Goal: Task Accomplishment & Management: Use online tool/utility

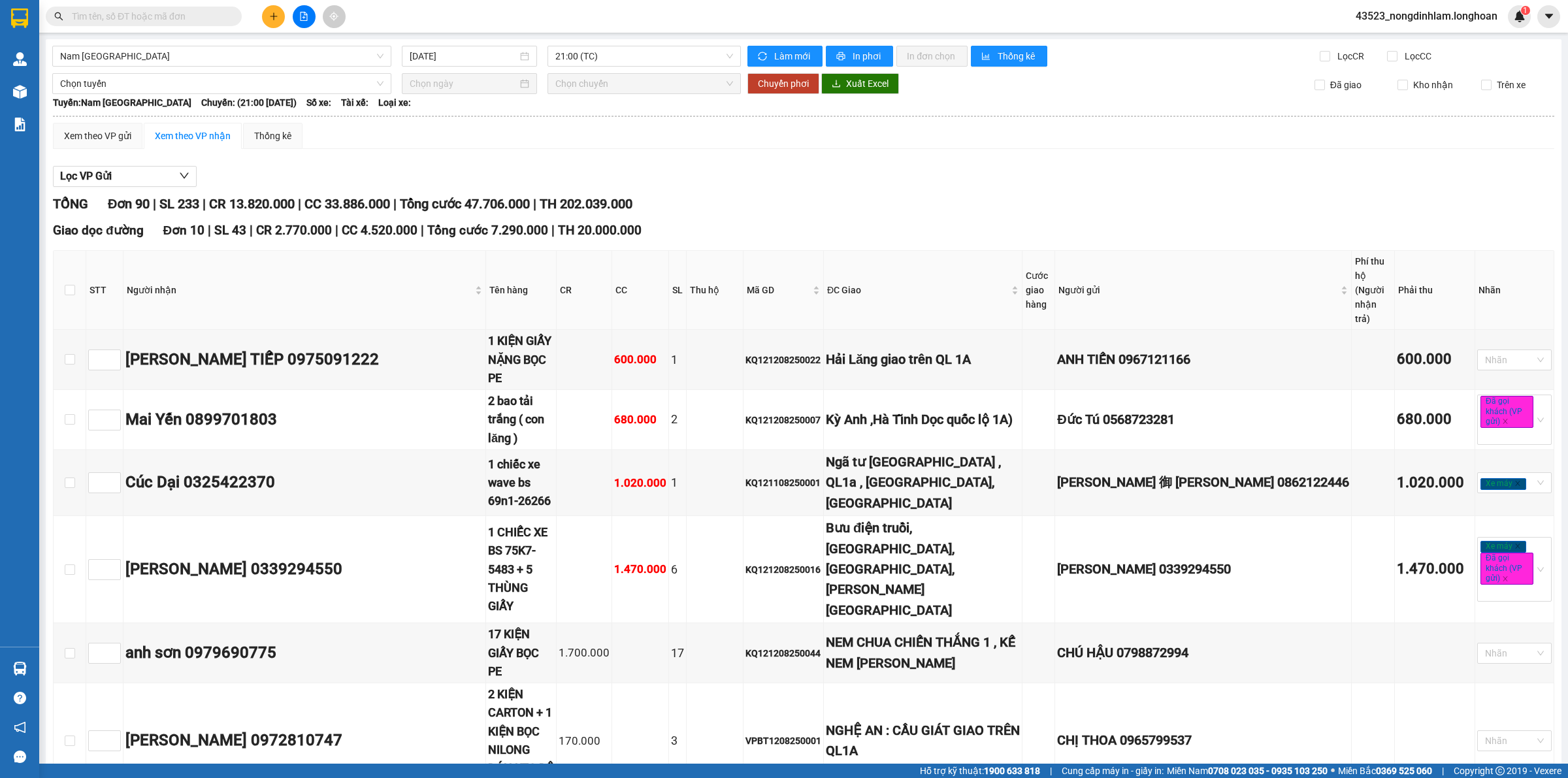
click at [496, 207] on span "Tổng cước 47.706.000" at bounding box center [465, 203] width 130 height 16
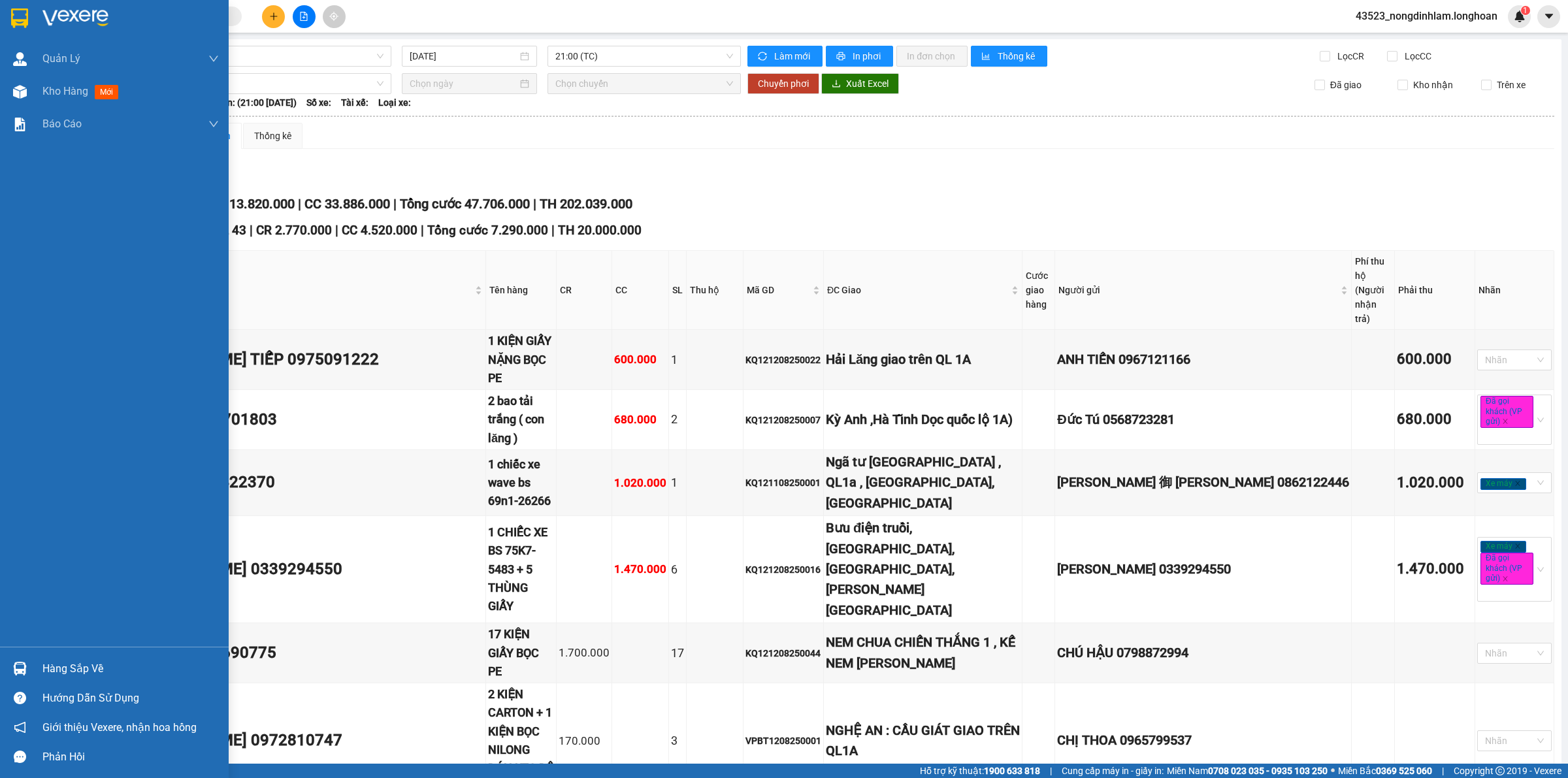
click at [9, 20] on div at bounding box center [20, 18] width 23 height 23
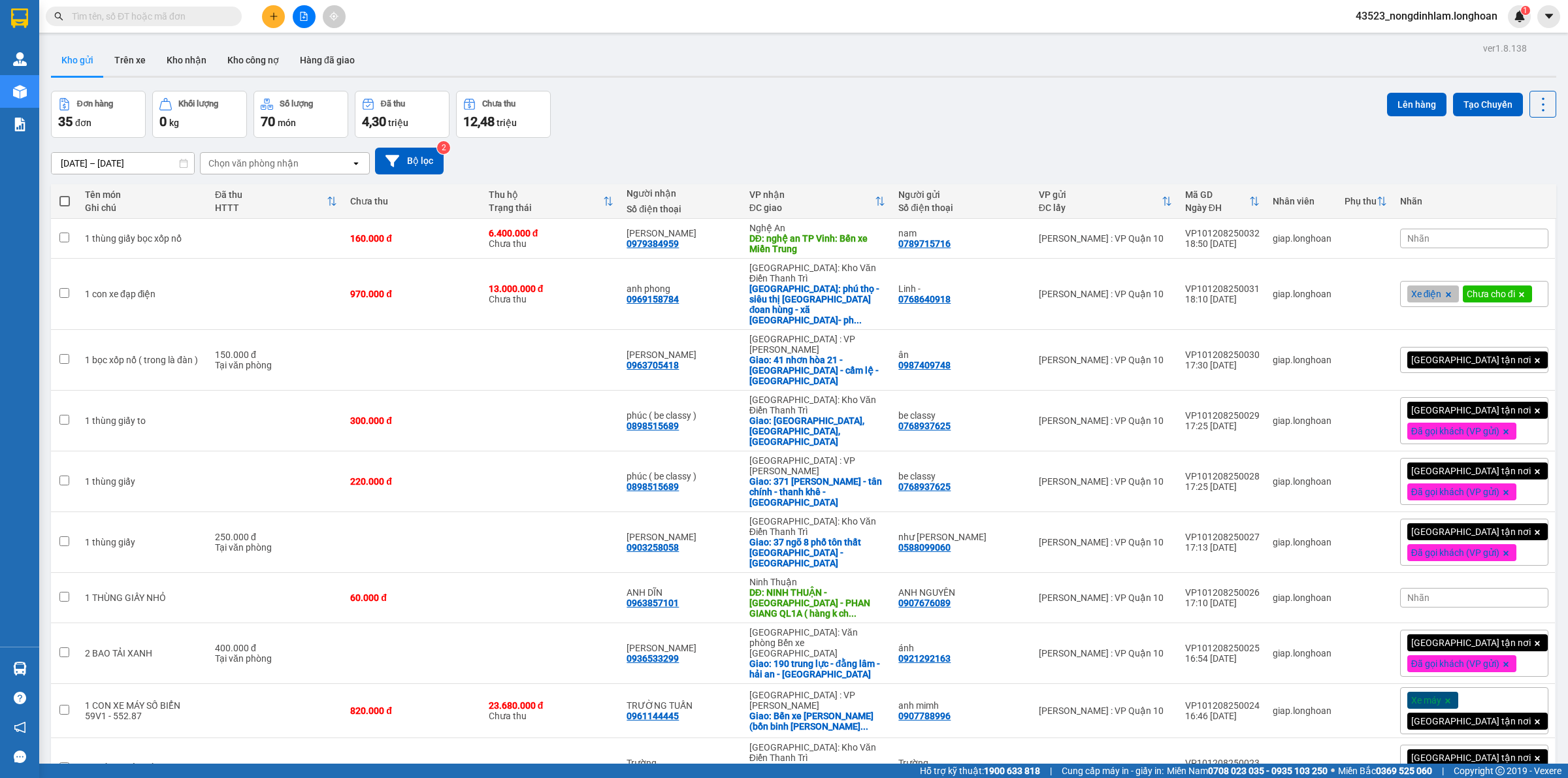
click at [155, 23] on input "text" at bounding box center [148, 16] width 154 height 14
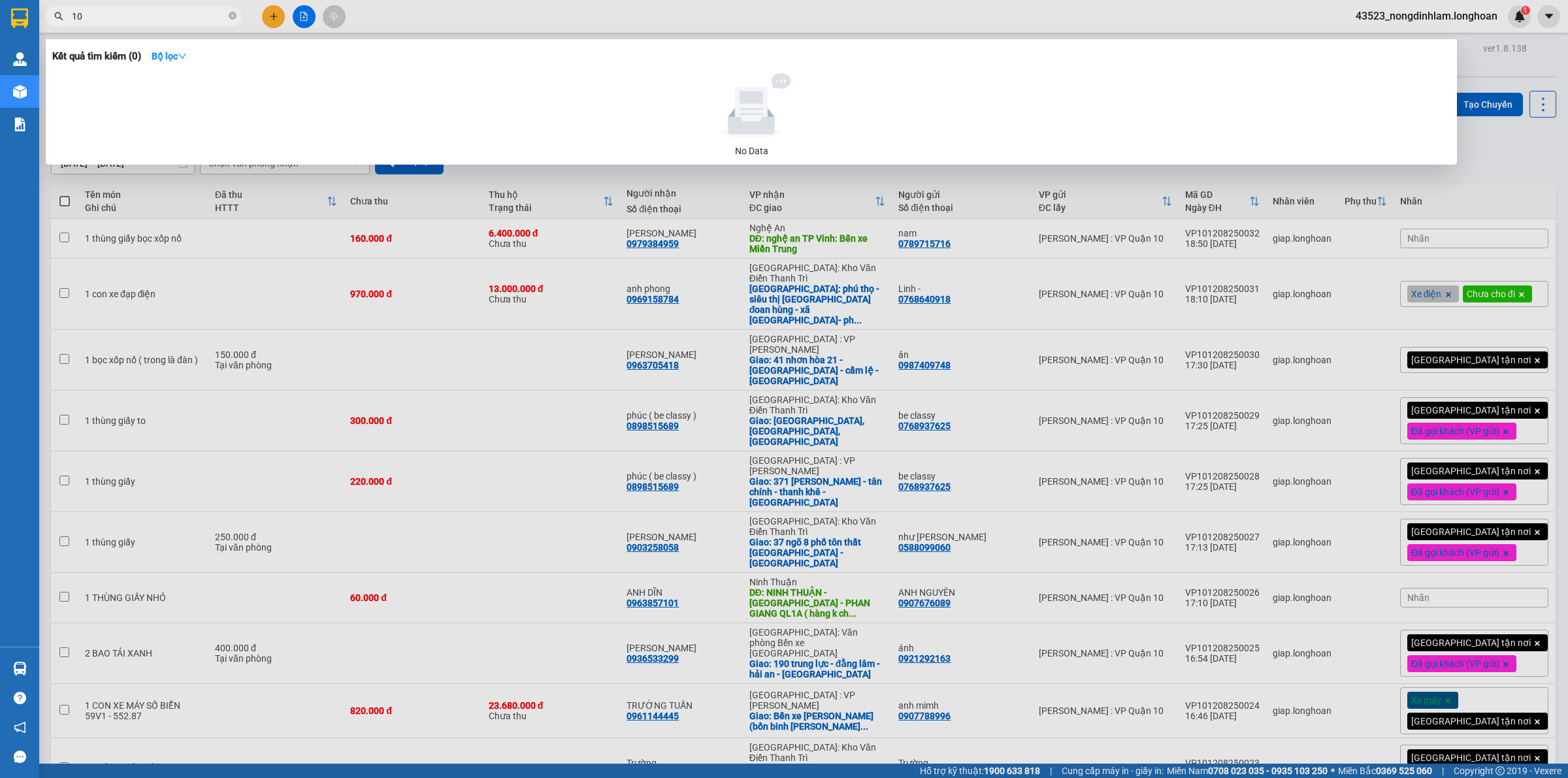
type input "10"
click at [300, 16] on div at bounding box center [784, 389] width 1568 height 778
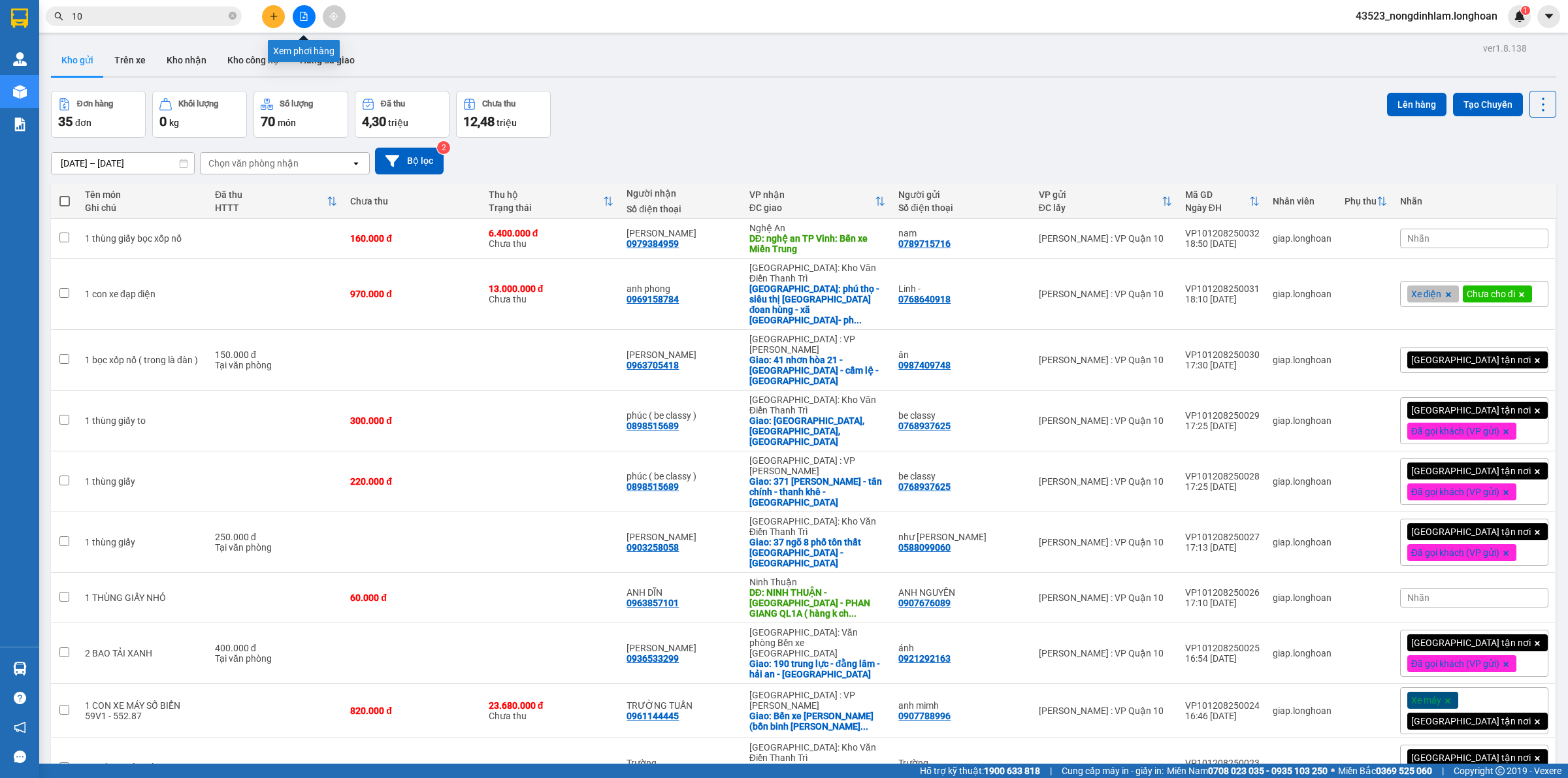
click at [300, 16] on icon "file-add" at bounding box center [304, 16] width 7 height 9
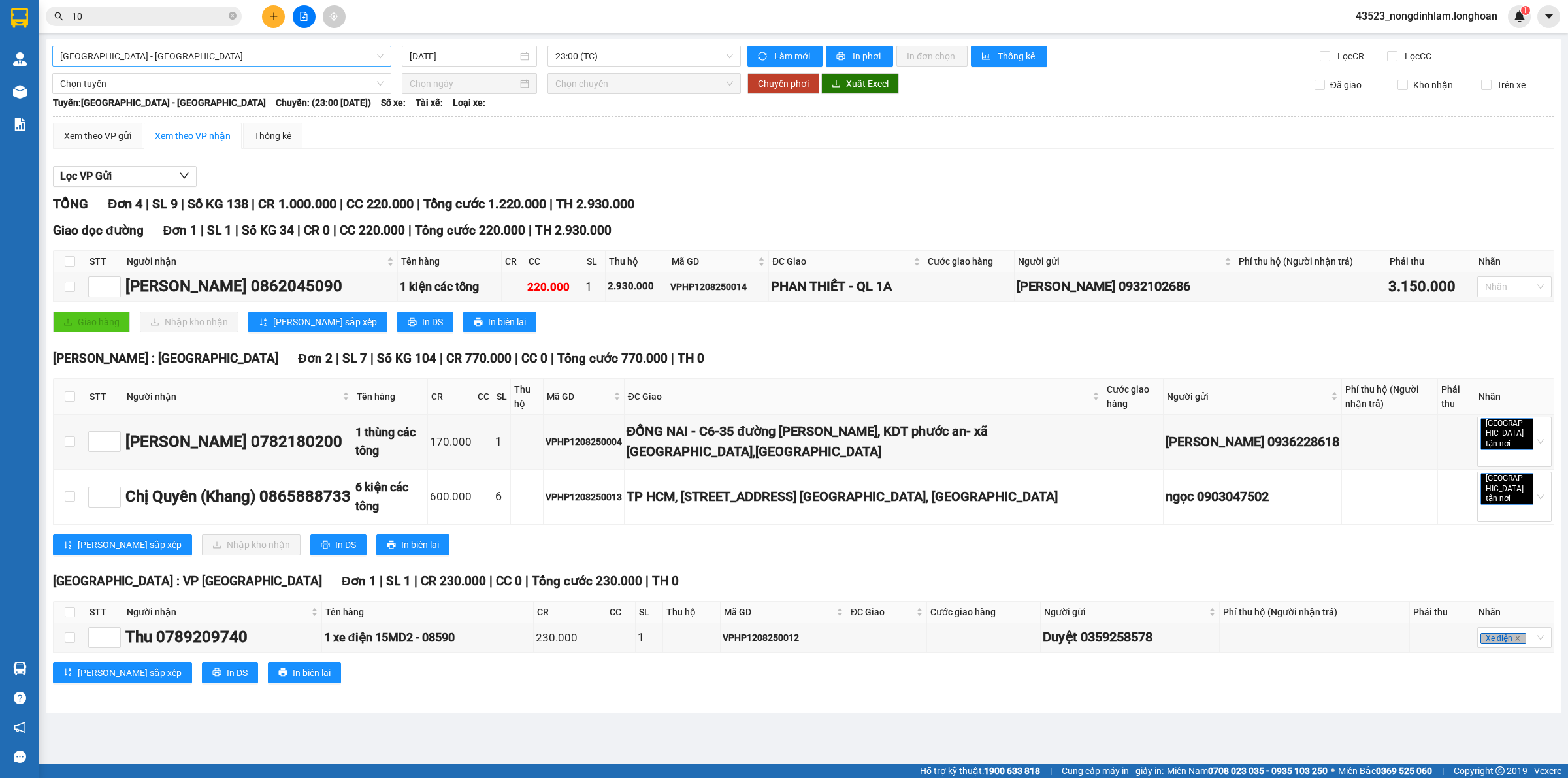
click at [182, 54] on span "Hải Phòng - Hà Nội" at bounding box center [222, 56] width 323 height 20
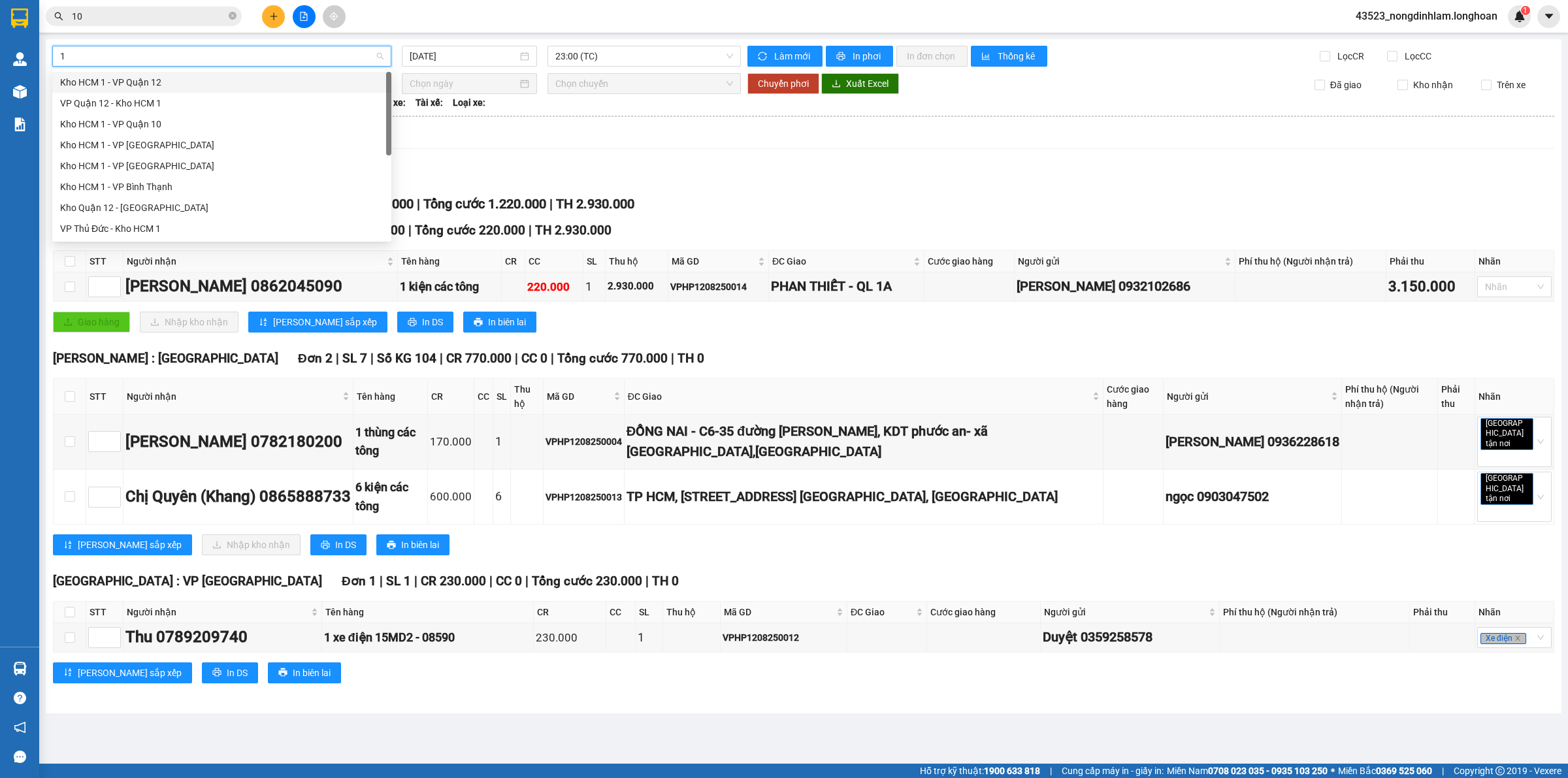
type input "10"
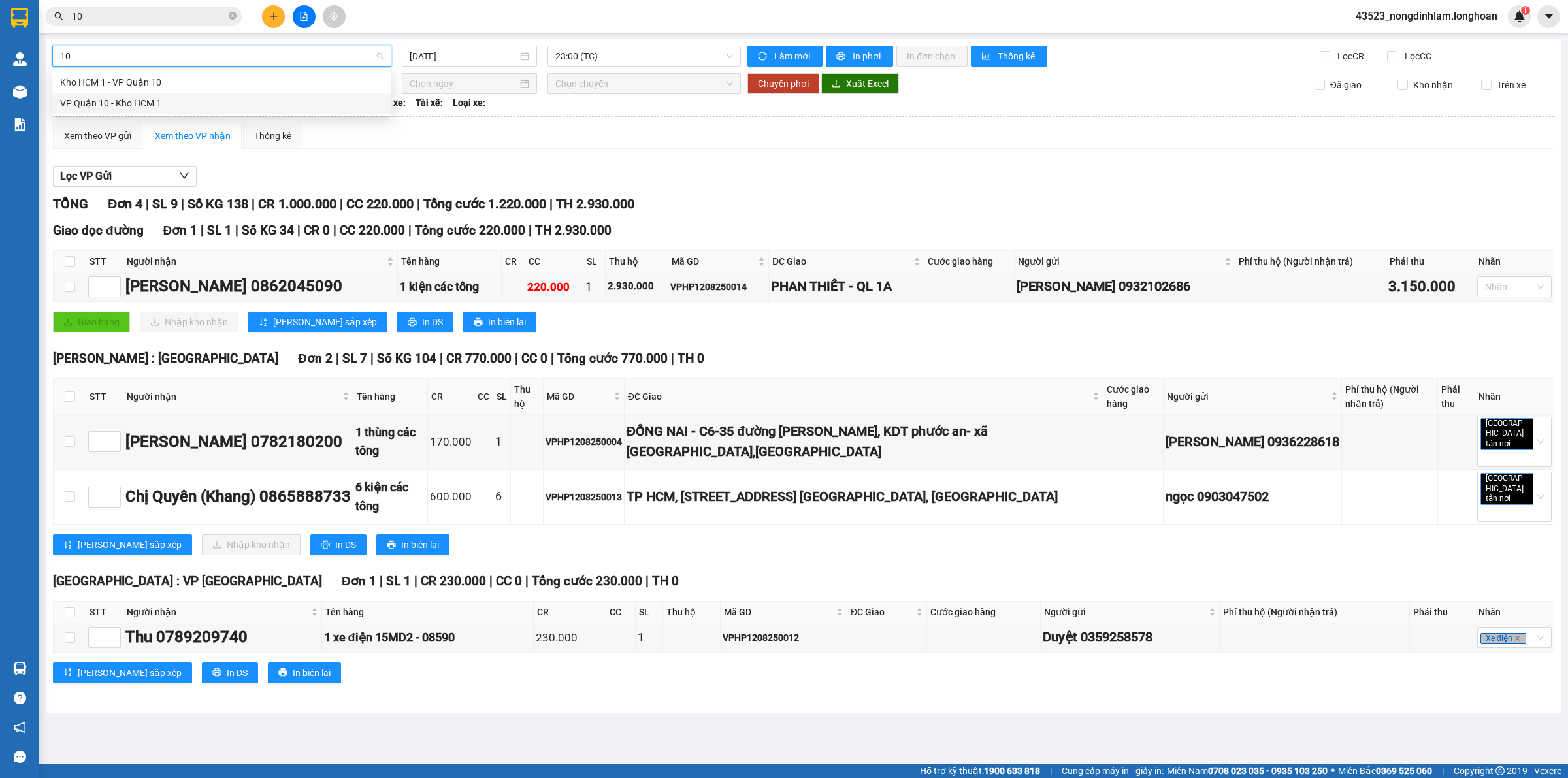
click at [167, 101] on div "VP Quận 10 - Kho HCM 1" at bounding box center [222, 103] width 323 height 14
type input "[DATE]"
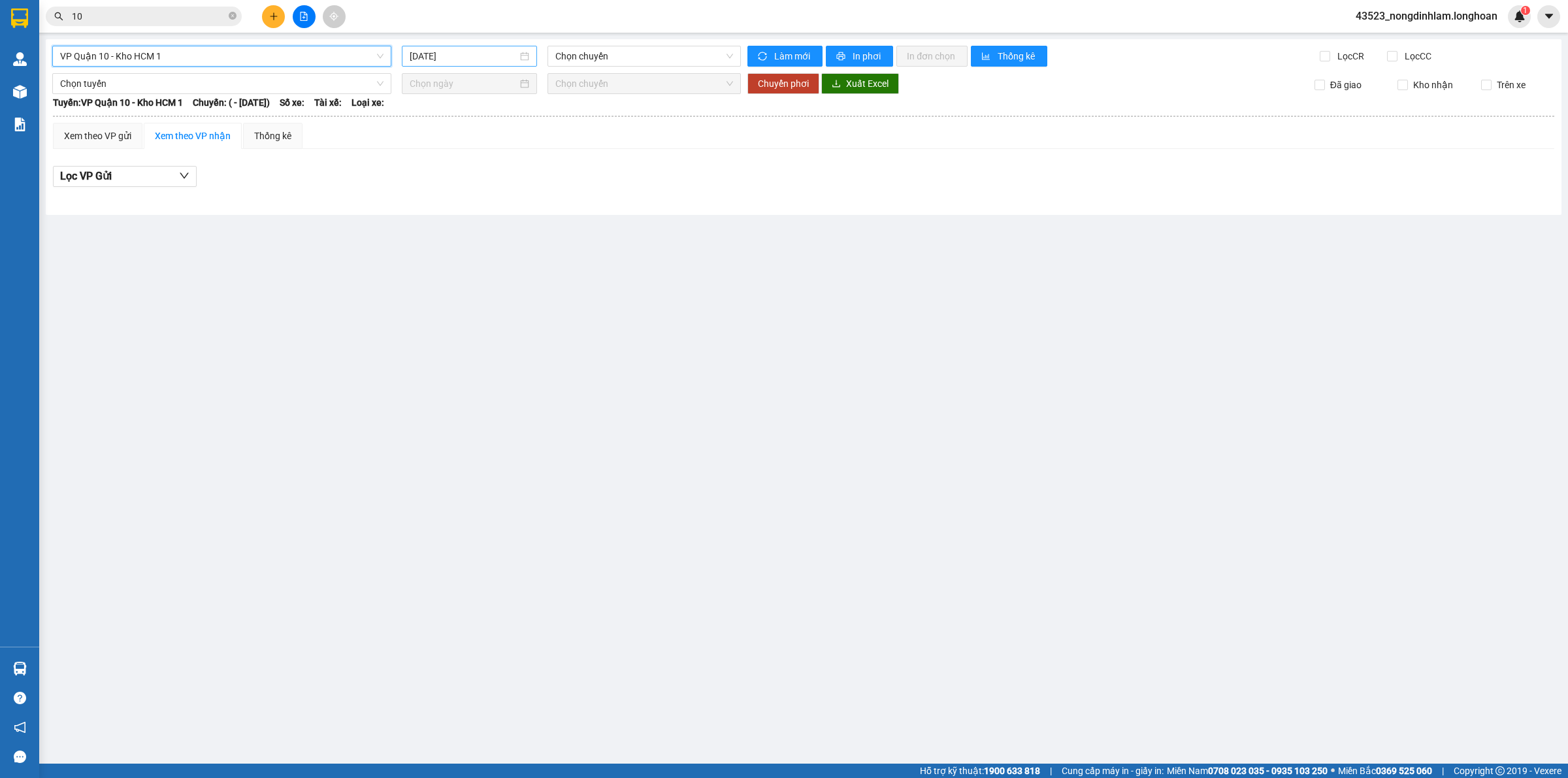
click at [468, 59] on input "[DATE]" at bounding box center [463, 56] width 108 height 14
click at [654, 56] on span "Chọn chuyến" at bounding box center [644, 56] width 178 height 20
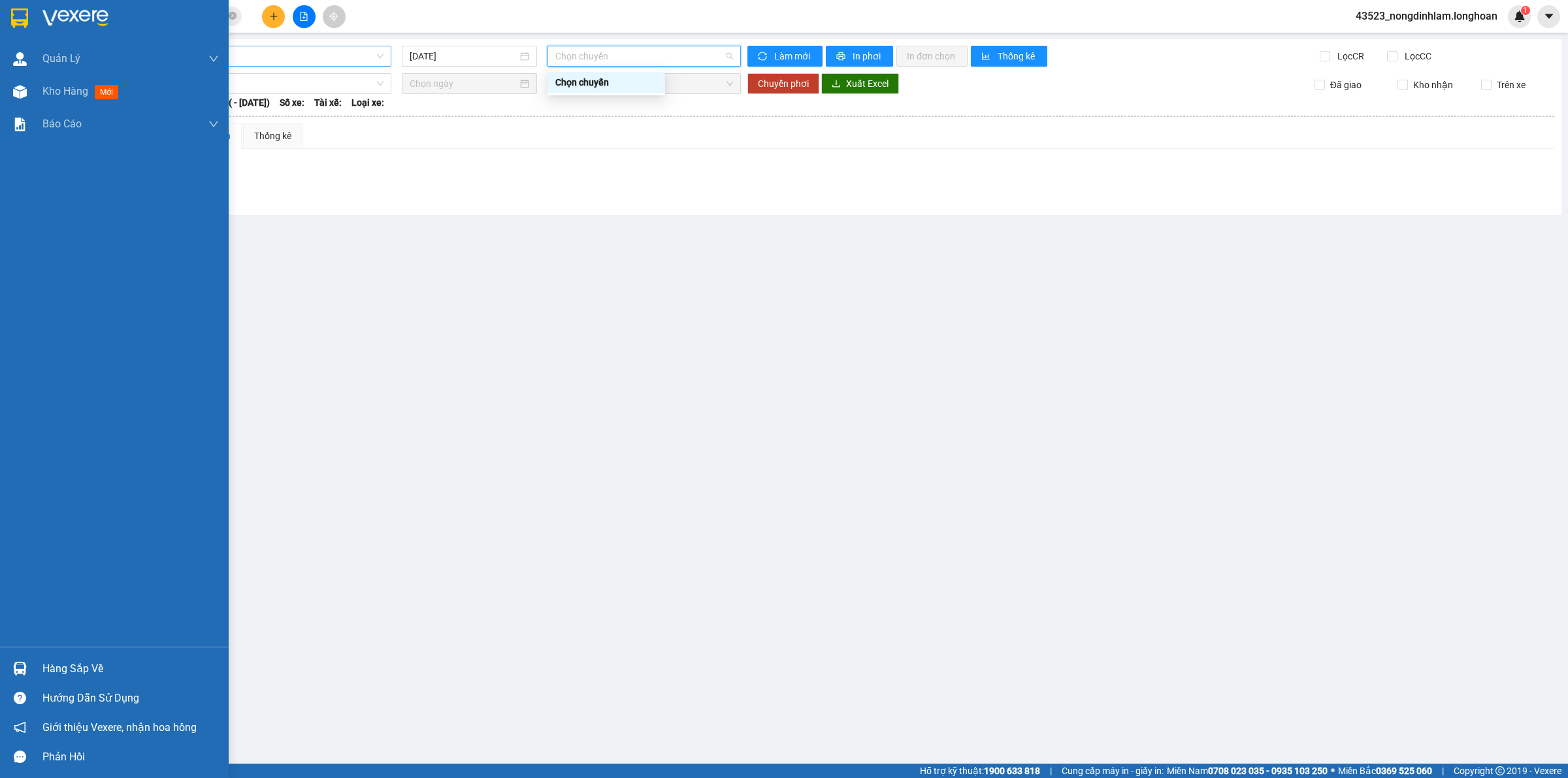
click at [24, 15] on img at bounding box center [19, 18] width 17 height 20
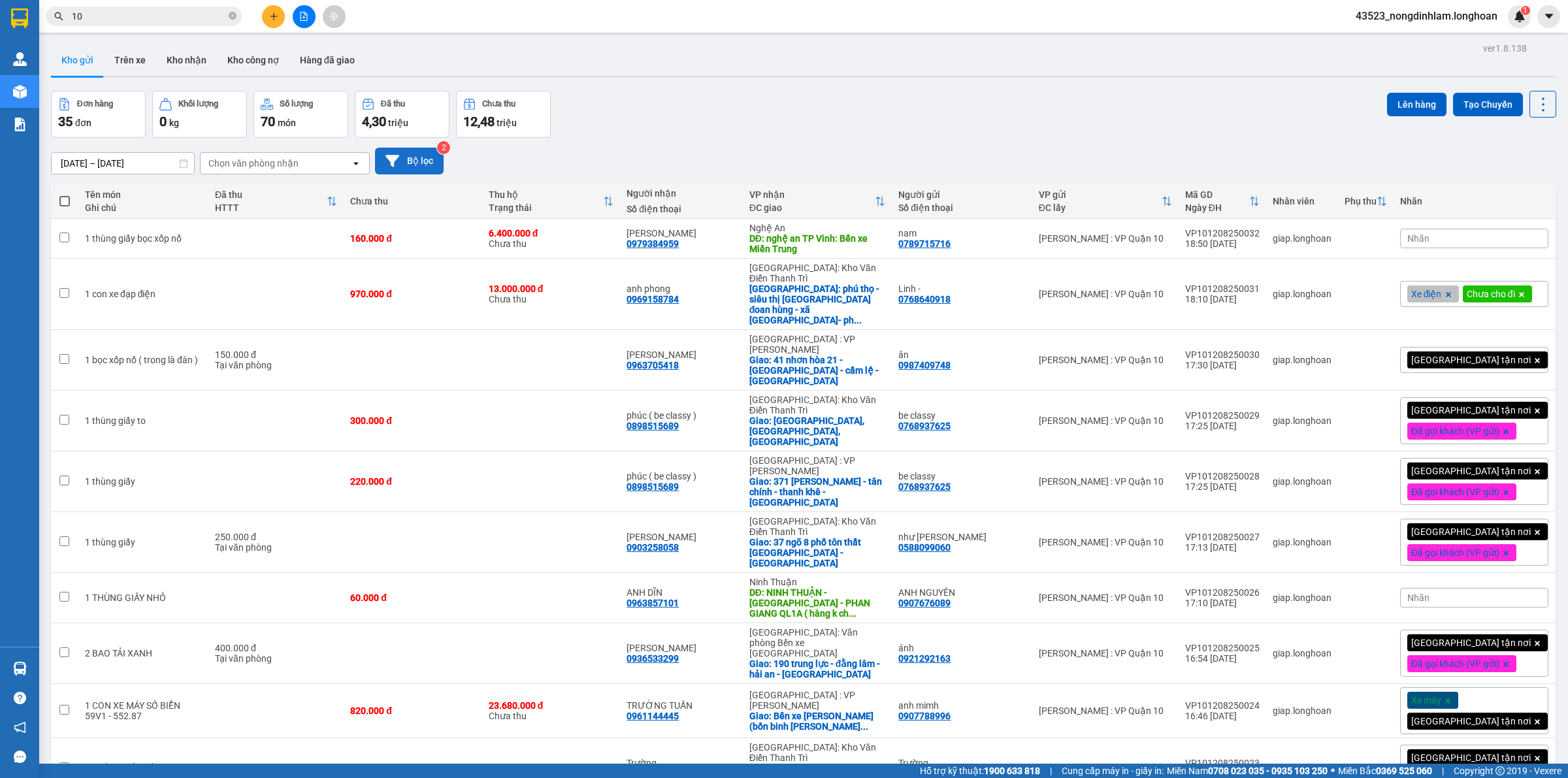
click at [399, 161] on icon at bounding box center [393, 161] width 14 height 14
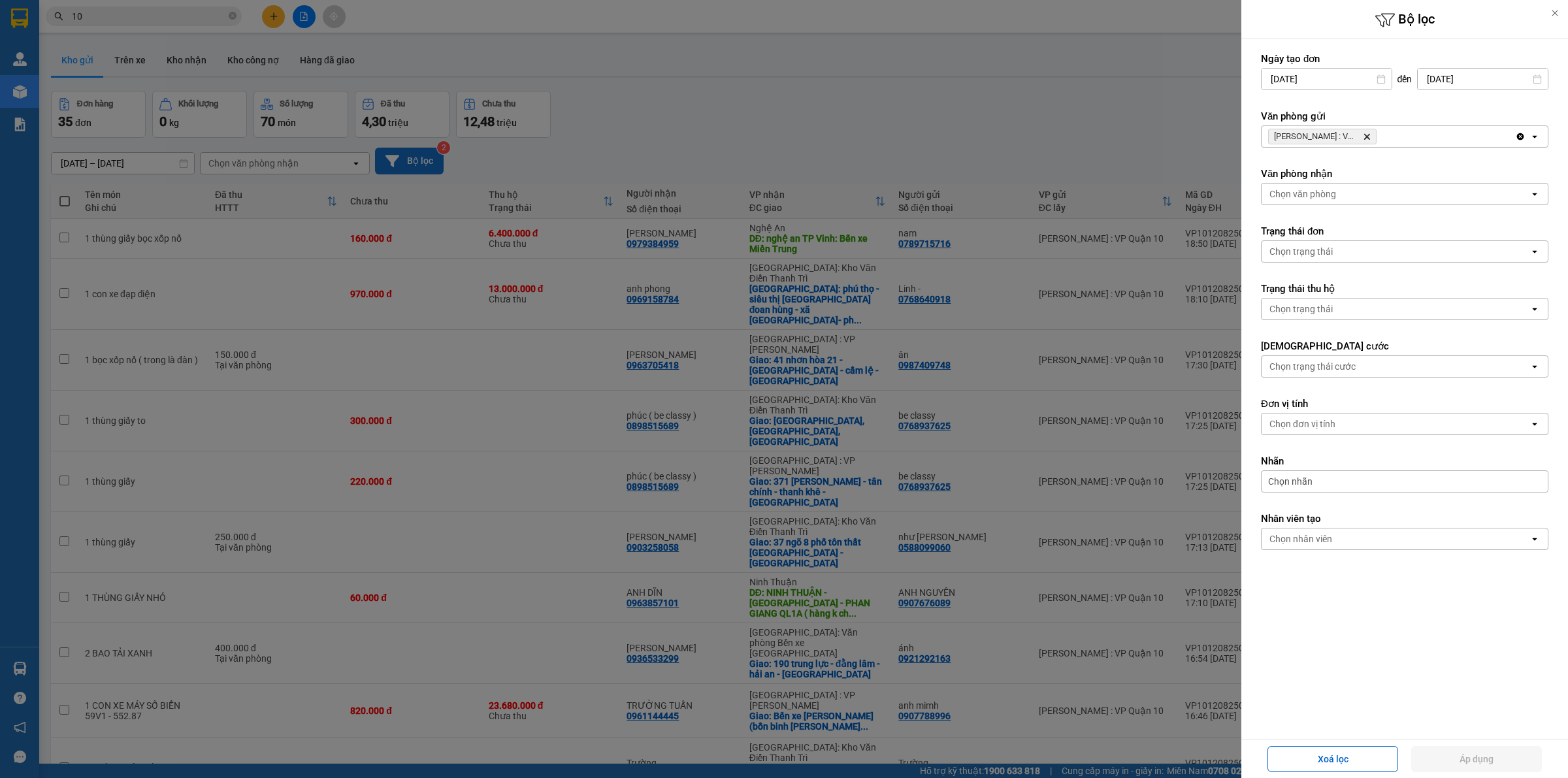
click at [1367, 134] on icon "Delete" at bounding box center [1367, 137] width 8 height 8
click at [1358, 135] on div "Chọn văn phòng" at bounding box center [1395, 136] width 268 height 21
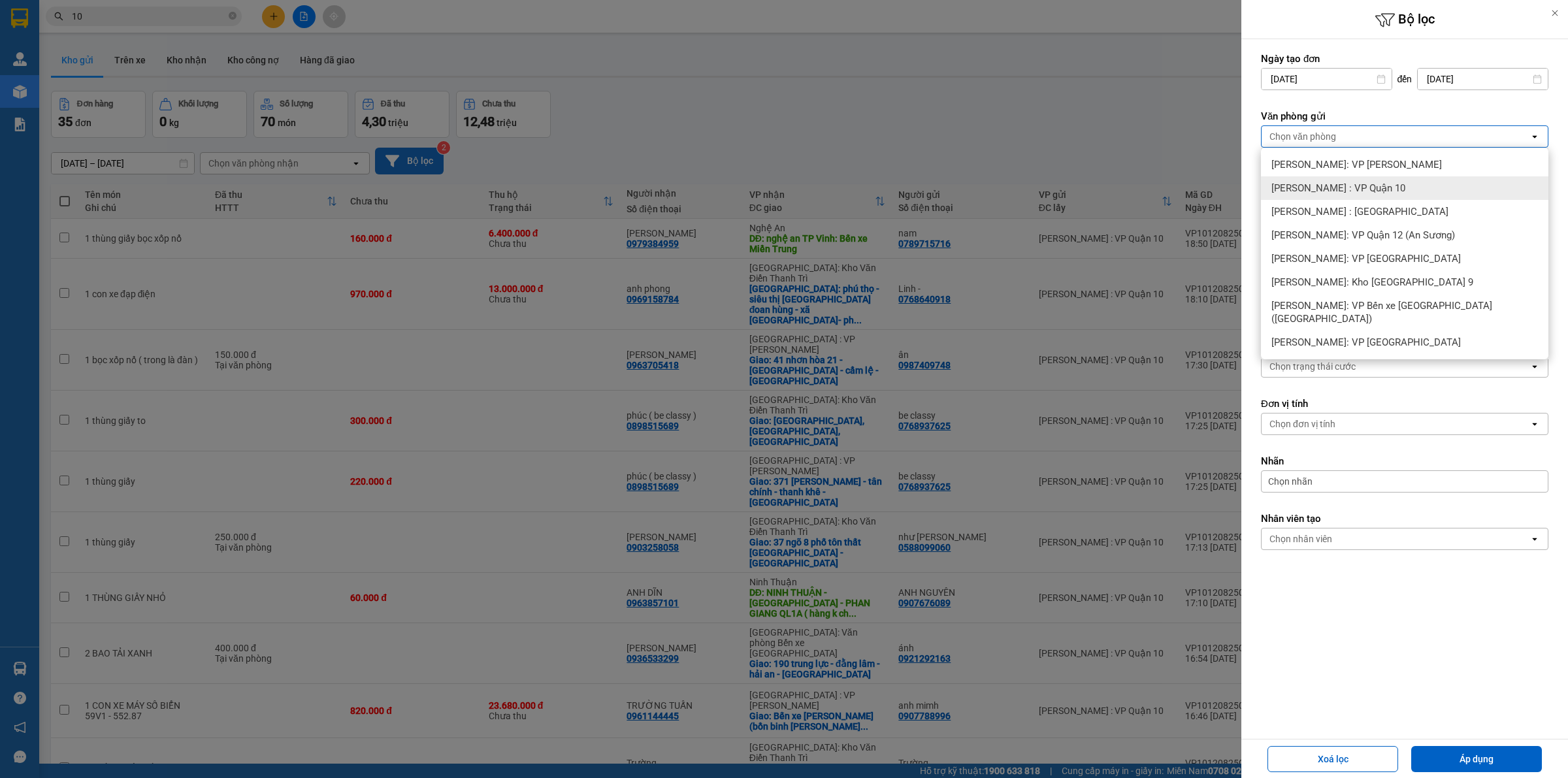
click at [1362, 180] on div "Hồ Chí Minh : VP Quận 10" at bounding box center [1405, 188] width 287 height 24
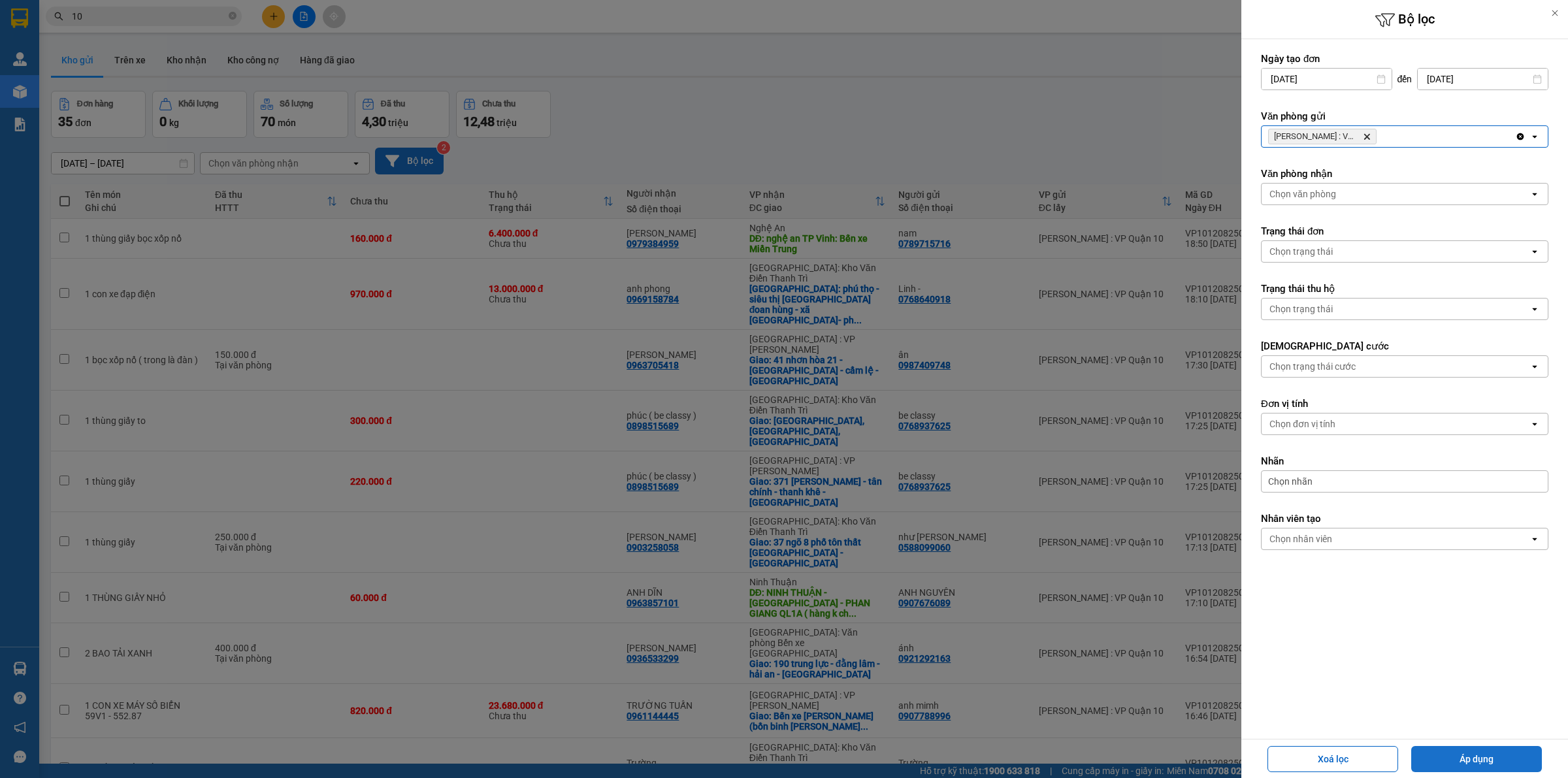
click at [1484, 750] on button "Áp dụng" at bounding box center [1476, 759] width 131 height 26
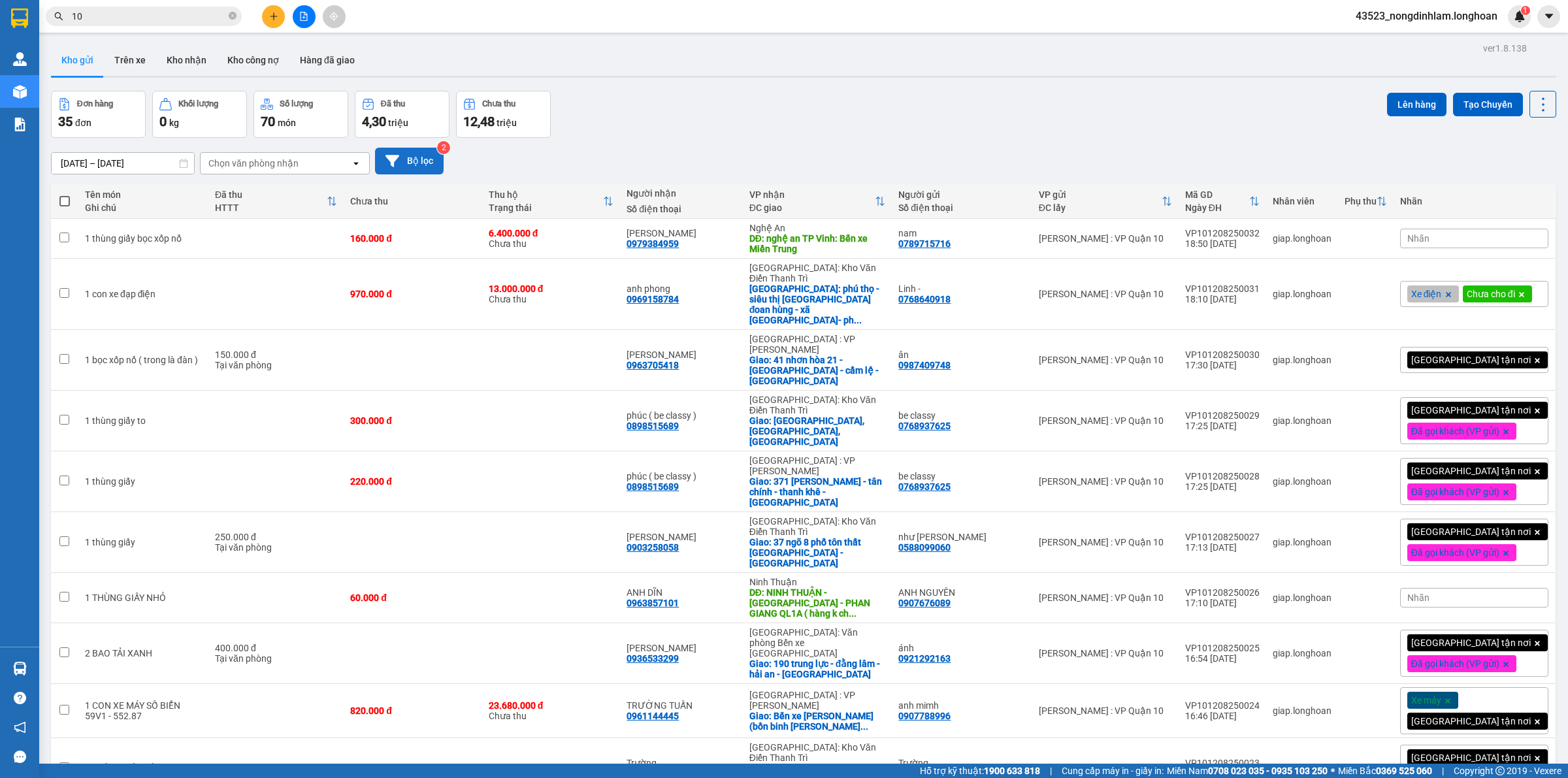
click at [219, 18] on input "10" at bounding box center [148, 16] width 154 height 14
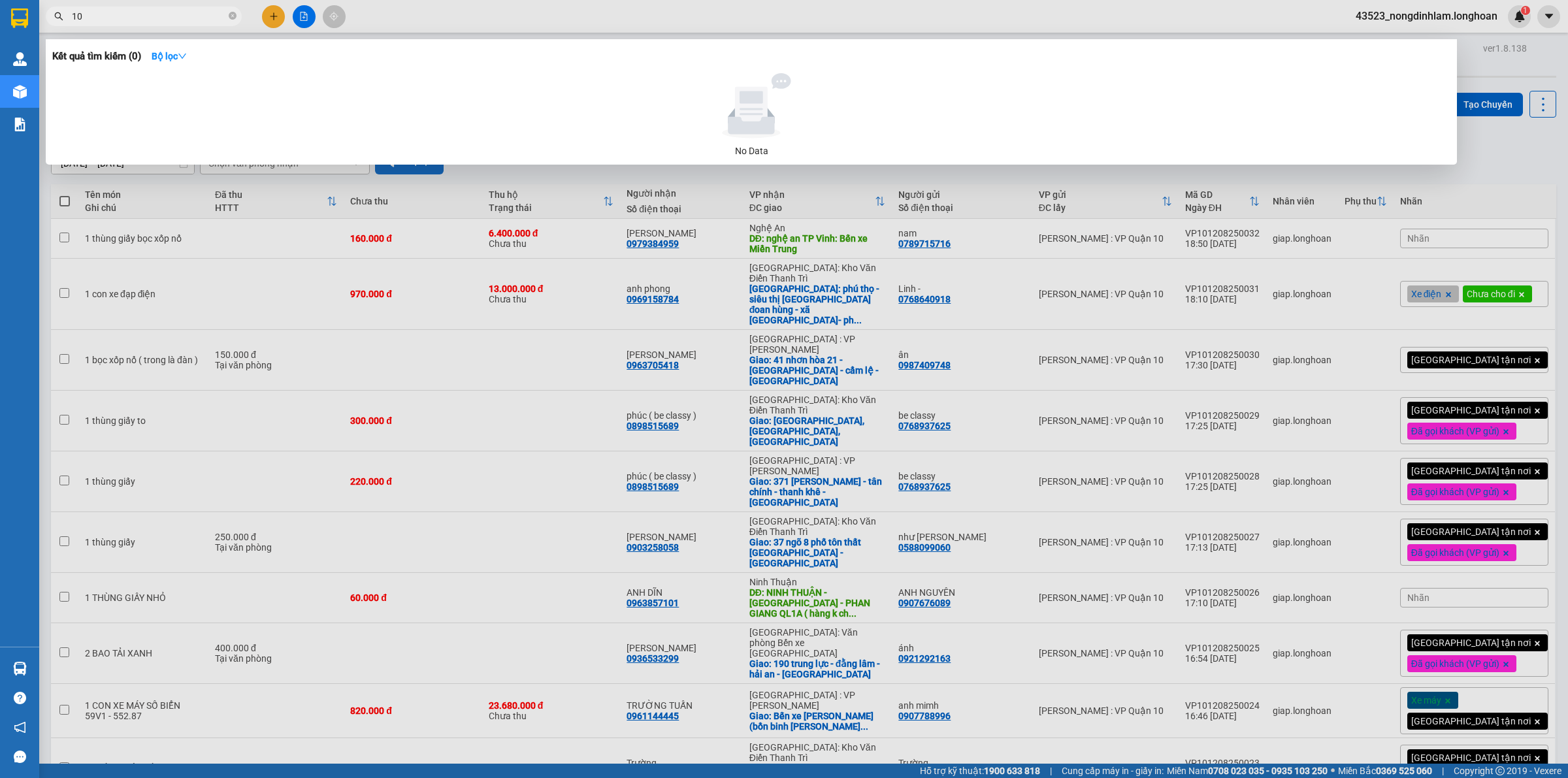
type input "1"
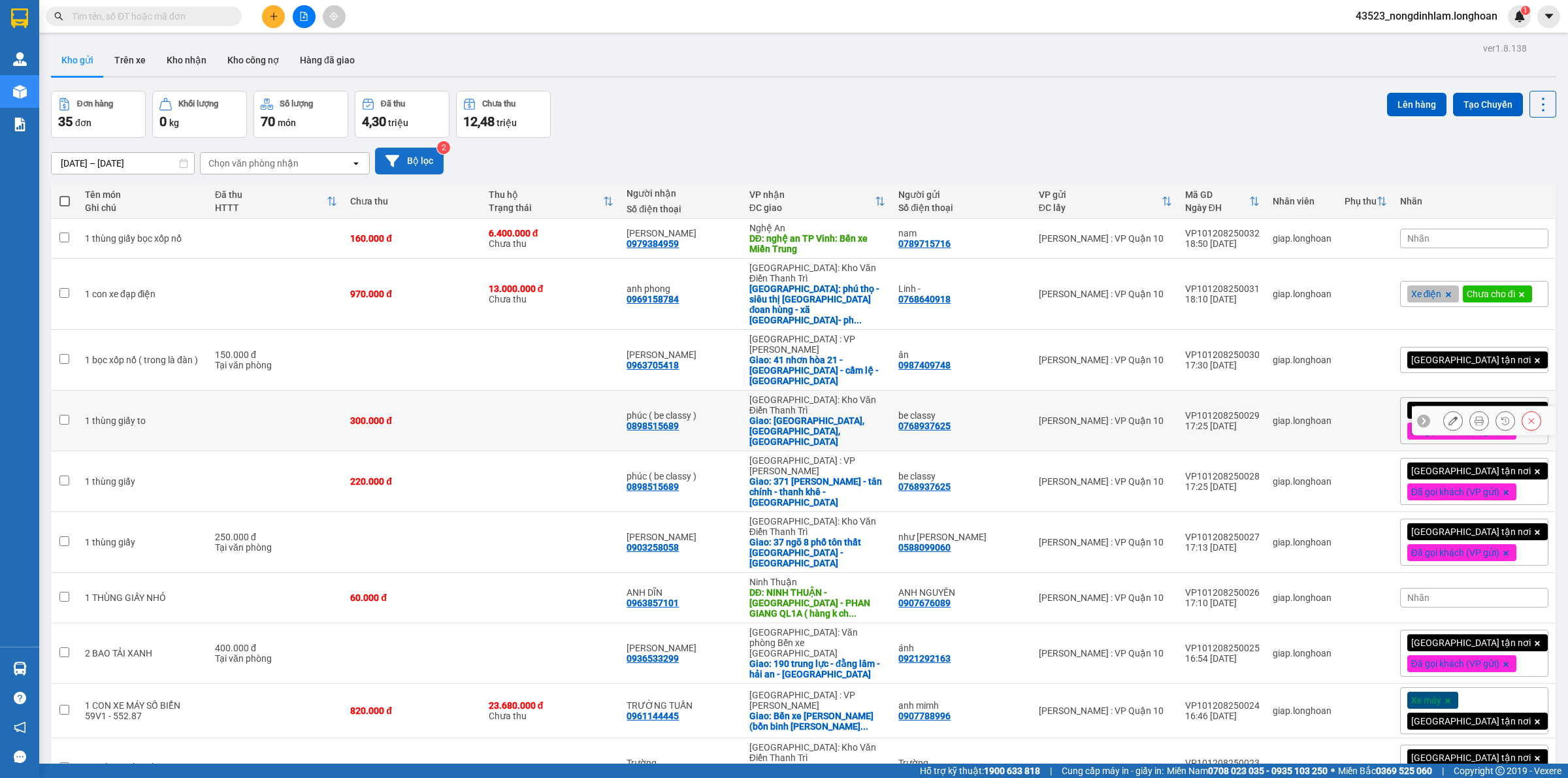
scroll to position [60, 0]
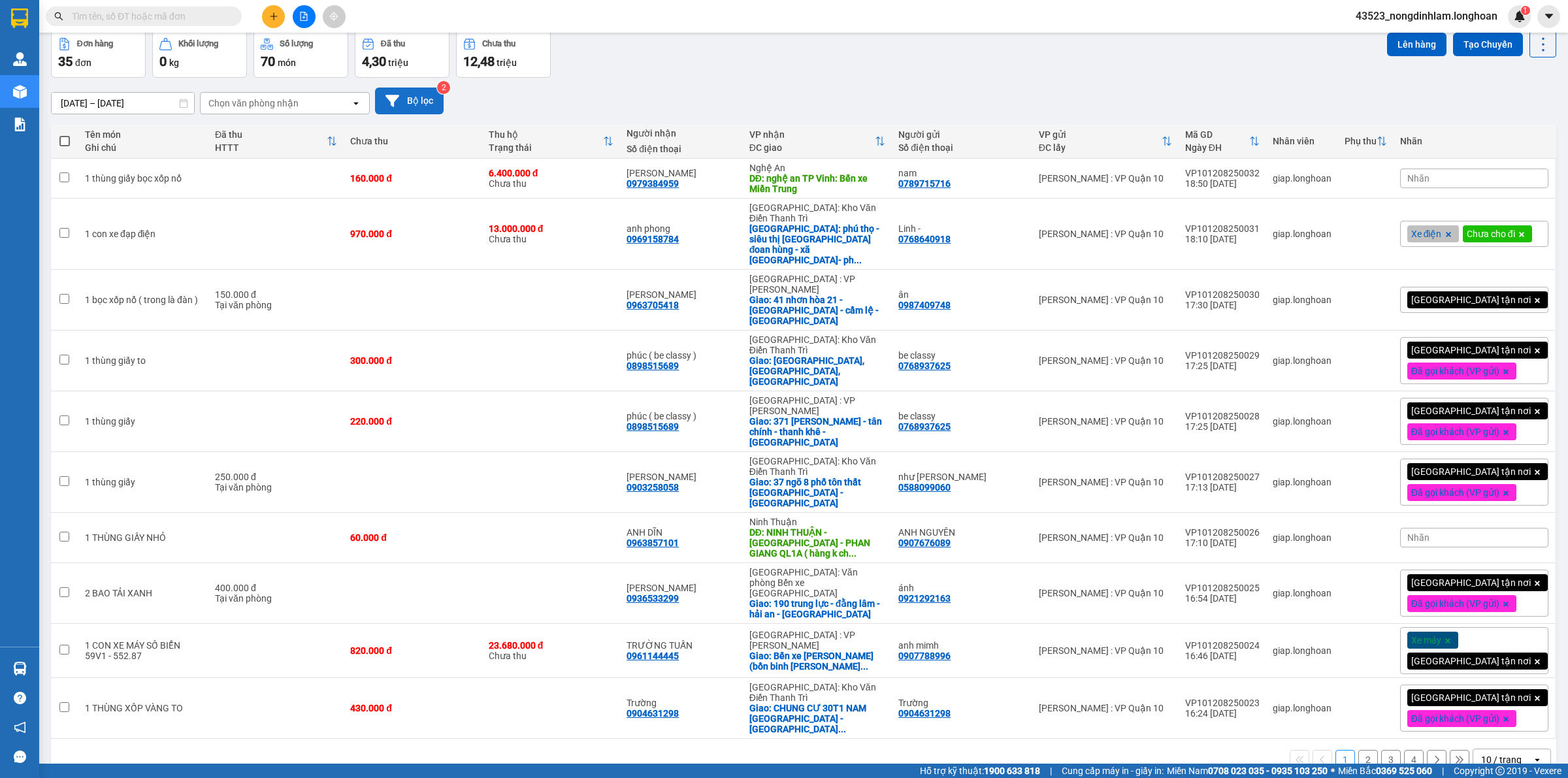
click at [1532, 754] on icon "open" at bounding box center [1537, 759] width 10 height 10
click at [1497, 664] on span "100 / trang" at bounding box center [1493, 664] width 47 height 13
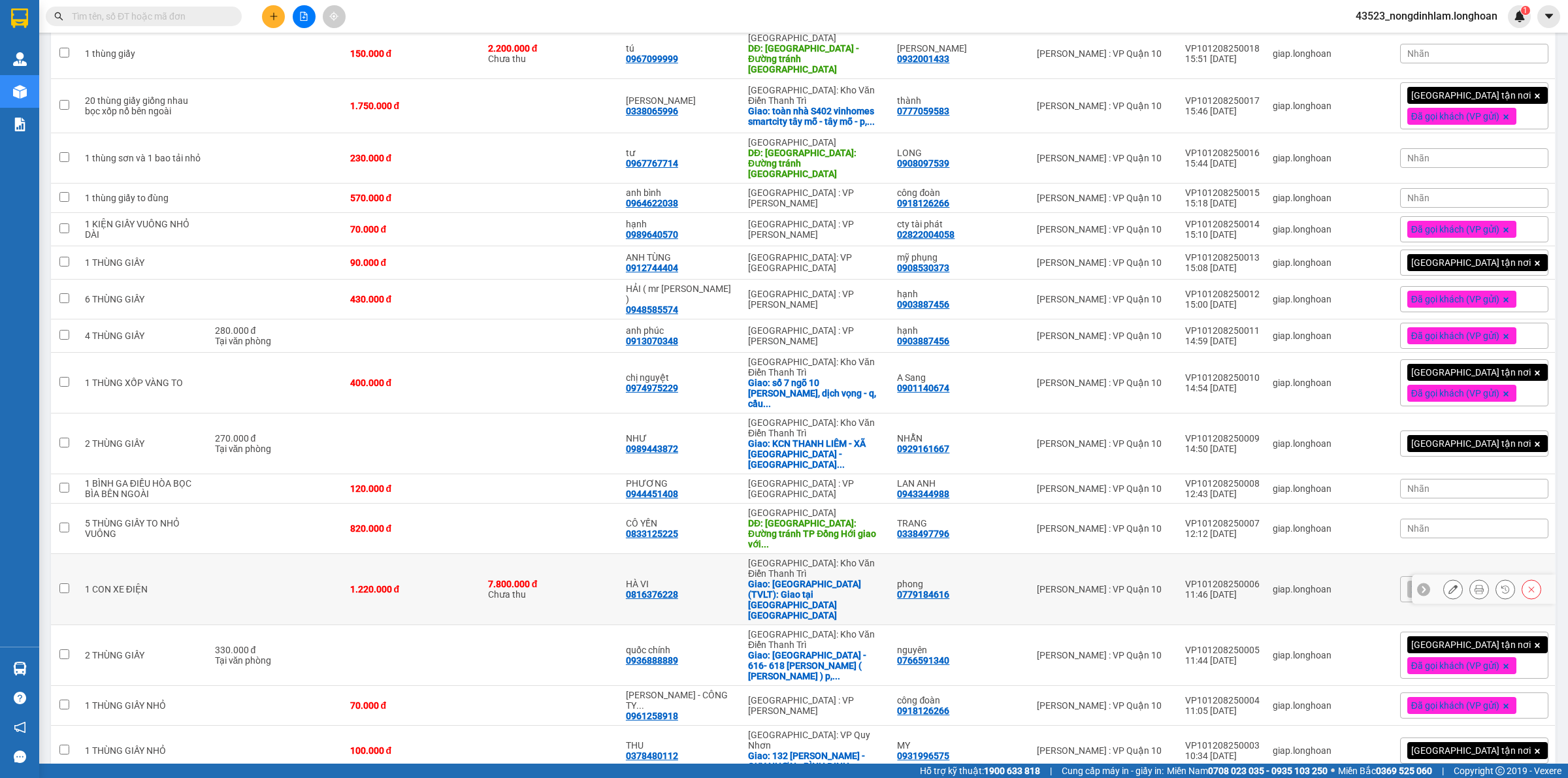
scroll to position [1082, 0]
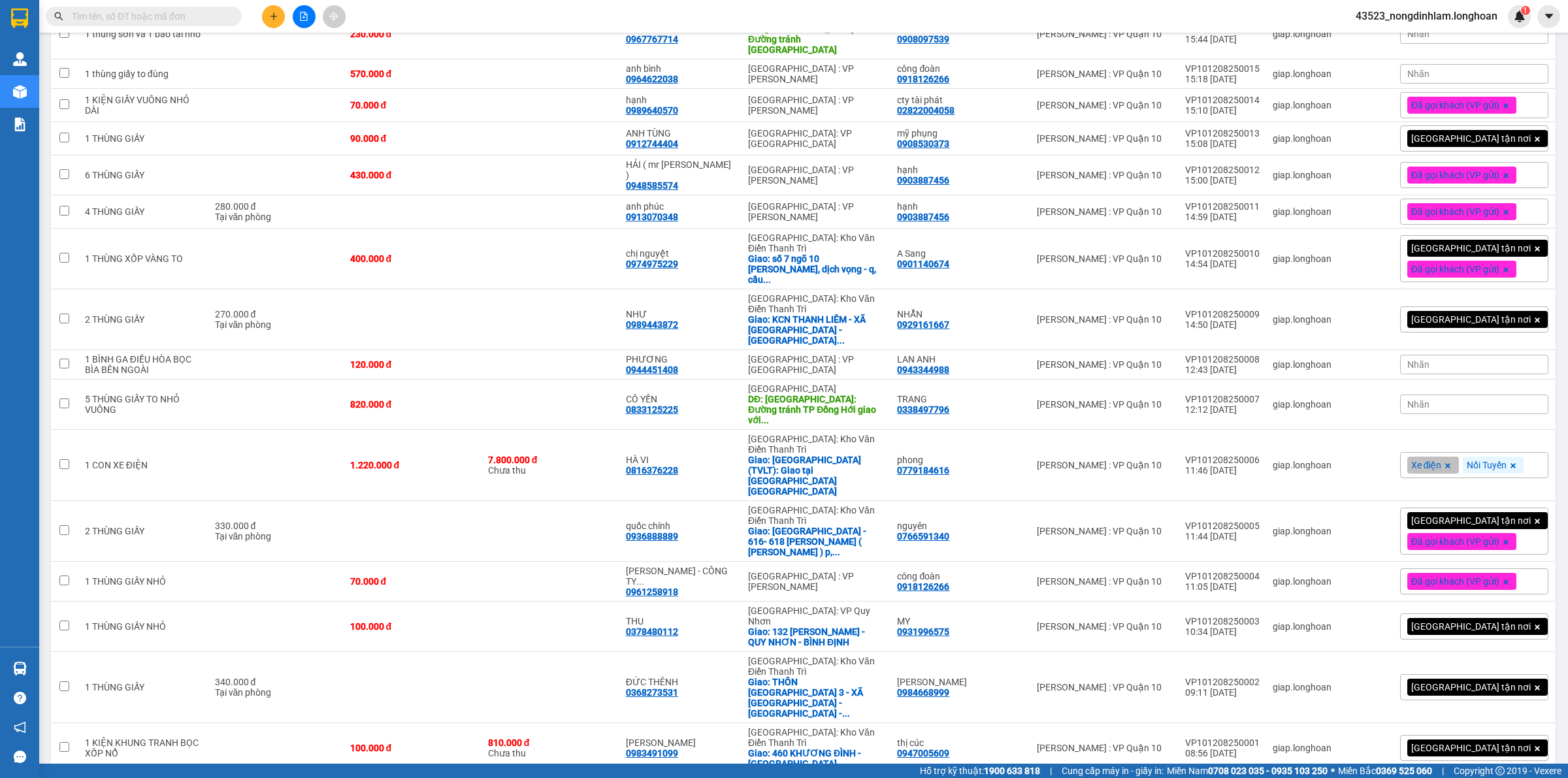
checkbox input "true"
click at [1490, 700] on span "100 / trang" at bounding box center [1495, 701] width 49 height 13
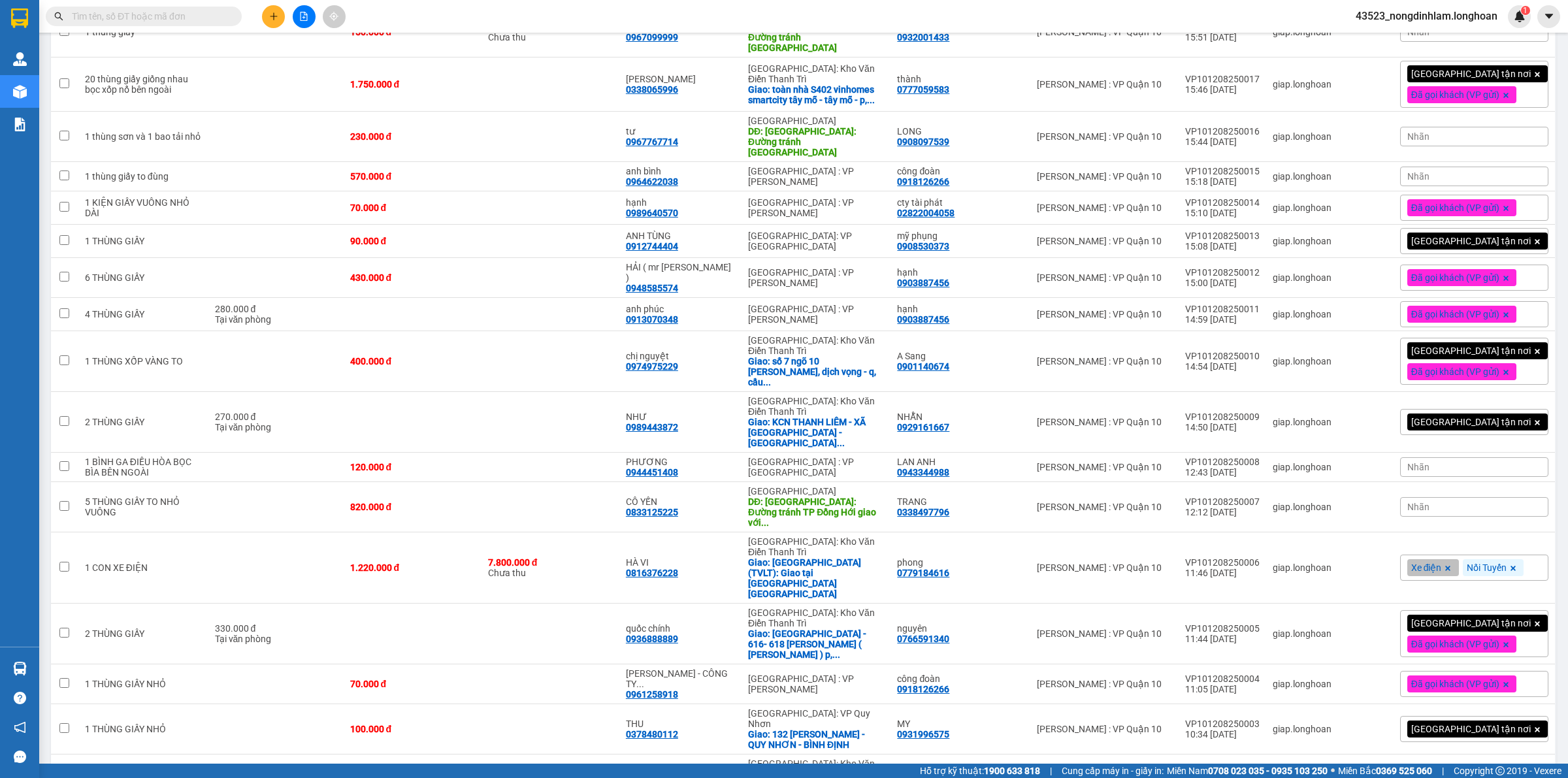
scroll to position [1061, 0]
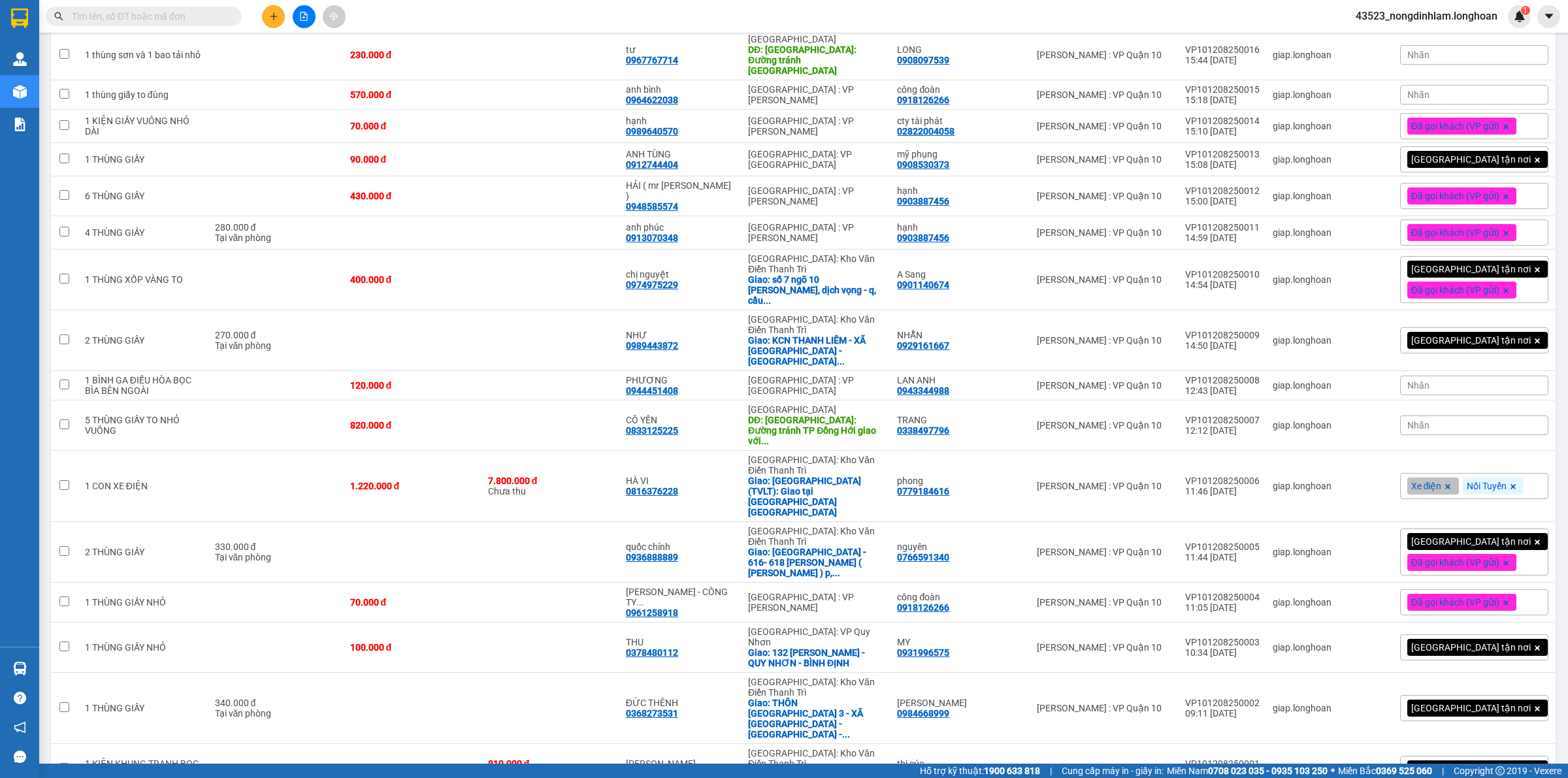
checkbox input "true"
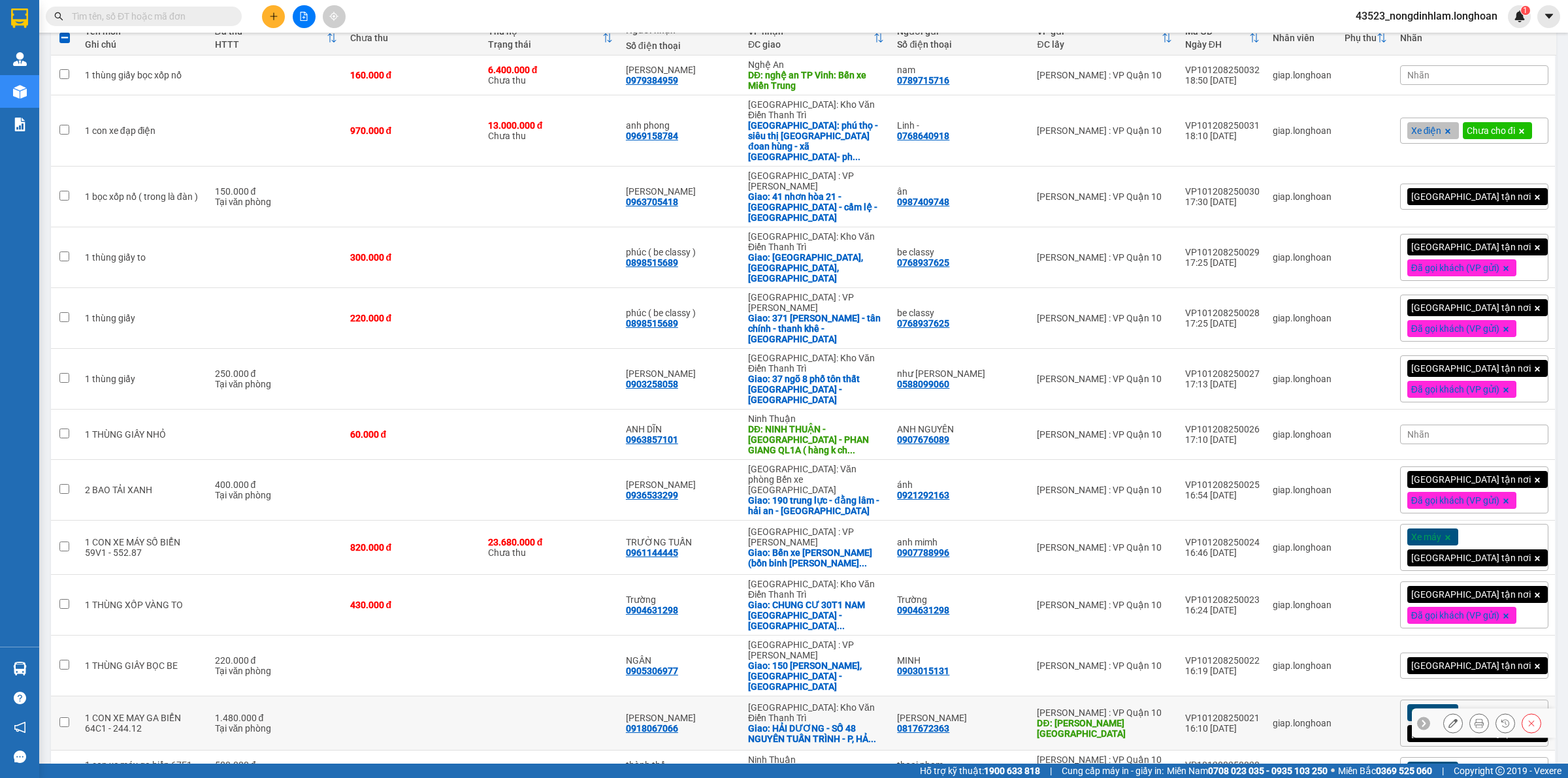
scroll to position [0, 0]
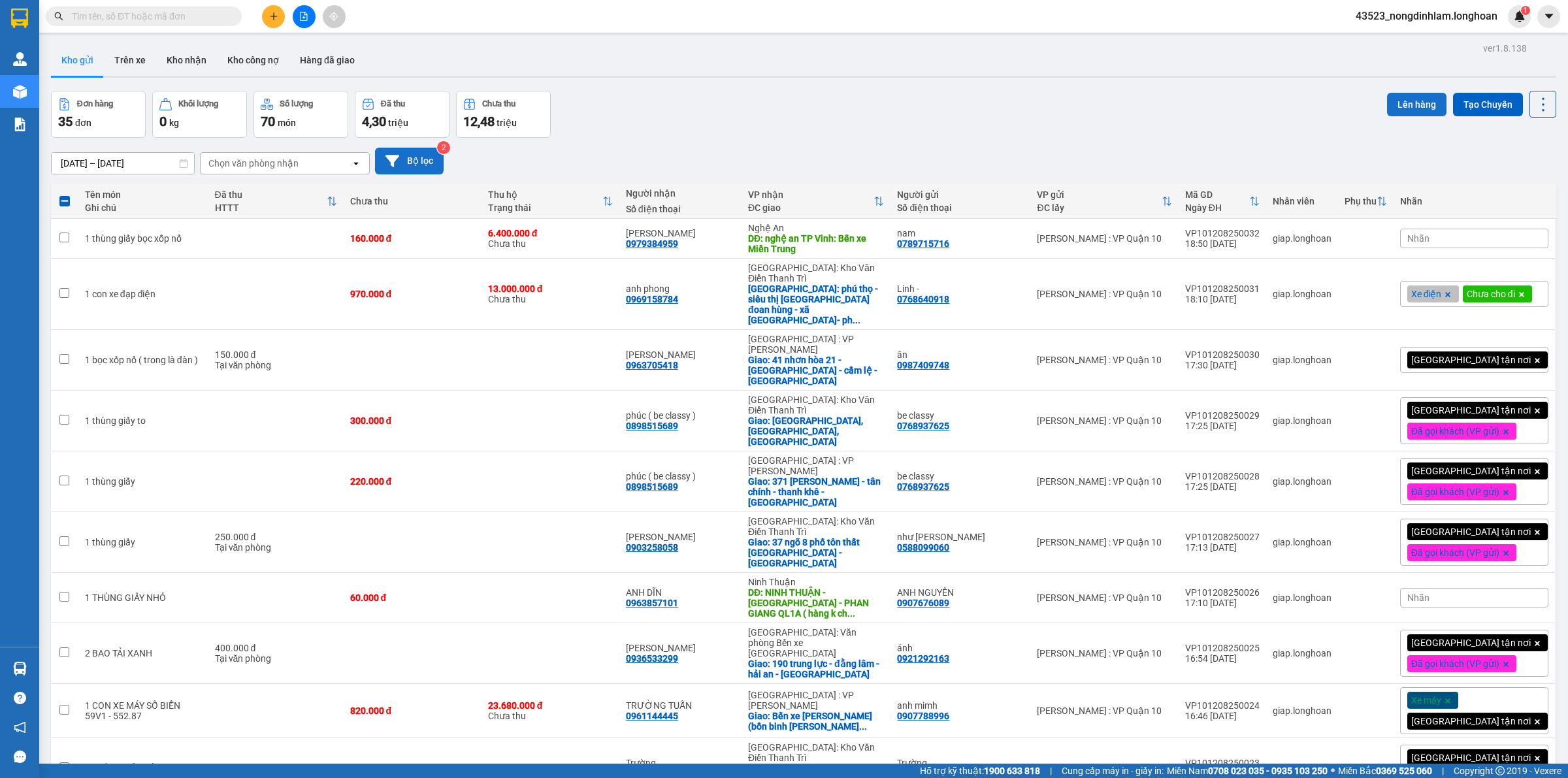
click at [1411, 101] on button "Lên hàng" at bounding box center [1417, 104] width 60 height 24
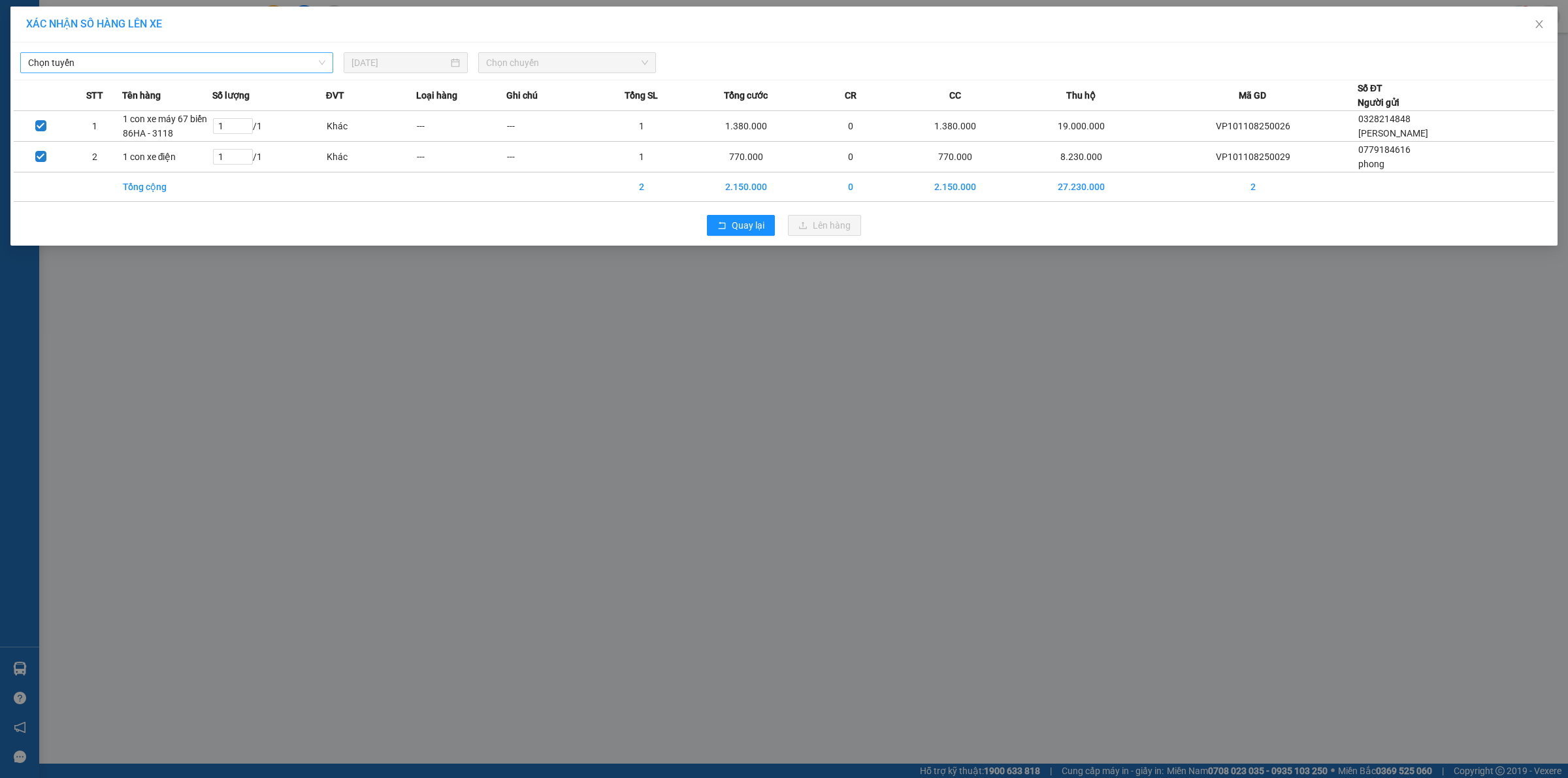
click at [203, 63] on span "Chọn tuyến" at bounding box center [176, 62] width 297 height 20
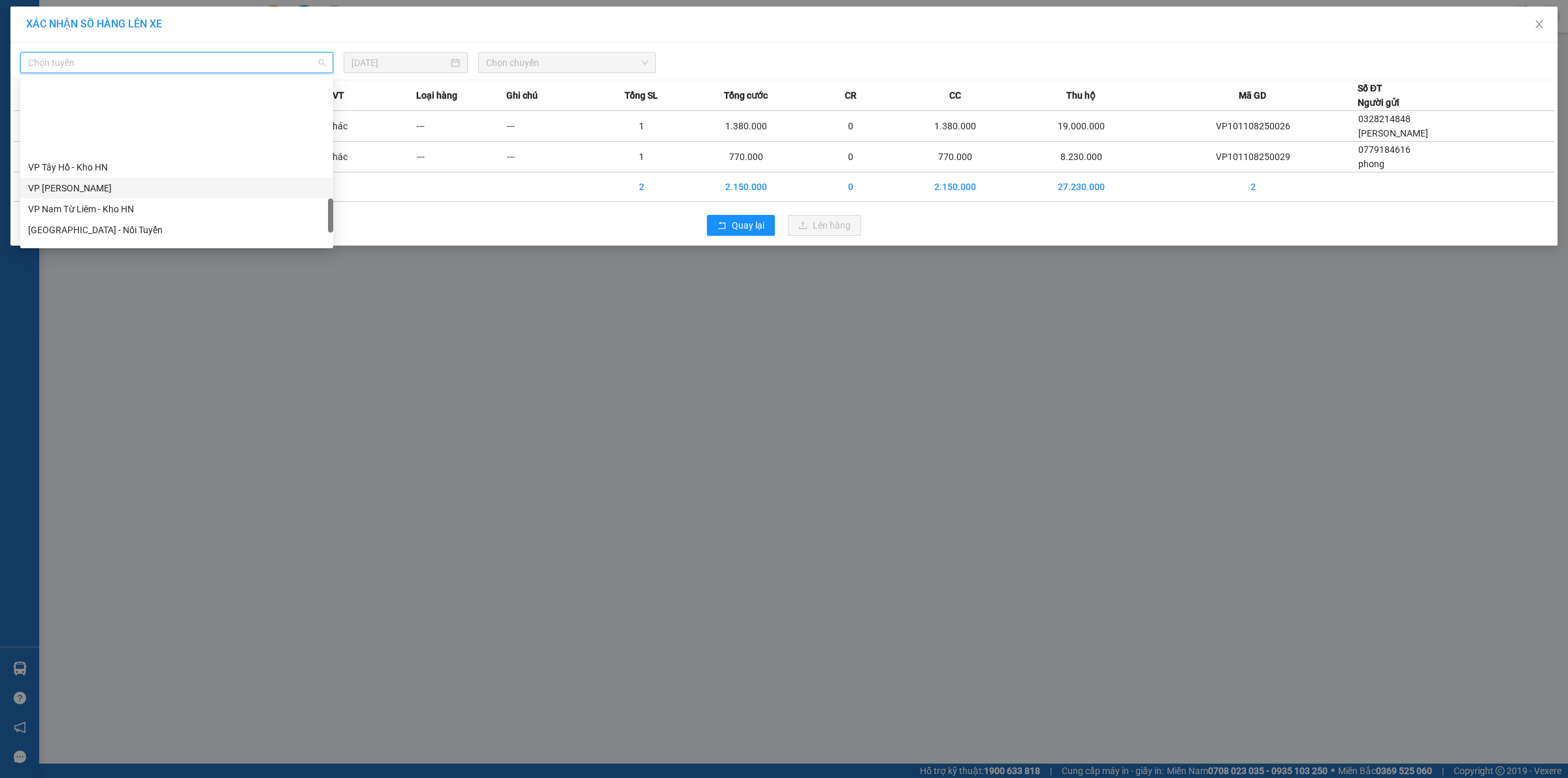
scroll to position [856, 0]
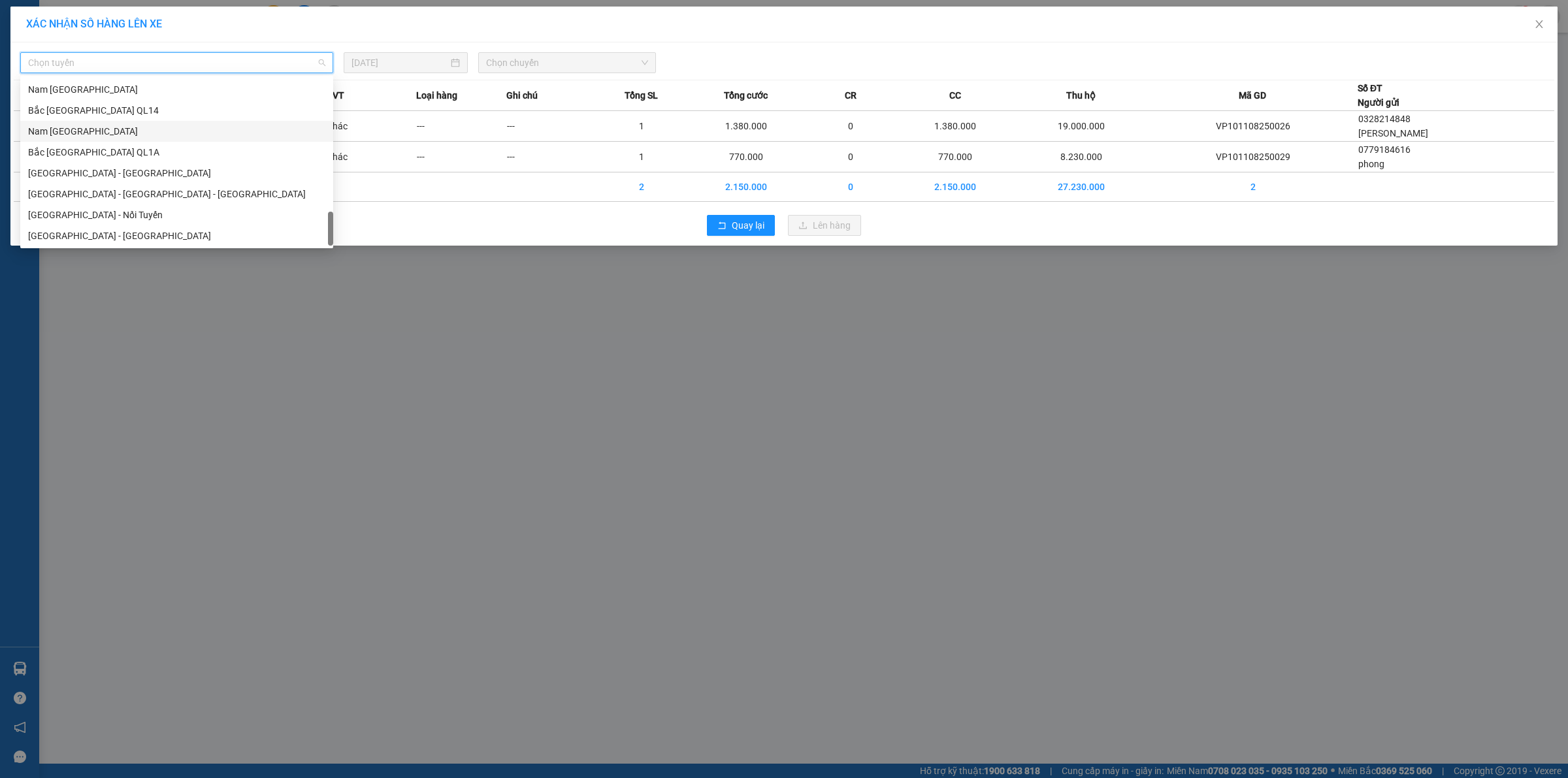
click at [126, 133] on div "Nam [GEOGRAPHIC_DATA]" at bounding box center [176, 131] width 297 height 14
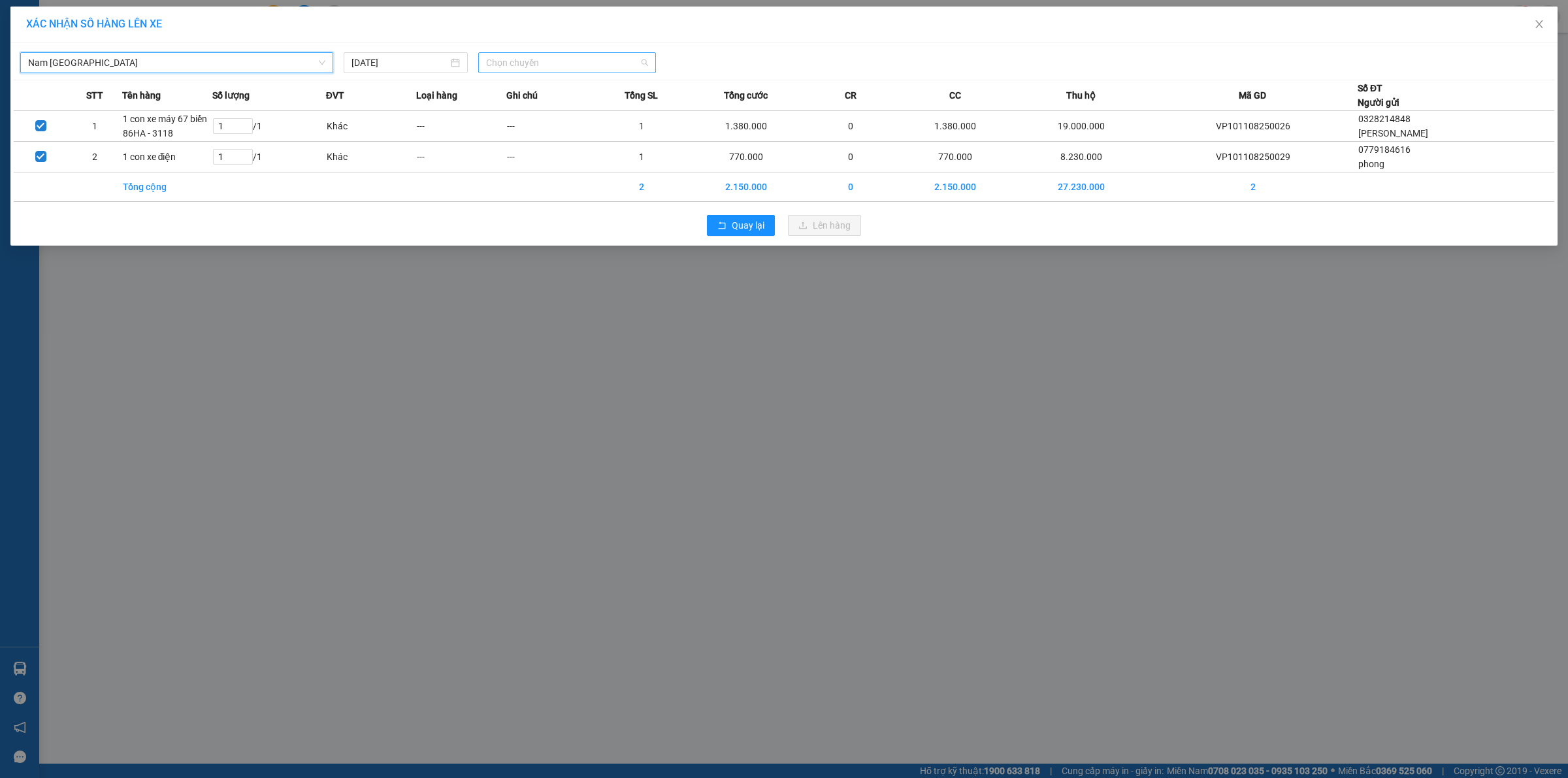
click at [569, 59] on span "Chọn chuyến" at bounding box center [567, 62] width 163 height 20
click at [506, 112] on div "21:00 (TC)" at bounding box center [537, 109] width 102 height 14
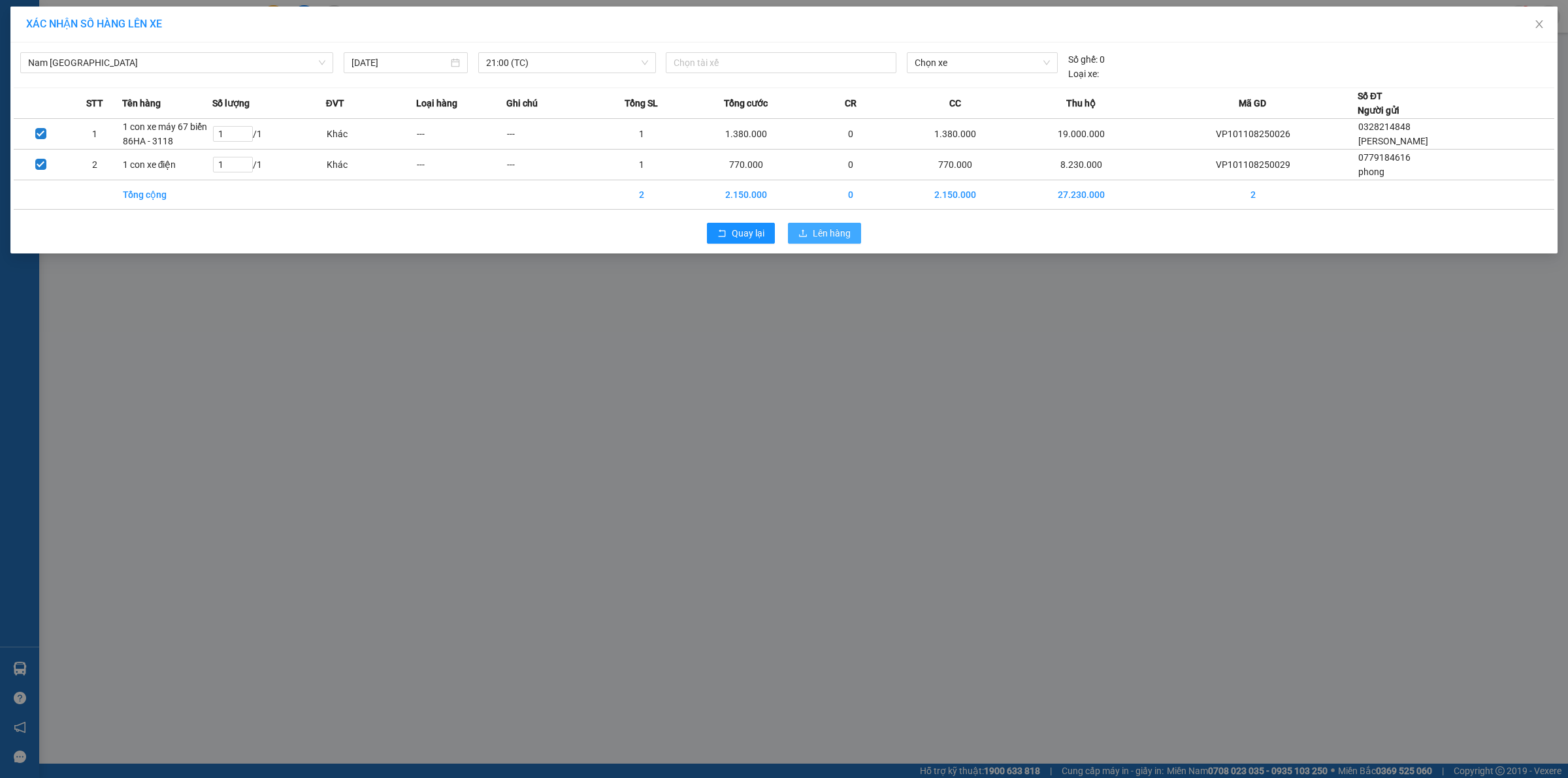
click at [835, 236] on span "Lên hàng" at bounding box center [832, 232] width 38 height 14
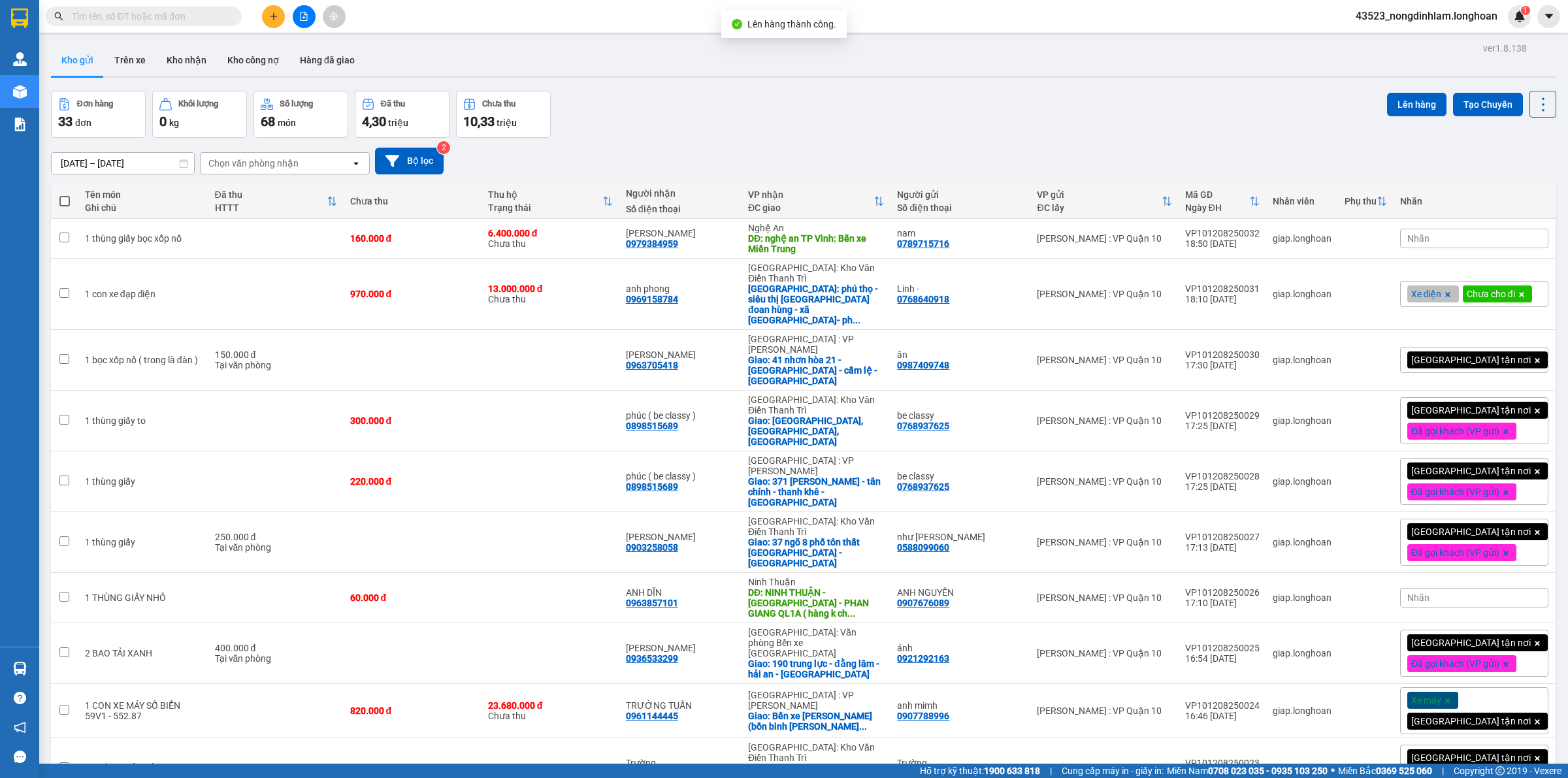
click at [298, 16] on button at bounding box center [304, 17] width 23 height 23
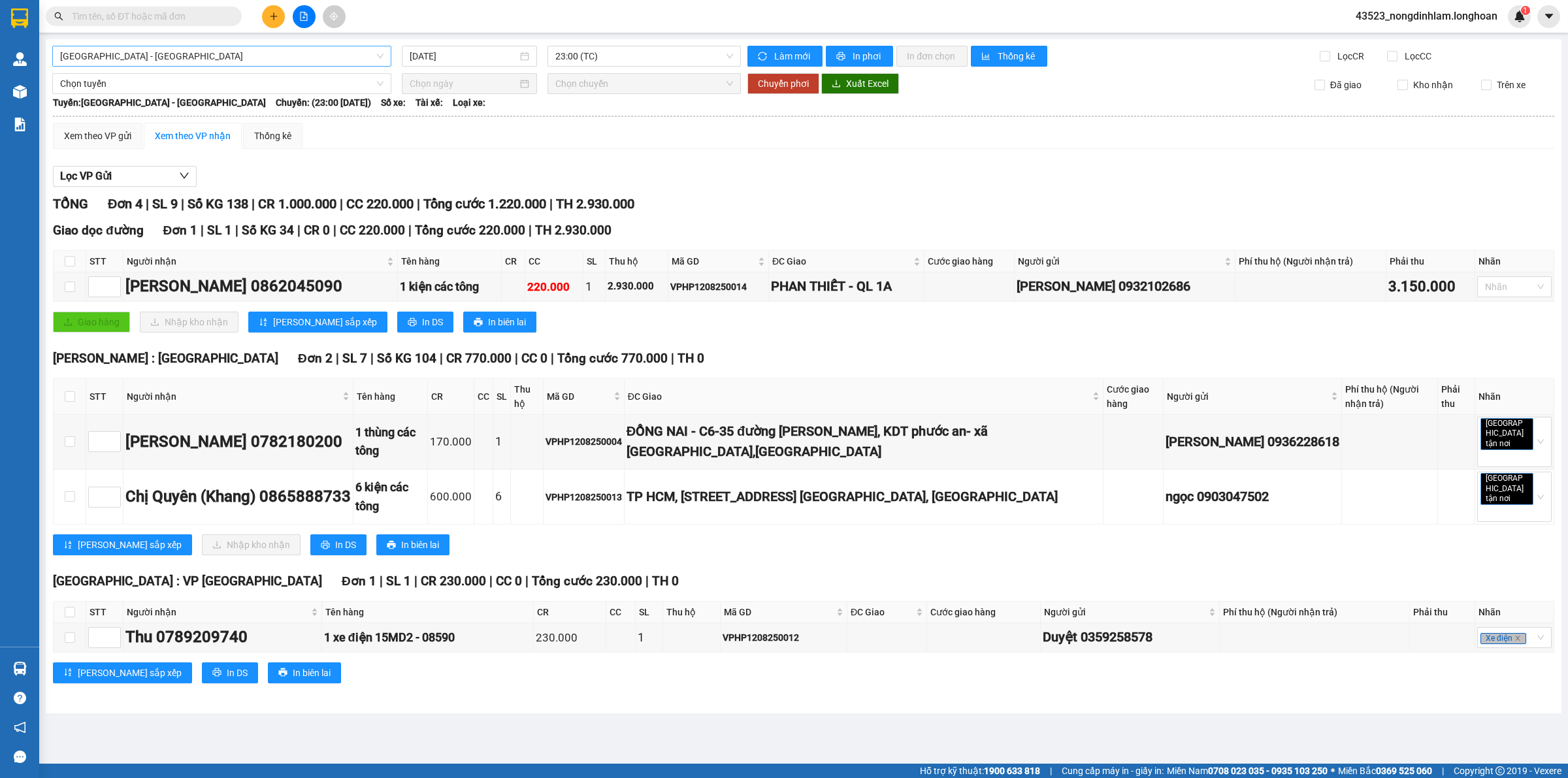
click at [282, 53] on span "Hải Phòng - Hà Nội" at bounding box center [222, 56] width 323 height 20
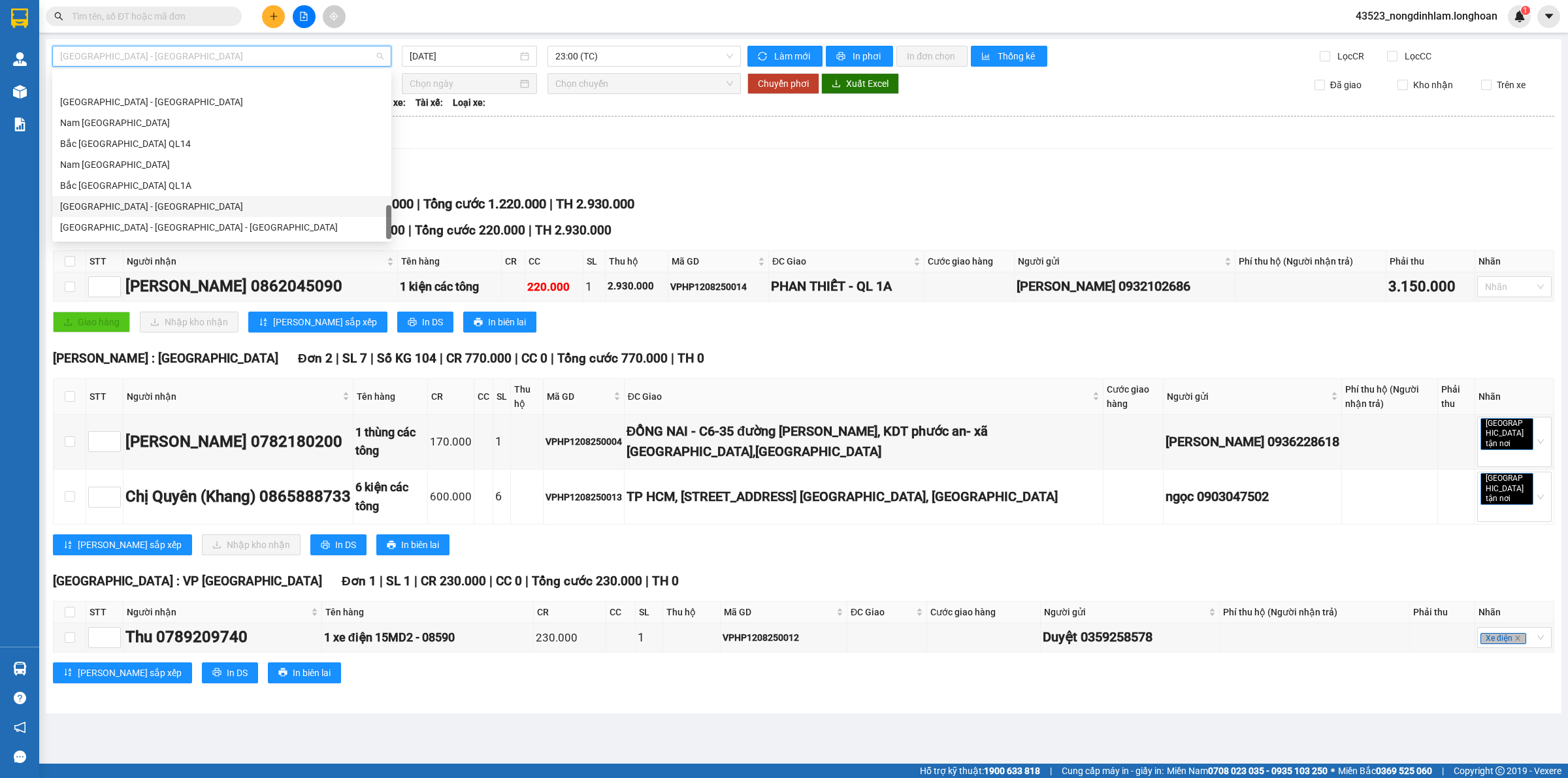
scroll to position [856, 0]
click at [126, 127] on div "Nam [GEOGRAPHIC_DATA]" at bounding box center [222, 124] width 323 height 14
type input "[DATE]"
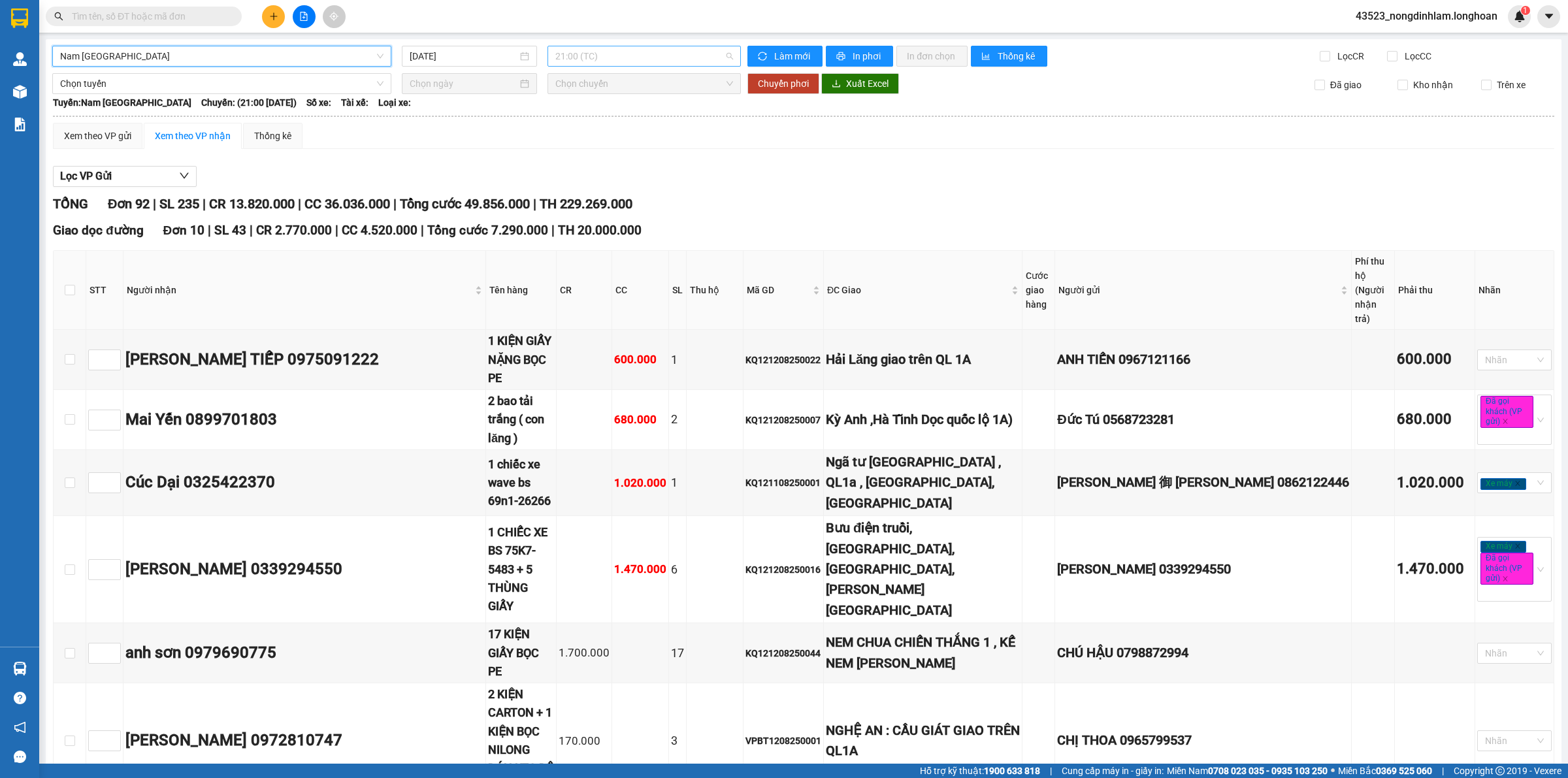
click at [592, 60] on span "21:00 (TC)" at bounding box center [644, 56] width 178 height 20
click at [593, 57] on span "21:00 (TC)" at bounding box center [644, 56] width 178 height 20
click at [495, 207] on span "Tổng cước 49.856.000" at bounding box center [465, 203] width 130 height 16
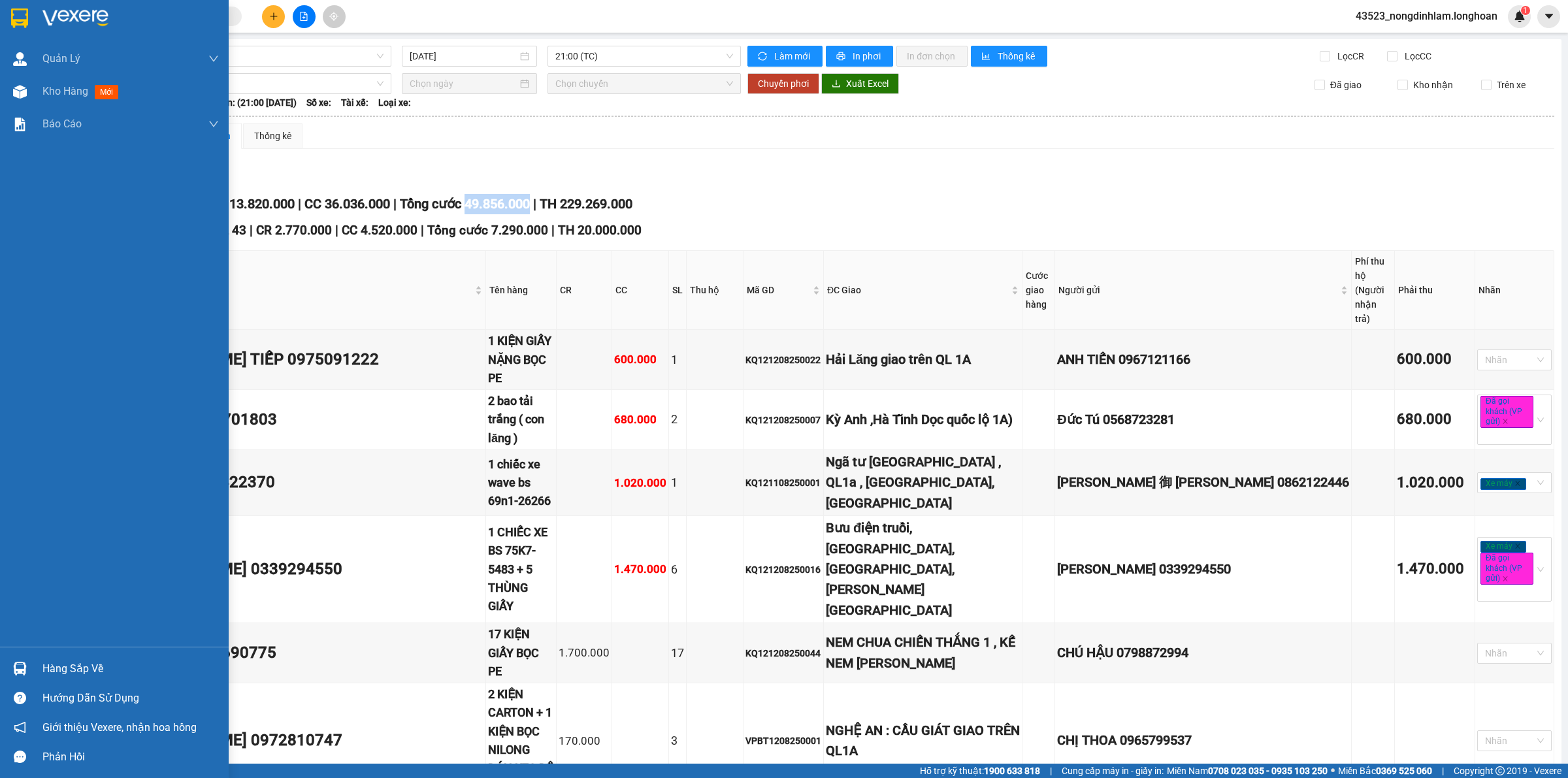
click at [11, 25] on img at bounding box center [19, 18] width 17 height 20
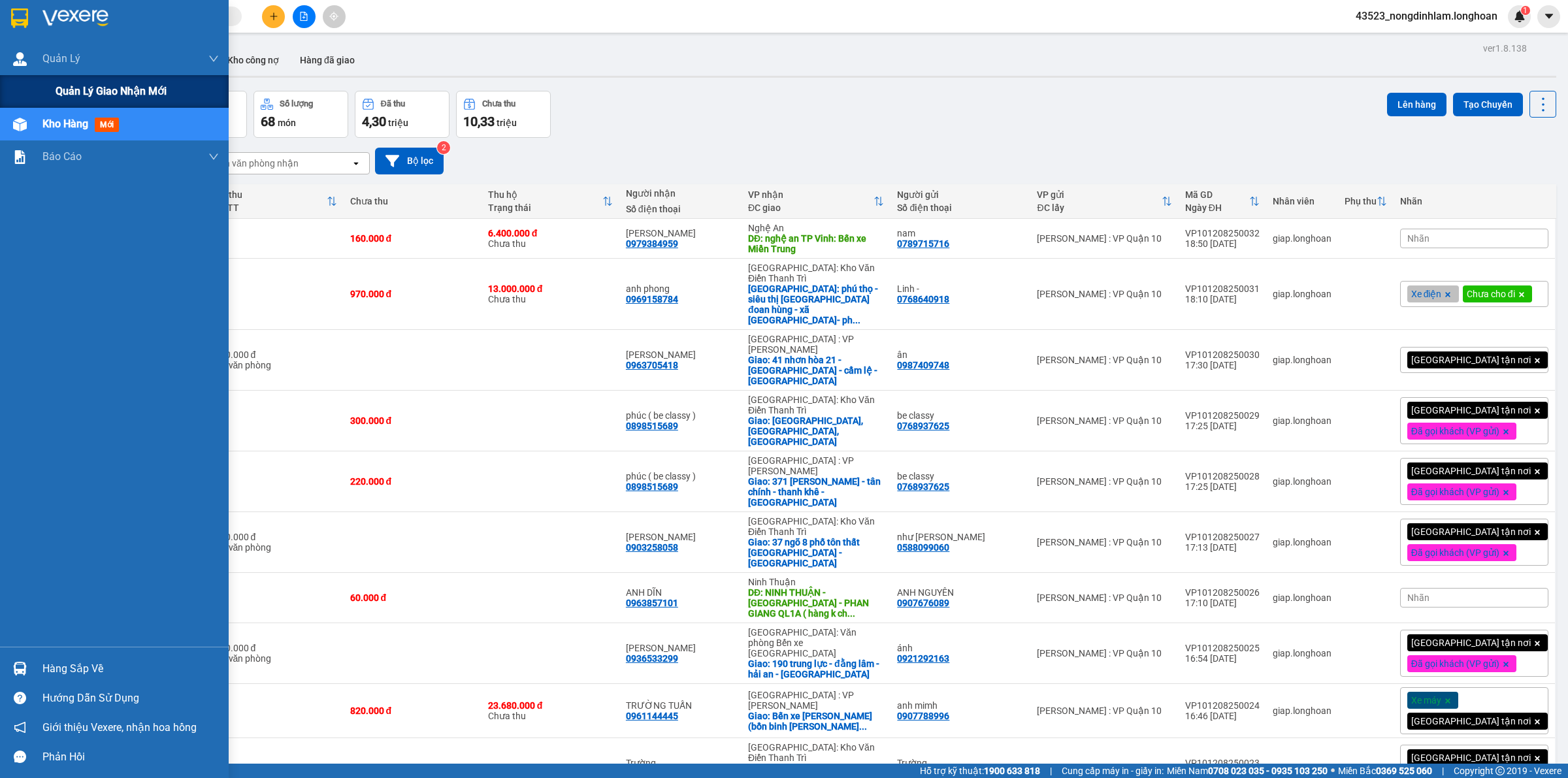
click at [58, 100] on div "Quản lý giao nhận mới" at bounding box center [137, 91] width 163 height 33
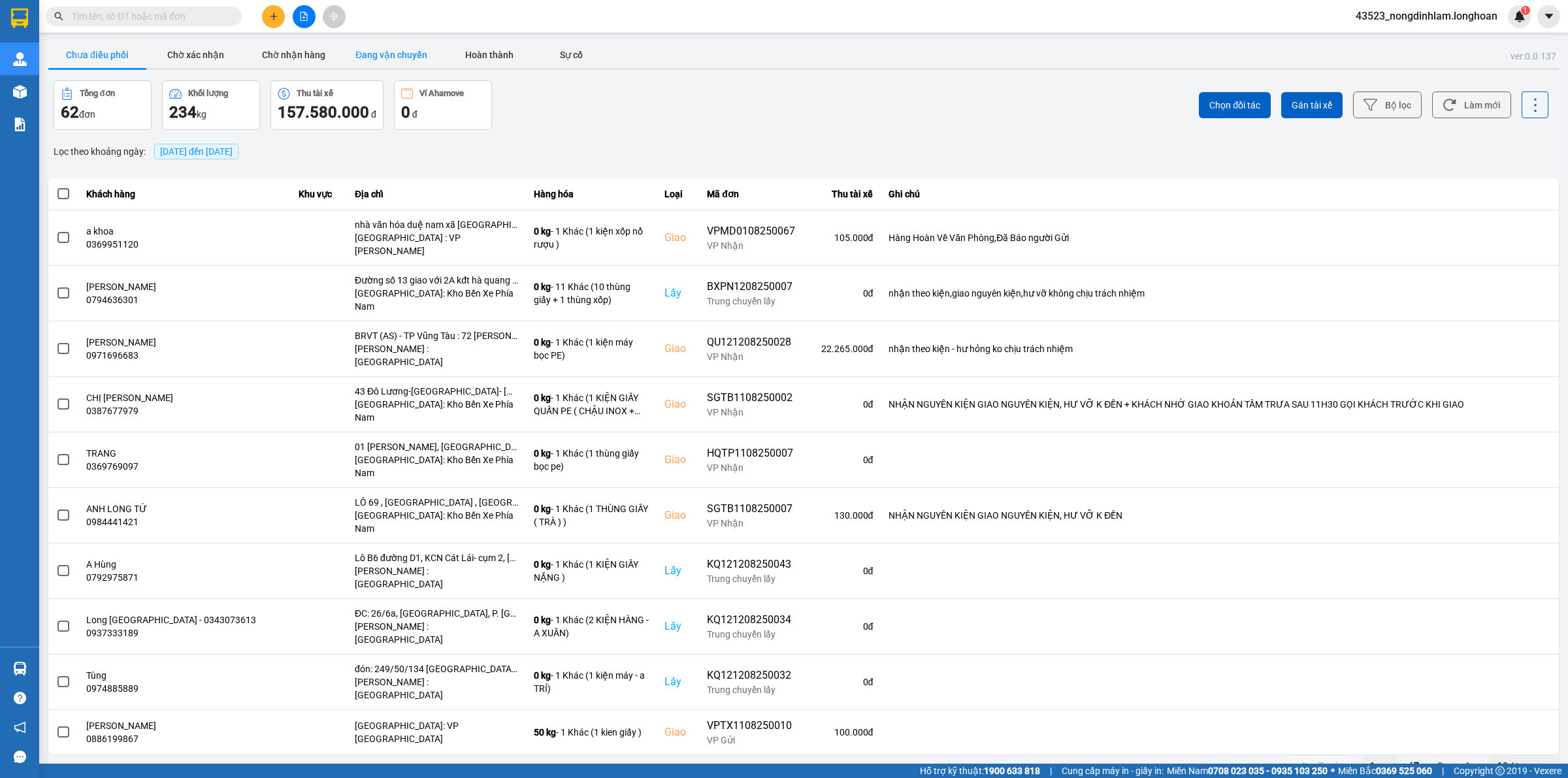
click at [416, 46] on button "Đang vận chuyển" at bounding box center [391, 55] width 98 height 26
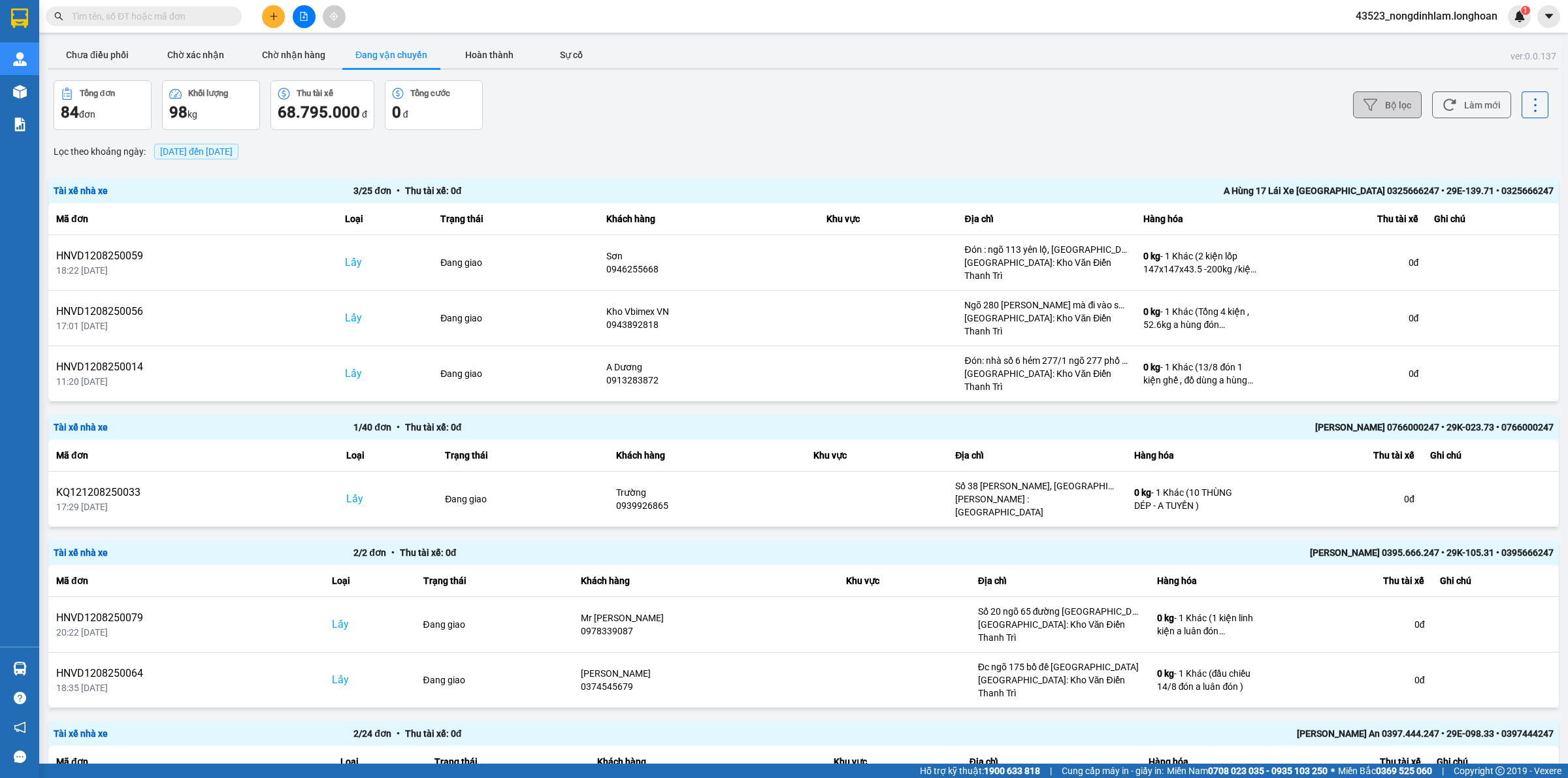
click at [1382, 102] on button "Bộ lọc" at bounding box center [1387, 105] width 68 height 27
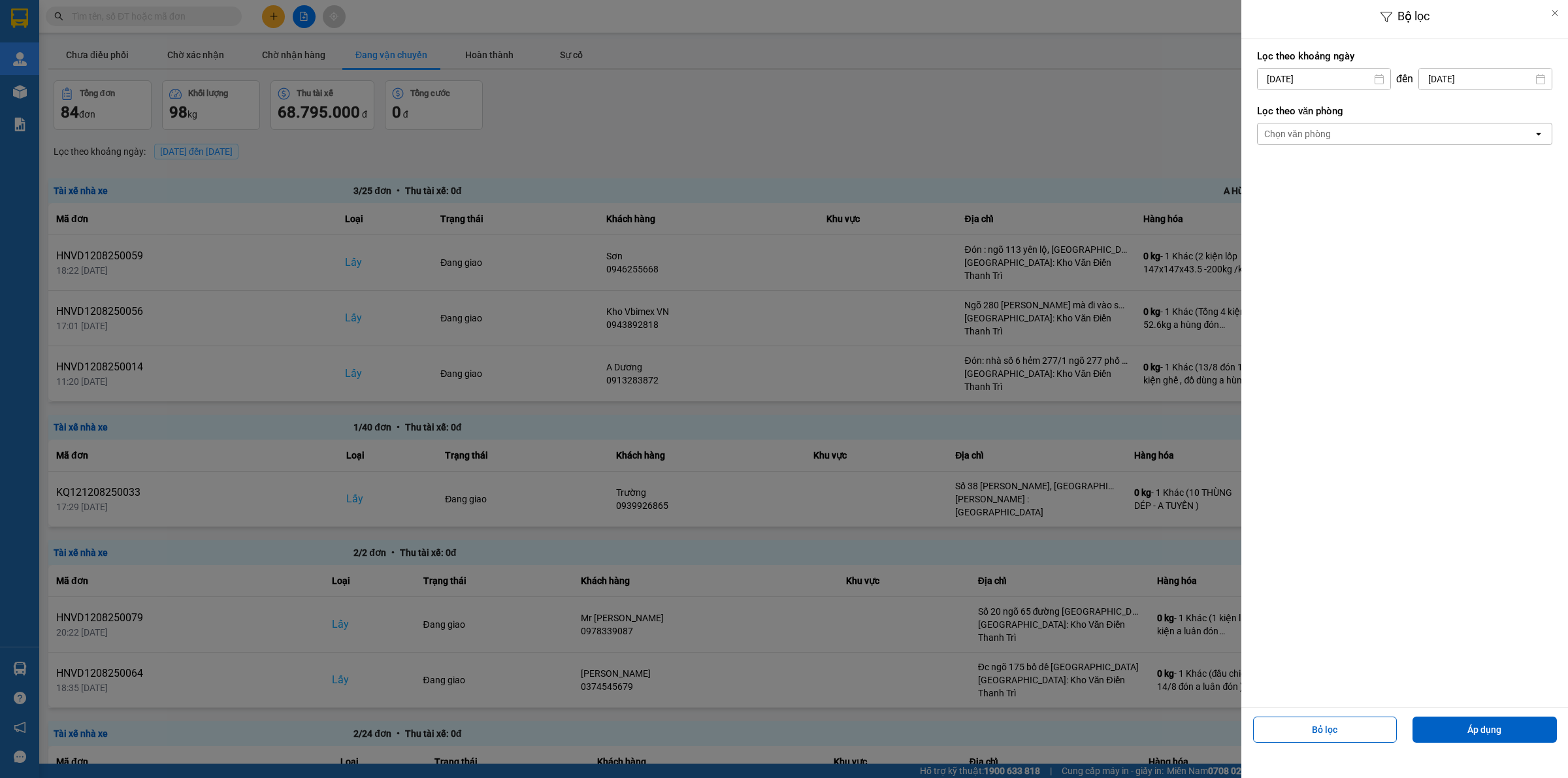
click at [1321, 73] on input "[DATE]" at bounding box center [1324, 79] width 133 height 21
click at [1260, 112] on icon "Arrow Left" at bounding box center [1263, 110] width 16 height 16
click at [1293, 173] on div "1" at bounding box center [1291, 174] width 18 height 16
type input "01/07/2025"
click at [1331, 131] on div "Chọn văn phòng" at bounding box center [1395, 134] width 276 height 21
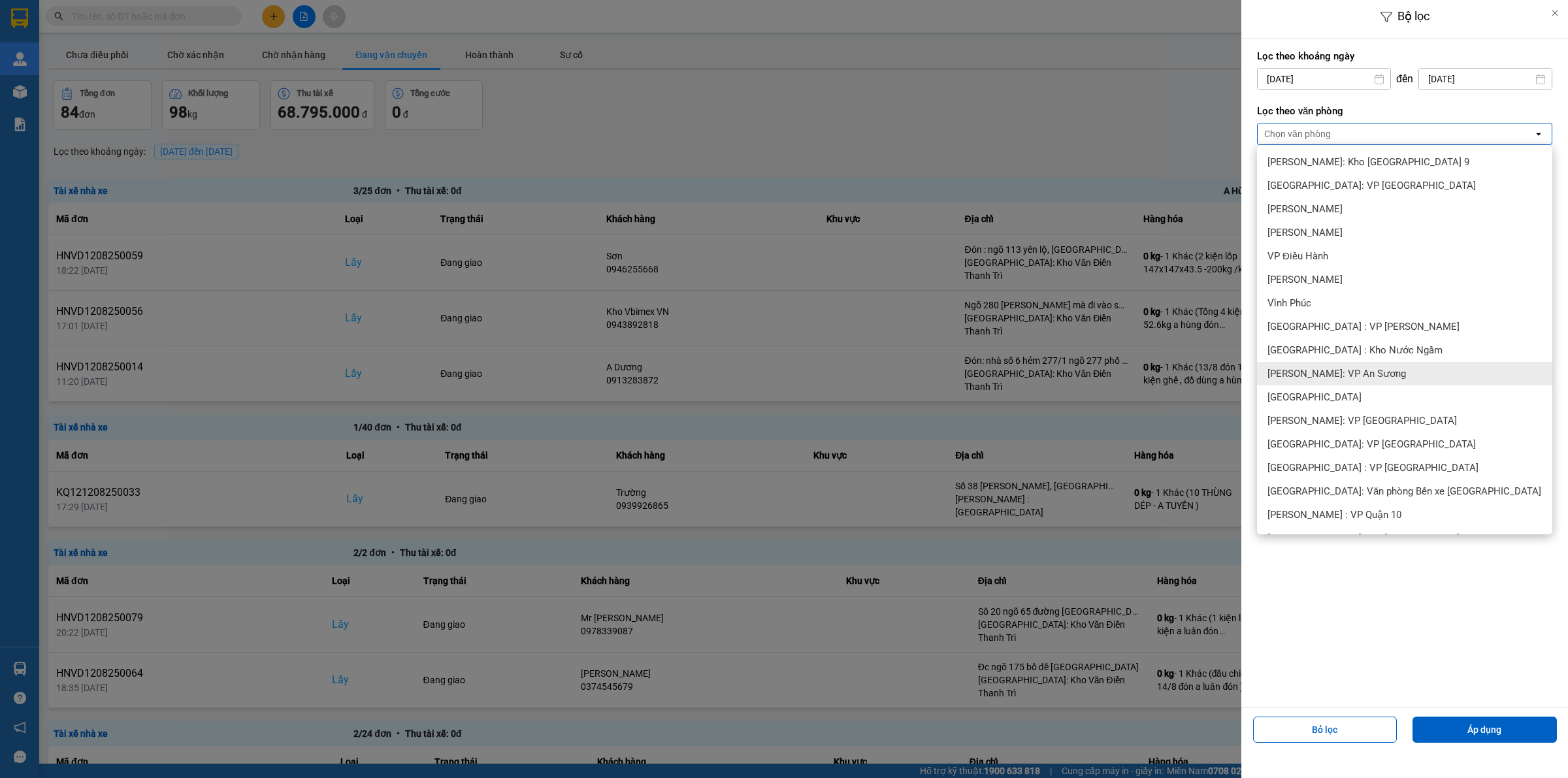
scroll to position [163, 0]
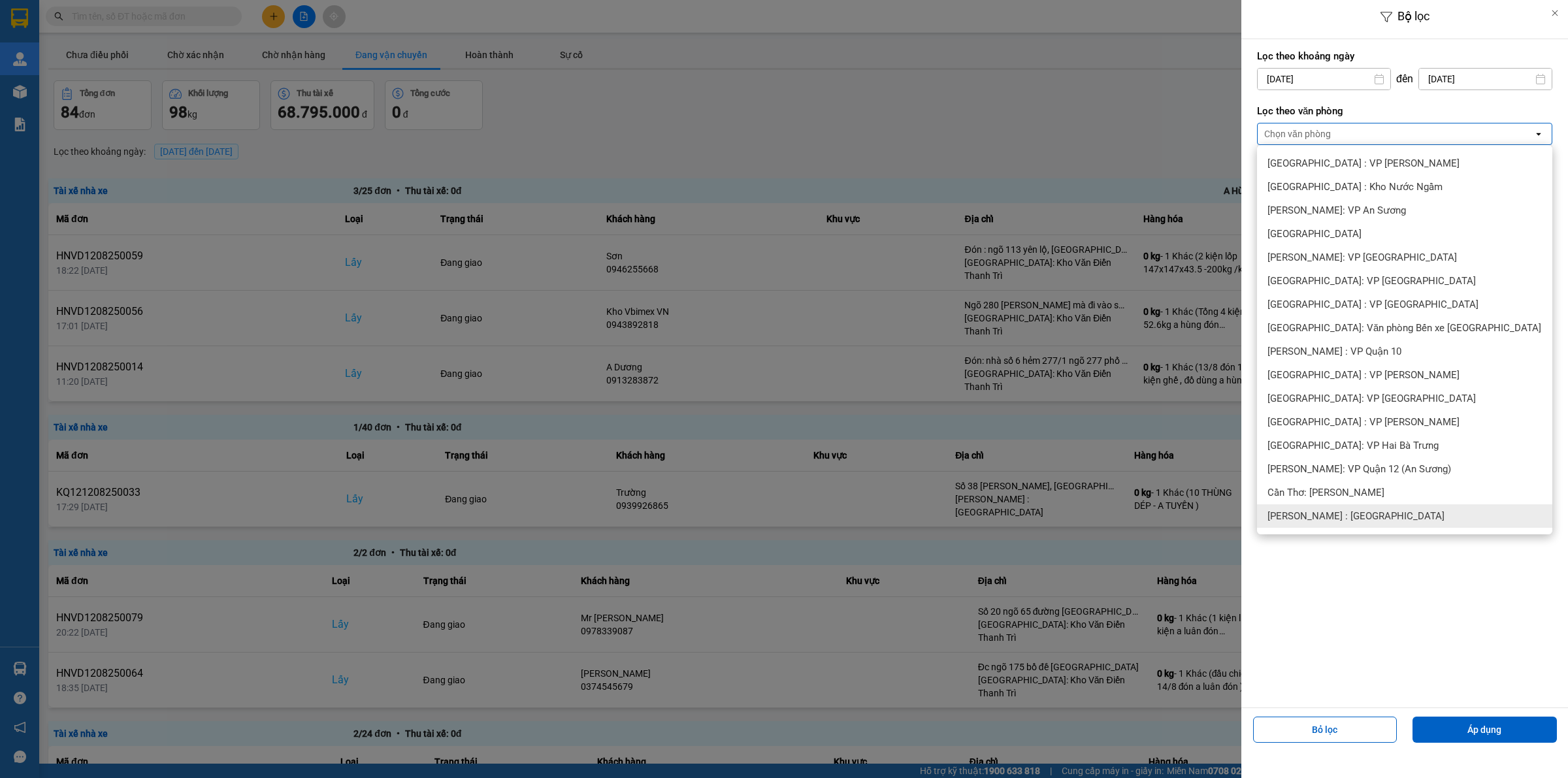
click at [1377, 512] on span "[PERSON_NAME] : [GEOGRAPHIC_DATA]" at bounding box center [1356, 516] width 177 height 13
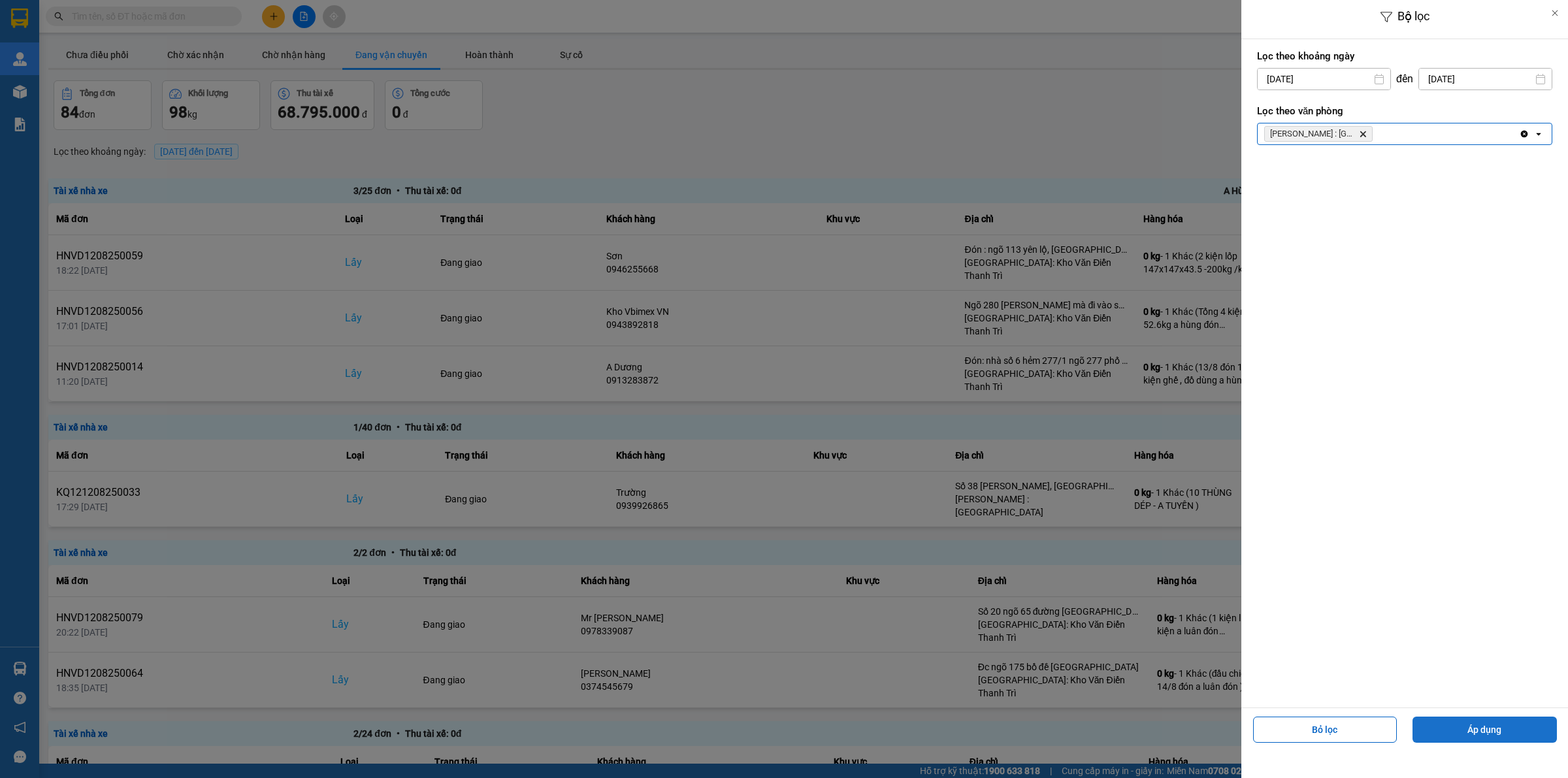
click at [1470, 730] on button "Áp dụng" at bounding box center [1484, 729] width 144 height 26
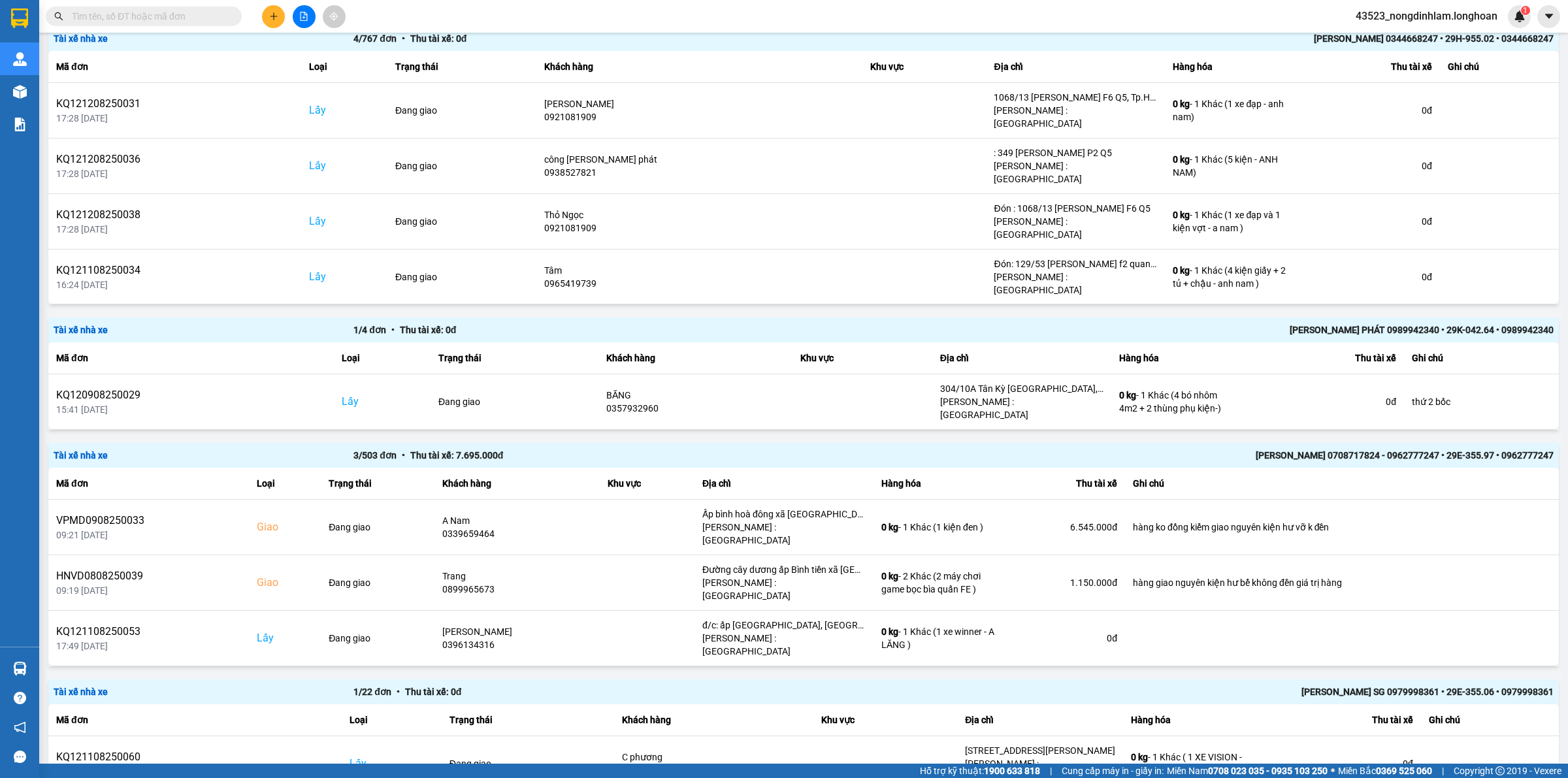
scroll to position [1538, 0]
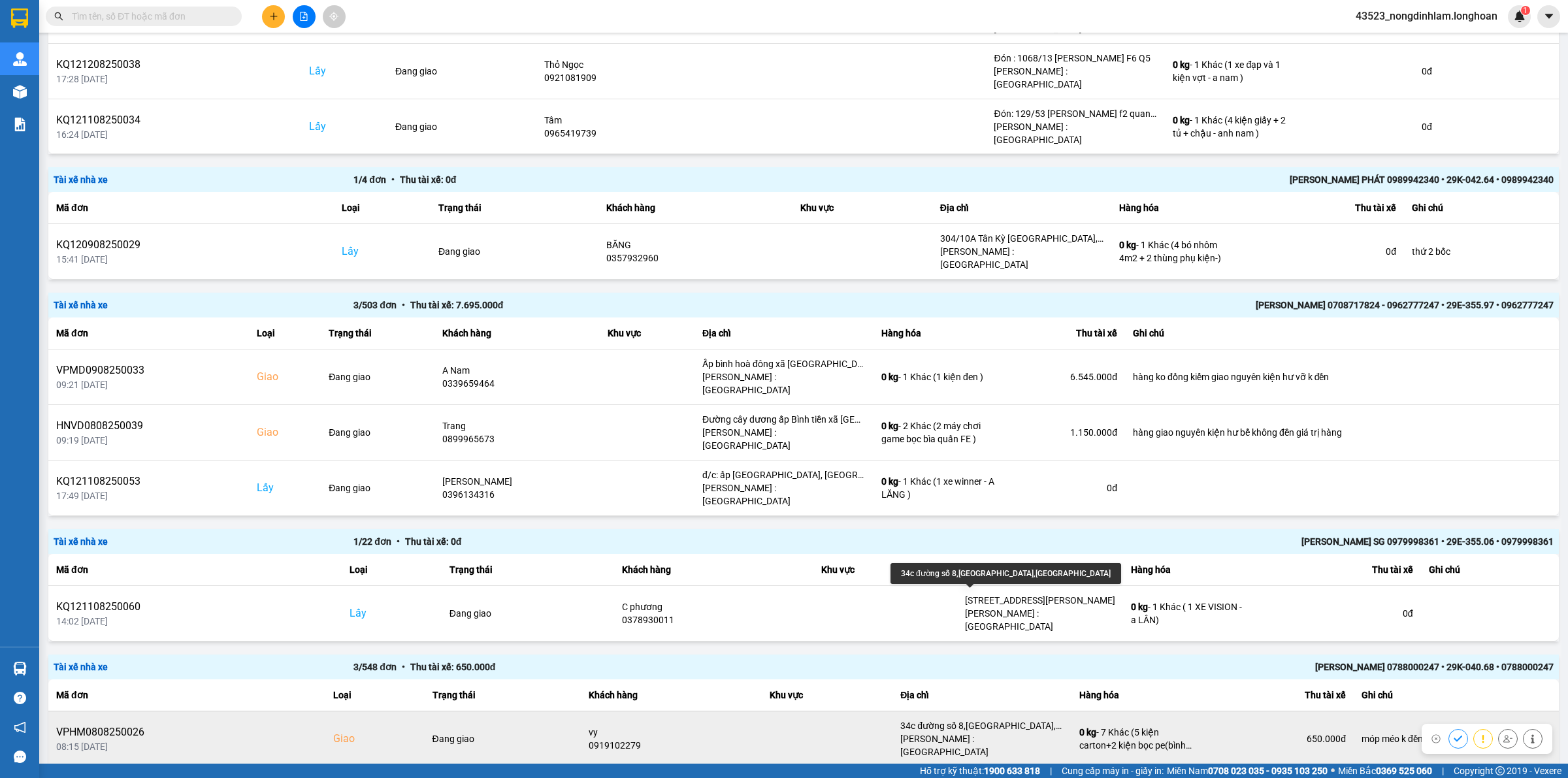
click at [1016, 719] on div "34c đường số 8,p trường thọ,tp thủ đức" at bounding box center [982, 725] width 163 height 13
click at [981, 732] on div "[PERSON_NAME] : [GEOGRAPHIC_DATA]" at bounding box center [982, 745] width 163 height 26
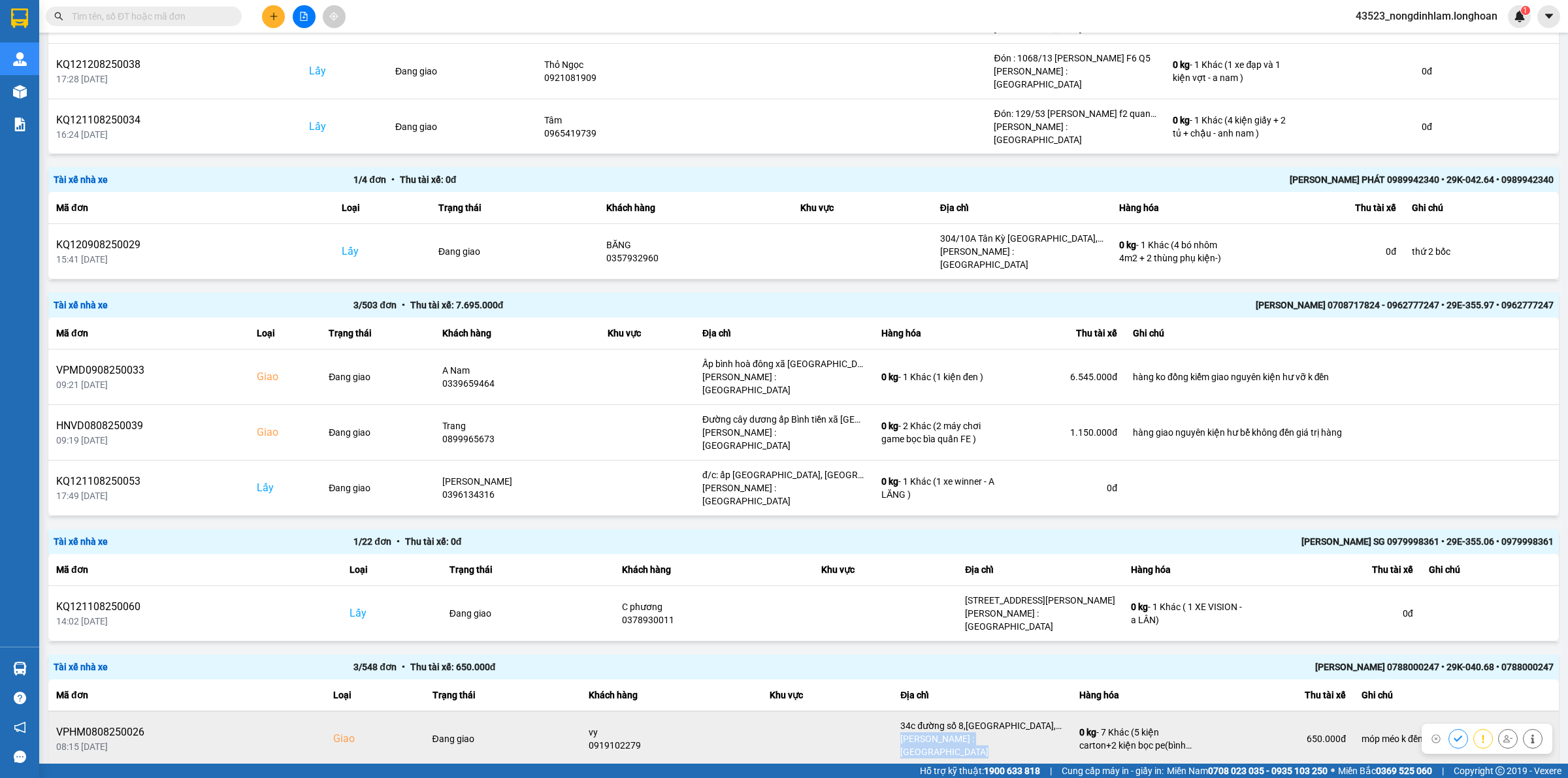
click at [981, 732] on div "[PERSON_NAME] : [GEOGRAPHIC_DATA]" at bounding box center [982, 745] width 163 height 26
click at [992, 719] on div "34c đường số 8,p trường thọ,tp thủ đức" at bounding box center [982, 725] width 163 height 13
click at [965, 732] on div "[PERSON_NAME] : [GEOGRAPHIC_DATA]" at bounding box center [982, 745] width 163 height 26
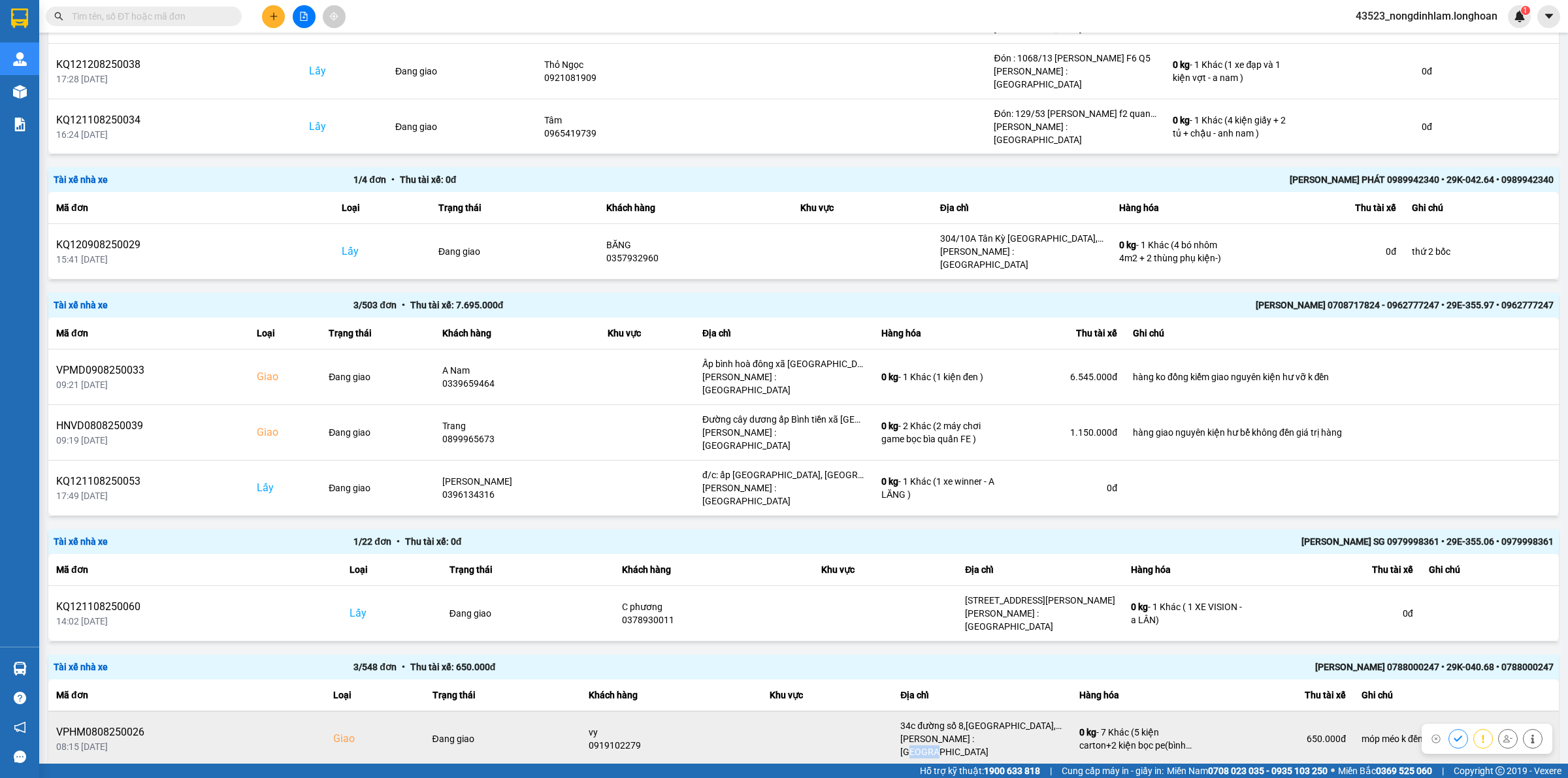
click at [965, 732] on div "[PERSON_NAME] : [GEOGRAPHIC_DATA]" at bounding box center [982, 745] width 163 height 26
click at [974, 719] on div "34c đường số 8,p trường thọ,tp thủ đức" at bounding box center [982, 725] width 163 height 13
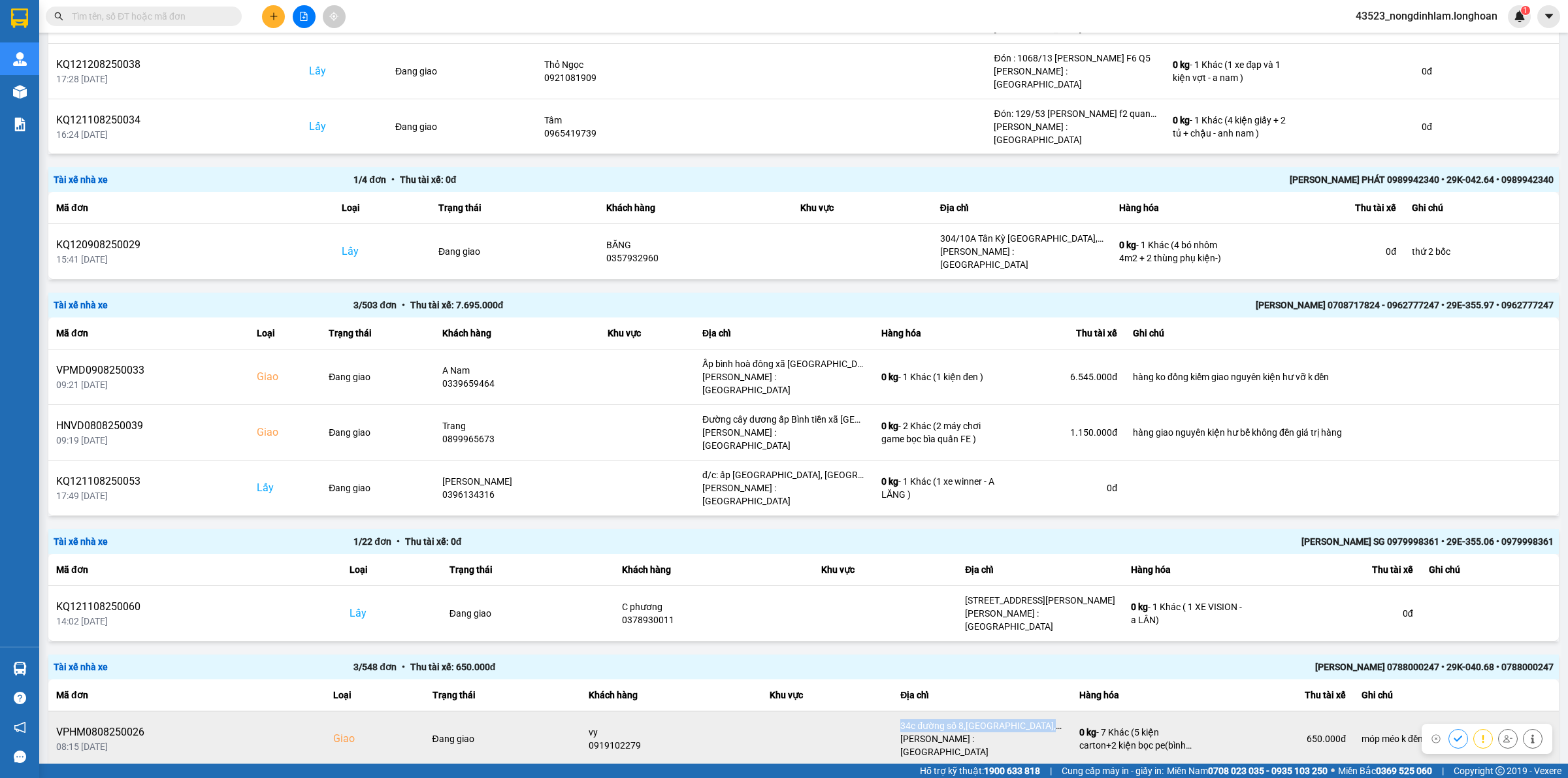
click at [988, 719] on div "34c đường số 8,p trường thọ,tp thủ đức" at bounding box center [982, 725] width 163 height 13
click at [588, 726] on div "vy" at bounding box center [671, 732] width 165 height 13
click at [628, 739] on div "0919102279" at bounding box center [671, 745] width 165 height 13
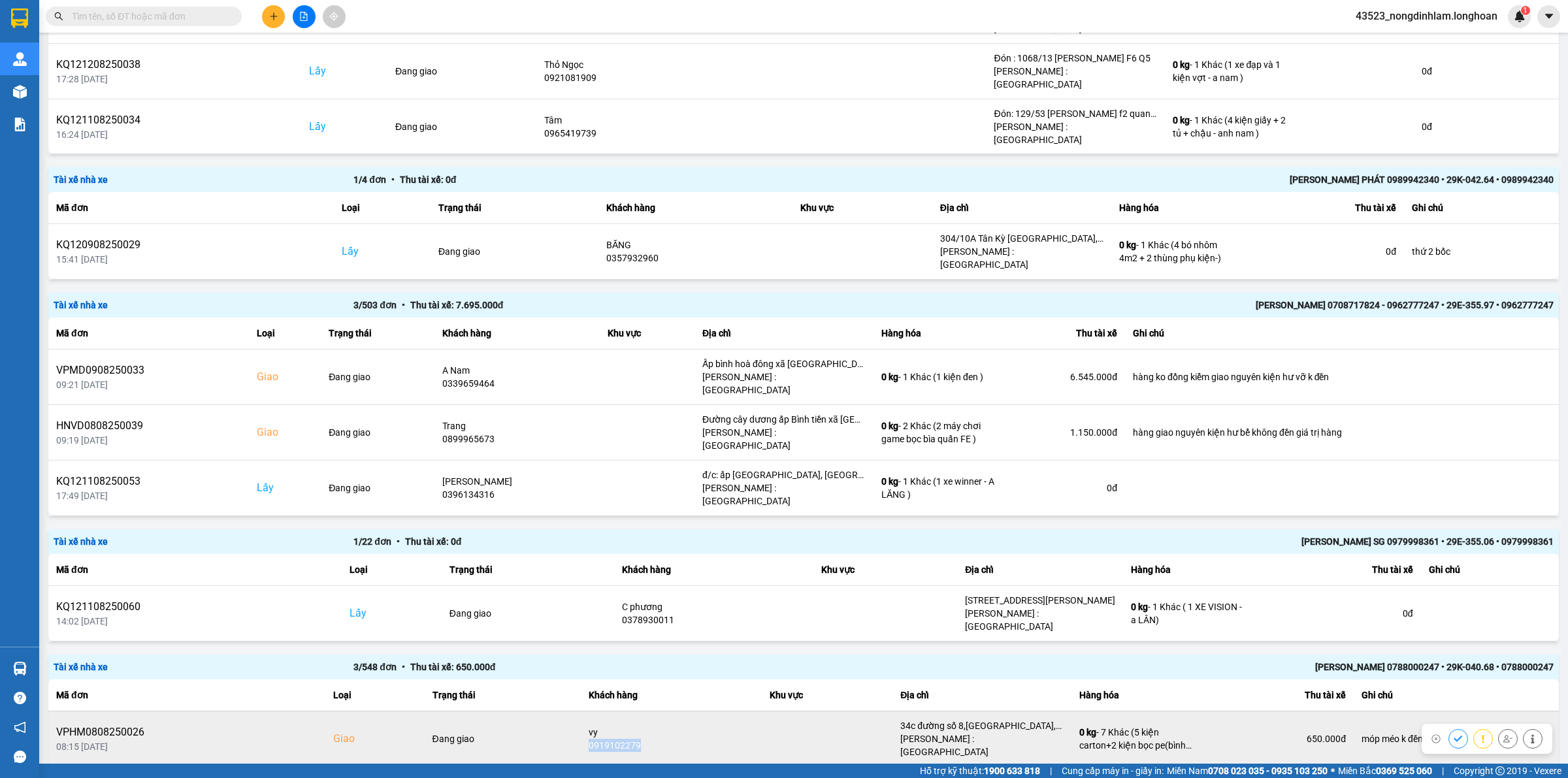
click at [628, 739] on div "0919102279" at bounding box center [671, 745] width 165 height 13
click at [588, 726] on div "vy" at bounding box center [671, 732] width 165 height 13
click at [599, 739] on div "0919102279" at bounding box center [671, 745] width 165 height 13
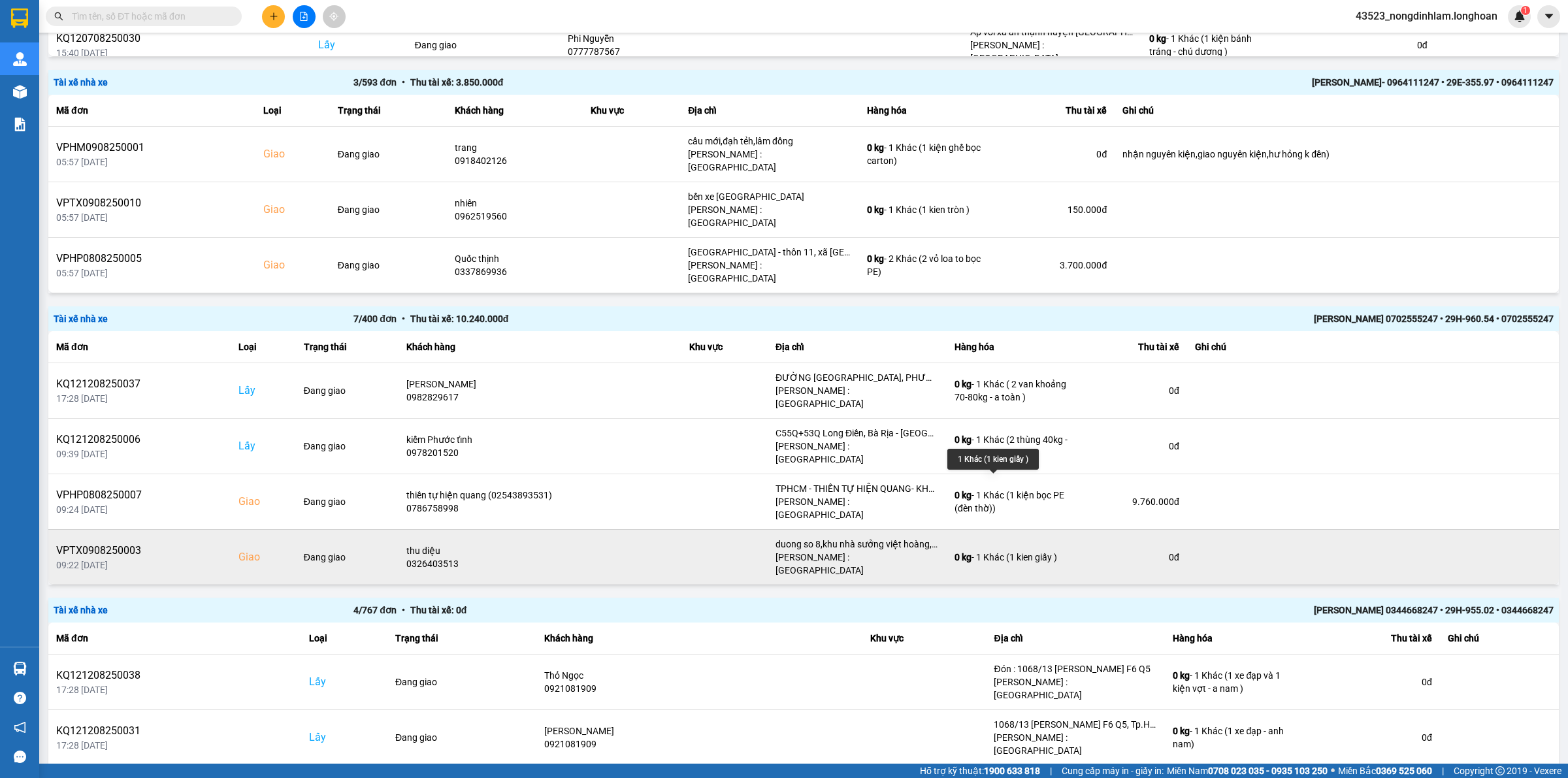
scroll to position [96, 0]
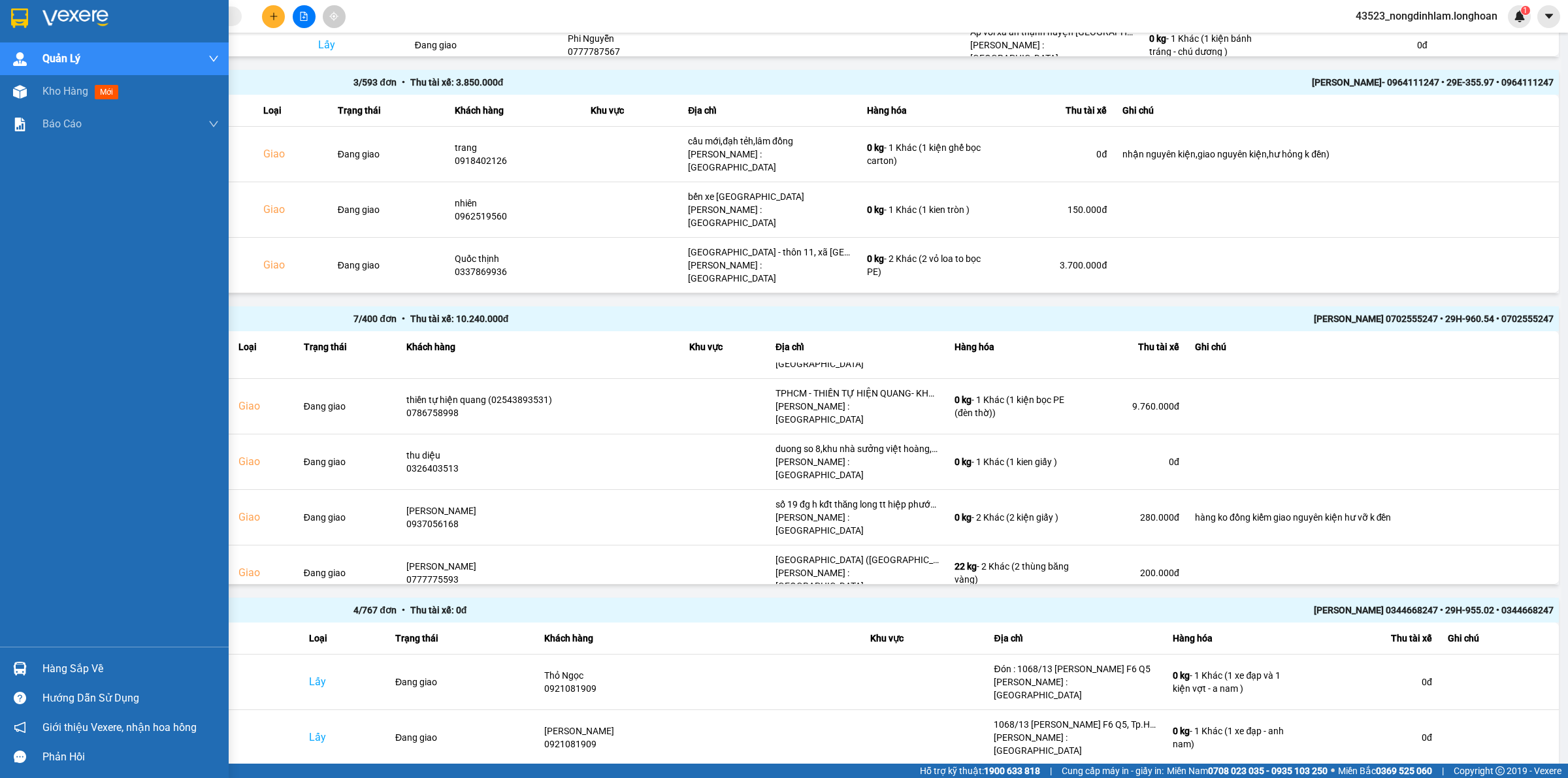
drag, startPoint x: 33, startPoint y: 27, endPoint x: 40, endPoint y: 26, distance: 7.1
click at [33, 26] on div at bounding box center [114, 21] width 228 height 43
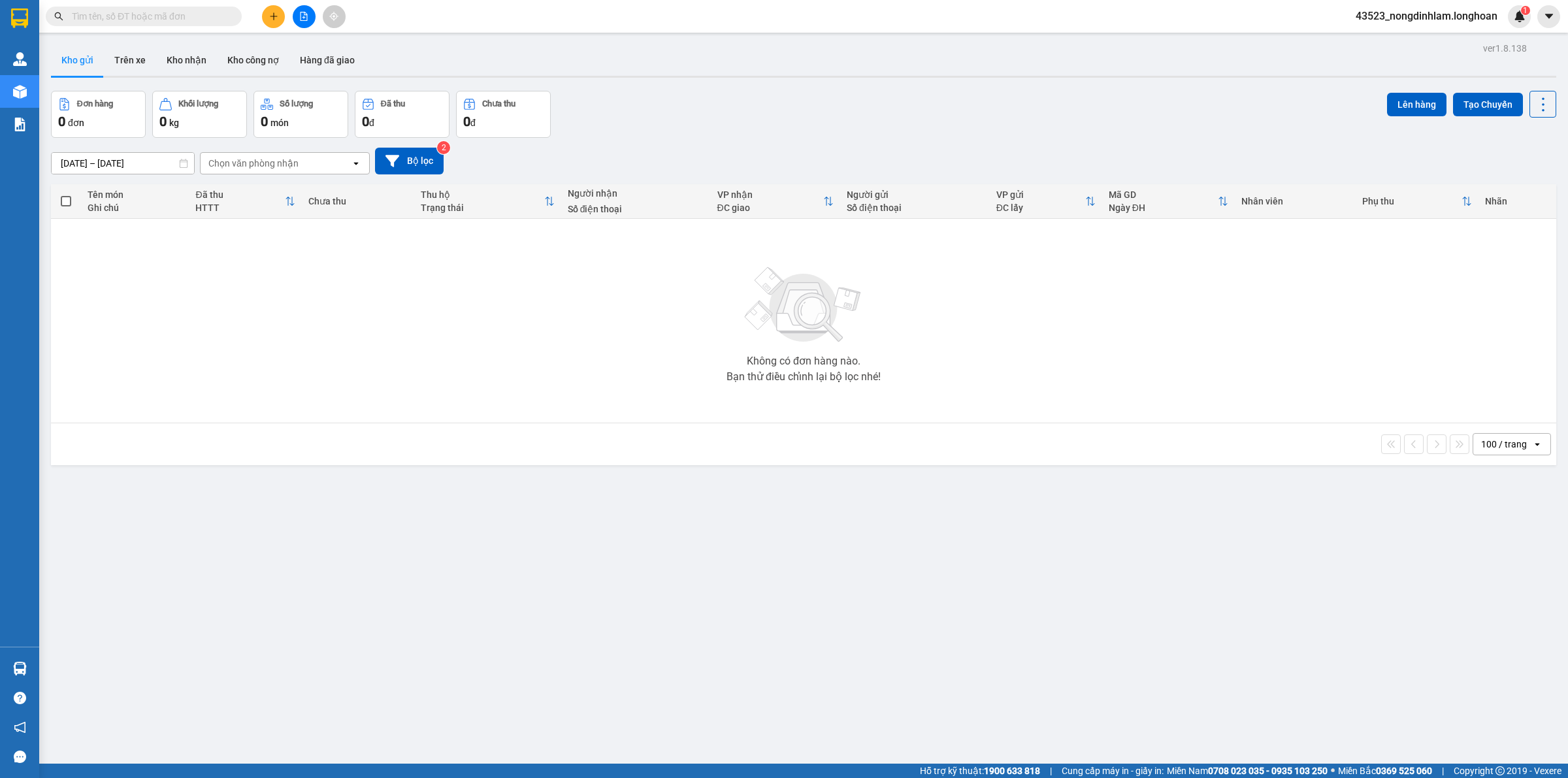
click at [301, 15] on icon "file-add" at bounding box center [303, 16] width 9 height 9
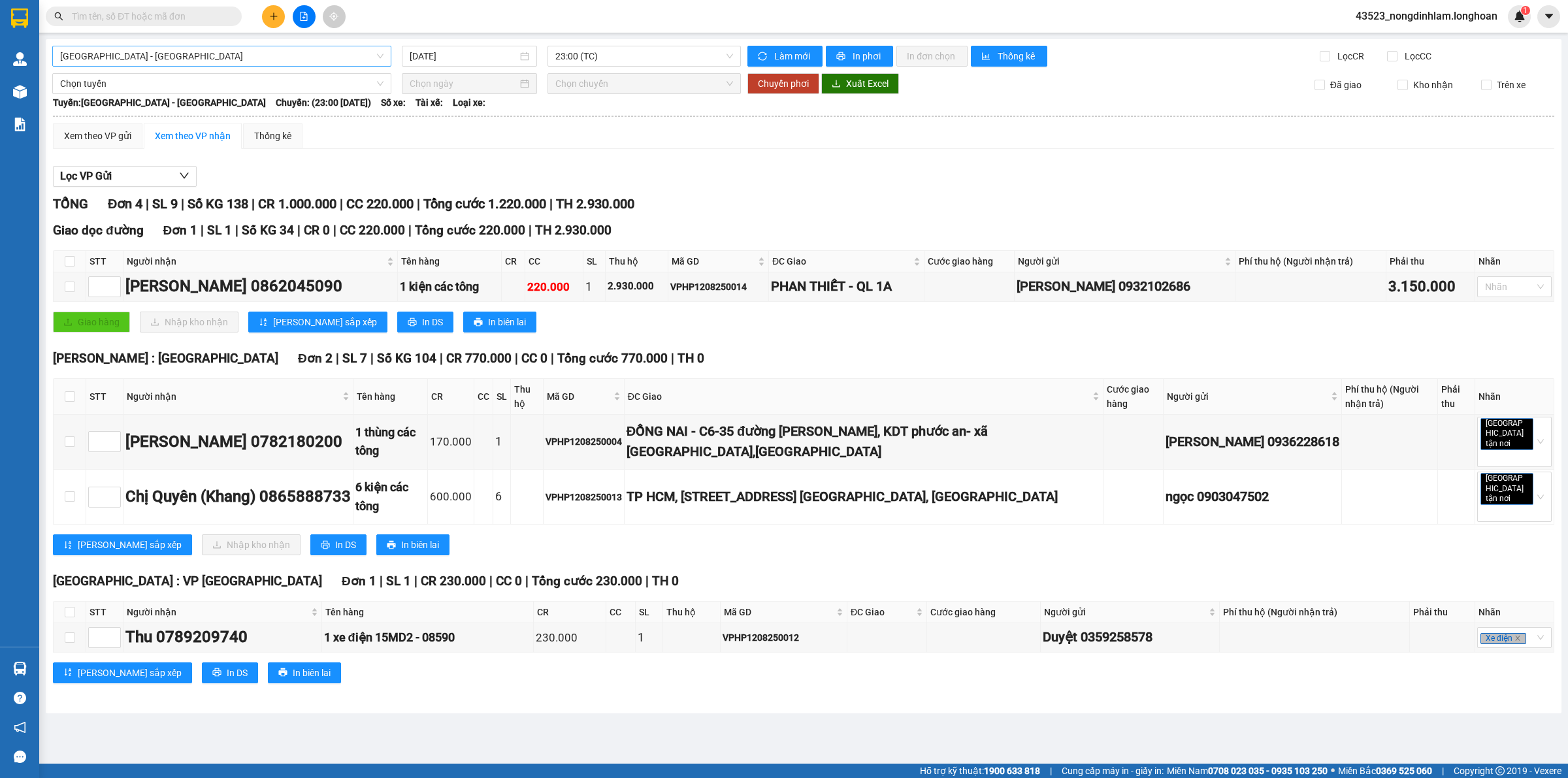
click at [170, 53] on span "[GEOGRAPHIC_DATA] - [GEOGRAPHIC_DATA]" at bounding box center [222, 56] width 323 height 20
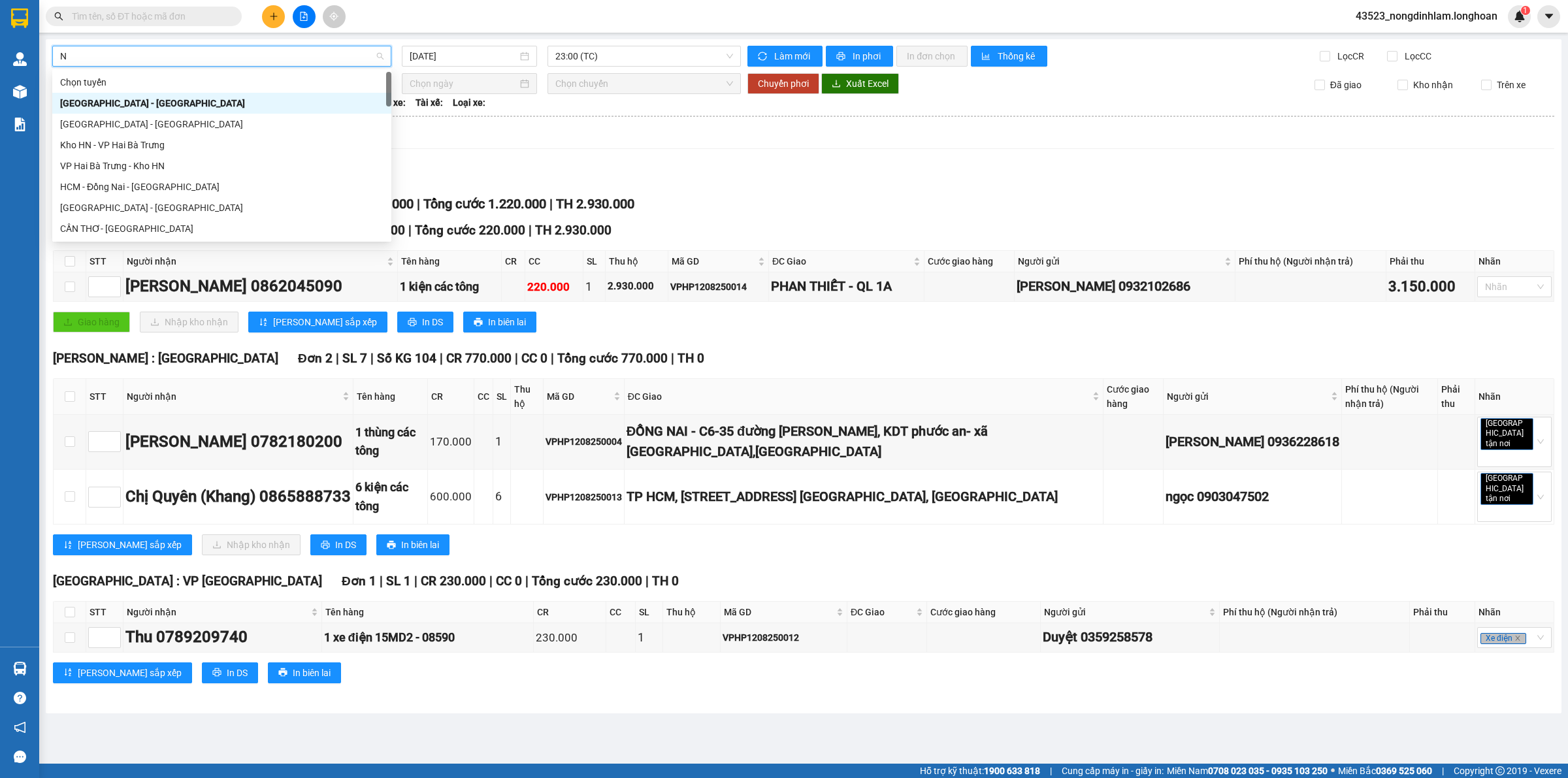
type input "NA"
click at [137, 207] on div "Nam [GEOGRAPHIC_DATA]" at bounding box center [222, 207] width 323 height 14
type input "[DATE]"
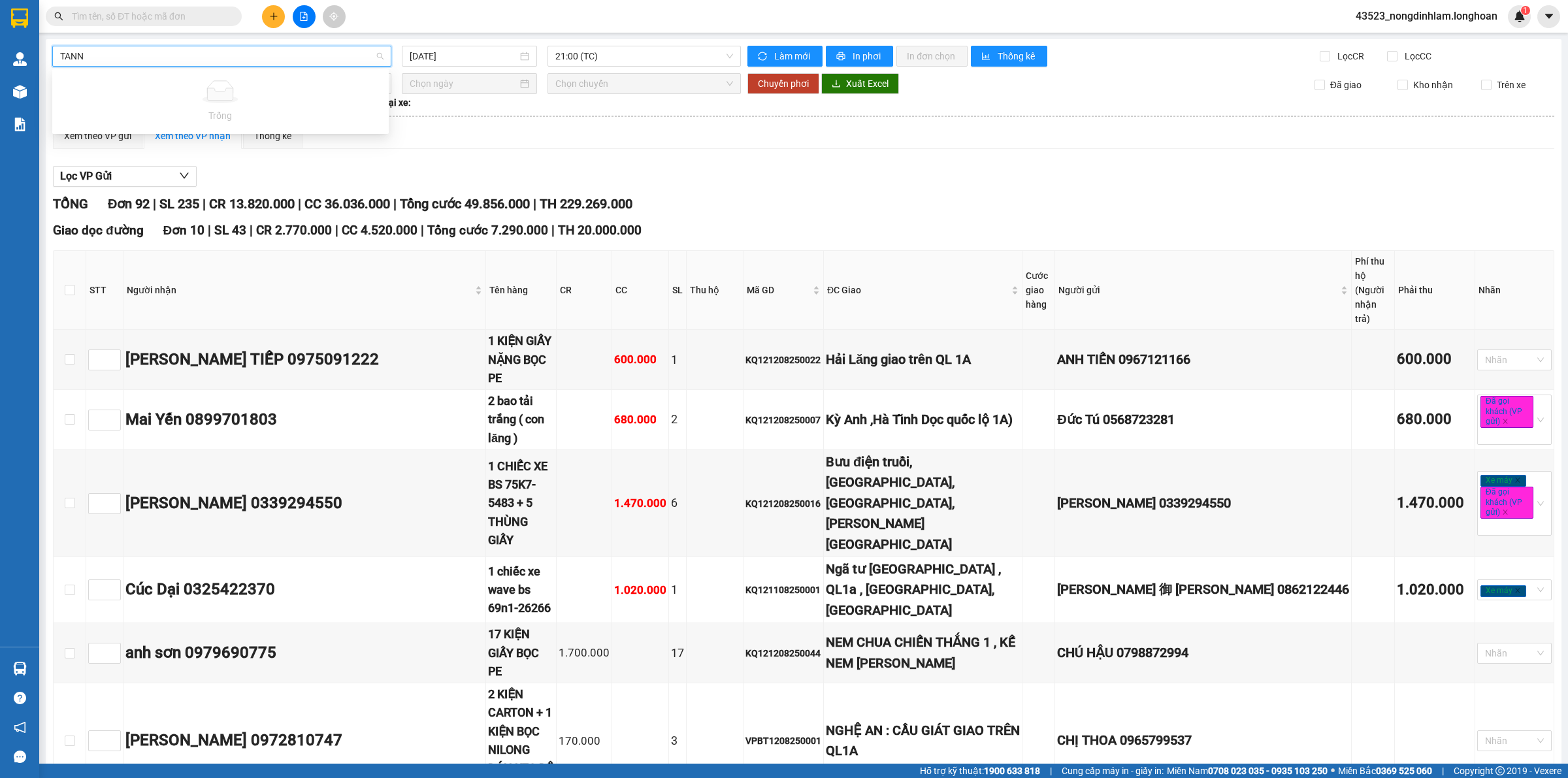
type input "TAN"
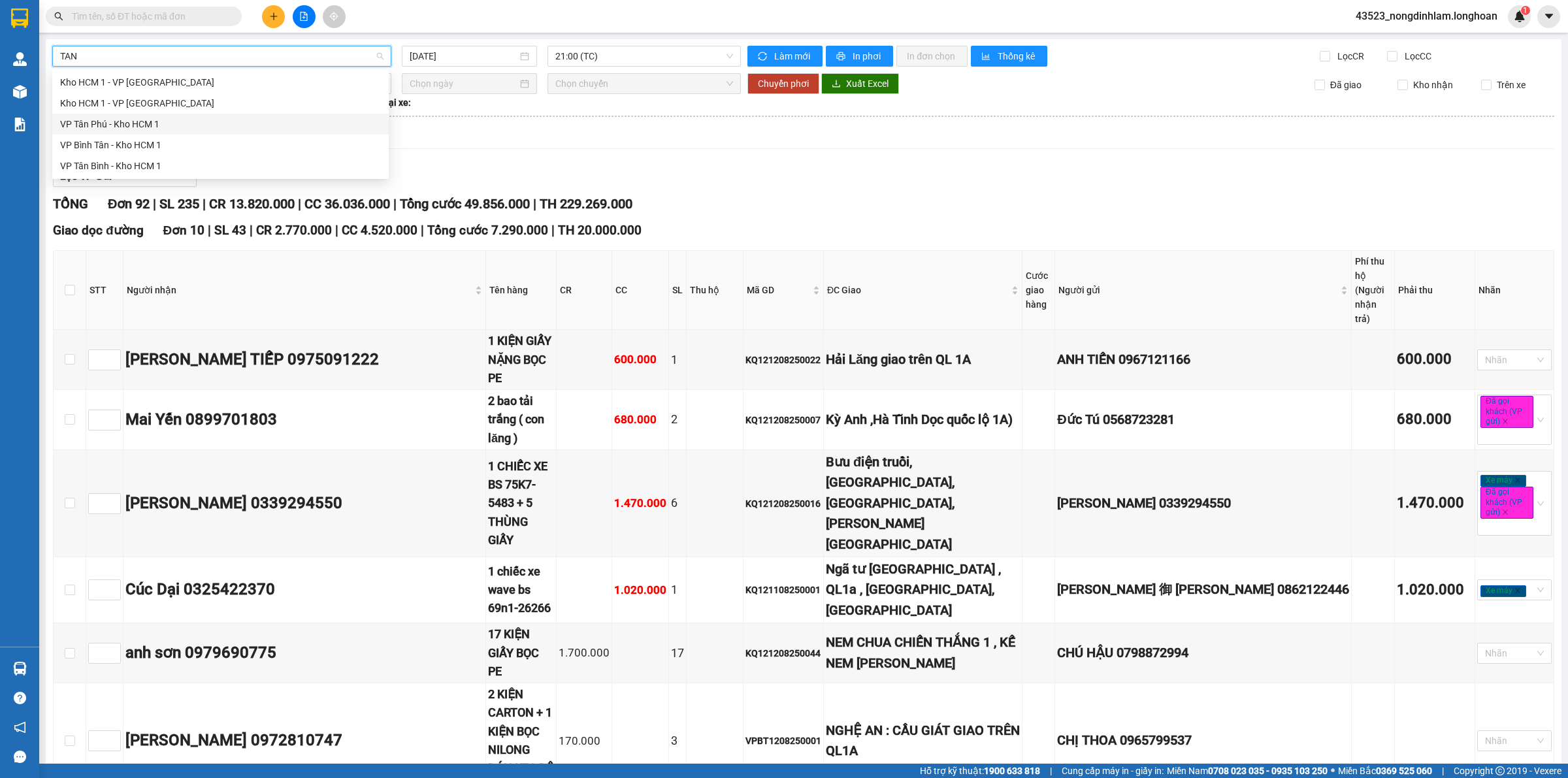
click at [171, 121] on div "VP Tân Phú - Kho HCM 1" at bounding box center [220, 124] width 321 height 14
type input "[DATE]"
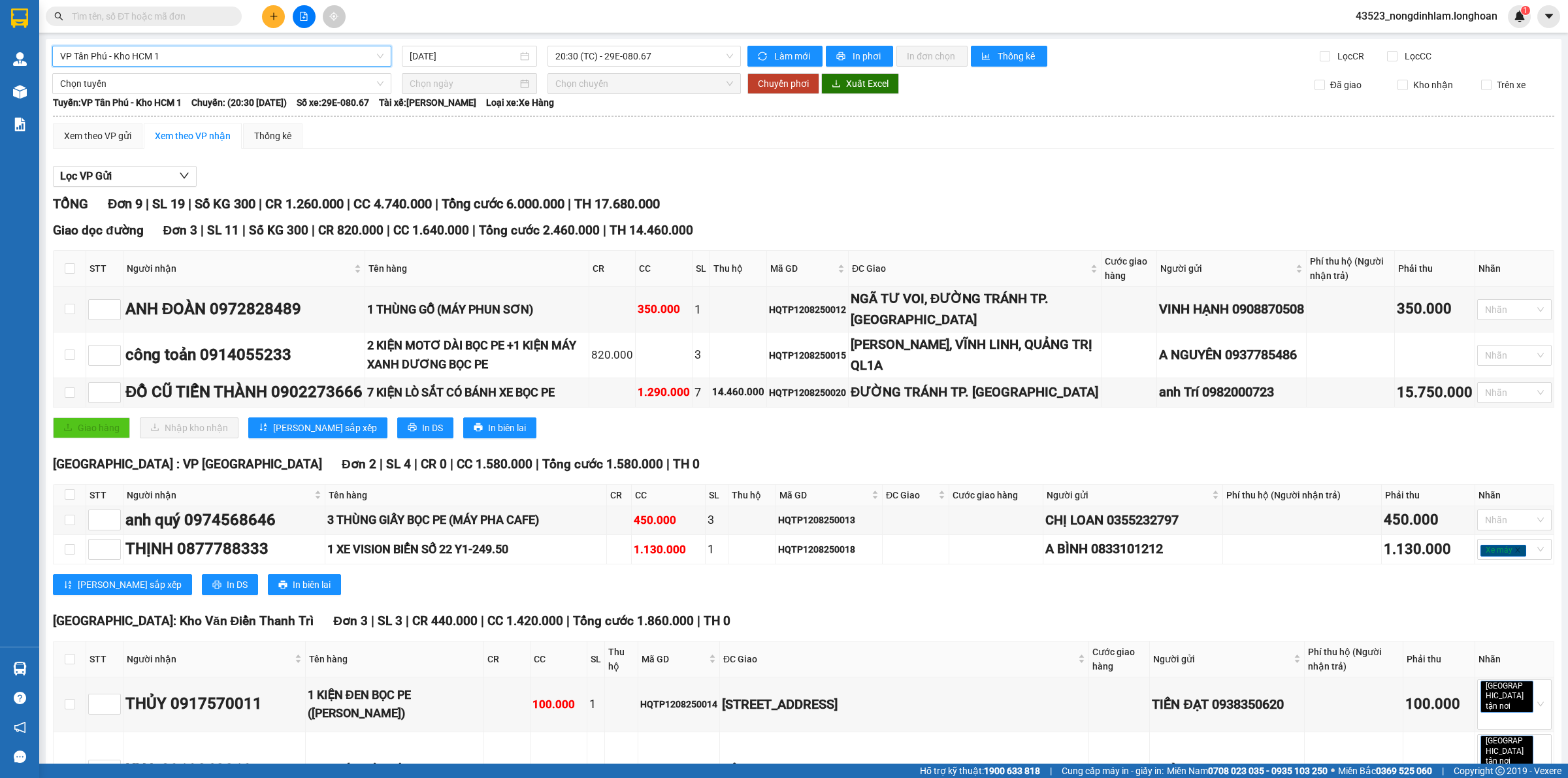
scroll to position [291, 0]
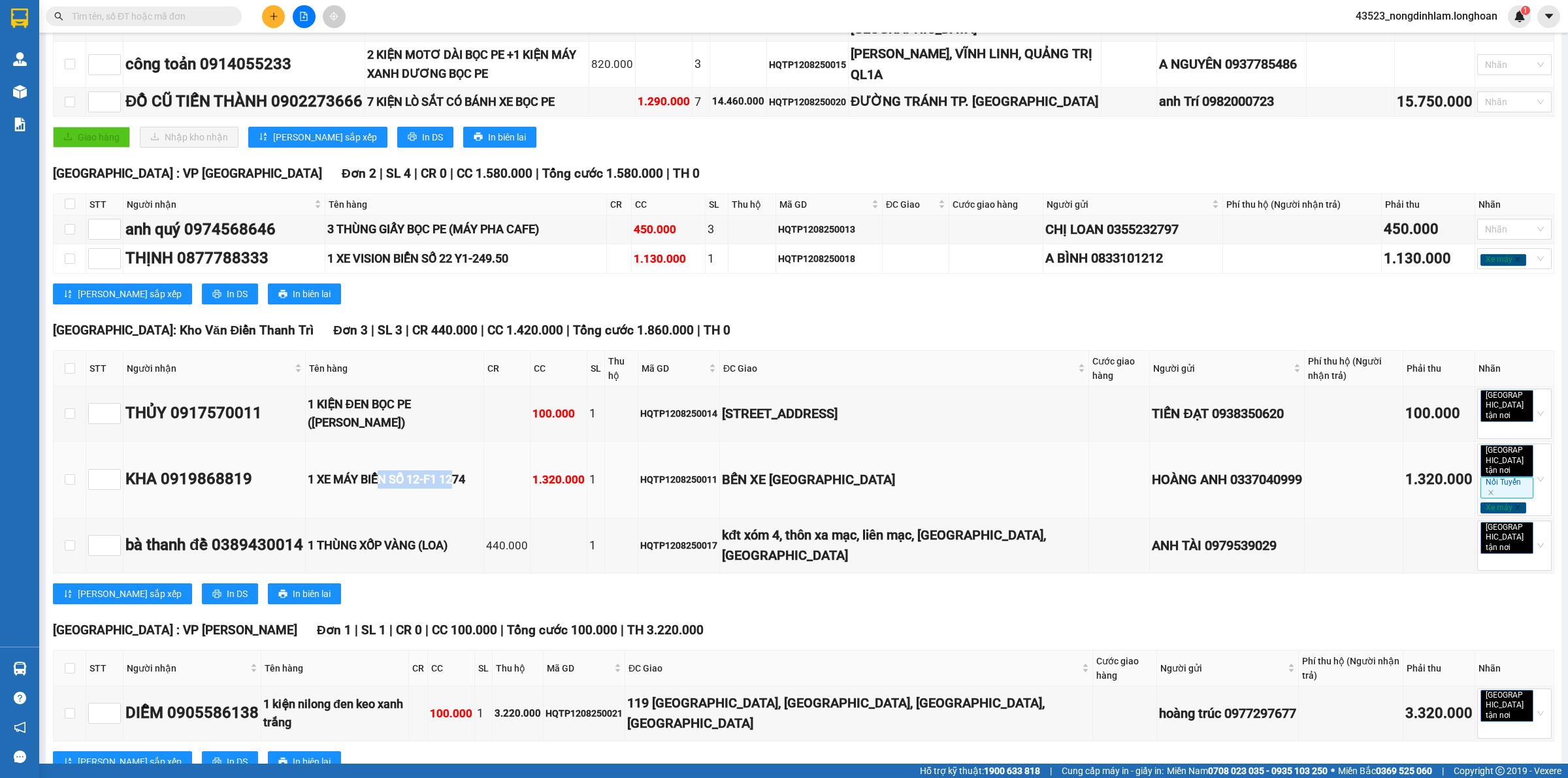
drag, startPoint x: 387, startPoint y: 462, endPoint x: 464, endPoint y: 462, distance: 77.0
click at [464, 470] on div "1 XE MÁY BIỂN SỐ 12-F1 1274" at bounding box center [395, 479] width 174 height 18
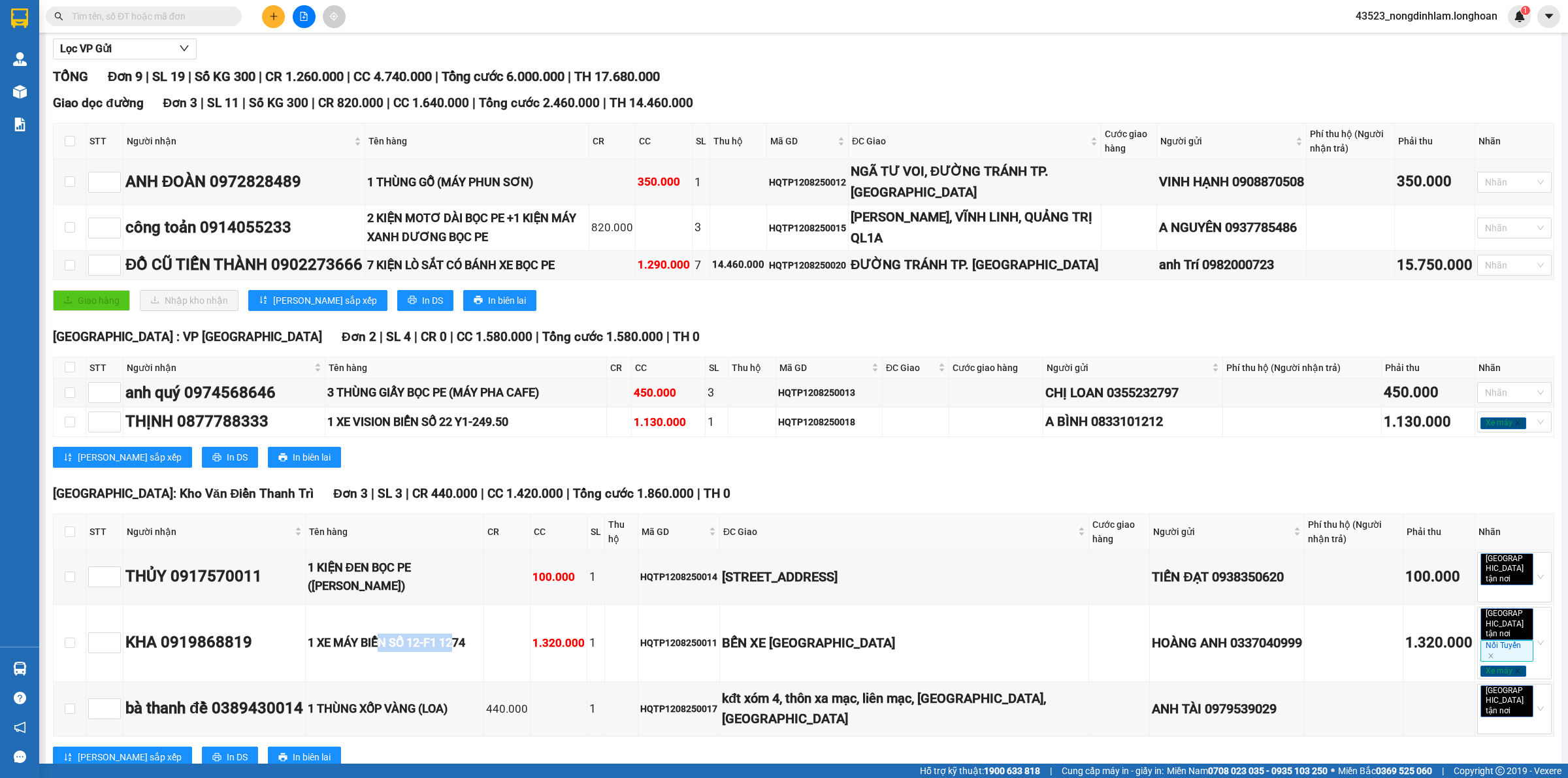
scroll to position [209, 0]
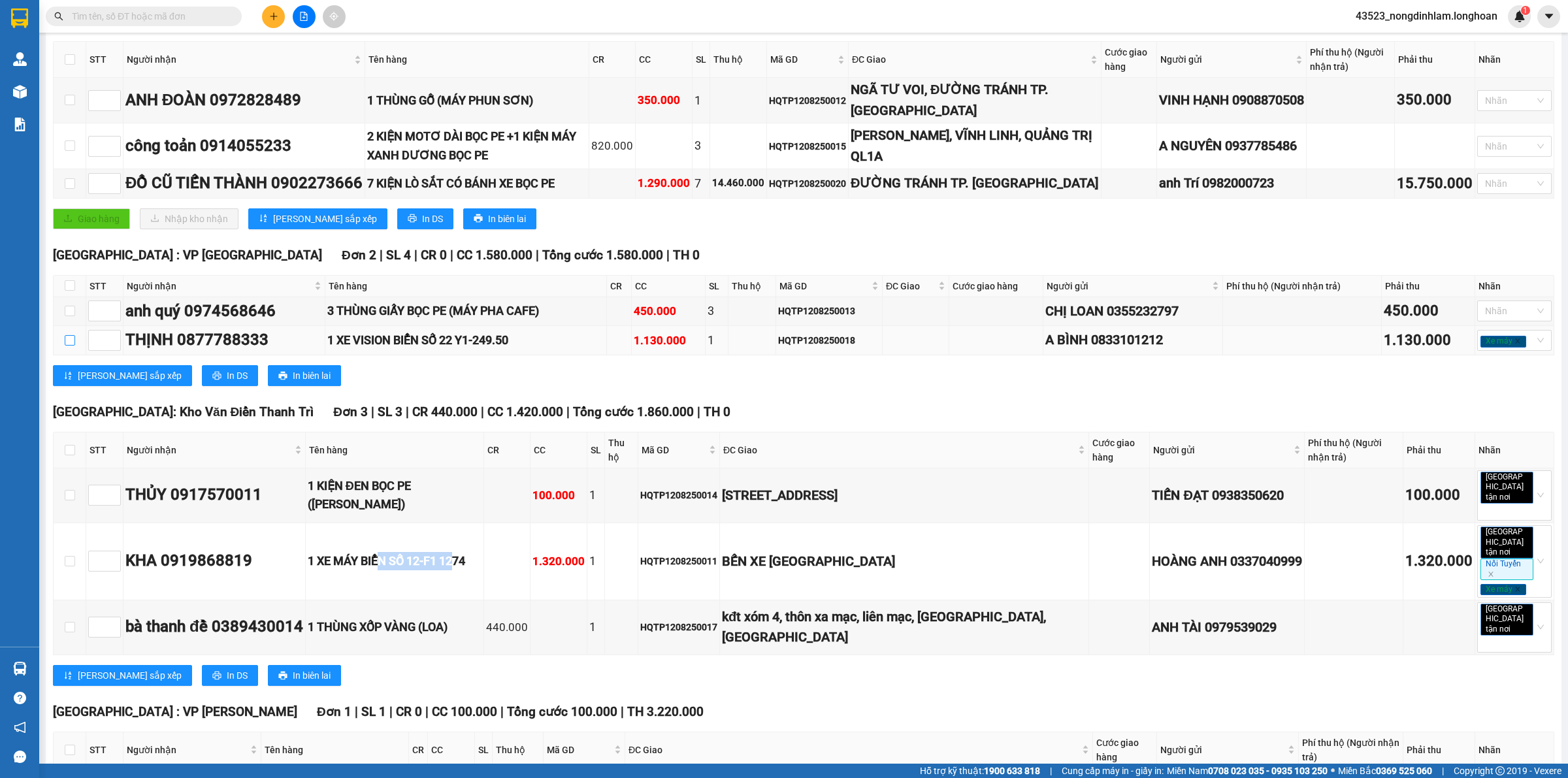
click at [68, 340] on input "checkbox" at bounding box center [69, 340] width 10 height 10
checkbox input "true"
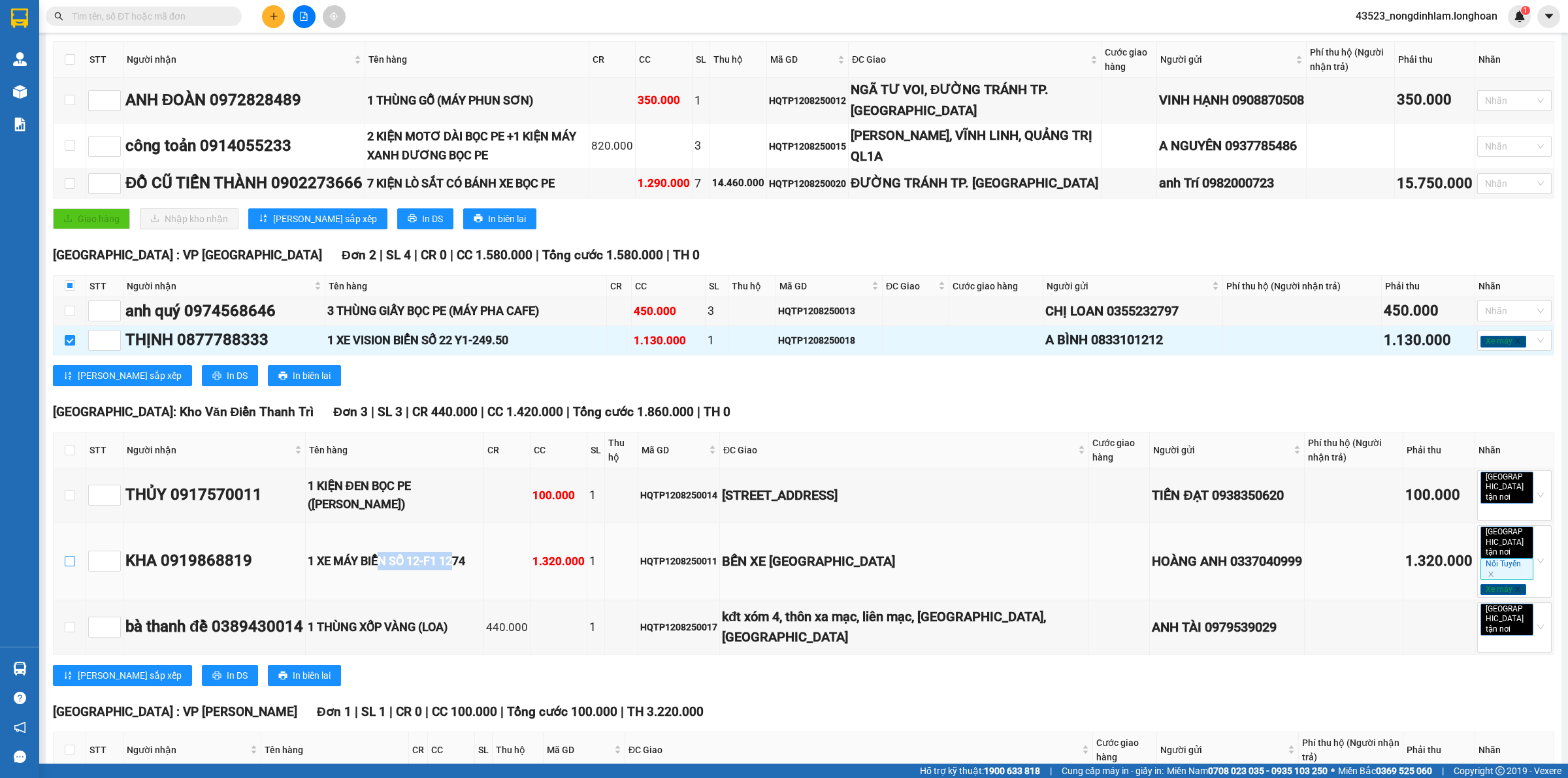
click at [64, 556] on input "checkbox" at bounding box center [69, 560] width 10 height 10
checkbox input "true"
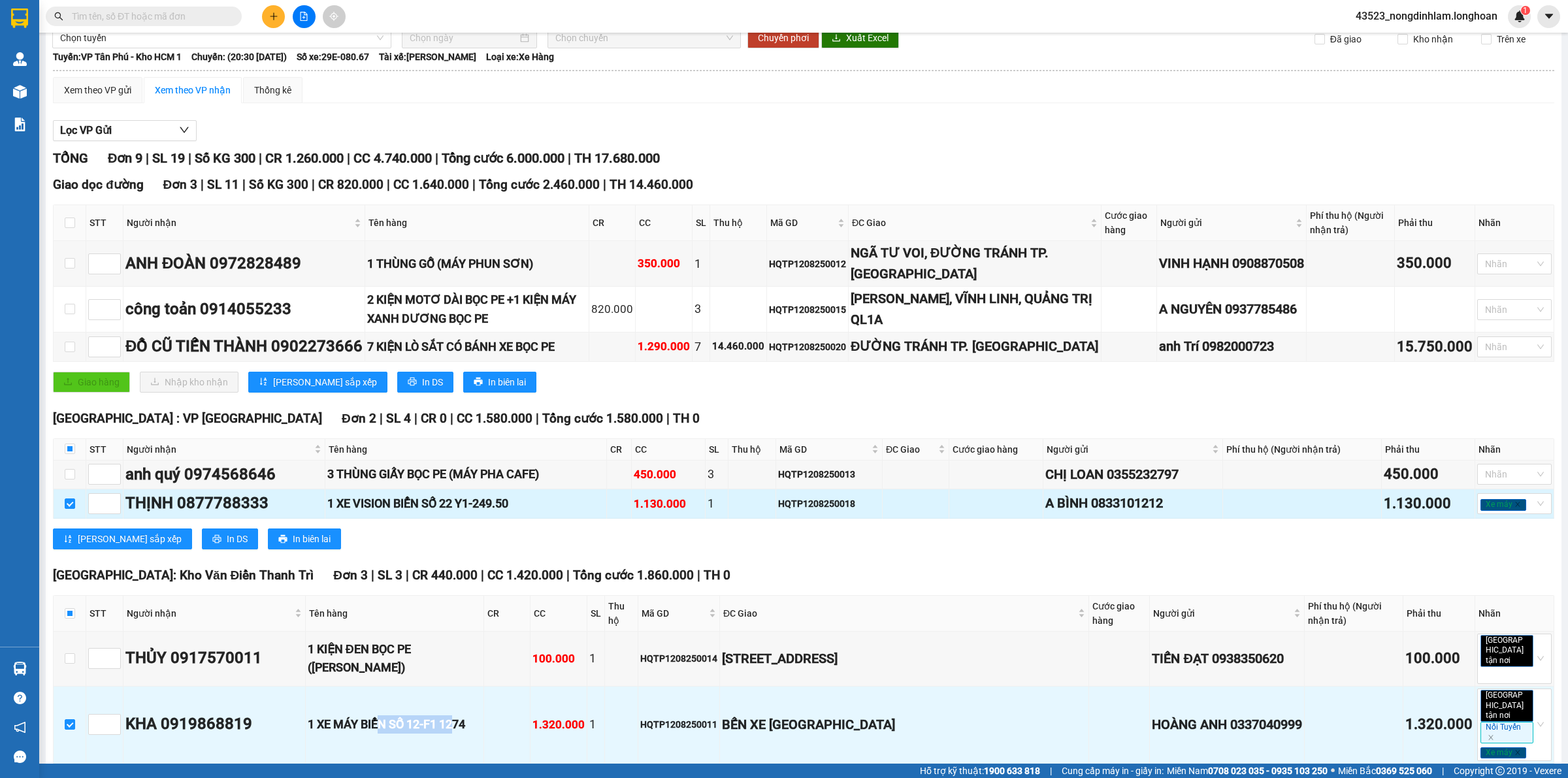
scroll to position [0, 0]
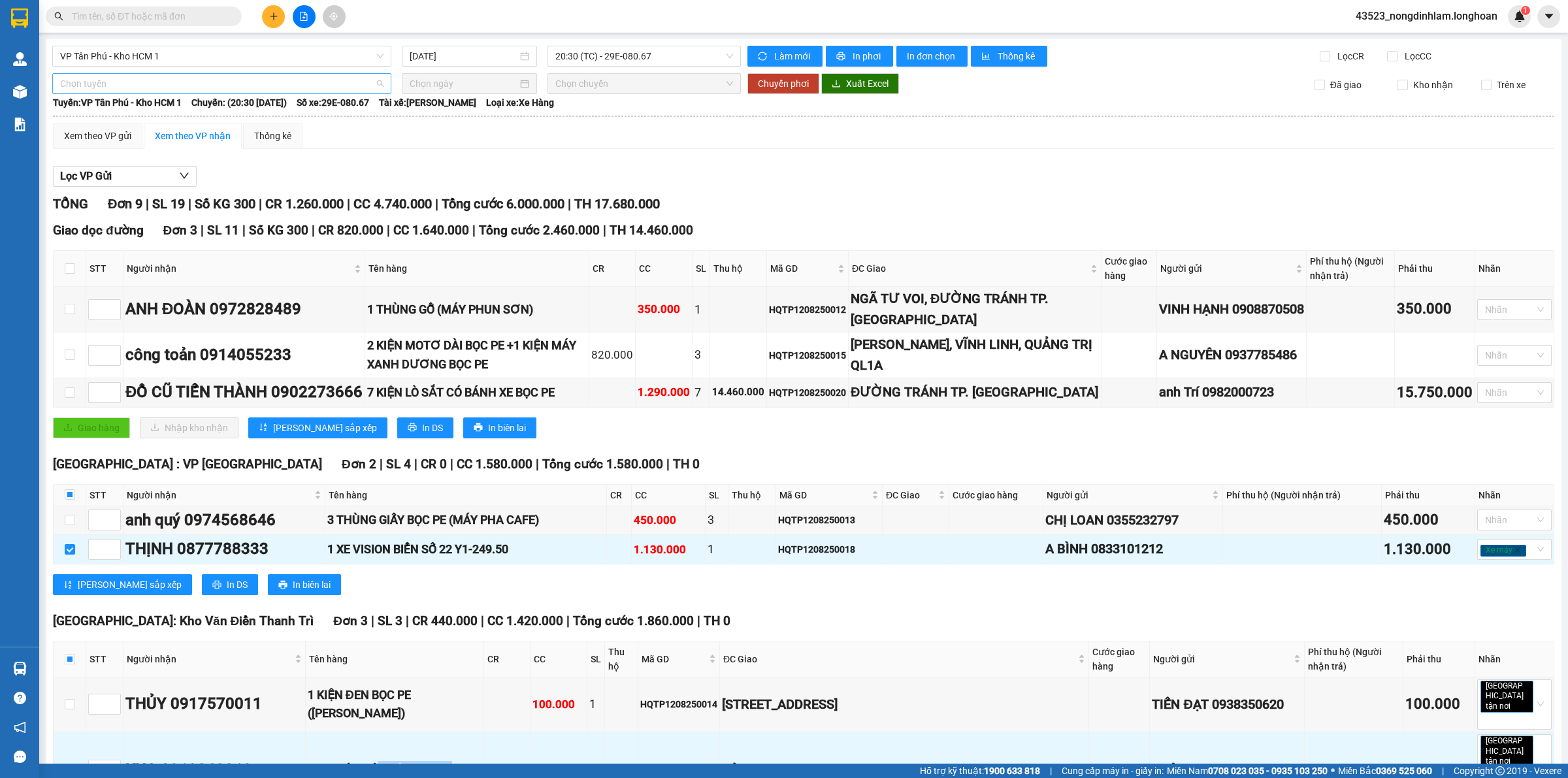
click at [221, 85] on span "Chọn tuyến" at bounding box center [222, 83] width 323 height 20
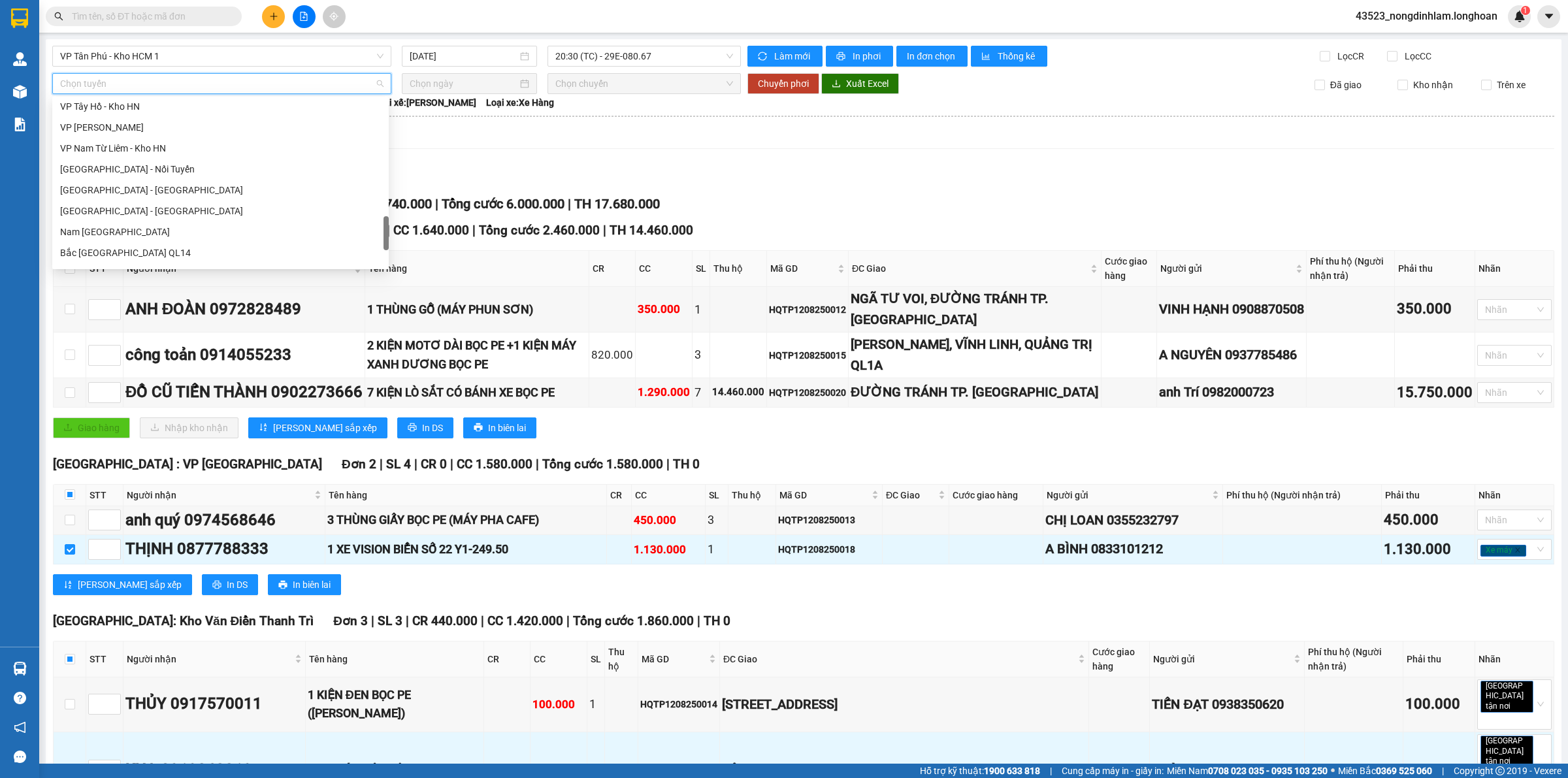
scroll to position [856, 0]
click at [154, 149] on div "Nam [GEOGRAPHIC_DATA]" at bounding box center [220, 152] width 321 height 14
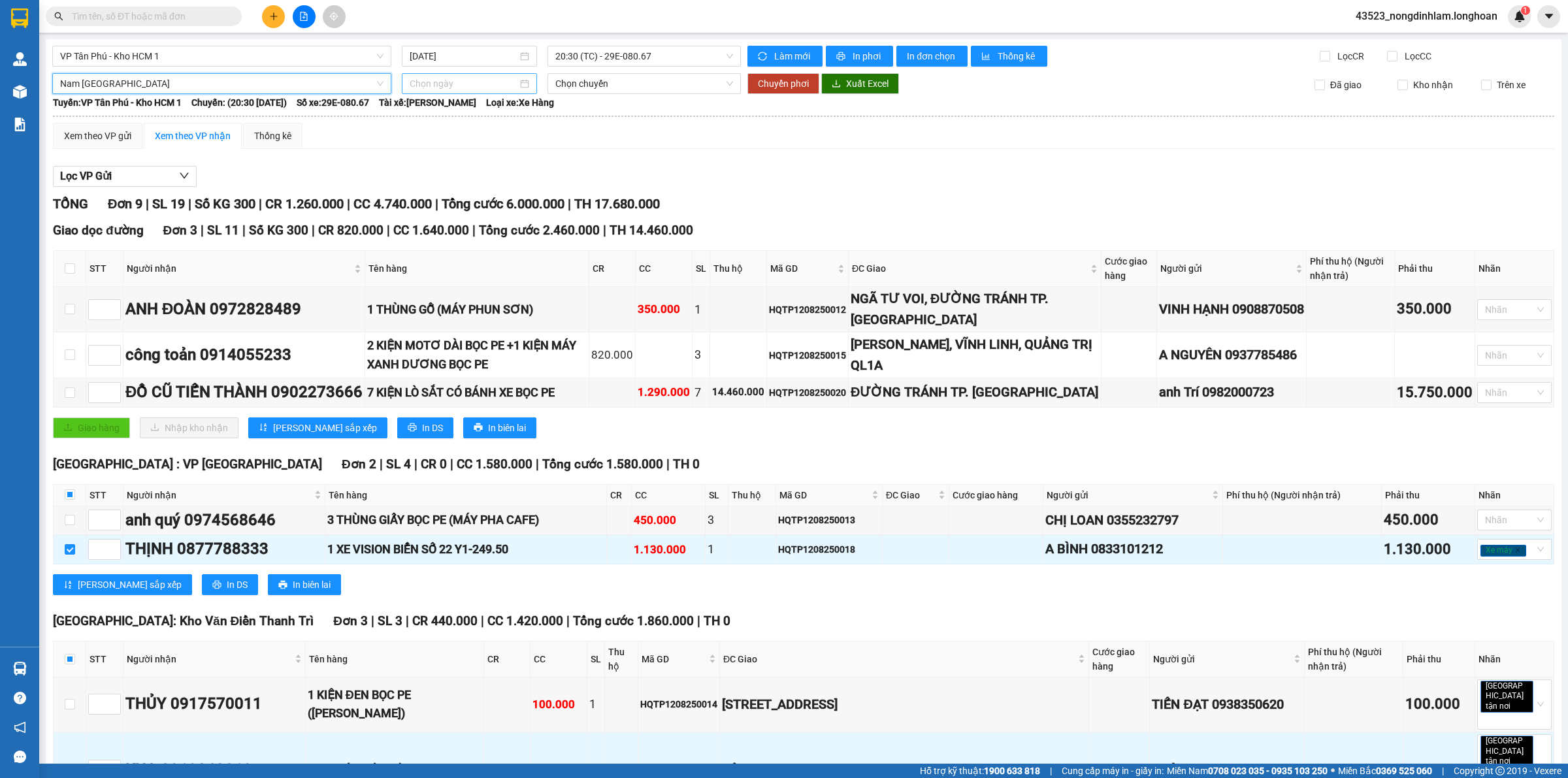
click at [454, 81] on input at bounding box center [463, 83] width 108 height 14
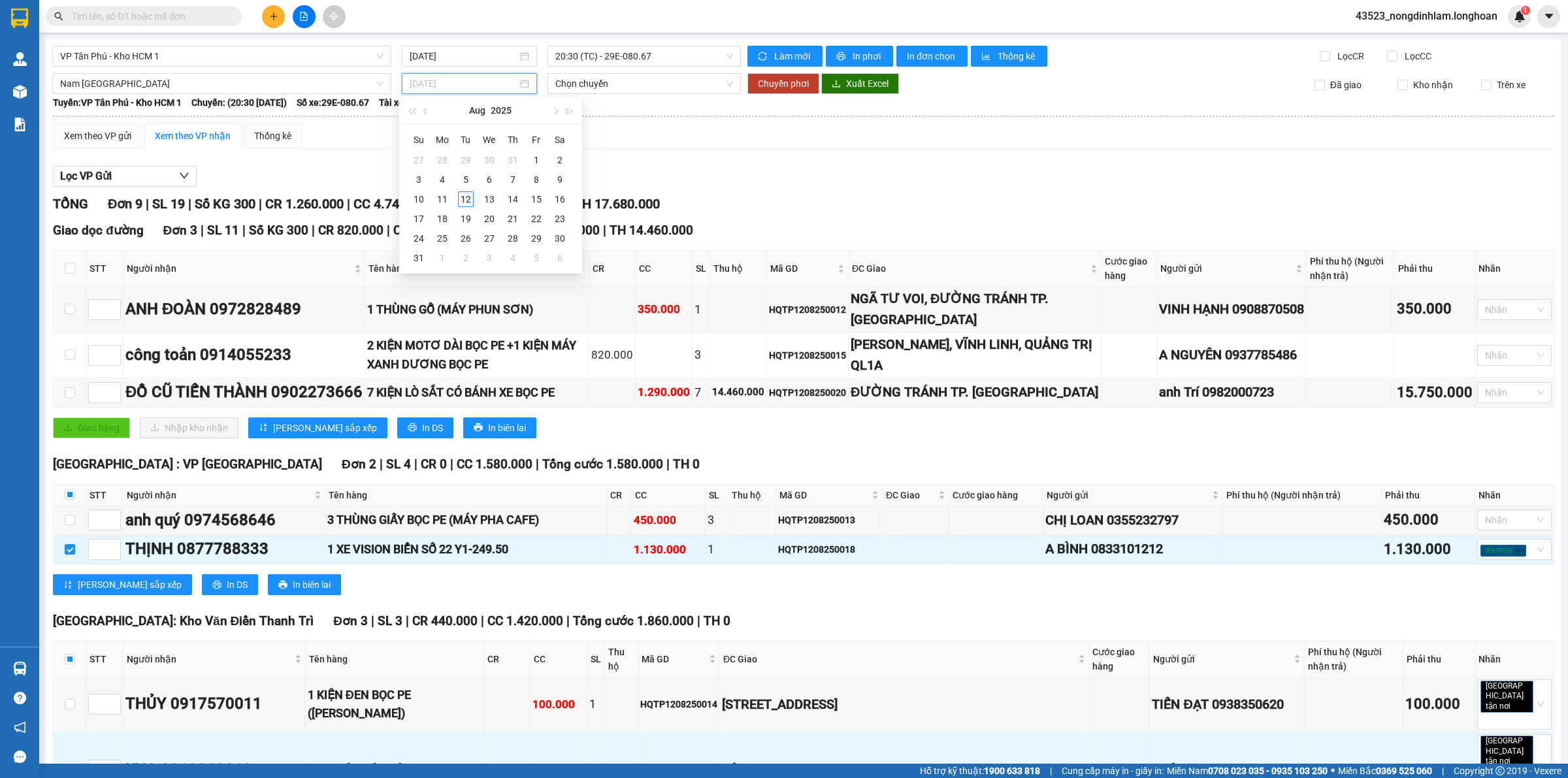
type input "[DATE]"
click at [464, 203] on div "12" at bounding box center [466, 199] width 16 height 16
type input "[DATE]"
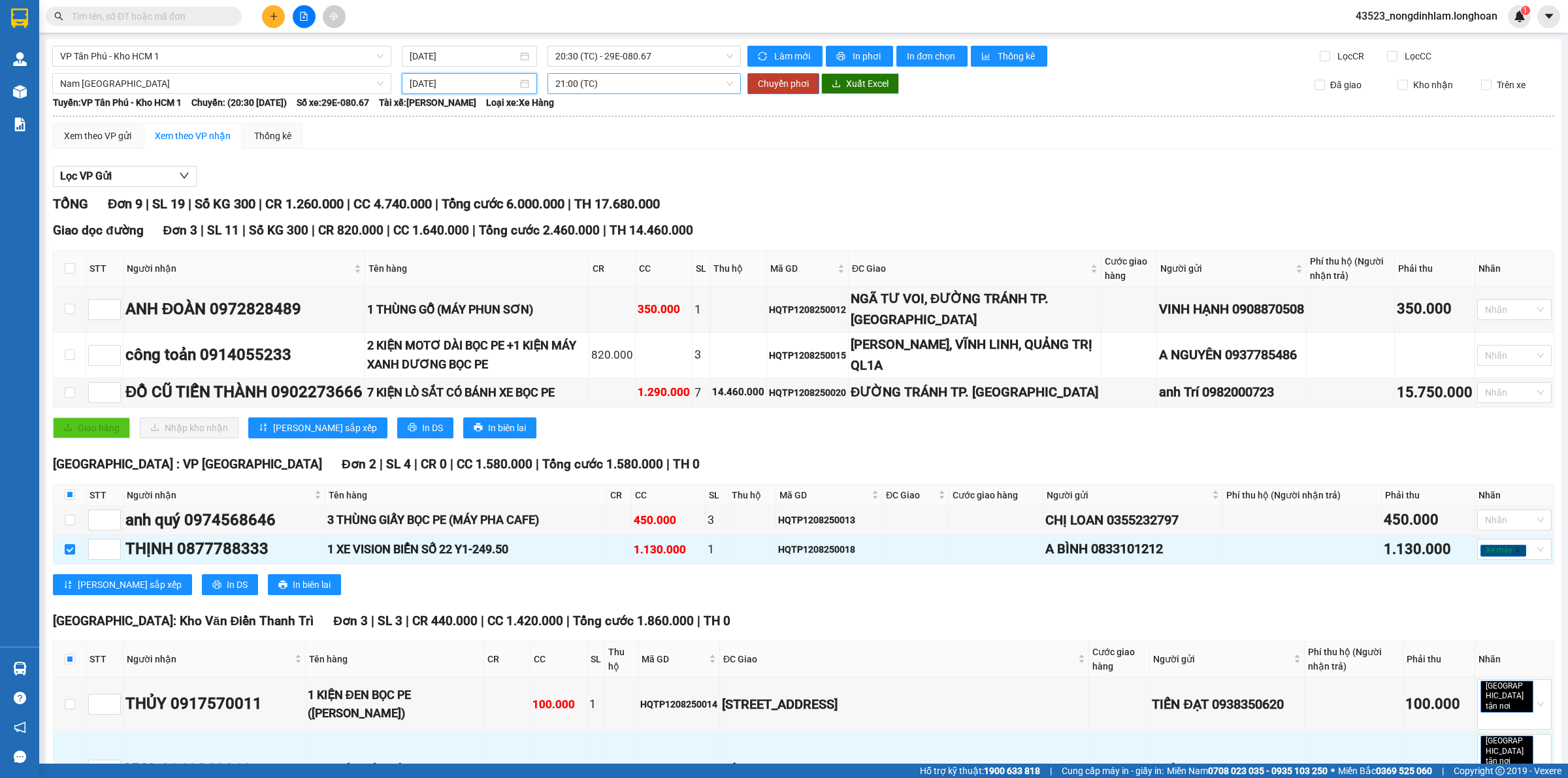
click at [591, 81] on span "21:00 (TC)" at bounding box center [644, 83] width 178 height 20
click at [765, 87] on span "Chuyển phơi" at bounding box center [783, 83] width 51 height 14
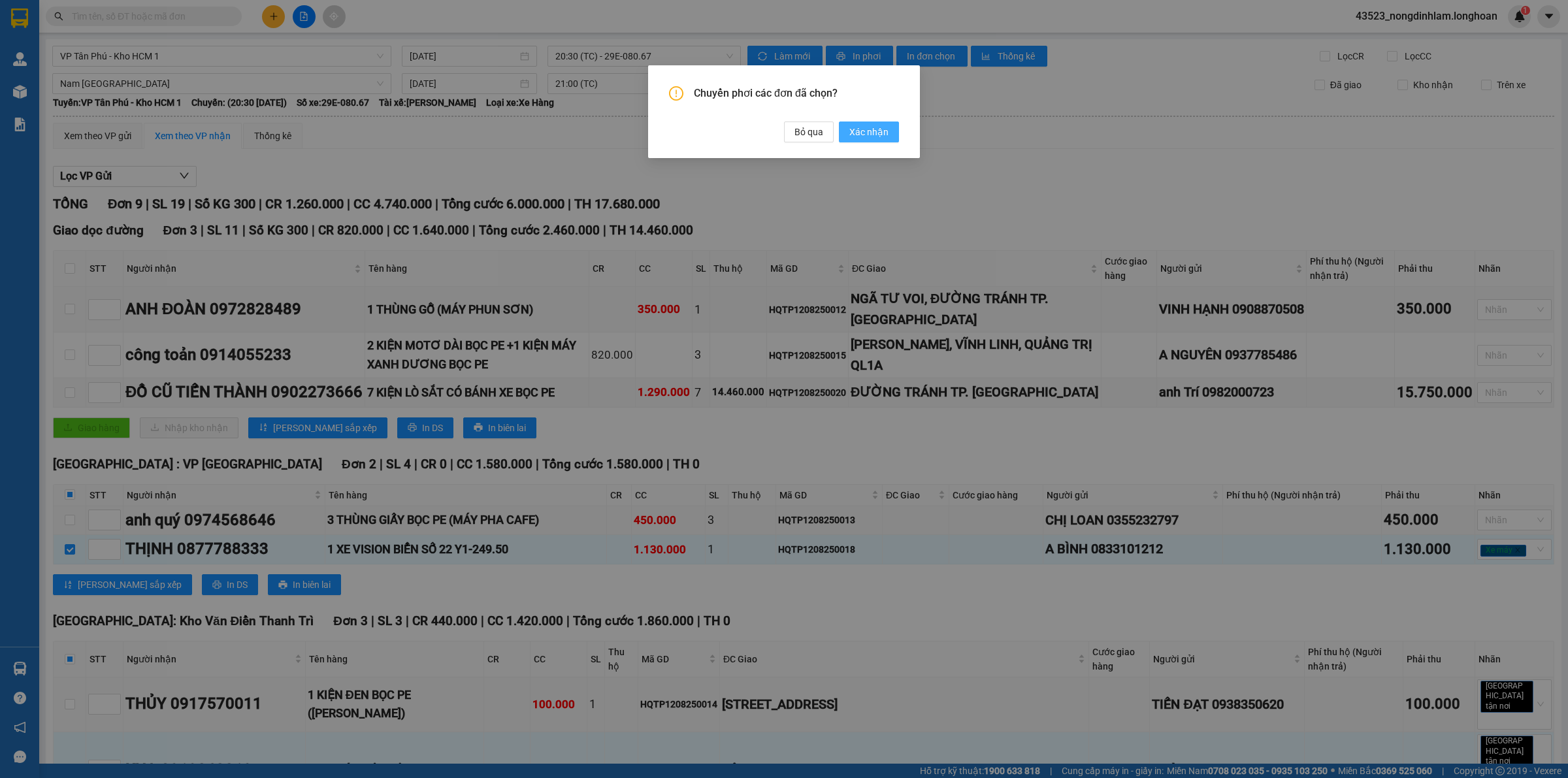
click at [871, 132] on span "Xác nhận" at bounding box center [869, 131] width 39 height 14
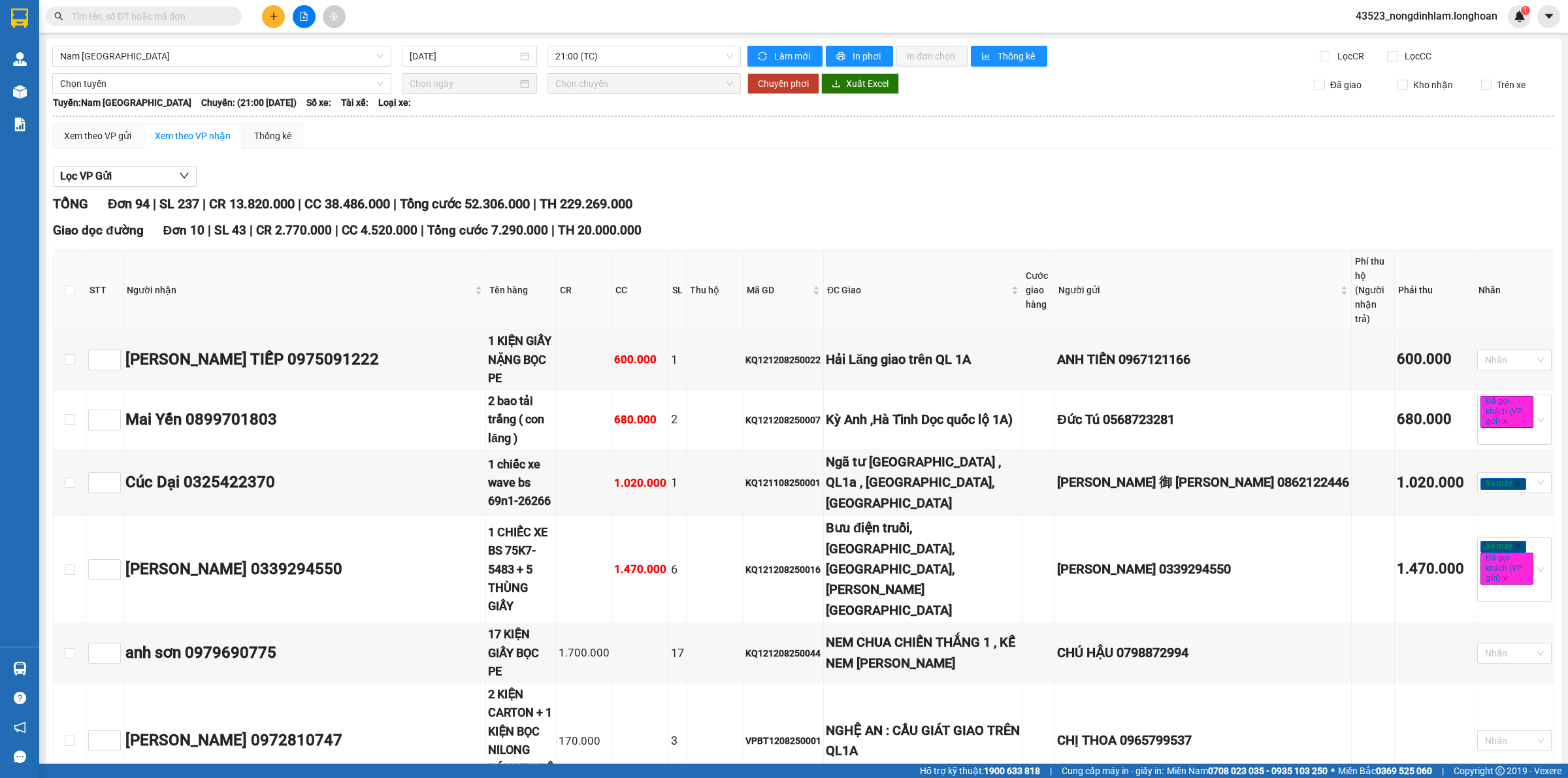
click at [526, 201] on span "Tổng cước 52.306.000" at bounding box center [465, 203] width 130 height 16
click at [613, 201] on span "TH 229.269.000" at bounding box center [586, 203] width 93 height 16
click at [632, 198] on span "TH 229.269.000" at bounding box center [586, 203] width 93 height 16
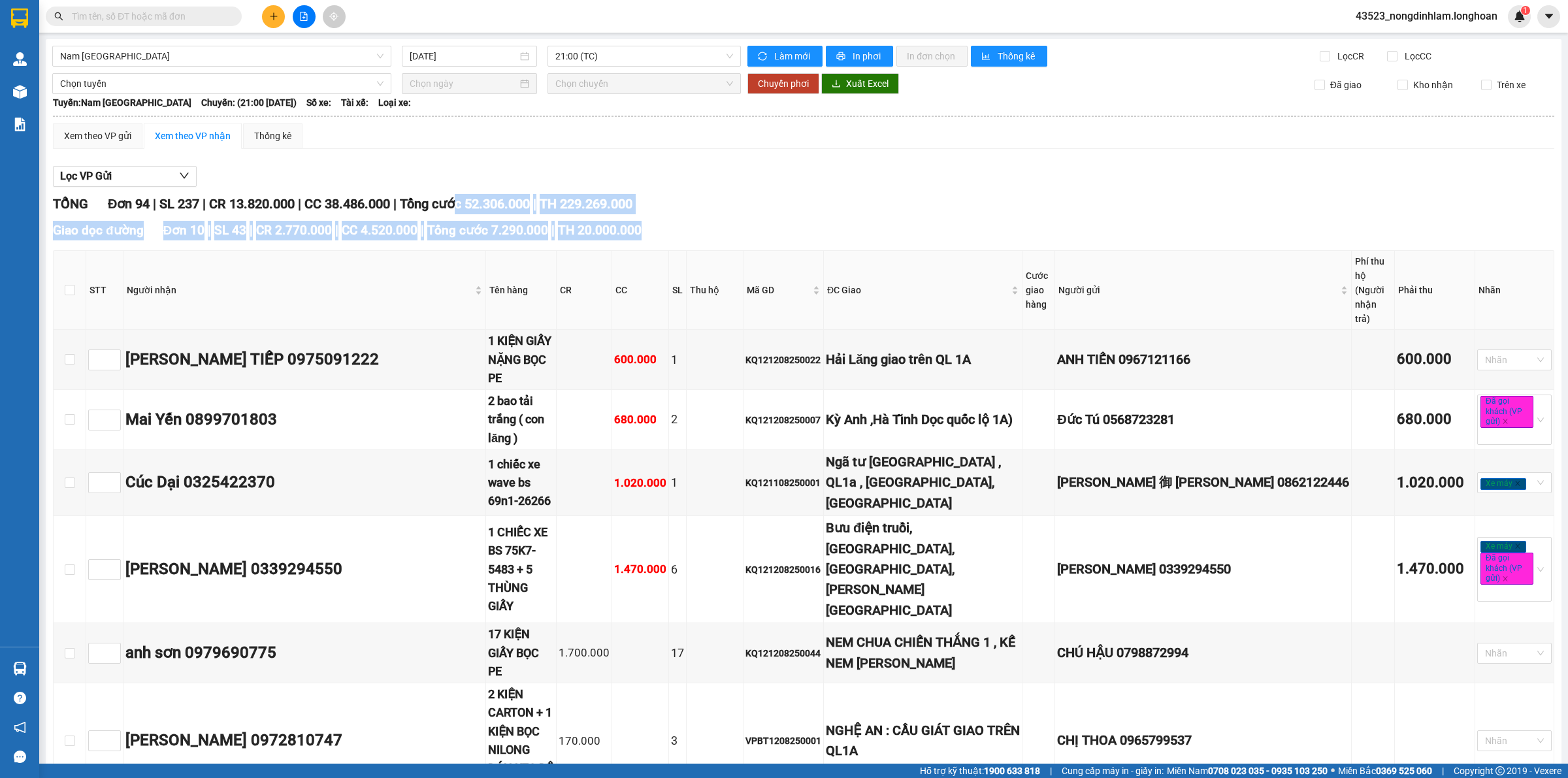
drag, startPoint x: 740, startPoint y: 221, endPoint x: 471, endPoint y: 211, distance: 269.2
click at [468, 210] on span "Tổng cước 52.306.000" at bounding box center [465, 203] width 130 height 16
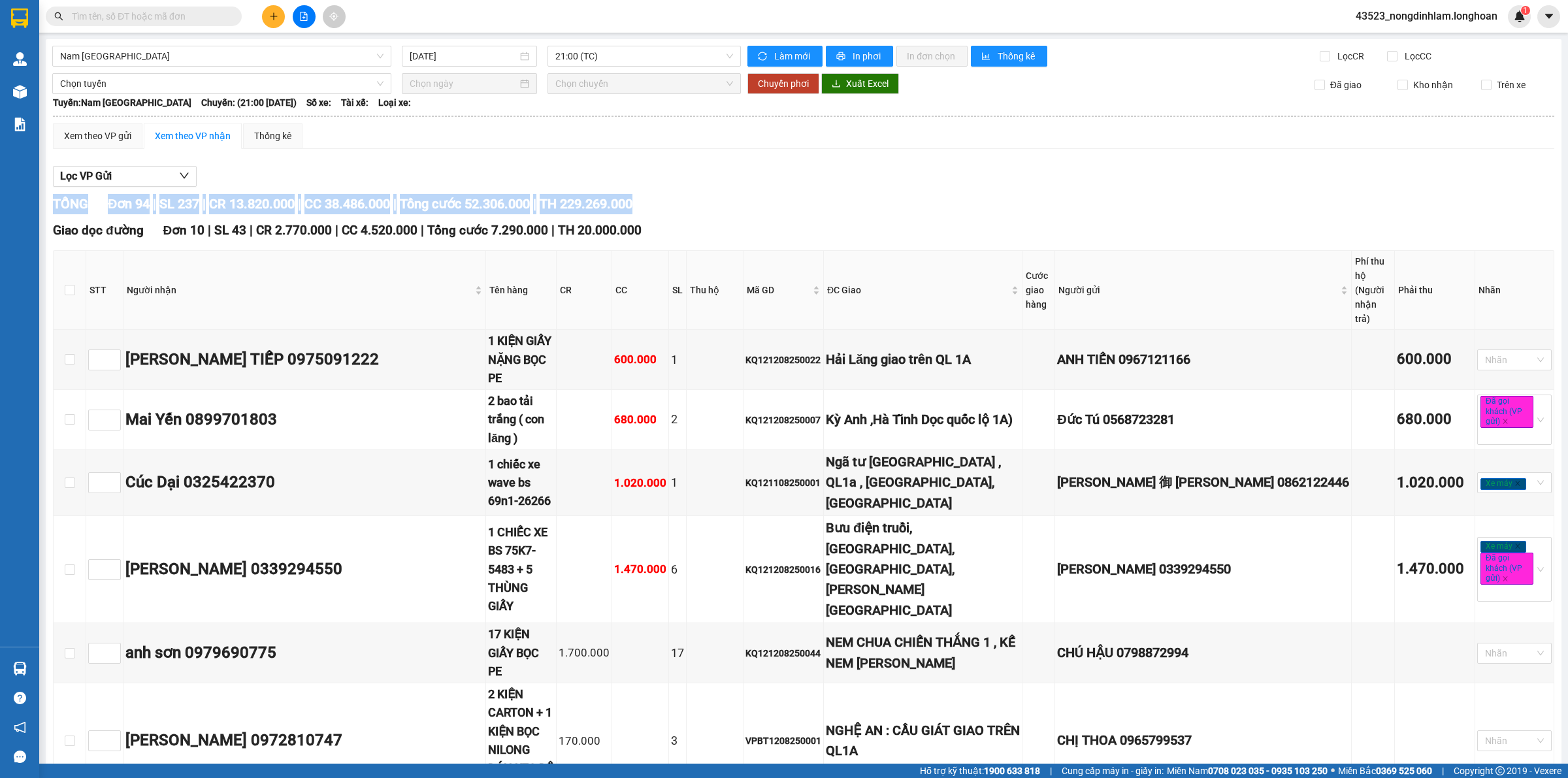
click at [468, 210] on span "Tổng cước 52.306.000" at bounding box center [465, 203] width 130 height 16
click at [446, 209] on span "Tổng cước 52.306.000" at bounding box center [465, 203] width 130 height 16
click at [524, 197] on span "Tổng cước 52.306.000" at bounding box center [465, 203] width 130 height 16
click at [525, 197] on span "Tổng cước 52.306.000" at bounding box center [465, 203] width 130 height 16
click at [632, 207] on span "TH 229.269.000" at bounding box center [586, 203] width 93 height 16
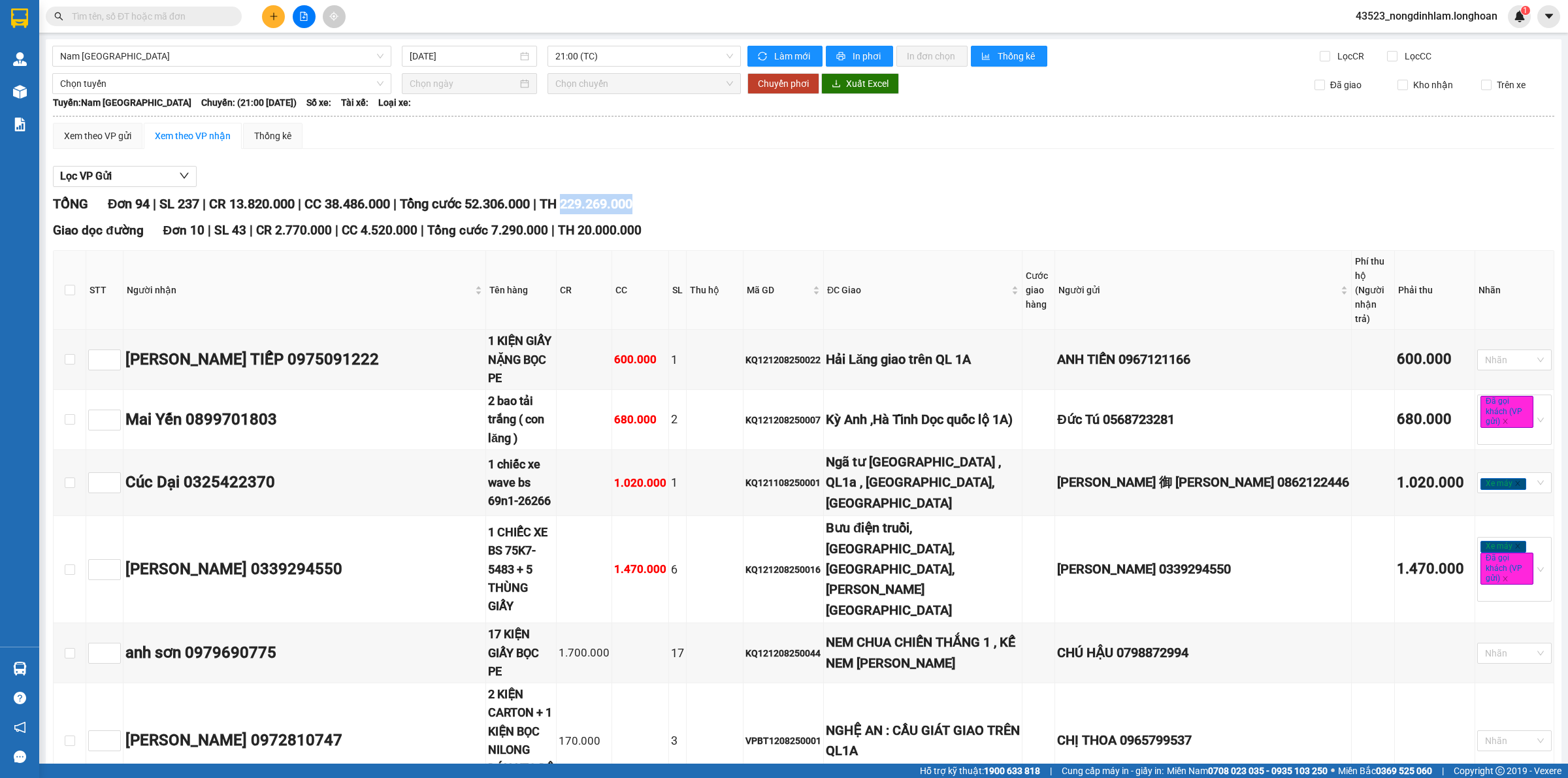
click at [632, 207] on span "TH 229.269.000" at bounding box center [586, 203] width 93 height 16
click at [529, 196] on div "TỔNG Đơn 94 | SL 237 | CR 13.820.000 | CC 38.486.000 | Tổng cước 52.306.000 | T…" at bounding box center [803, 204] width 1502 height 20
click at [445, 207] on span "Tổng cước 52.306.000" at bounding box center [465, 203] width 130 height 16
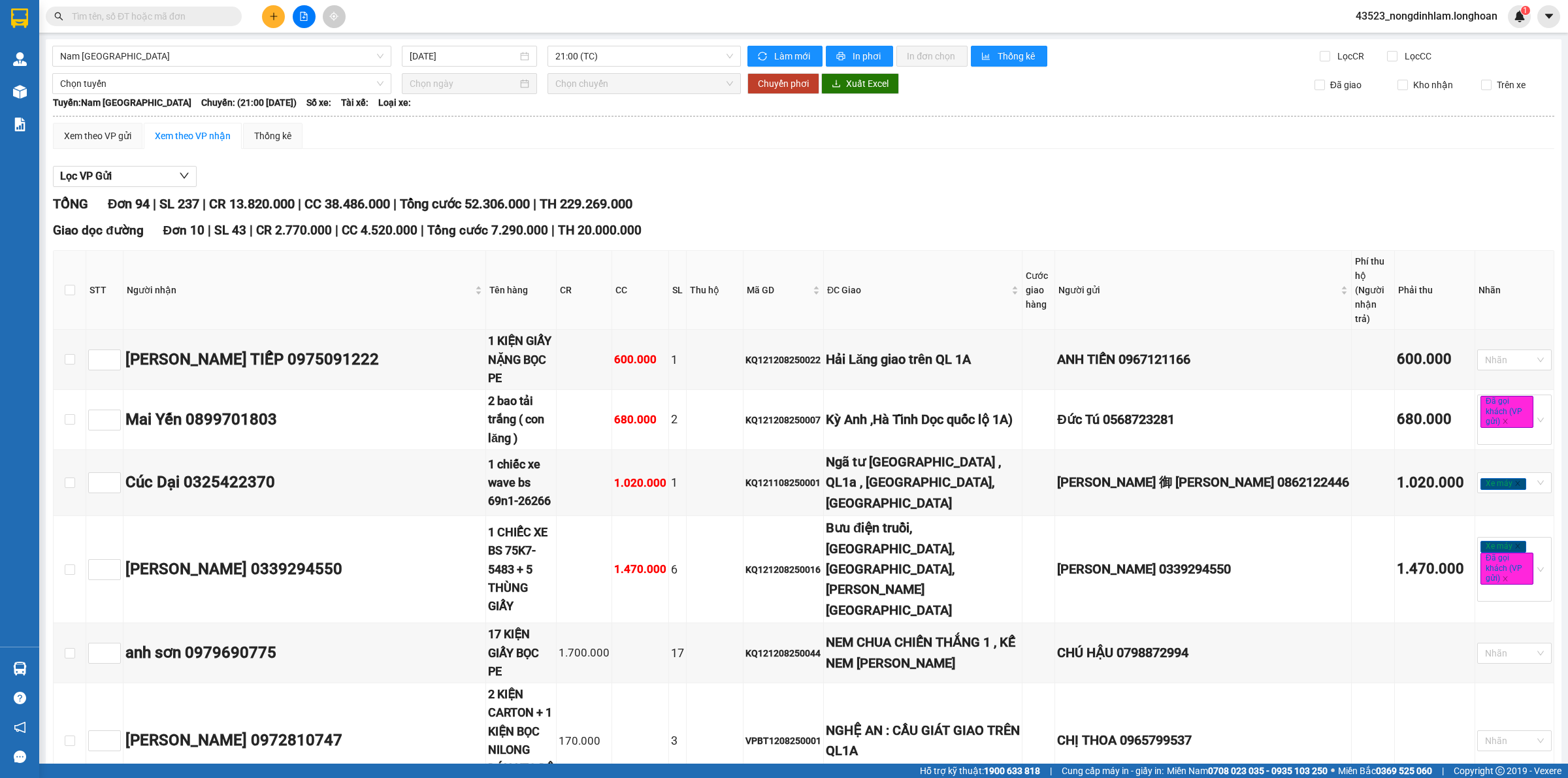
click at [530, 207] on span "Tổng cước 52.306.000" at bounding box center [465, 203] width 130 height 16
click at [473, 207] on span "Tổng cước 52.306.000" at bounding box center [465, 203] width 130 height 16
click at [428, 205] on span "Tổng cước 52.306.000" at bounding box center [465, 203] width 130 height 16
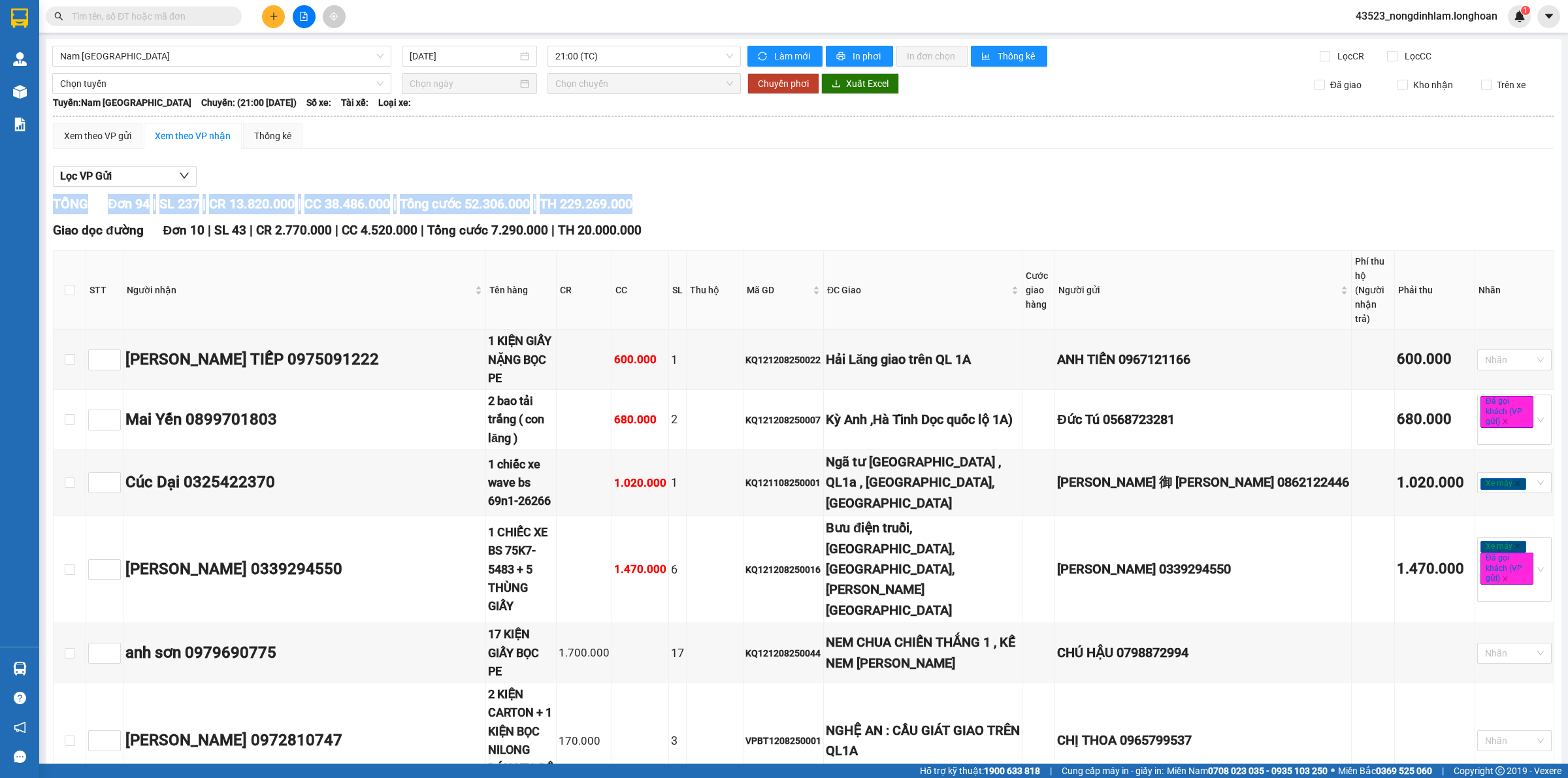
click at [426, 205] on span "Tổng cước 52.306.000" at bounding box center [465, 203] width 130 height 16
click at [364, 203] on span "CC 38.486.000" at bounding box center [347, 203] width 85 height 16
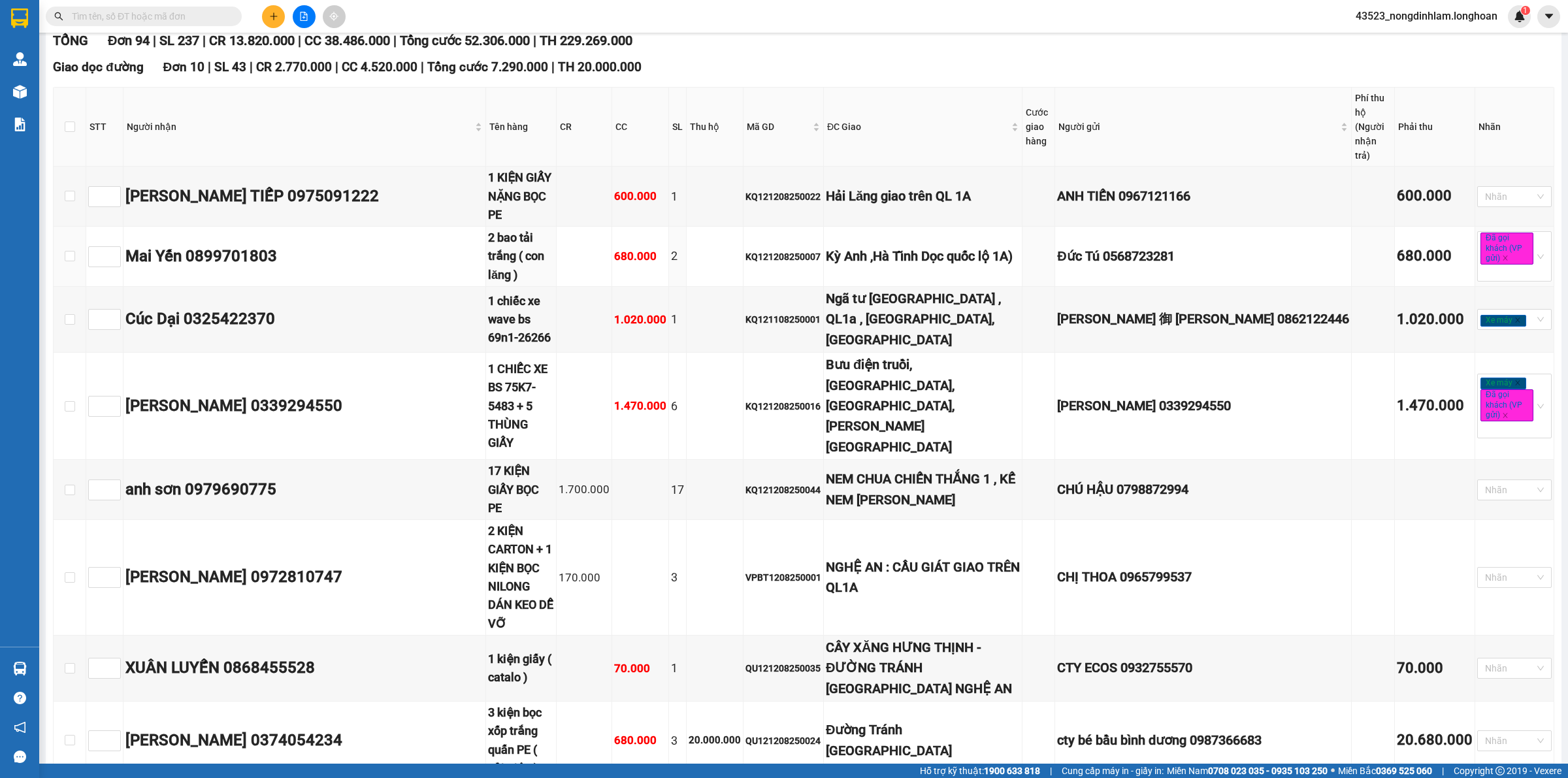
scroll to position [81, 0]
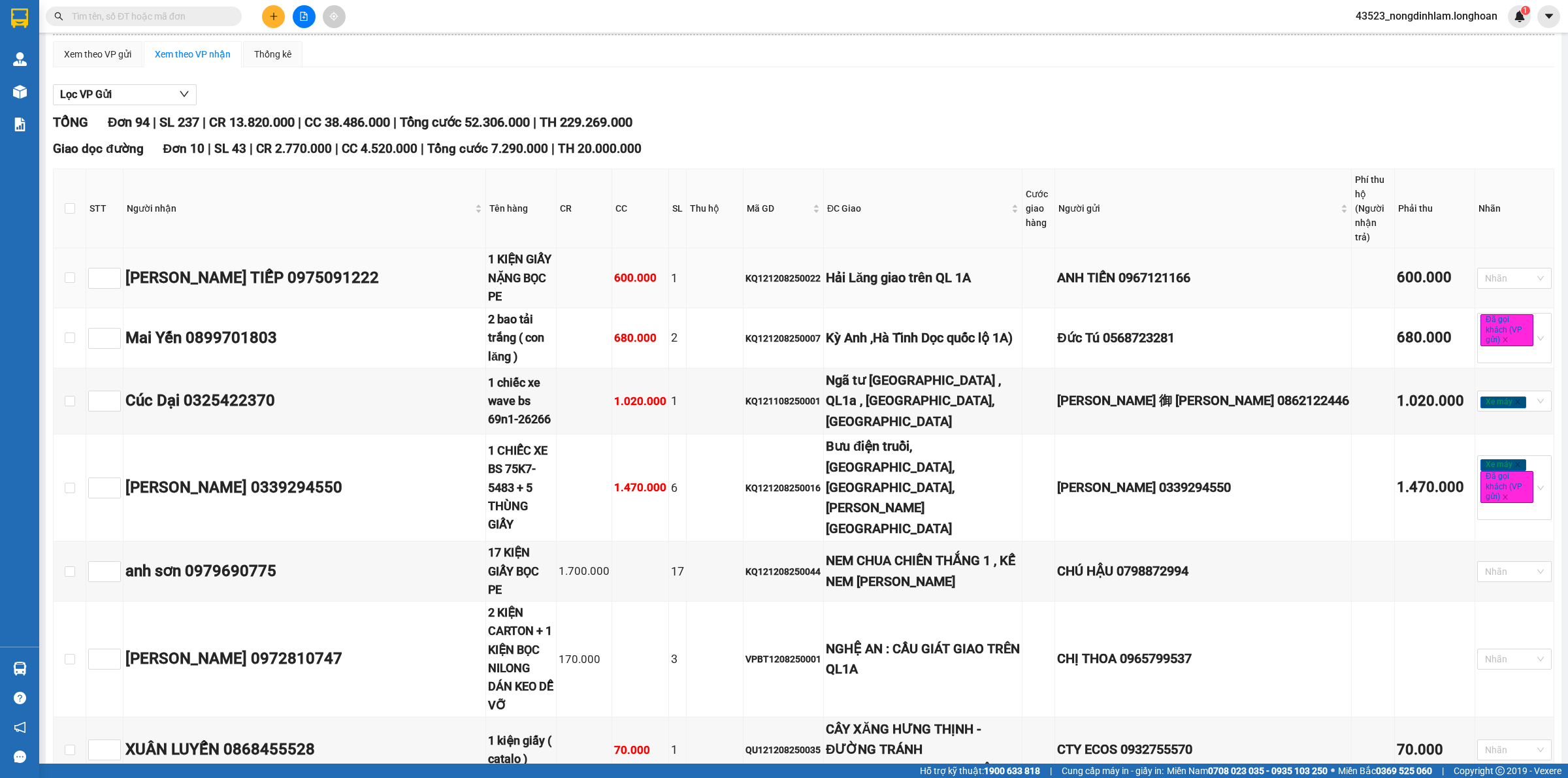
click at [981, 268] on div "Hải Lăng giao trên QL 1A" at bounding box center [923, 278] width 194 height 20
click at [961, 328] on div "Kỳ Anh ,Hà Tĩnh Dọc quốc lộ 1A)" at bounding box center [923, 338] width 194 height 20
click at [903, 268] on div "Hải Lăng giao trên QL 1A" at bounding box center [923, 278] width 194 height 20
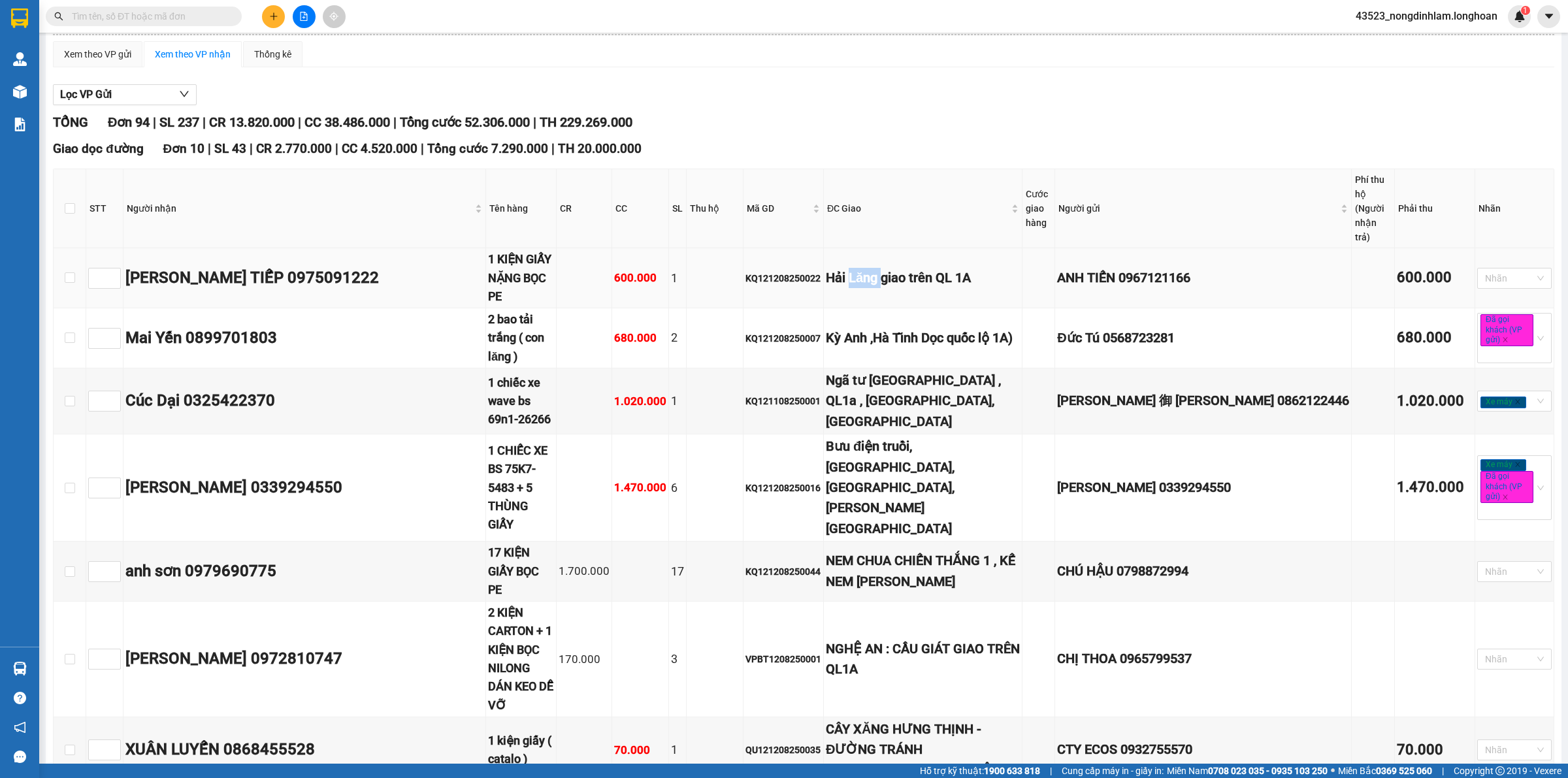
click at [903, 268] on div "Hải Lăng giao trên QL 1A" at bounding box center [923, 278] width 194 height 20
click at [925, 328] on div "Kỳ Anh ,Hà Tĩnh Dọc quốc lộ 1A)" at bounding box center [923, 338] width 194 height 20
click at [909, 268] on div "Hải Lăng giao trên QL 1A" at bounding box center [923, 278] width 194 height 20
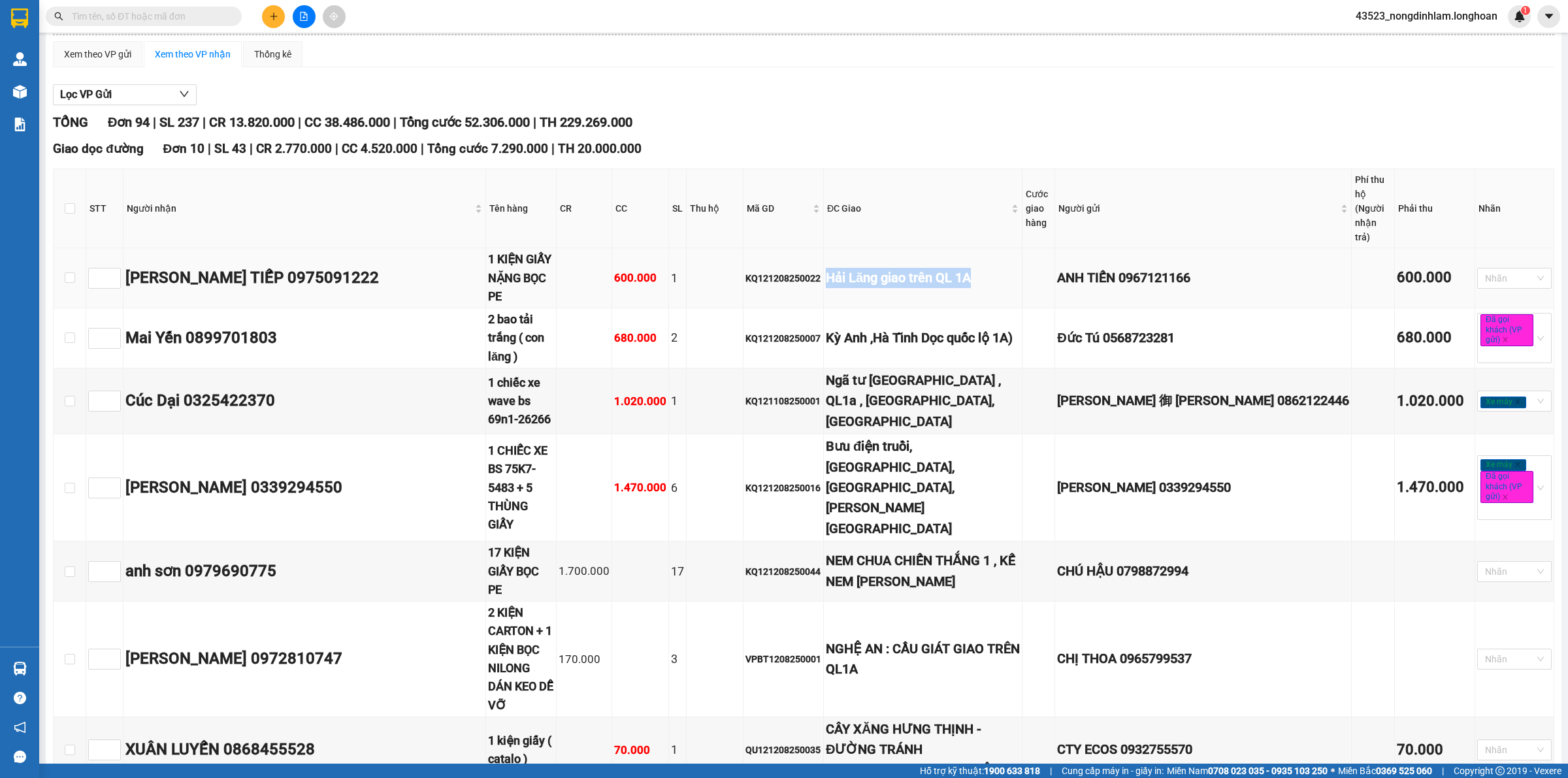
click at [909, 268] on div "Hải Lăng giao trên QL 1A" at bounding box center [923, 278] width 194 height 20
click at [909, 328] on div "Kỳ Anh ,Hà Tĩnh Dọc quốc lộ 1A)" at bounding box center [923, 338] width 194 height 20
click at [908, 328] on div "Kỳ Anh ,Hà Tĩnh Dọc quốc lộ 1A)" at bounding box center [923, 338] width 194 height 20
click at [912, 370] on div "Ngã tư long mỹ , QL1a , quy Nhơn, bình định" at bounding box center [923, 401] width 194 height 62
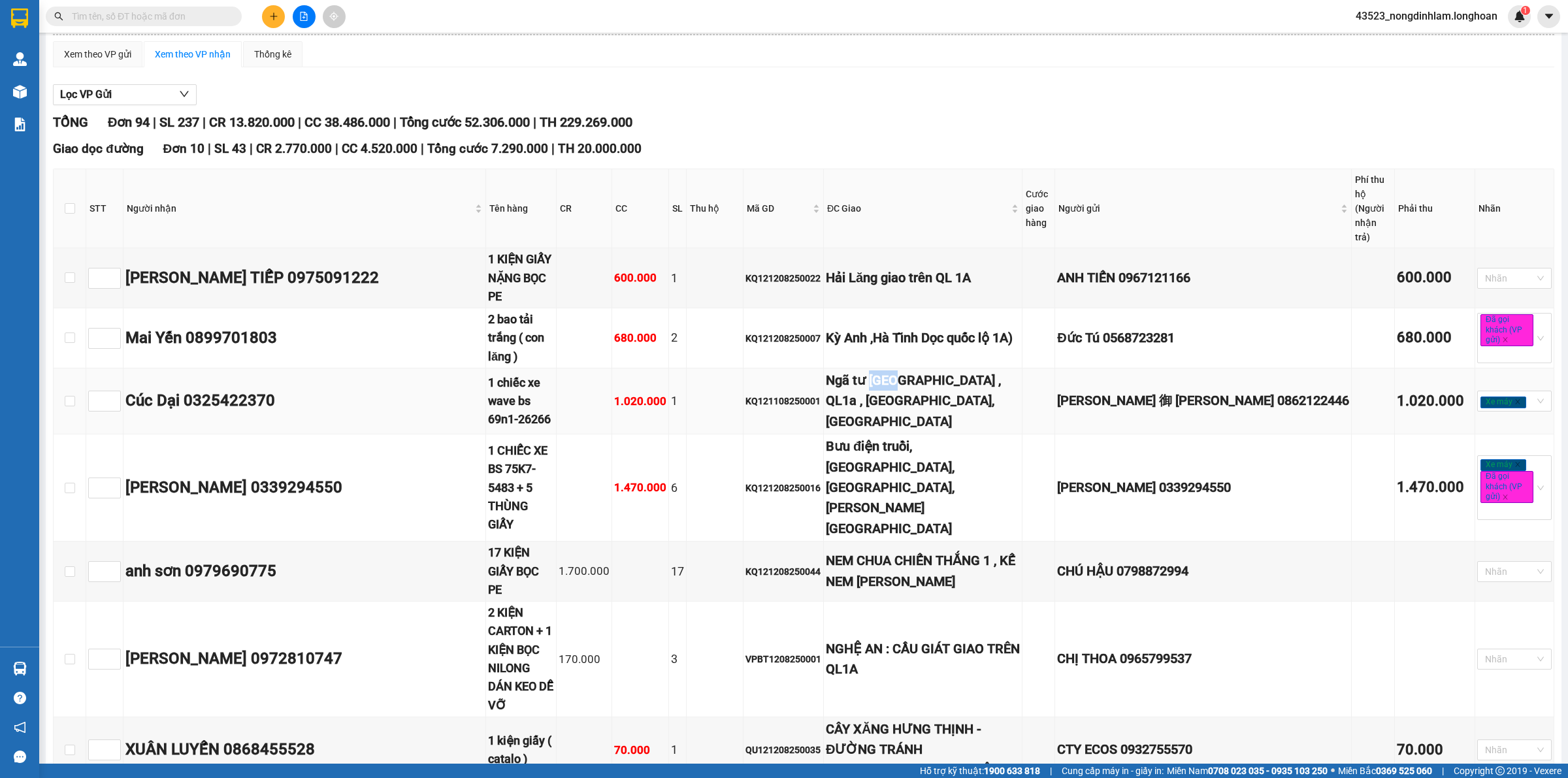
click at [912, 370] on div "Ngã tư long mỹ , QL1a , quy Nhơn, bình định" at bounding box center [923, 401] width 194 height 62
click at [920, 436] on div "Bưu điện truồi, Lộc An, Phú Lộc, T.T. Huế" at bounding box center [923, 487] width 194 height 102
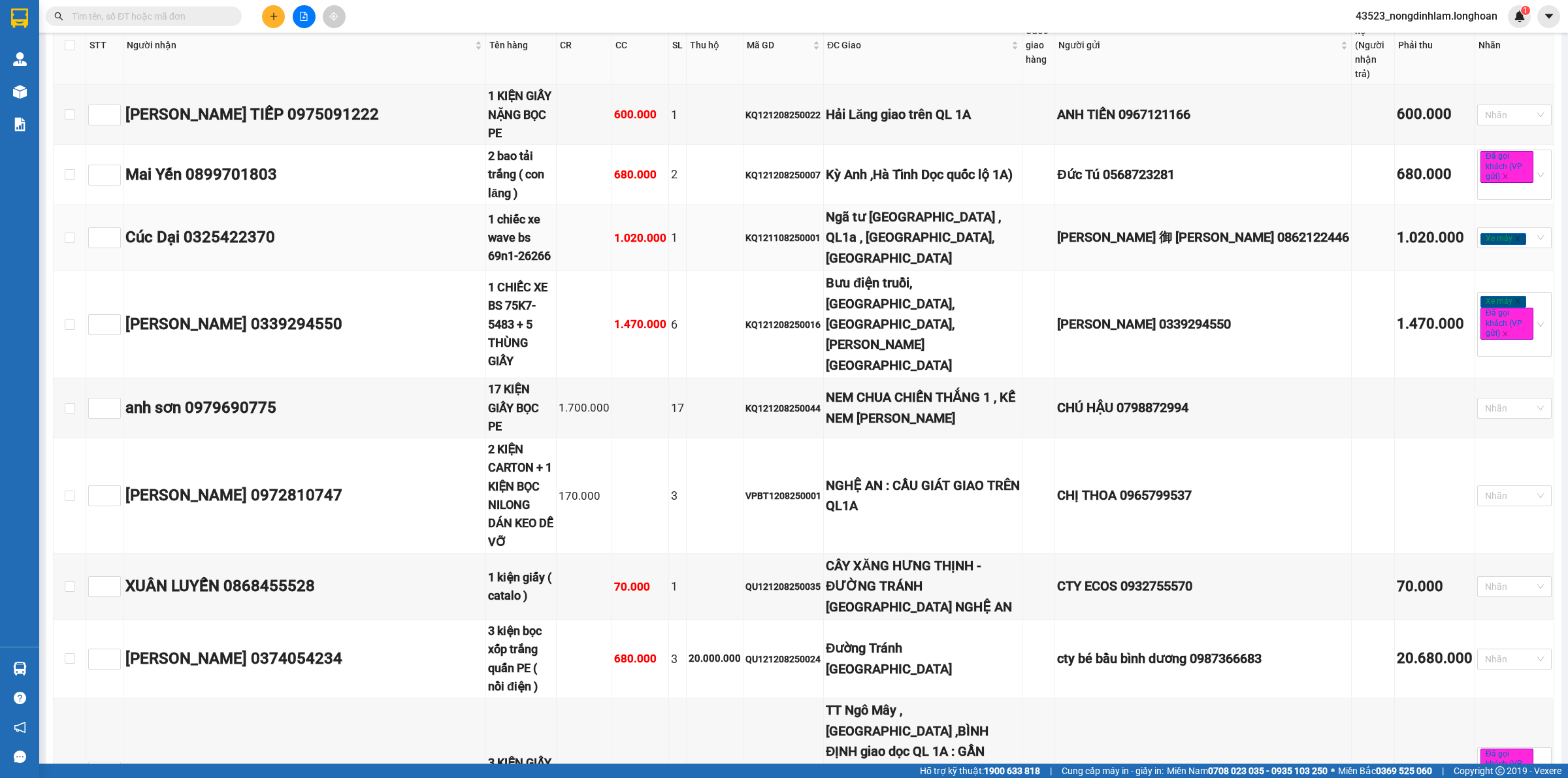
click at [898, 207] on div "Ngã tư long mỹ , QL1a , quy Nhơn, bình định" at bounding box center [923, 237] width 194 height 62
click at [917, 273] on div "Bưu điện truồi, Lộc An, Phú Lộc, T.T. Huế" at bounding box center [923, 324] width 194 height 102
click at [919, 273] on div "Bưu điện truồi, Lộc An, Phú Lộc, T.T. Huế" at bounding box center [923, 324] width 194 height 102
click at [932, 387] on div "NEM CHUA CHIẾN THẮNG 1 , KẾ NEM CHUA NGỌC ANH" at bounding box center [923, 407] width 194 height 41
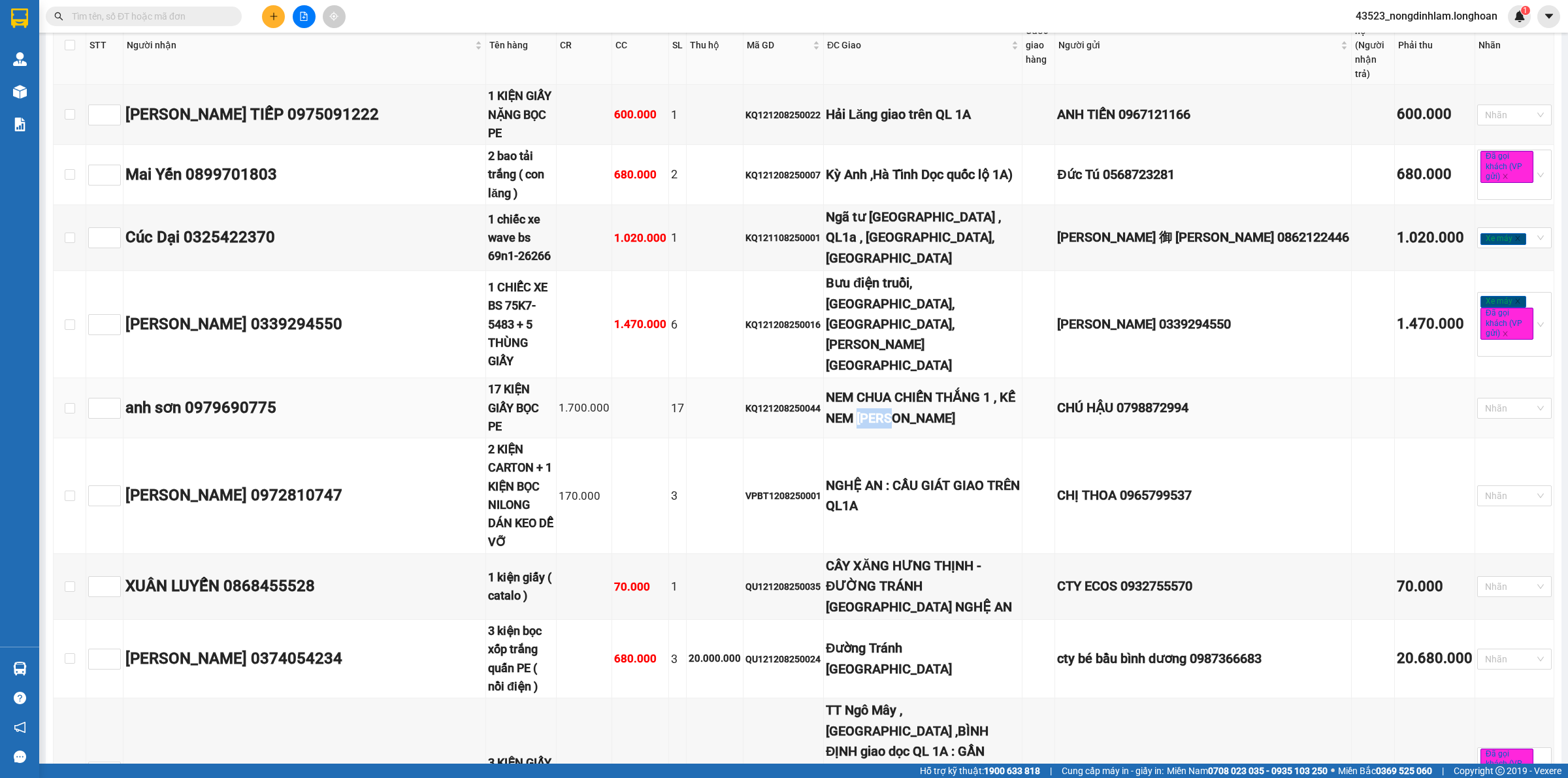
click at [932, 387] on div "NEM CHUA CHIẾN THẮNG 1 , KẾ NEM CHUA NGỌC ANH" at bounding box center [923, 407] width 194 height 41
click at [932, 476] on div "NGHỆ AN : CẦU GIÁT GIAO TRÊN QL1A" at bounding box center [923, 496] width 194 height 41
click at [931, 476] on div "NGHỆ AN : CẦU GIÁT GIAO TRÊN QL1A" at bounding box center [923, 496] width 194 height 41
click at [929, 476] on div "NGHỆ AN : CẦU GIÁT GIAO TRÊN QL1A" at bounding box center [923, 496] width 194 height 41
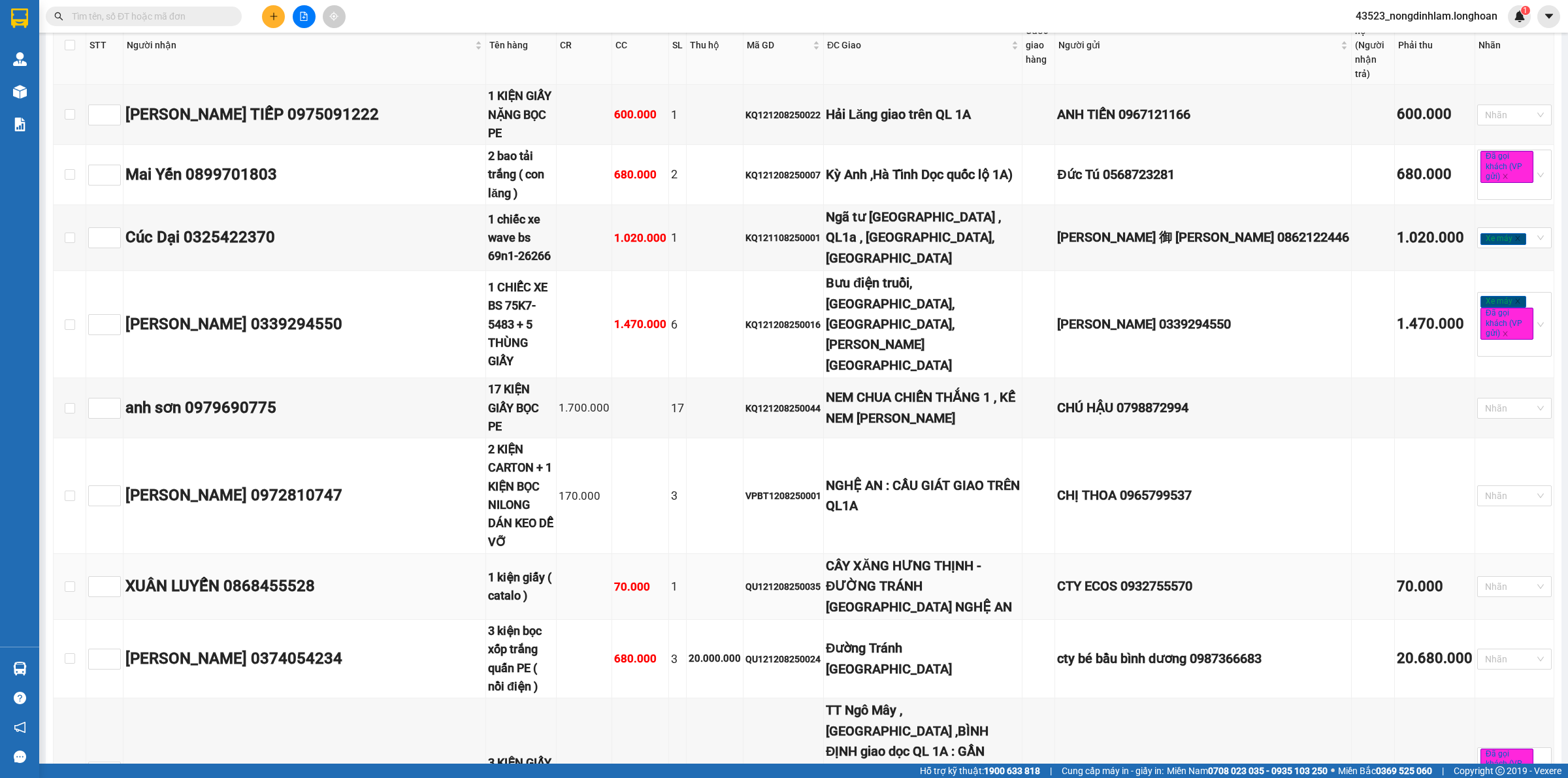
click at [921, 556] on div "CÂY XĂNG HƯNG THỊNH - ĐƯỜNG TRÁNH TP VINH NGHỆ AN" at bounding box center [923, 586] width 194 height 62
click at [920, 556] on div "CÂY XĂNG HƯNG THỊNH - ĐƯỜNG TRÁNH TP VINH NGHỆ AN" at bounding box center [923, 586] width 194 height 62
click at [905, 638] on div "Đường Tránh Thành Phố Huế" at bounding box center [923, 659] width 194 height 41
click at [912, 700] on div "TT Ngô Mây , PHÙ CÁT ,BÌNH ĐỊNH giao dọc QL 1A : GẦN CÔNG VIÊN NGÔ MÂY , THỊ TR…" at bounding box center [923, 772] width 194 height 144
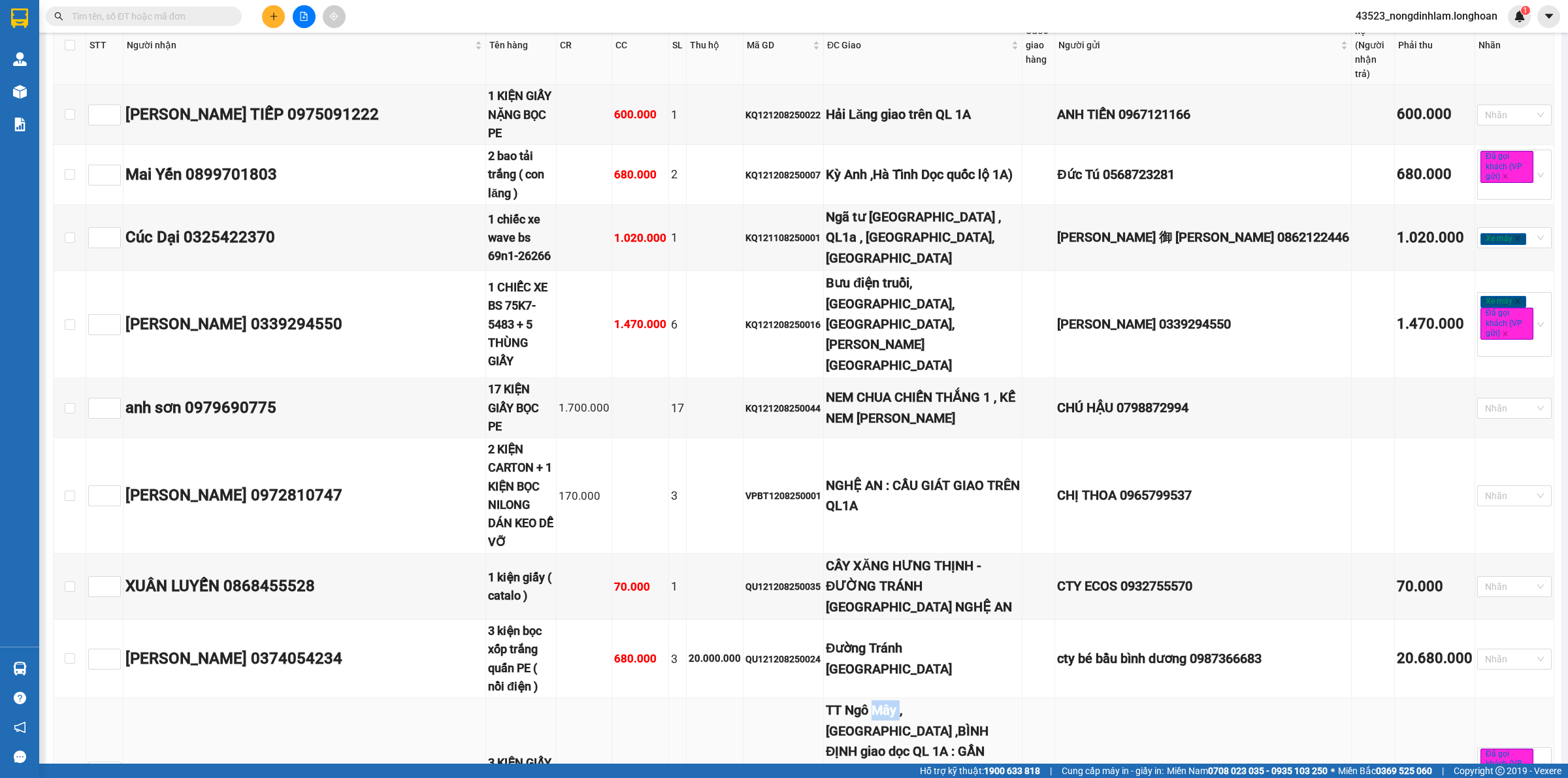
click at [912, 700] on div "TT Ngô Mây , PHÙ CÁT ,BÌNH ĐỊNH giao dọc QL 1A : GẦN CÔNG VIÊN NGÔ MÂY , THỊ TR…" at bounding box center [923, 772] width 194 height 144
click at [913, 700] on div "TT Ngô Mây , PHÙ CÁT ,BÌNH ĐỊNH giao dọc QL 1A : GẦN CÔNG VIÊN NGÔ MÂY , THỊ TR…" at bounding box center [923, 772] width 194 height 144
click at [918, 700] on div "TT Ngô Mây , PHÙ CÁT ,BÌNH ĐỊNH giao dọc QL 1A : GẦN CÔNG VIÊN NGÔ MÂY , THỊ TR…" at bounding box center [923, 772] width 194 height 144
click at [959, 700] on div "TT Ngô Mây , PHÙ CÁT ,BÌNH ĐỊNH giao dọc QL 1A : GẦN CÔNG VIÊN NGÔ MÂY , THỊ TR…" at bounding box center [923, 772] width 194 height 144
drag, startPoint x: 952, startPoint y: 190, endPoint x: 908, endPoint y: 190, distance: 44.0
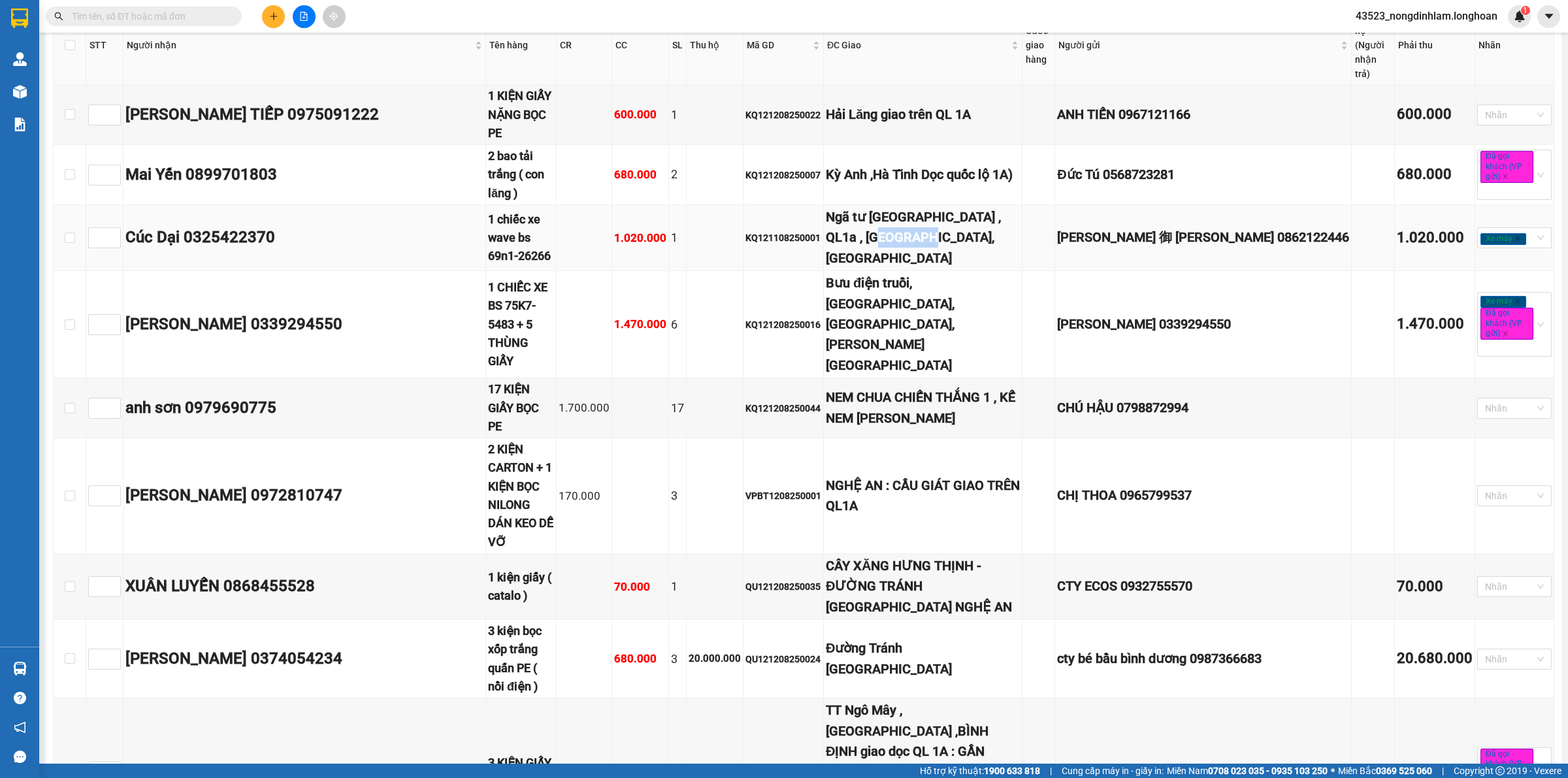
click at [908, 207] on div "Ngã tư long mỹ , QL1a , quy Nhơn, bình định" at bounding box center [923, 237] width 194 height 62
drag, startPoint x: 956, startPoint y: 537, endPoint x: 971, endPoint y: 536, distance: 15.0
click at [977, 700] on div "TT Ngô Mây , PHÙ CÁT ,BÌNH ĐỊNH giao dọc QL 1A : GẦN CÔNG VIÊN NGÔ MÂY , THỊ TR…" at bounding box center [923, 772] width 194 height 144
click at [70, 232] on input "checkbox" at bounding box center [69, 237] width 10 height 10
checkbox input "true"
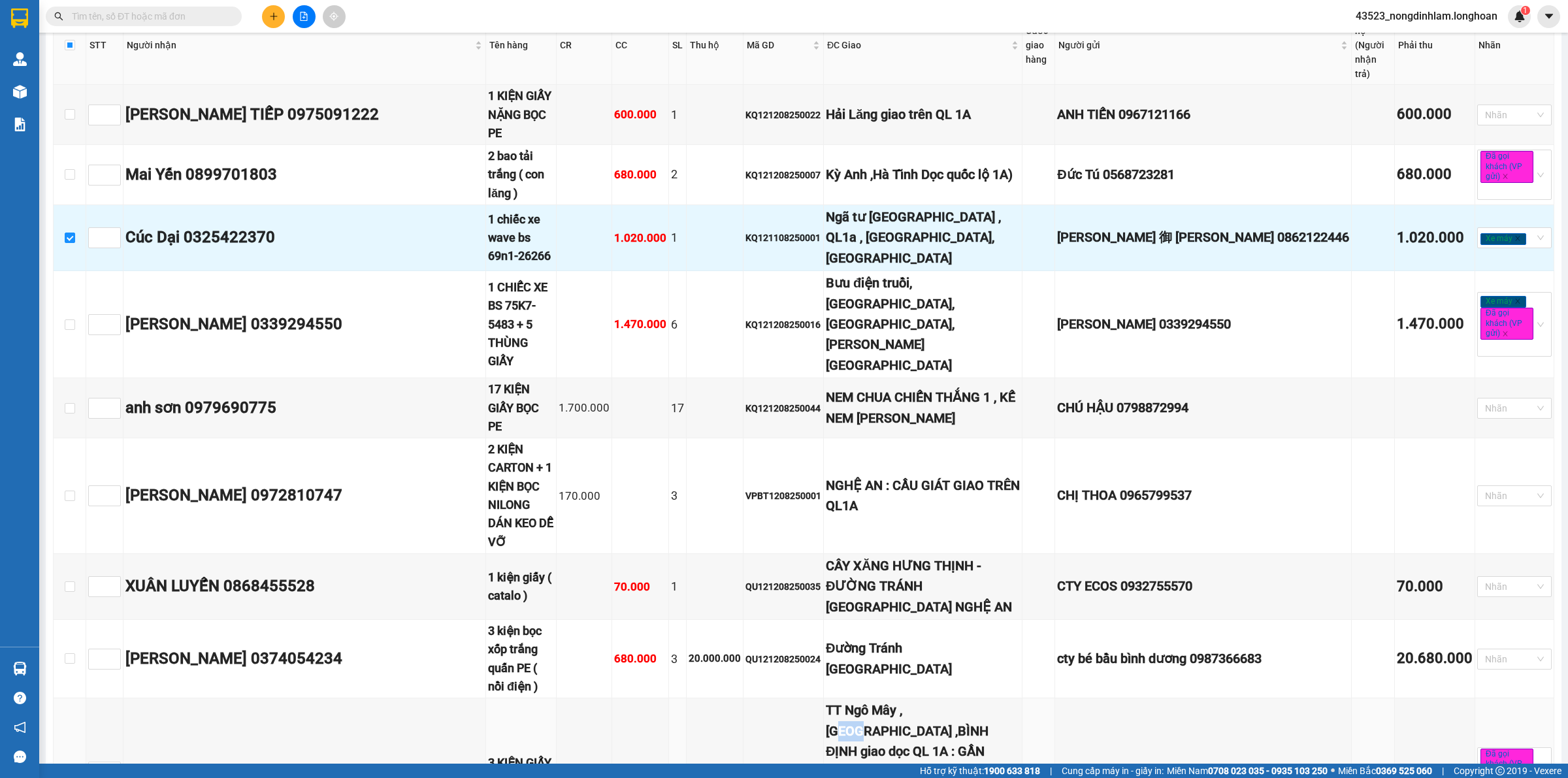
drag, startPoint x: 63, startPoint y: 566, endPoint x: 206, endPoint y: 627, distance: 155.5
click at [64, 766] on input "checkbox" at bounding box center [69, 771] width 10 height 10
checkbox input "true"
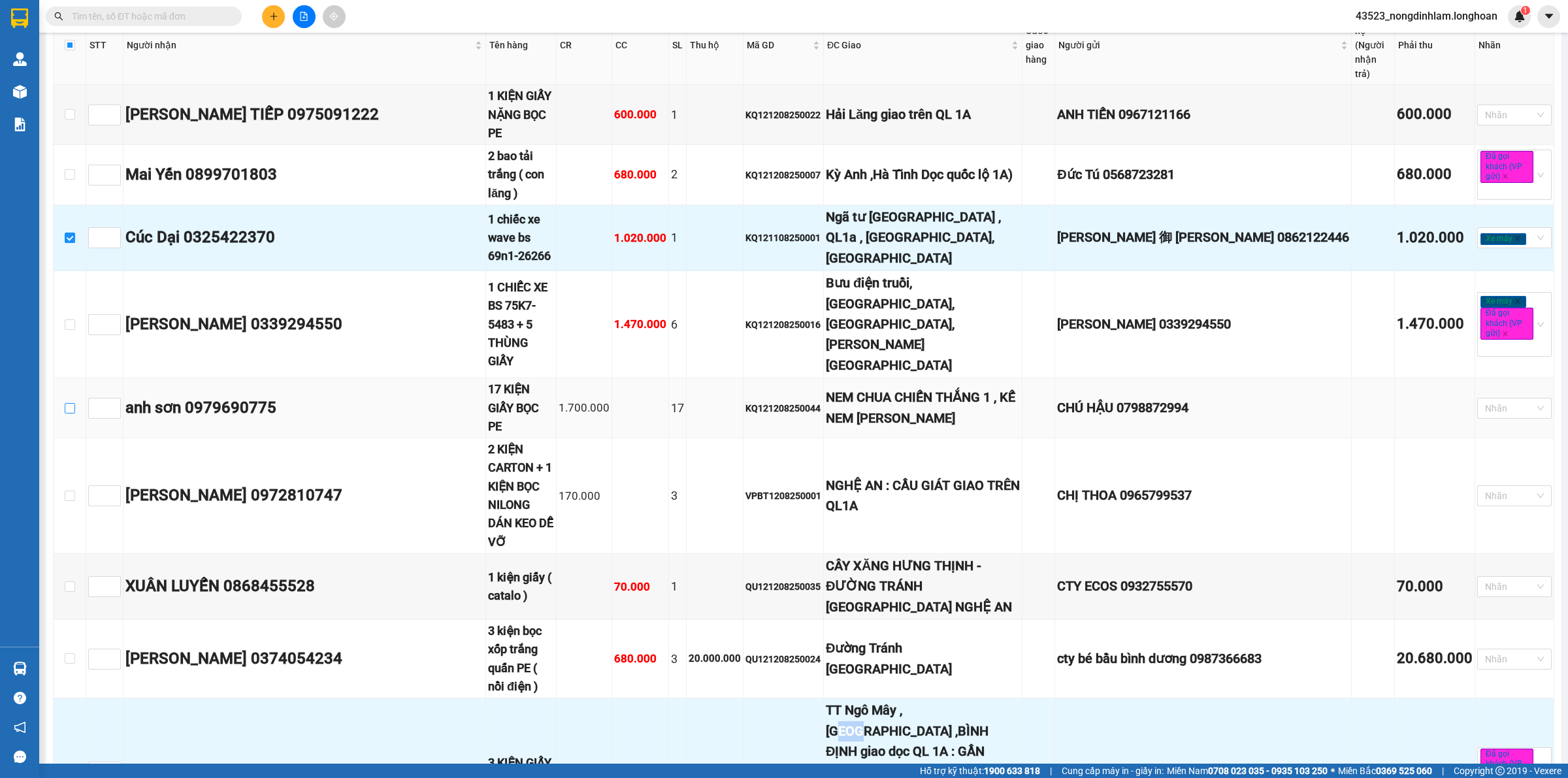
click at [66, 232] on input "checkbox" at bounding box center [69, 237] width 10 height 10
checkbox input "false"
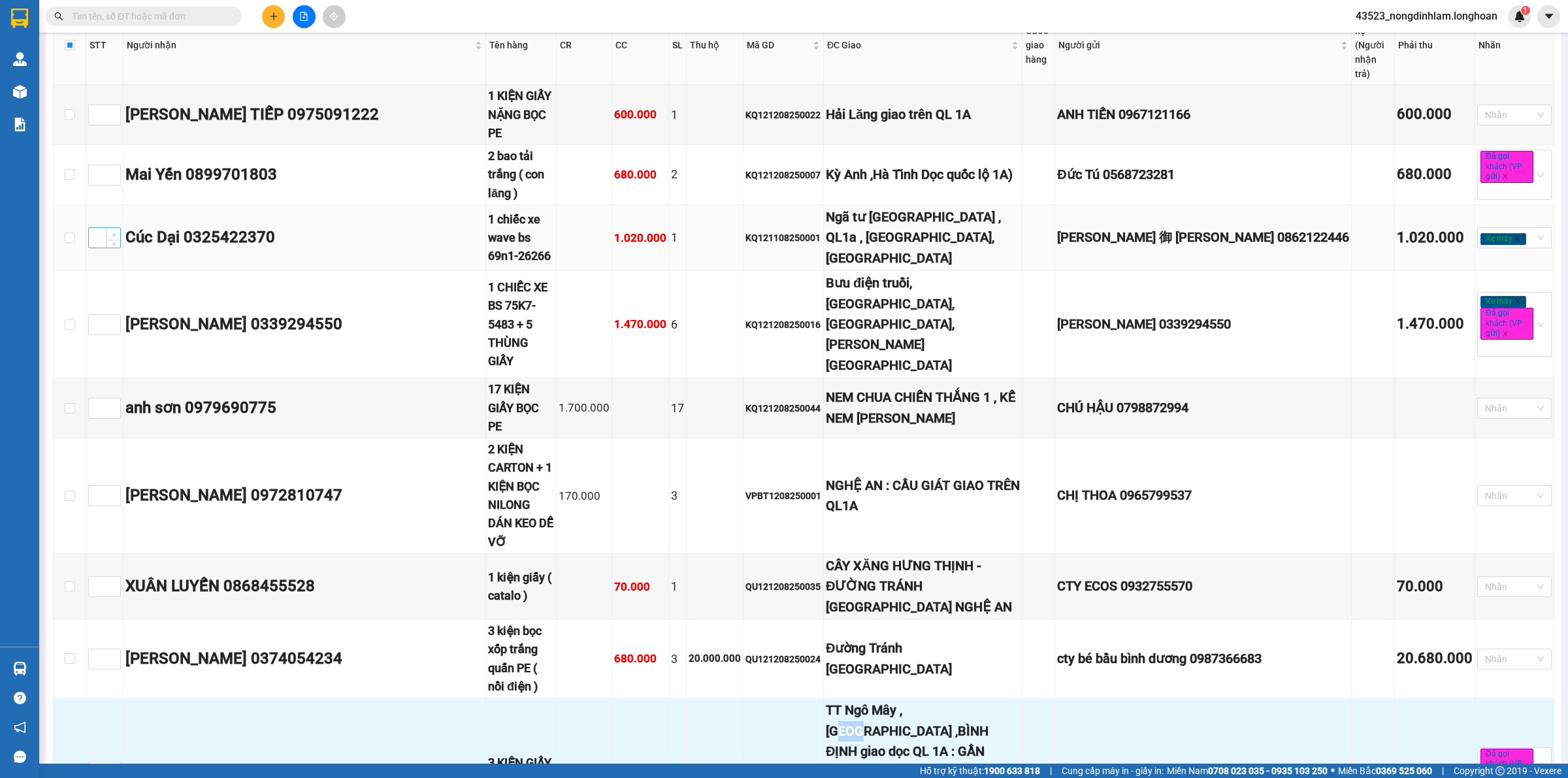
type input "1"
click at [115, 232] on icon "up" at bounding box center [114, 234] width 5 height 5
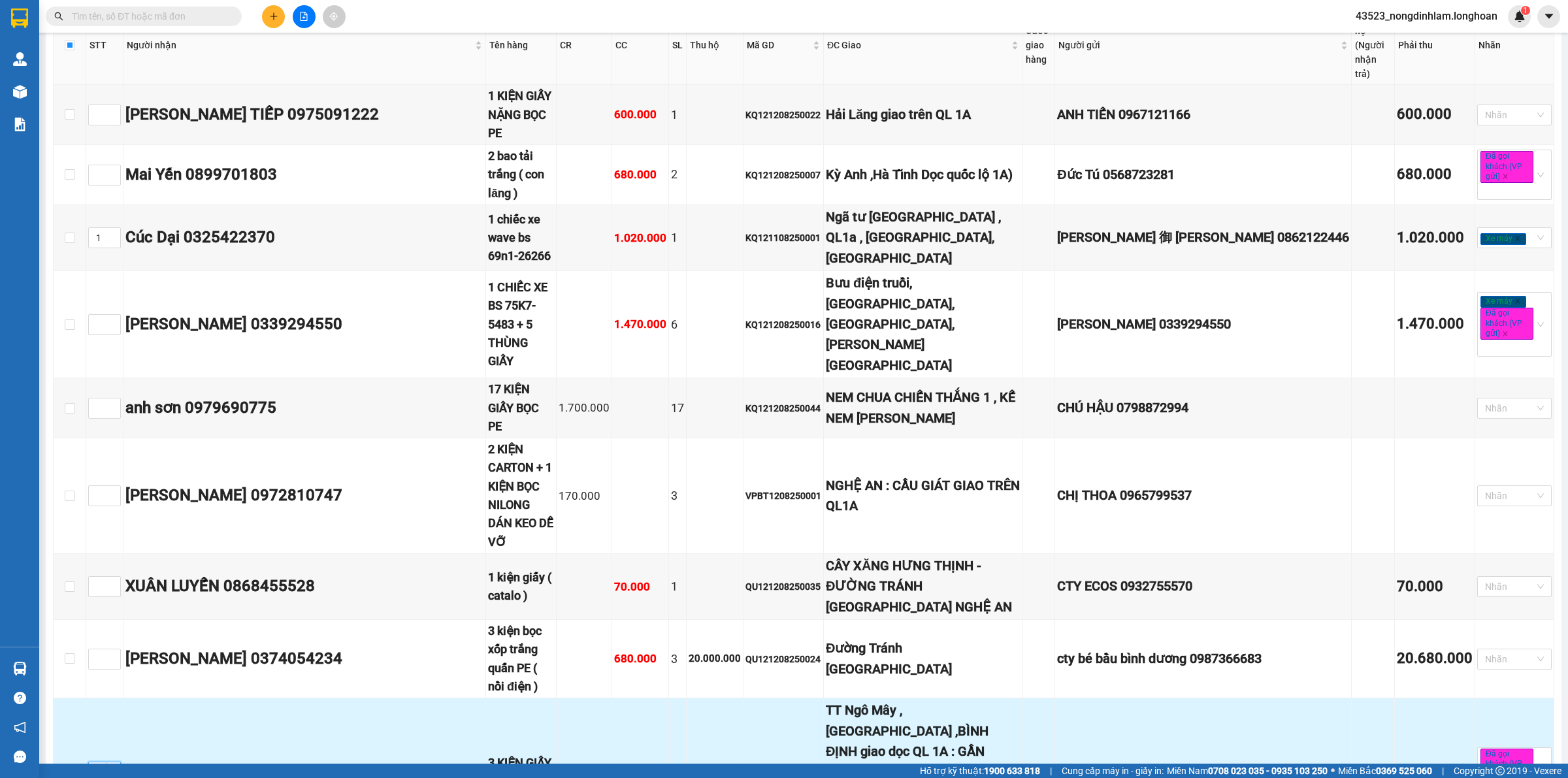
click at [113, 766] on icon "up" at bounding box center [114, 769] width 5 height 5
type input "2"
click at [113, 766] on icon "up" at bounding box center [114, 769] width 5 height 5
click at [68, 766] on input "checkbox" at bounding box center [69, 771] width 10 height 10
checkbox input "false"
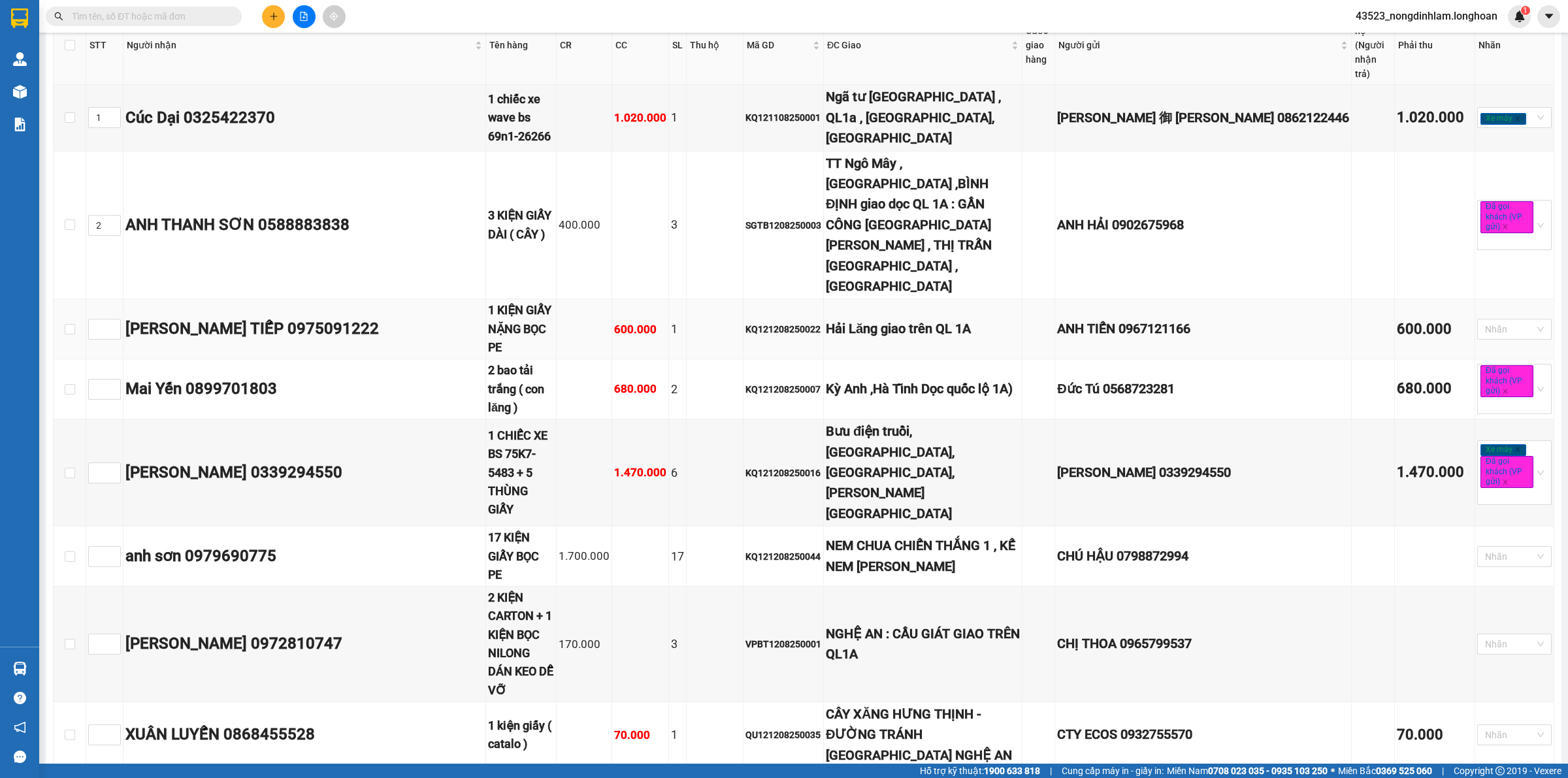
click at [896, 319] on div "Hải Lăng giao trên QL 1A" at bounding box center [923, 329] width 194 height 20
click at [902, 379] on div "Kỳ Anh ,Hà Tĩnh Dọc quốc lộ 1A)" at bounding box center [923, 389] width 194 height 20
click at [907, 422] on div "Bưu điện truồi, Lộc An, Phú Lộc, T.T. Huế" at bounding box center [923, 472] width 194 height 102
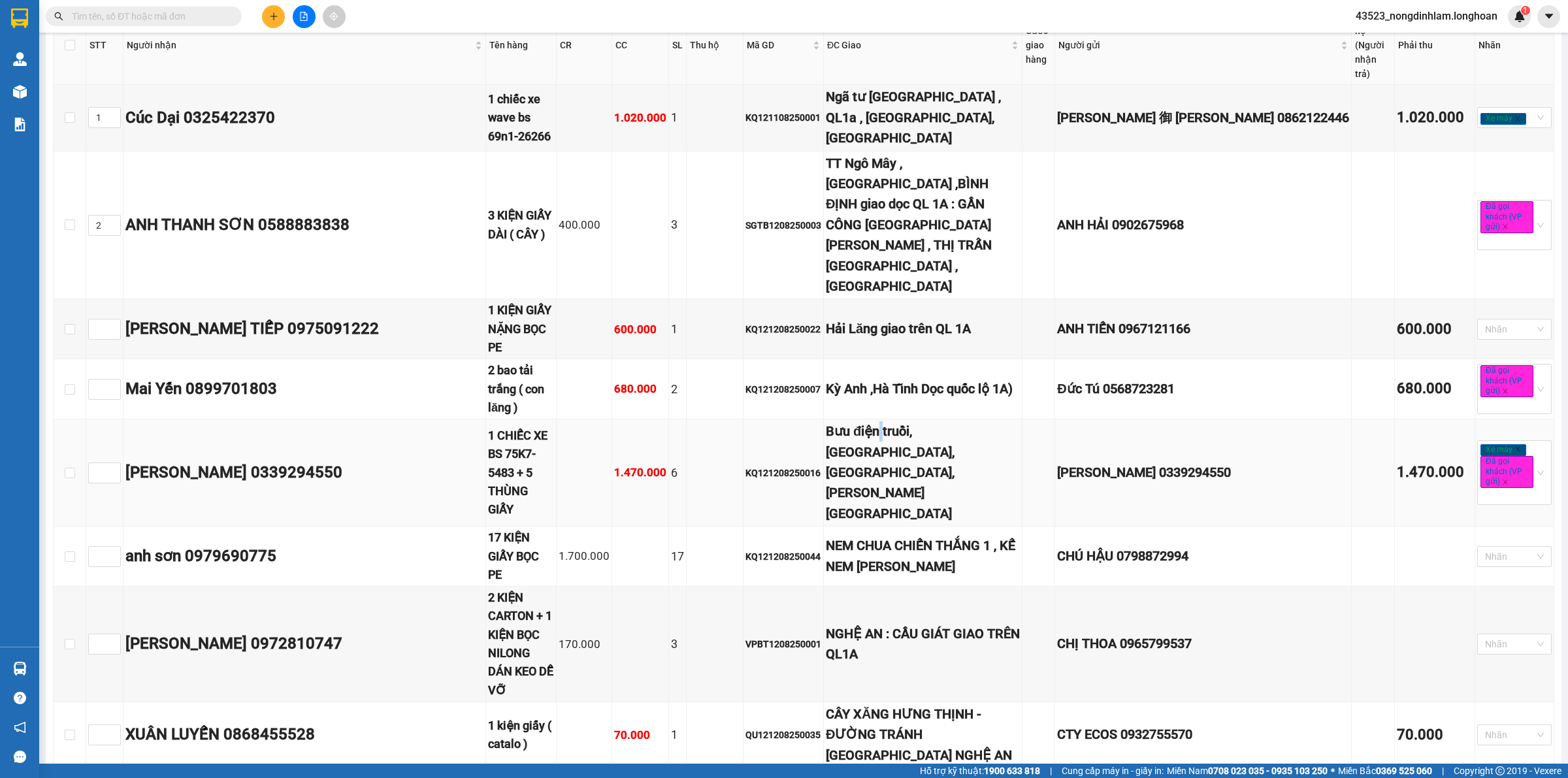
click at [907, 422] on div "Bưu điện truồi, Lộc An, Phú Lộc, T.T. Huế" at bounding box center [923, 472] width 194 height 102
click at [954, 535] on div "NEM CHUA CHIẾN THẮNG 1 , KẾ NEM CHUA NGỌC ANH" at bounding box center [923, 556] width 194 height 41
click at [957, 623] on div "NGHỆ AN : CẦU GIÁT GIAO TRÊN QL1A" at bounding box center [923, 644] width 194 height 41
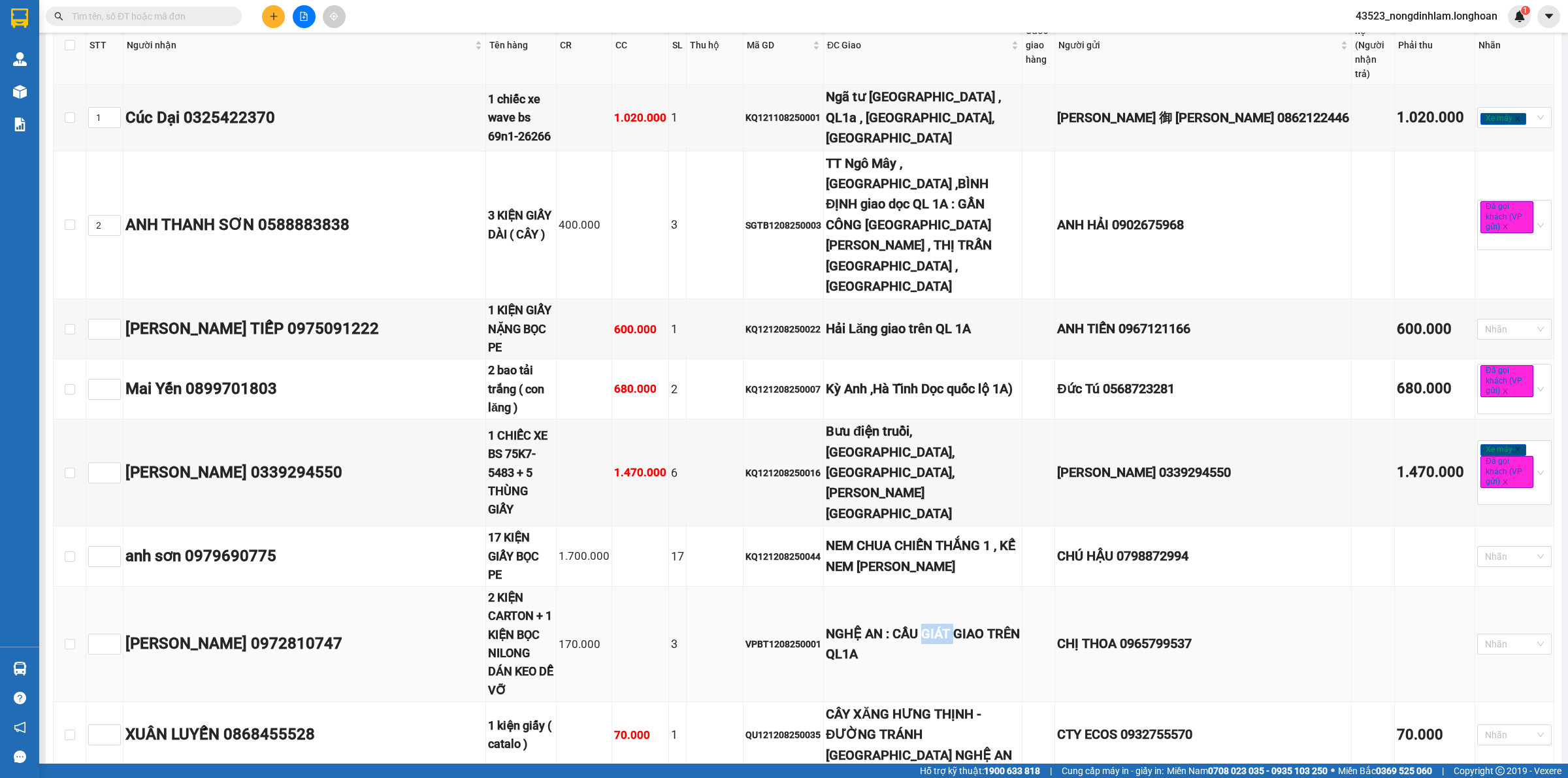
click at [957, 623] on div "NGHỆ AN : CẦU GIÁT GIAO TRÊN QL1A" at bounding box center [923, 644] width 194 height 41
click at [929, 704] on div "CÂY XĂNG HƯNG THỊNH - ĐƯỜNG TRÁNH TP VINH NGHỆ AN" at bounding box center [923, 735] width 194 height 62
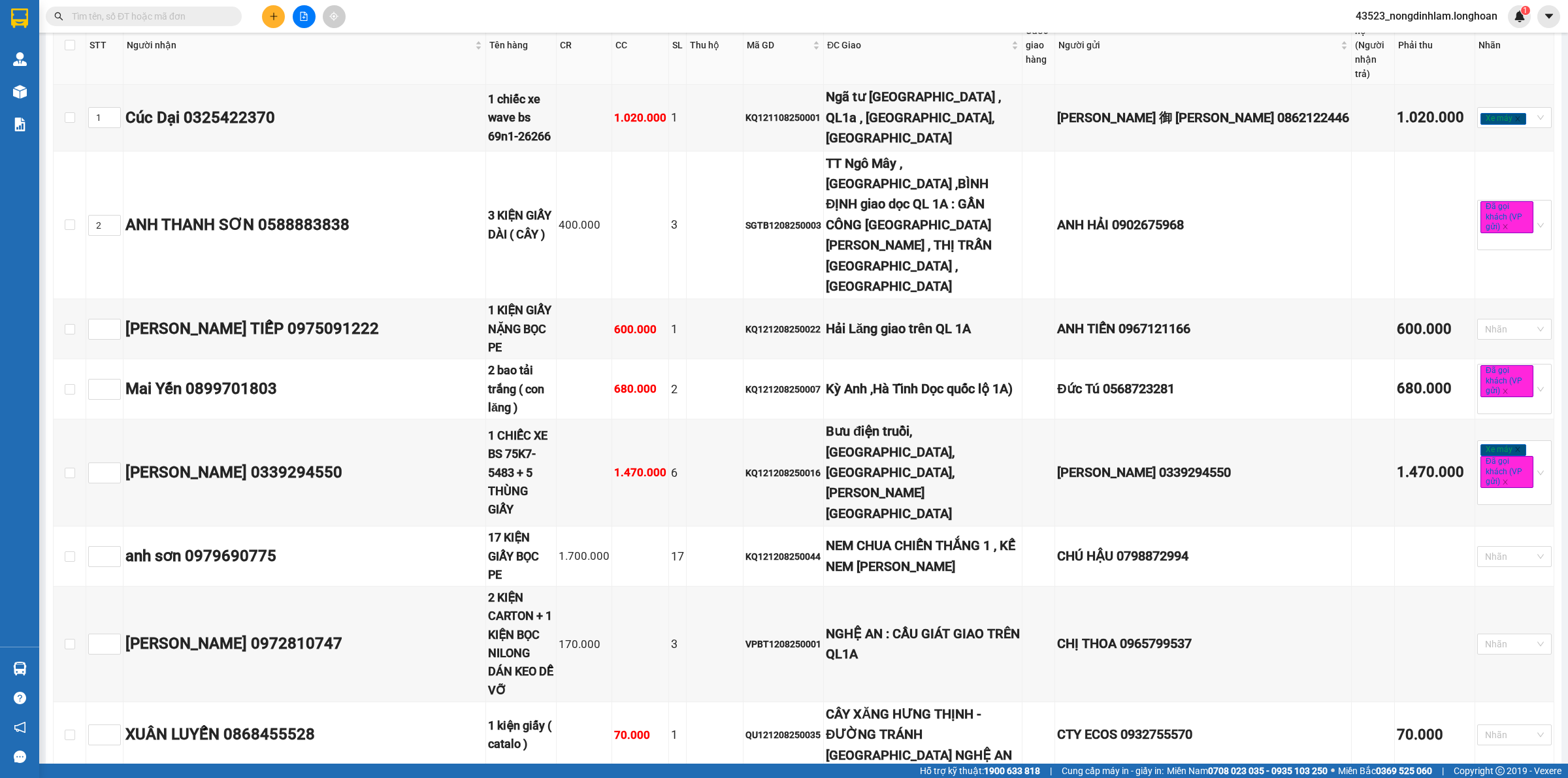
click at [942, 422] on div "Bưu điện truồi, Lộc An, Phú Lộc, T.T. Huế" at bounding box center [923, 472] width 194 height 102
click at [113, 463] on span "Increase Value" at bounding box center [113, 468] width 14 height 12
type input "3"
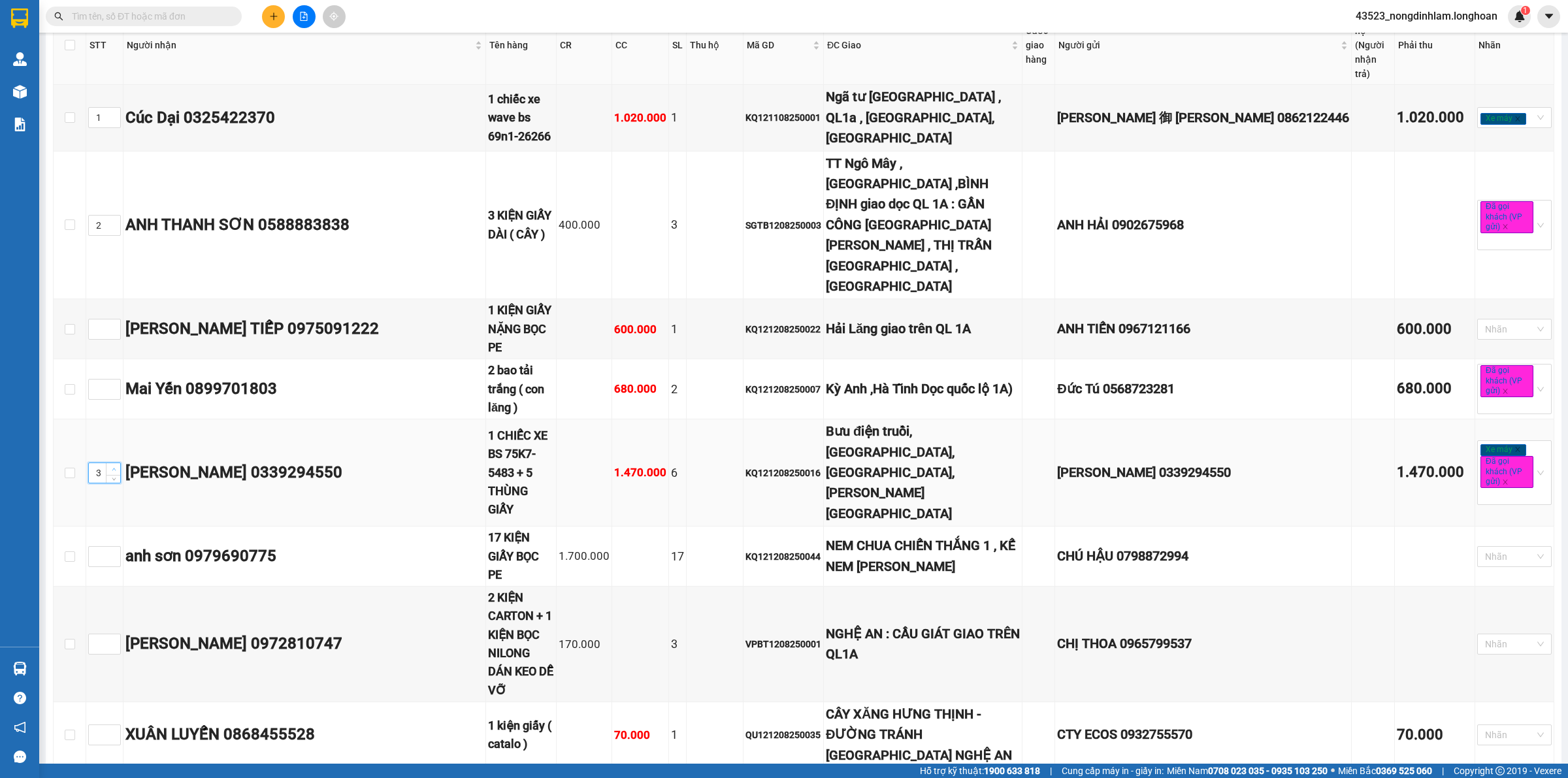
click at [113, 463] on span "Increase Value" at bounding box center [113, 468] width 14 height 12
type input "4"
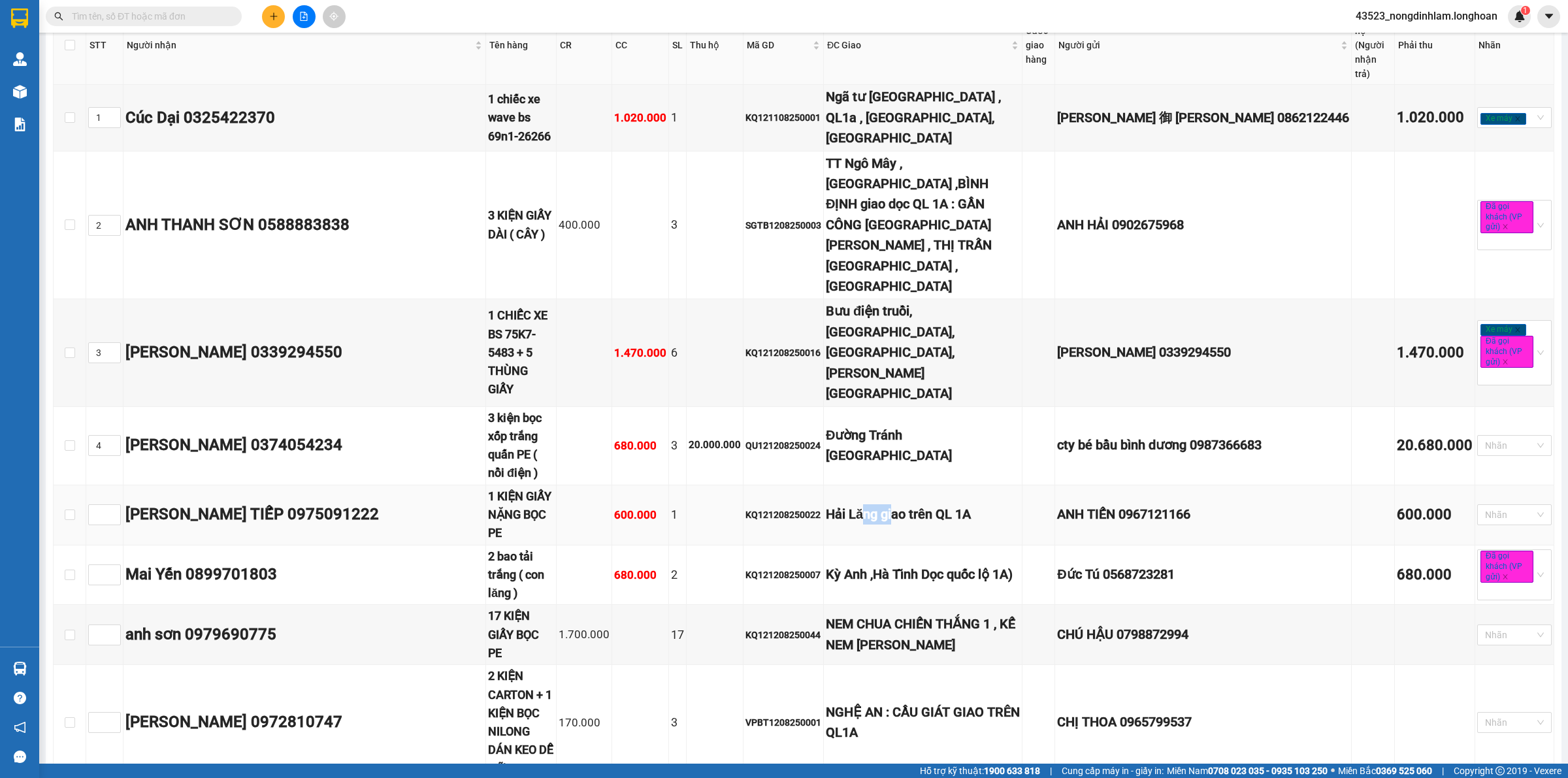
drag, startPoint x: 925, startPoint y: 343, endPoint x: 893, endPoint y: 343, distance: 32.0
click at [893, 504] on div "Hải Lăng giao trên QL 1A" at bounding box center [923, 514] width 194 height 20
click at [908, 614] on div "NEM CHUA CHIẾN THẮNG 1 , KẾ NEM CHUA NGỌC ANH" at bounding box center [923, 634] width 194 height 41
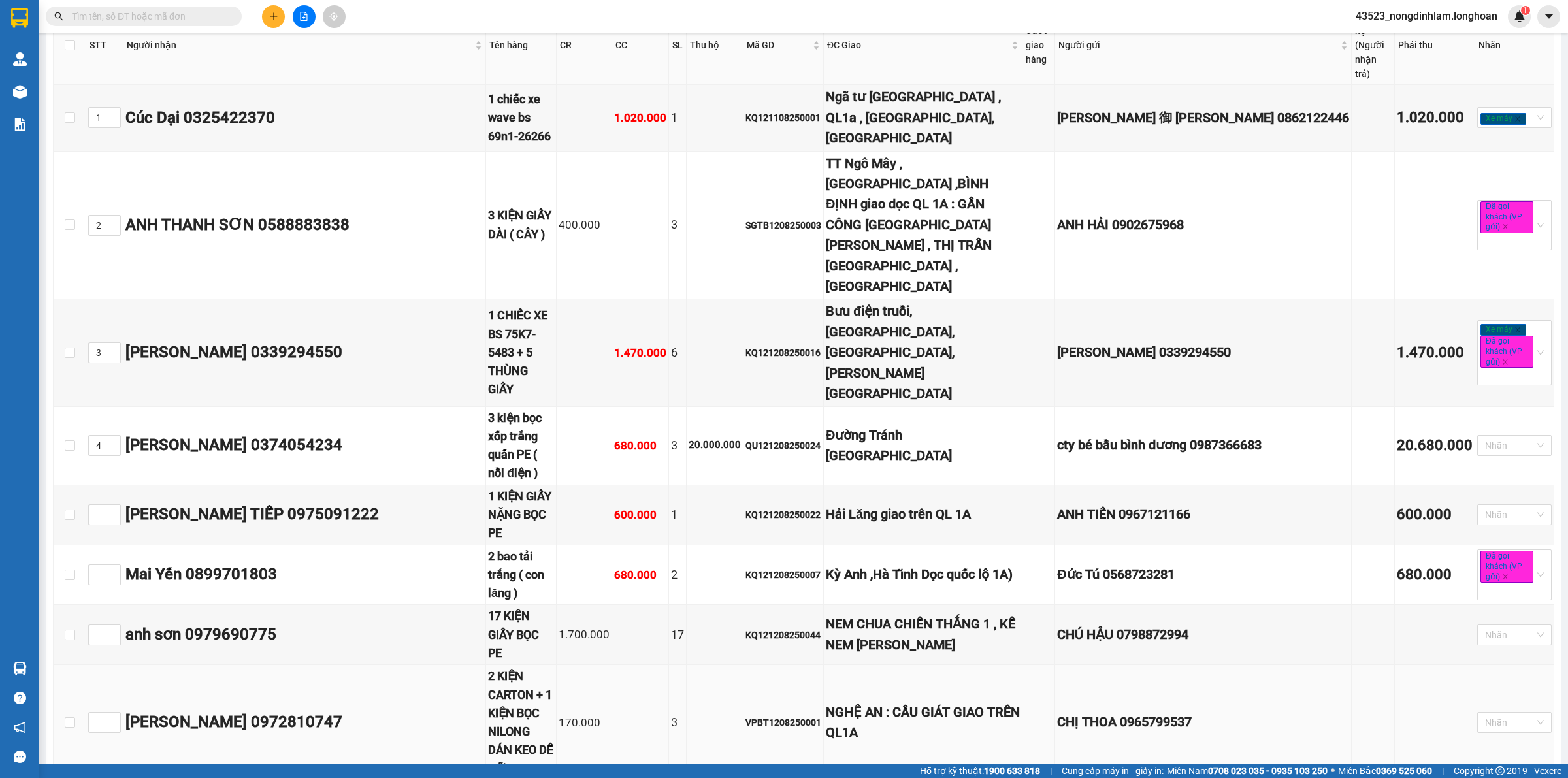
click at [922, 702] on div "NGHỆ AN : CẦU GIÁT GIAO TRÊN QL1A" at bounding box center [923, 722] width 194 height 41
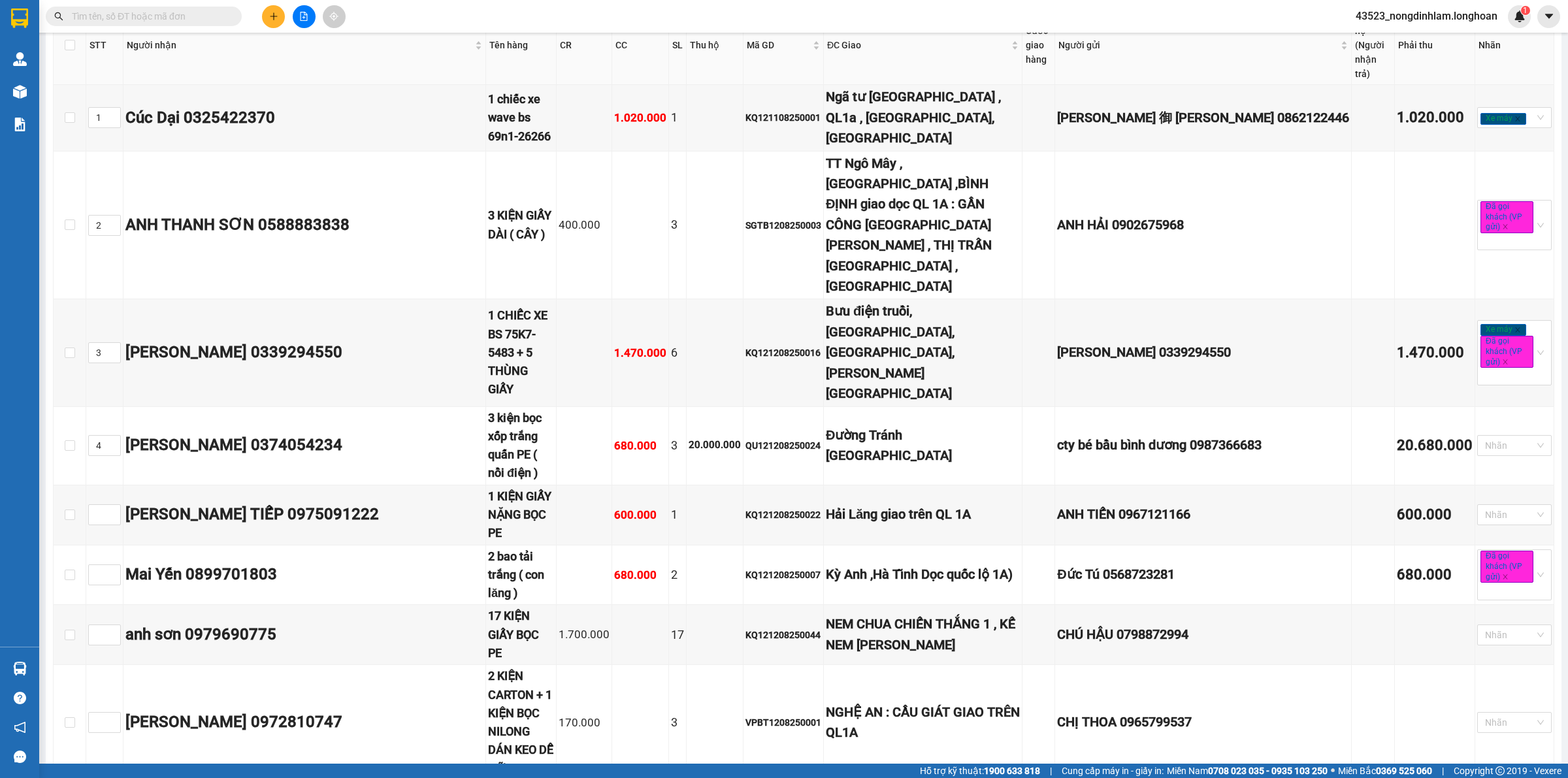
click at [99, 505] on input at bounding box center [104, 514] width 31 height 20
type input "5"
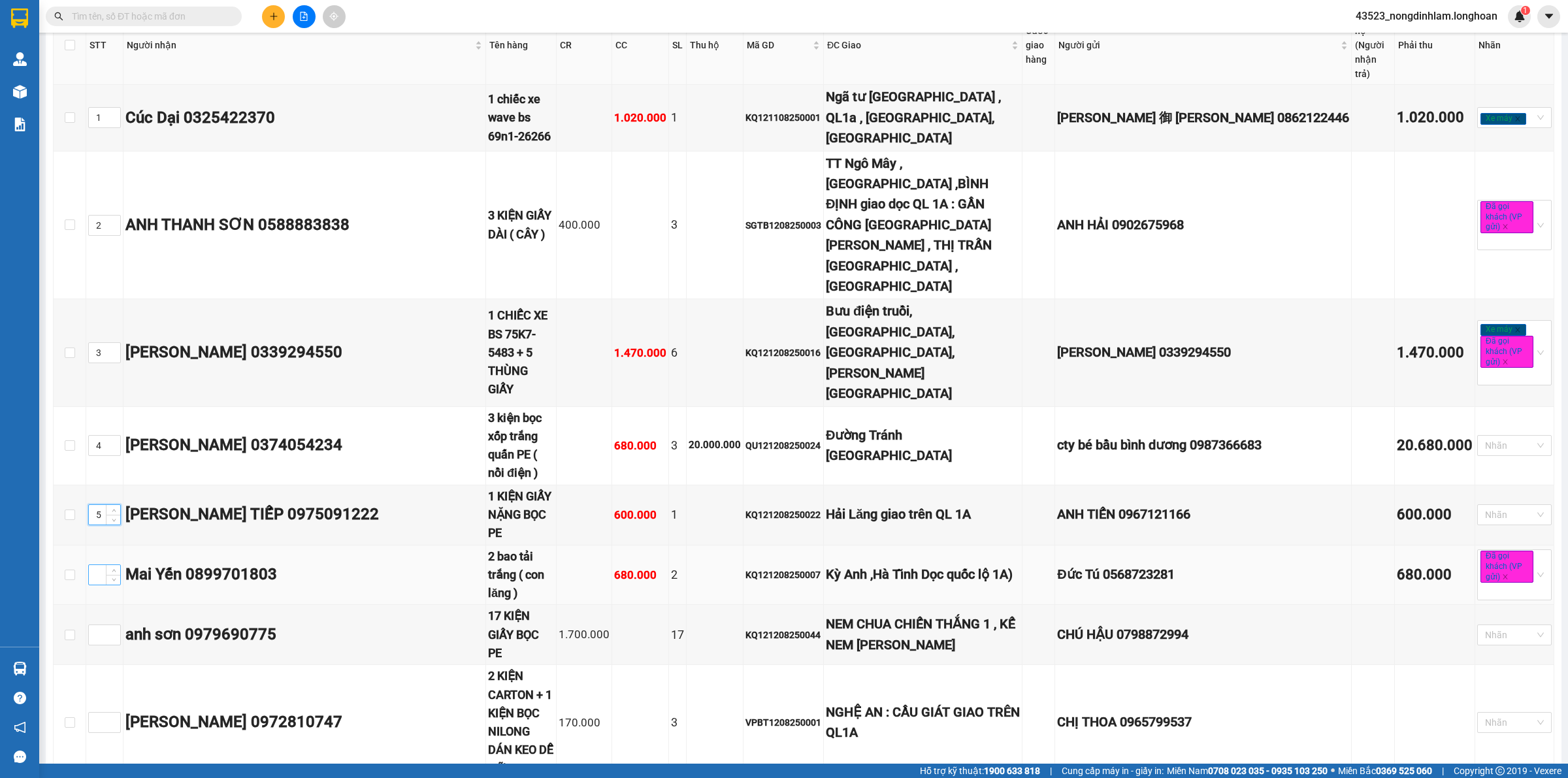
click at [101, 565] on input at bounding box center [104, 575] width 31 height 20
type input "6"
click at [101, 625] on input at bounding box center [104, 634] width 31 height 20
click at [103, 712] on input at bounding box center [104, 722] width 31 height 20
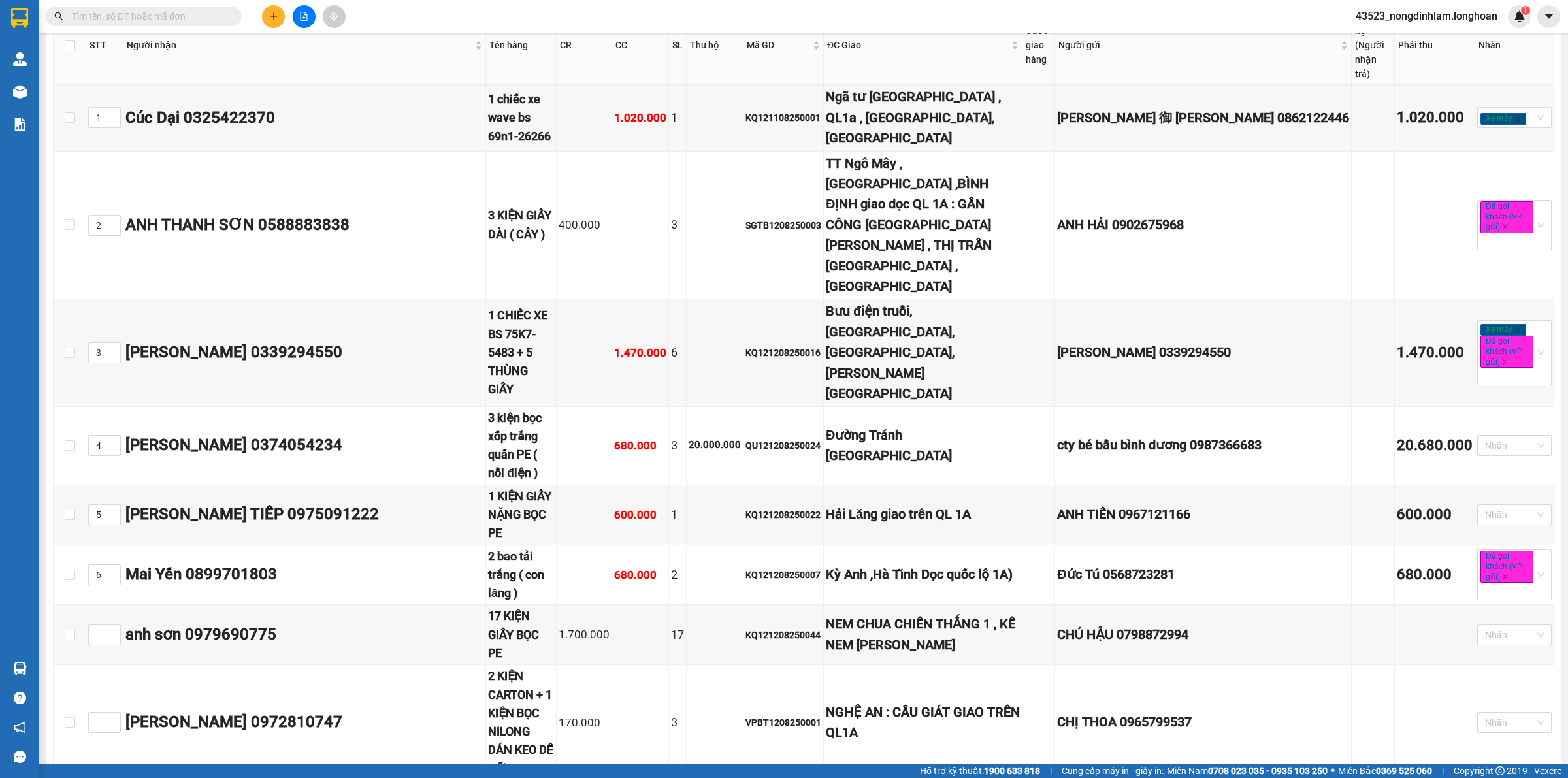
click at [100, 625] on input at bounding box center [104, 634] width 31 height 20
click at [97, 712] on input at bounding box center [104, 722] width 31 height 20
type input "7"
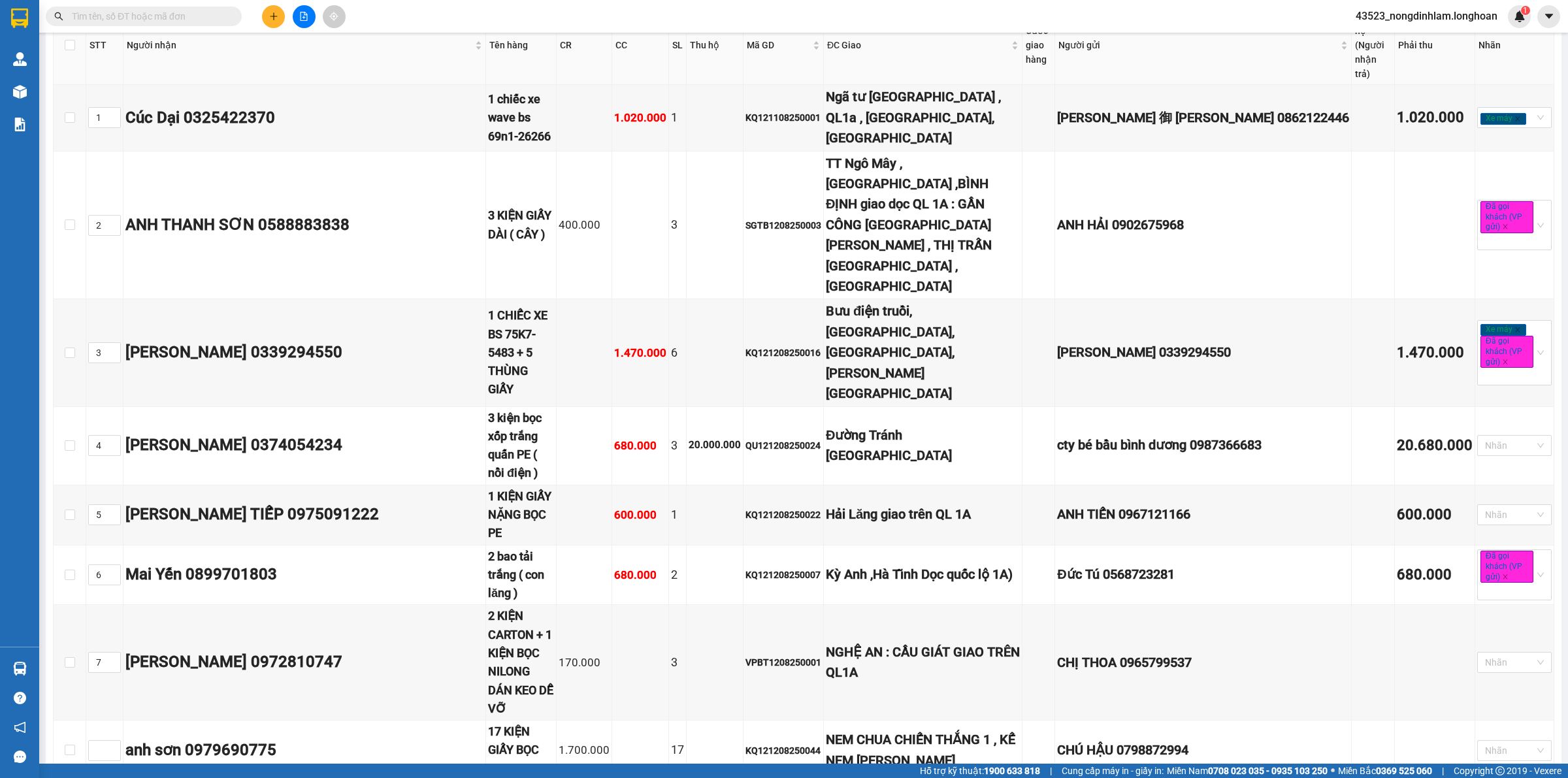
type input "8"
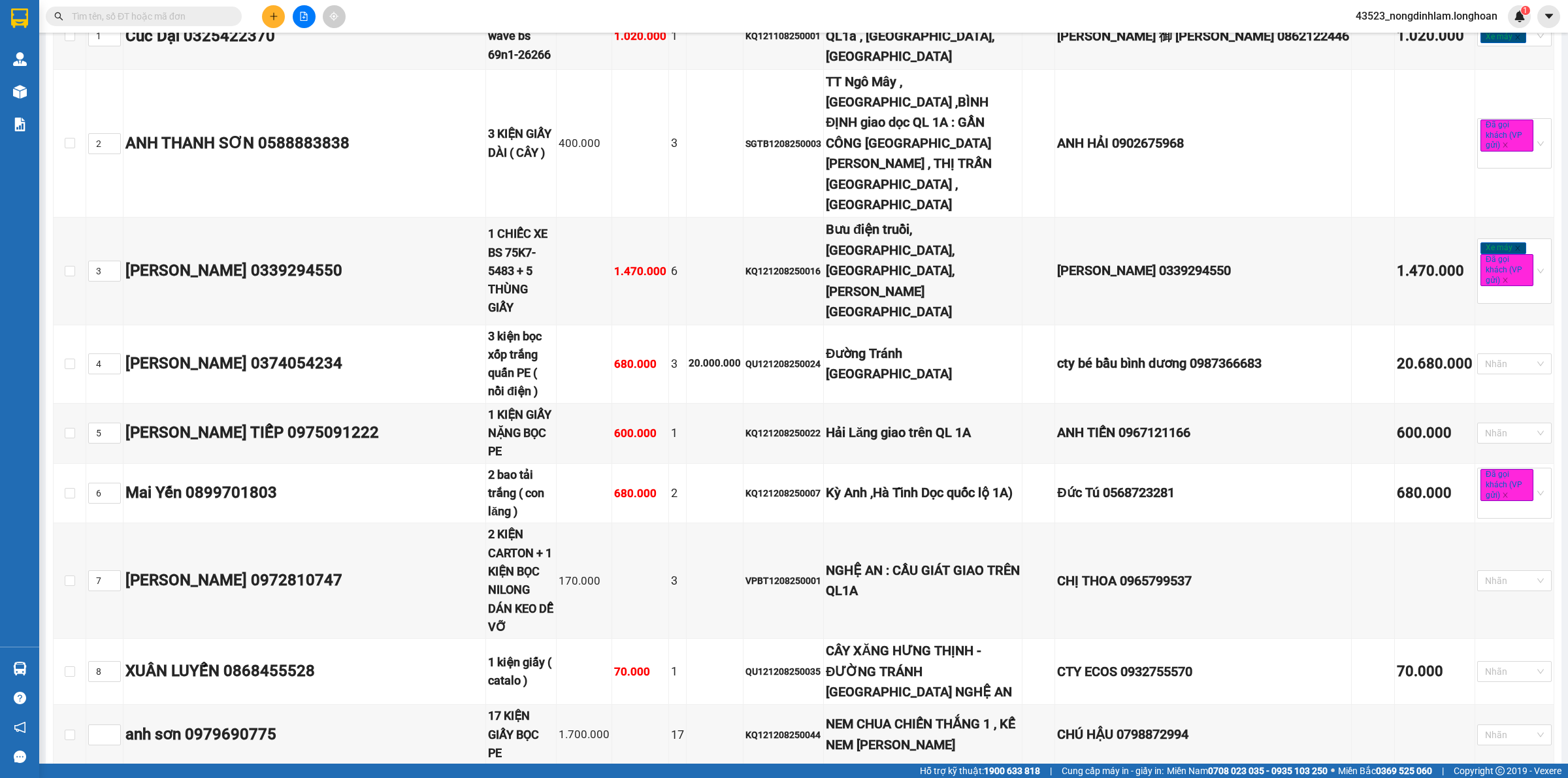
type input "9"
click at [99, 725] on input at bounding box center [104, 735] width 31 height 20
type input "10"
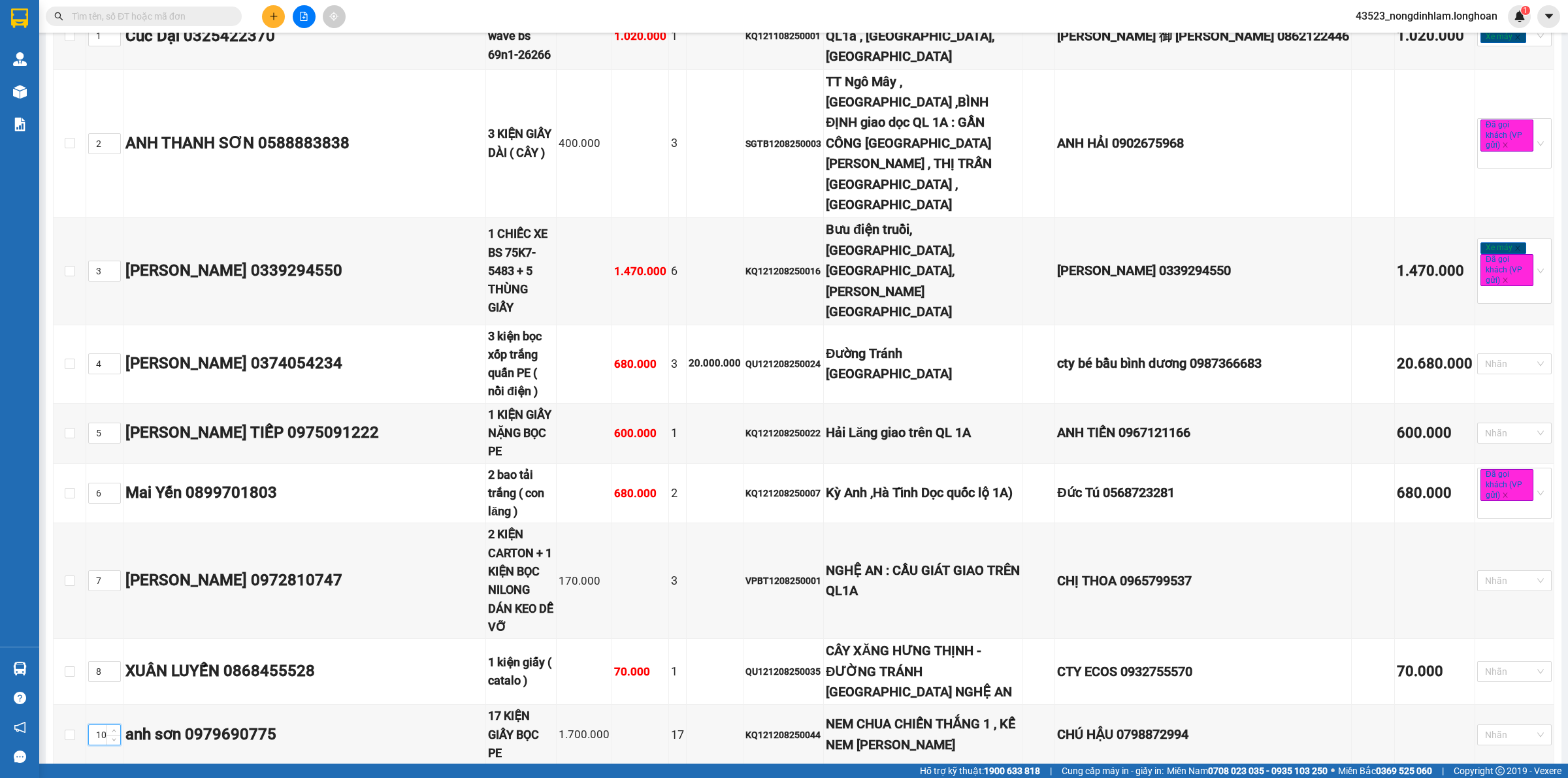
drag, startPoint x: 293, startPoint y: 638, endPoint x: 300, endPoint y: 636, distance: 7.3
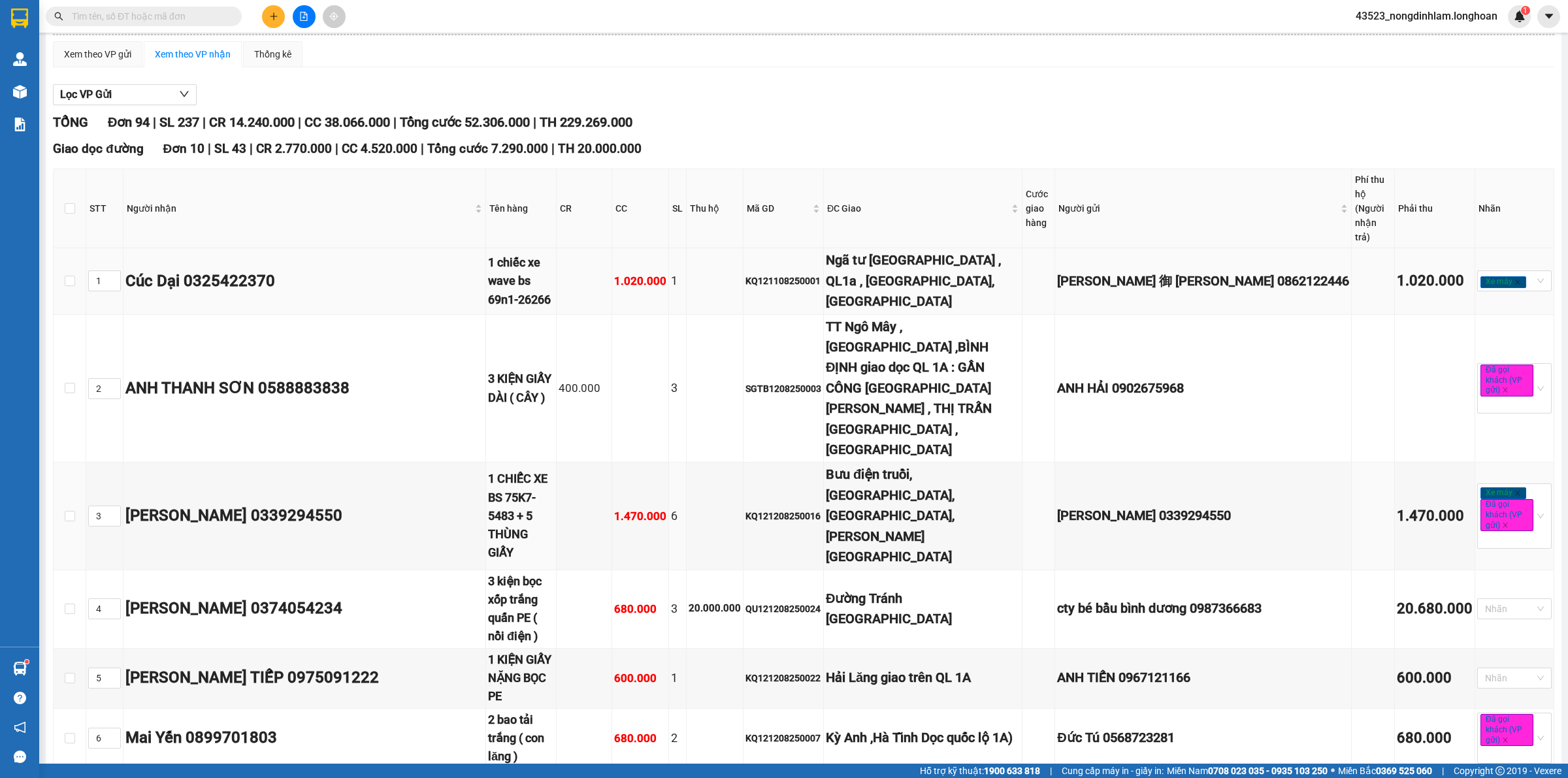
scroll to position [0, 0]
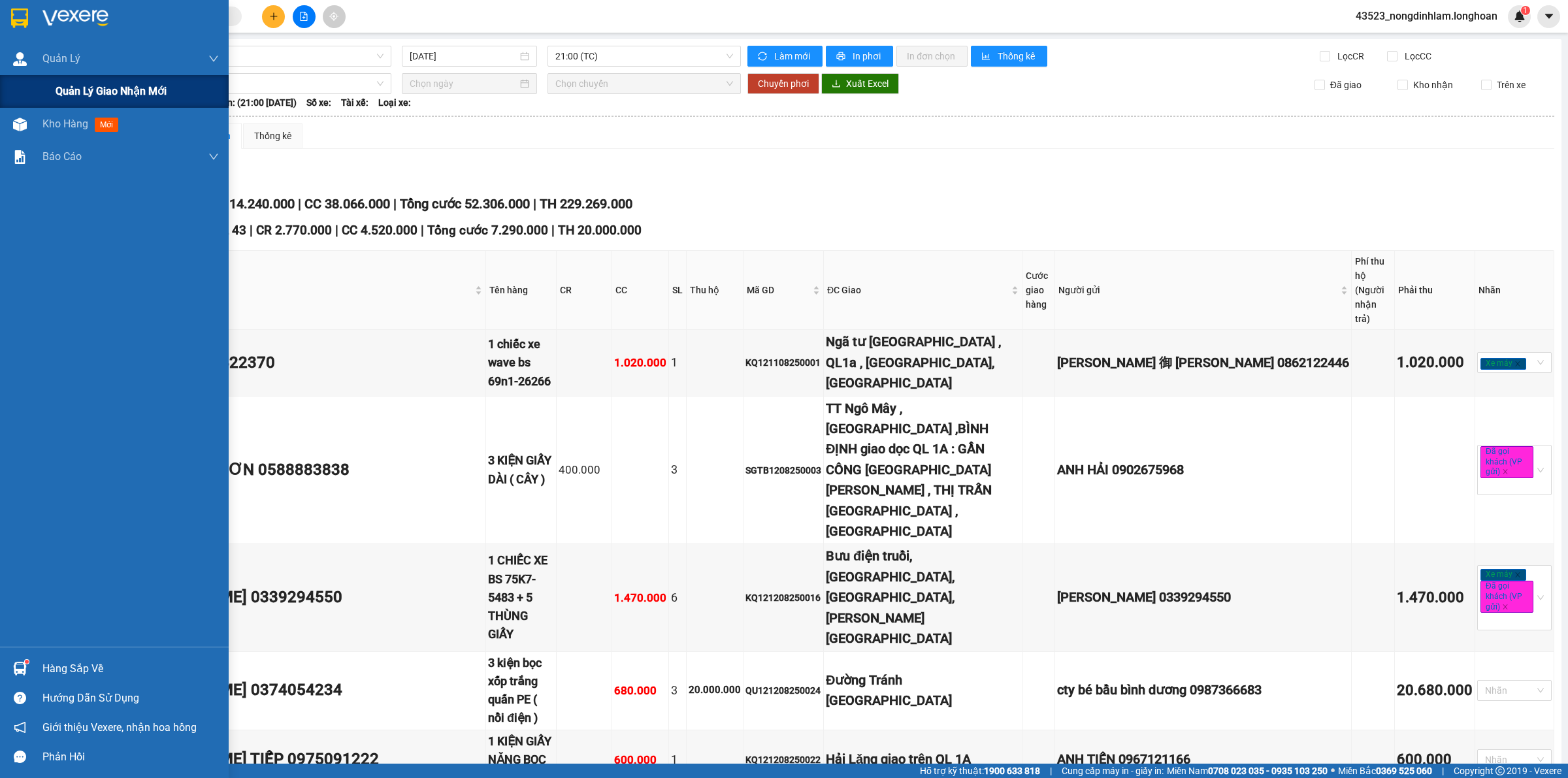
click at [73, 90] on span "Quản lý giao nhận mới" at bounding box center [111, 91] width 111 height 16
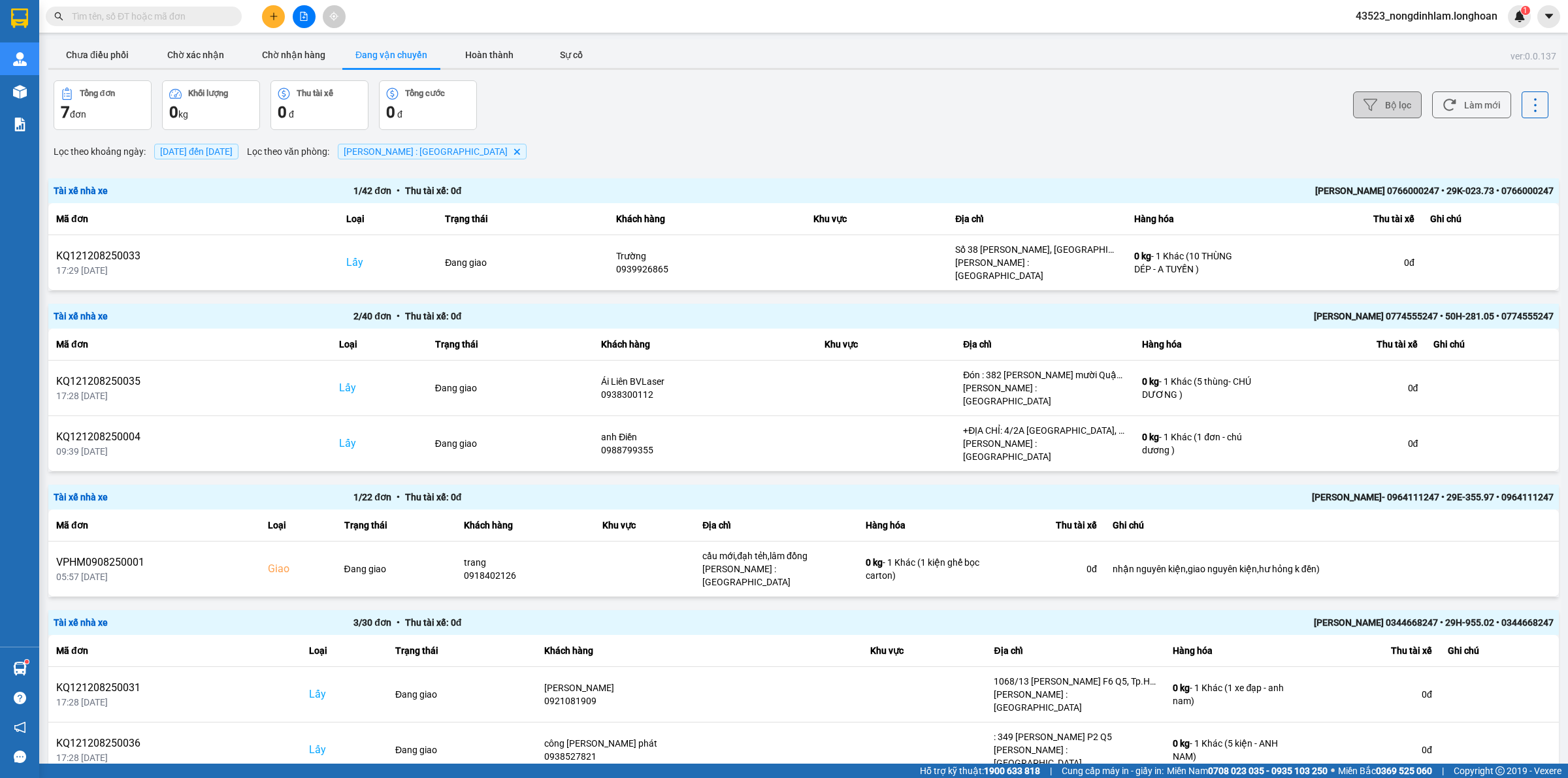
click at [1370, 105] on button "Bộ lọc" at bounding box center [1387, 105] width 68 height 27
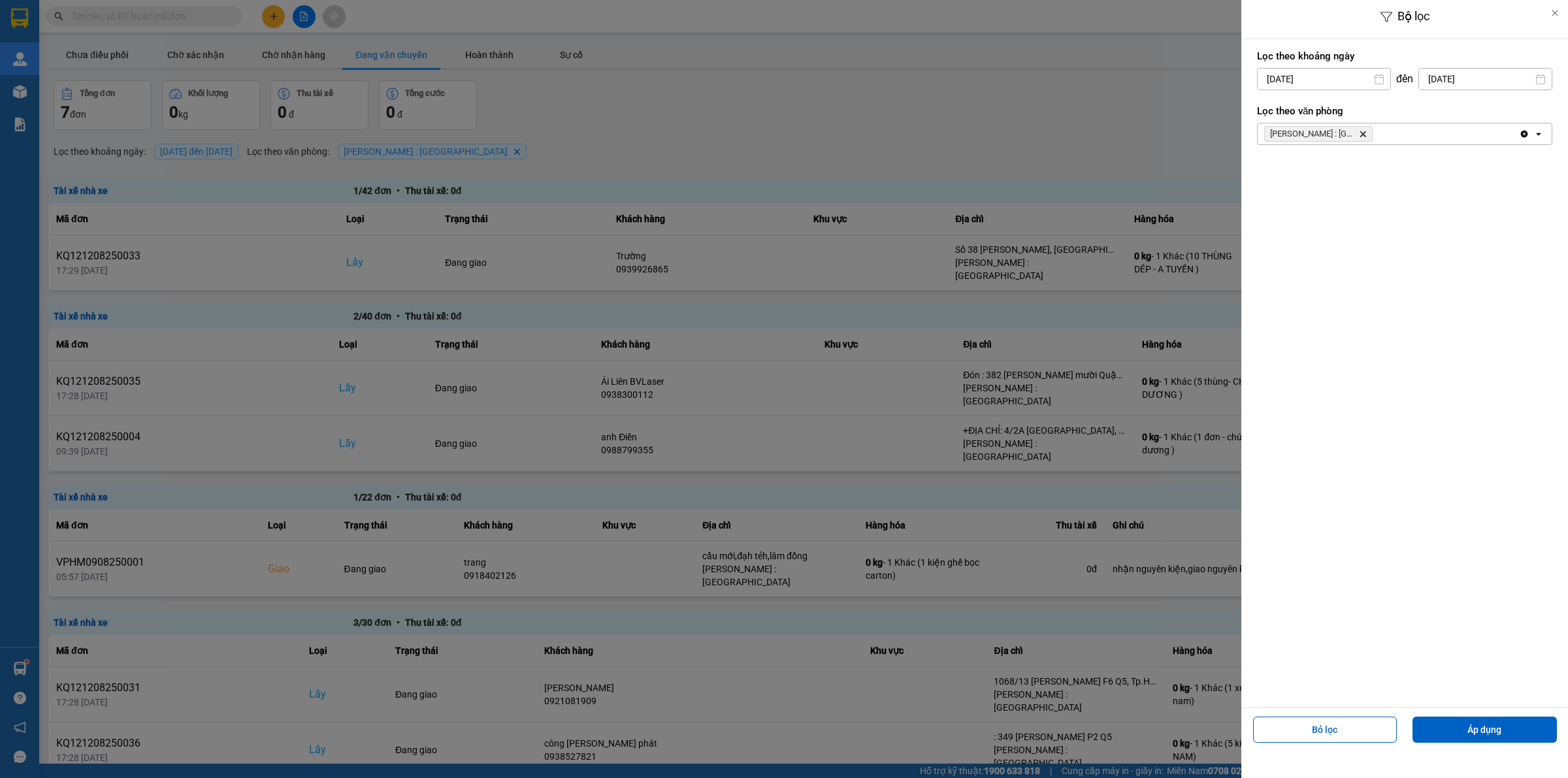
click at [1363, 132] on icon "Delete" at bounding box center [1363, 134] width 8 height 8
click at [1363, 132] on div "Chọn văn phòng" at bounding box center [1395, 134] width 276 height 21
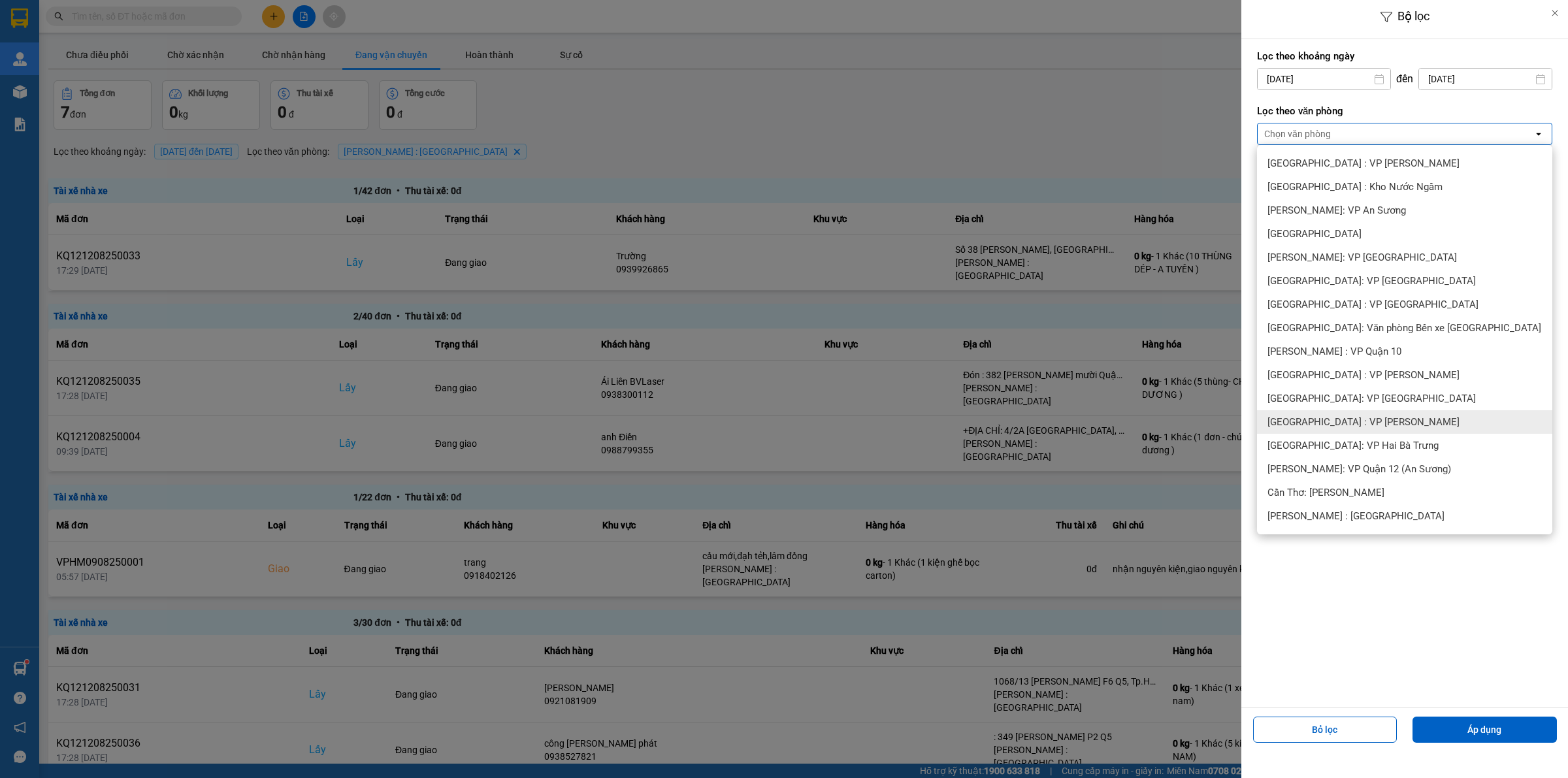
scroll to position [245, 0]
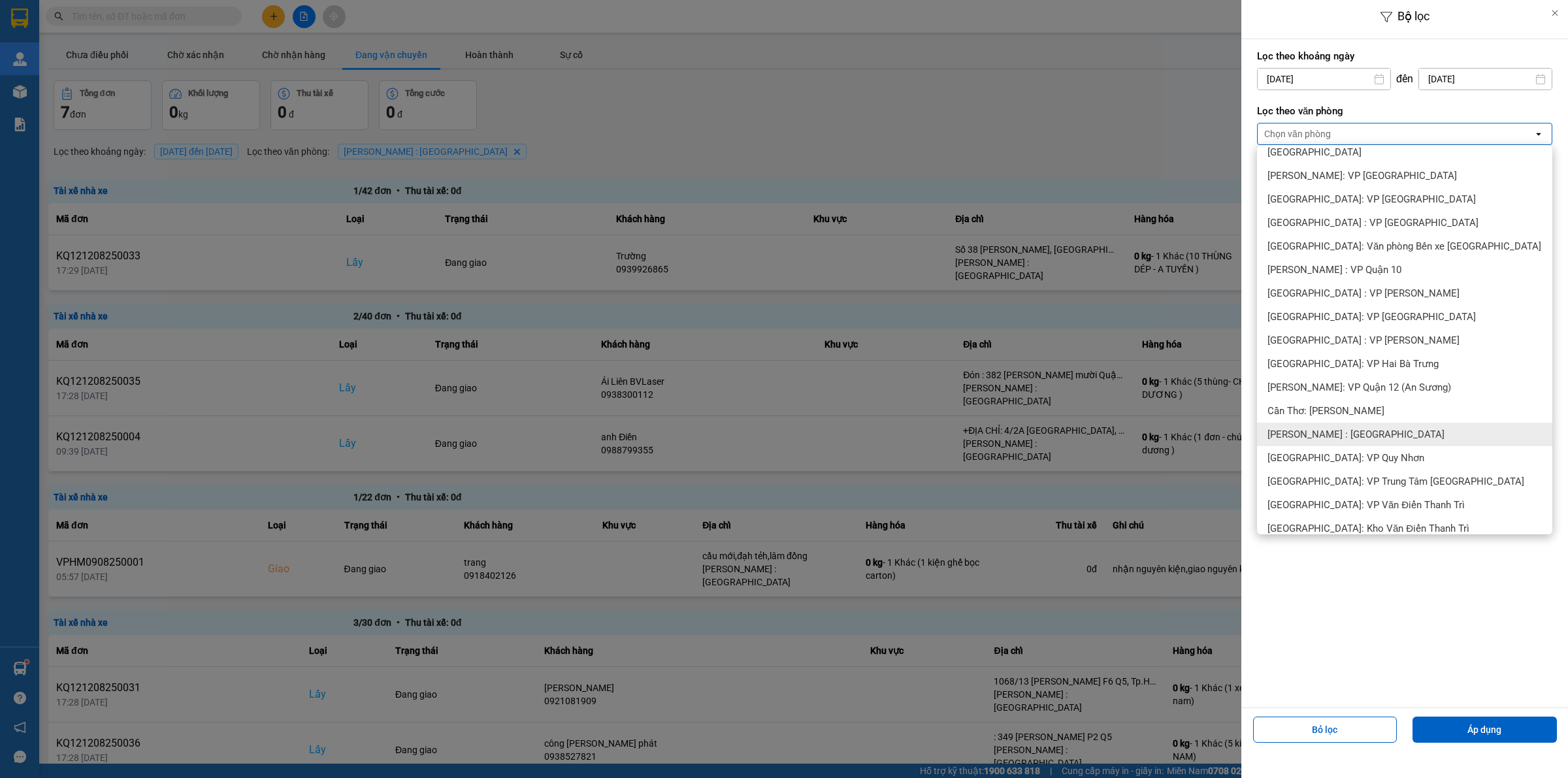
click at [1361, 434] on span "[PERSON_NAME] : [GEOGRAPHIC_DATA]" at bounding box center [1356, 434] width 177 height 13
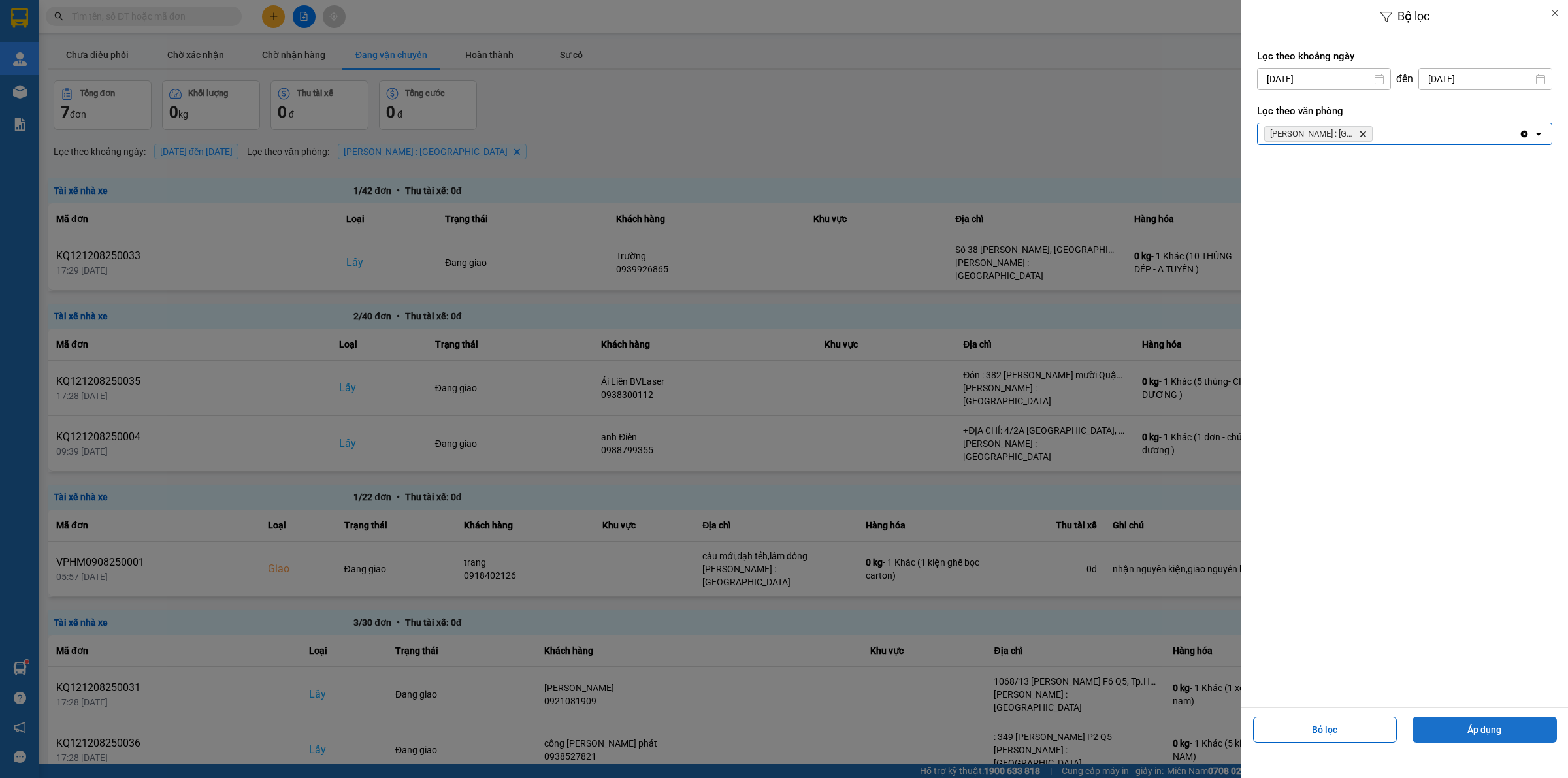
click at [1486, 729] on button "Áp dụng" at bounding box center [1484, 729] width 144 height 26
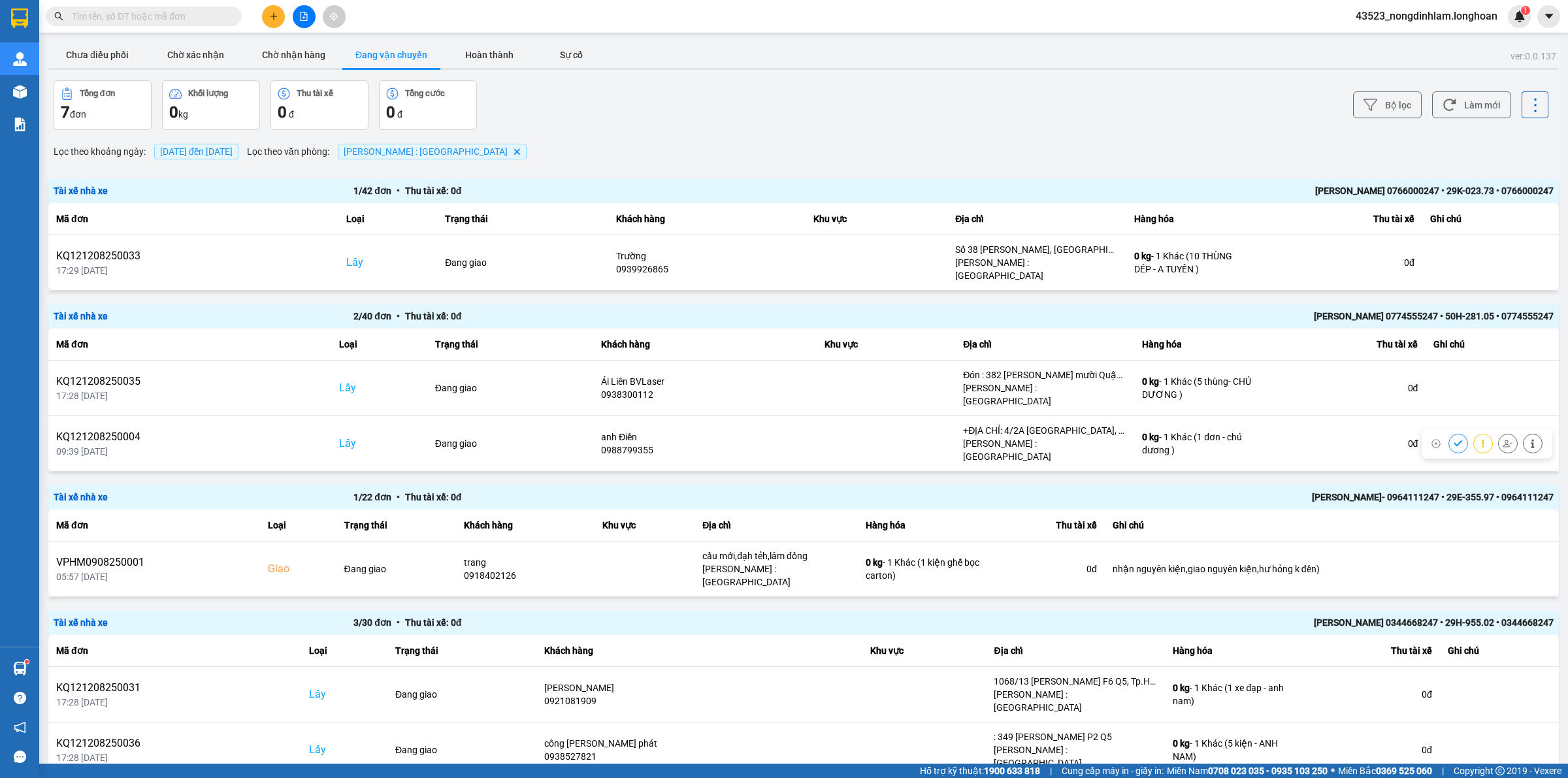
scroll to position [46, 0]
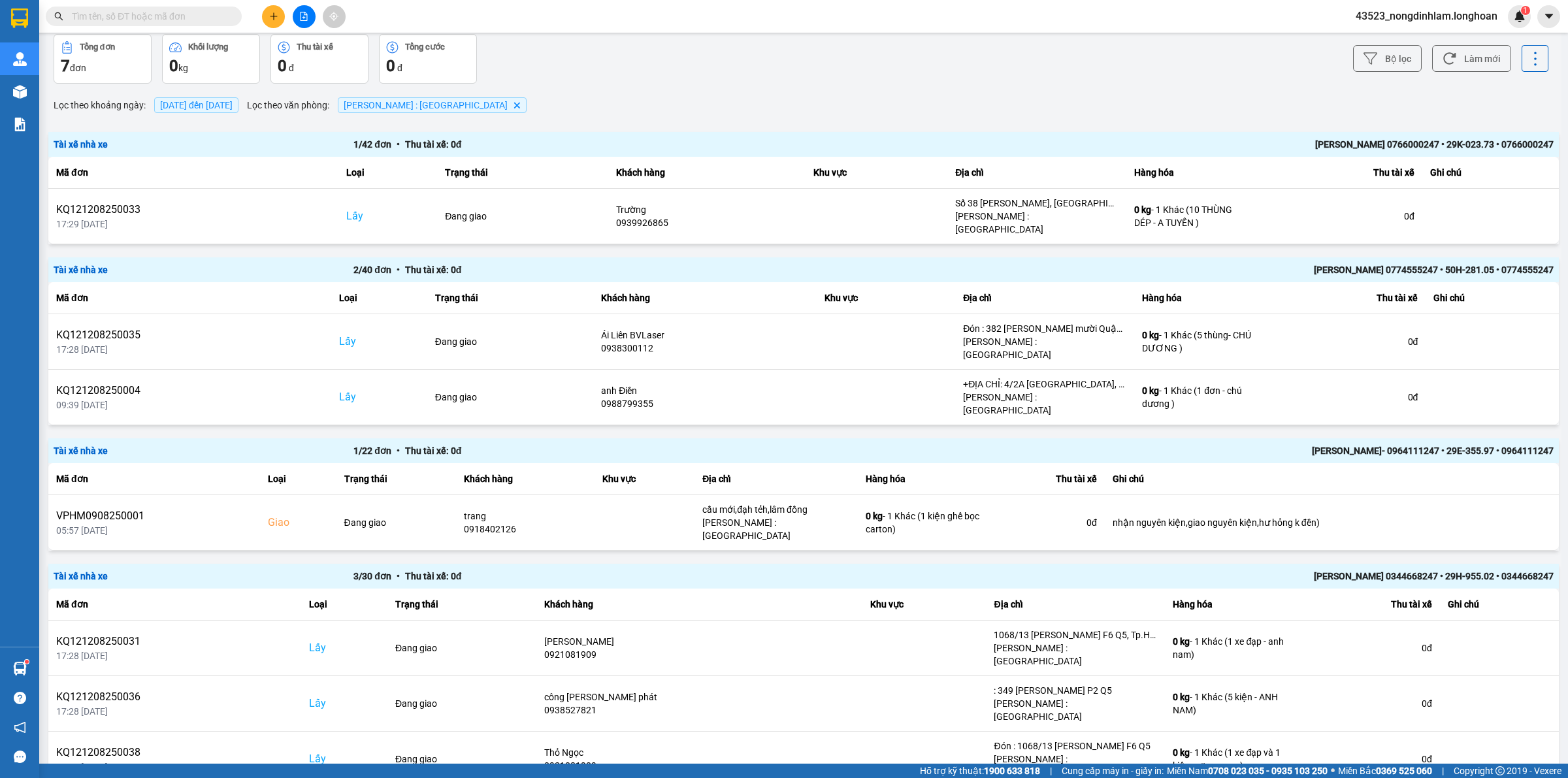
click at [1501, 706] on div "100 / trang" at bounding box center [1512, 711] width 47 height 13
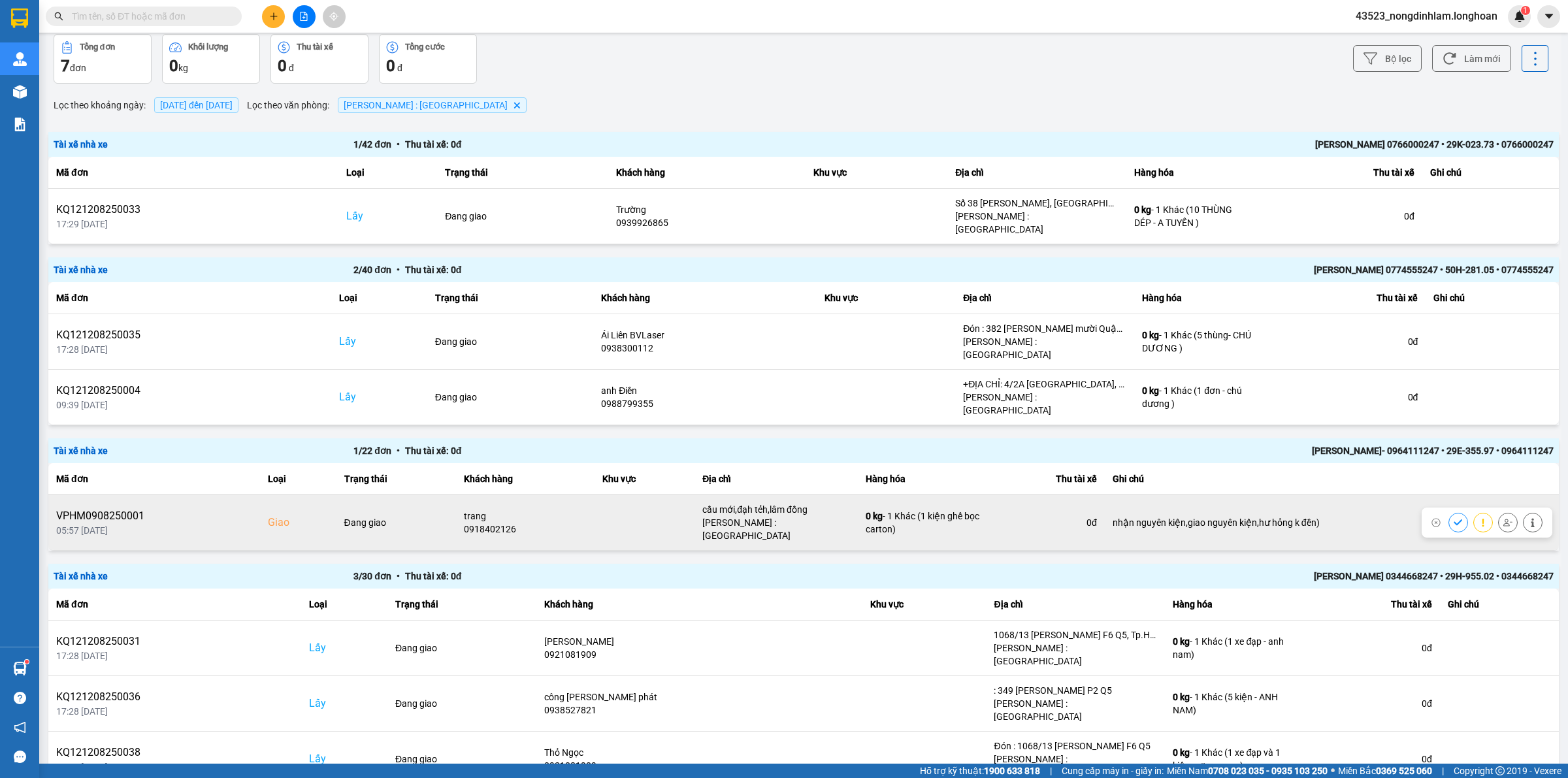
scroll to position [0, 0]
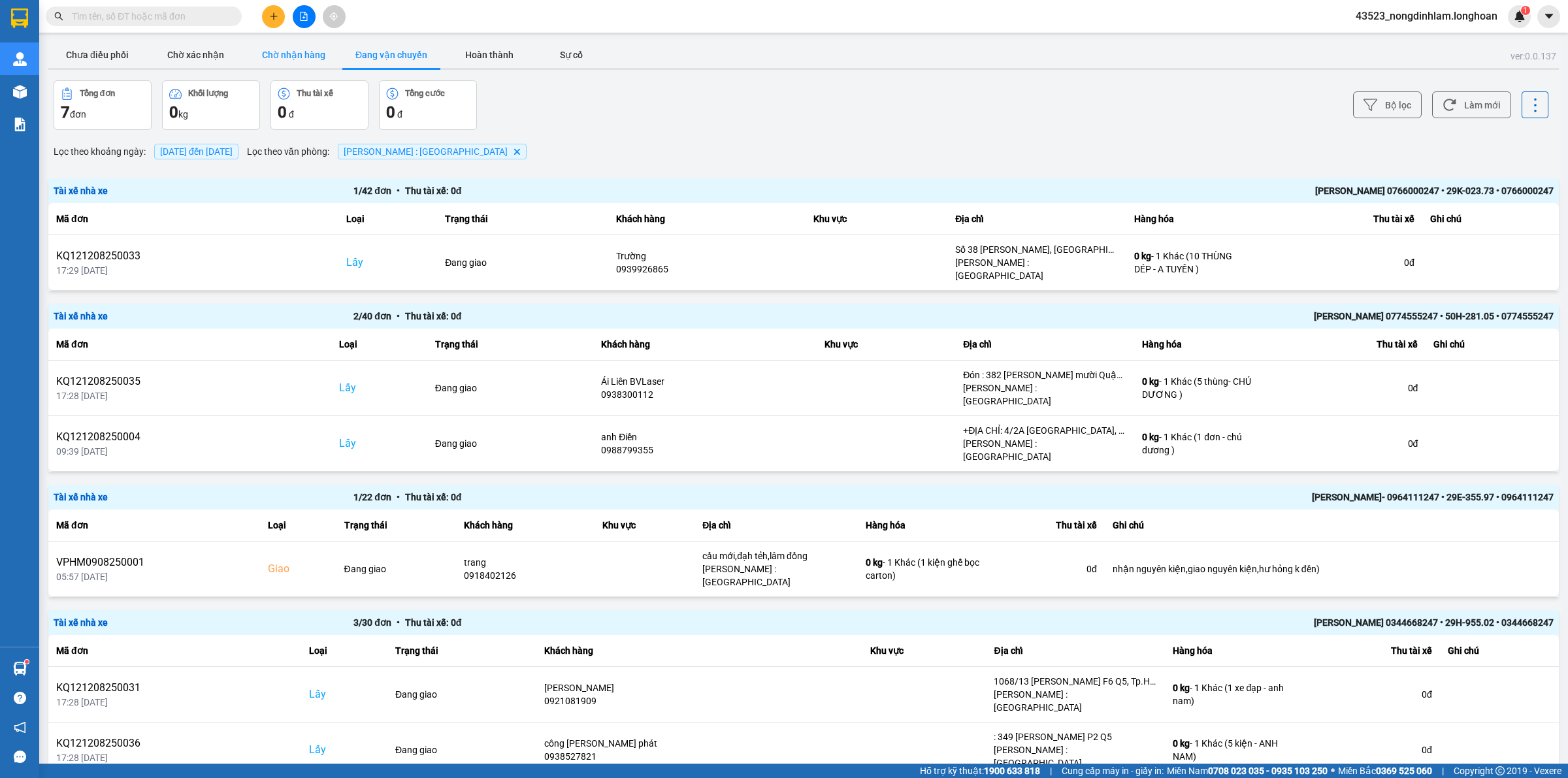
click at [289, 60] on button "Chờ nhận hàng" at bounding box center [293, 55] width 98 height 26
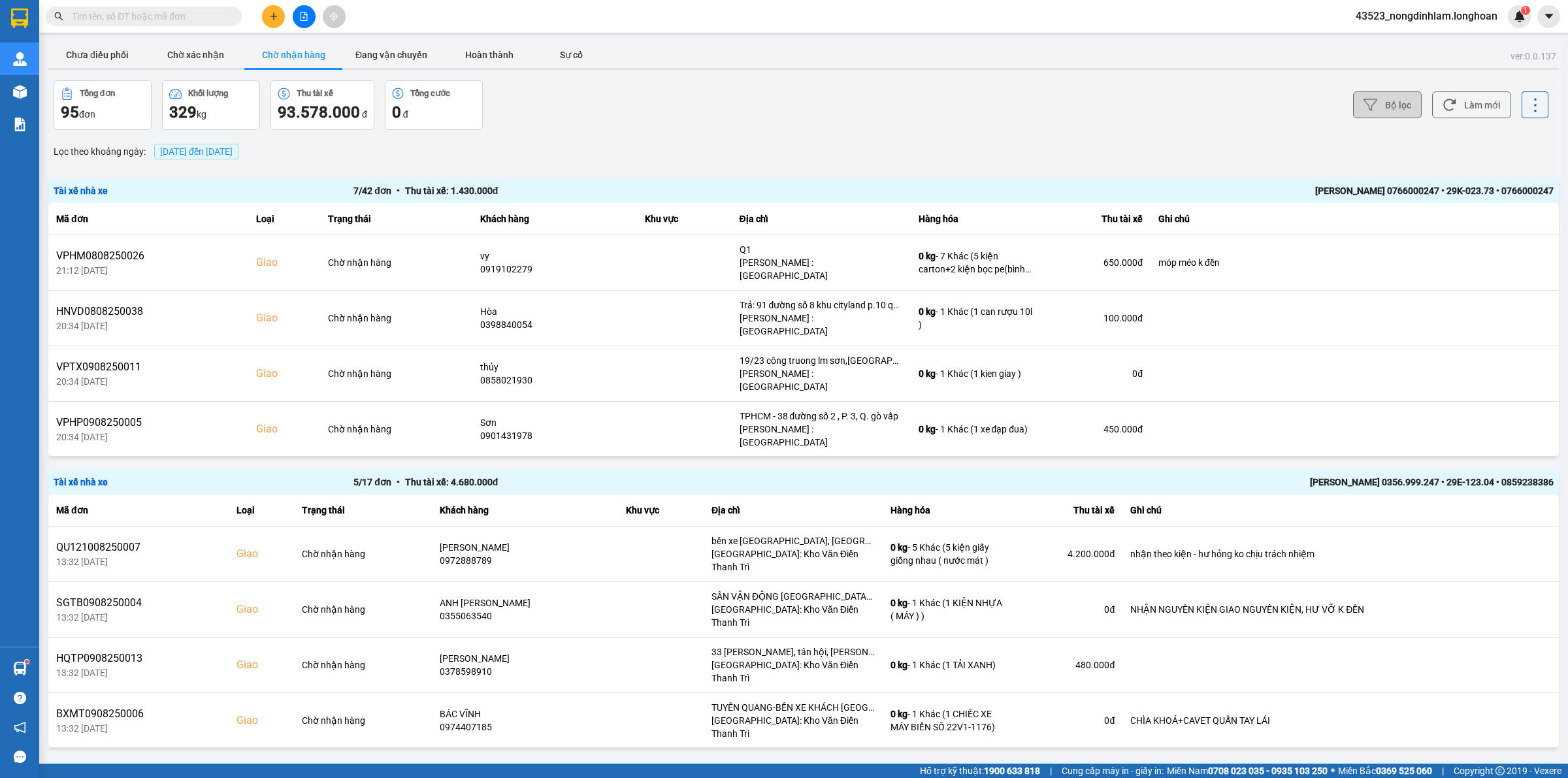
click at [1364, 96] on button "Bộ lọc" at bounding box center [1387, 105] width 68 height 27
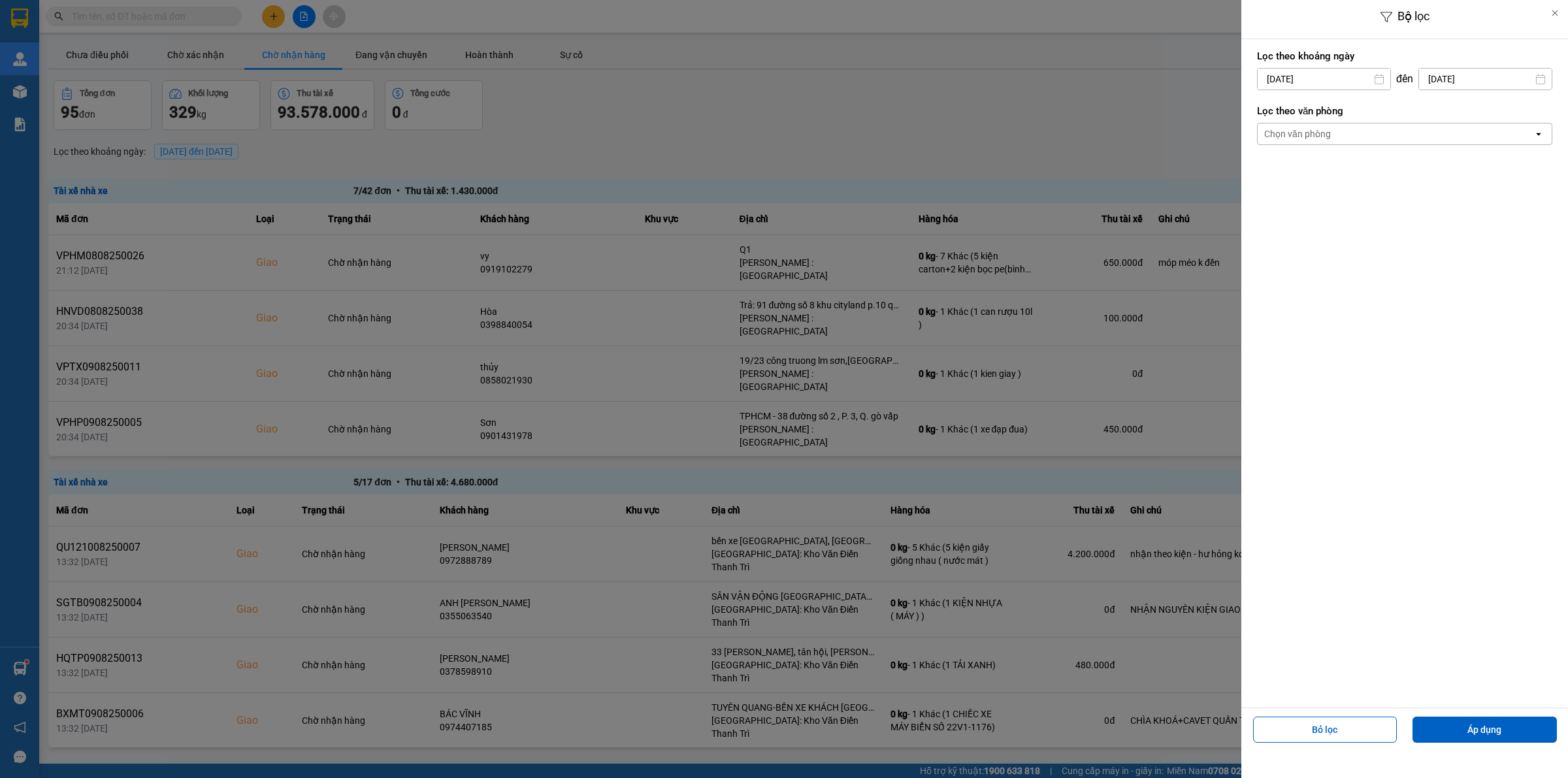
click at [1387, 136] on div "Chọn văn phòng" at bounding box center [1395, 134] width 276 height 21
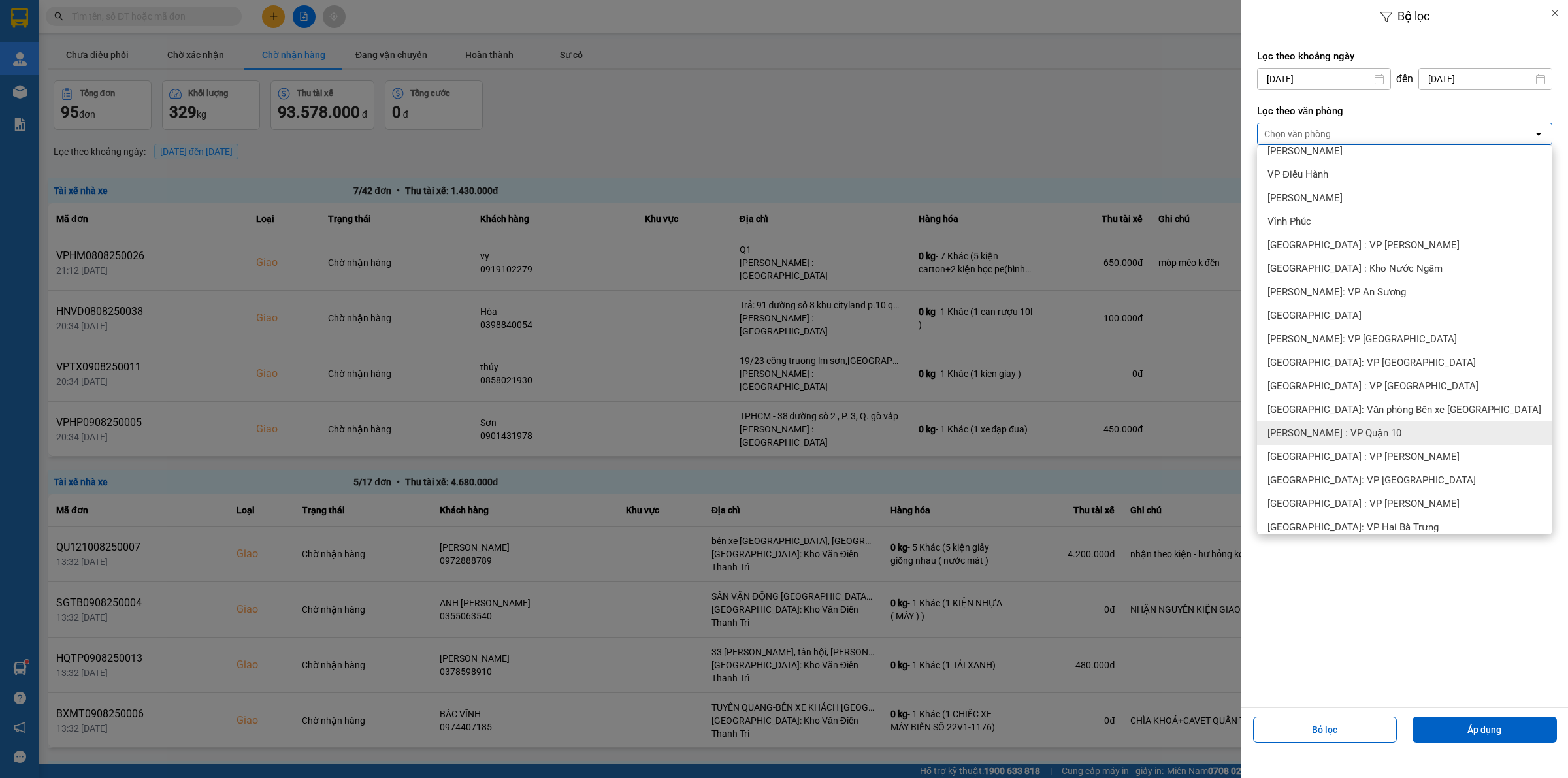
scroll to position [163, 0]
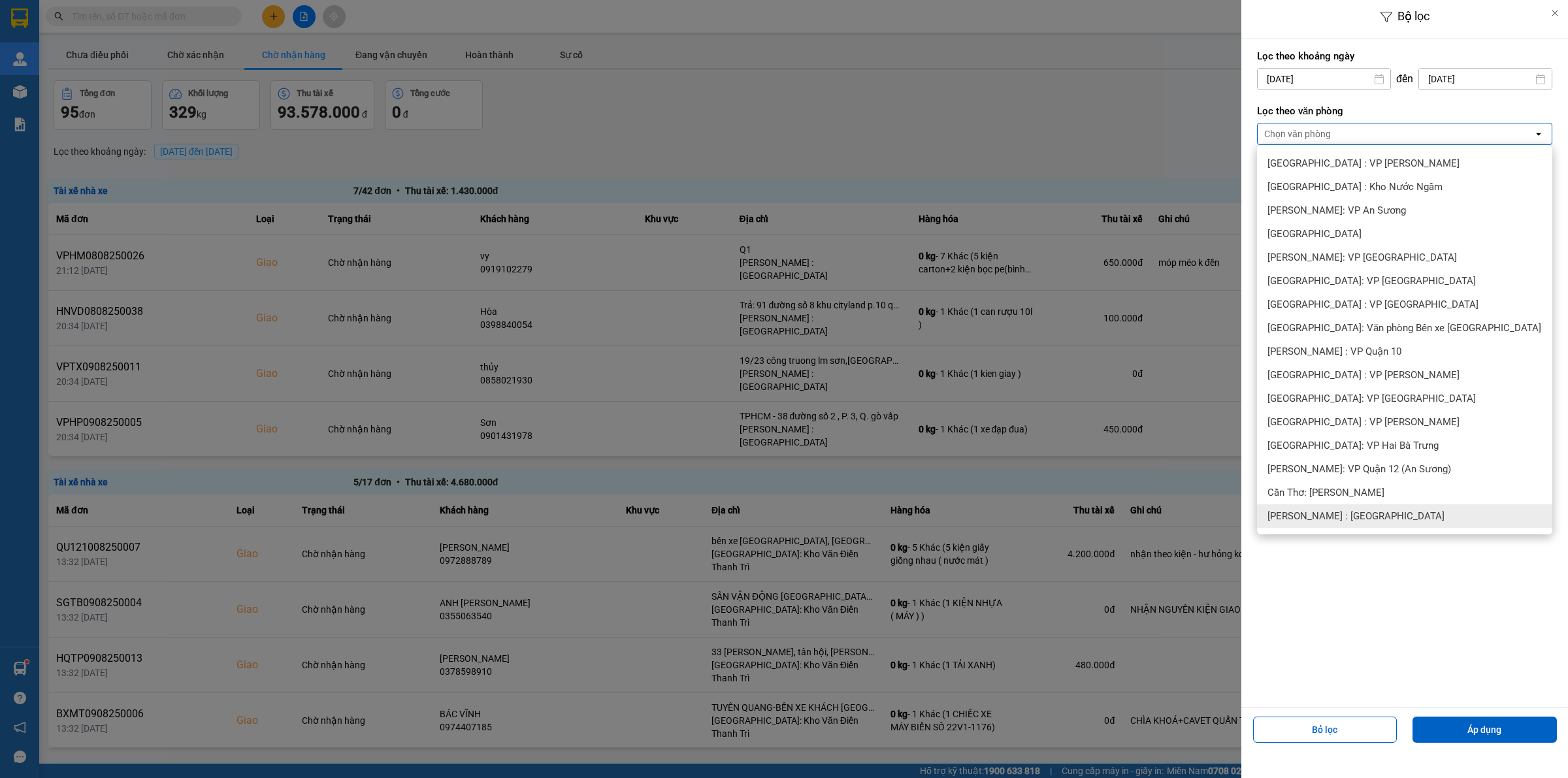
click at [1349, 512] on span "[PERSON_NAME] : [GEOGRAPHIC_DATA]" at bounding box center [1356, 516] width 177 height 13
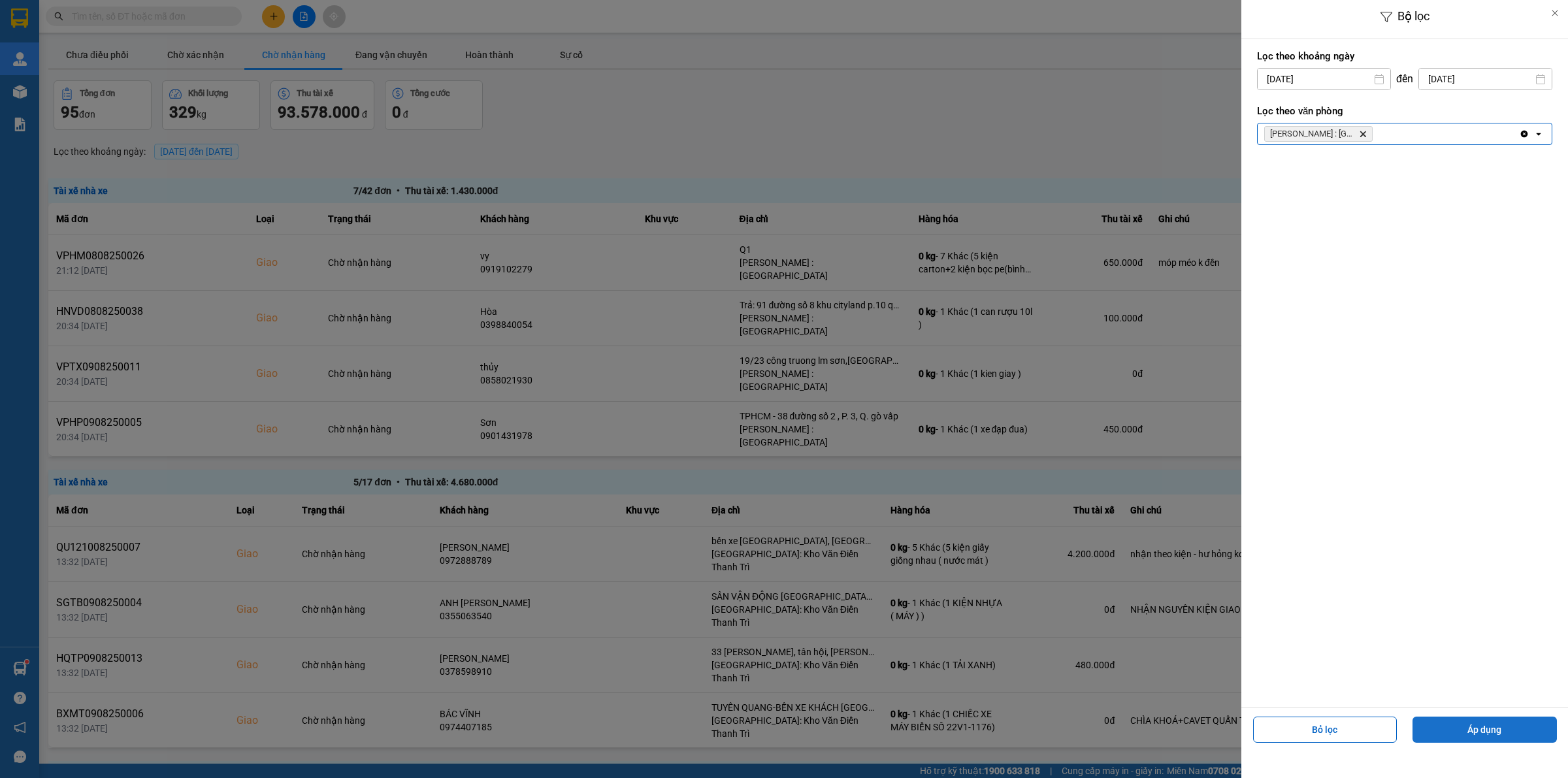
click at [1478, 730] on button "Áp dụng" at bounding box center [1484, 729] width 144 height 26
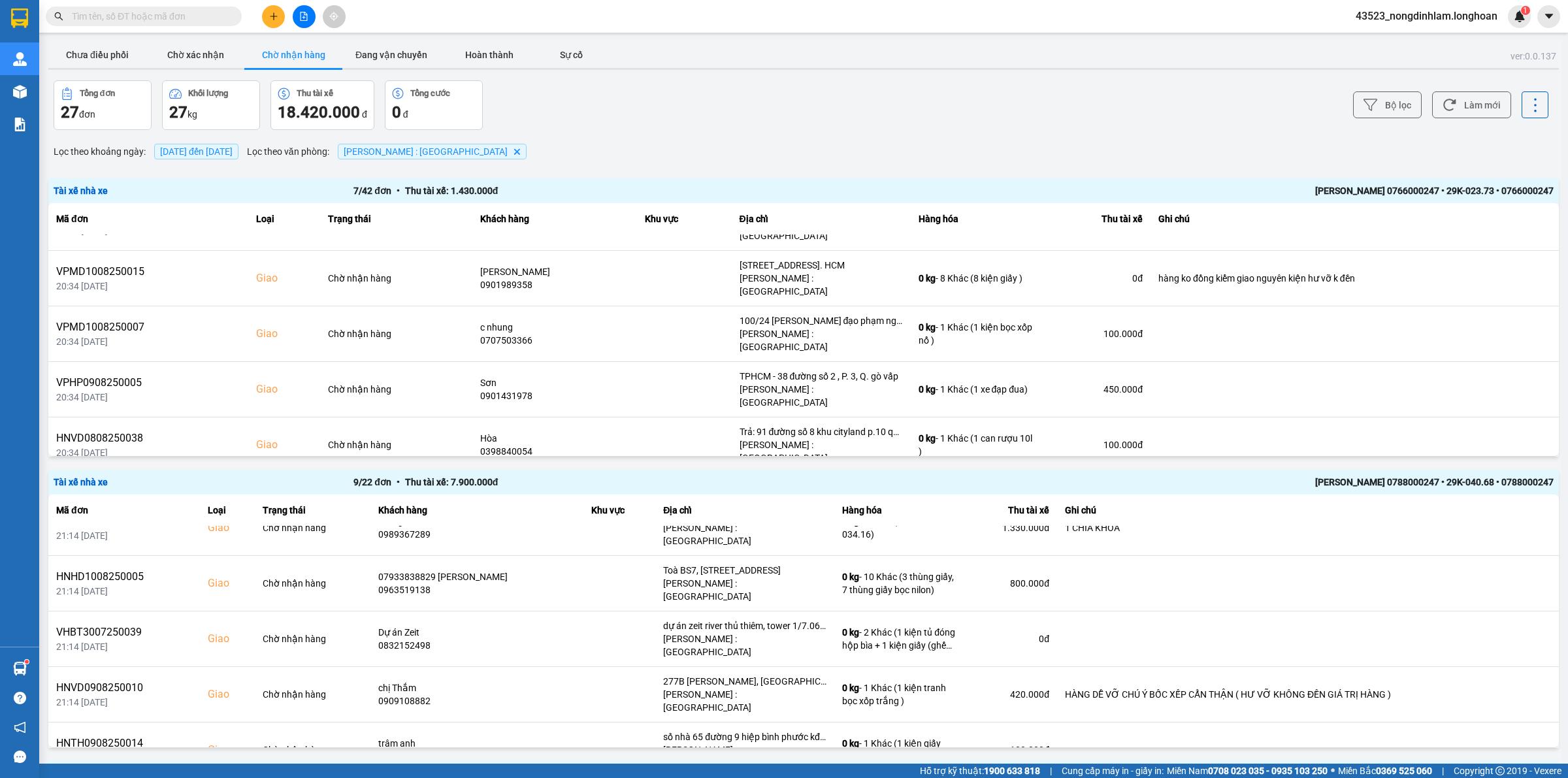
scroll to position [0, 0]
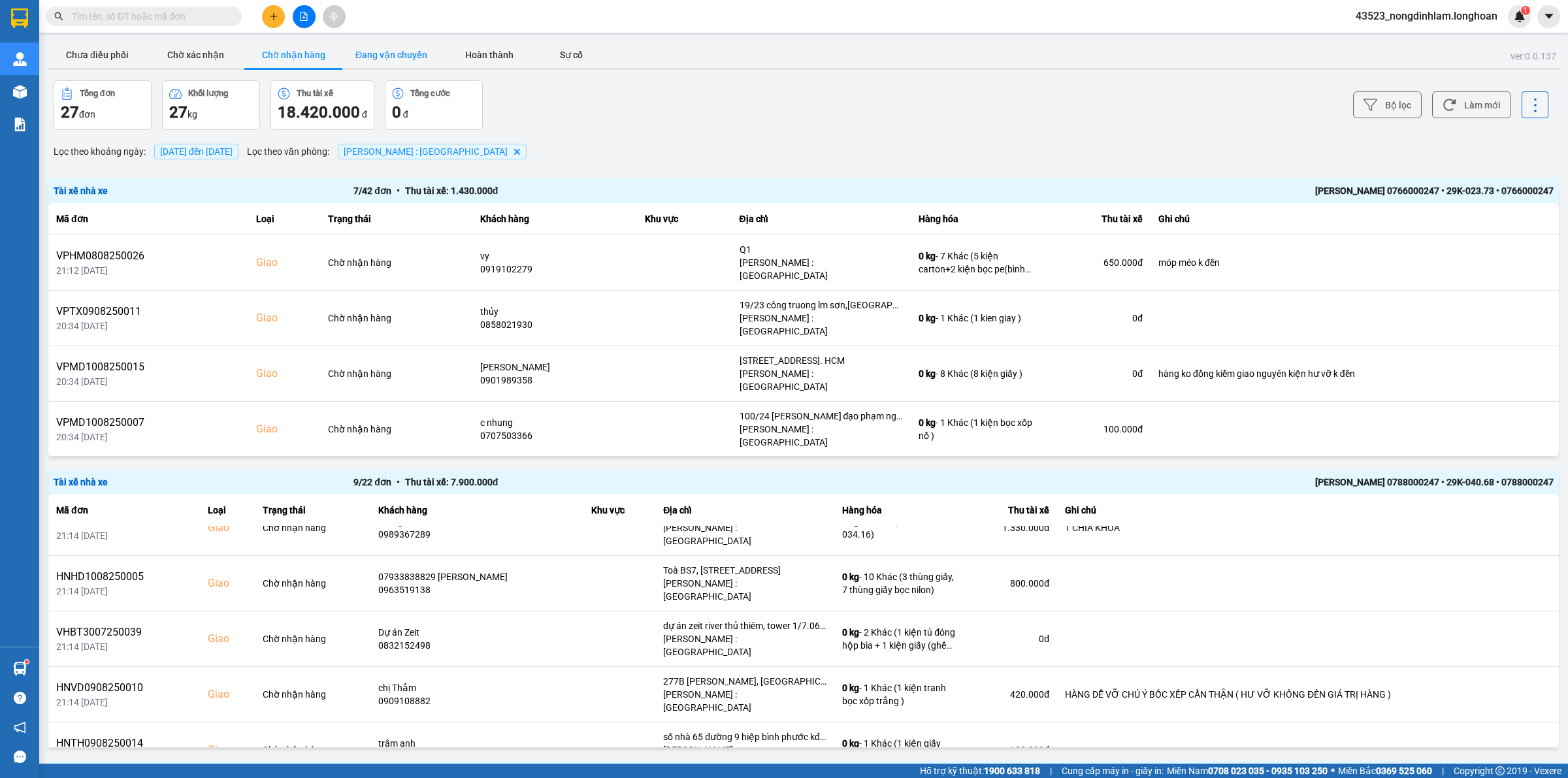
click at [378, 60] on button "Đang vận chuyển" at bounding box center [391, 55] width 98 height 26
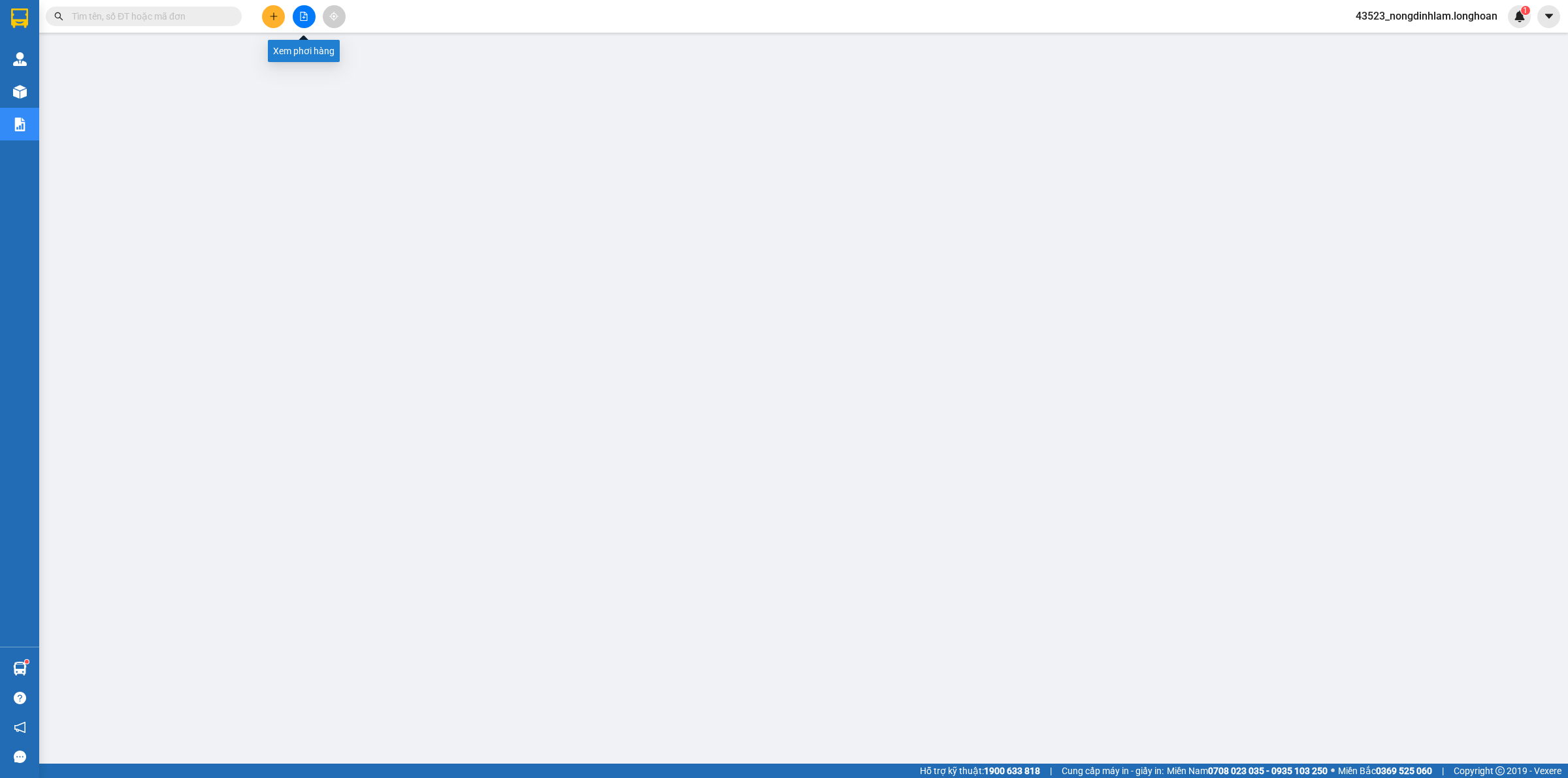
click at [305, 16] on icon "file-add" at bounding box center [303, 16] width 9 height 9
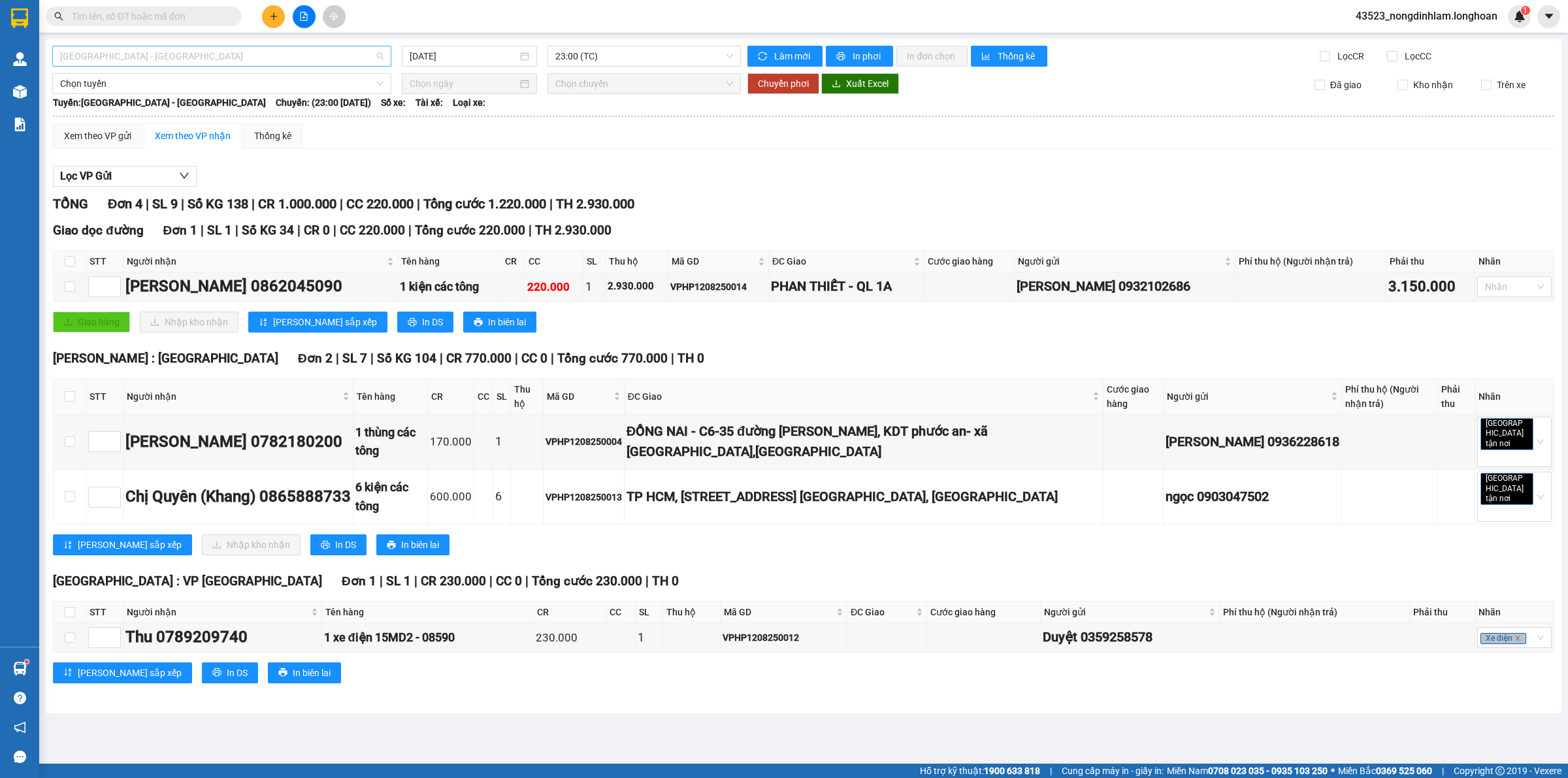
click at [183, 56] on span "[GEOGRAPHIC_DATA] - [GEOGRAPHIC_DATA]" at bounding box center [222, 56] width 323 height 20
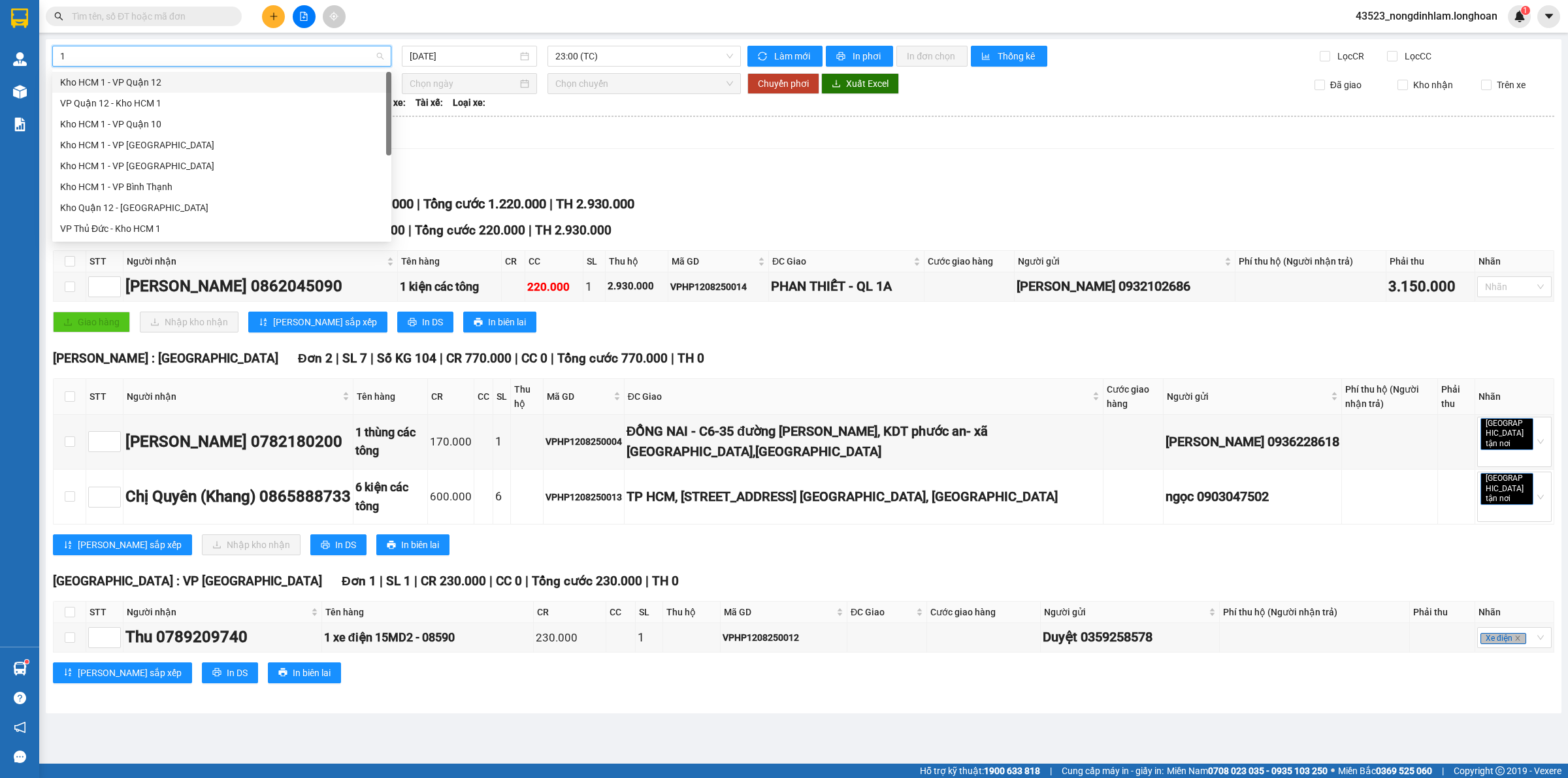
type input "10"
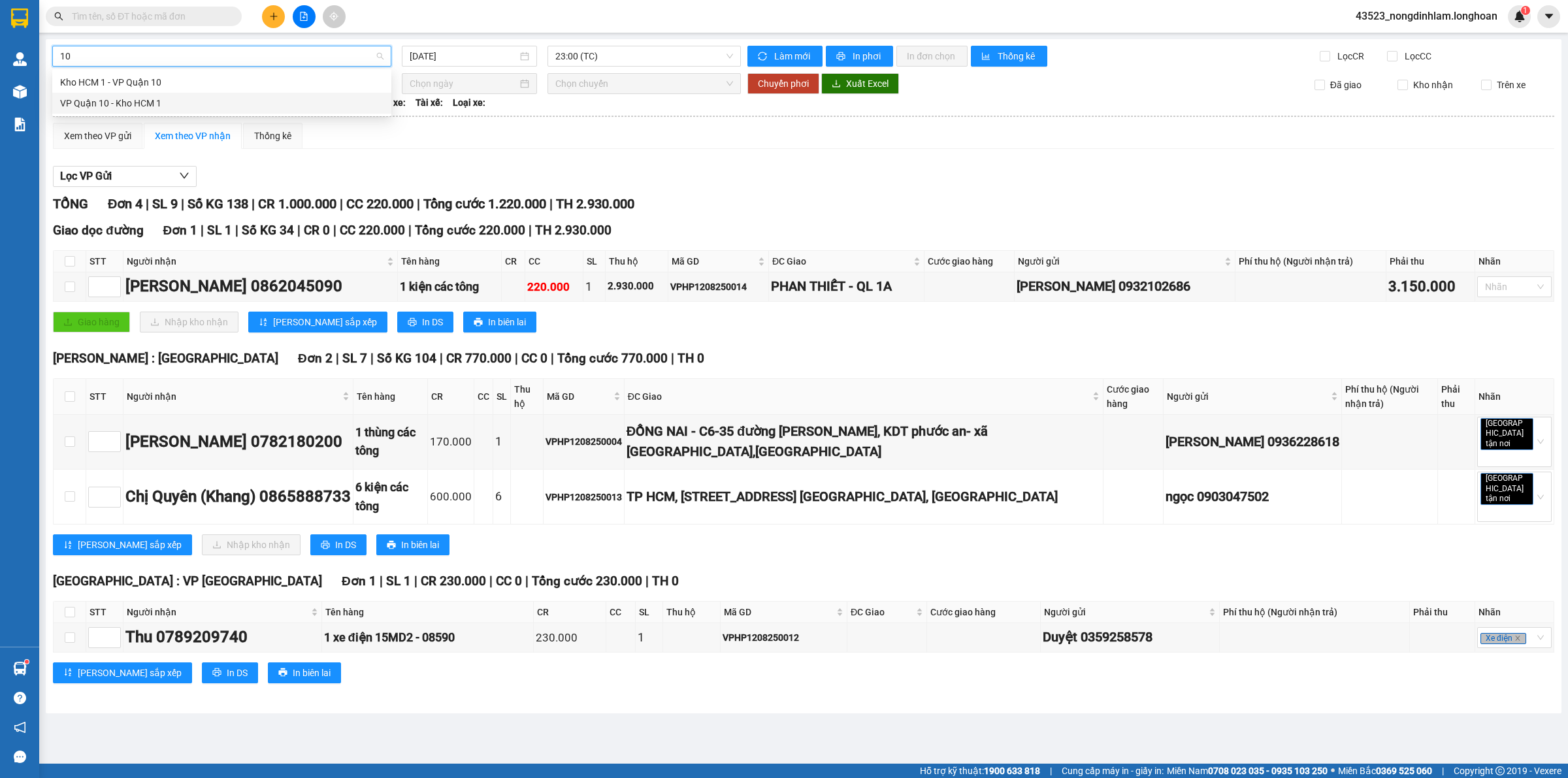
click at [142, 97] on div "VP Quận 10 - Kho HCM 1" at bounding box center [222, 103] width 323 height 14
type input "[DATE]"
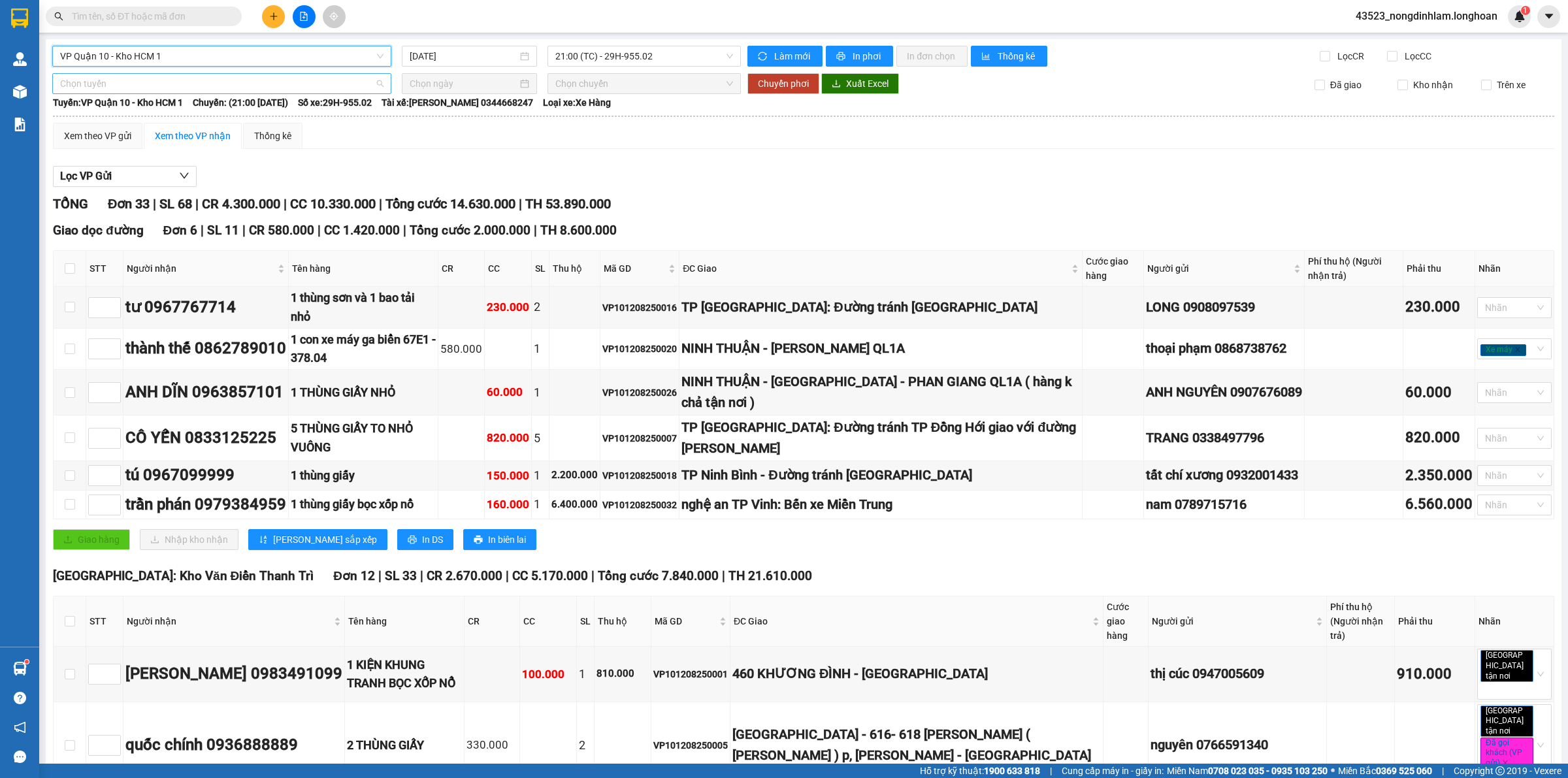
click at [127, 89] on span "Chọn tuyến" at bounding box center [222, 83] width 323 height 20
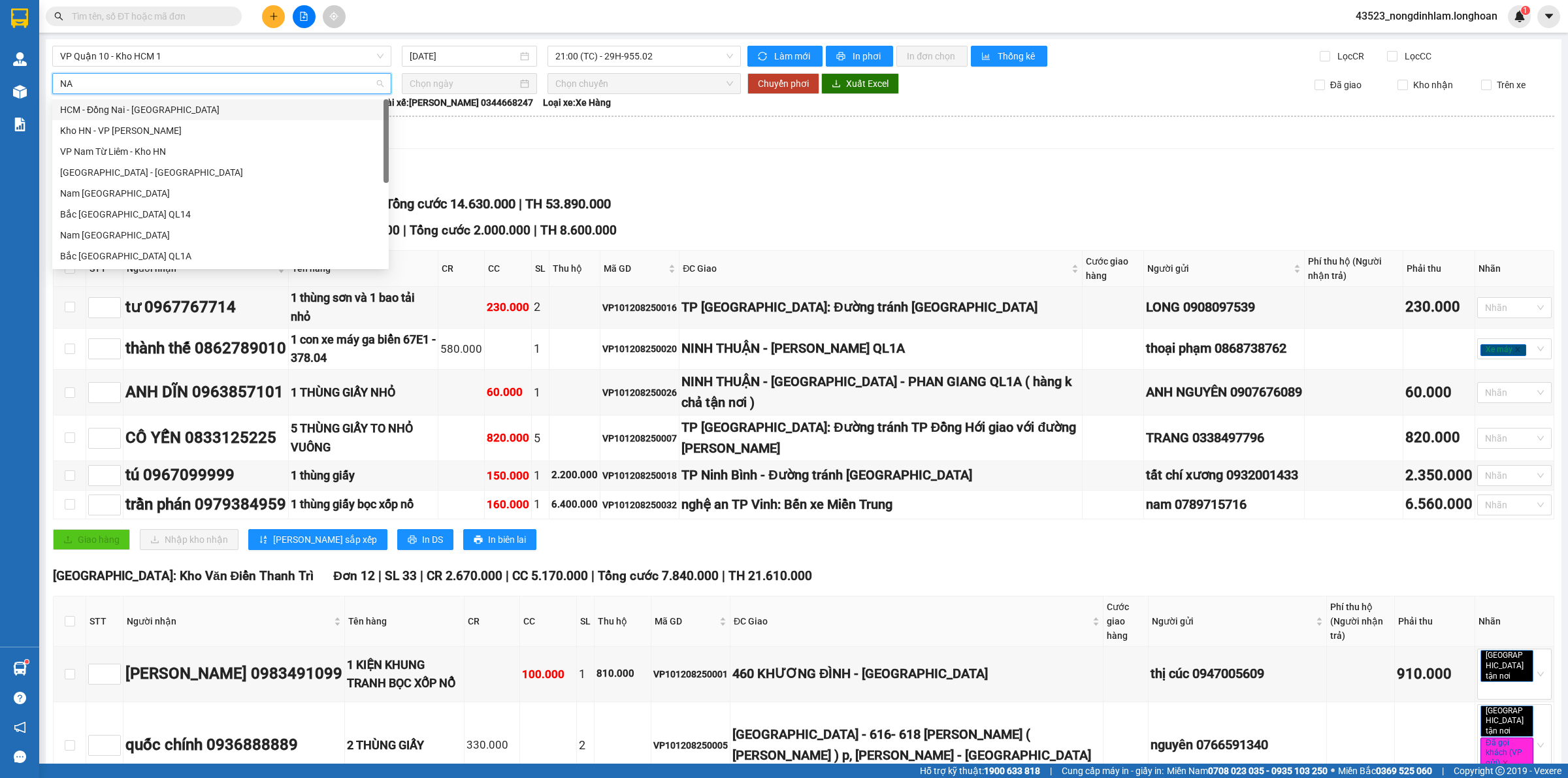
type input "NAM"
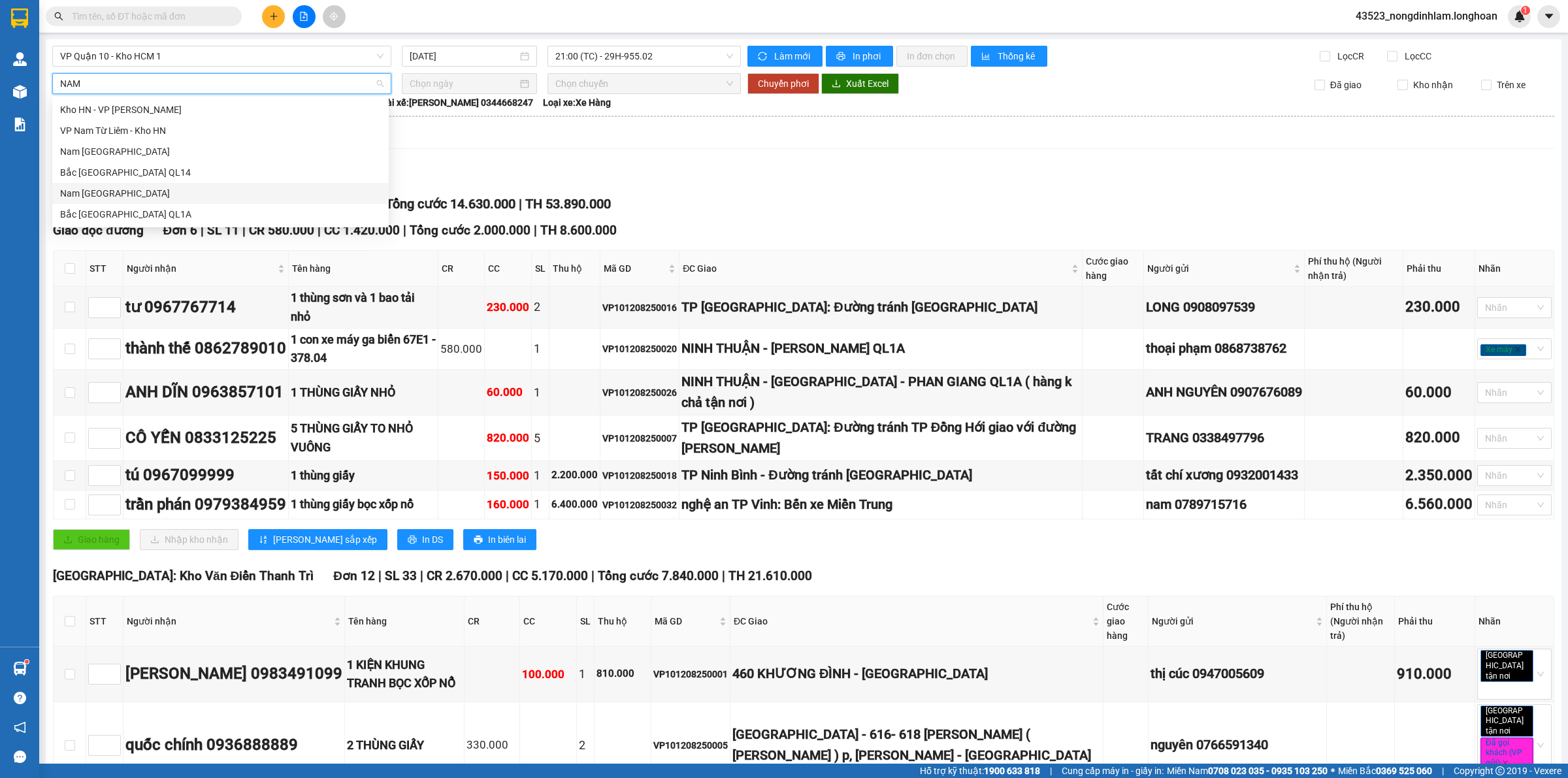
click at [162, 196] on div "Nam [GEOGRAPHIC_DATA]" at bounding box center [220, 193] width 321 height 14
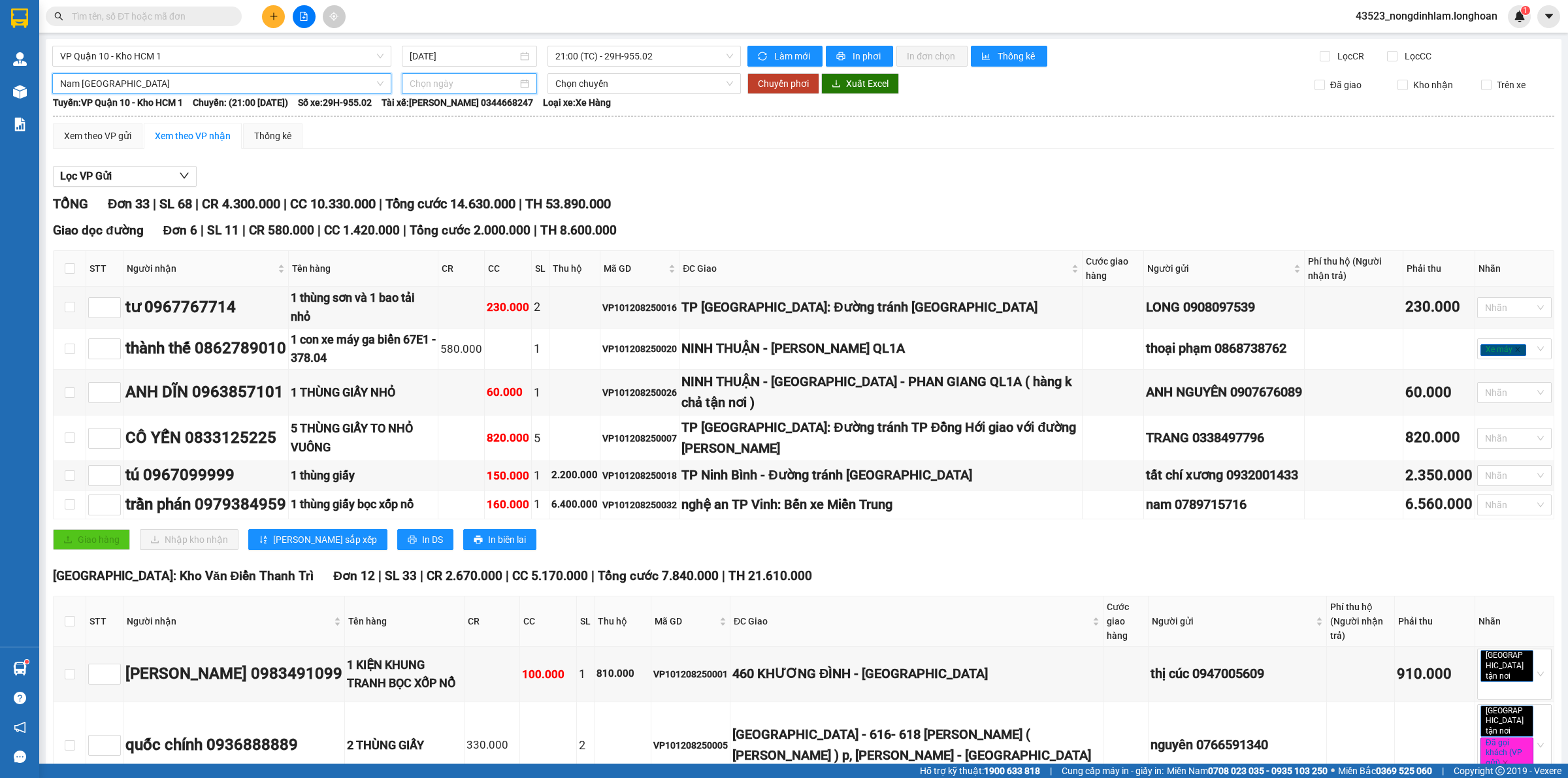
click at [441, 82] on input at bounding box center [463, 83] width 108 height 14
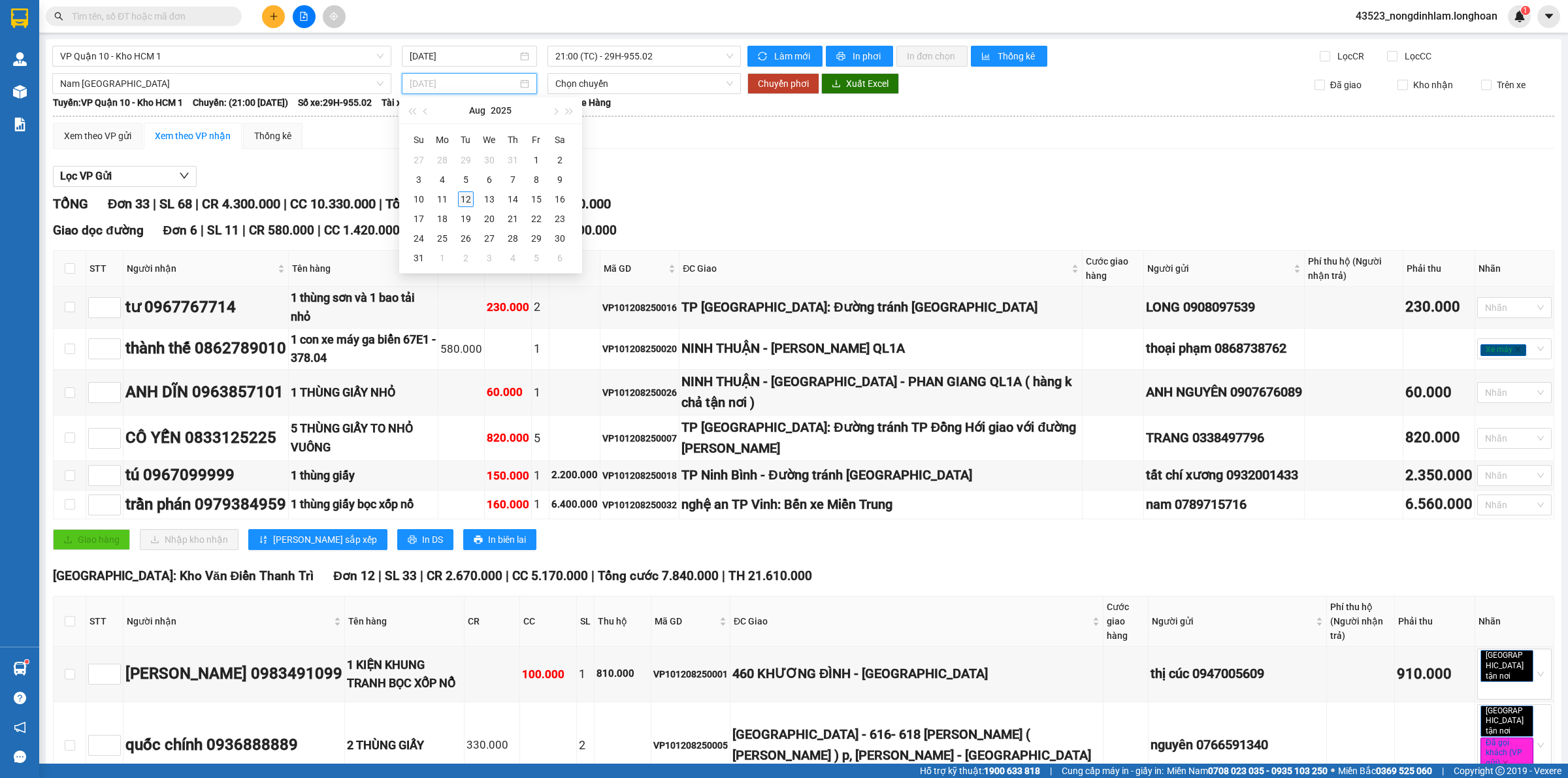
type input "[DATE]"
click at [464, 197] on div "12" at bounding box center [466, 199] width 16 height 16
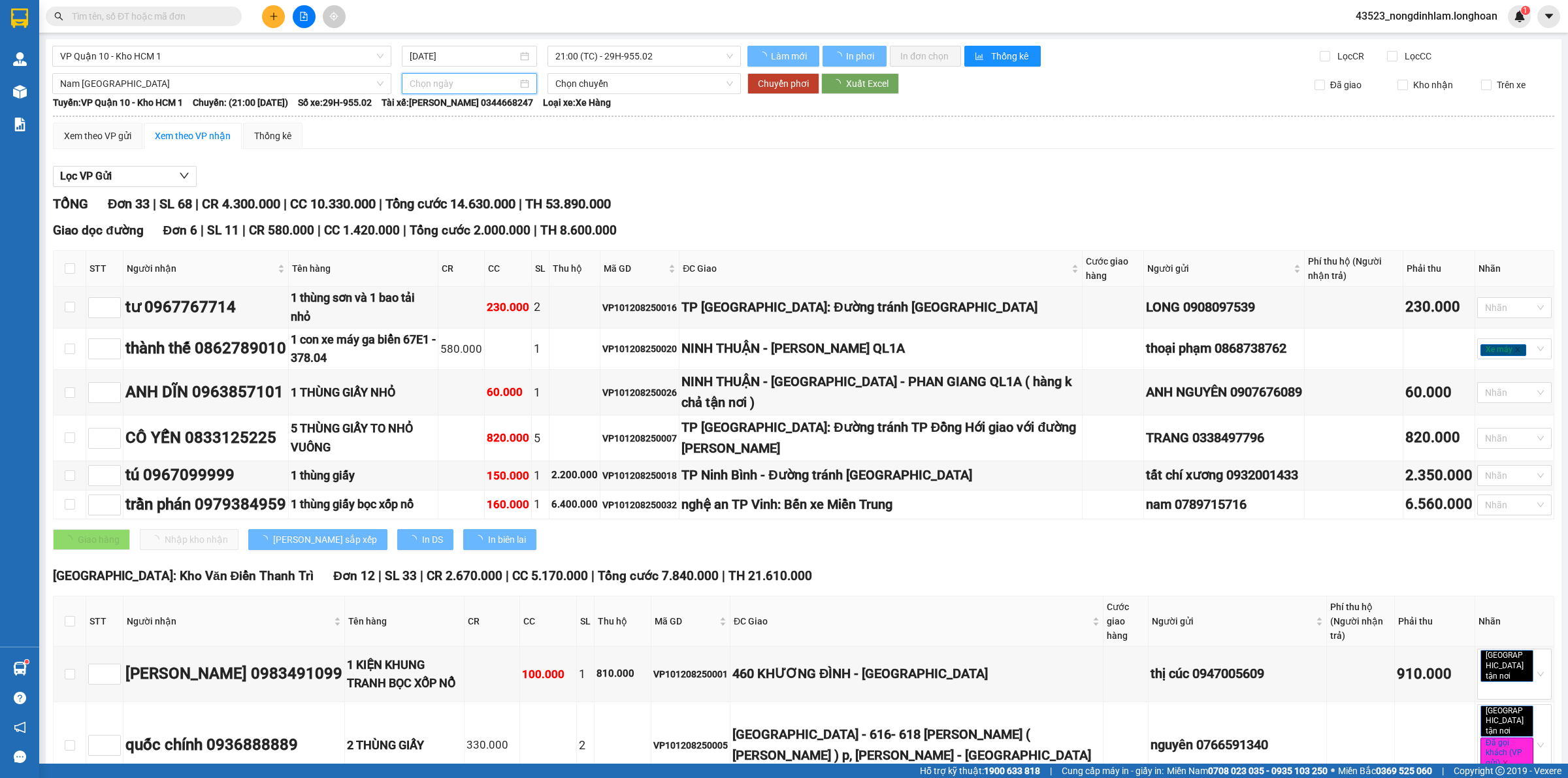
type input "[DATE]"
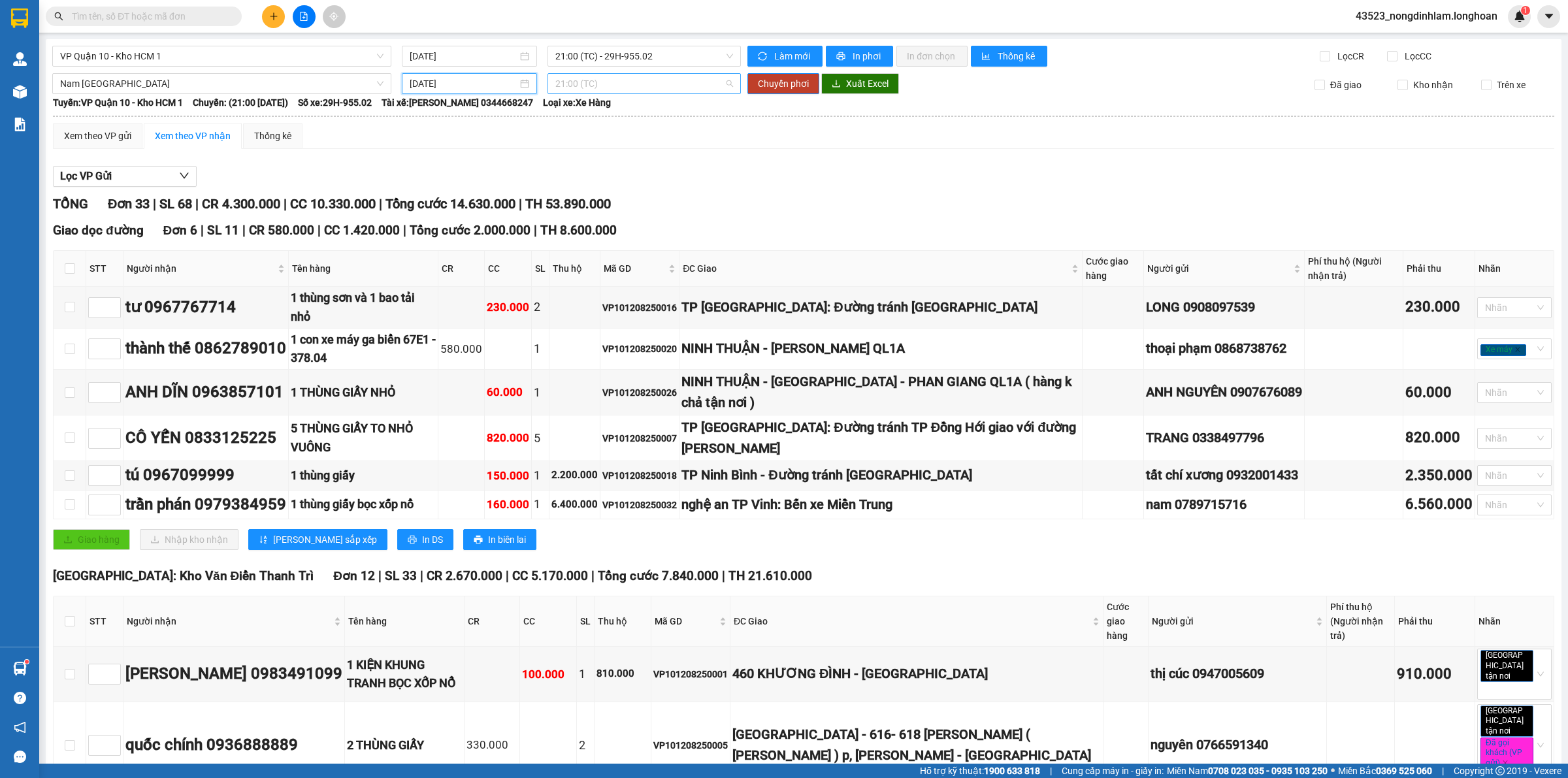
click at [605, 86] on span "21:00 (TC)" at bounding box center [644, 83] width 178 height 20
click at [586, 150] on div "23:00 (TC)" at bounding box center [602, 151] width 102 height 14
click at [787, 88] on span "Chuyển phơi" at bounding box center [783, 83] width 51 height 14
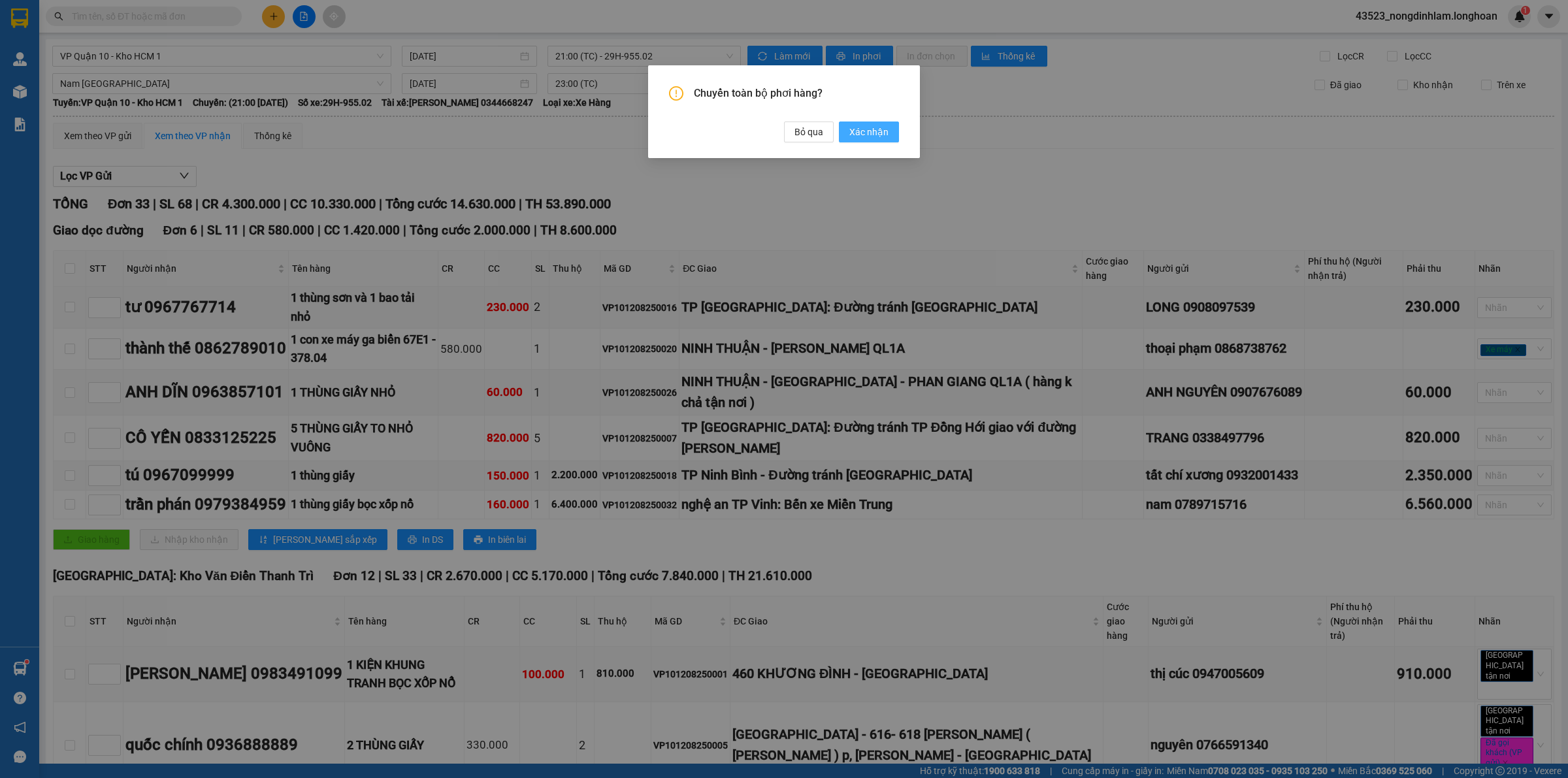
click at [856, 134] on span "Xác nhận" at bounding box center [869, 131] width 39 height 14
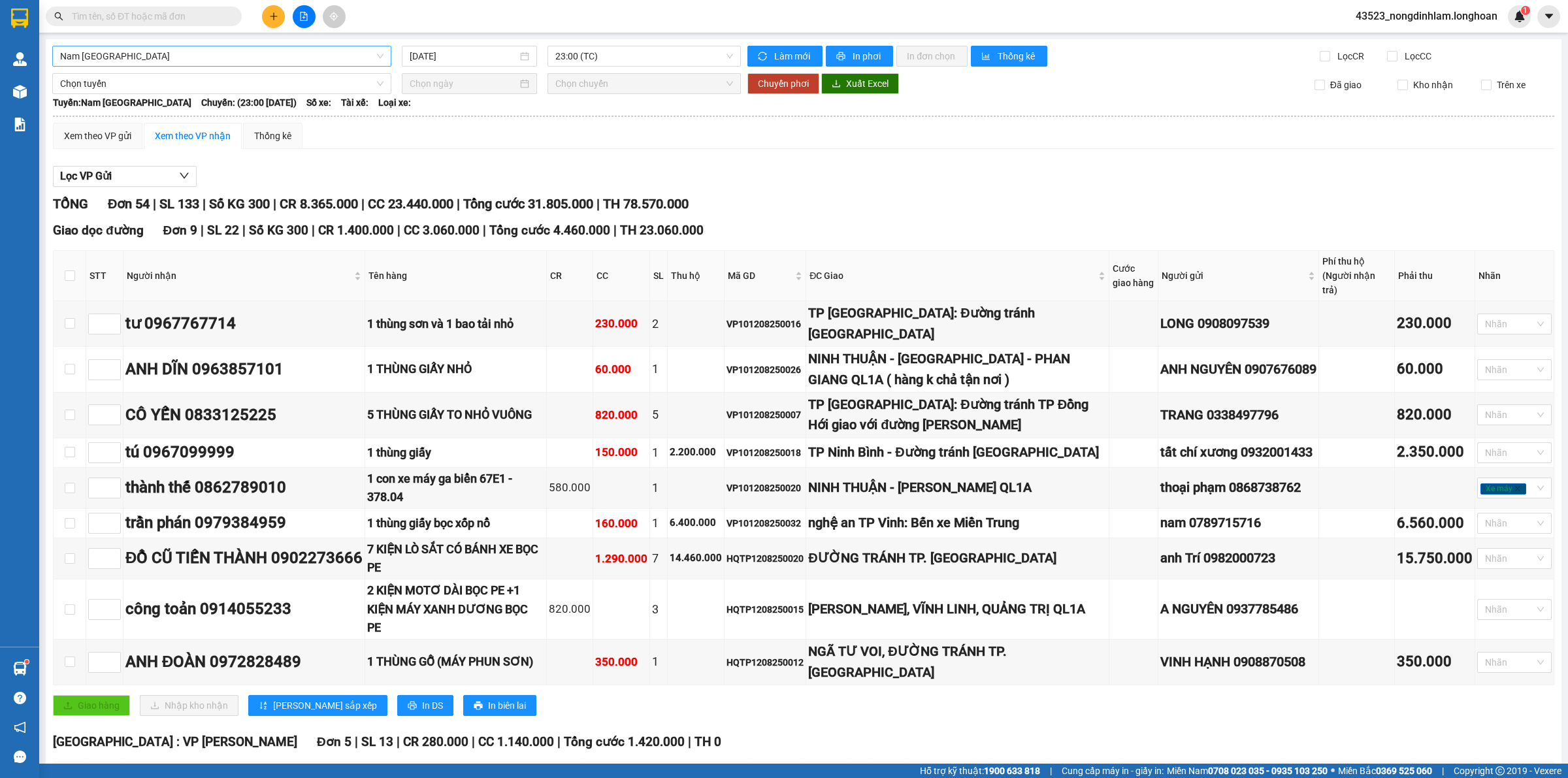
click at [279, 56] on span "Nam [GEOGRAPHIC_DATA]" at bounding box center [222, 56] width 323 height 20
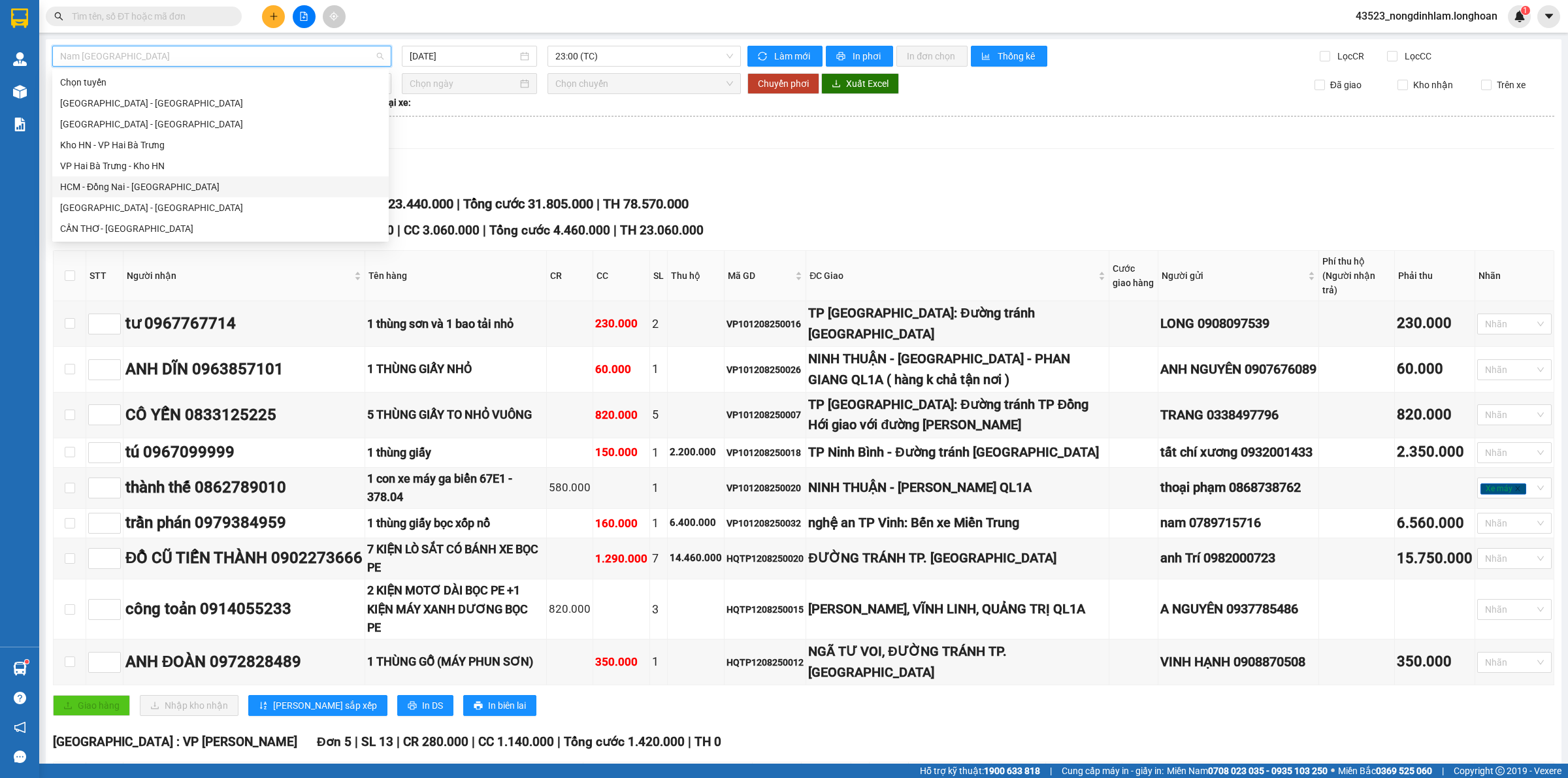
scroll to position [81, 0]
click at [171, 188] on div "VP Quận 12 - Kho HCM 1" at bounding box center [220, 188] width 321 height 14
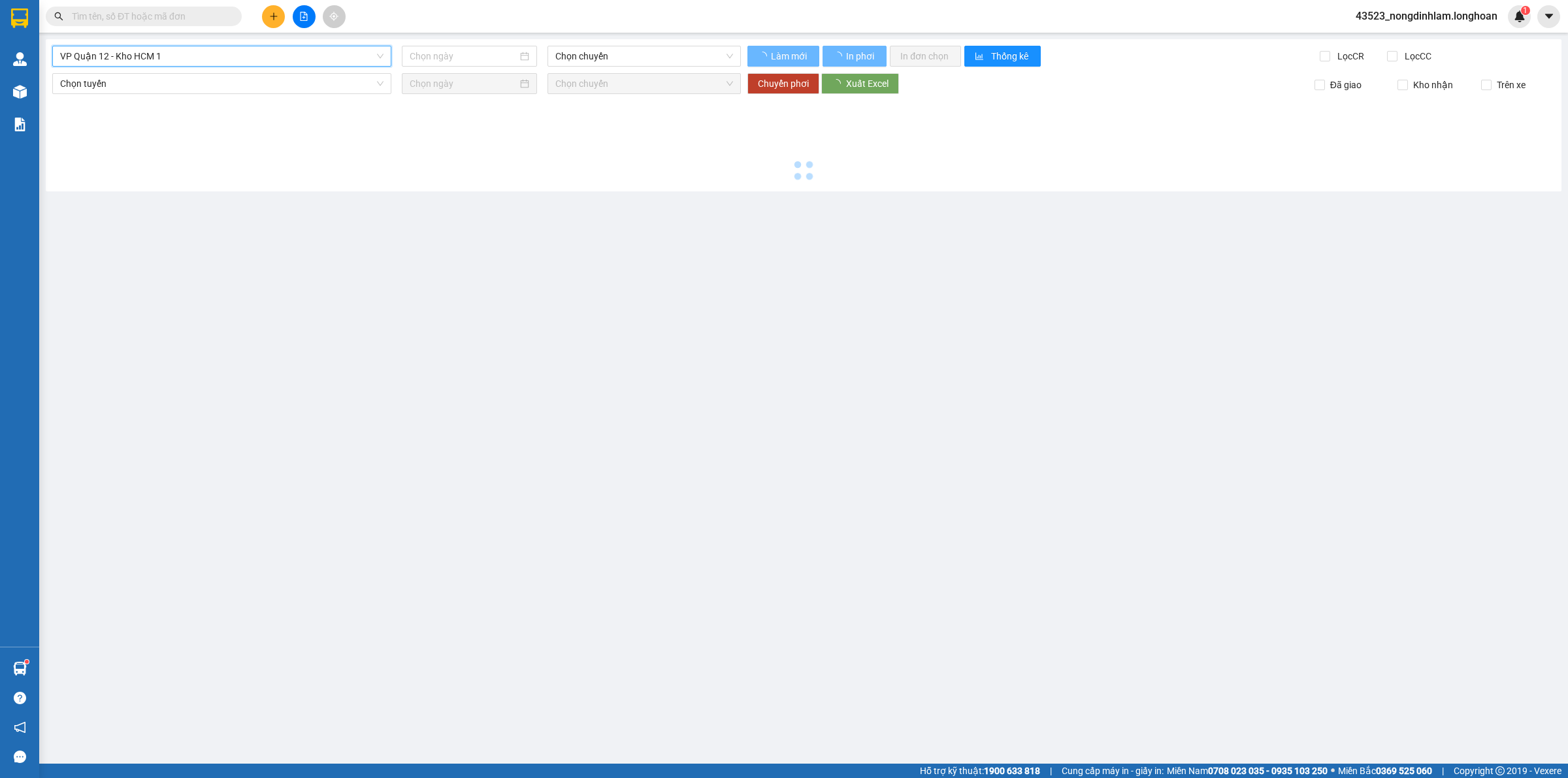
type input "[DATE]"
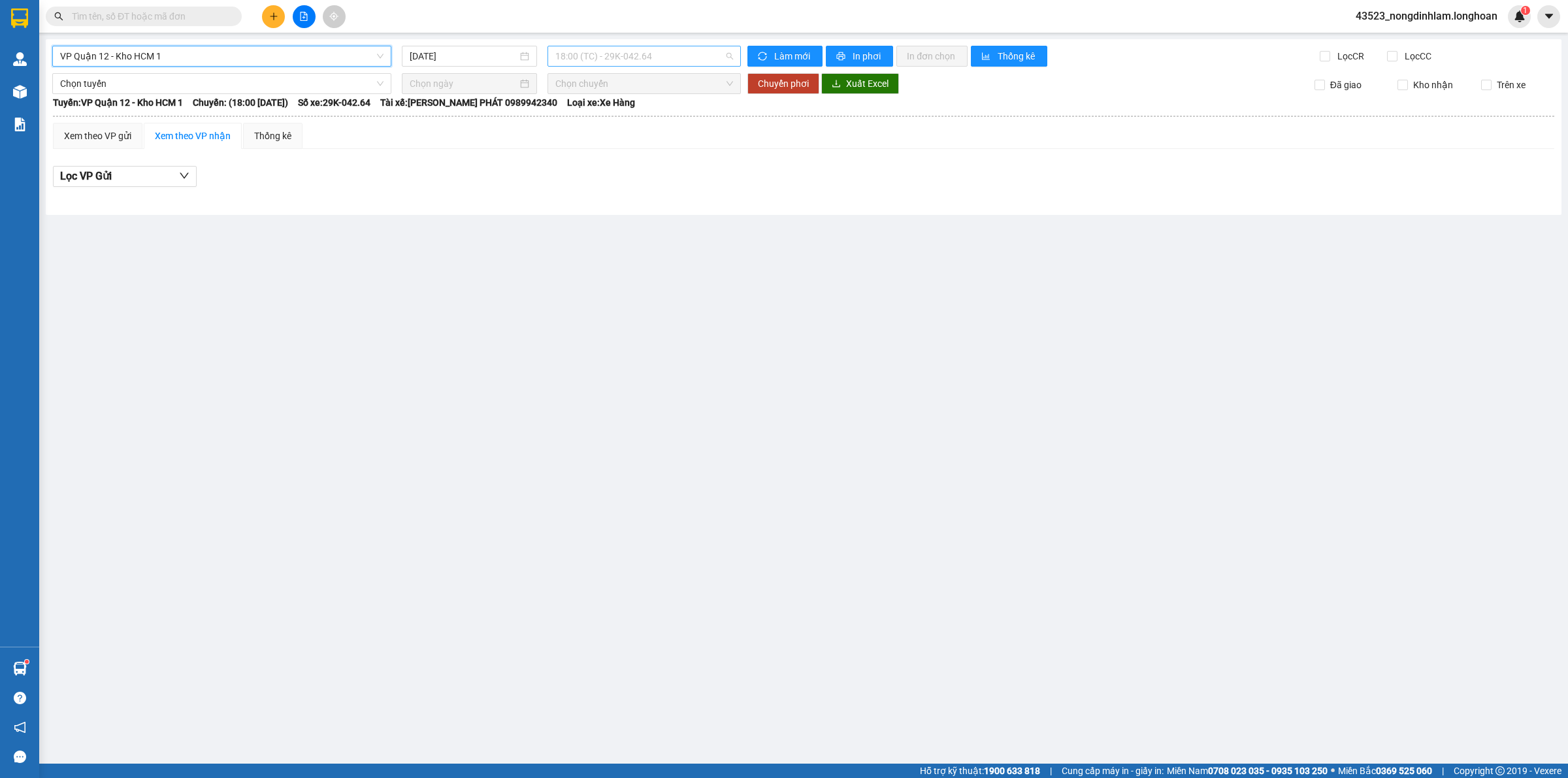
click at [657, 58] on span "18:00 (TC) - 29K-042.64" at bounding box center [644, 56] width 178 height 20
click at [638, 119] on div "19:30 (TC) - 29E-136.91" at bounding box center [606, 124] width 102 height 14
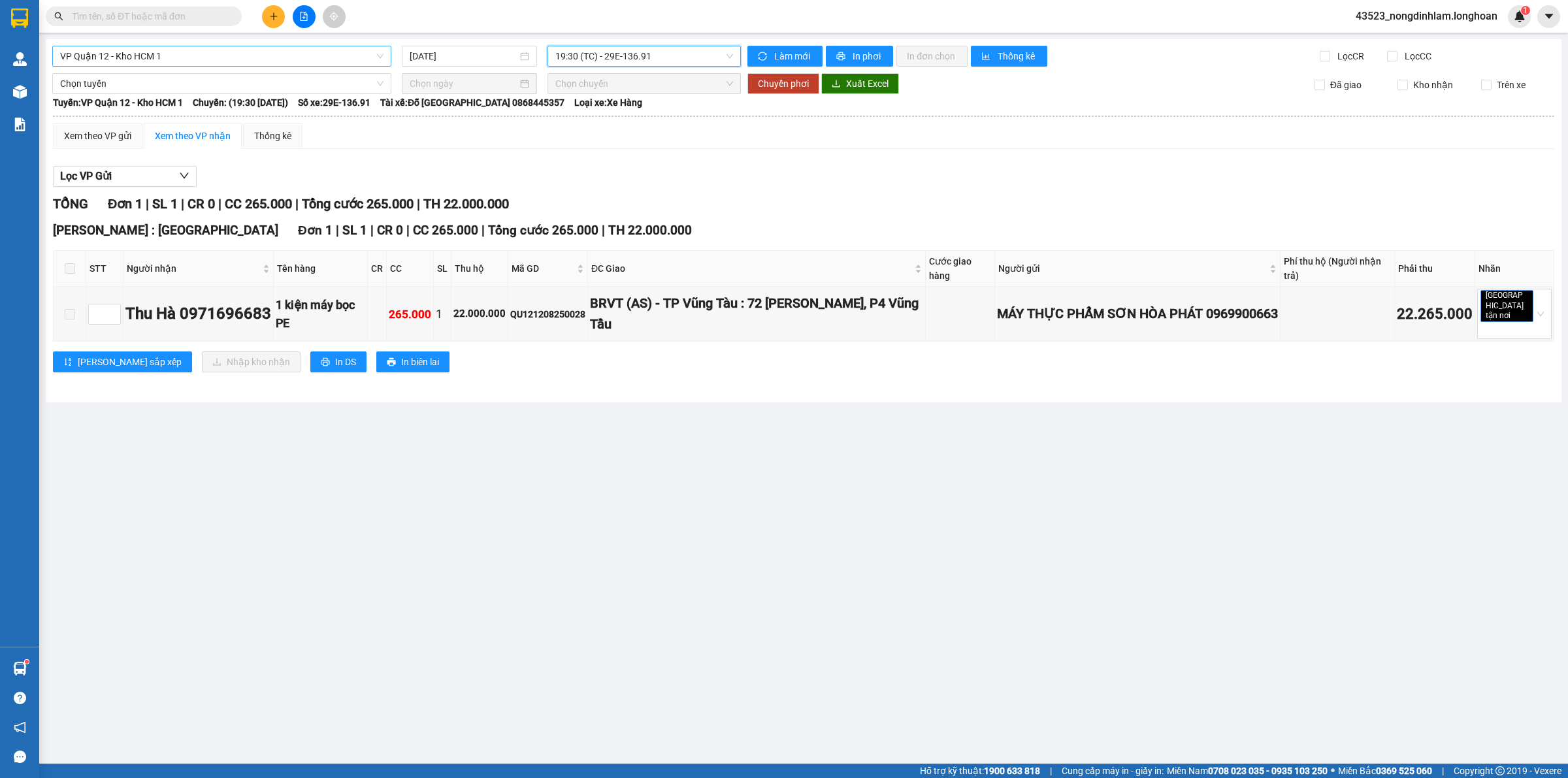
click at [310, 46] on span "VP Quận 12 - Kho HCM 1" at bounding box center [222, 56] width 323 height 20
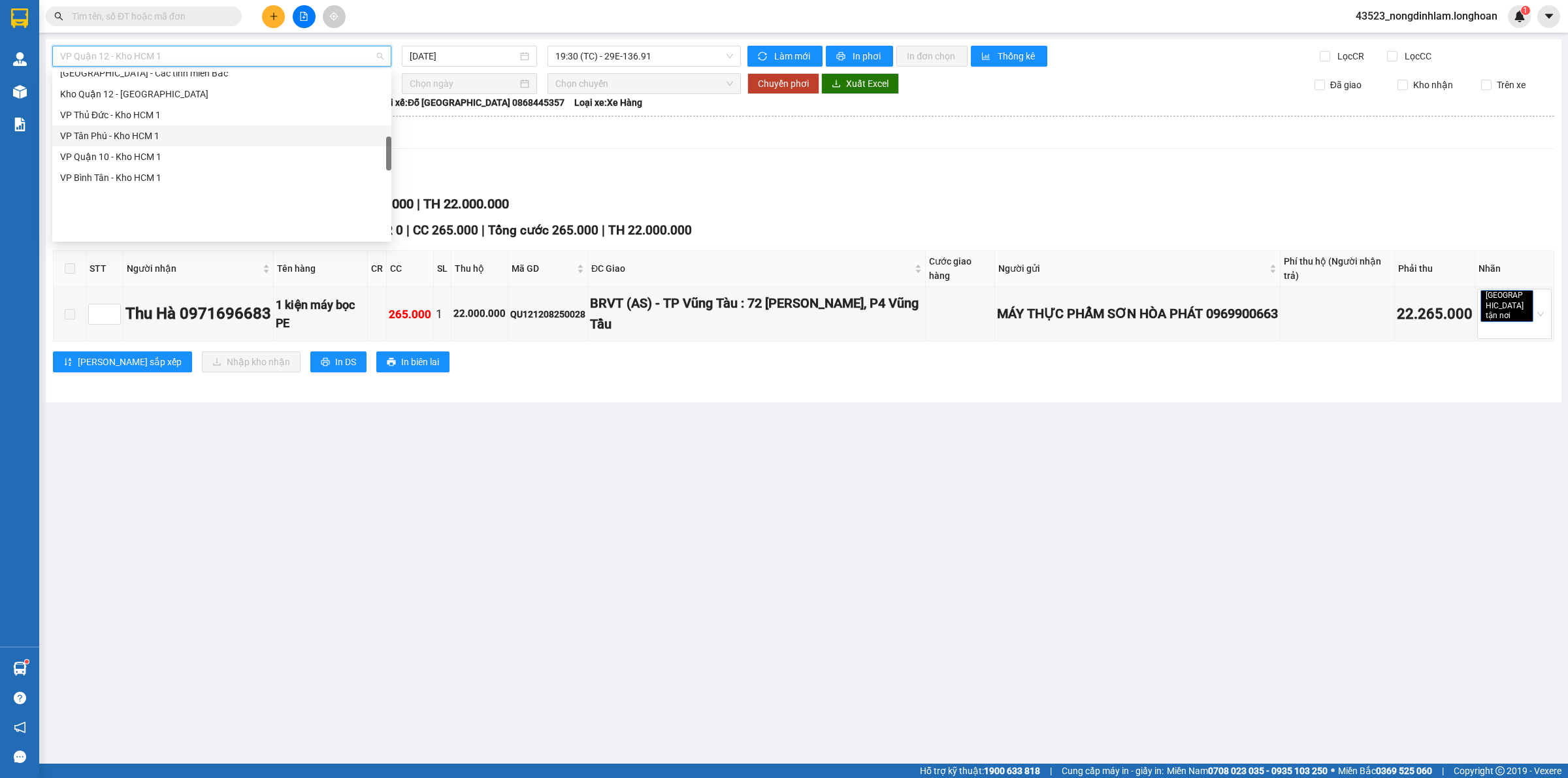
scroll to position [408, 0]
click at [149, 193] on div "VP Thủ Đức - Kho HCM 1" at bounding box center [222, 196] width 323 height 14
type input "[DATE]"
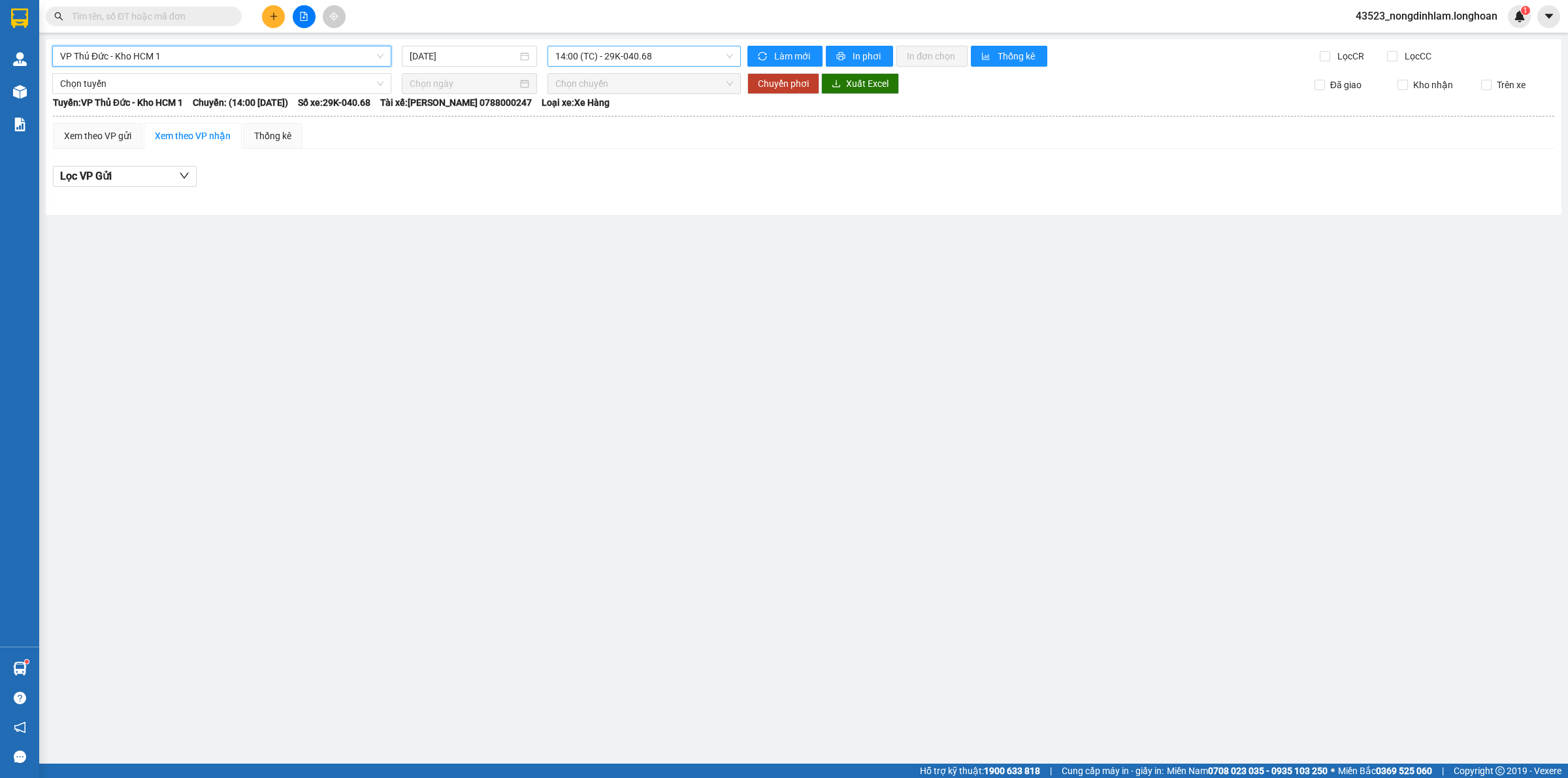
click at [603, 49] on span "14:00 (TC) - 29K-040.68" at bounding box center [644, 56] width 178 height 20
click at [608, 125] on div "18:40 (TC) - 29E-083.29" at bounding box center [606, 124] width 102 height 14
click at [315, 50] on span "VP Thủ Đức - Kho HCM 1" at bounding box center [222, 56] width 323 height 20
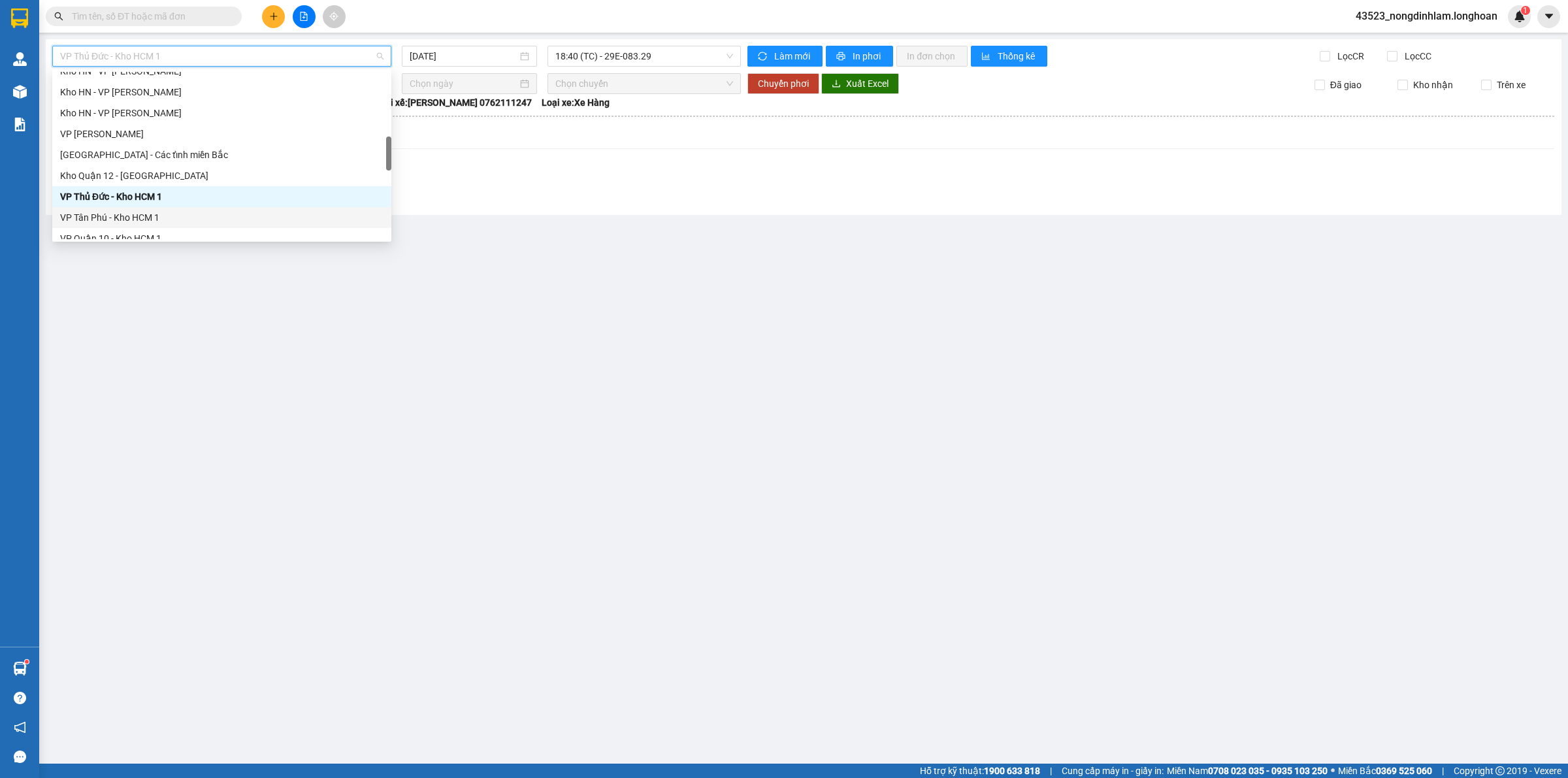
click at [142, 216] on div "VP Tân Phú - Kho HCM 1" at bounding box center [222, 217] width 323 height 14
type input "[DATE]"
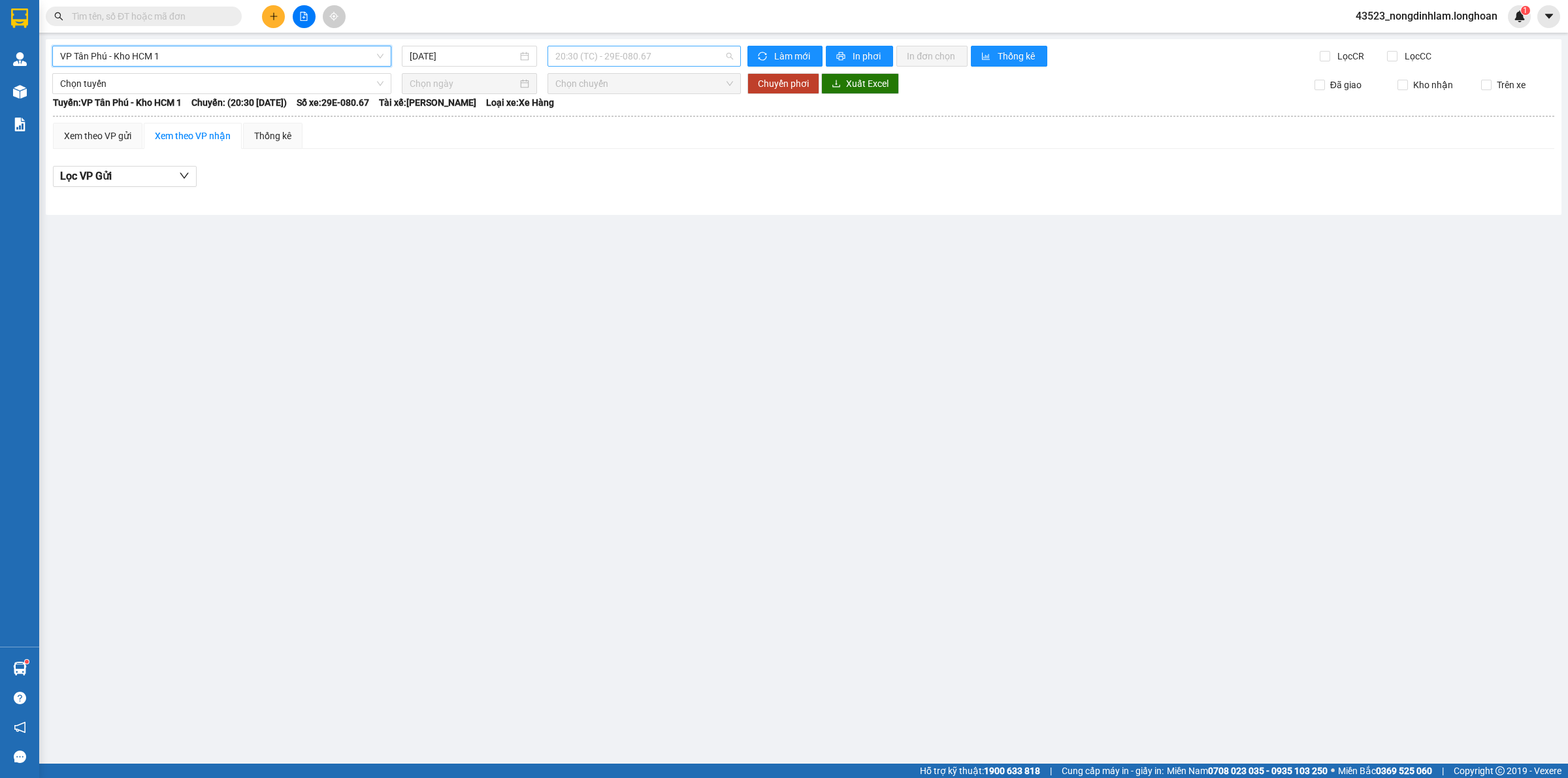
click at [604, 57] on span "20:30 (TC) - 29E-080.67" at bounding box center [644, 56] width 178 height 20
click at [603, 125] on div "20:45 (TC) - 29E-355.06" at bounding box center [606, 124] width 102 height 14
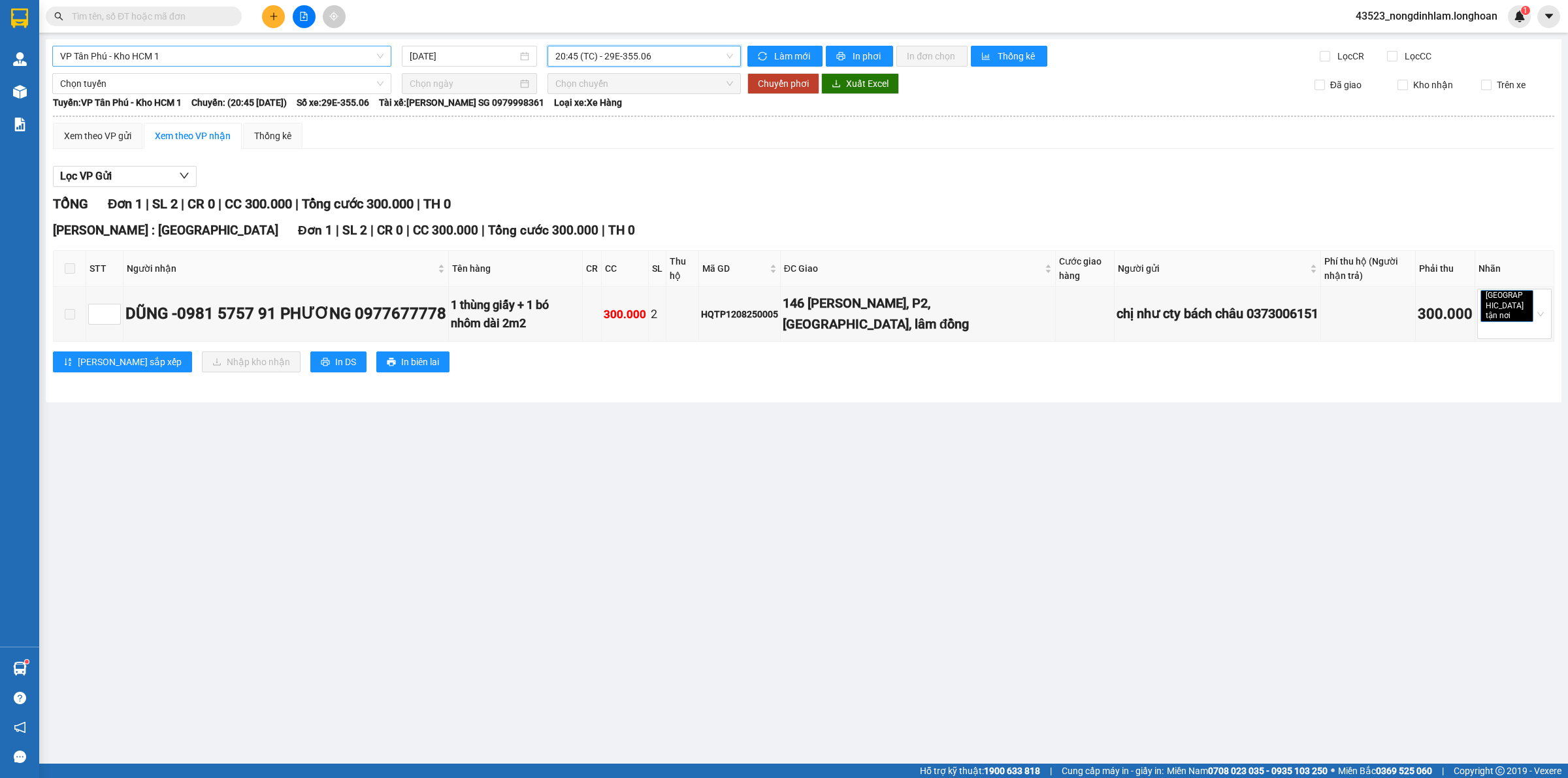
click at [230, 54] on span "VP Tân Phú - Kho HCM 1" at bounding box center [222, 56] width 323 height 20
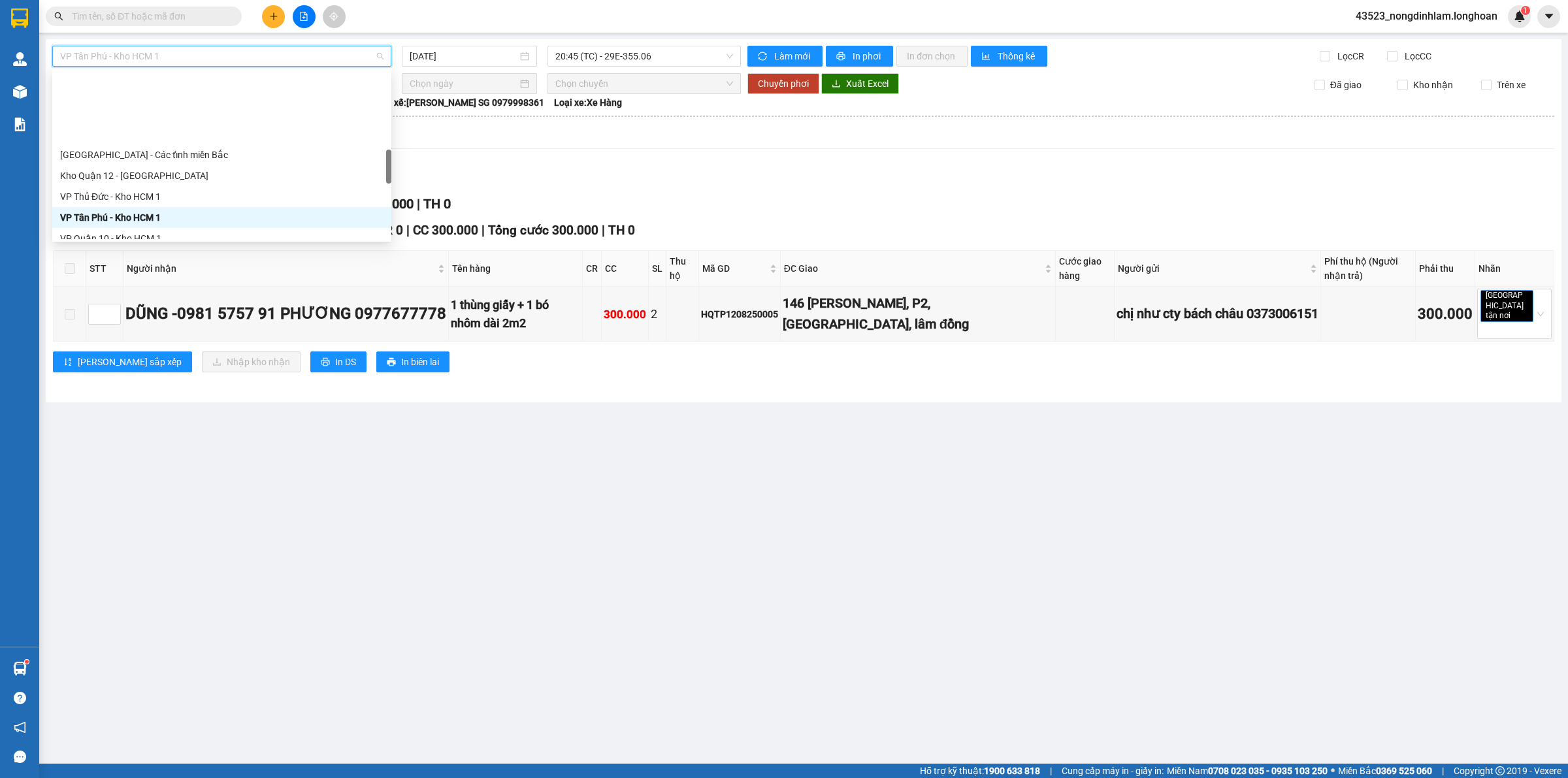
scroll to position [490, 0]
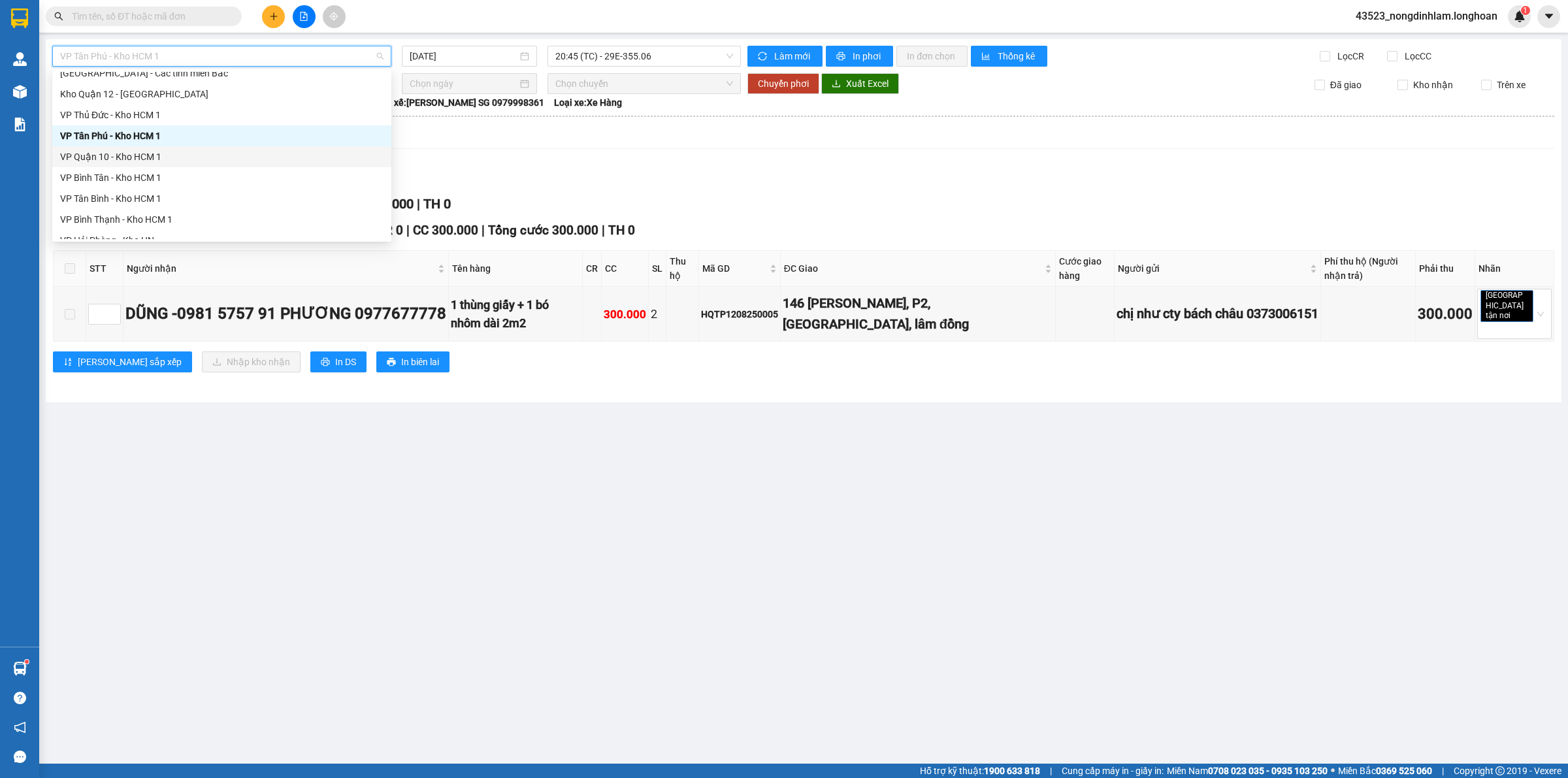
click at [157, 160] on div "VP Quận 10 - Kho HCM 1" at bounding box center [222, 157] width 323 height 14
type input "[DATE]"
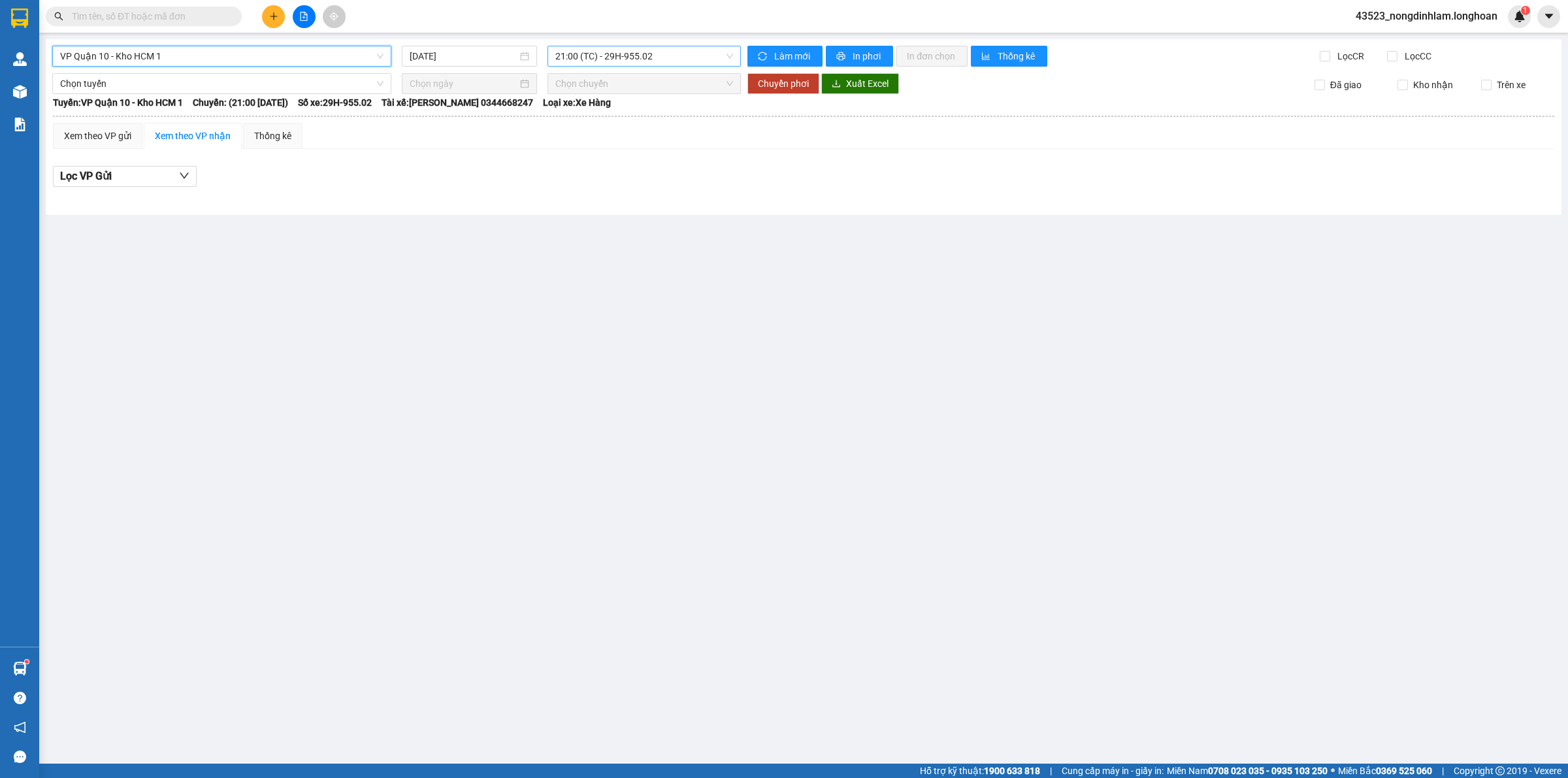
click at [604, 56] on span "21:00 (TC) - 29H-955.02" at bounding box center [644, 56] width 178 height 20
click at [281, 60] on span "VP Quận 10 - Kho HCM 1" at bounding box center [222, 56] width 323 height 20
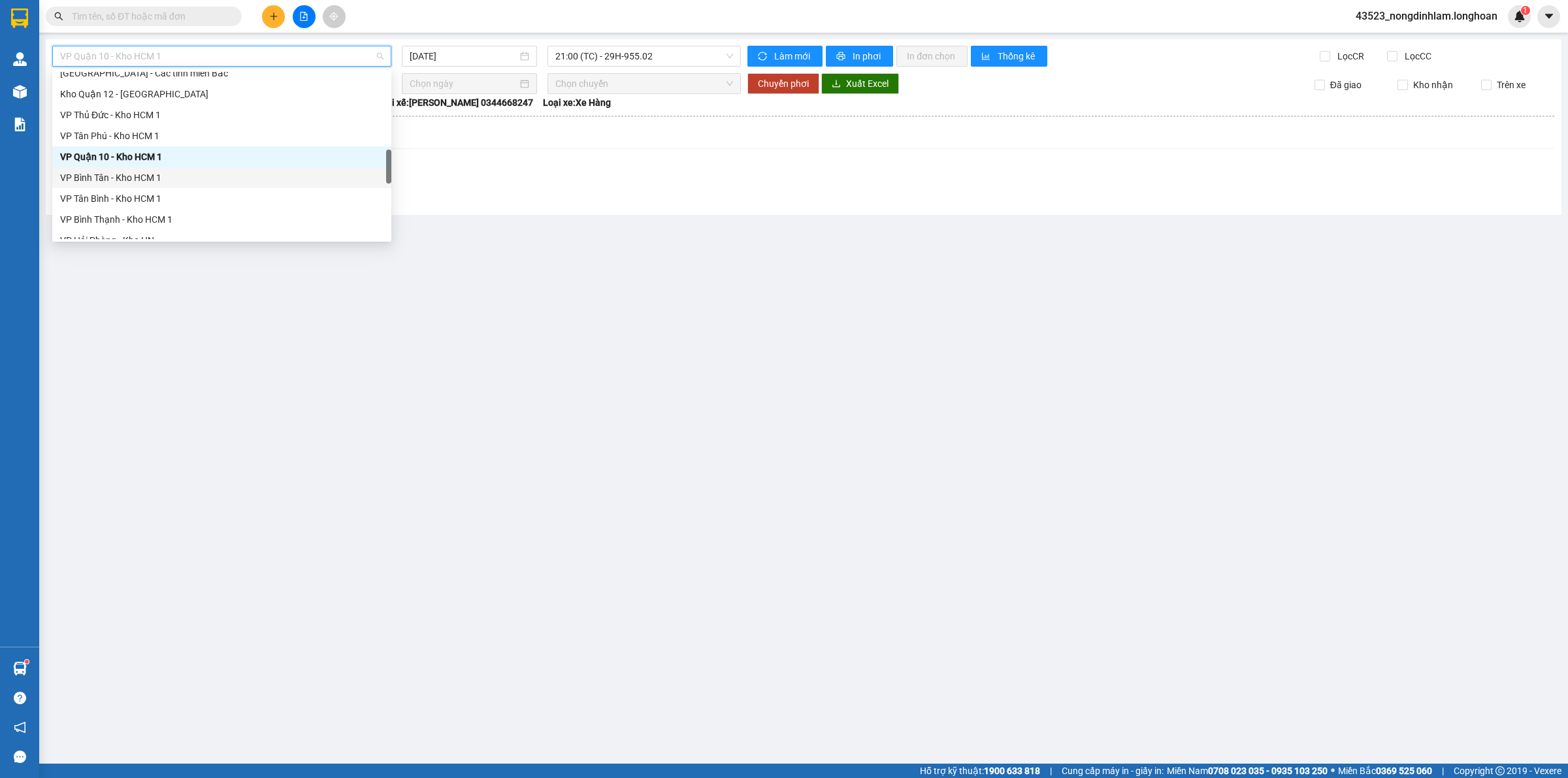
click at [146, 174] on div "VP Bình Tân - Kho HCM 1" at bounding box center [222, 178] width 323 height 14
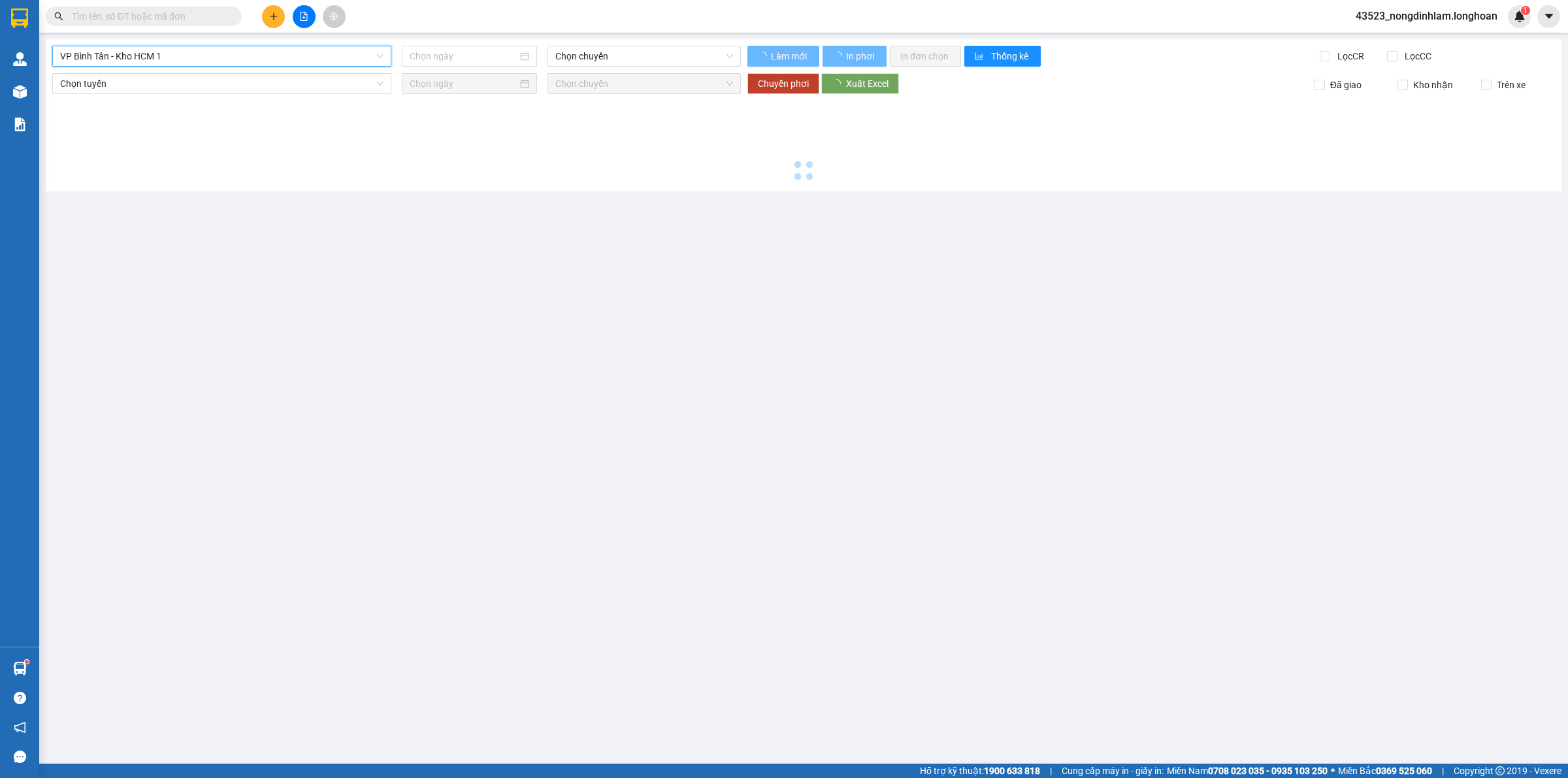
type input "[DATE]"
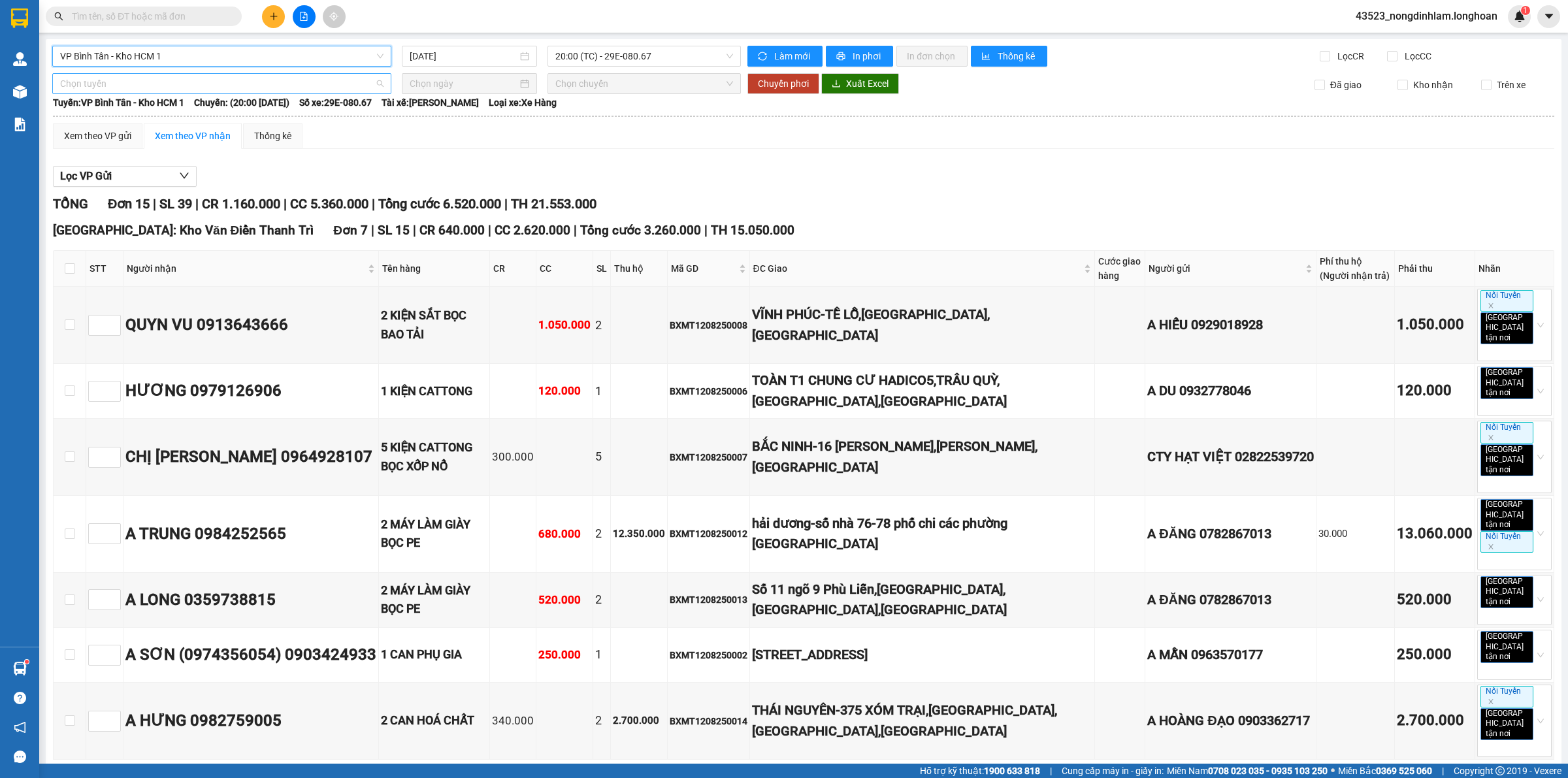
click at [279, 81] on span "Chọn tuyến" at bounding box center [222, 83] width 323 height 20
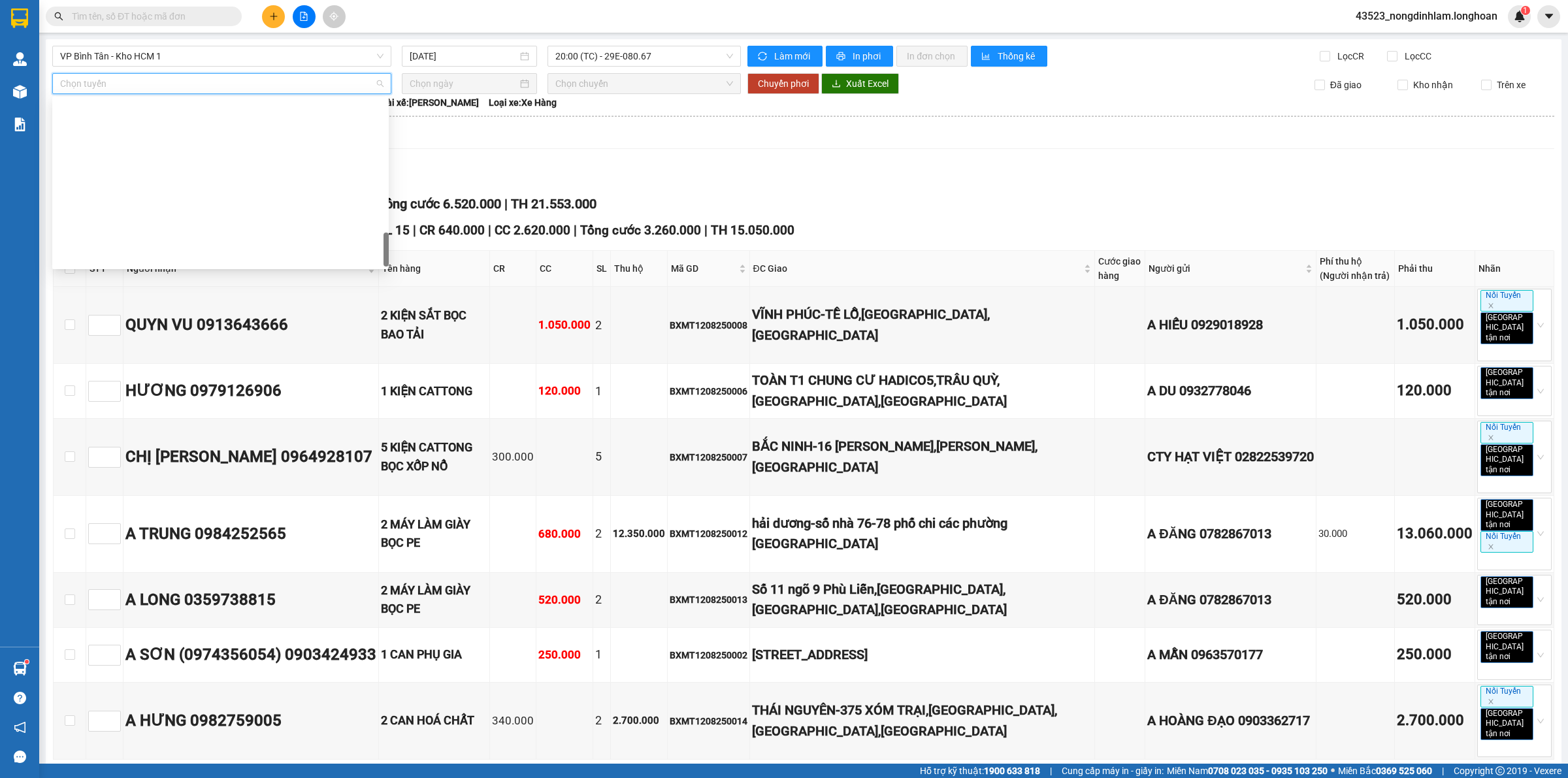
scroll to position [788, 0]
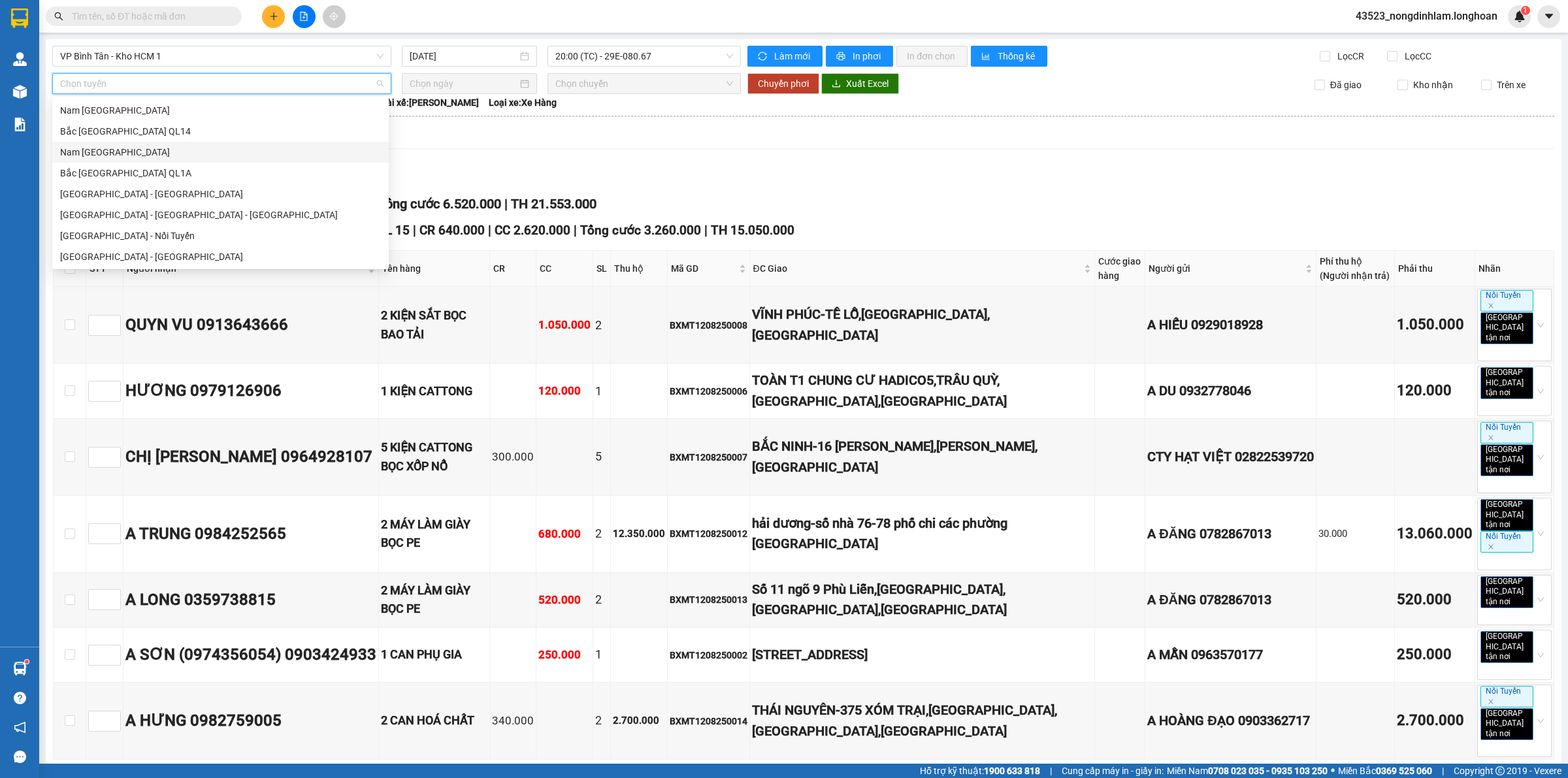
click at [151, 153] on div "Nam [GEOGRAPHIC_DATA]" at bounding box center [220, 152] width 321 height 14
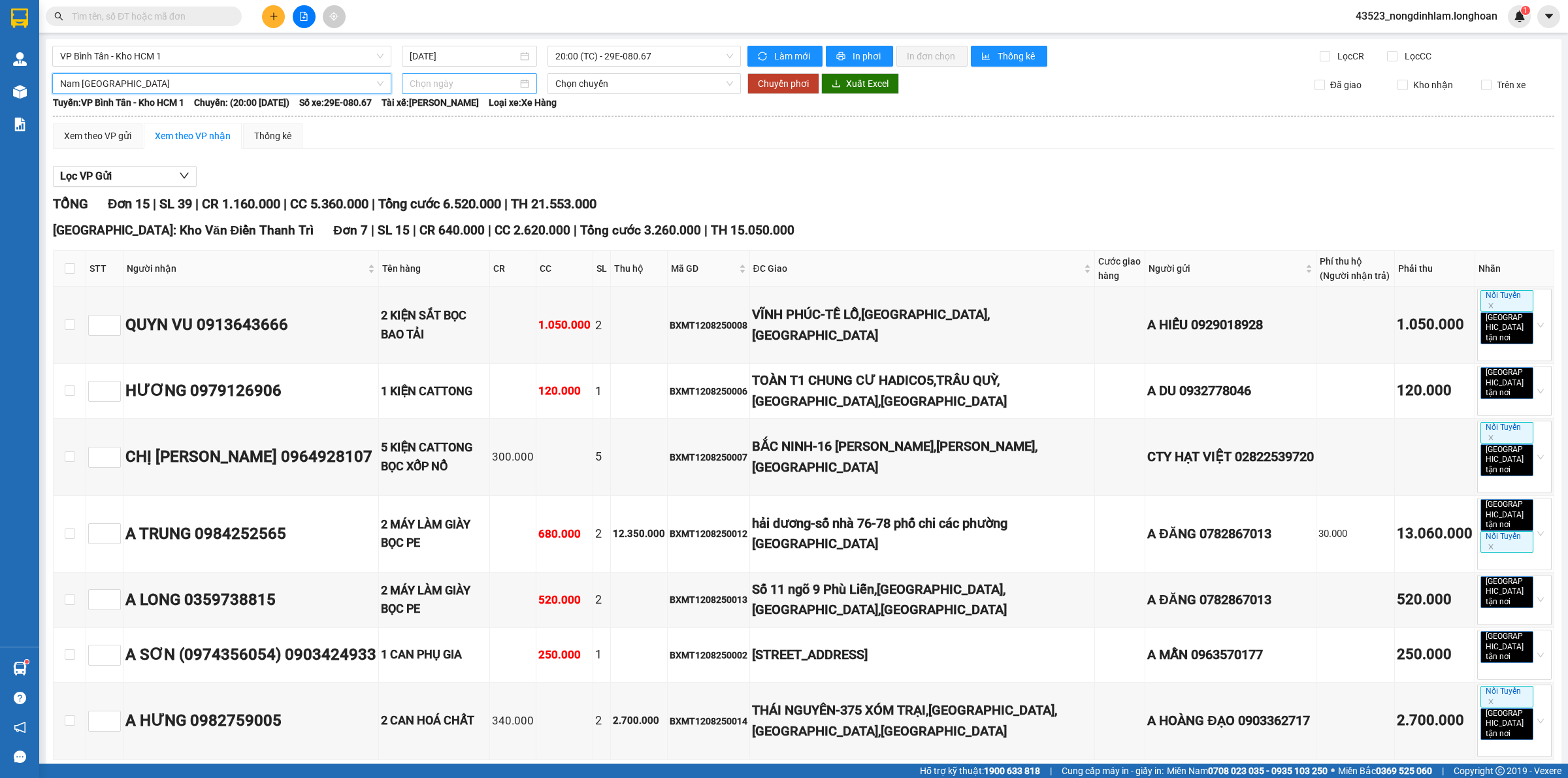
click at [456, 90] on input at bounding box center [463, 83] width 108 height 14
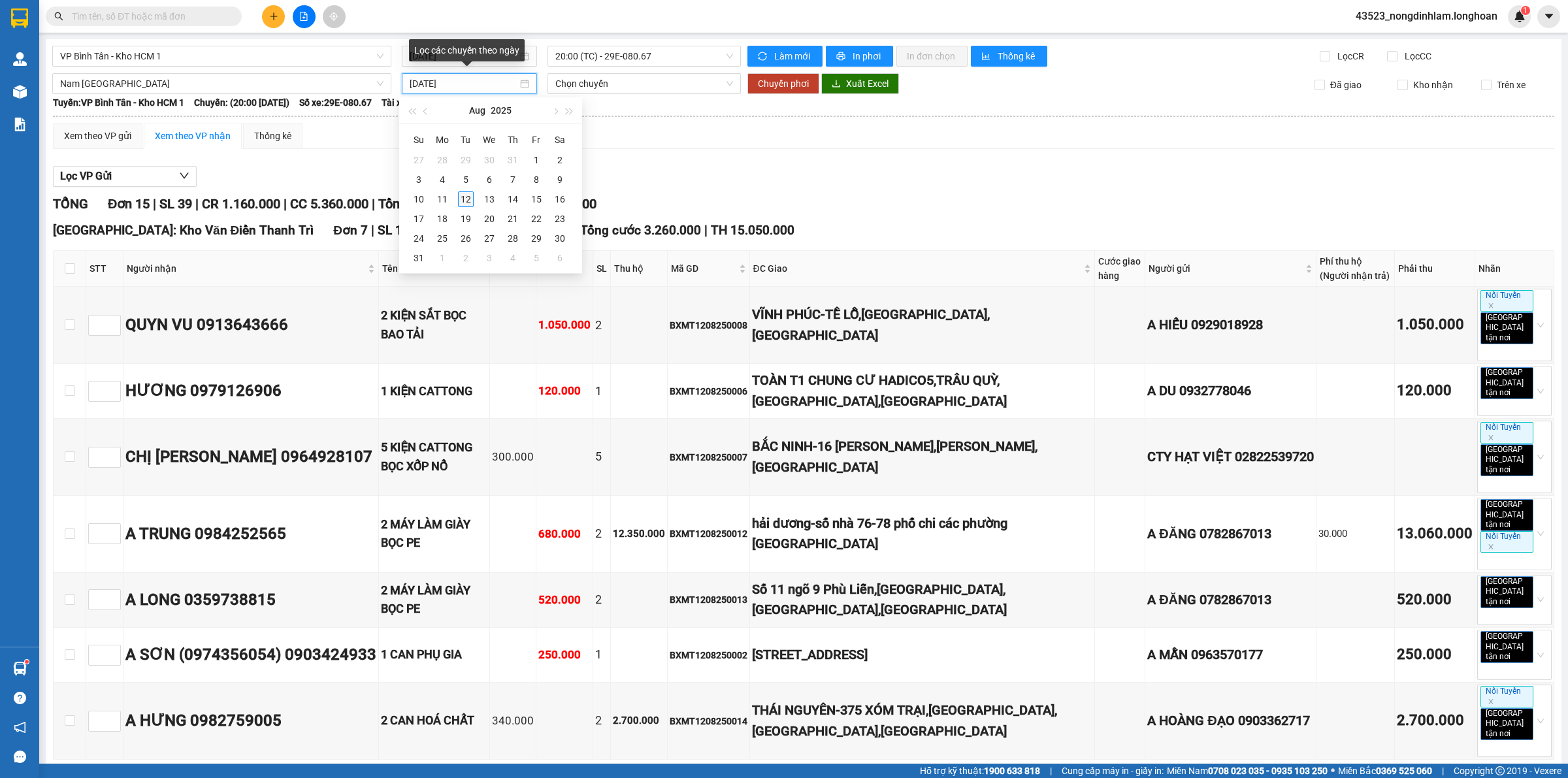
type input "[DATE]"
click at [467, 198] on div "12" at bounding box center [466, 199] width 16 height 16
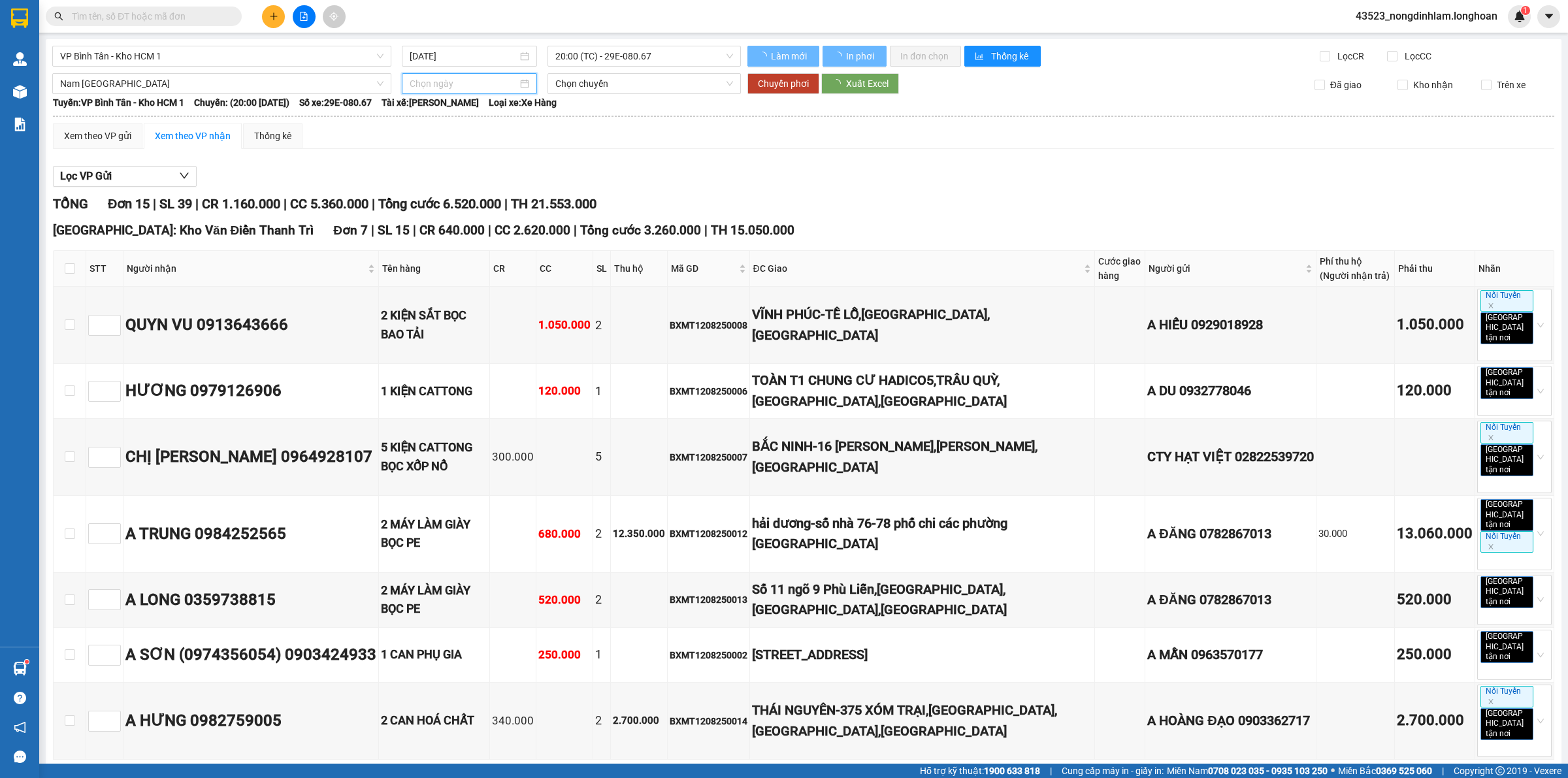
type input "[DATE]"
click at [603, 83] on span "21:00 (TC)" at bounding box center [644, 83] width 178 height 20
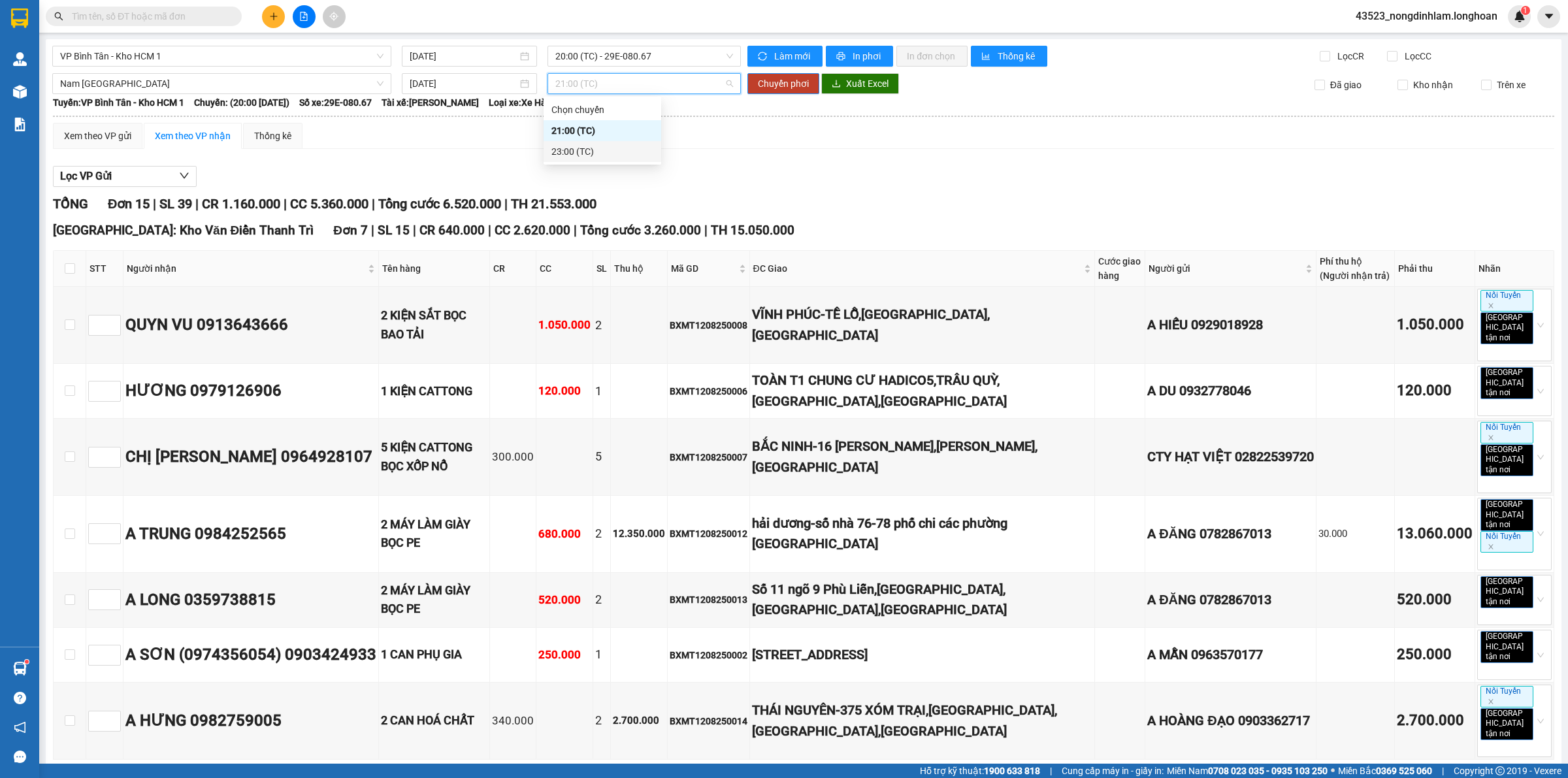
click at [559, 154] on div "23:00 (TC)" at bounding box center [602, 151] width 102 height 14
click at [781, 85] on span "Chuyển phơi" at bounding box center [783, 83] width 51 height 14
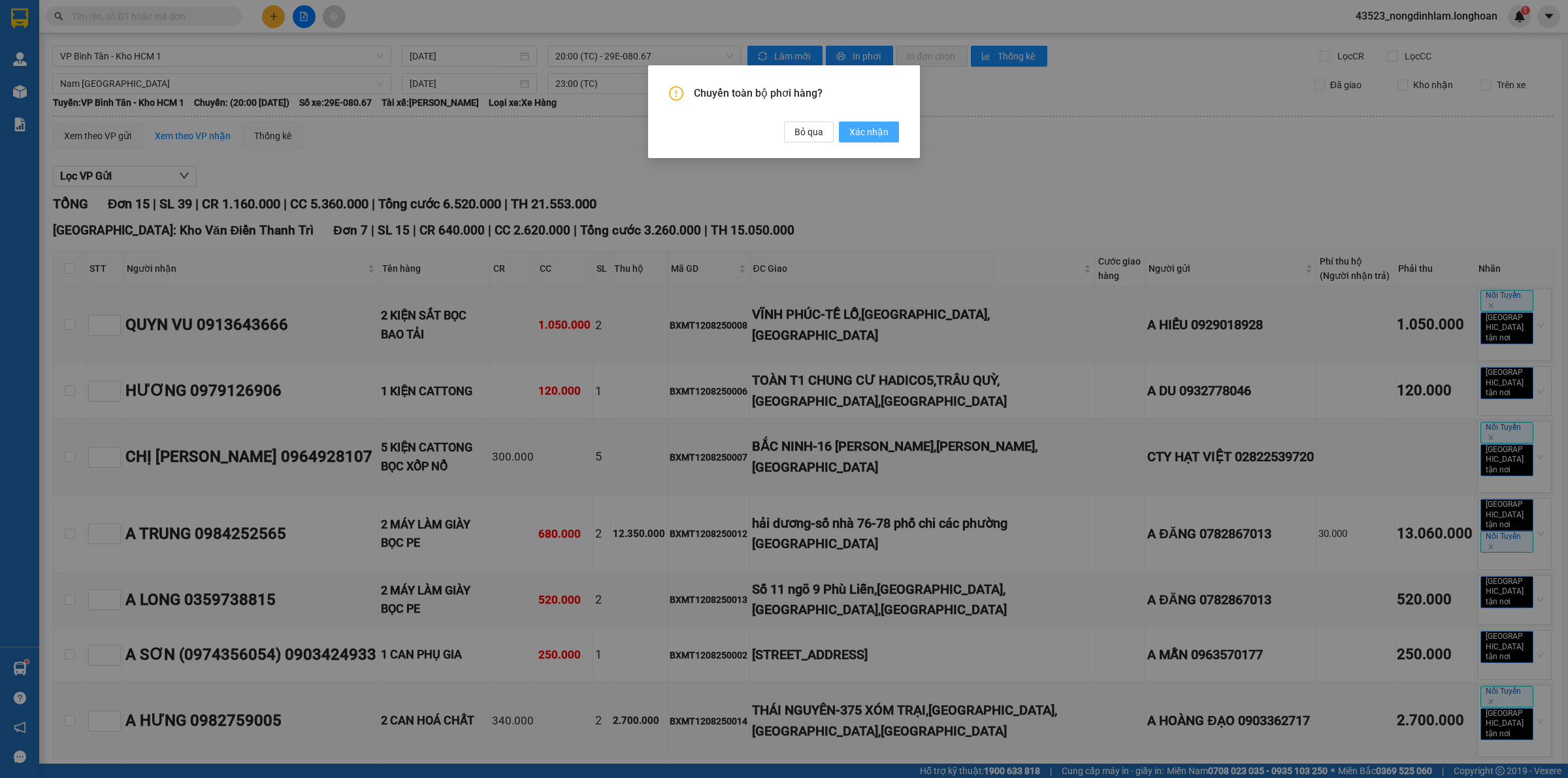
click at [860, 134] on span "Xác nhận" at bounding box center [869, 131] width 39 height 14
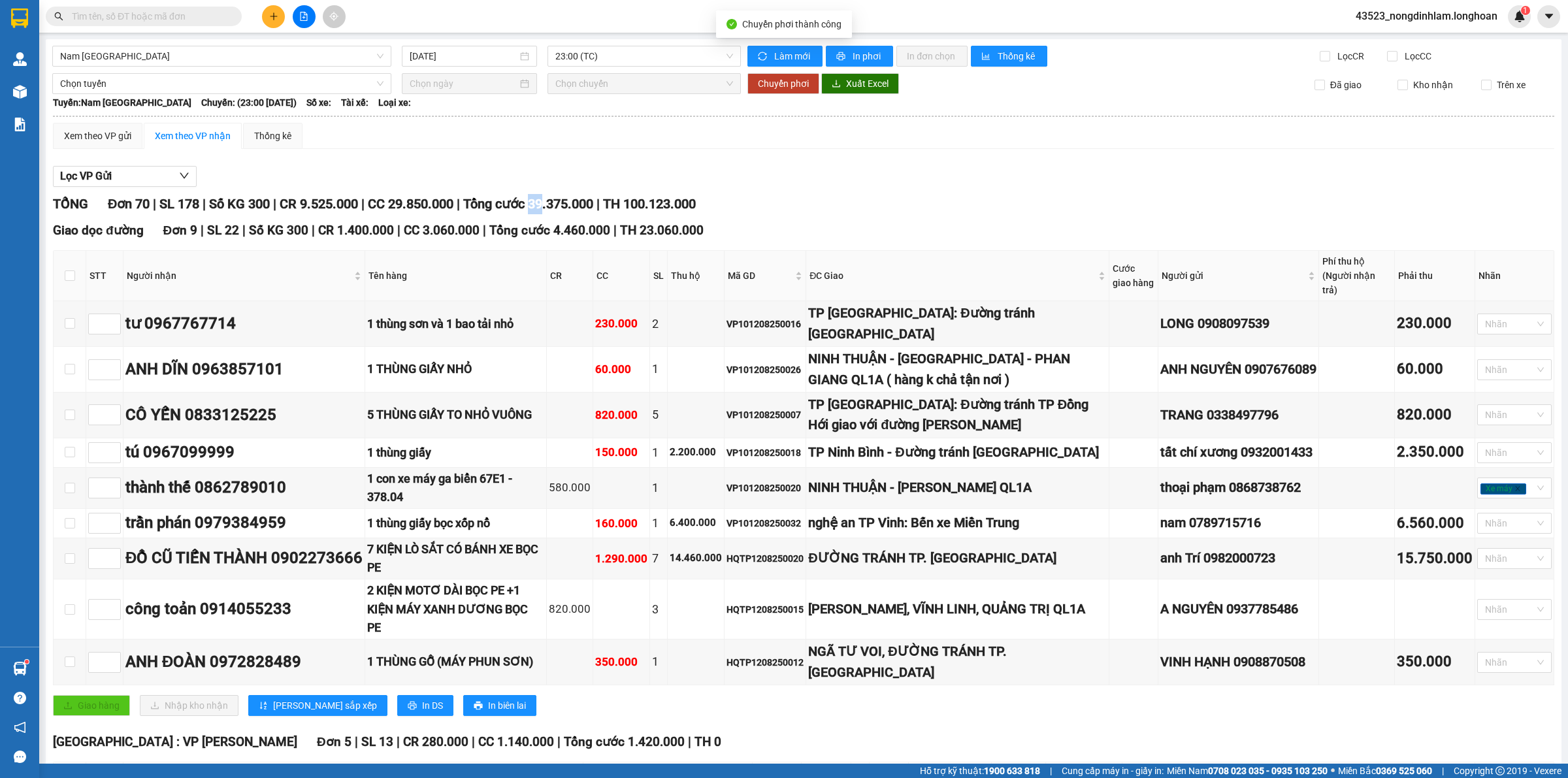
drag, startPoint x: 559, startPoint y: 207, endPoint x: 548, endPoint y: 207, distance: 11.0
click at [548, 207] on span "Tổng cước 39.375.000" at bounding box center [528, 203] width 130 height 16
click at [209, 54] on span "Nam [GEOGRAPHIC_DATA]" at bounding box center [222, 56] width 323 height 20
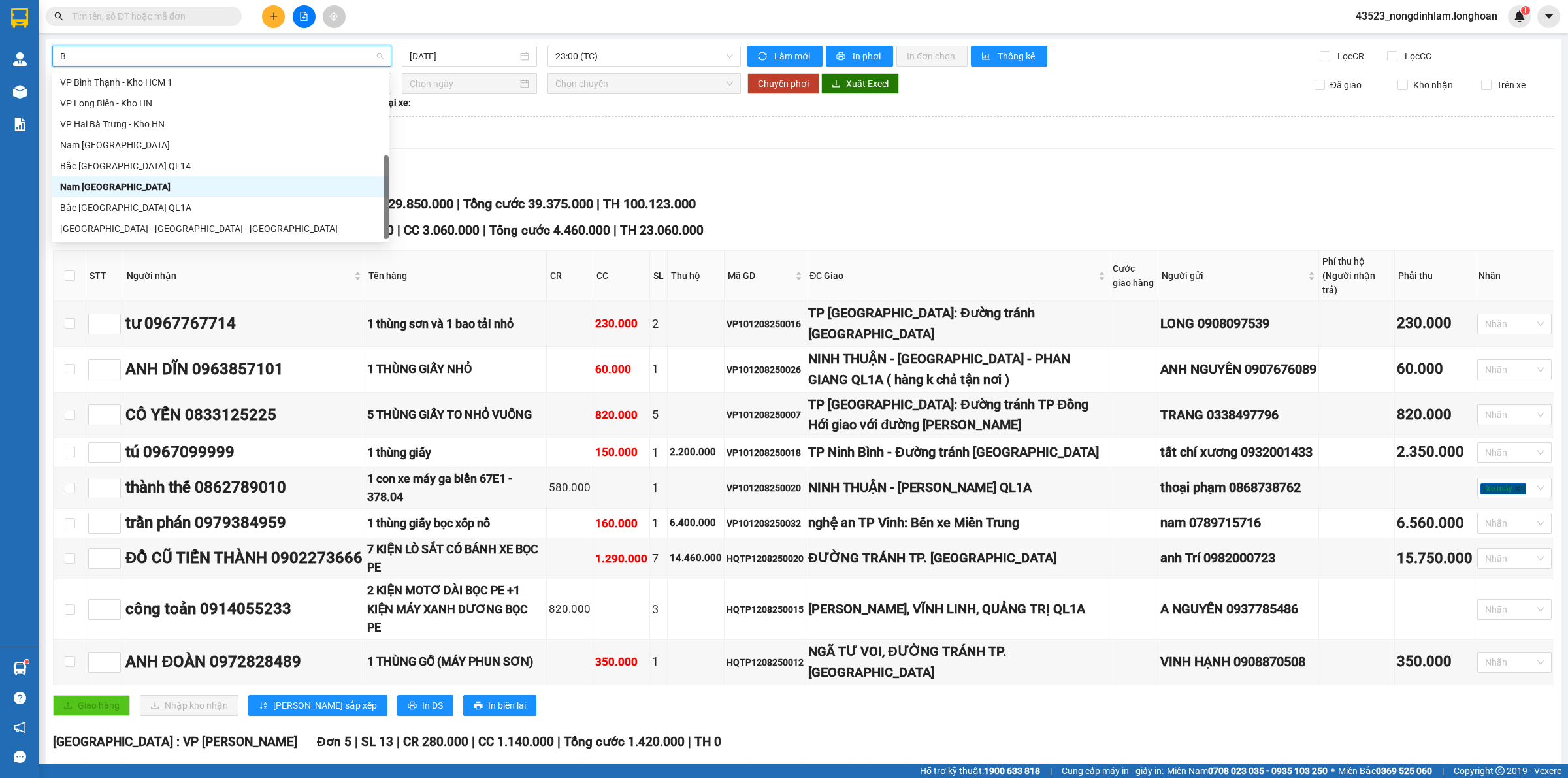
scroll to position [188, 0]
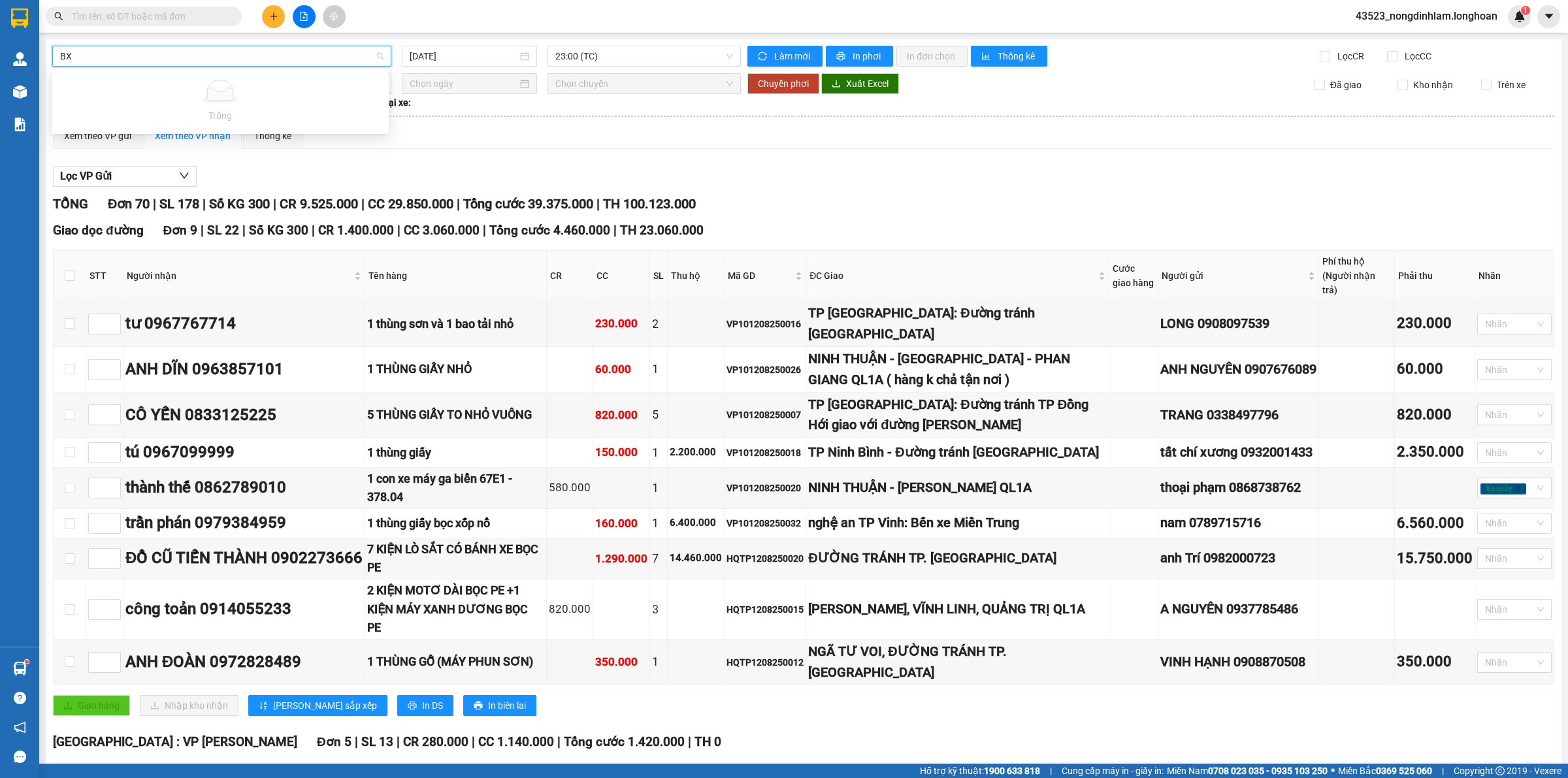
type input "B"
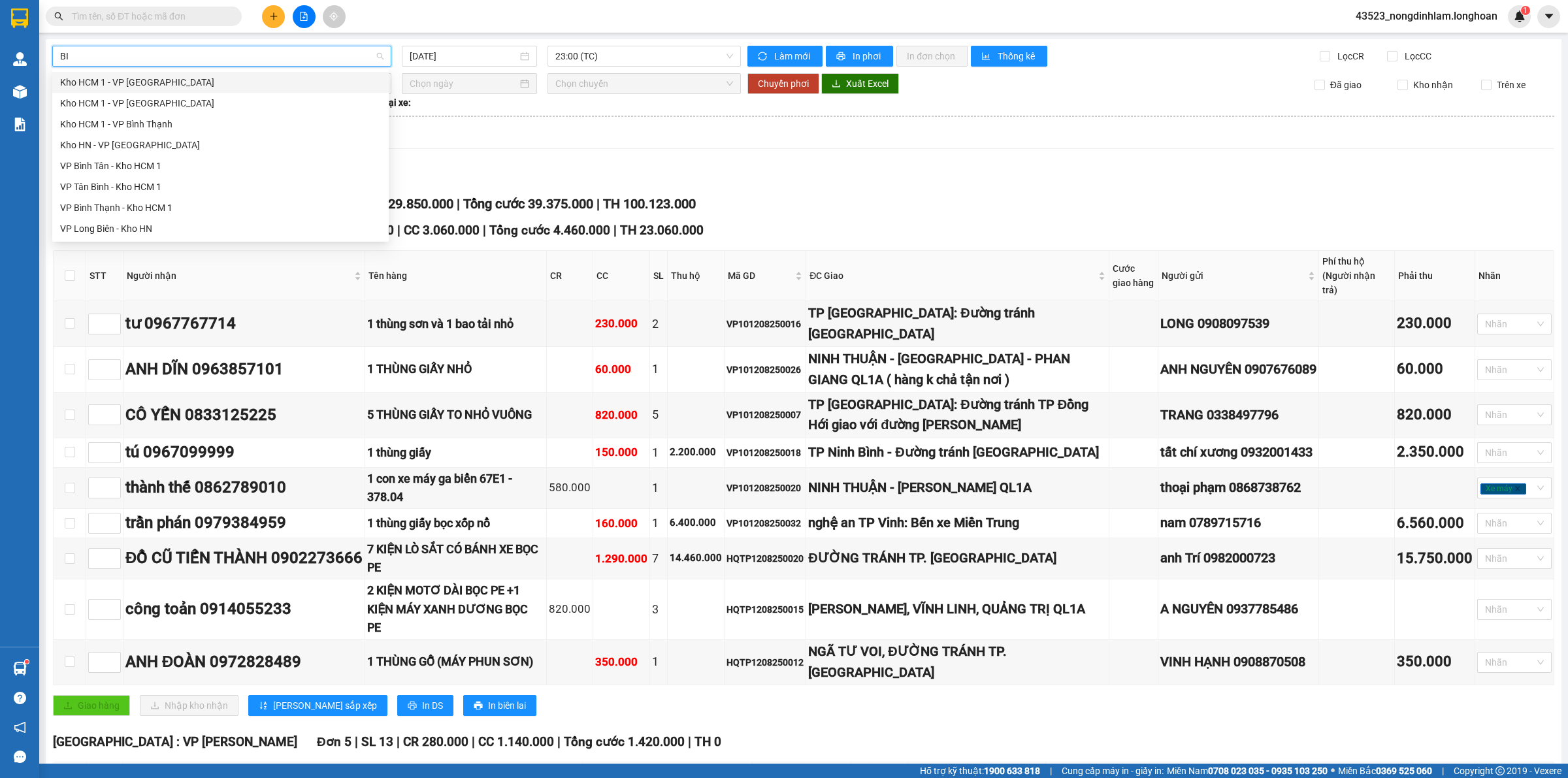
scroll to position [0, 0]
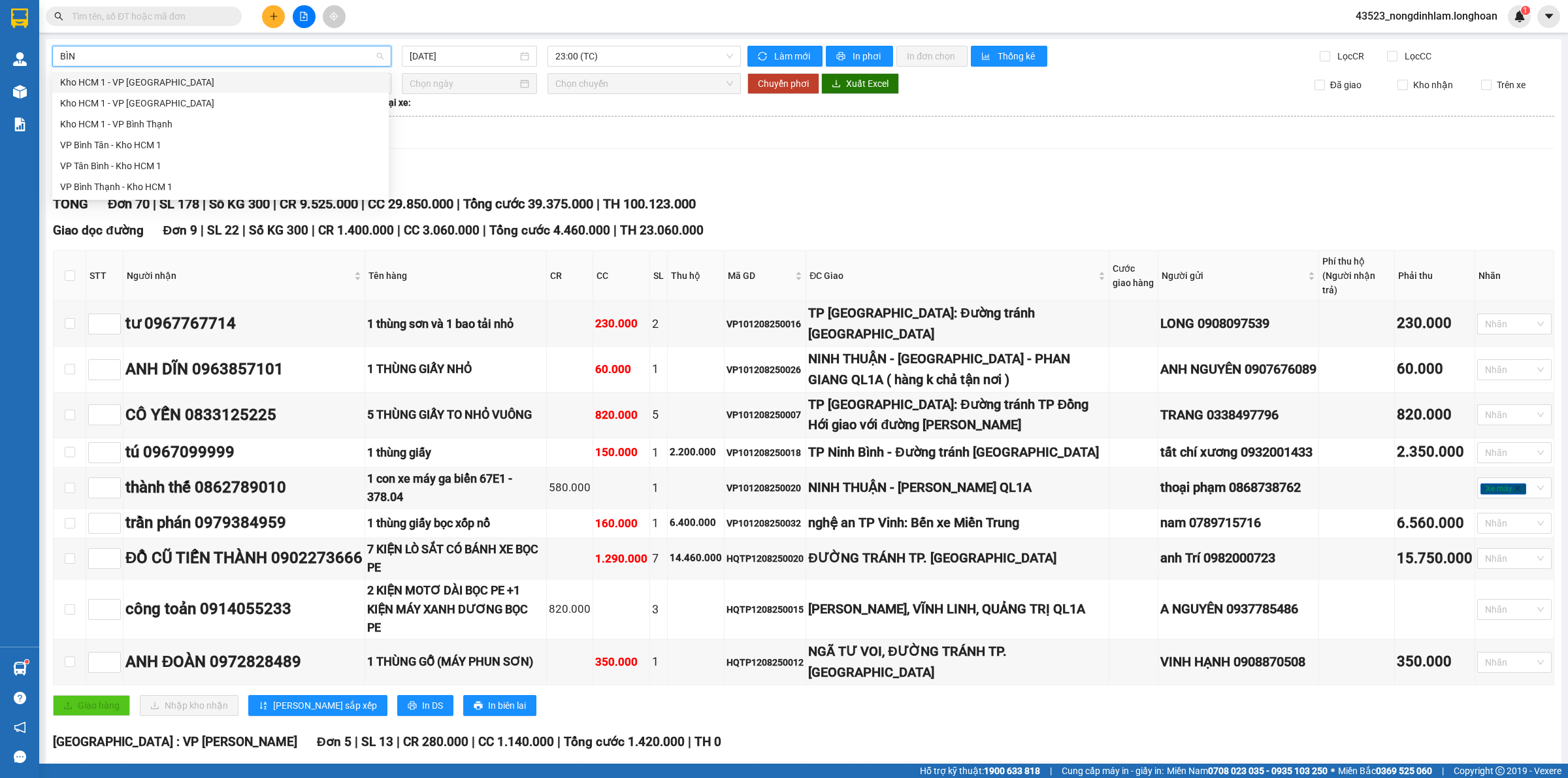
type input "BÌNH"
click at [125, 149] on div "VP Bình Tân - Kho HCM 1" at bounding box center [220, 144] width 321 height 14
type input "[DATE]"
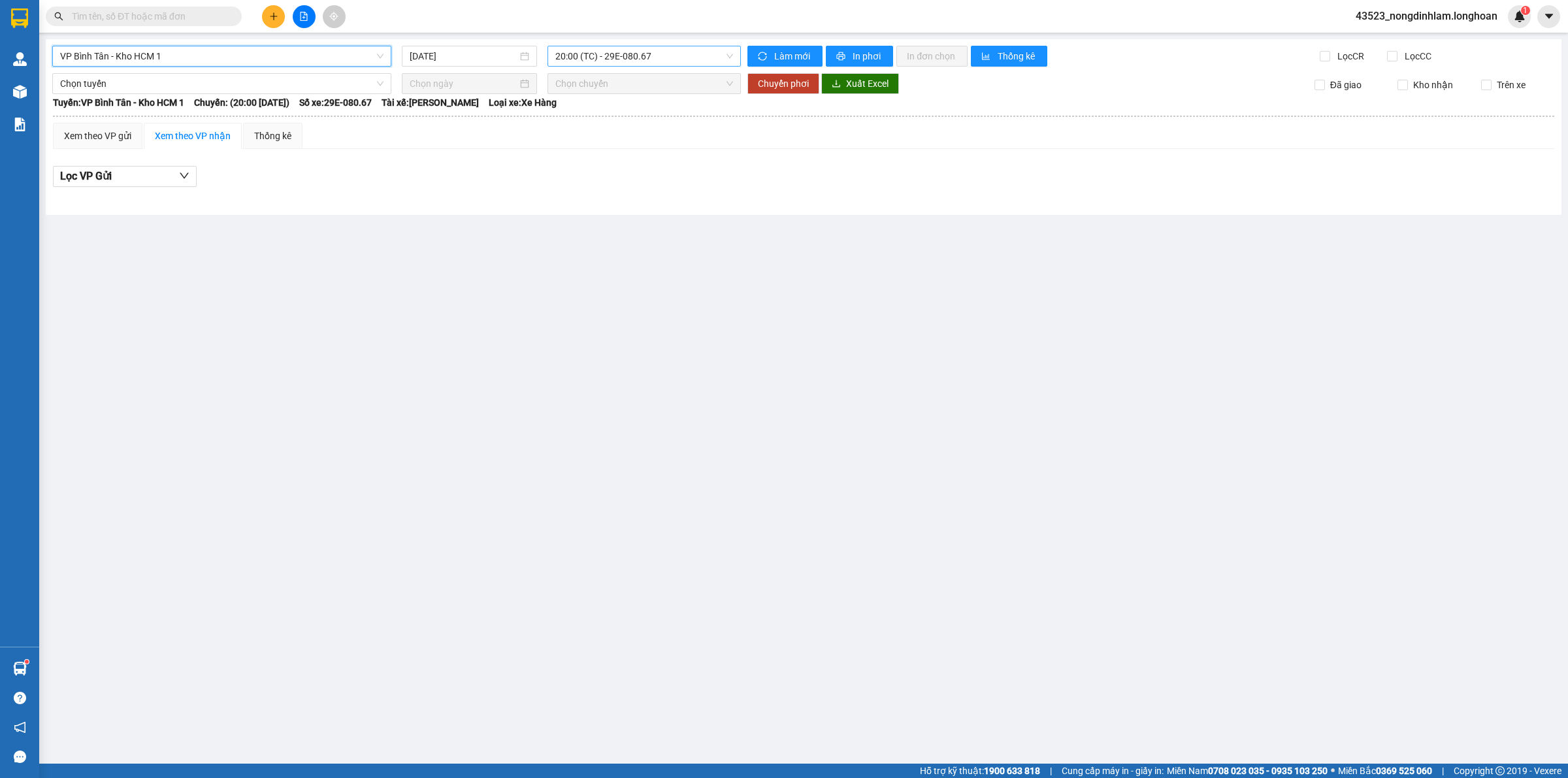
click at [635, 60] on span "20:00 (TC) - 29E-080.67" at bounding box center [644, 56] width 178 height 20
click at [607, 102] on div "20:00 (TC) - 29E-080.67" at bounding box center [606, 103] width 102 height 14
click at [230, 51] on span "VP Bình Tân - Kho HCM 1" at bounding box center [222, 56] width 323 height 20
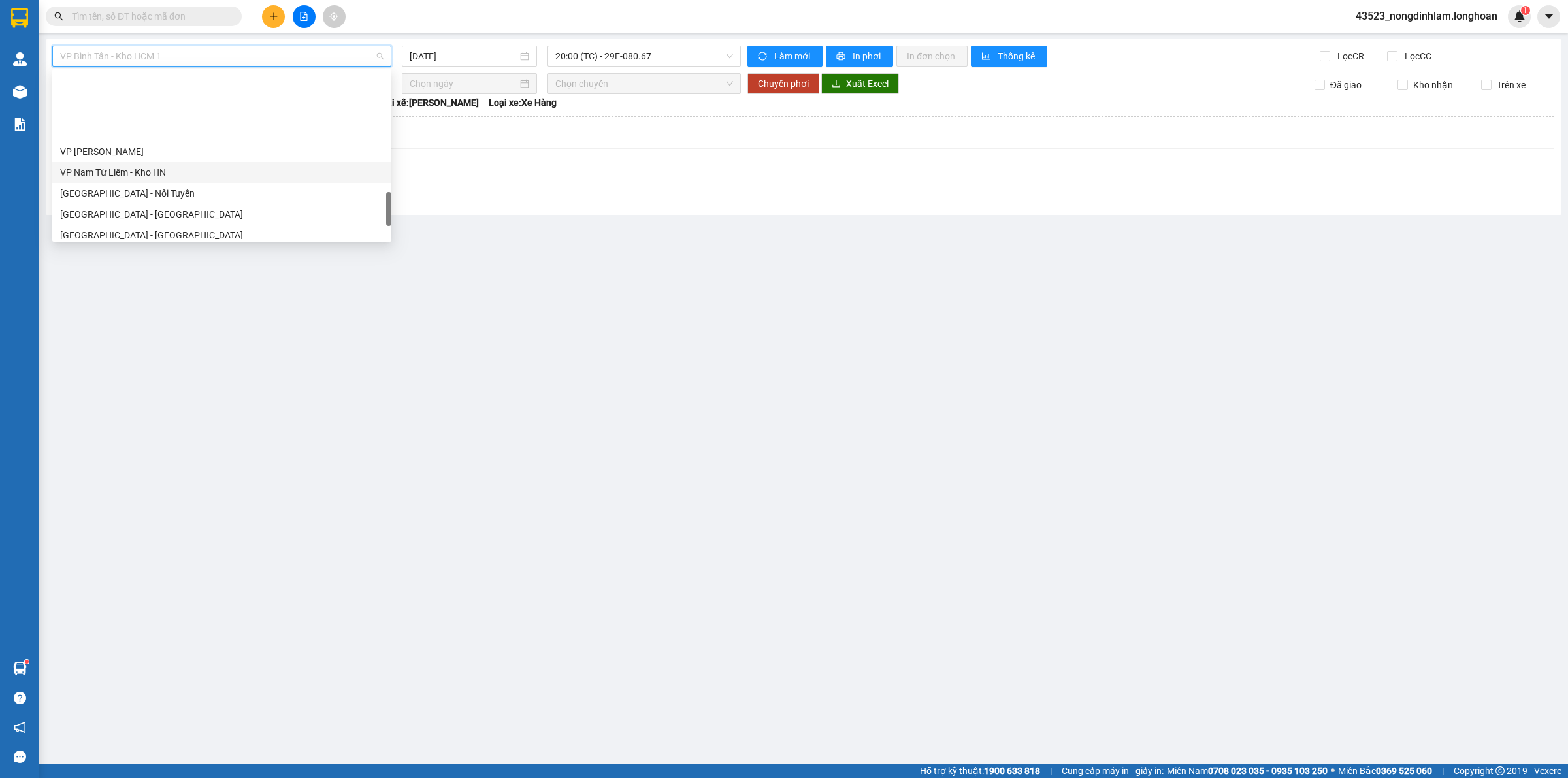
scroll to position [749, 0]
click at [382, 343] on main "VP Bình Tân - Kho HCM 1 12/08/2025 20:00 (TC) - 29E-080.67 Làm mới In phơi In đ…" at bounding box center [784, 382] width 1568 height 764
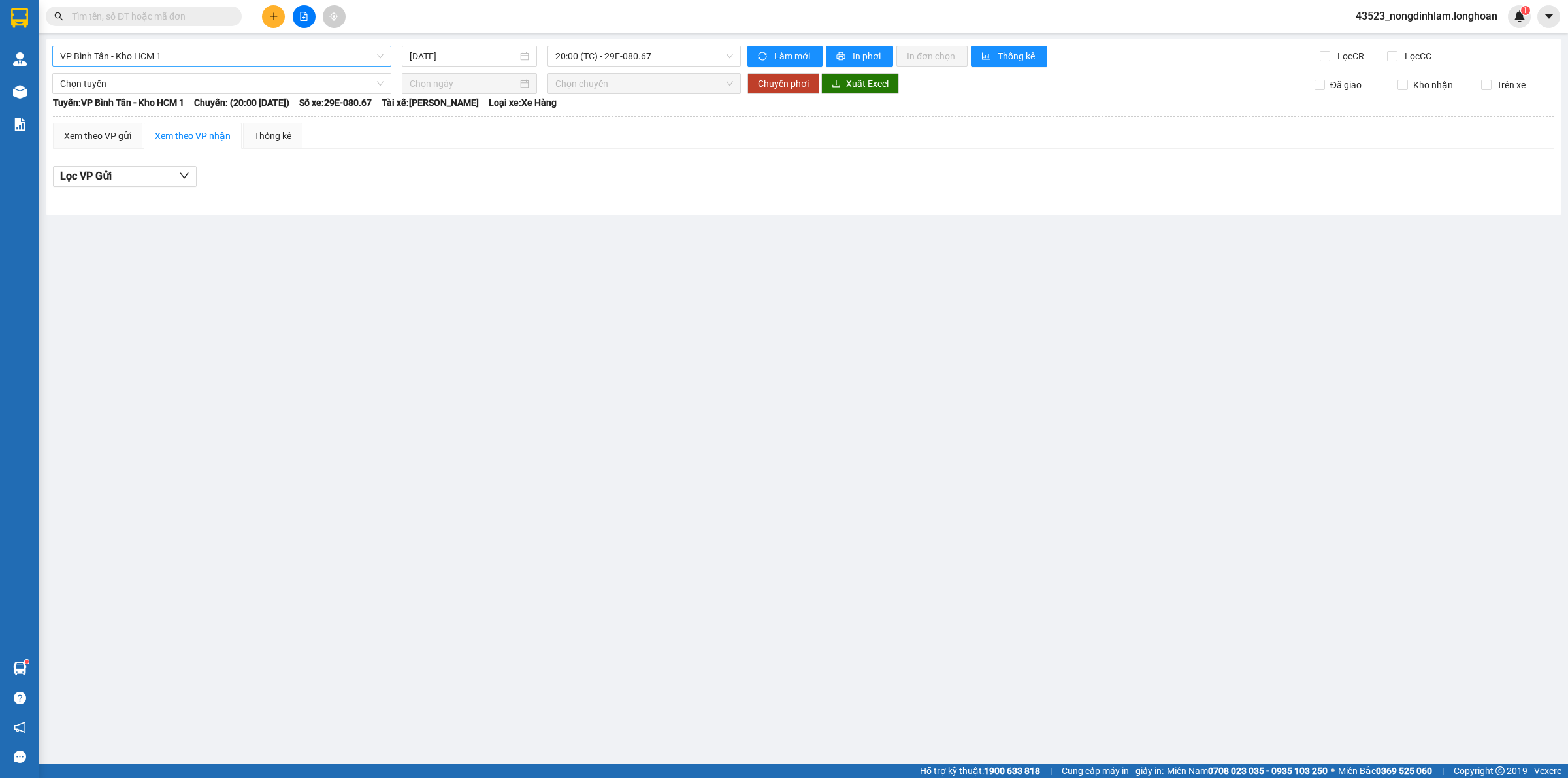
click at [129, 54] on span "VP Bình Tân - Kho HCM 1" at bounding box center [222, 56] width 323 height 20
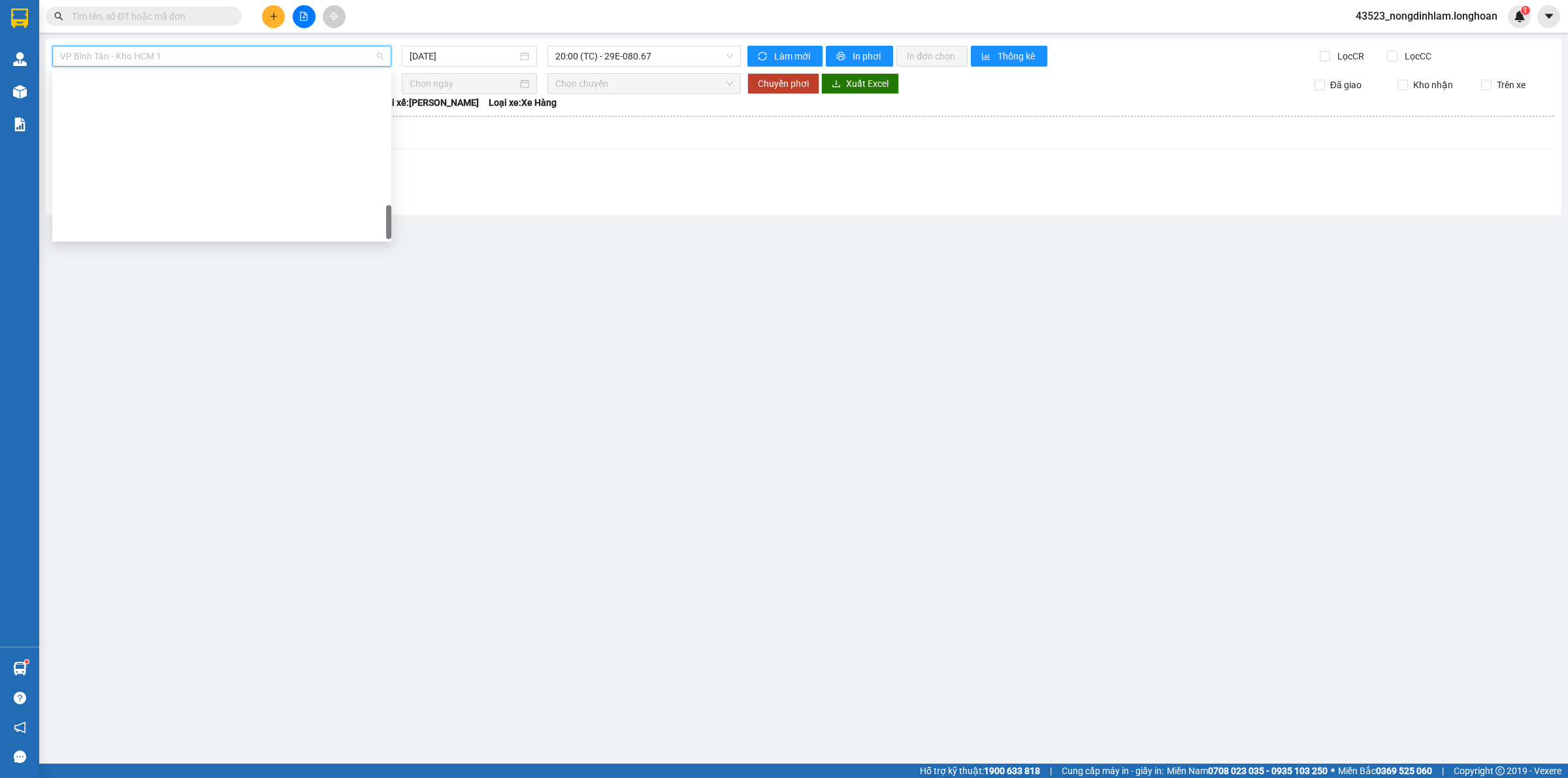
scroll to position [840, 0]
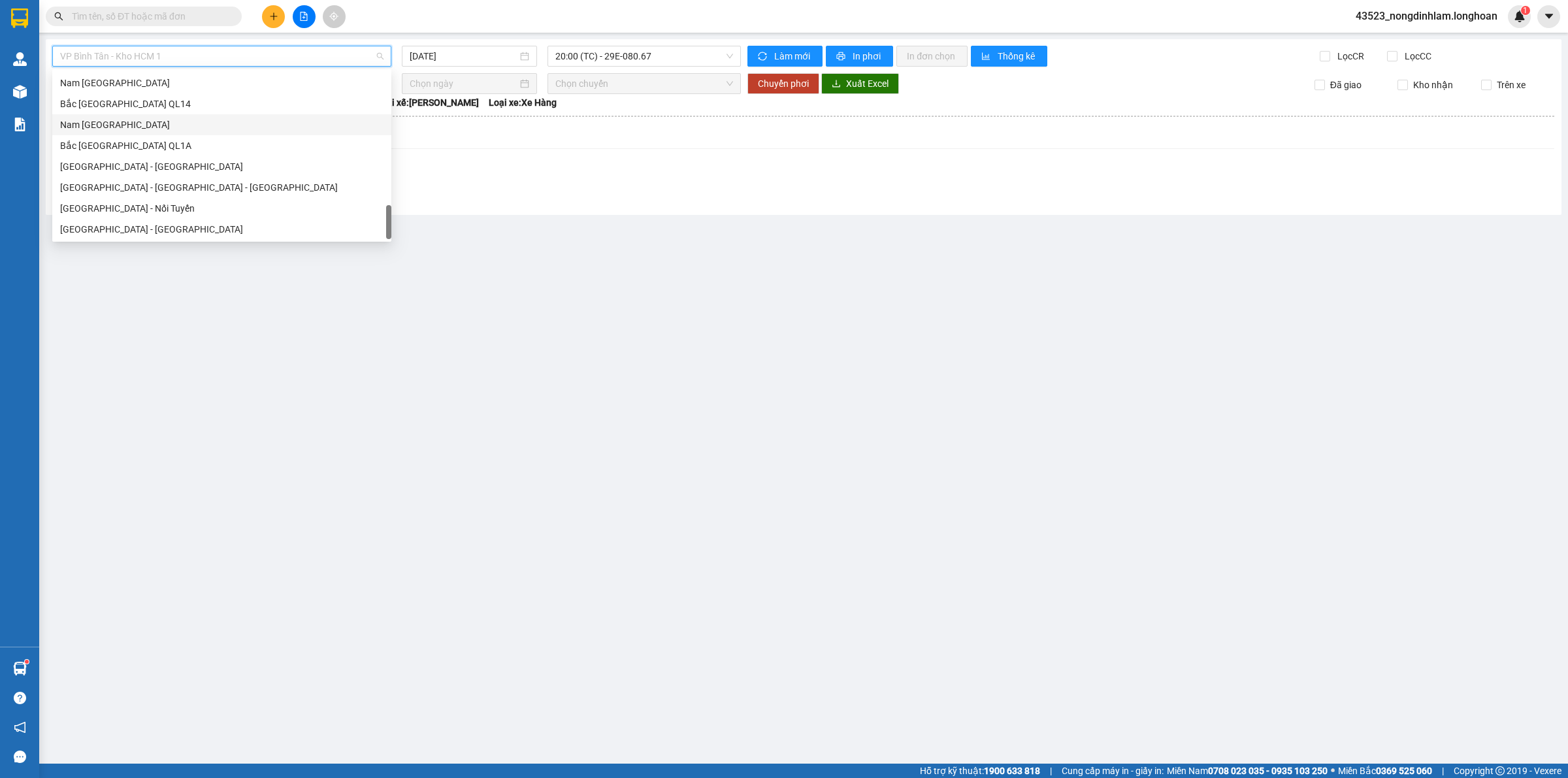
click at [103, 126] on div "Nam [GEOGRAPHIC_DATA]" at bounding box center [222, 124] width 323 height 14
type input "[DATE]"
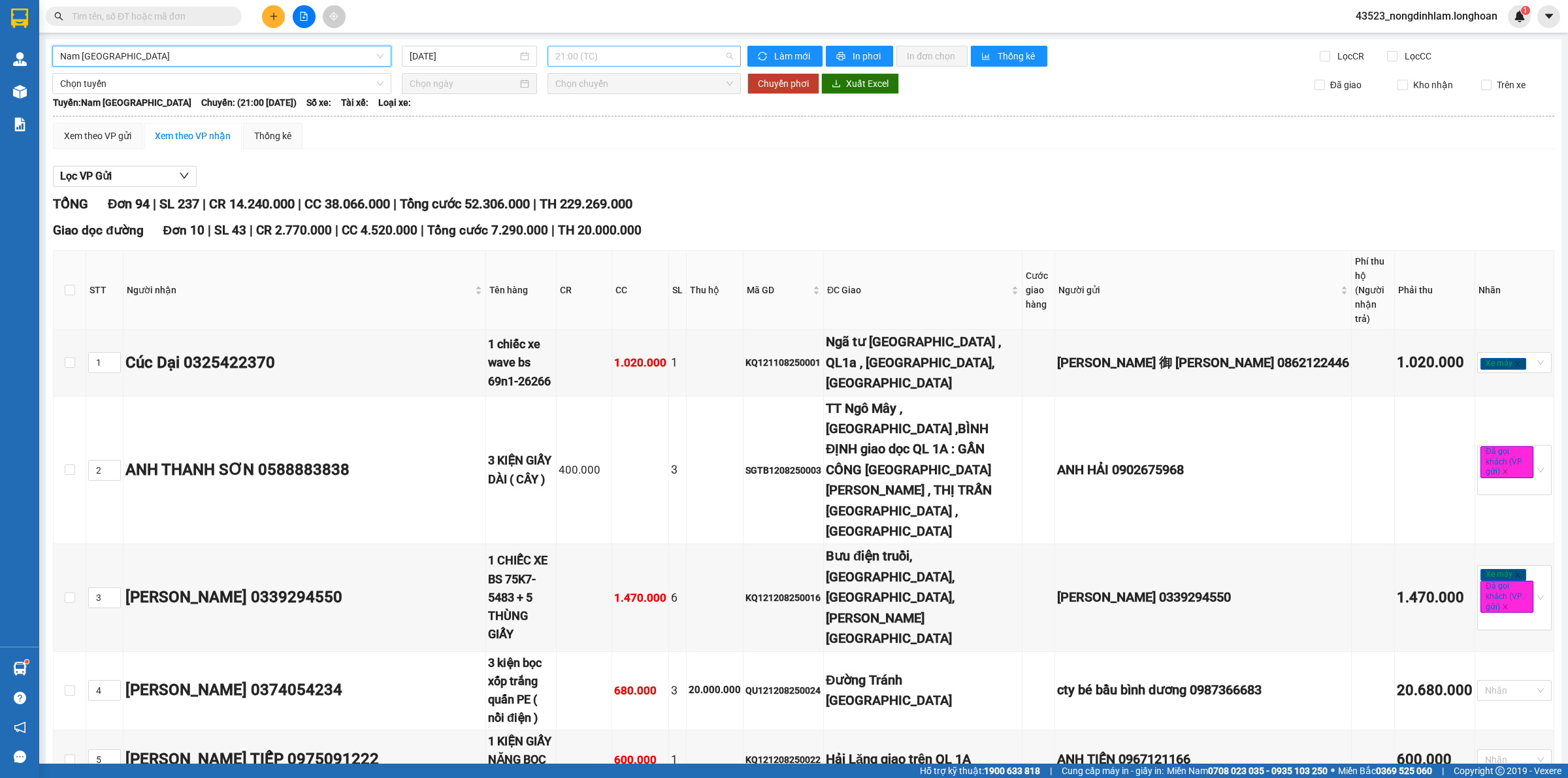
click at [616, 60] on span "21:00 (TC)" at bounding box center [644, 56] width 178 height 20
click at [621, 126] on div "23:00 (TC)" at bounding box center [602, 124] width 102 height 14
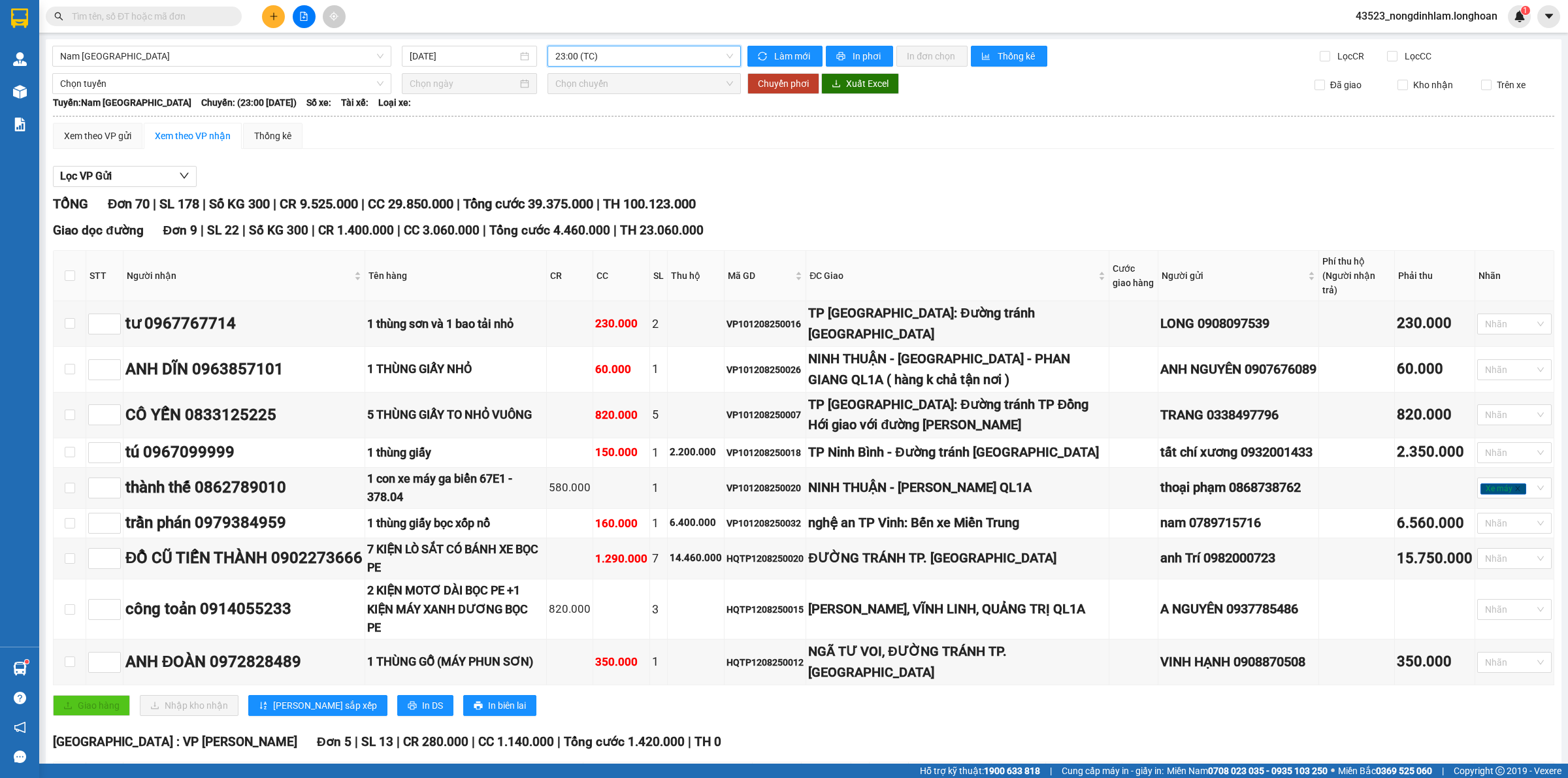
click at [561, 209] on span "Tổng cước 39.375.000" at bounding box center [528, 203] width 130 height 16
click at [582, 201] on span "Tổng cước 39.375.000" at bounding box center [528, 203] width 130 height 16
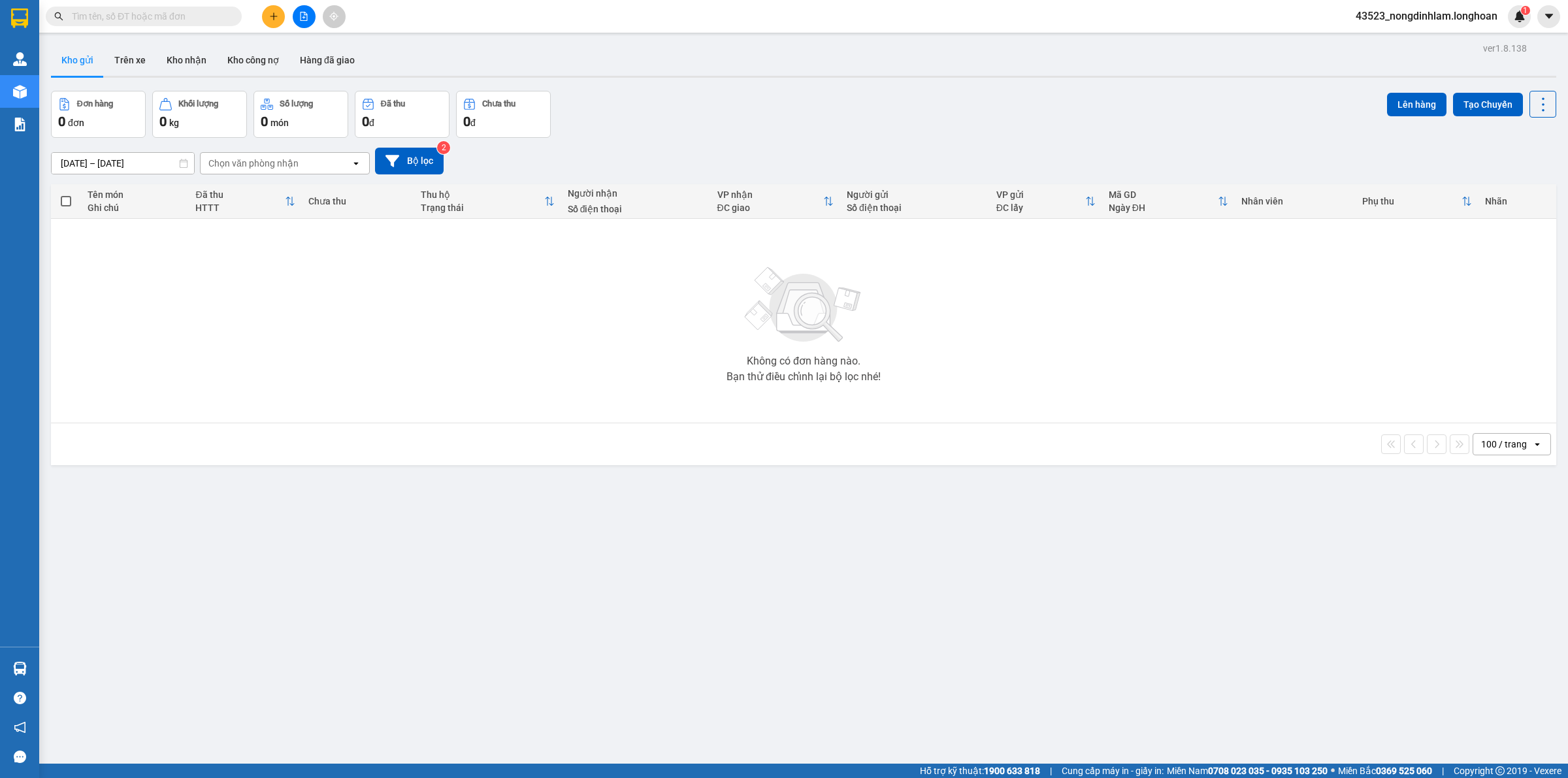
click at [302, 17] on icon "file-add" at bounding box center [304, 16] width 7 height 9
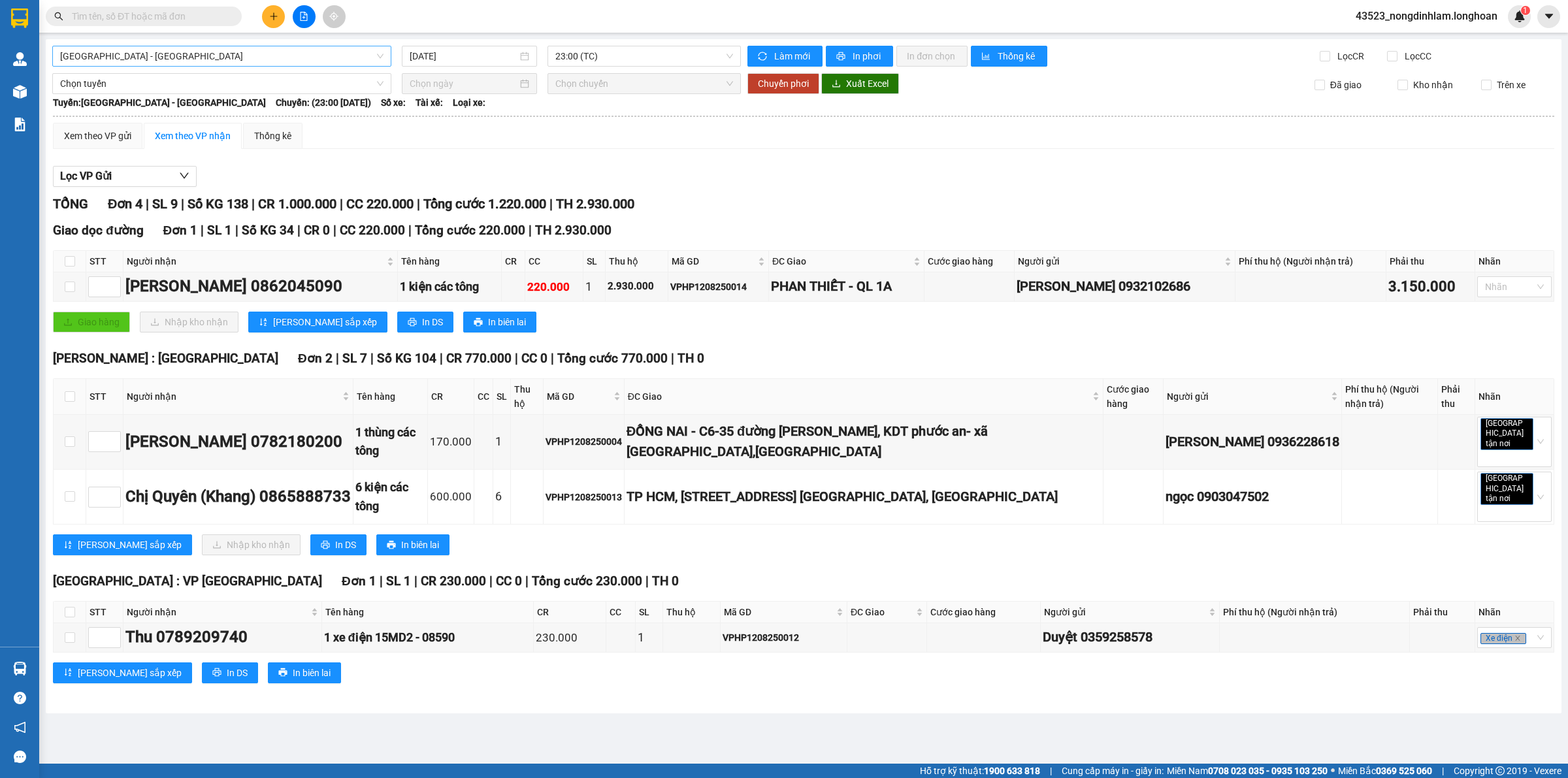
click at [135, 63] on span "[GEOGRAPHIC_DATA] - [GEOGRAPHIC_DATA]" at bounding box center [222, 56] width 323 height 20
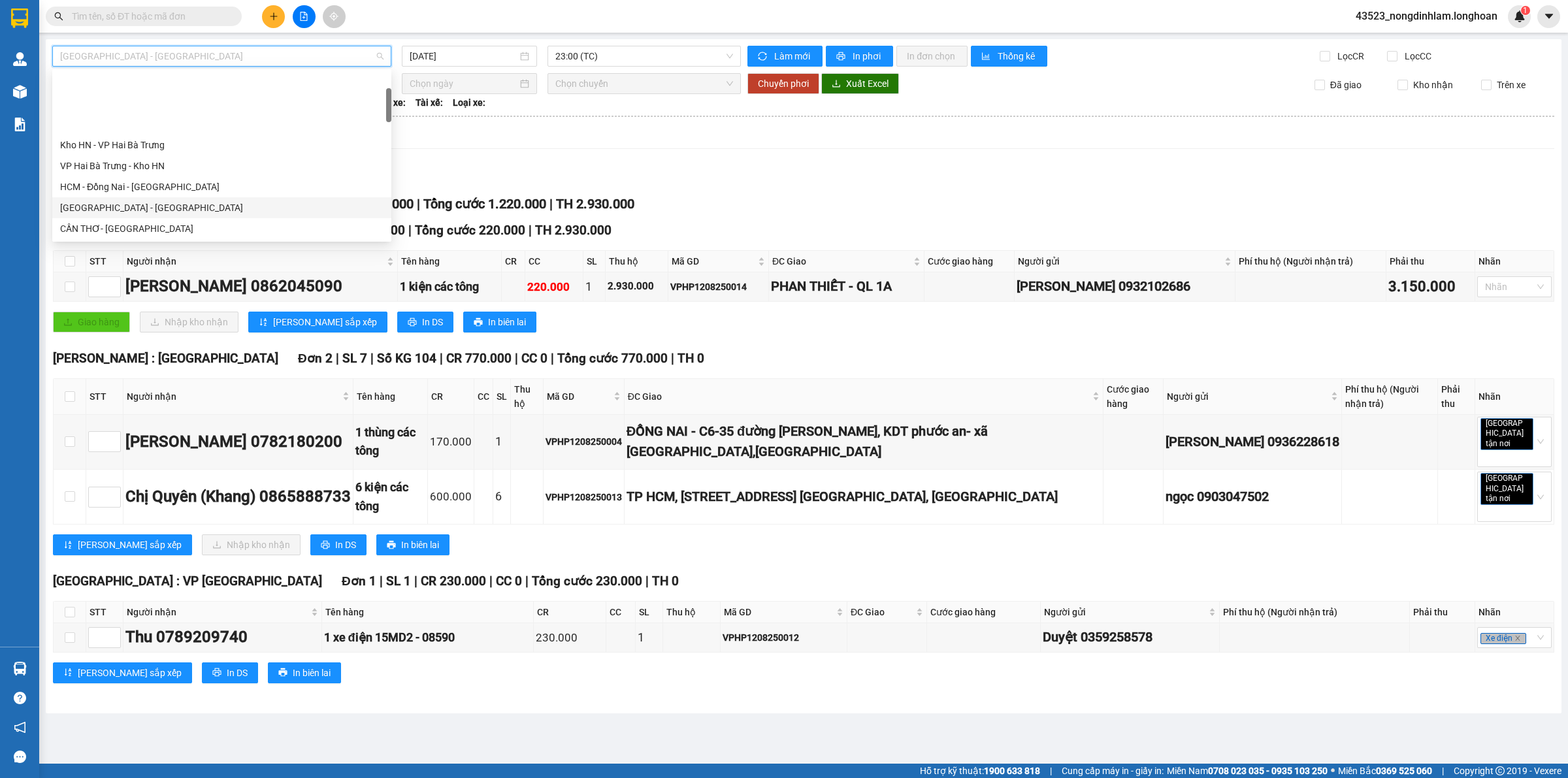
scroll to position [81, 0]
click at [154, 188] on div "VP Quận 12 - Kho HCM 1" at bounding box center [222, 188] width 323 height 14
type input "[DATE]"
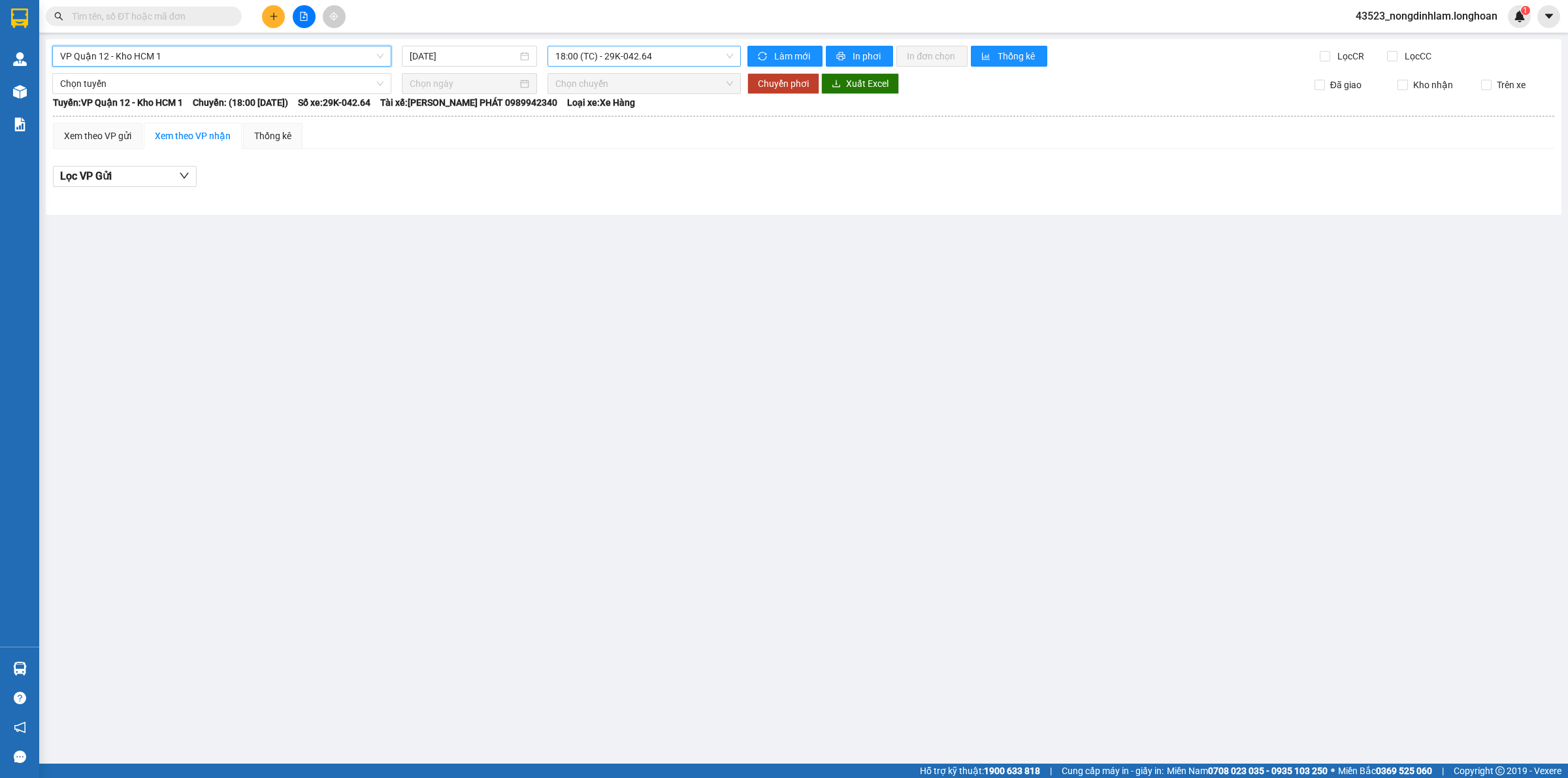
click at [585, 54] on span "18:00 (TC) - 29K-042.64" at bounding box center [644, 56] width 178 height 20
click at [618, 123] on div "19:30 (TC) - 29E-136.91" at bounding box center [606, 124] width 102 height 14
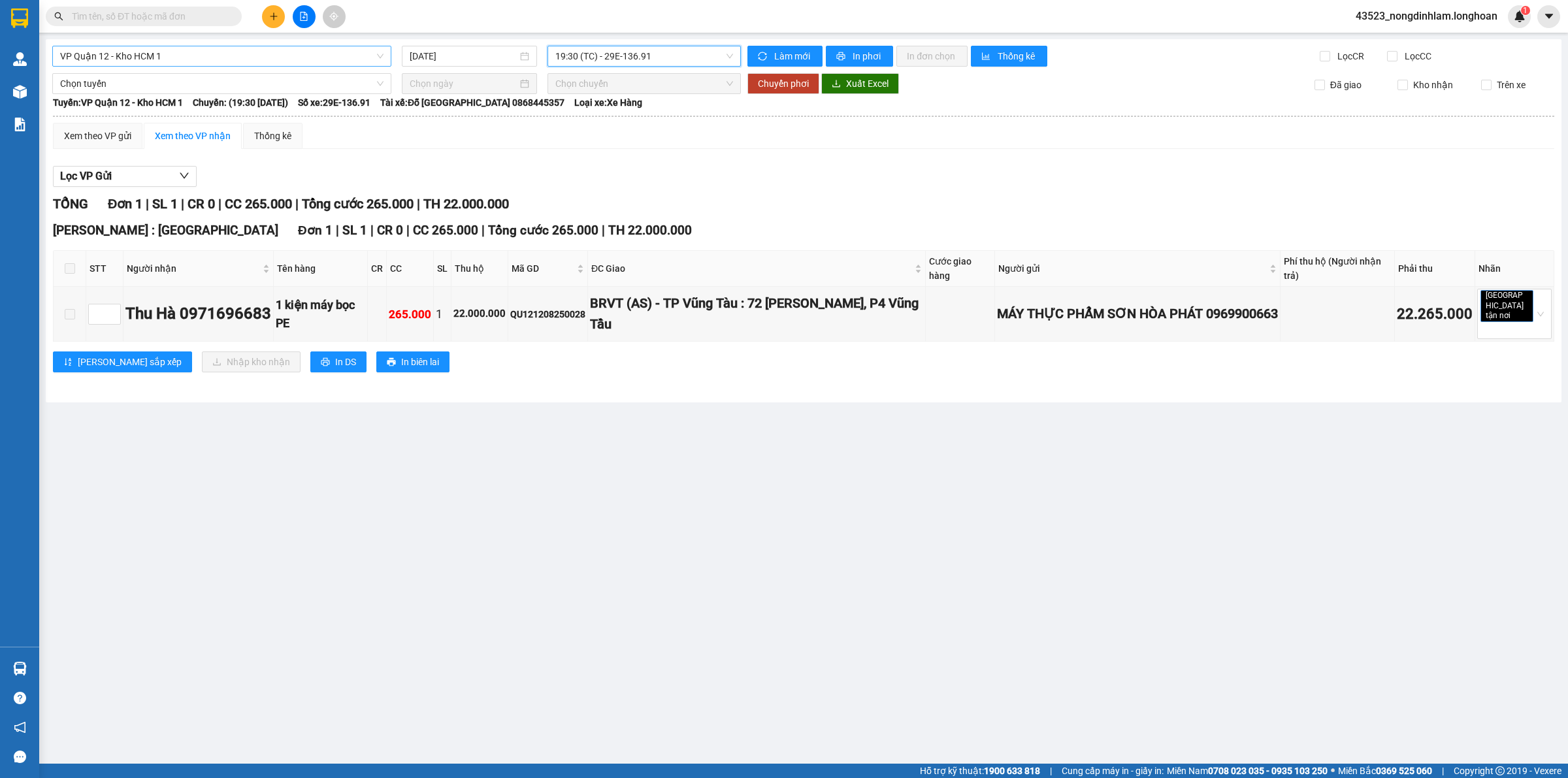
click at [281, 51] on span "VP Quận 12 - Kho HCM 1" at bounding box center [222, 56] width 323 height 20
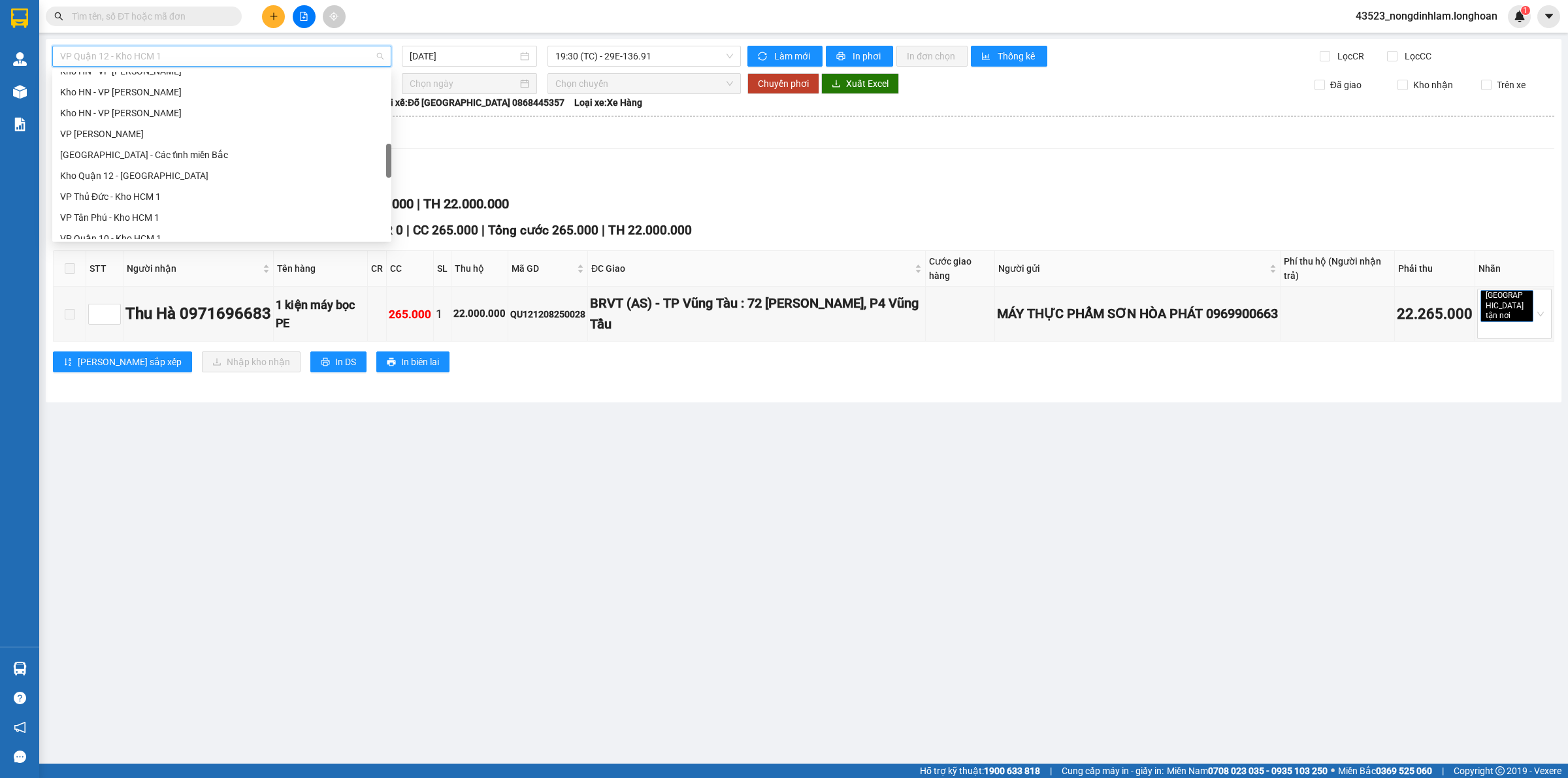
scroll to position [490, 0]
click at [134, 110] on div "VP Thủ Đức - Kho HCM 1" at bounding box center [222, 115] width 323 height 14
type input "[DATE]"
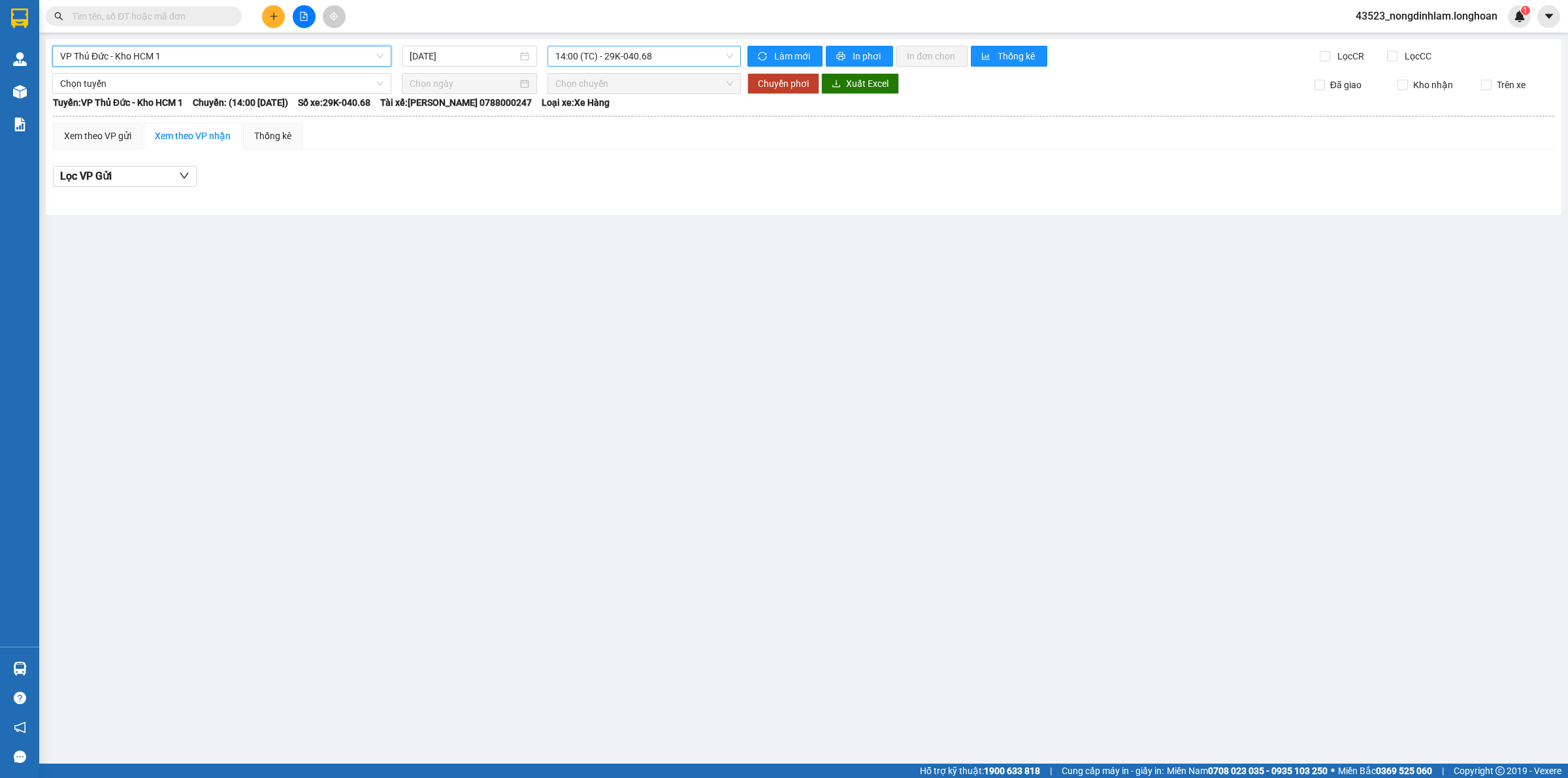
click at [628, 60] on span "14:00 (TC) - 29K-040.68" at bounding box center [644, 56] width 178 height 20
click at [619, 119] on div "18:40 (TC) - 29E-083.29" at bounding box center [606, 124] width 102 height 14
click at [606, 61] on span "18:40 (TC) - 29E-083.29" at bounding box center [644, 56] width 178 height 20
click at [603, 54] on span "18:40 (TC) - 29E-083.29" at bounding box center [644, 56] width 178 height 20
click at [325, 51] on span "VP Thủ Đức - Kho HCM 1" at bounding box center [222, 56] width 323 height 20
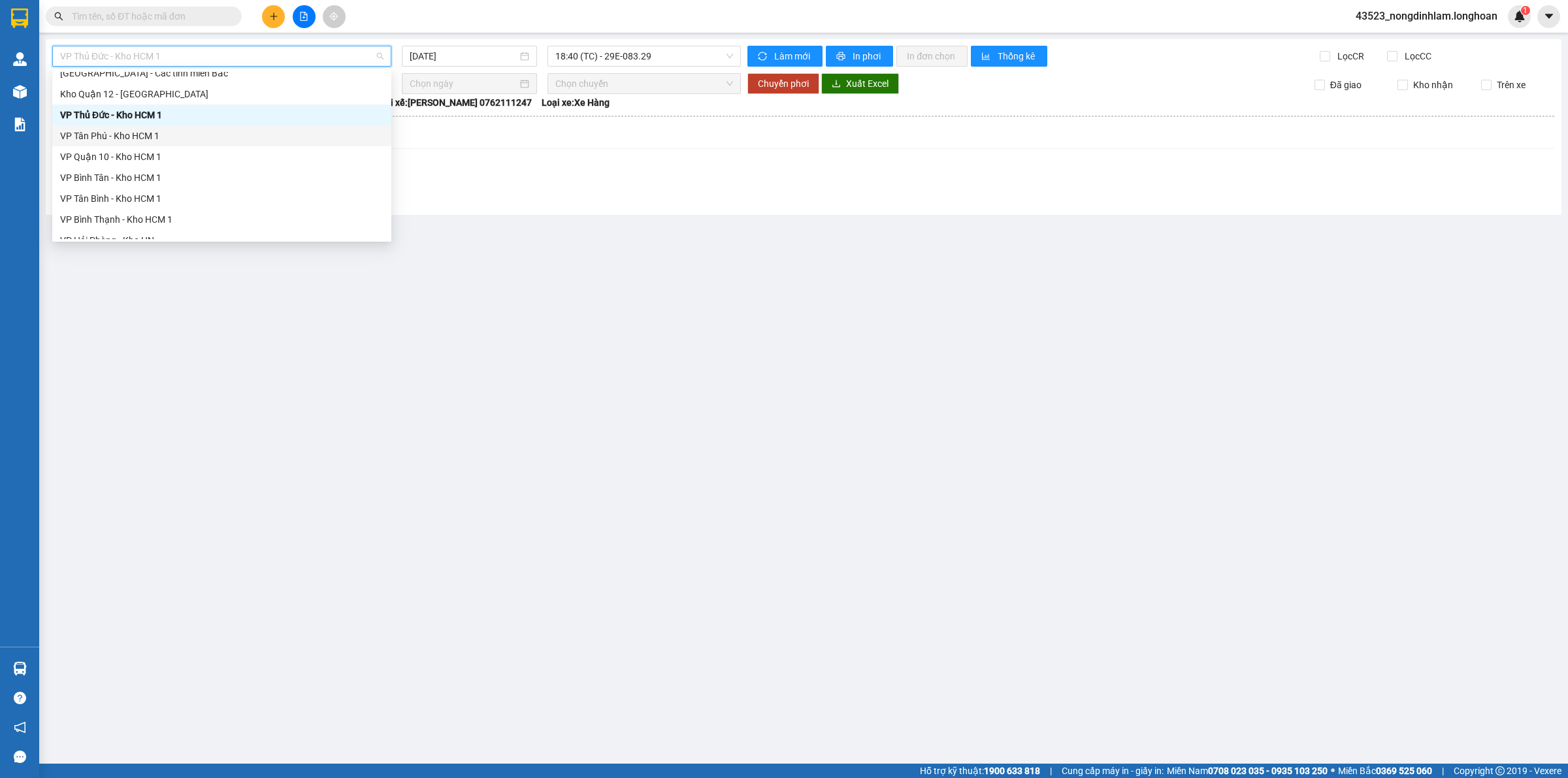
click at [190, 135] on div "VP Tân Phú - Kho HCM 1" at bounding box center [222, 136] width 323 height 14
type input "[DATE]"
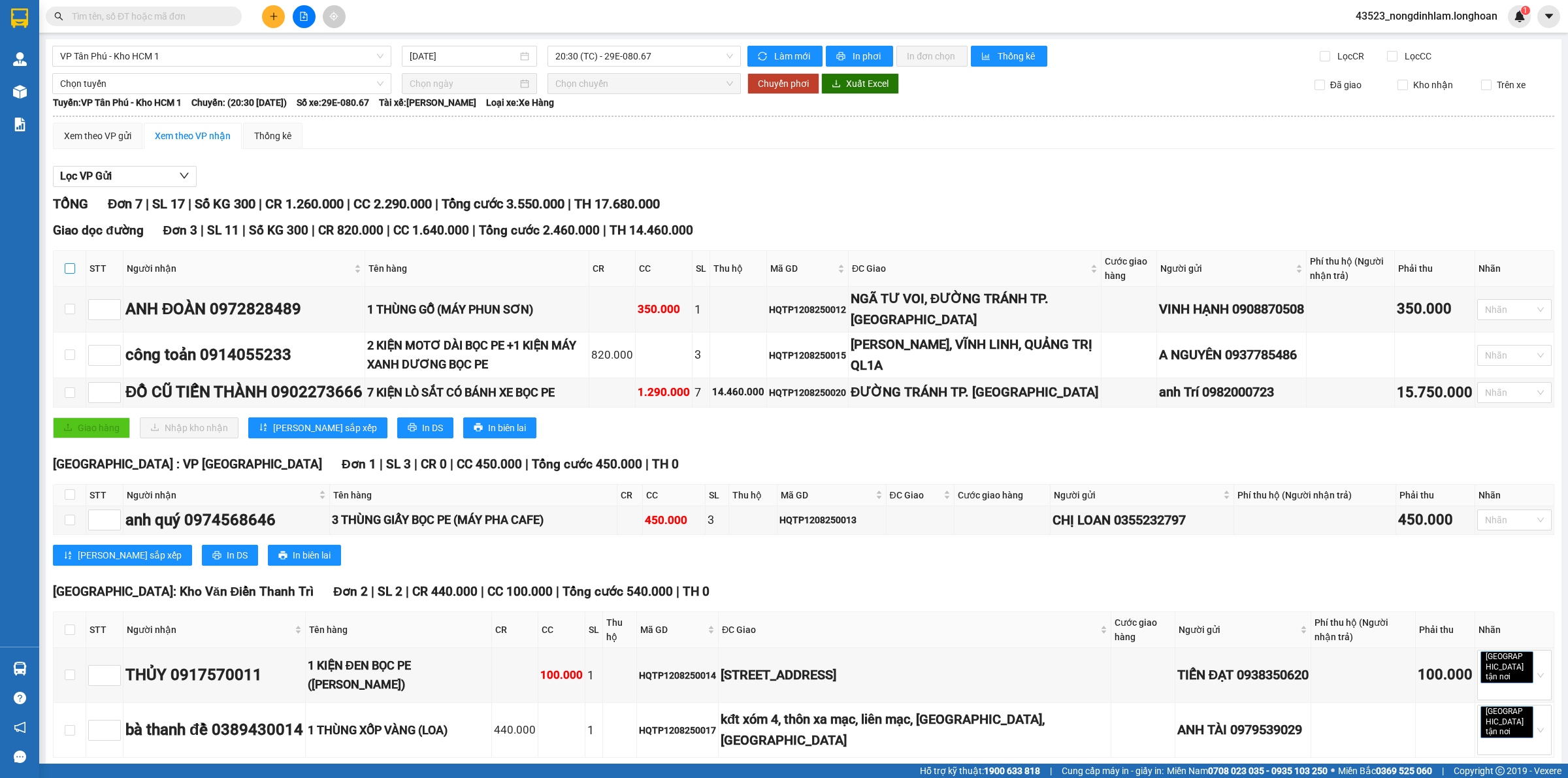
click at [73, 264] on input "checkbox" at bounding box center [69, 268] width 10 height 10
checkbox input "true"
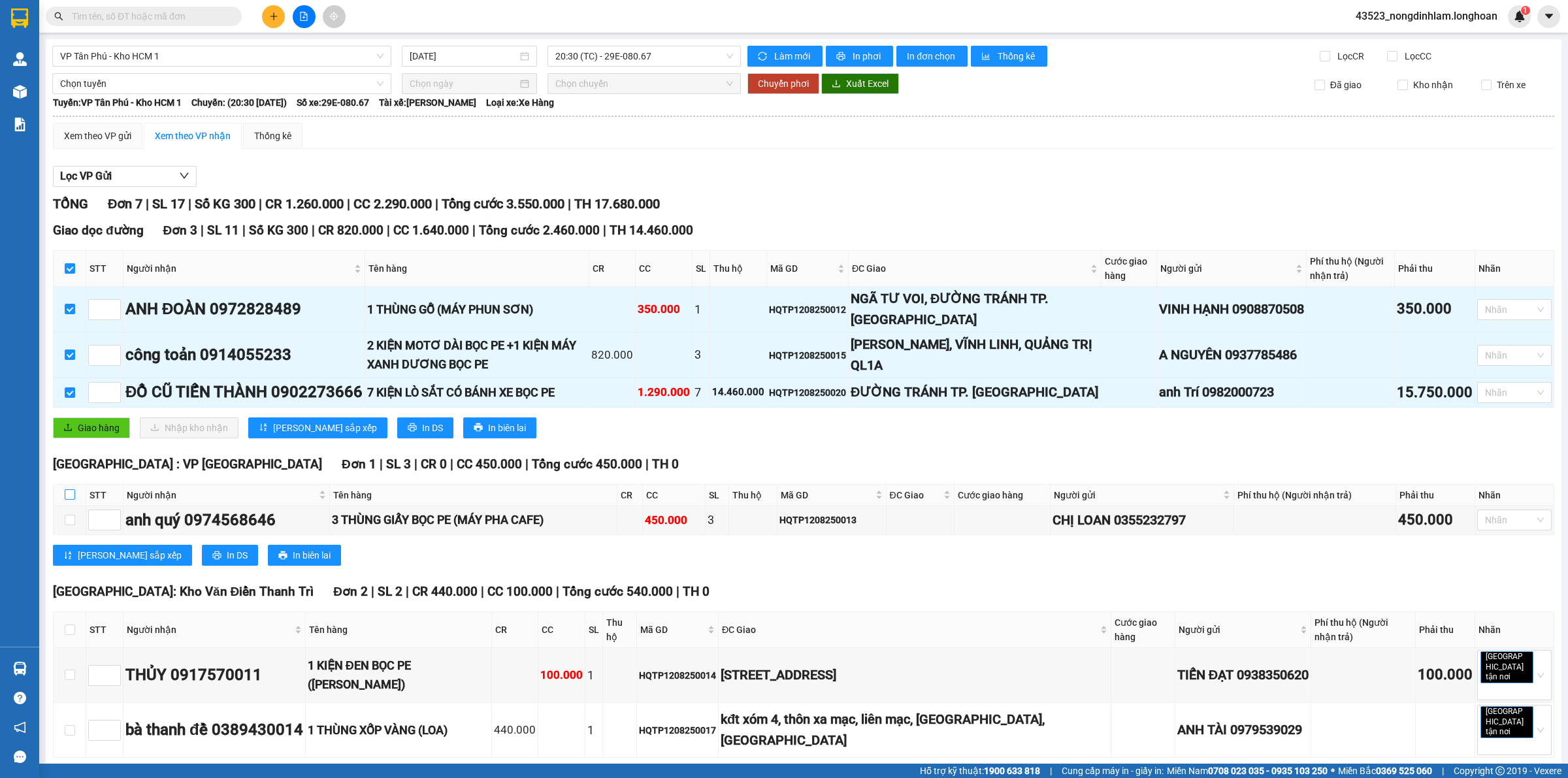
click at [68, 495] on input "checkbox" at bounding box center [69, 494] width 10 height 10
checkbox input "true"
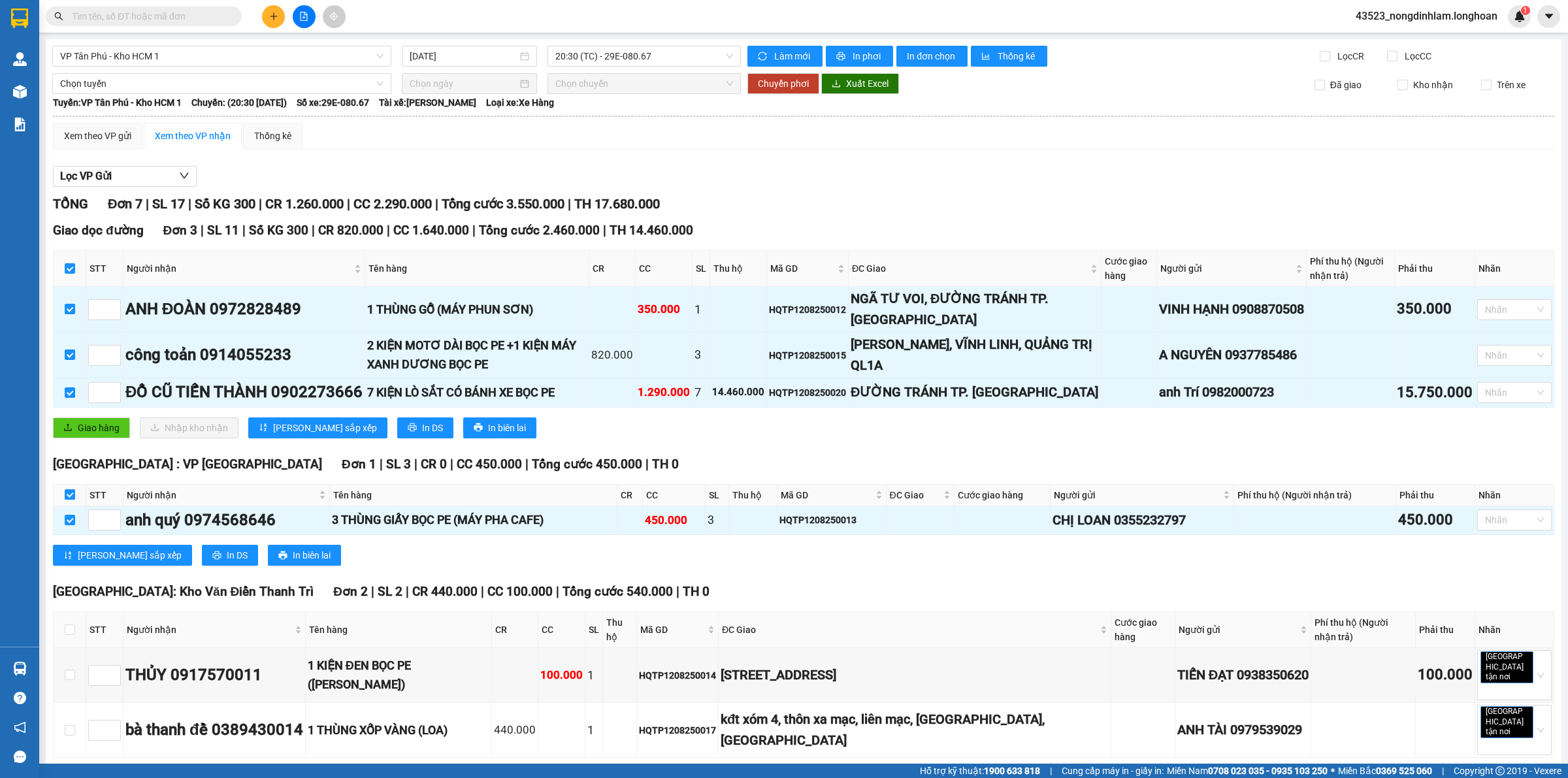
scroll to position [81, 0]
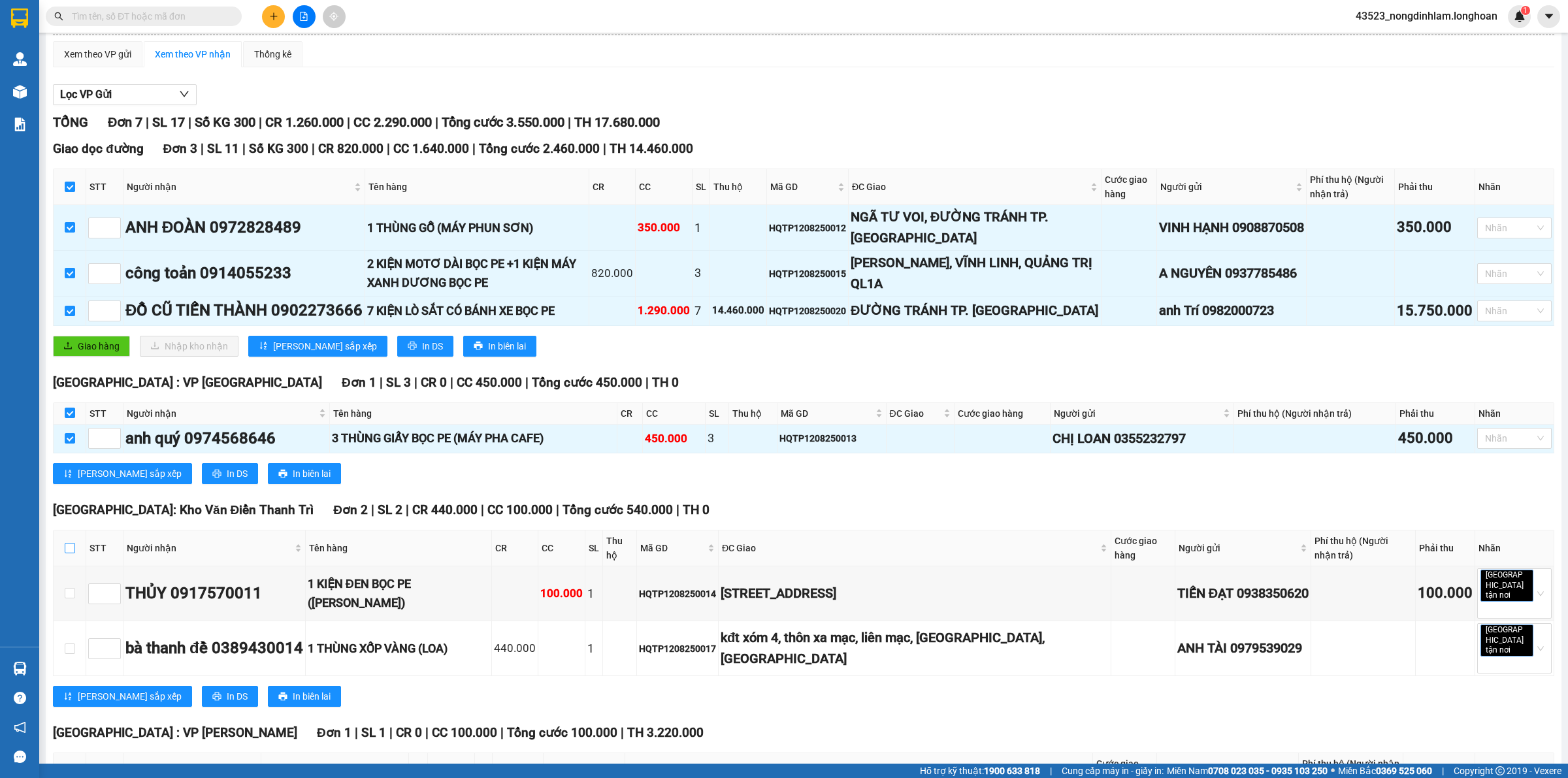
click at [66, 546] on input "checkbox" at bounding box center [69, 548] width 10 height 10
checkbox input "true"
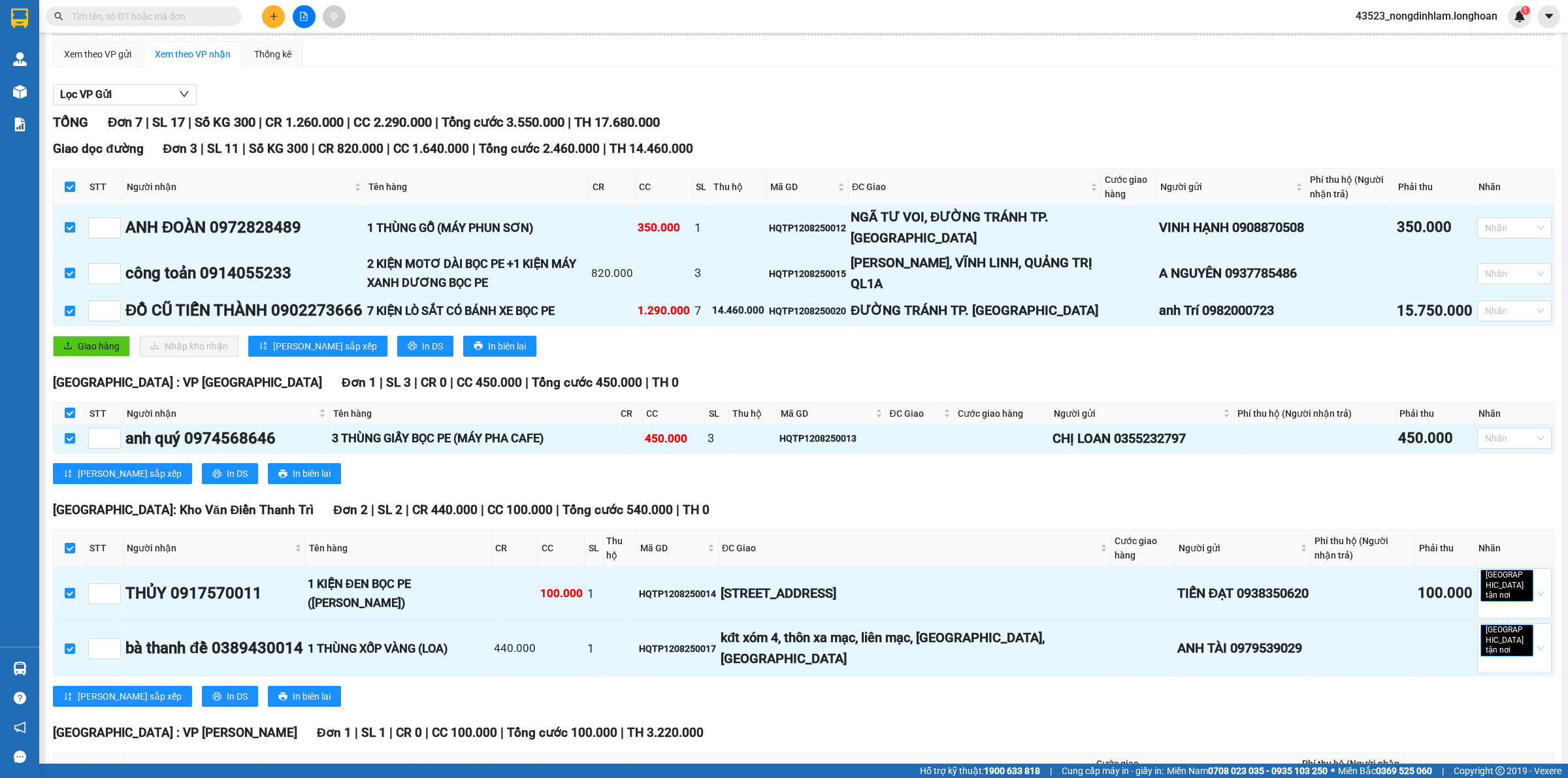
scroll to position [191, 0]
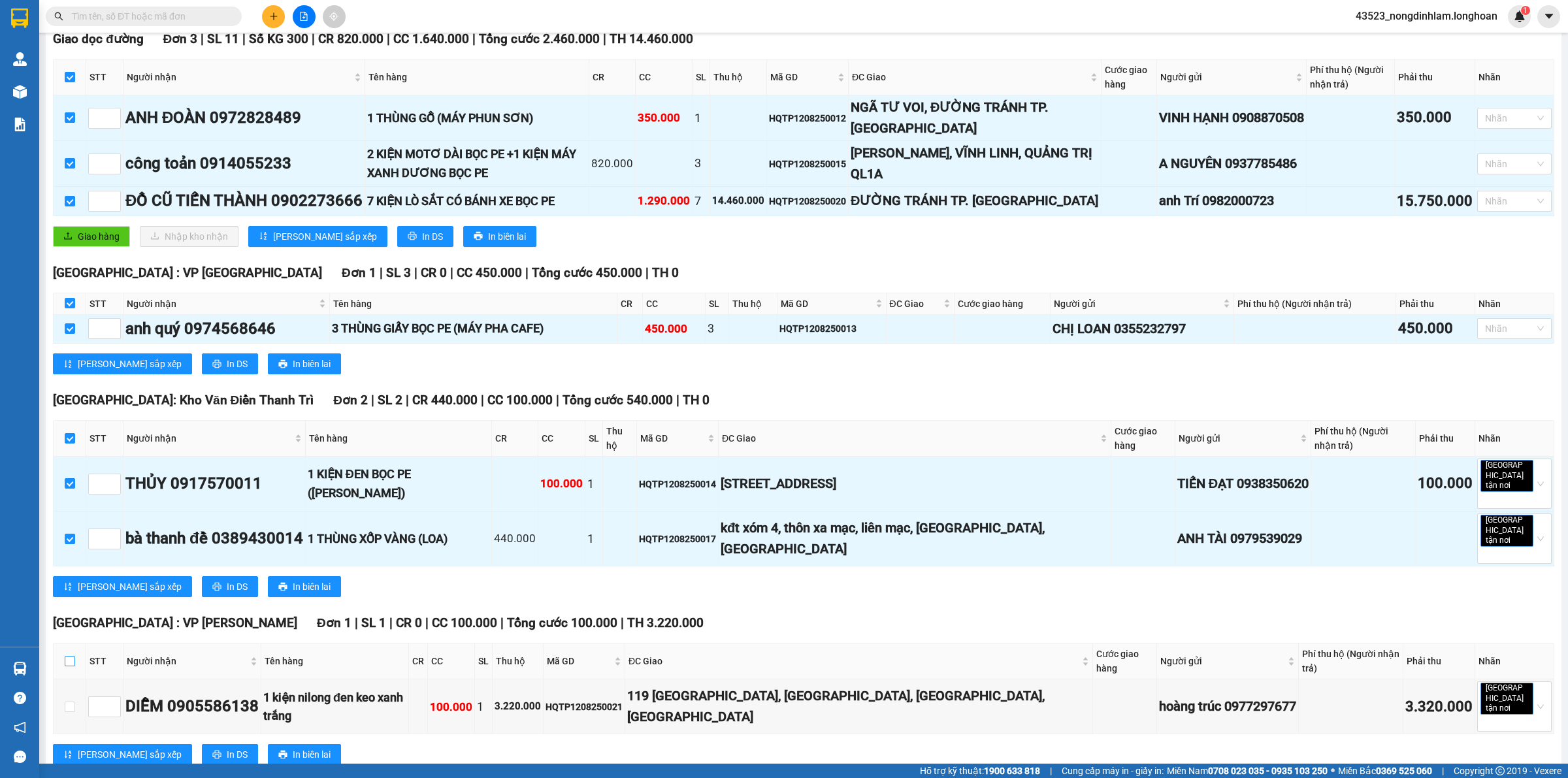
click at [66, 654] on label at bounding box center [69, 661] width 10 height 14
click at [66, 656] on input "checkbox" at bounding box center [69, 661] width 10 height 10
checkbox input "true"
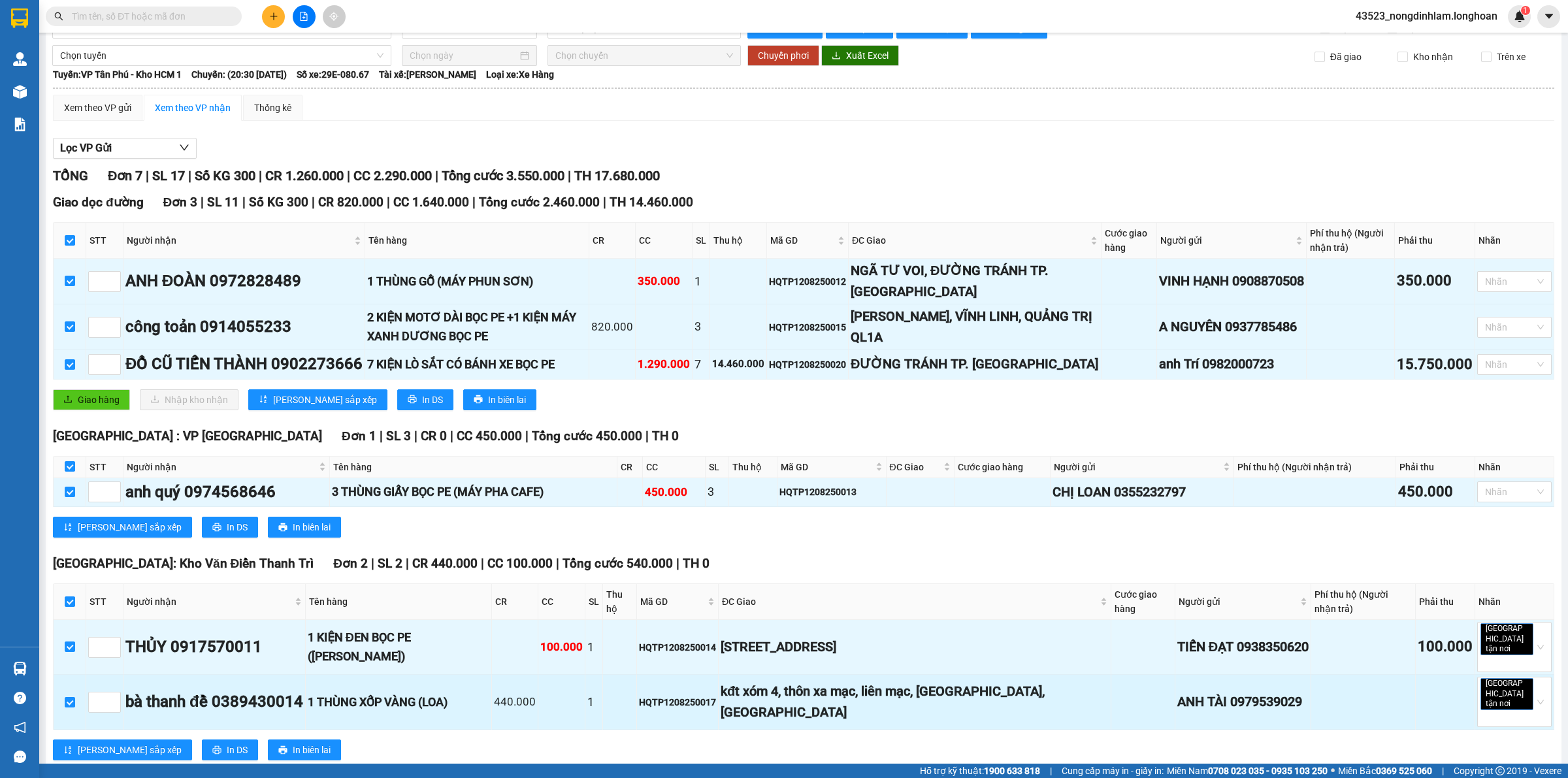
scroll to position [0, 0]
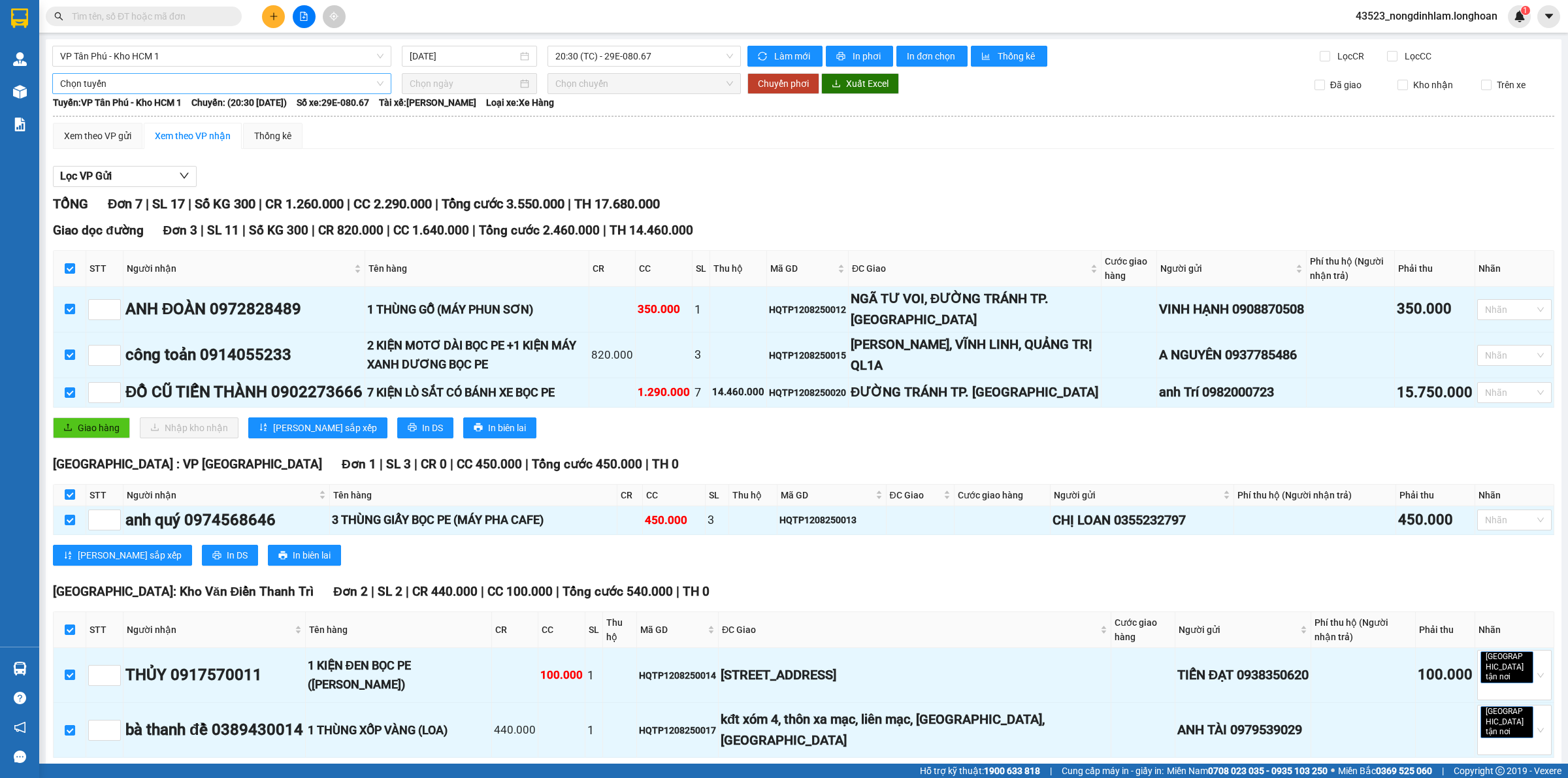
click at [180, 81] on span "Chọn tuyến" at bounding box center [222, 83] width 323 height 20
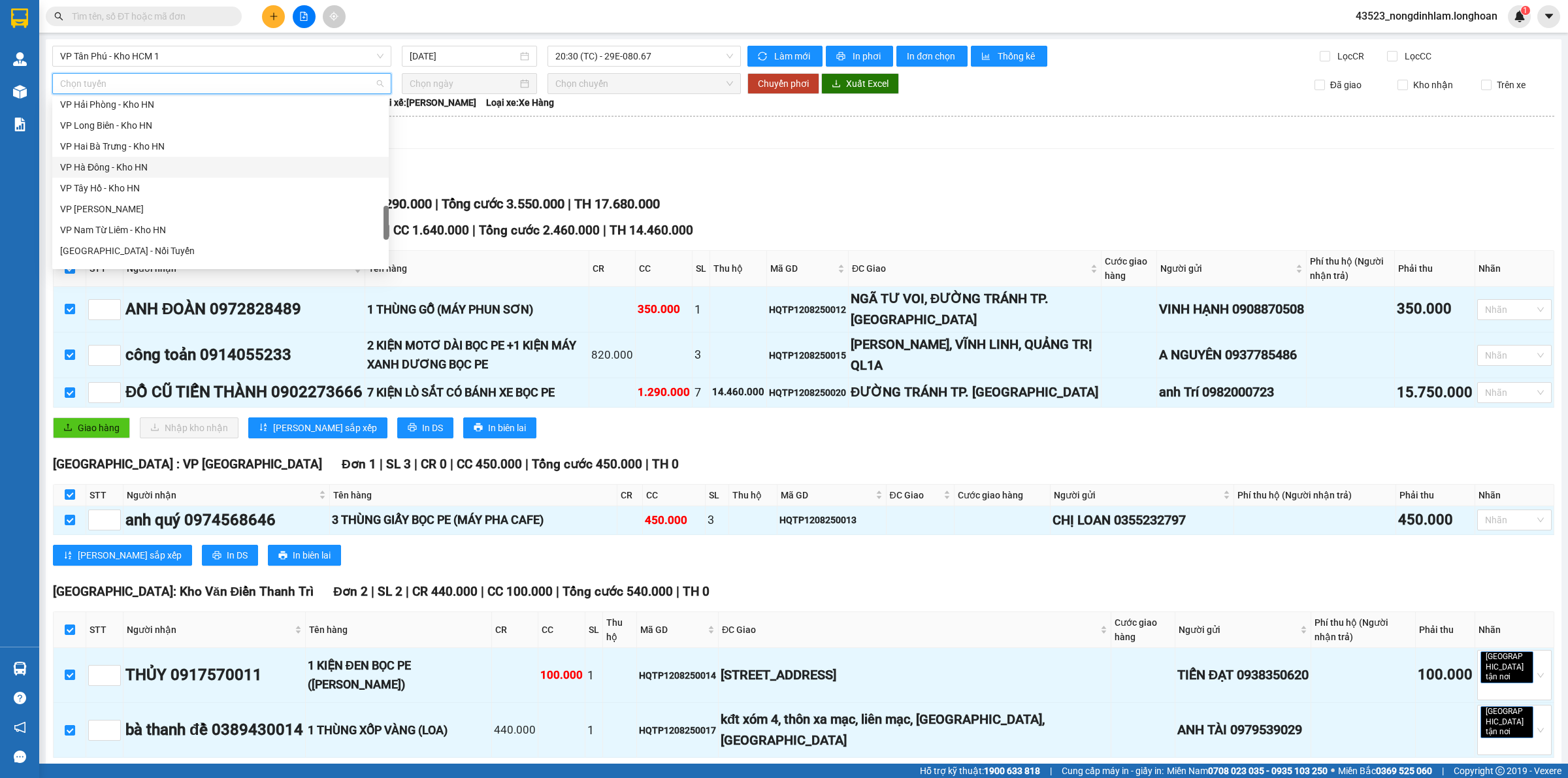
scroll to position [856, 0]
click at [137, 152] on div "Nam [GEOGRAPHIC_DATA]" at bounding box center [220, 152] width 321 height 14
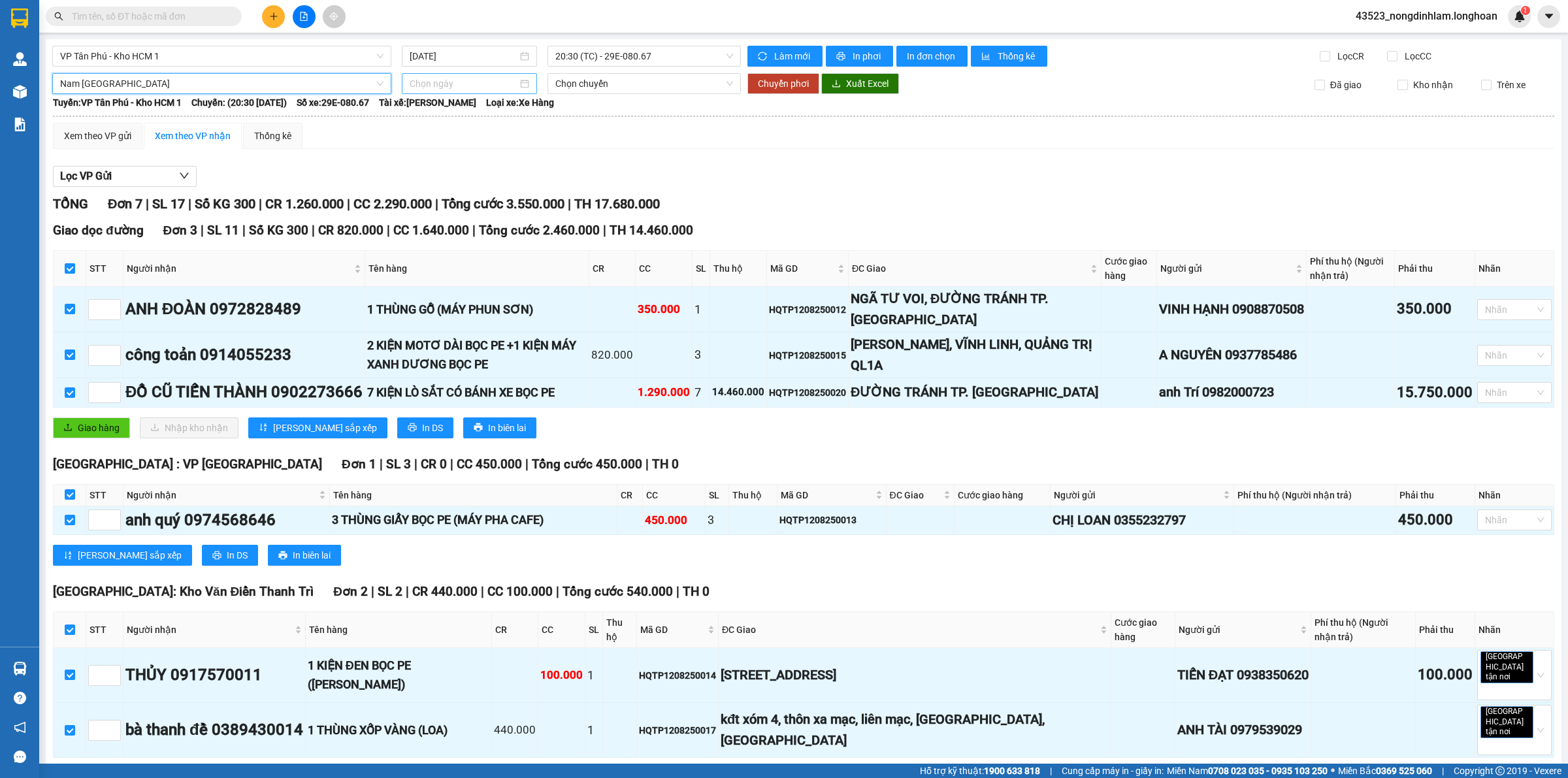
click at [480, 77] on input at bounding box center [463, 83] width 108 height 14
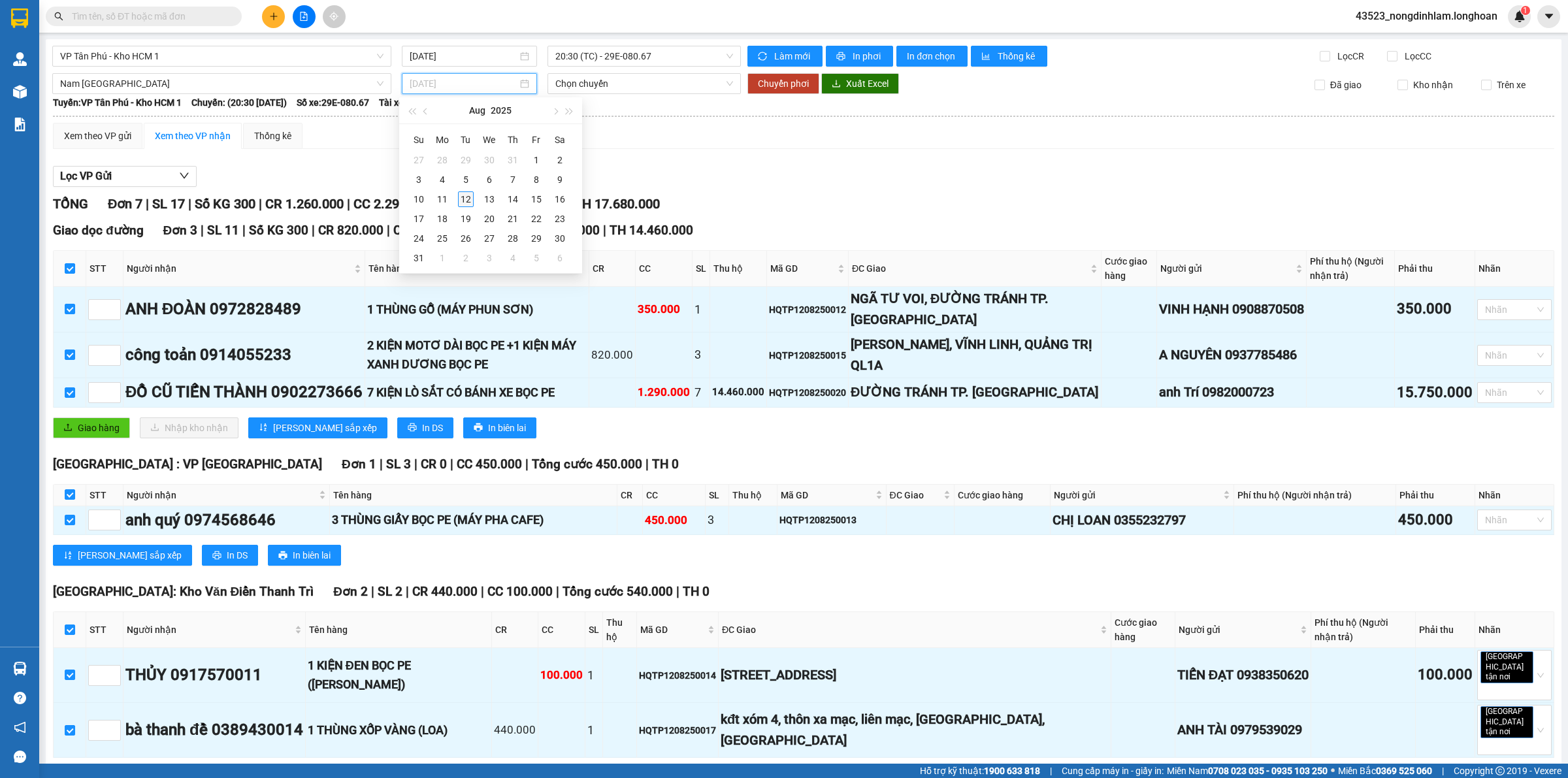
type input "[DATE]"
click at [464, 199] on div "12" at bounding box center [466, 199] width 16 height 16
type input "[DATE]"
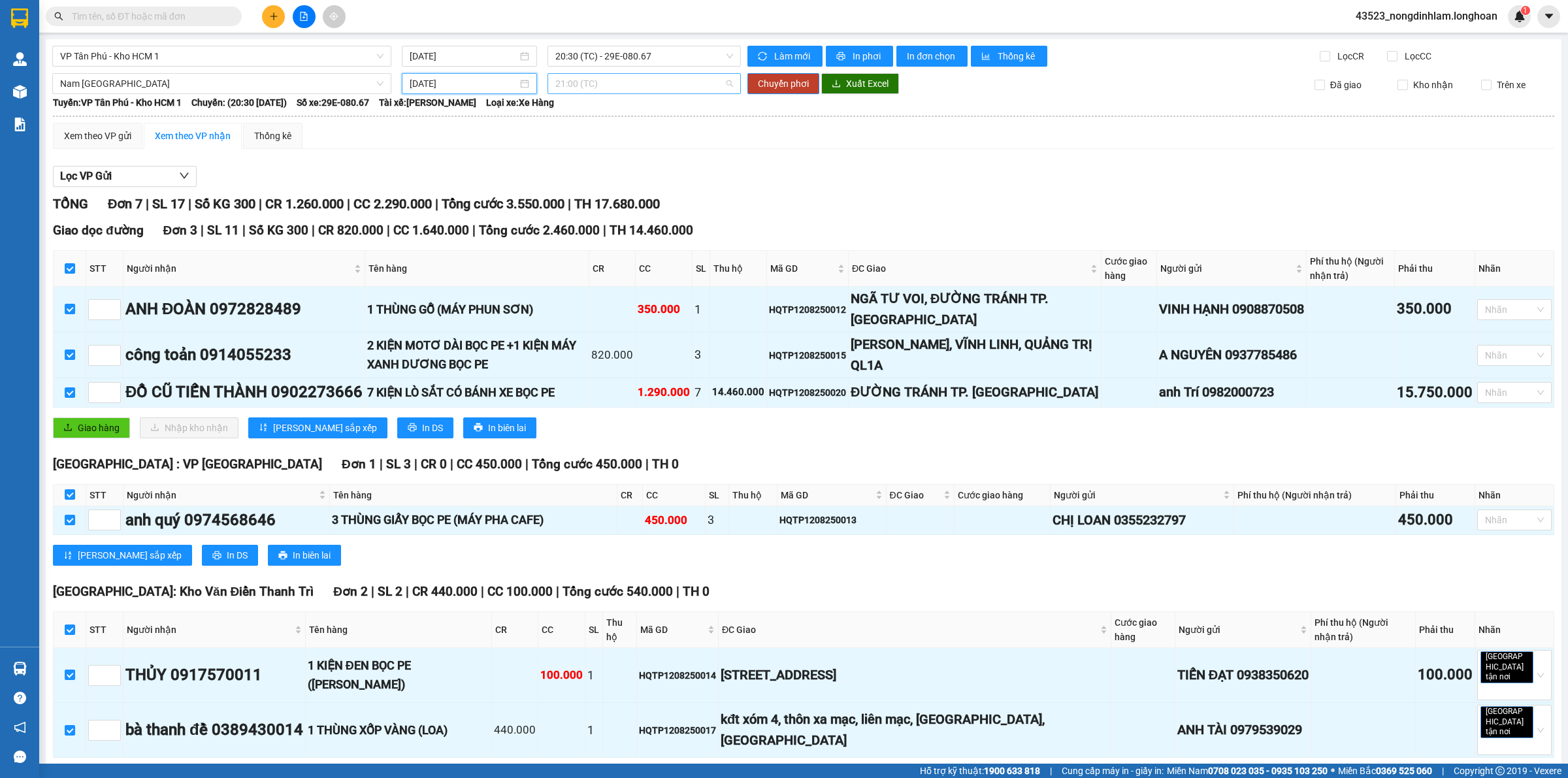
click at [582, 87] on span "21:00 (TC)" at bounding box center [644, 83] width 178 height 20
click at [582, 152] on div "23:00 (TC)" at bounding box center [602, 151] width 102 height 14
click at [784, 82] on span "Chuyển phơi" at bounding box center [783, 83] width 51 height 14
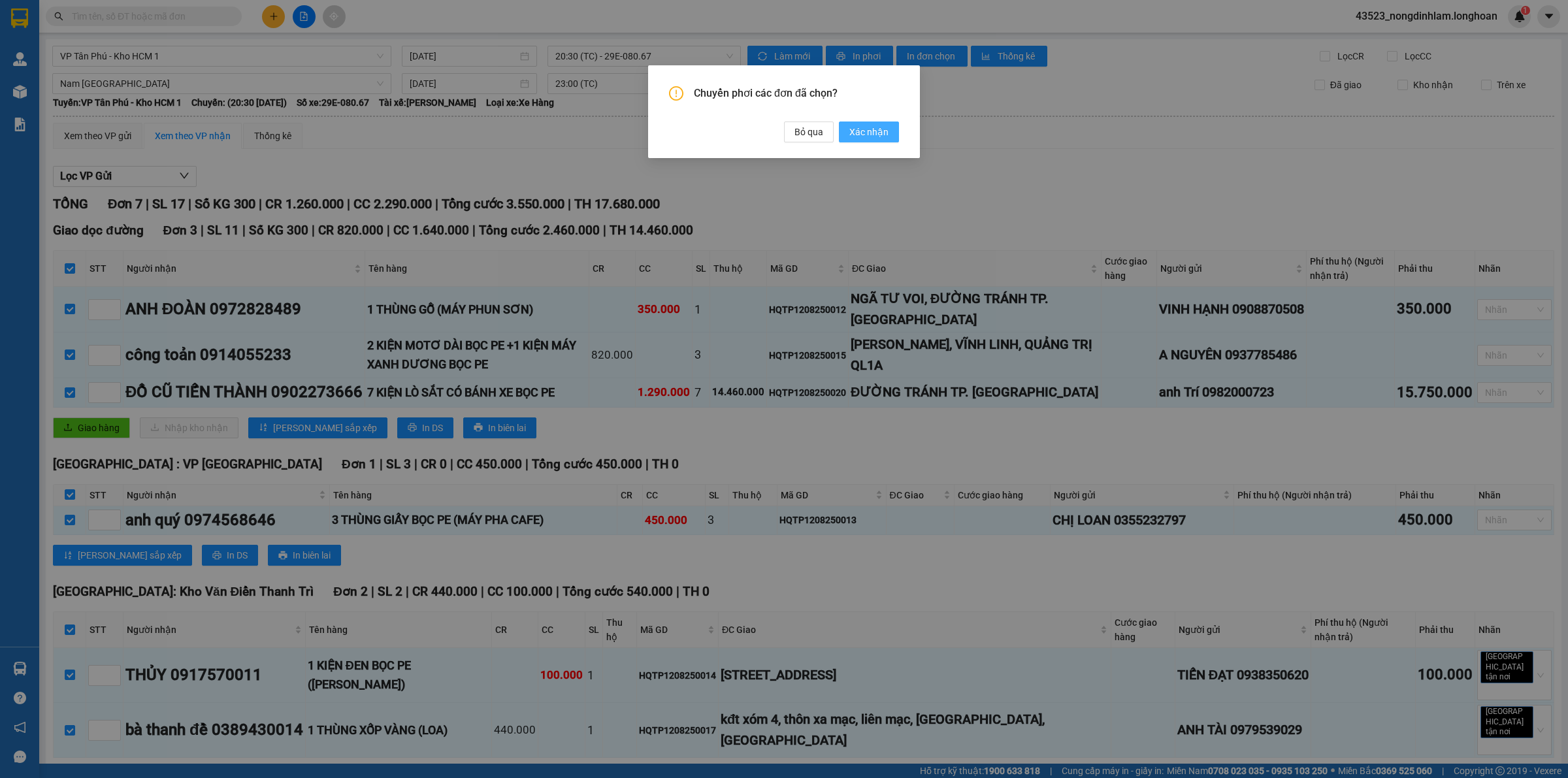
click at [869, 135] on span "Xác nhận" at bounding box center [869, 131] width 39 height 14
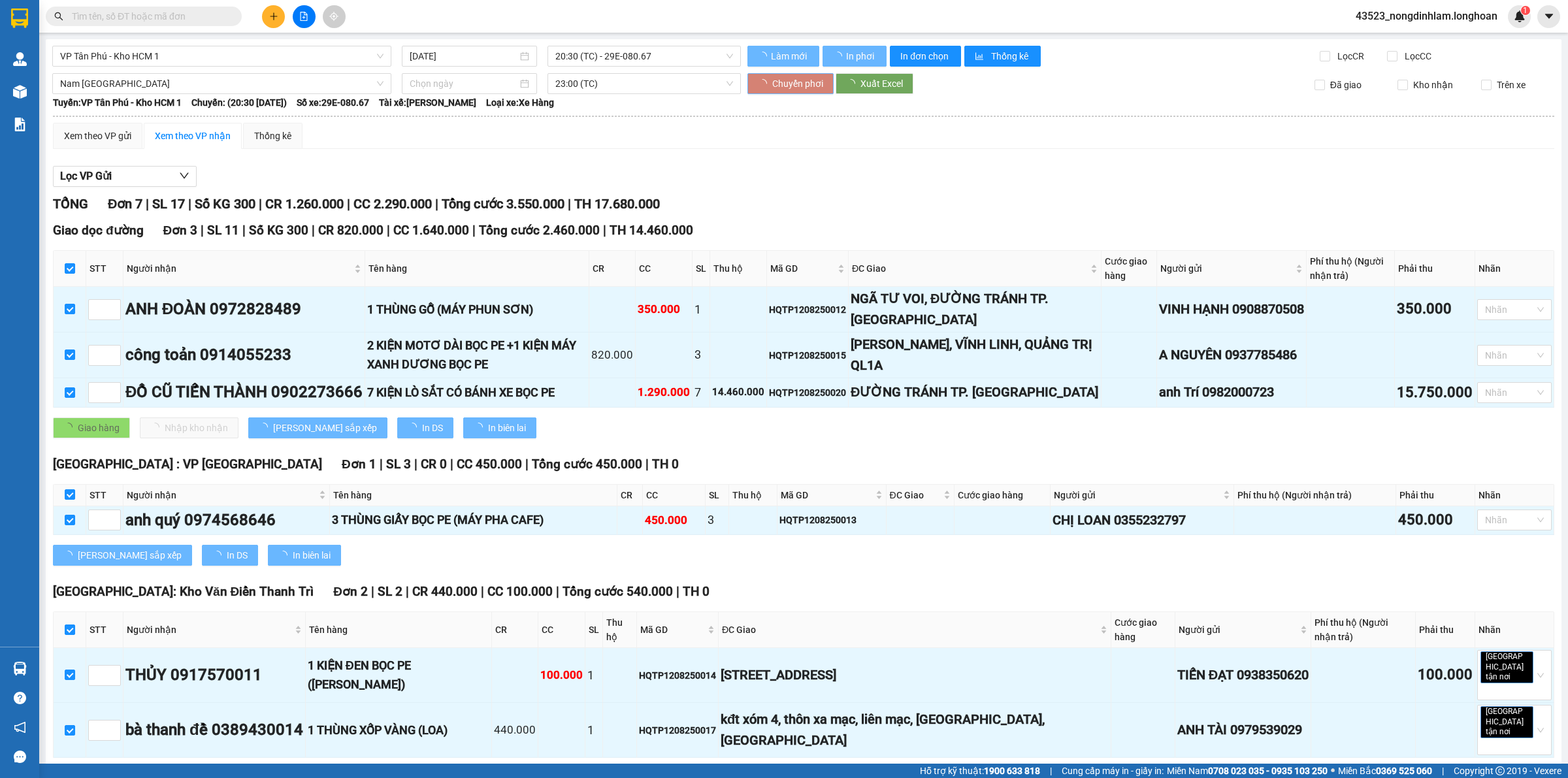
checkbox input "false"
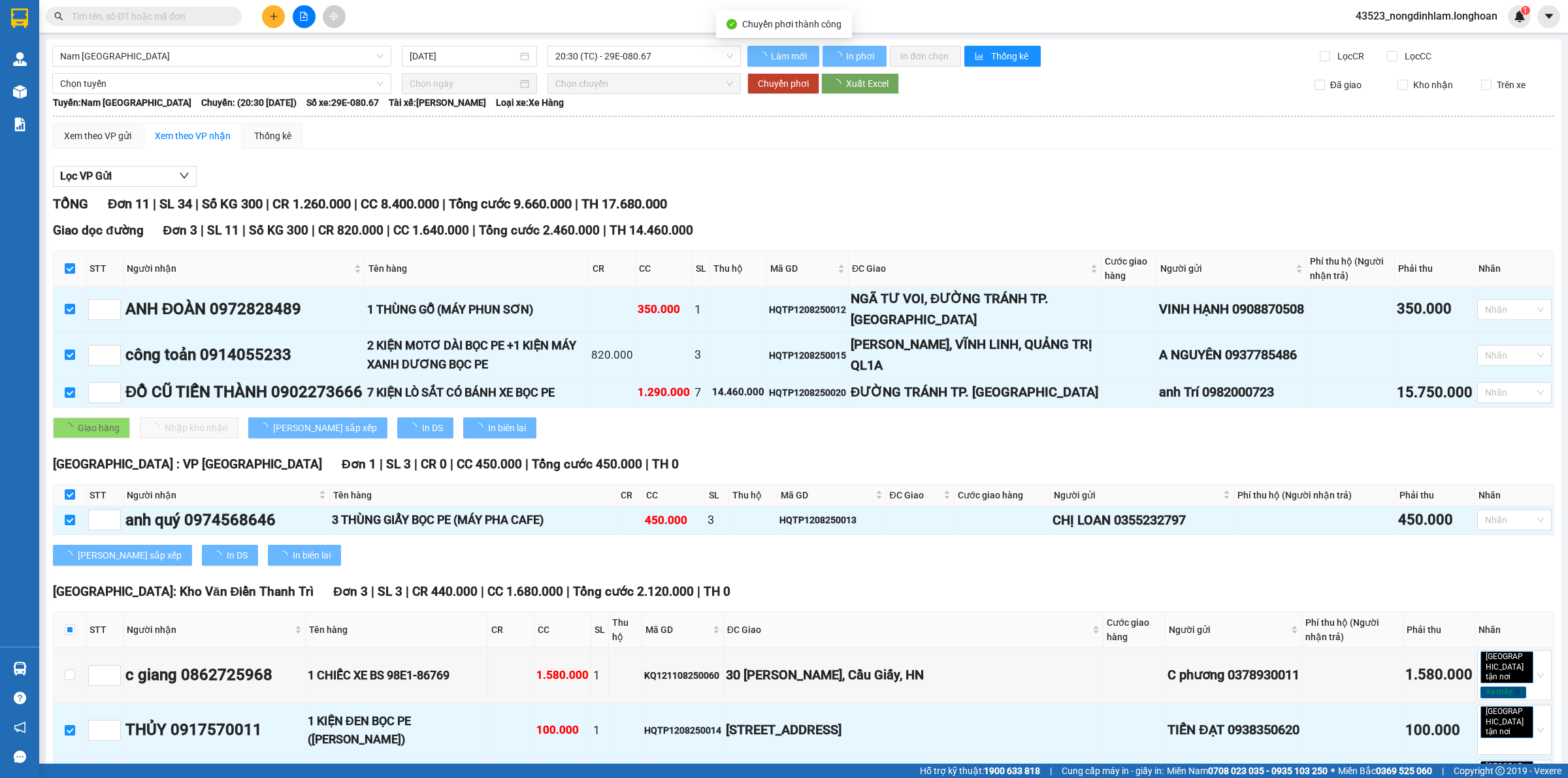
checkbox input "false"
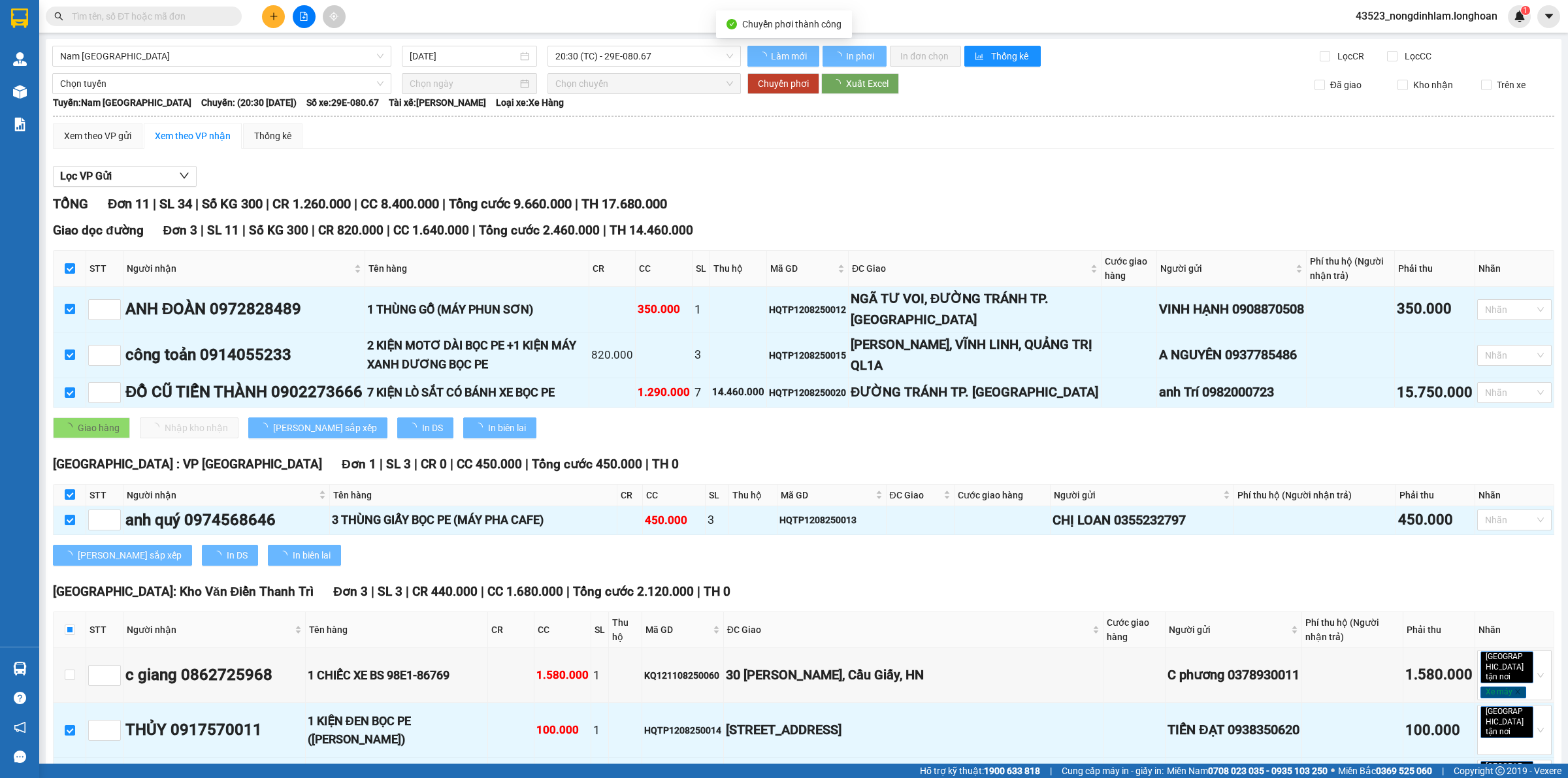
checkbox input "false"
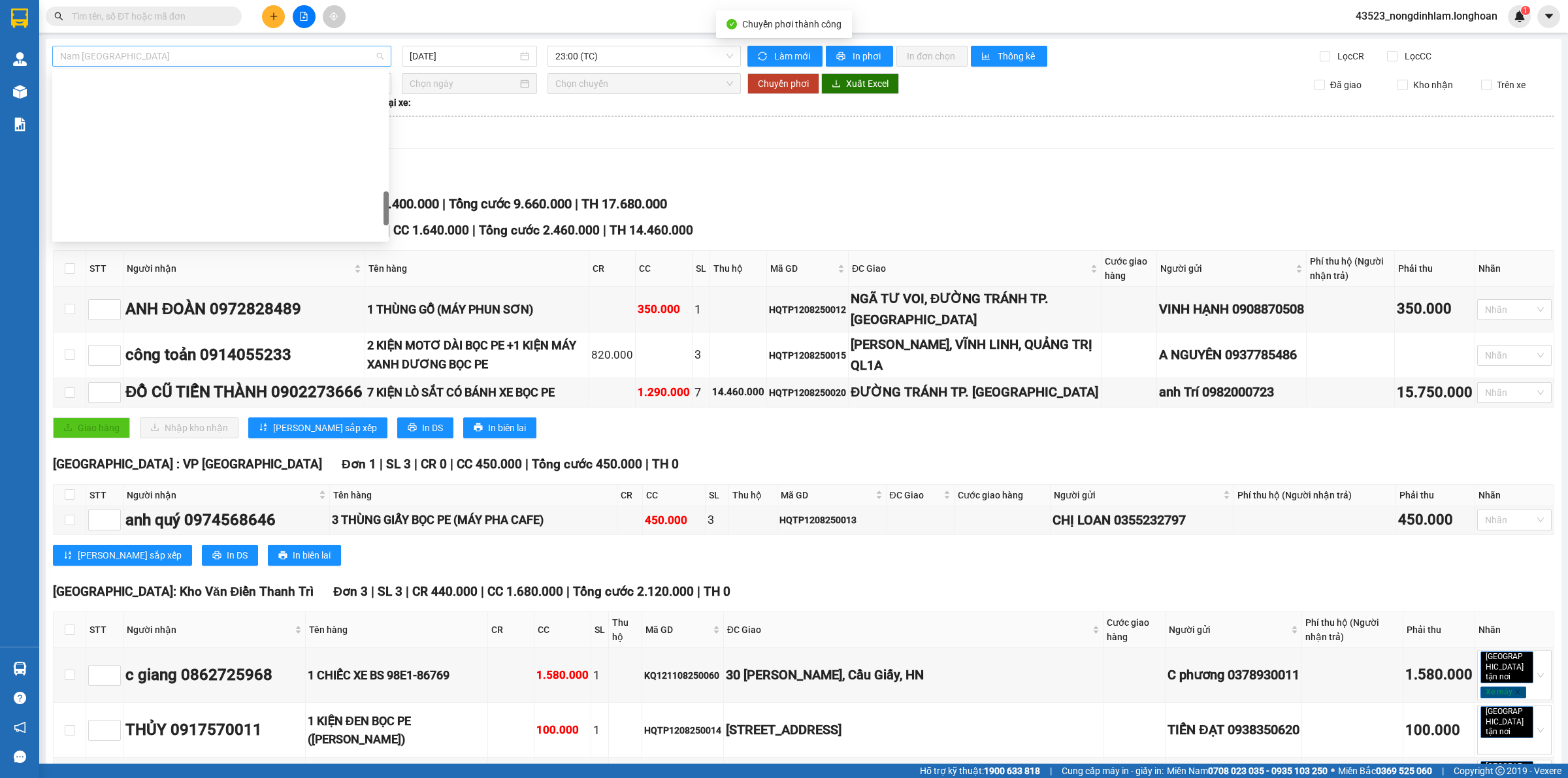
click at [218, 53] on span "Nam [GEOGRAPHIC_DATA]" at bounding box center [222, 56] width 323 height 20
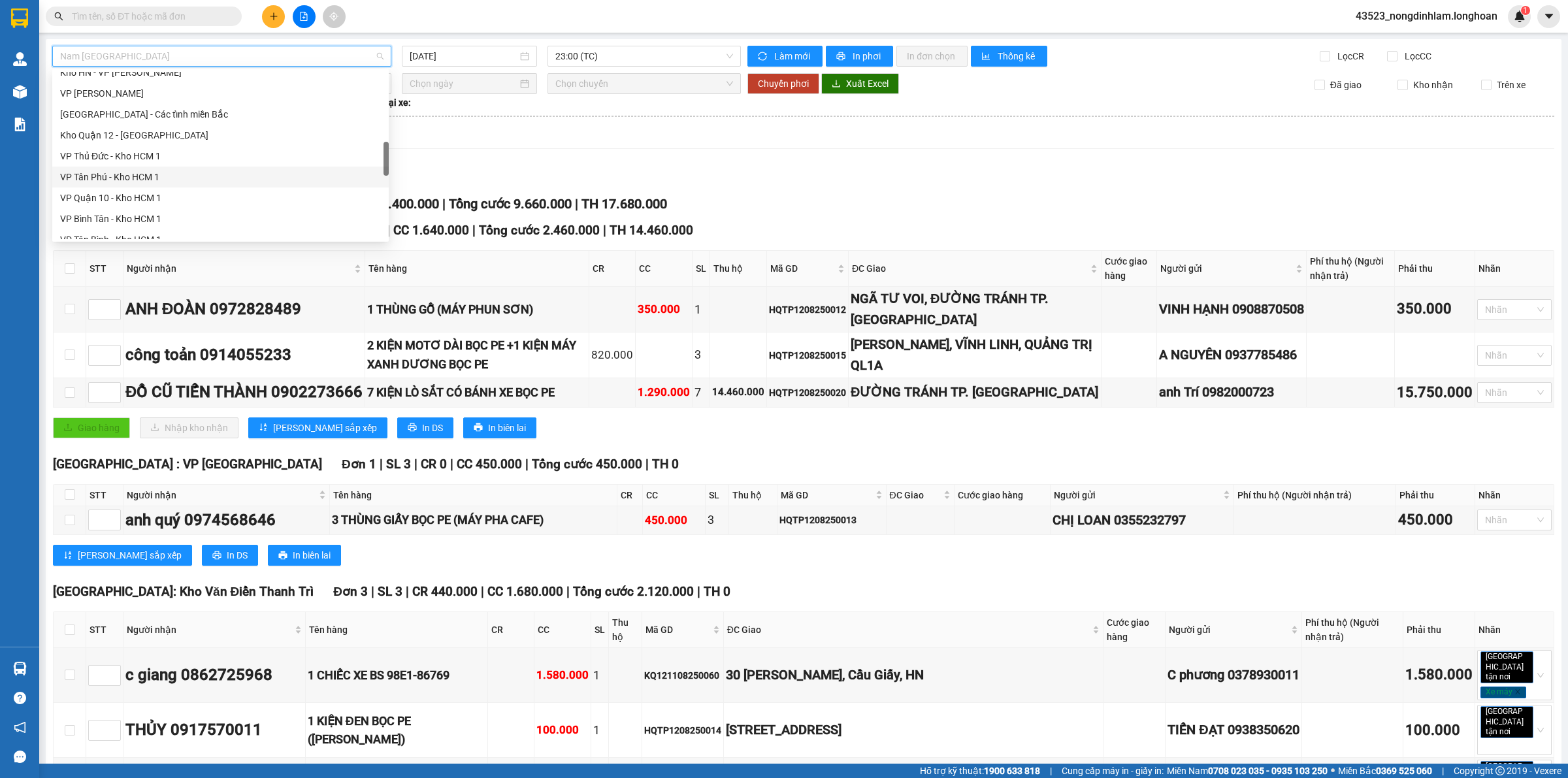
scroll to position [531, 0]
click at [154, 97] on div "VP Tân Phú - Kho HCM 1" at bounding box center [220, 95] width 321 height 14
type input "[DATE]"
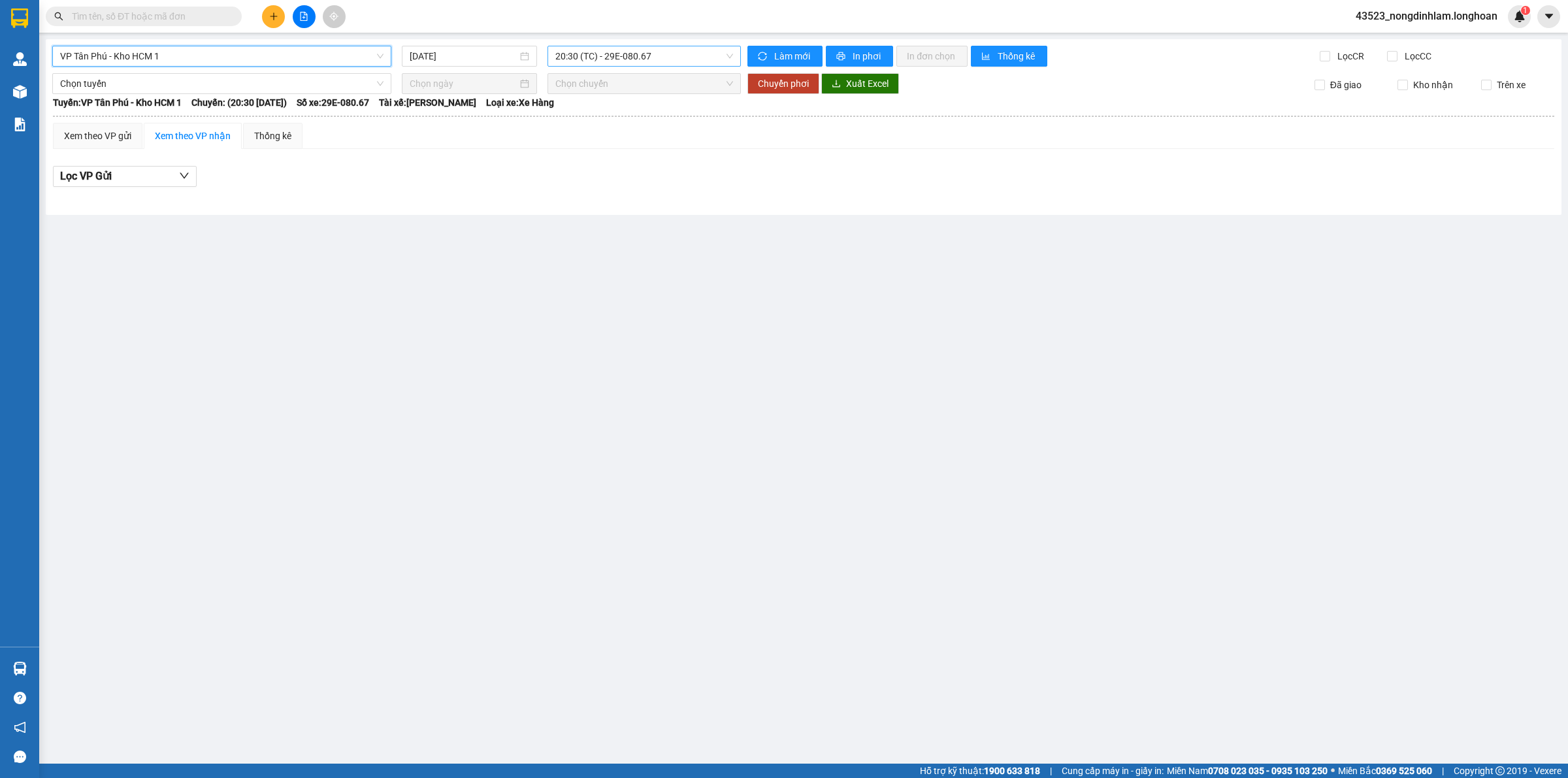
click at [603, 58] on span "20:30 (TC) - 29E-080.67" at bounding box center [644, 56] width 178 height 20
click at [605, 122] on div "20:45 (TC) - 29E-355.06" at bounding box center [606, 124] width 102 height 14
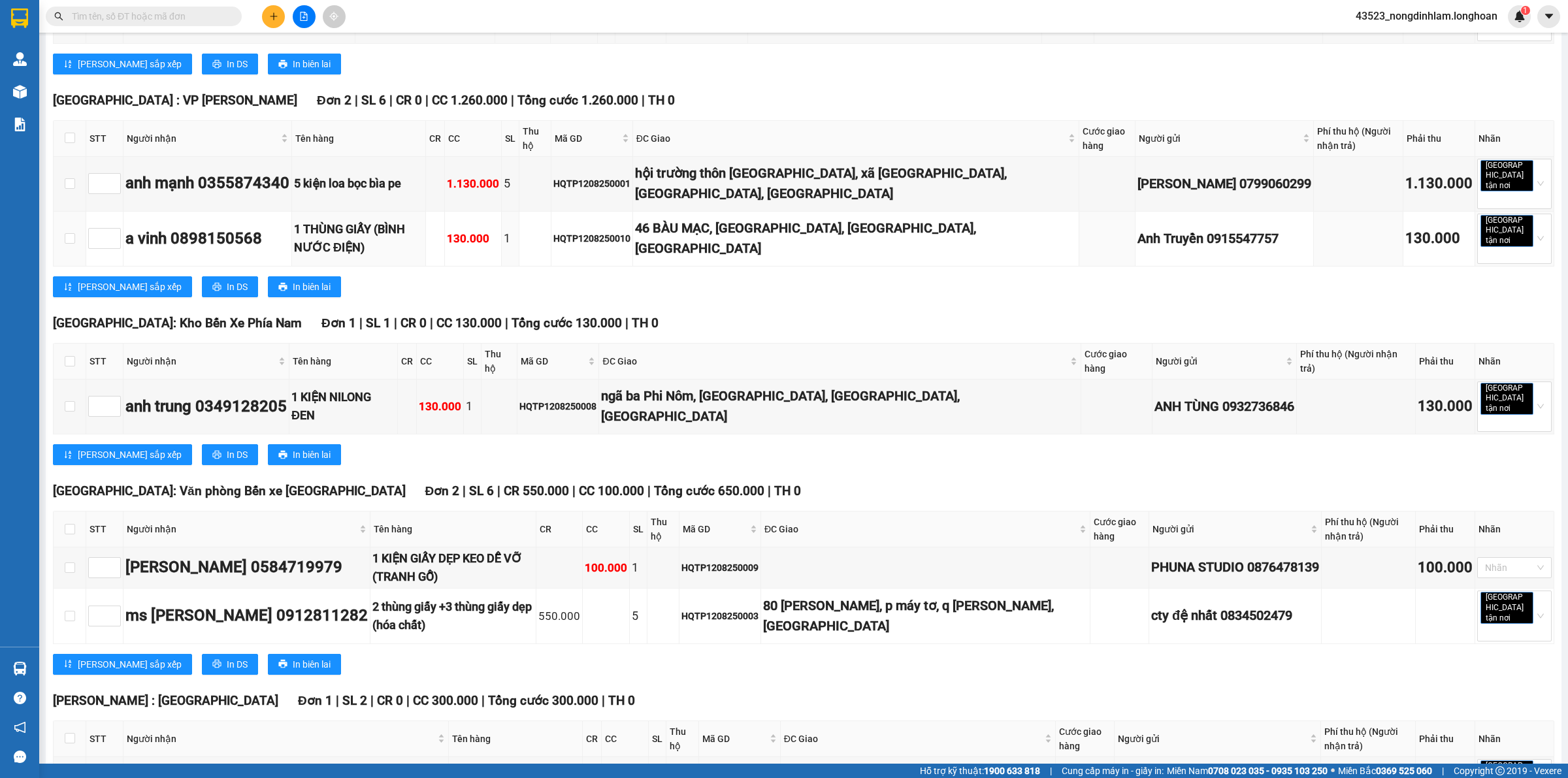
scroll to position [442, 0]
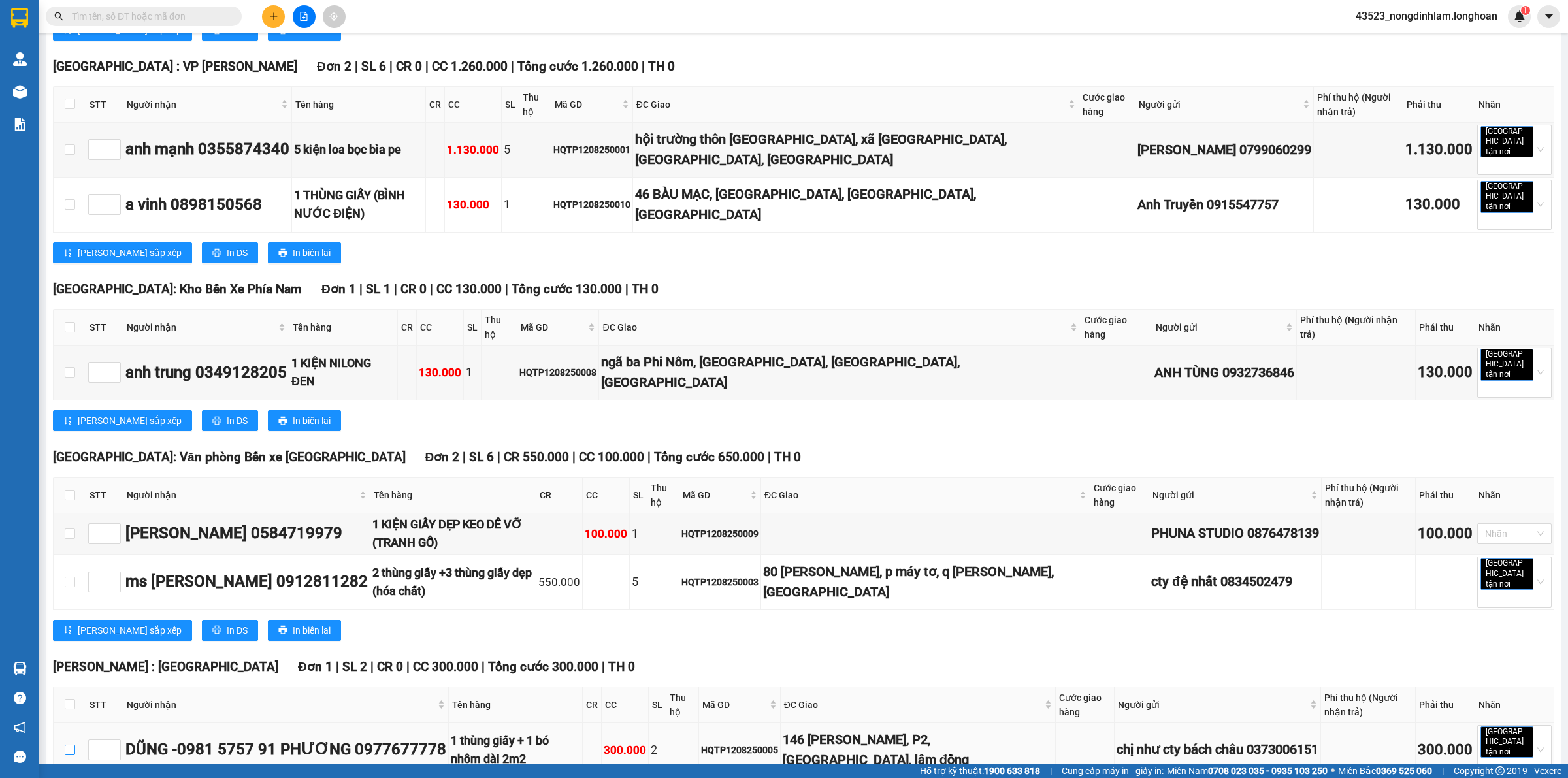
click at [73, 745] on input "checkbox" at bounding box center [69, 750] width 10 height 10
checkbox input "true"
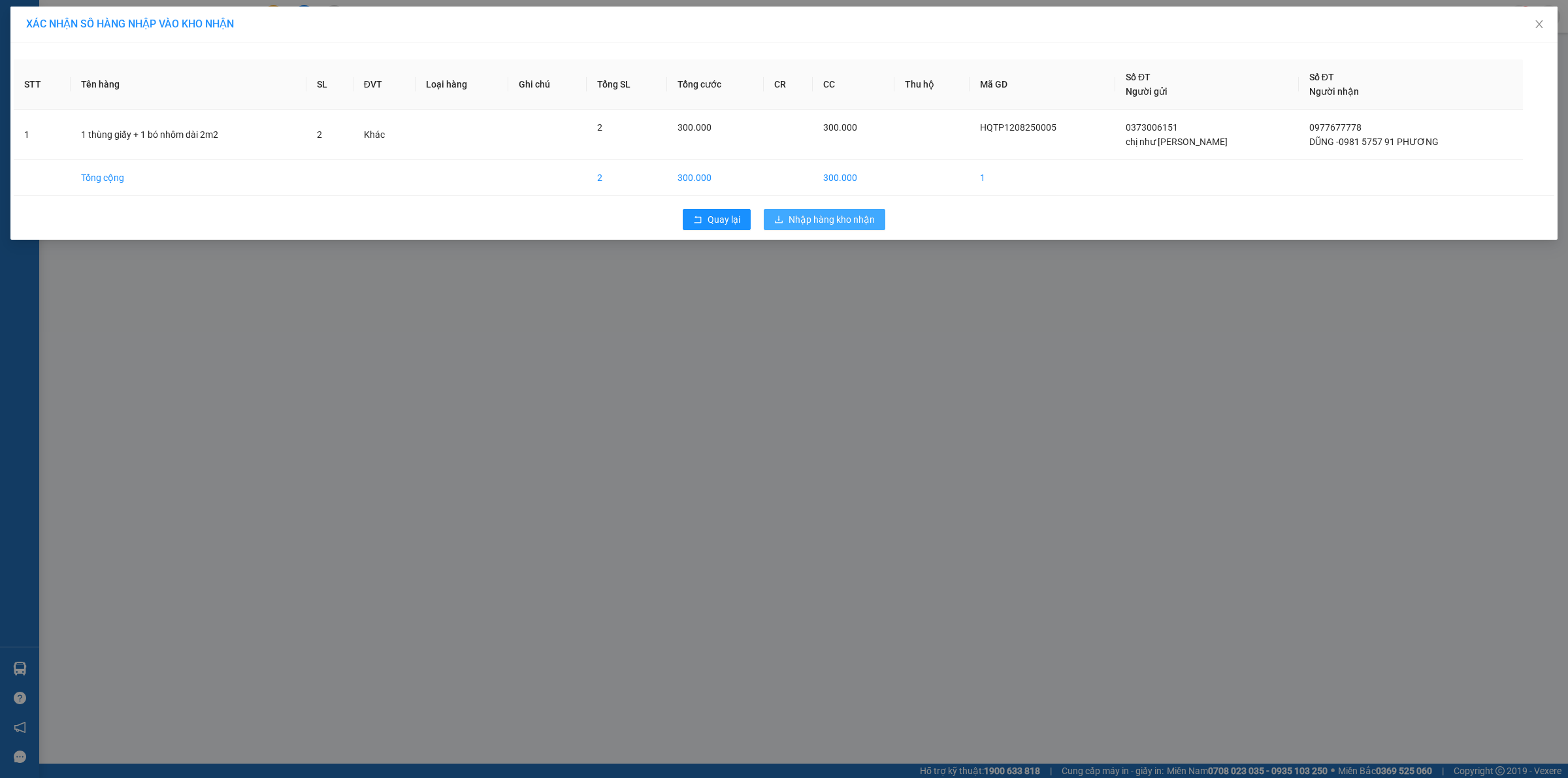
click at [833, 225] on span "Nhập hàng kho nhận" at bounding box center [831, 219] width 86 height 14
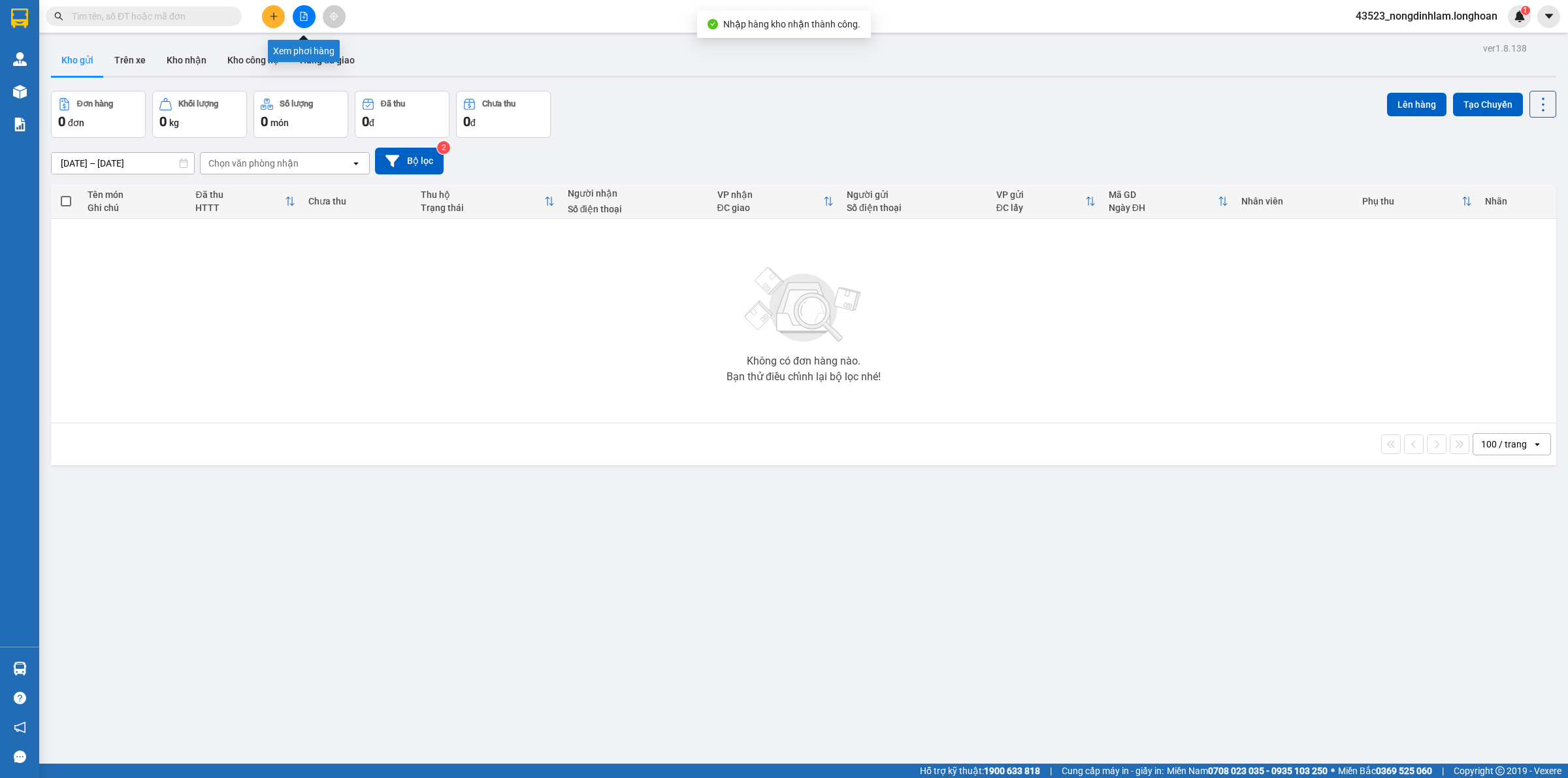
click at [305, 7] on button at bounding box center [304, 17] width 23 height 23
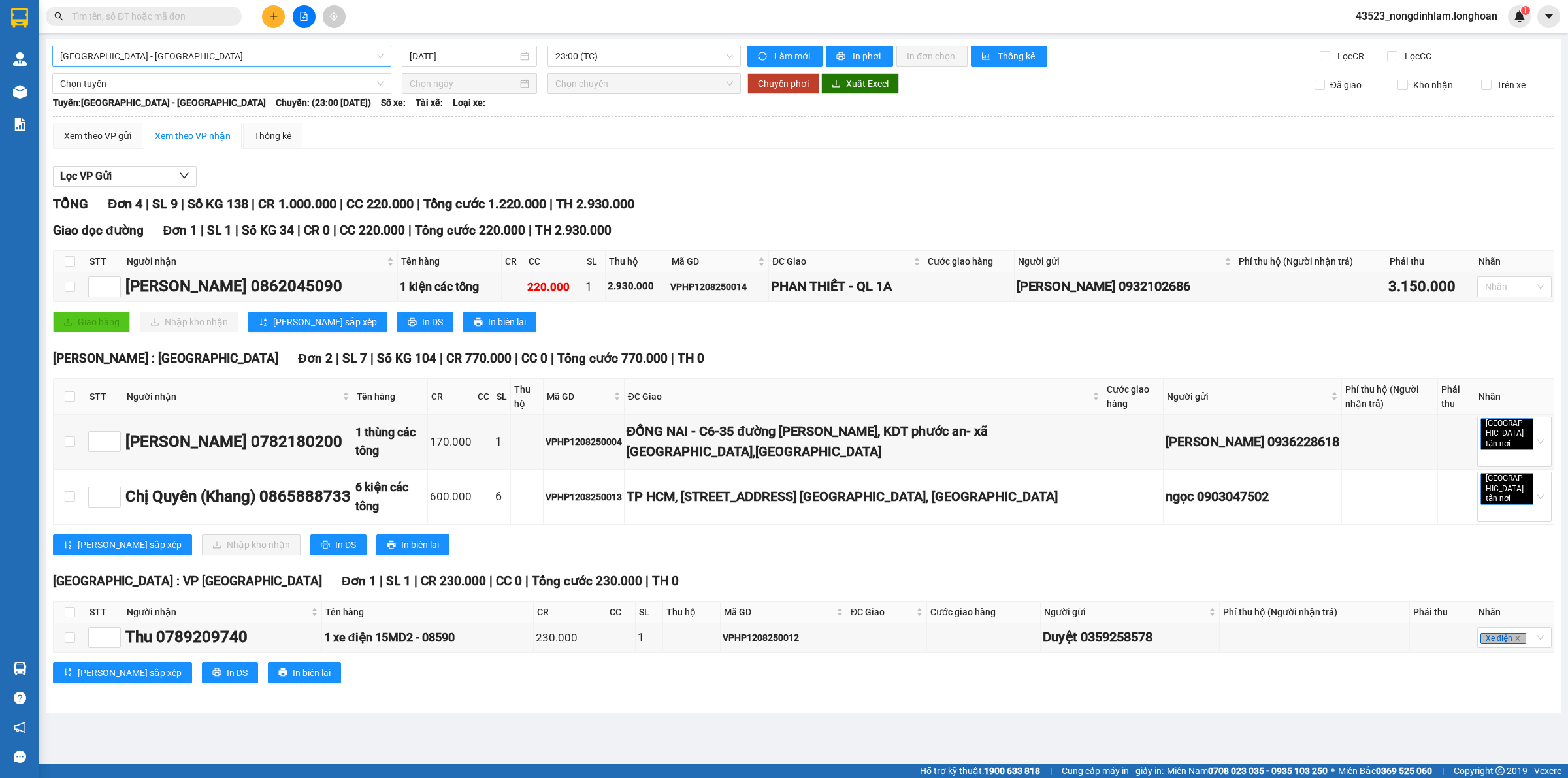
click at [203, 56] on span "[GEOGRAPHIC_DATA] - [GEOGRAPHIC_DATA]" at bounding box center [222, 56] width 323 height 20
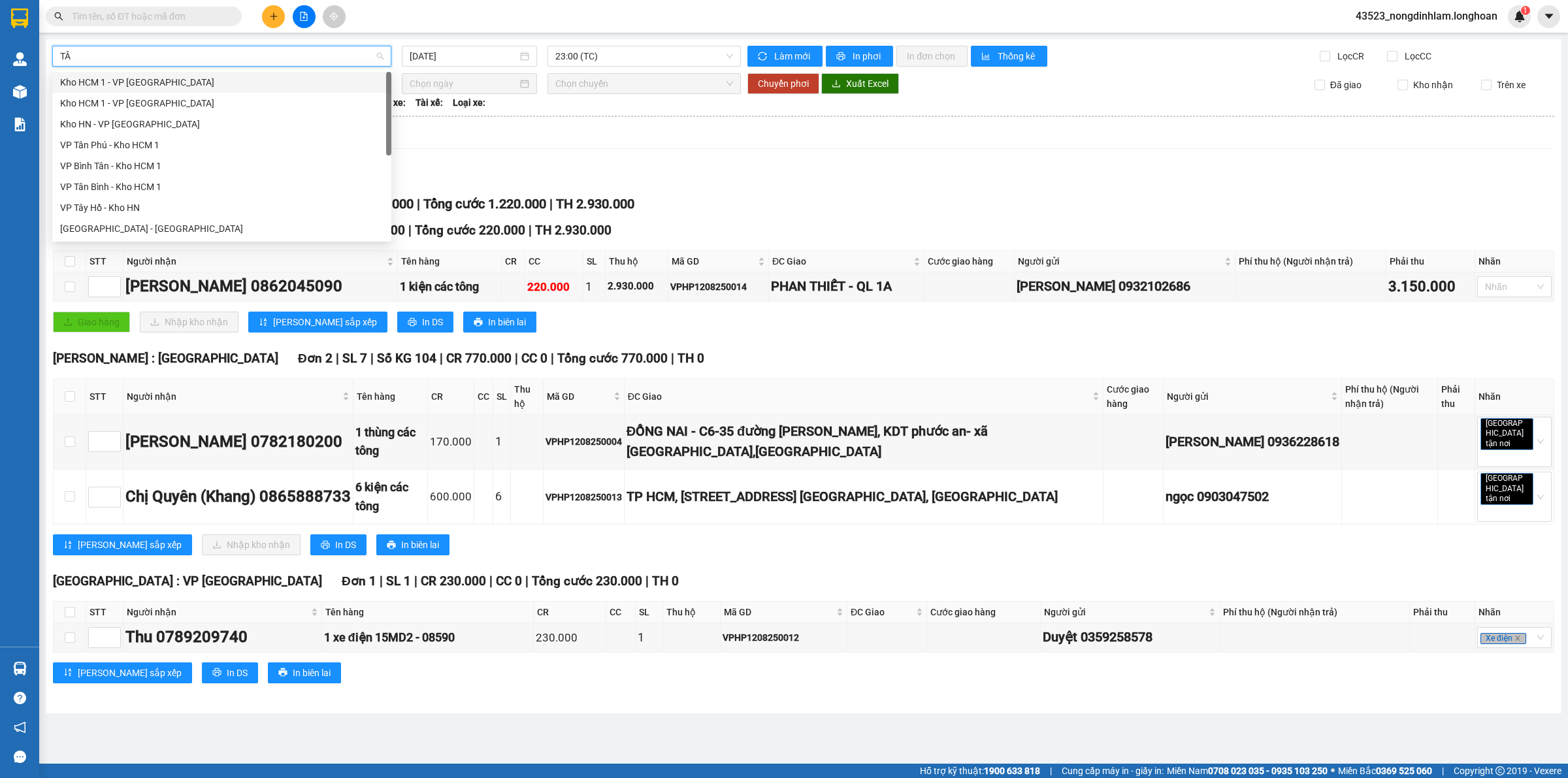
type input "TÂN"
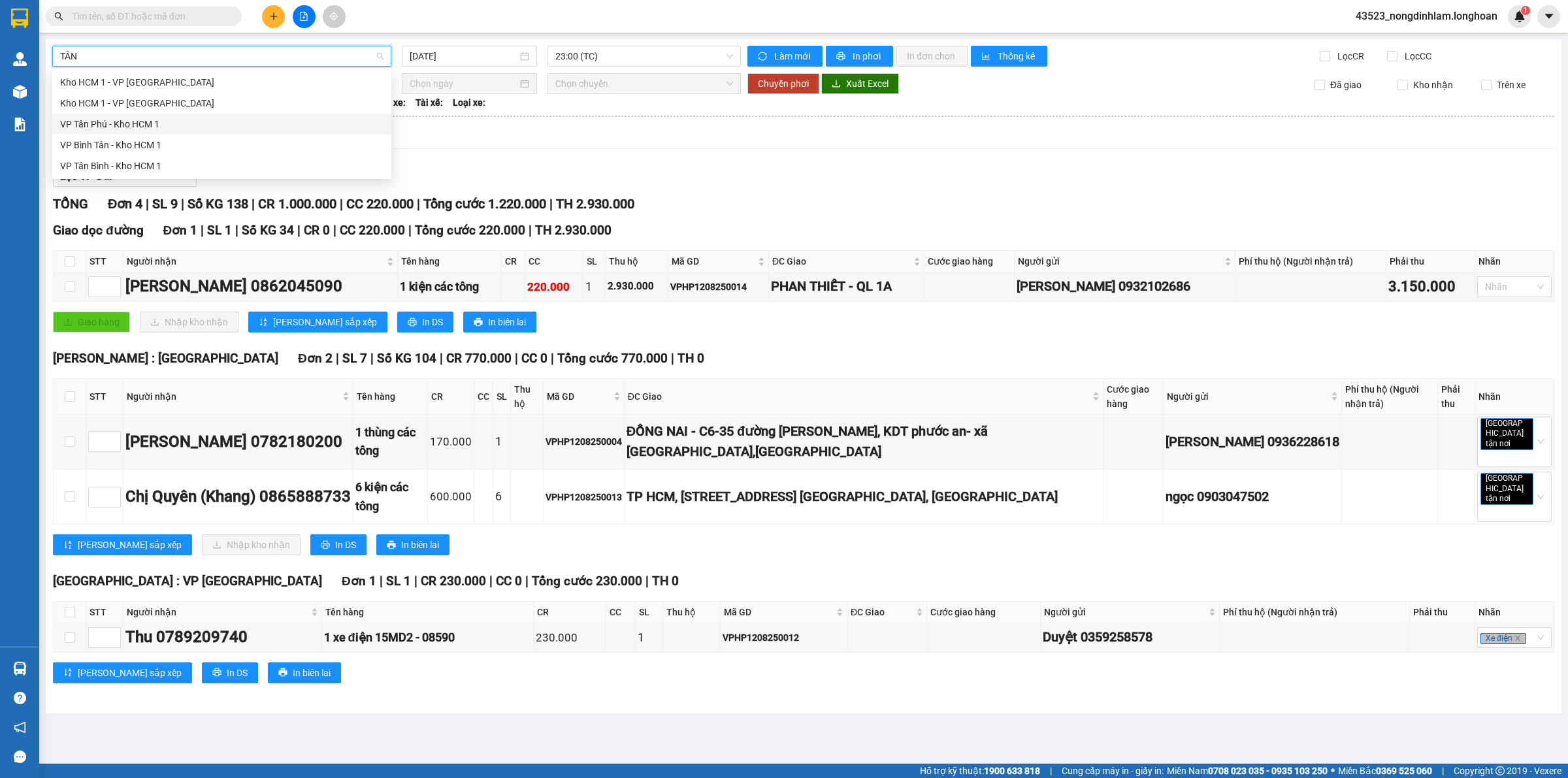
click at [149, 119] on div "VP Tân Phú - Kho HCM 1" at bounding box center [222, 124] width 323 height 14
type input "[DATE]"
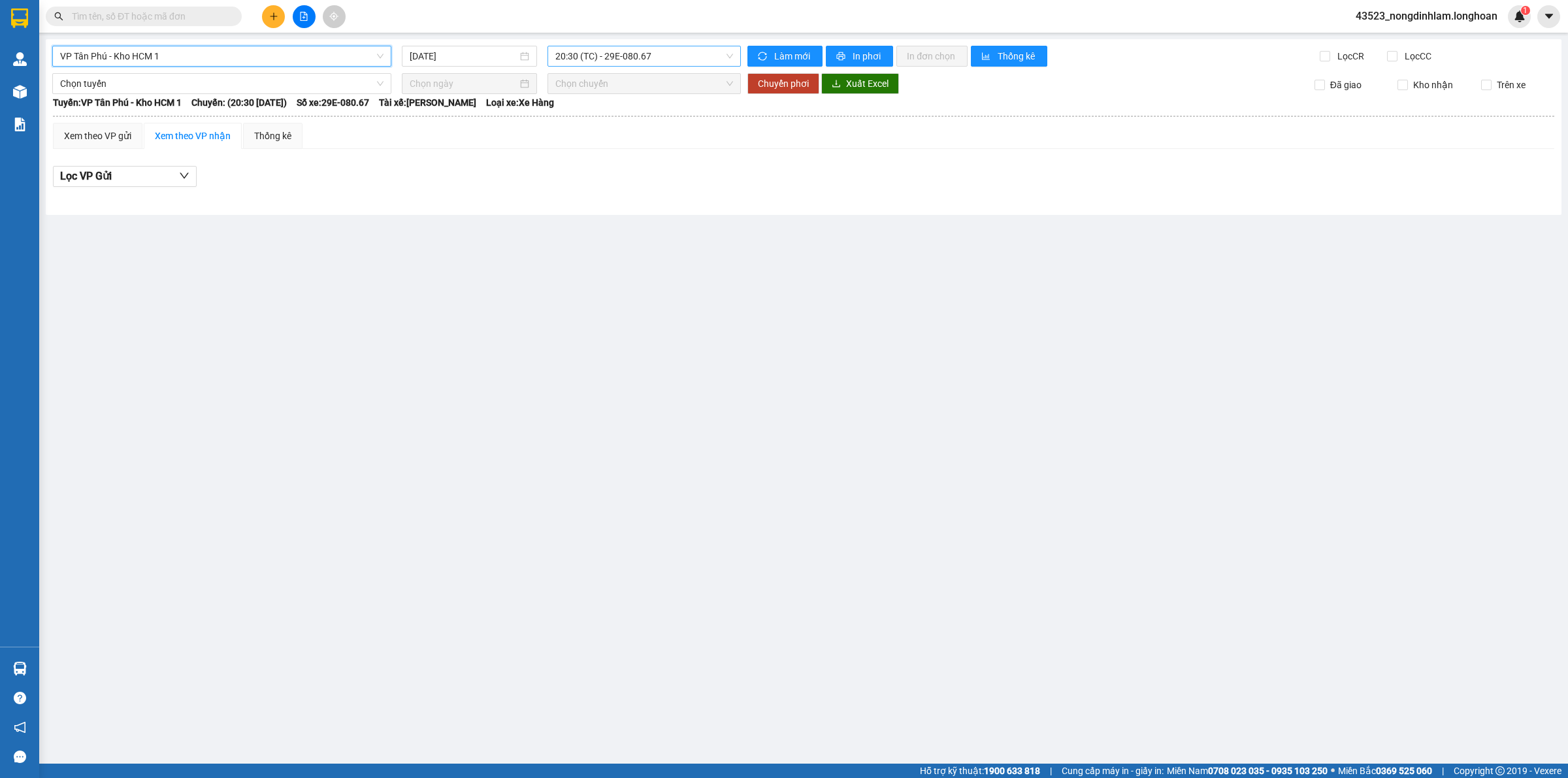
click at [652, 64] on span "20:30 (TC) - 29E-080.67" at bounding box center [644, 56] width 178 height 20
click at [611, 124] on div "20:45 (TC) - 29E-355.06" at bounding box center [606, 124] width 102 height 14
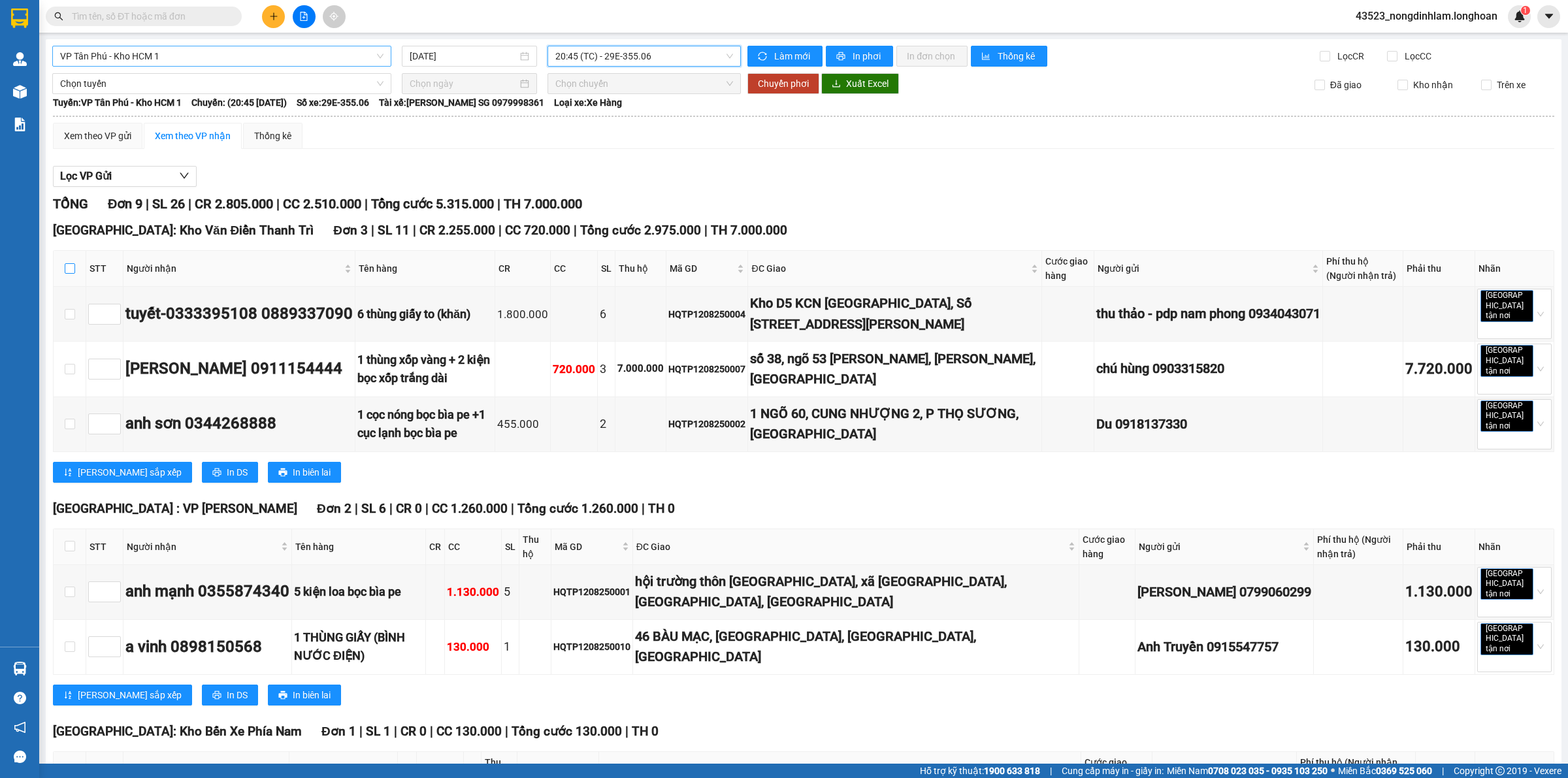
click at [74, 266] on input "checkbox" at bounding box center [69, 268] width 10 height 10
checkbox input "true"
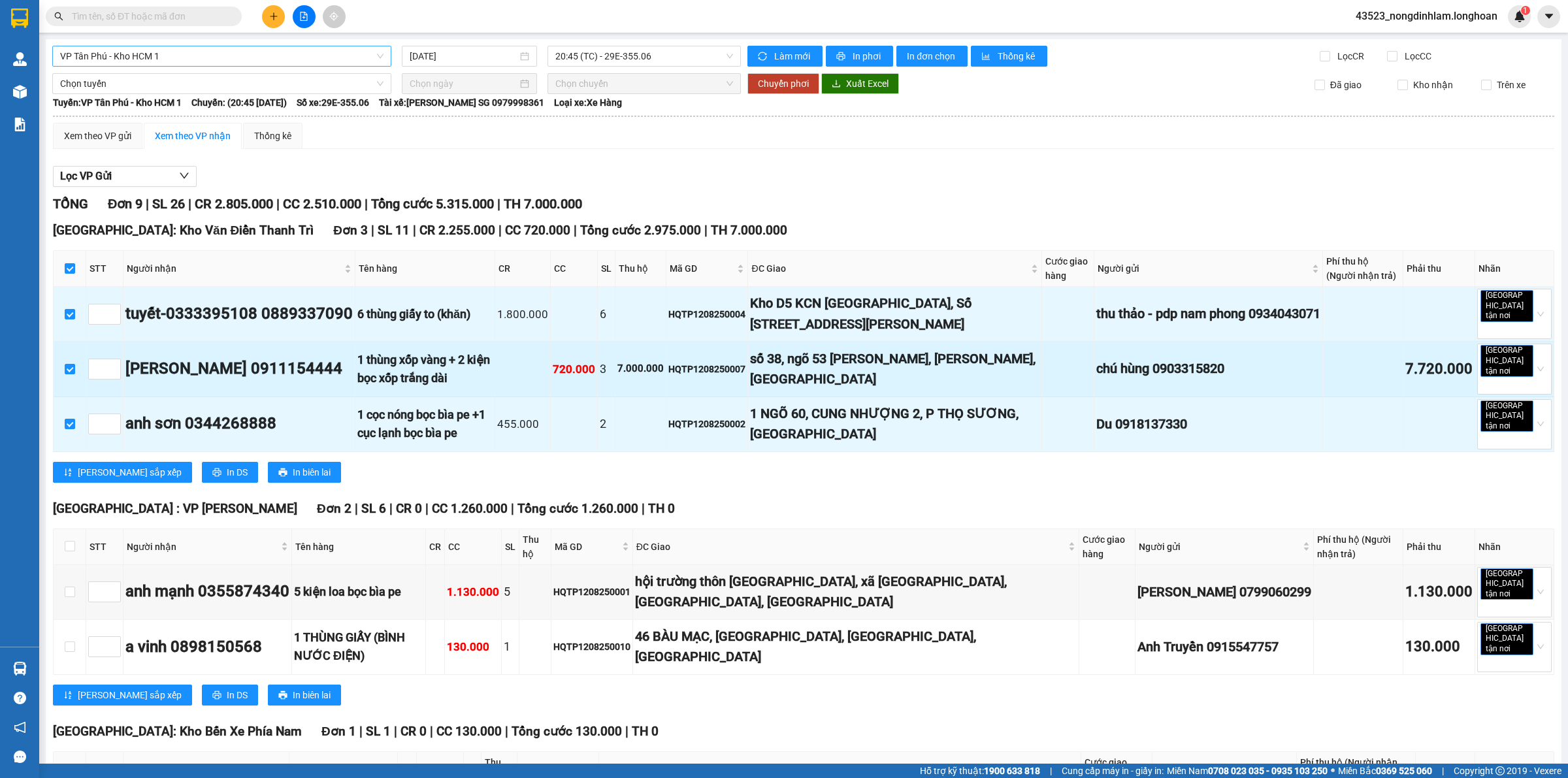
scroll to position [163, 0]
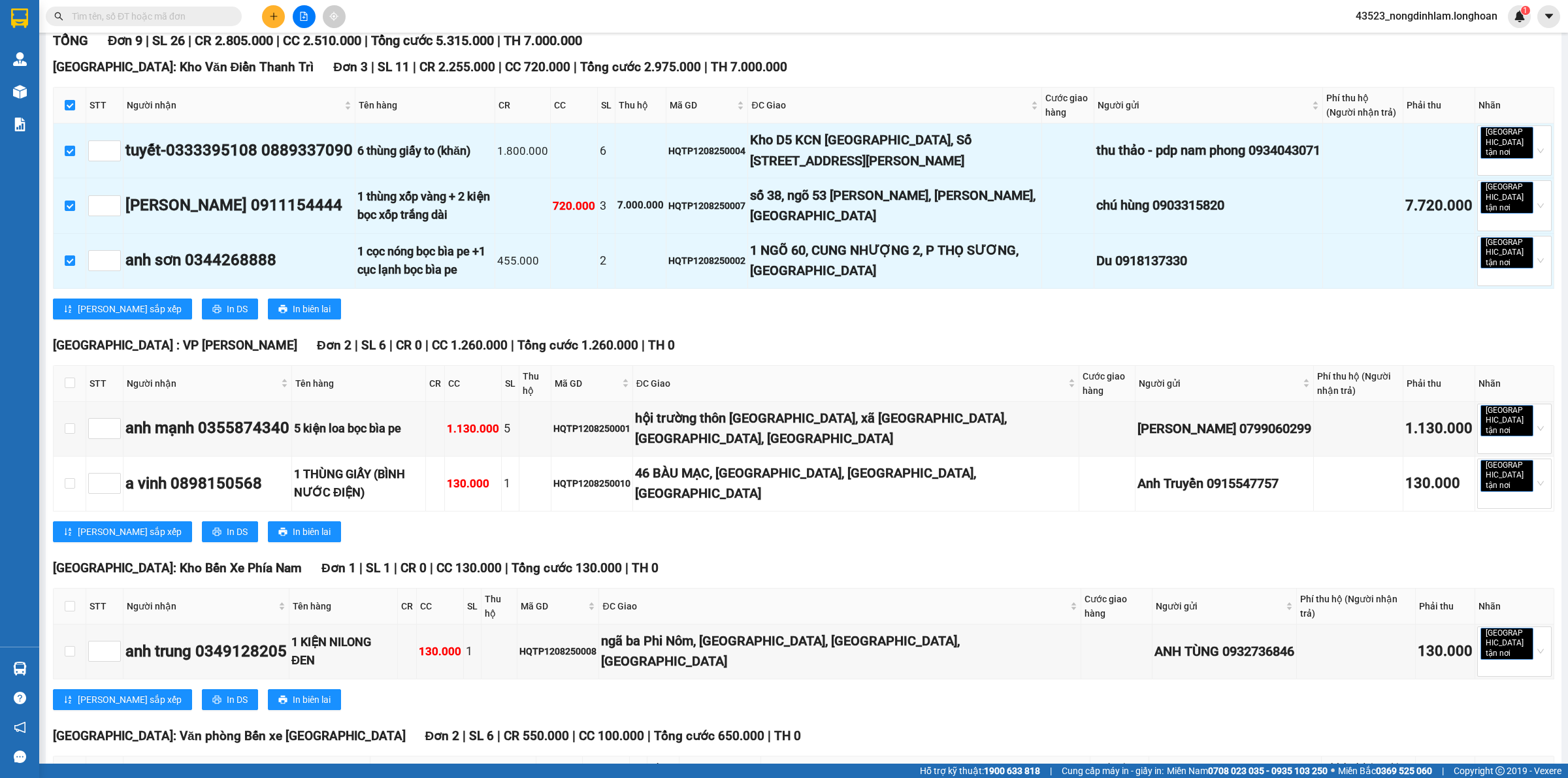
click at [76, 366] on th at bounding box center [70, 384] width 33 height 36
click at [73, 377] on input "checkbox" at bounding box center [69, 382] width 10 height 10
checkbox input "true"
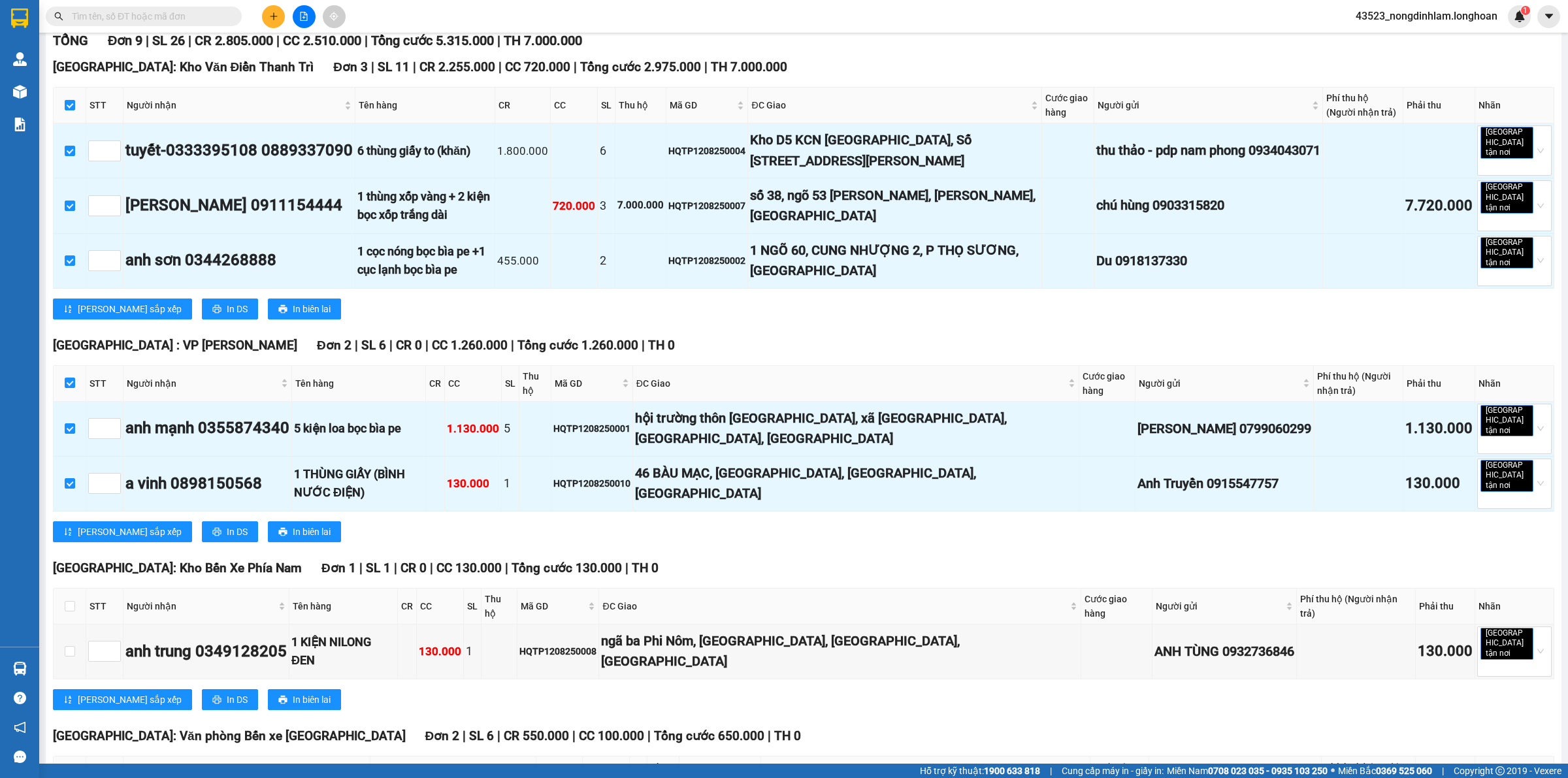
scroll to position [408, 0]
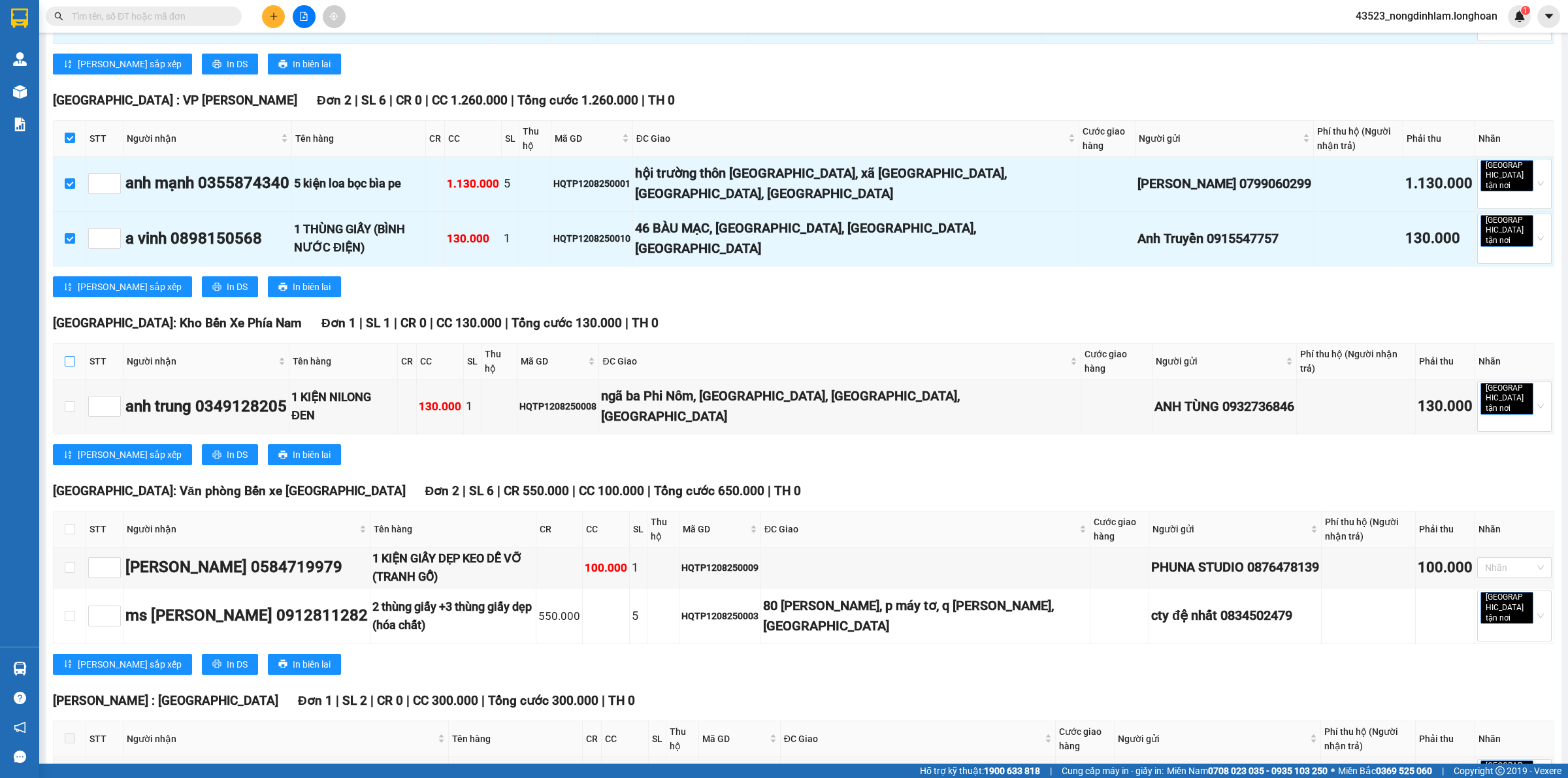
click at [72, 356] on input "checkbox" at bounding box center [69, 361] width 10 height 10
checkbox input "true"
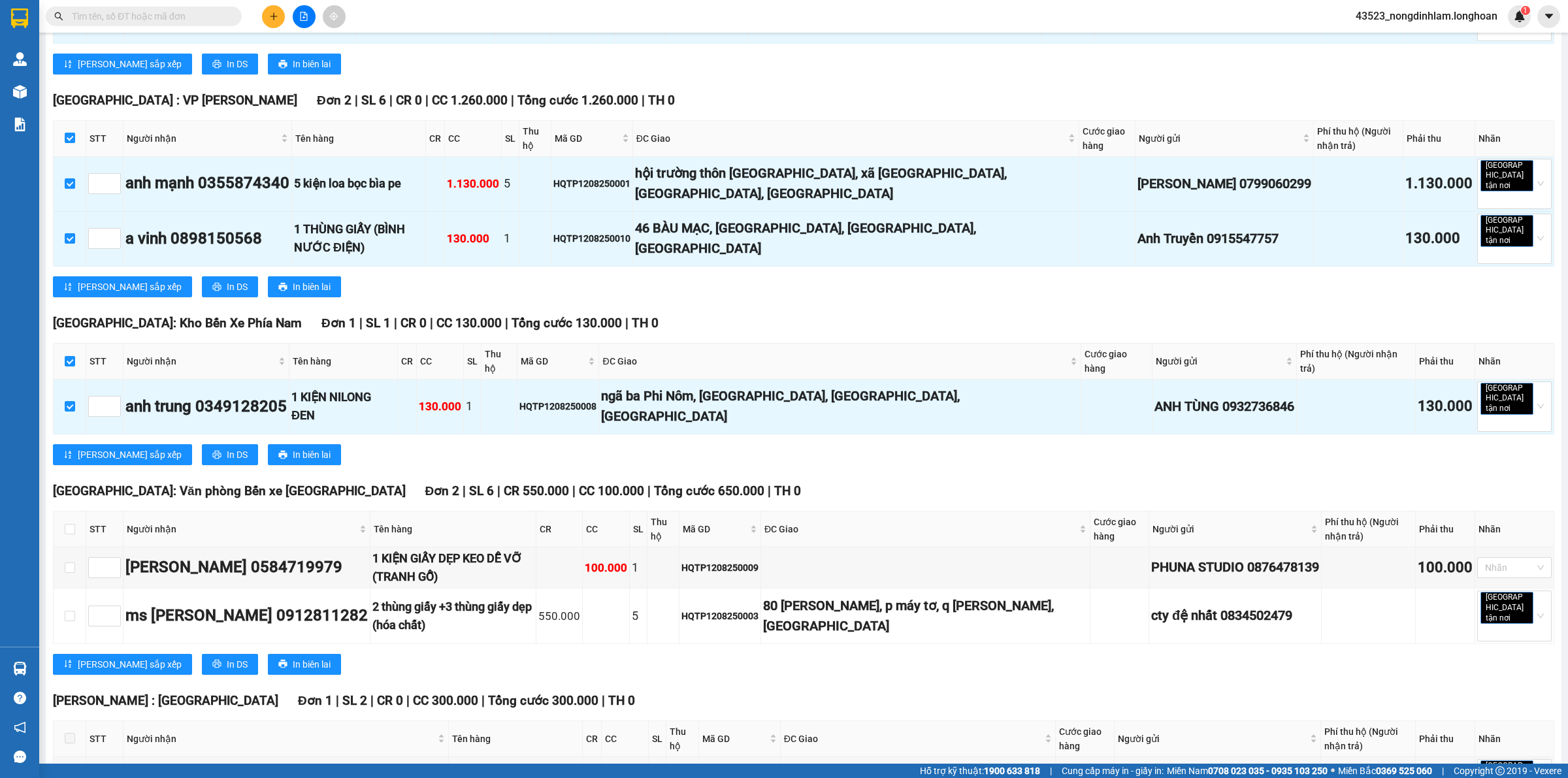
scroll to position [442, 0]
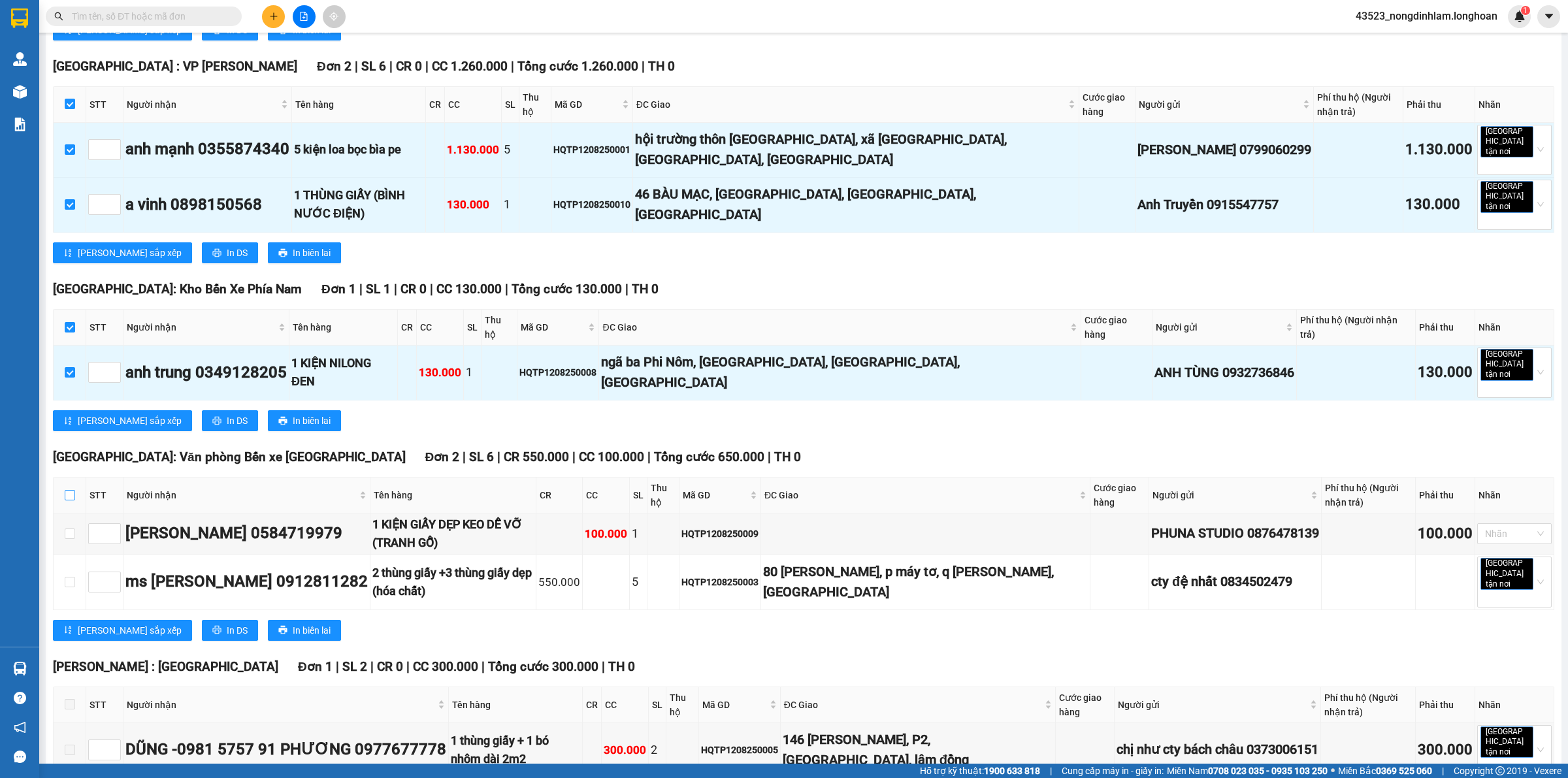
click at [74, 490] on input "checkbox" at bounding box center [69, 495] width 10 height 10
checkbox input "true"
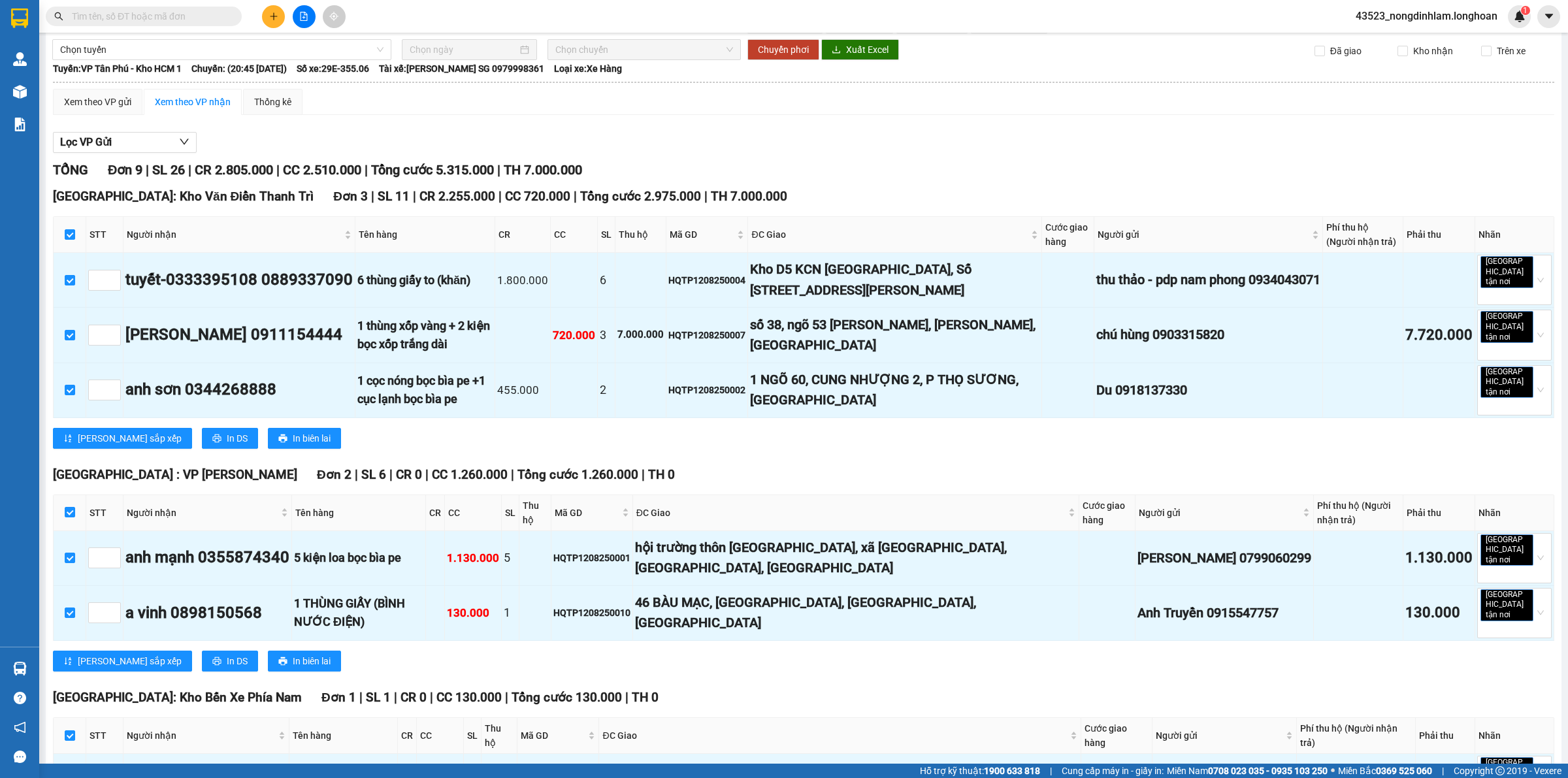
scroll to position [0, 0]
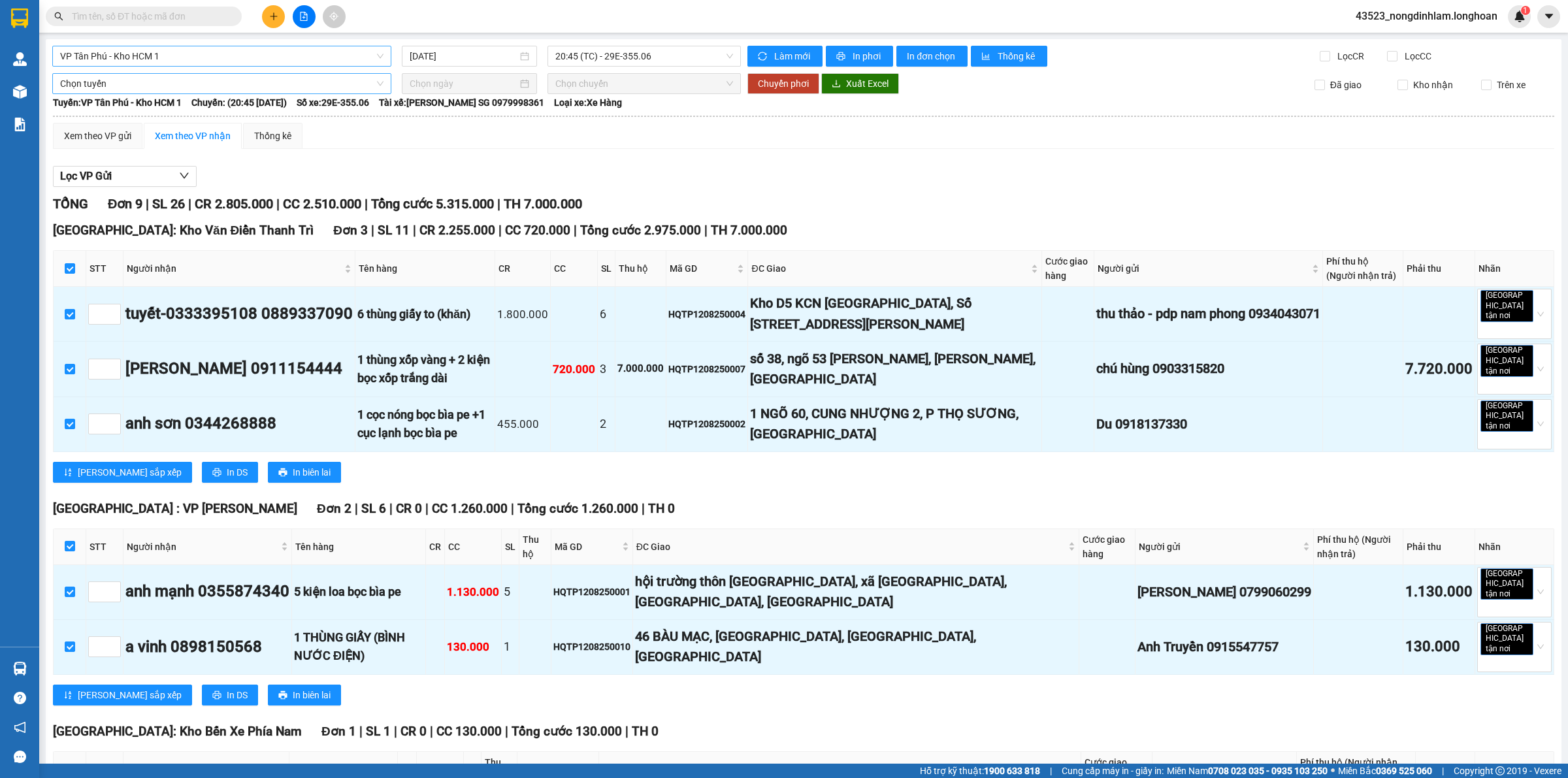
click at [161, 80] on span "Chọn tuyến" at bounding box center [222, 83] width 323 height 20
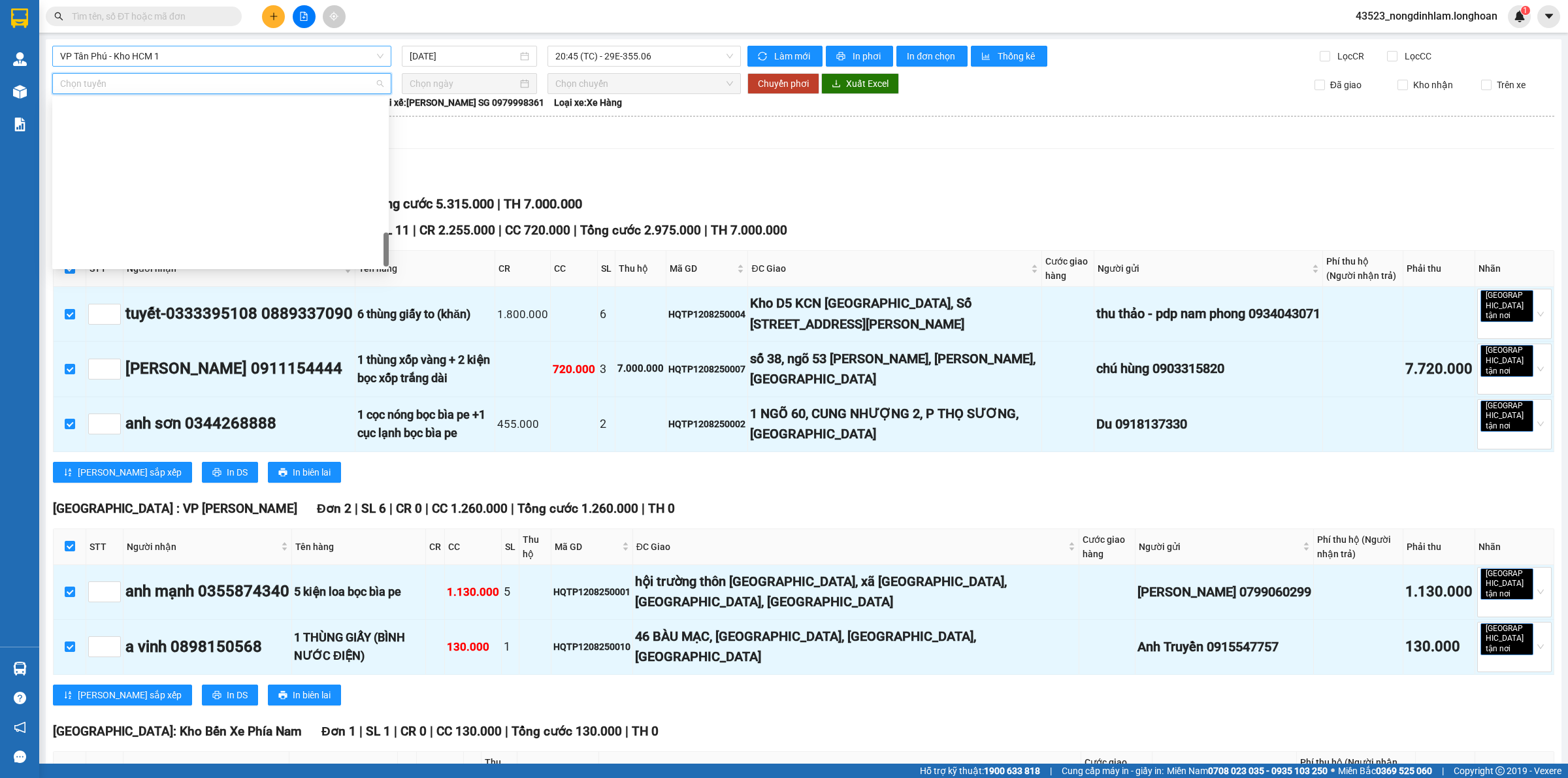
scroll to position [856, 0]
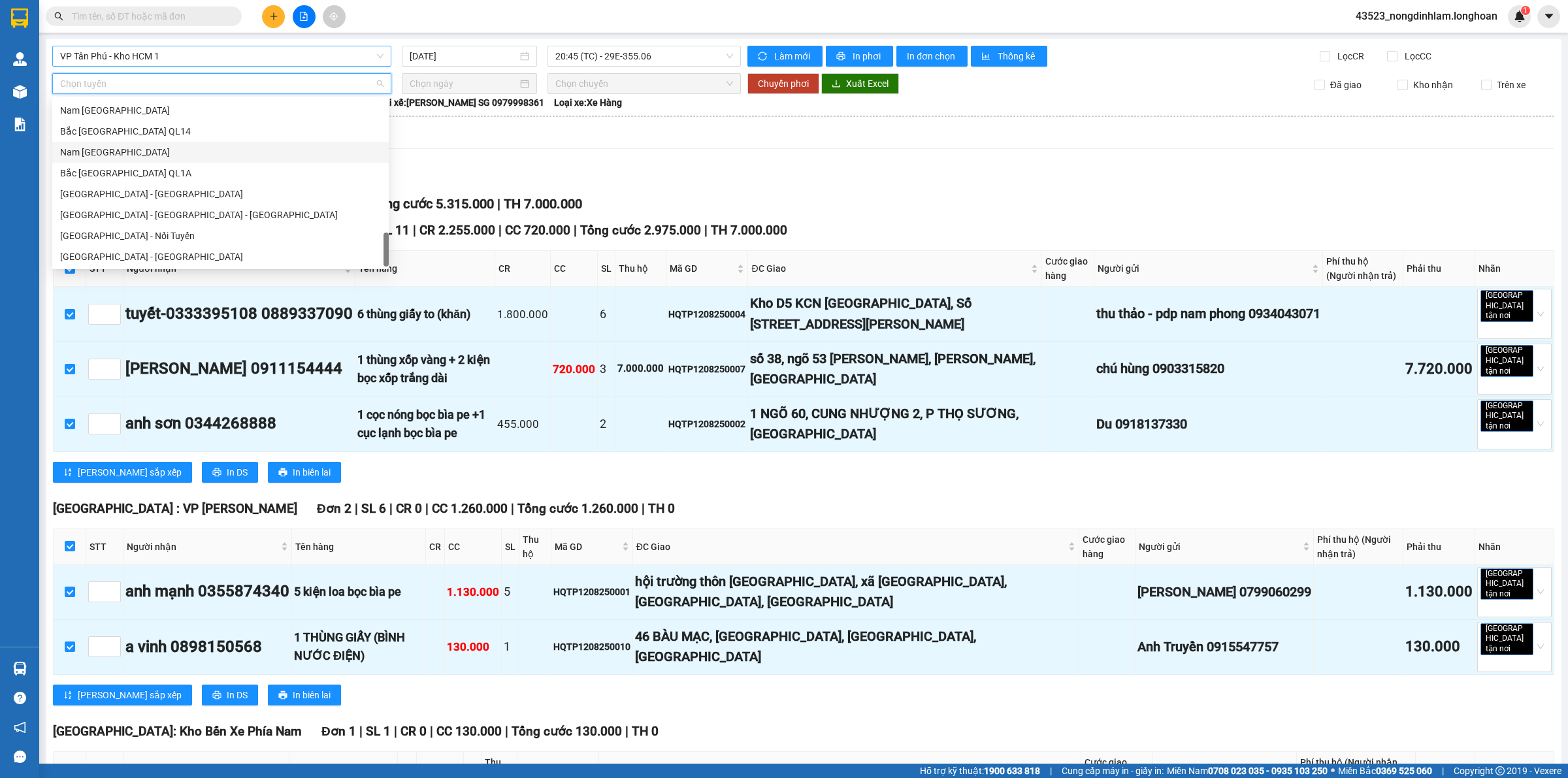
click at [134, 154] on div "Nam [GEOGRAPHIC_DATA]" at bounding box center [220, 152] width 321 height 14
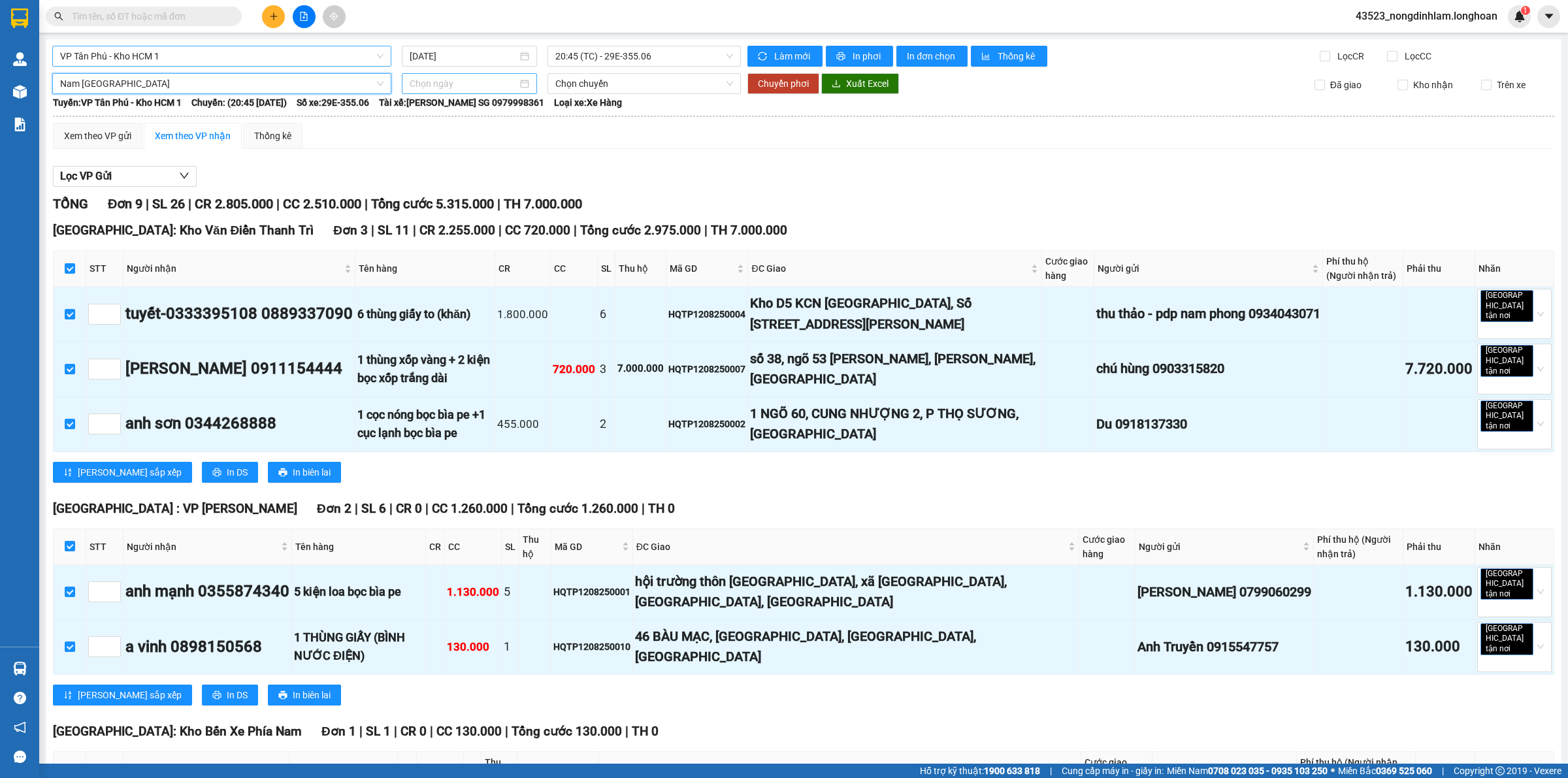
click at [470, 89] on input at bounding box center [463, 83] width 108 height 14
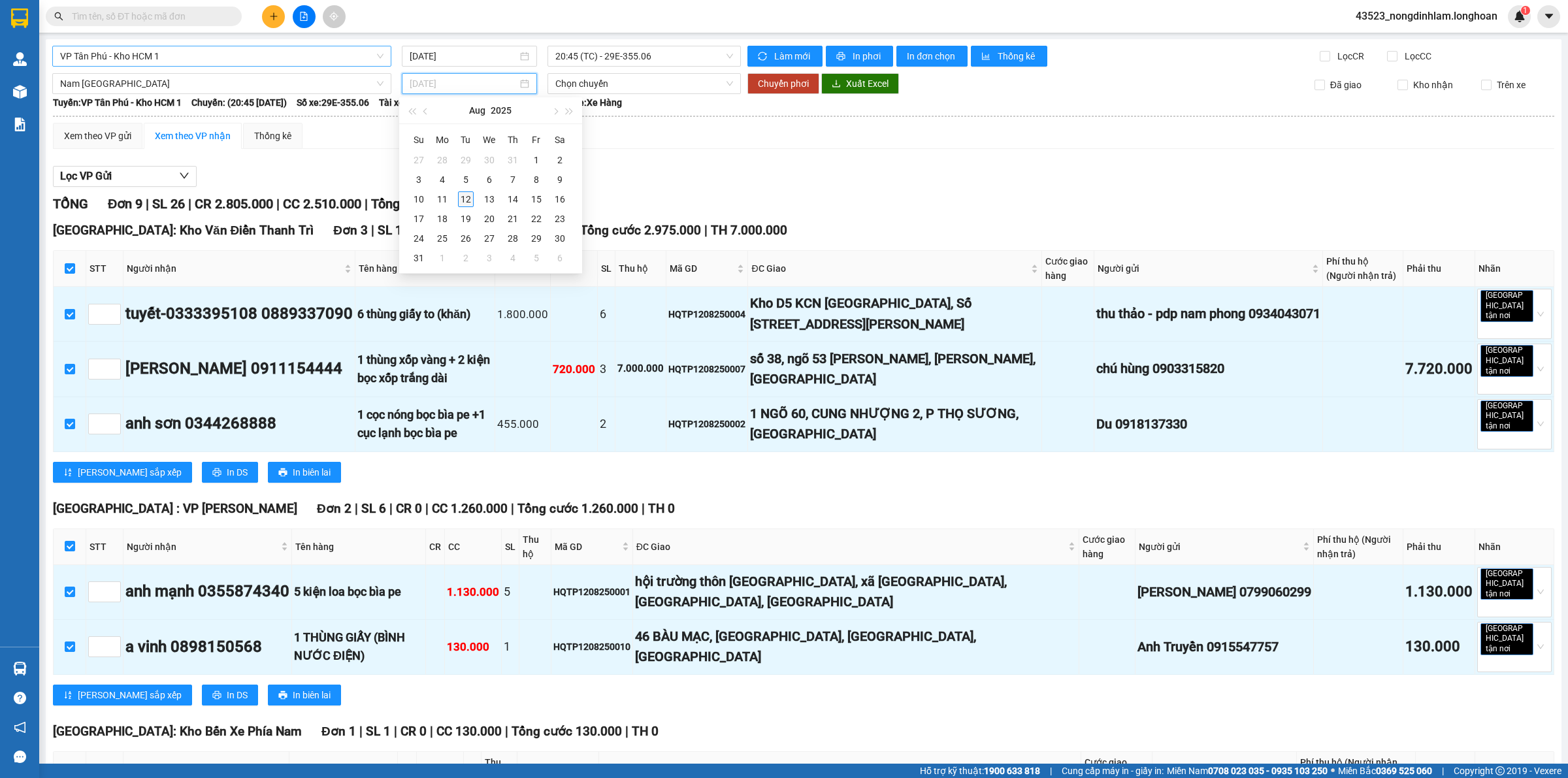
type input "[DATE]"
click at [471, 194] on div "12" at bounding box center [466, 199] width 16 height 16
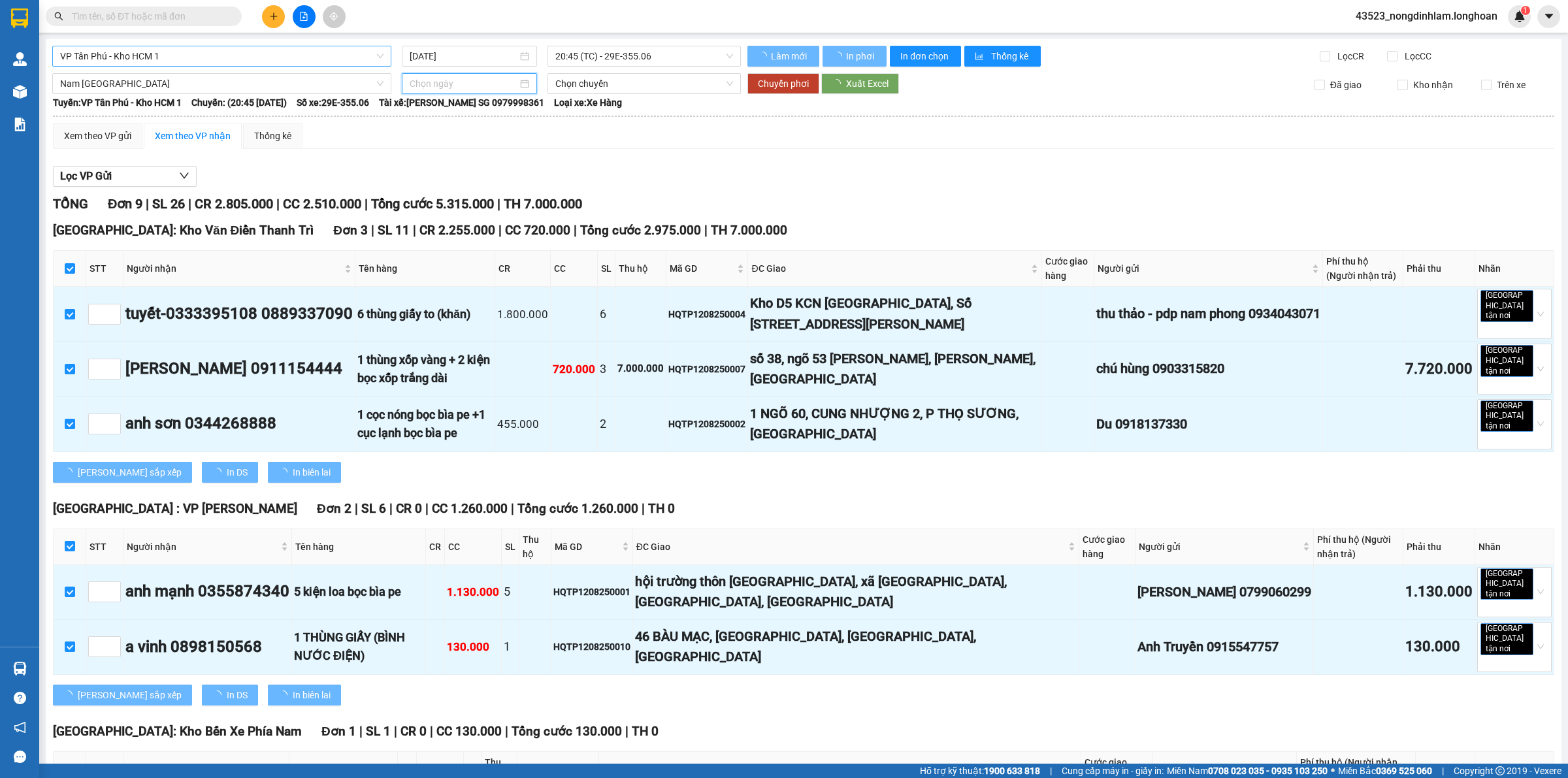
type input "[DATE]"
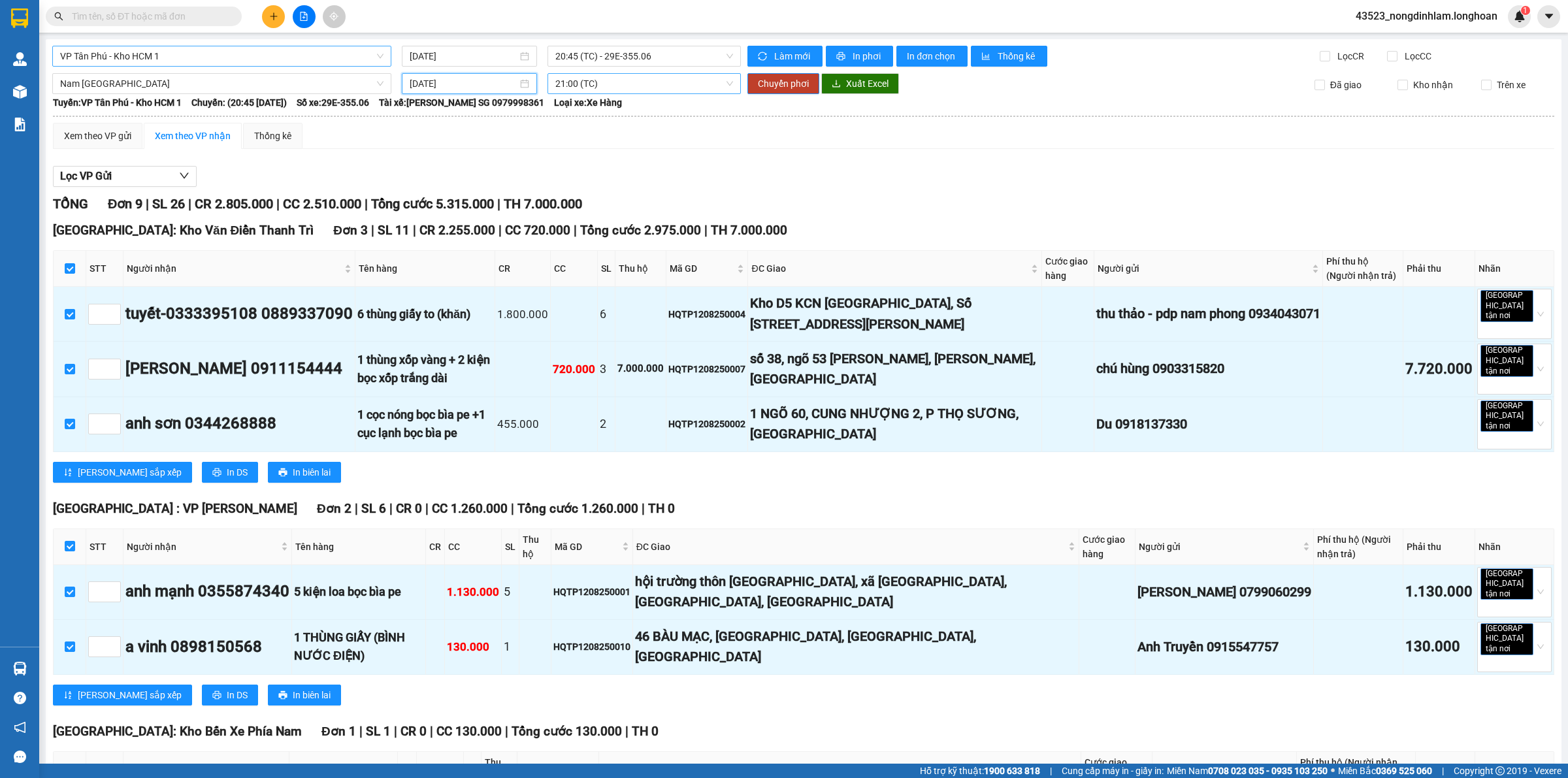
click at [586, 83] on span "21:00 (TC)" at bounding box center [644, 83] width 178 height 20
click at [569, 152] on div "23:00 (TC)" at bounding box center [602, 151] width 102 height 14
click at [784, 83] on span "Chuyển phơi" at bounding box center [783, 83] width 51 height 14
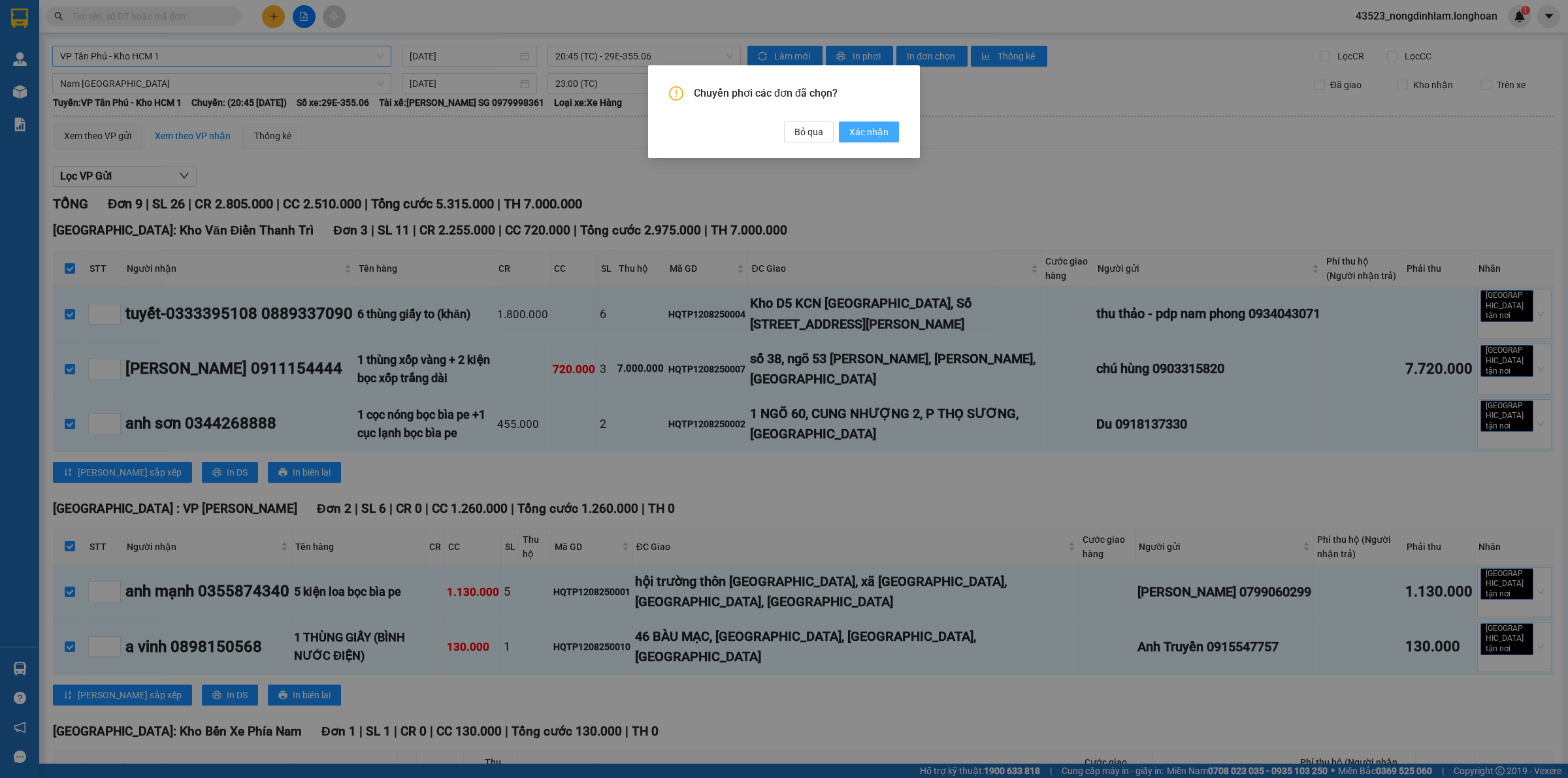
click at [873, 128] on span "Xác nhận" at bounding box center [869, 131] width 39 height 14
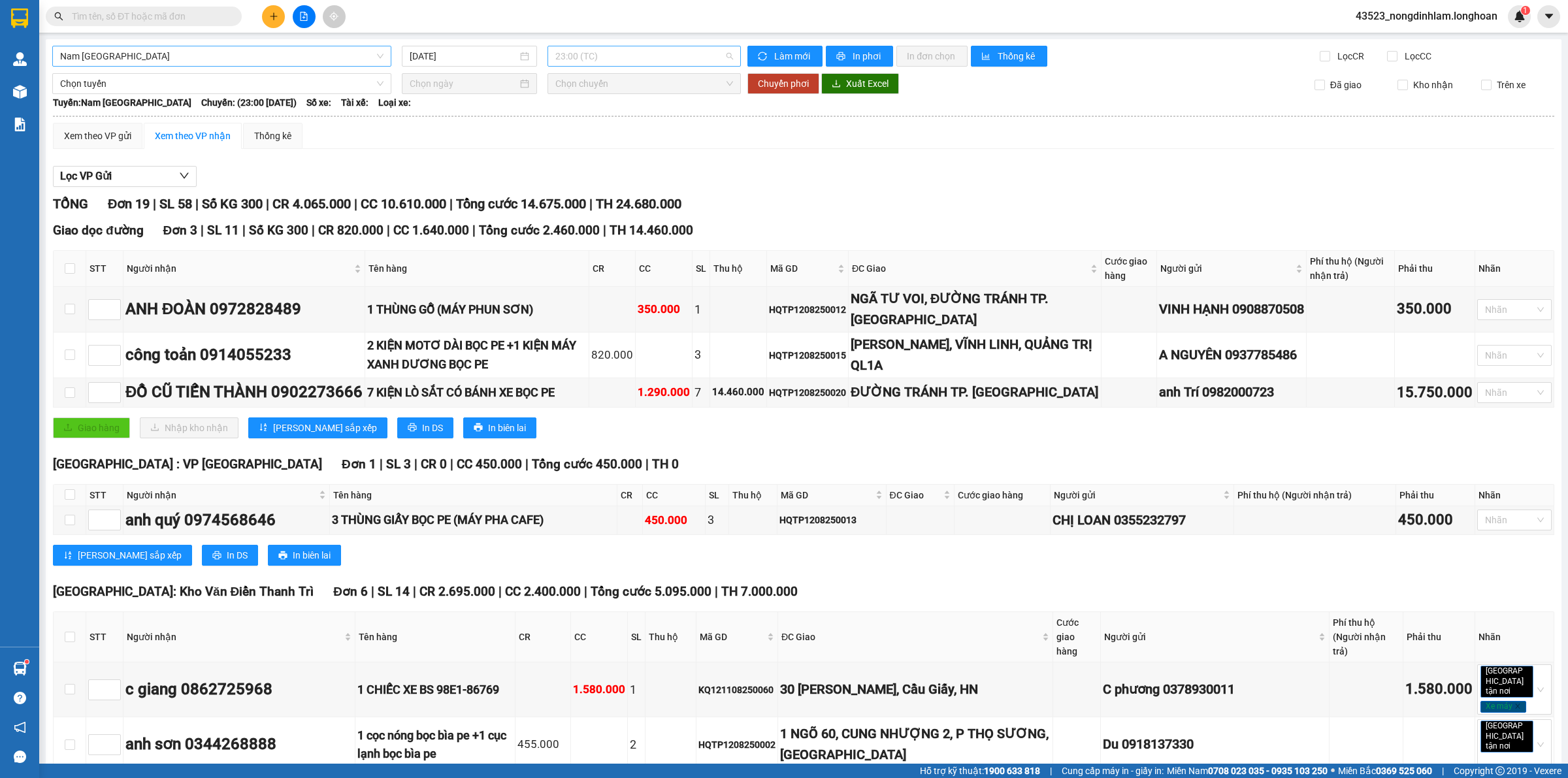
click at [588, 60] on span "23:00 (TC)" at bounding box center [644, 56] width 178 height 20
click at [586, 99] on div "21:00 (TC)" at bounding box center [602, 103] width 102 height 14
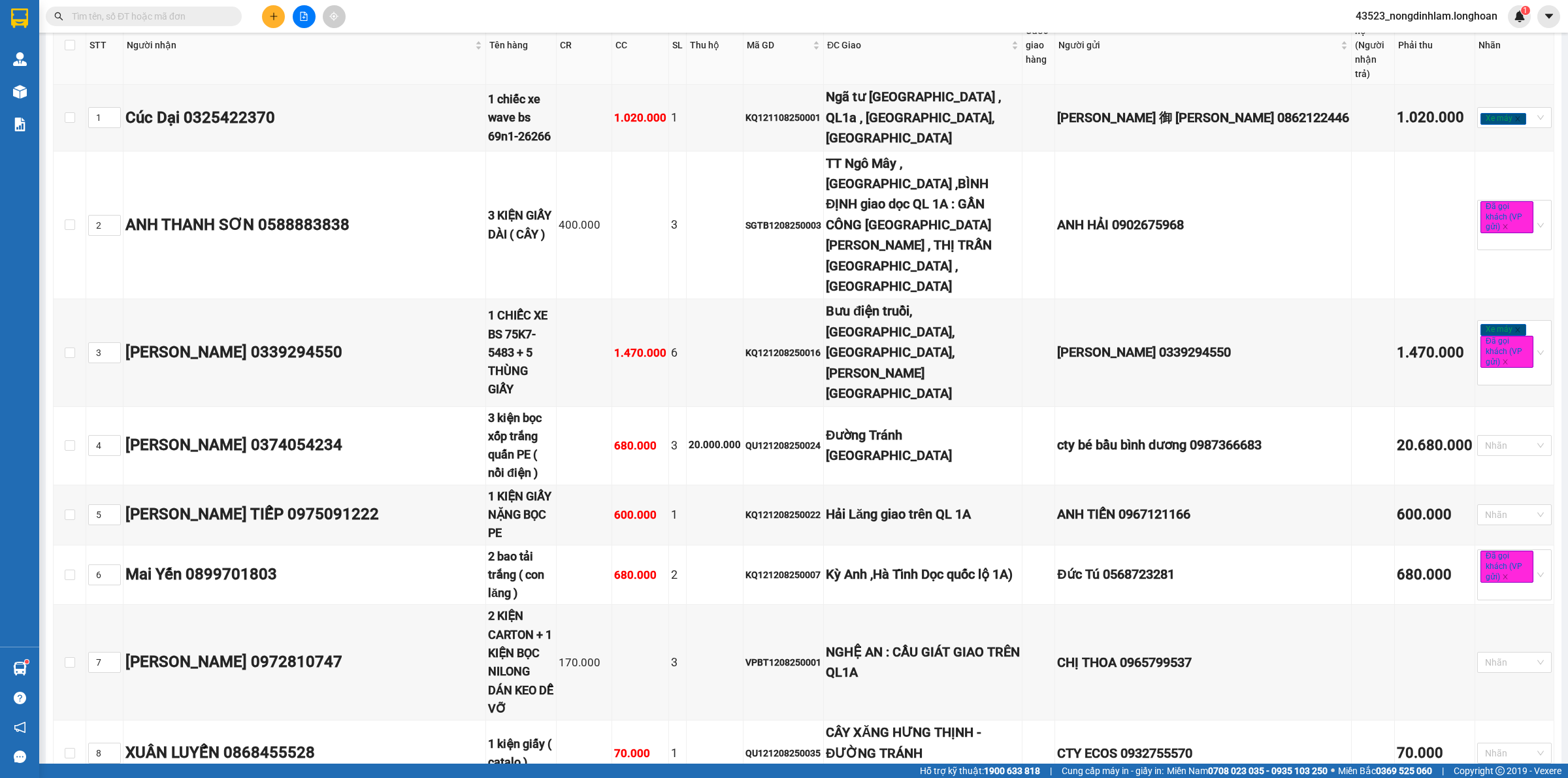
scroll to position [327, 0]
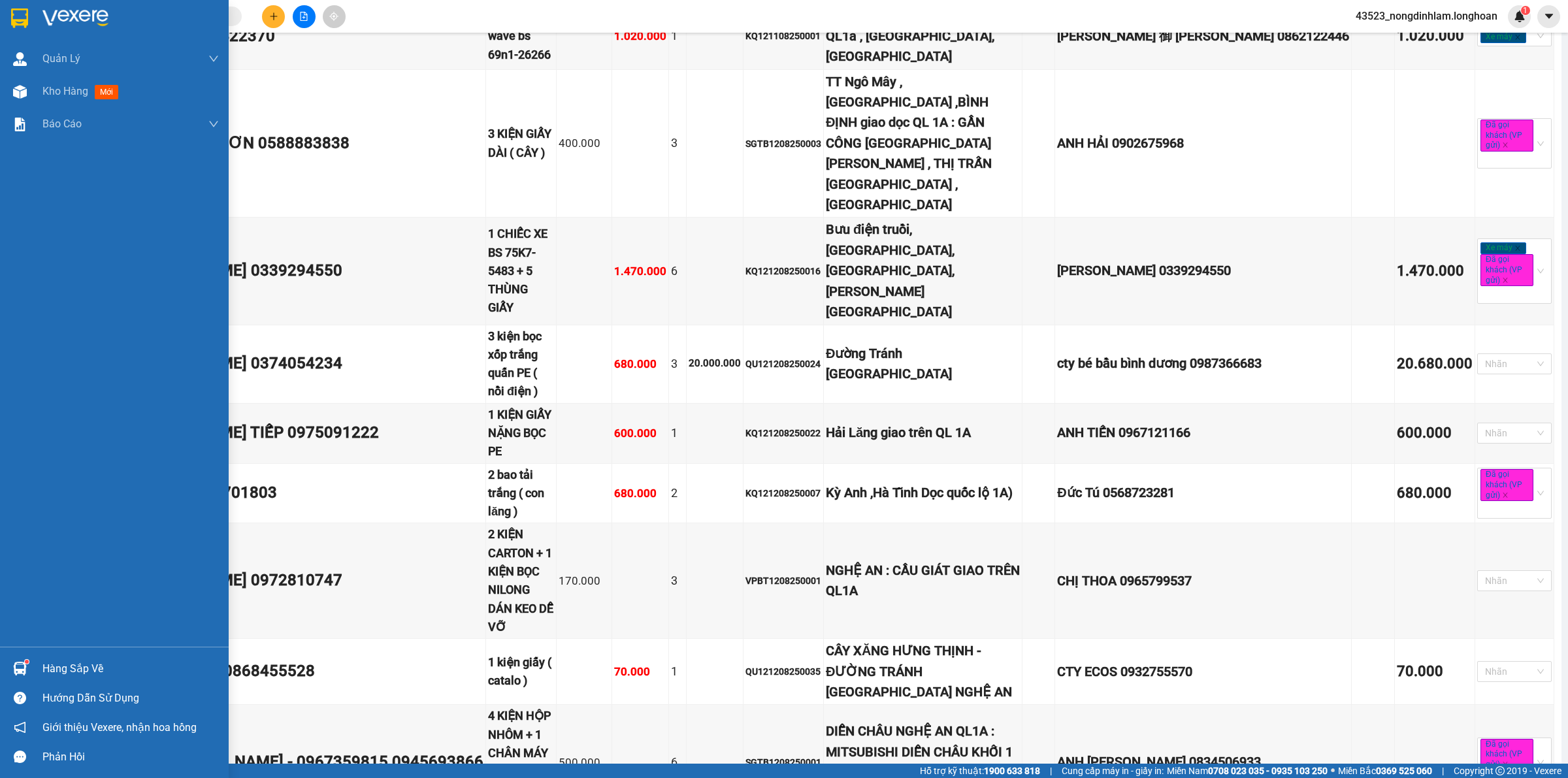
click at [9, 16] on div at bounding box center [20, 18] width 23 height 23
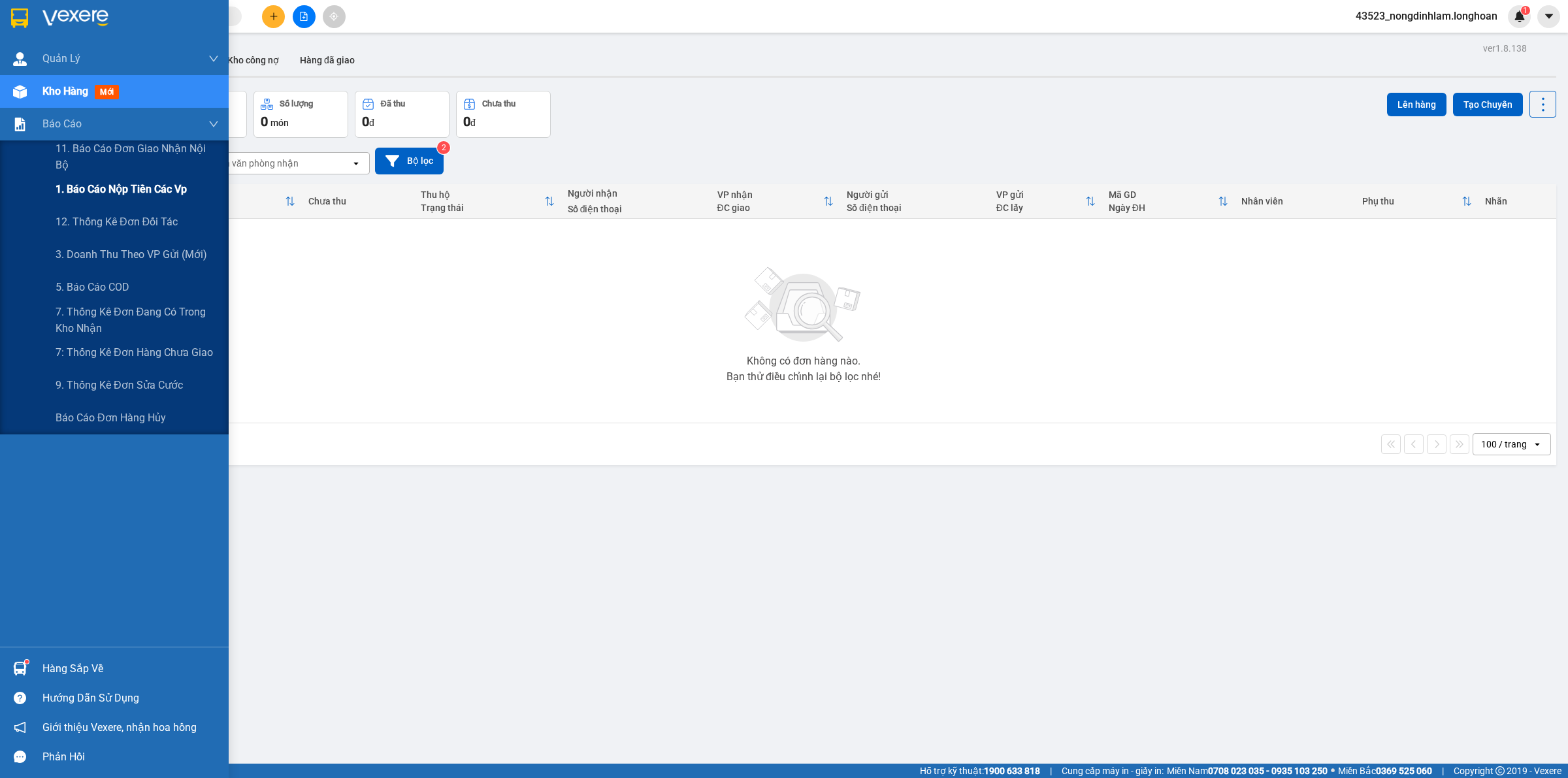
click at [159, 188] on span "1. Báo cáo nộp tiền các vp" at bounding box center [121, 189] width 132 height 16
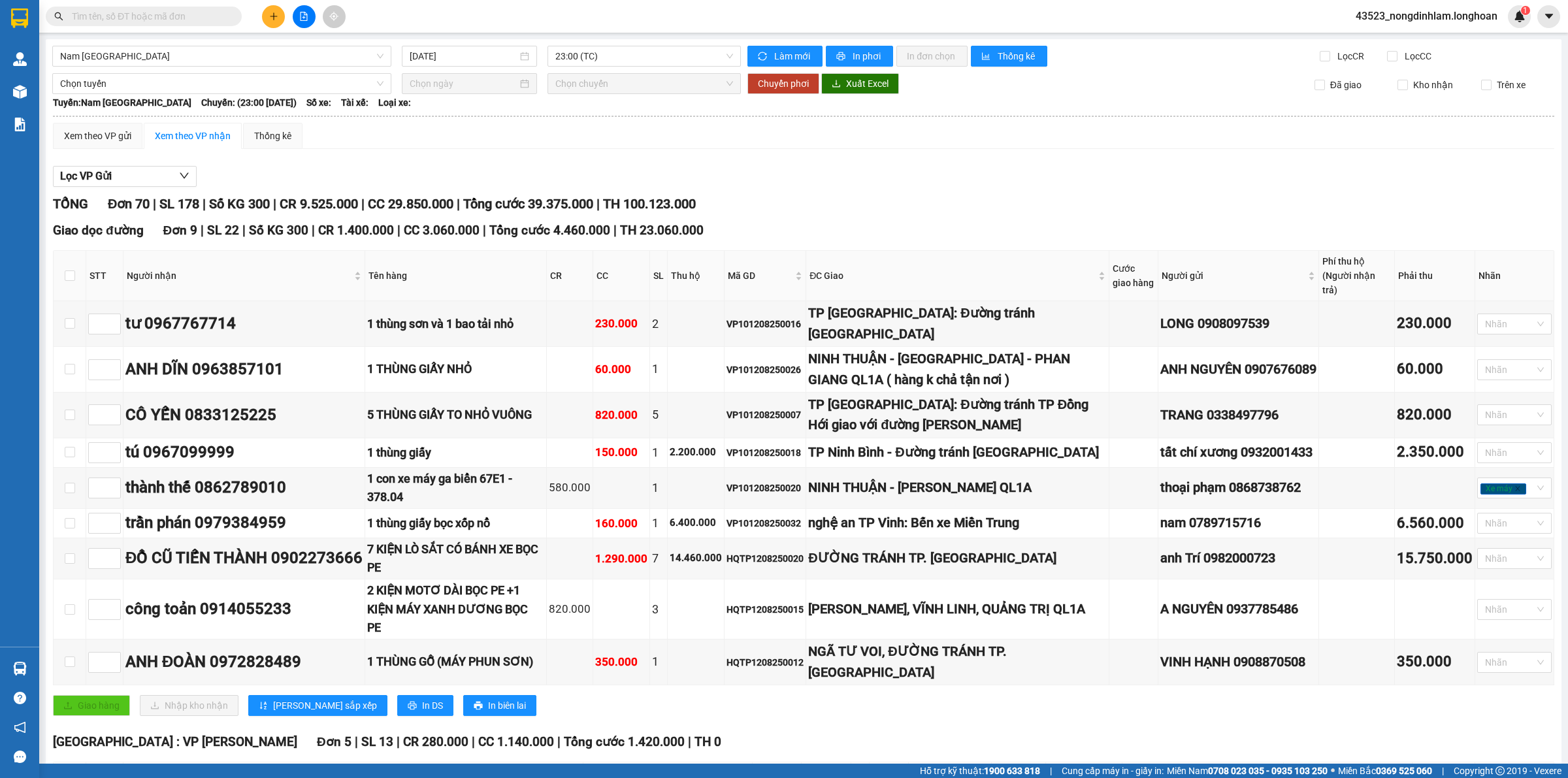
click at [165, 57] on span "Nam [GEOGRAPHIC_DATA]" at bounding box center [222, 56] width 323 height 20
drag, startPoint x: 557, startPoint y: 207, endPoint x: 676, endPoint y: 357, distance: 191.5
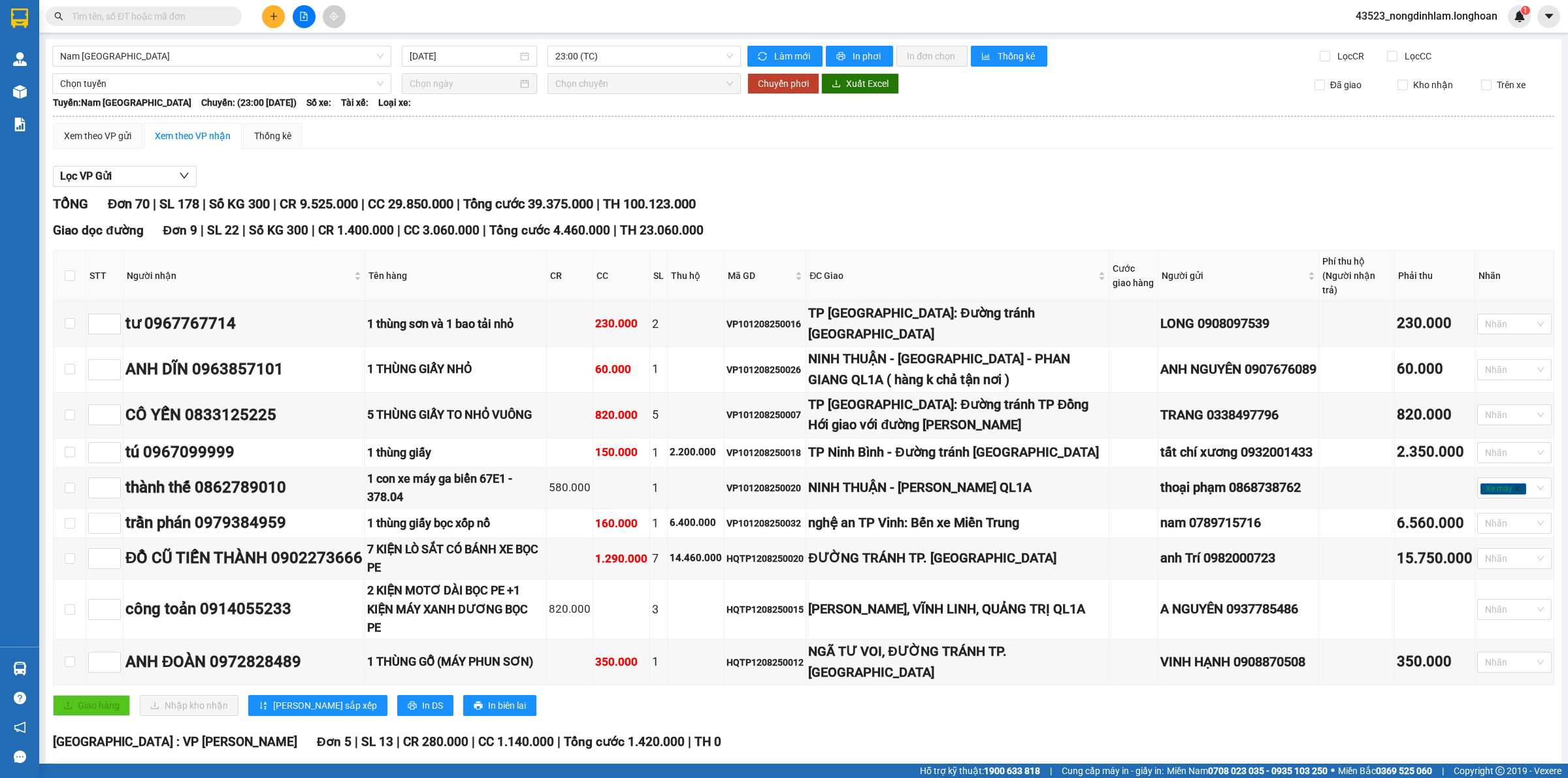
click at [544, 206] on span "Tổng cước 39.375.000" at bounding box center [528, 203] width 130 height 16
click at [563, 210] on span "Tổng cước 39.375.000" at bounding box center [528, 203] width 130 height 16
click at [262, 47] on span "Nam [GEOGRAPHIC_DATA]" at bounding box center [222, 56] width 323 height 20
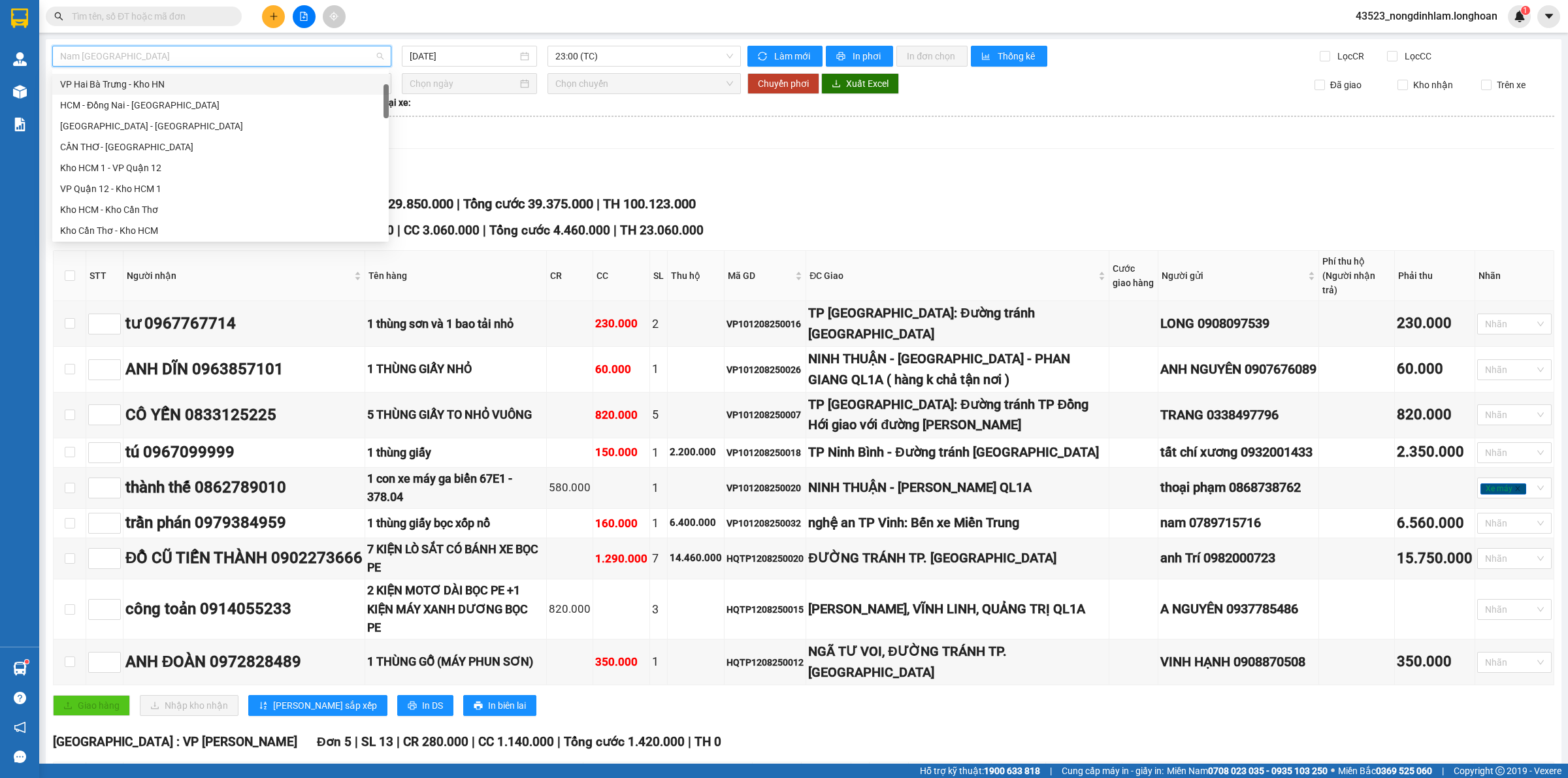
scroll to position [163, 0]
click at [153, 113] on div "VP Quận 12 - Kho HCM 1" at bounding box center [220, 106] width 321 height 14
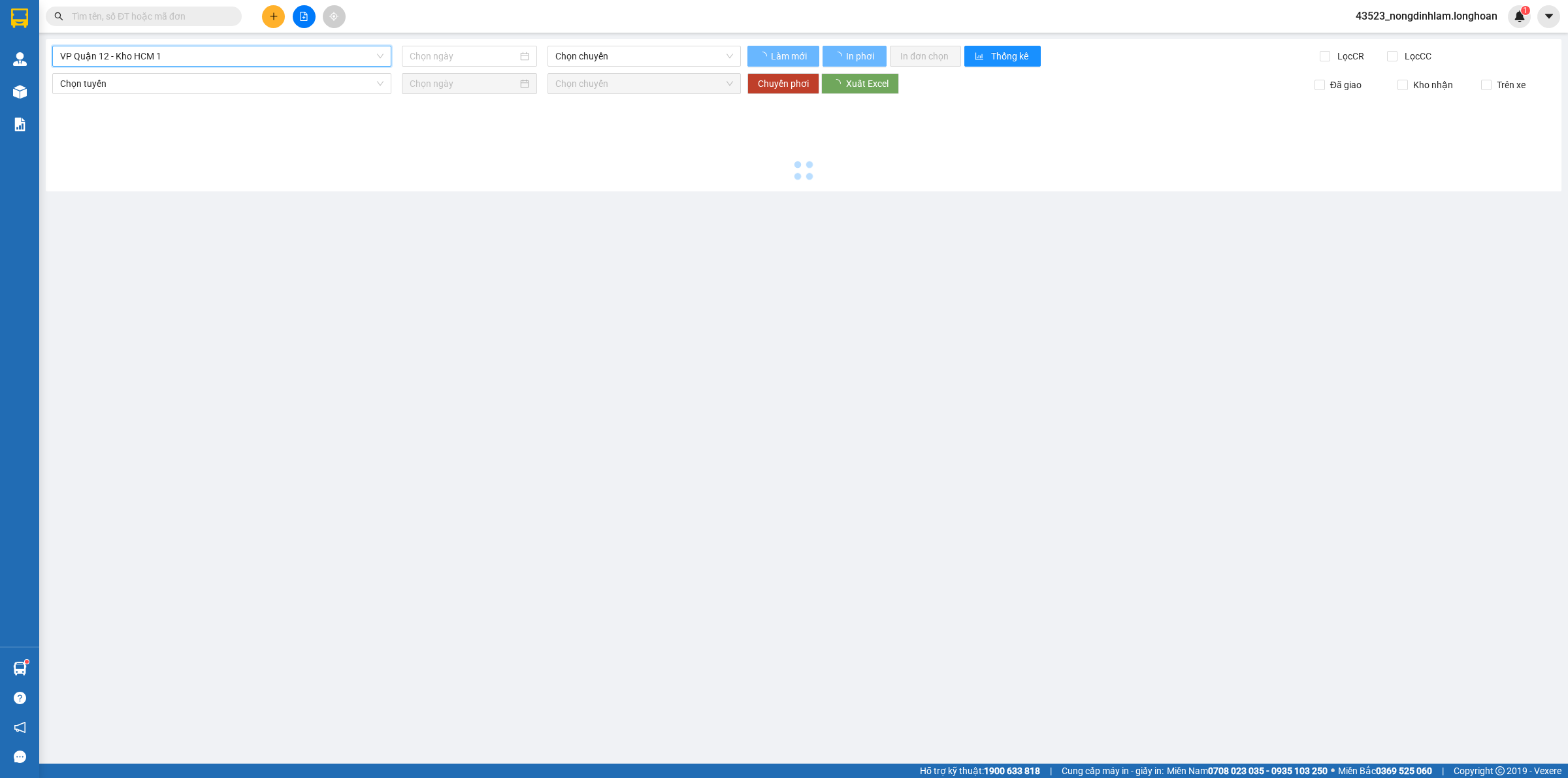
type input "[DATE]"
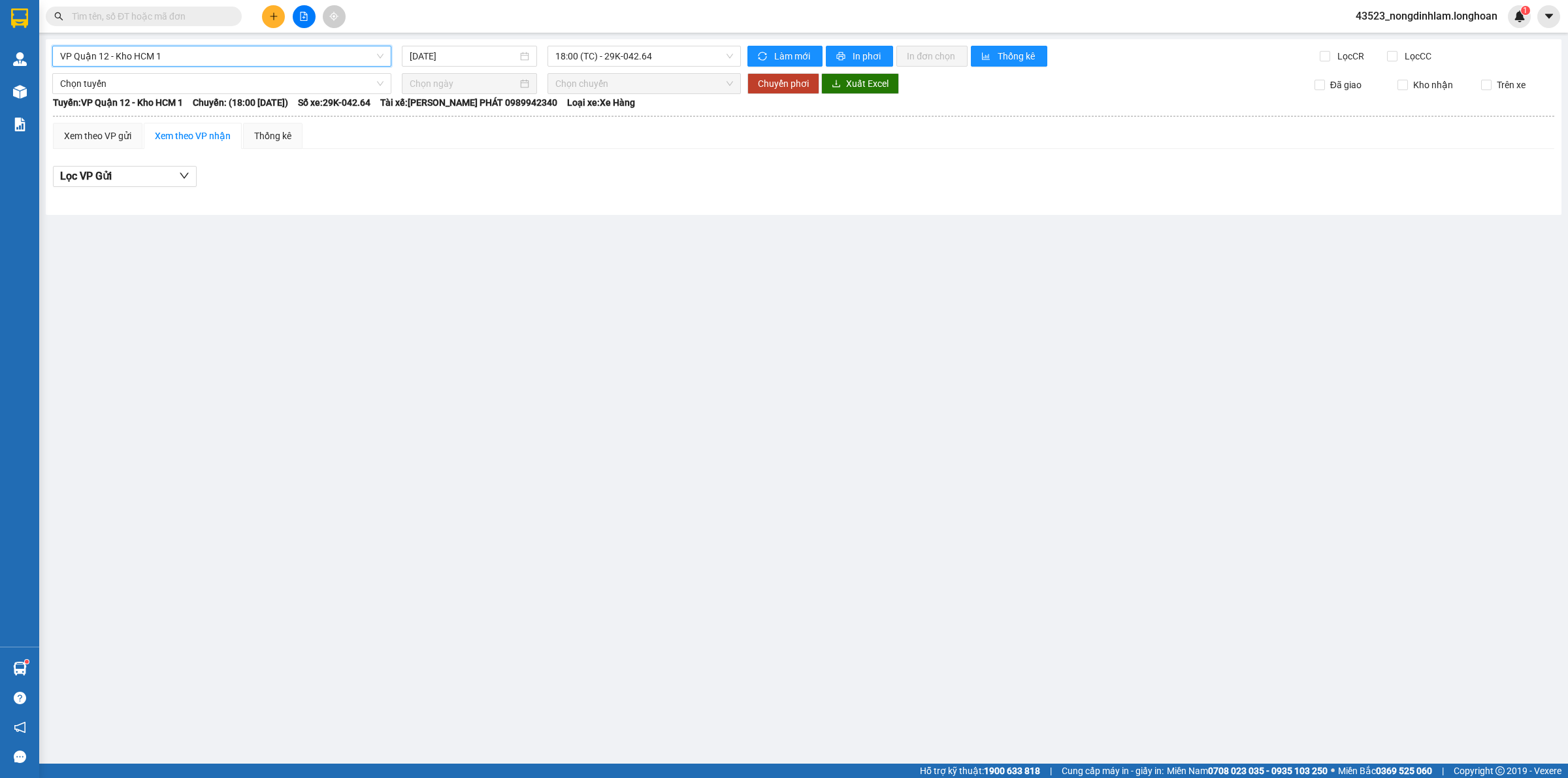
click at [611, 62] on span "18:00 (TC) - 29K-042.64" at bounding box center [644, 56] width 178 height 20
click at [582, 121] on div "19:30 (TC) - 29E-136.91" at bounding box center [606, 124] width 102 height 14
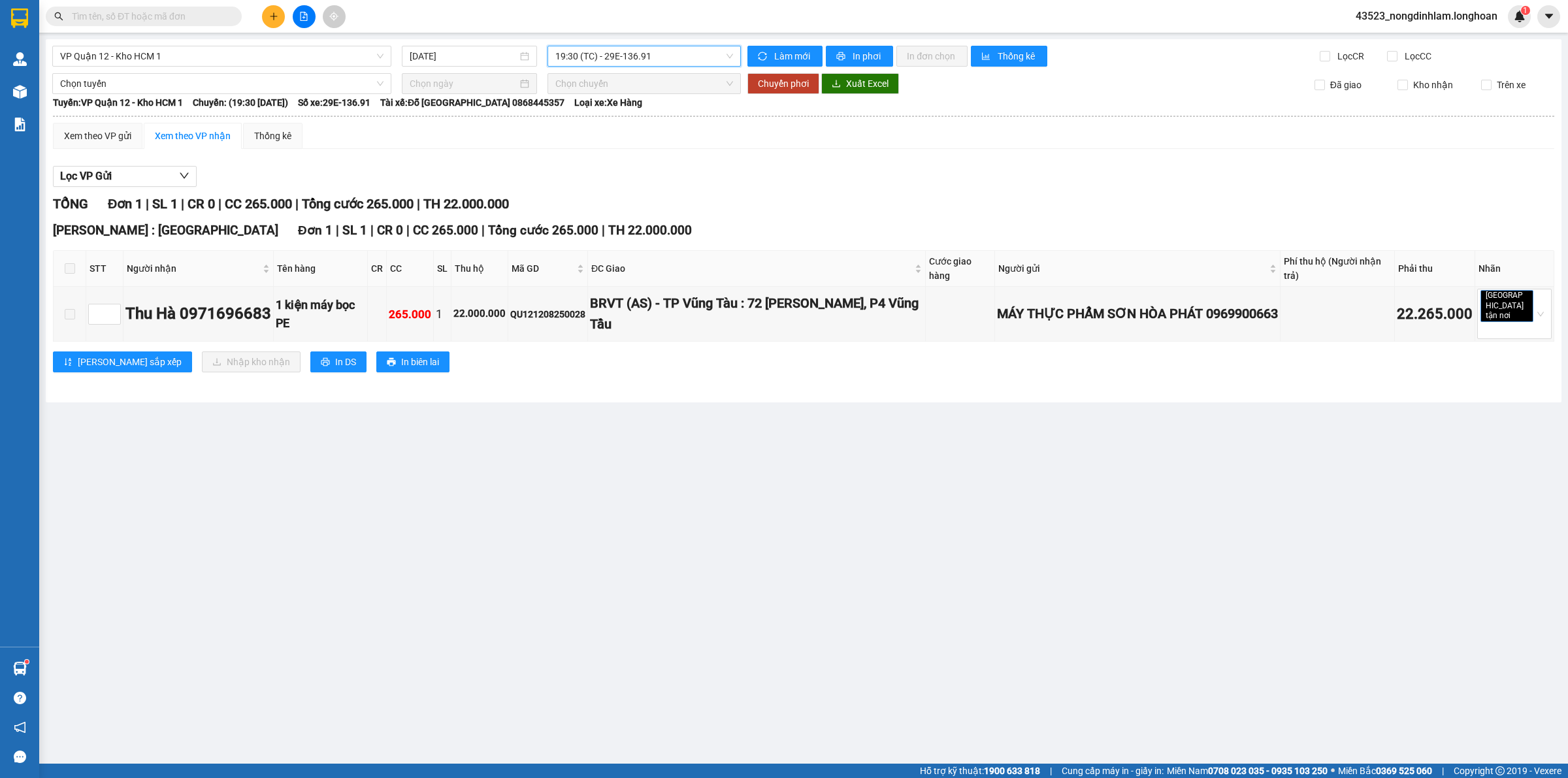
click at [296, 56] on span "VP Quận 12 - Kho HCM 1" at bounding box center [222, 56] width 323 height 20
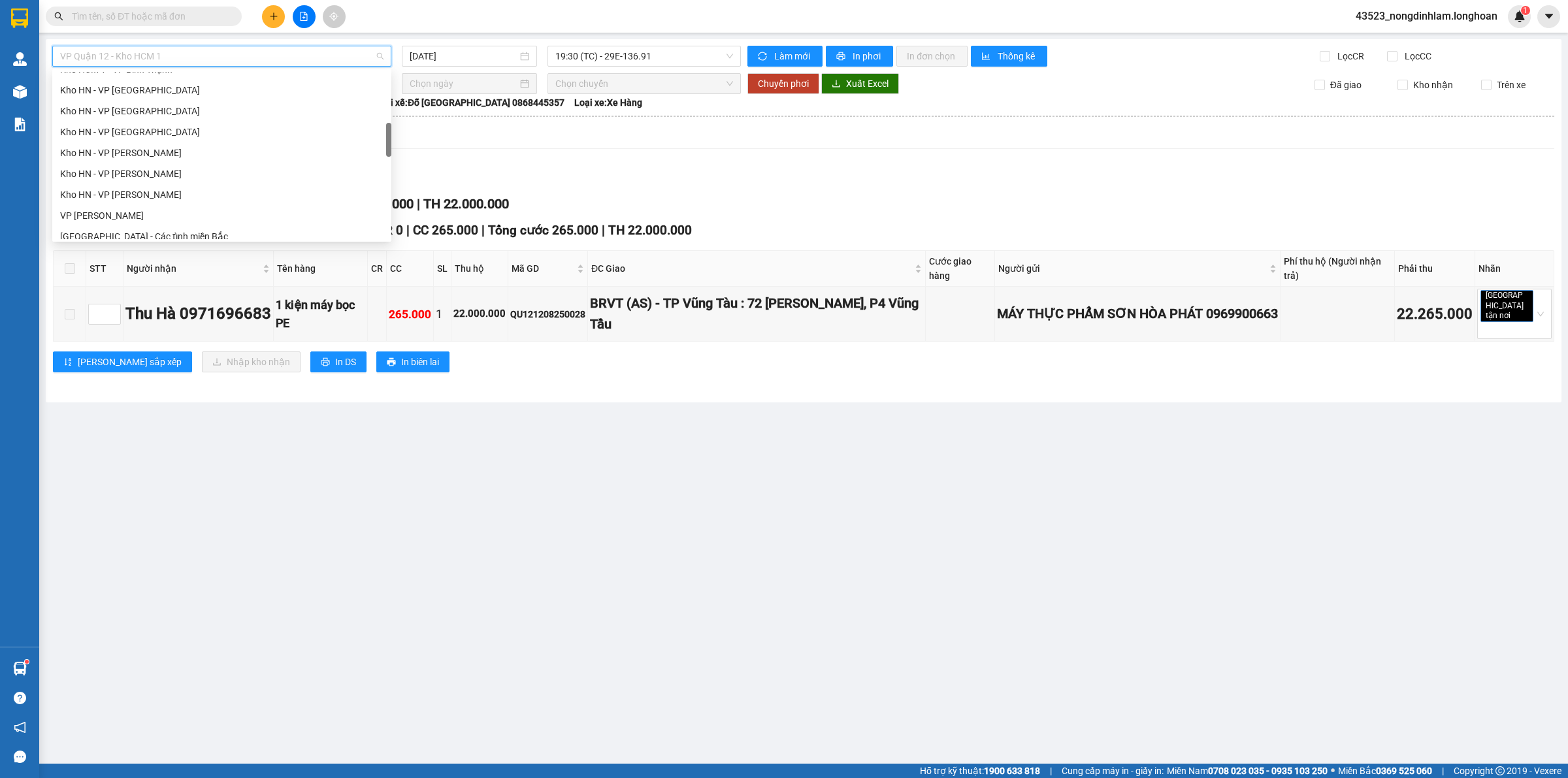
scroll to position [408, 0]
click at [144, 197] on div "VP Thủ Đức - Kho HCM 1" at bounding box center [222, 196] width 323 height 14
type input "[DATE]"
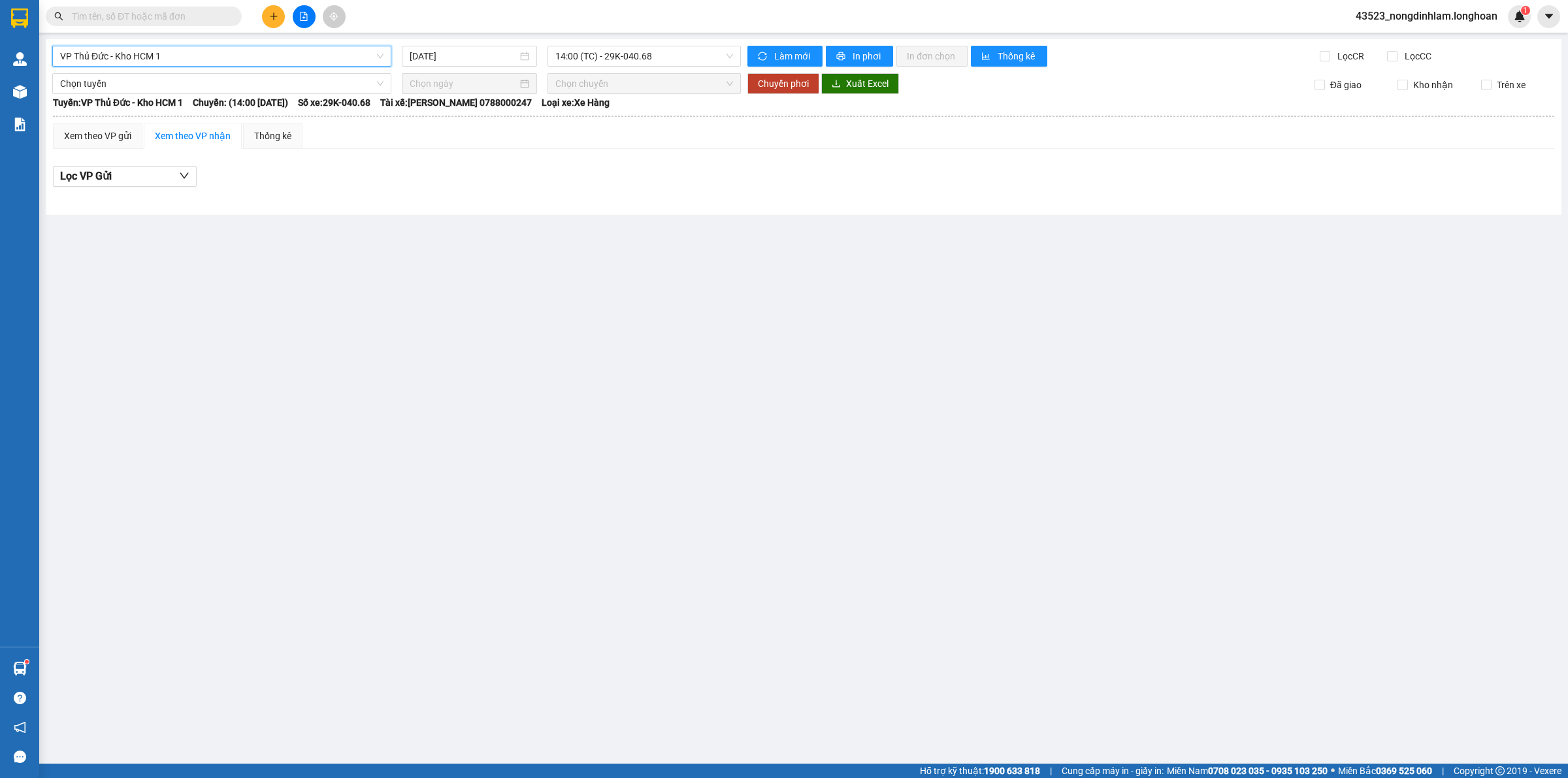
click at [622, 58] on span "14:00 (TC) - 29K-040.68" at bounding box center [644, 56] width 178 height 20
click at [606, 124] on div "18:40 (TC) - 29E-083.29" at bounding box center [606, 124] width 102 height 14
click at [312, 56] on span "VP Thủ Đức - Kho HCM 1" at bounding box center [222, 56] width 323 height 20
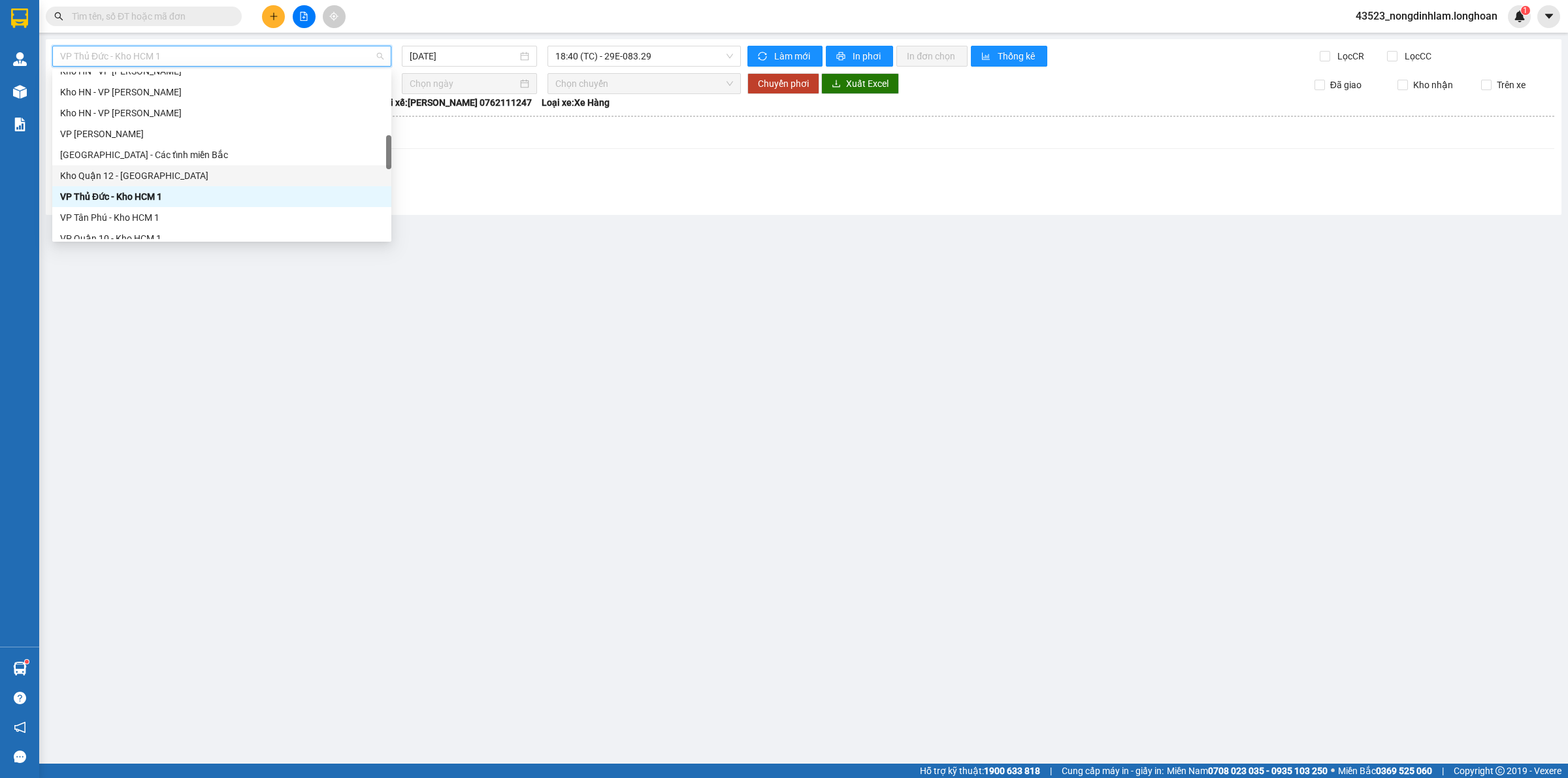
scroll to position [490, 0]
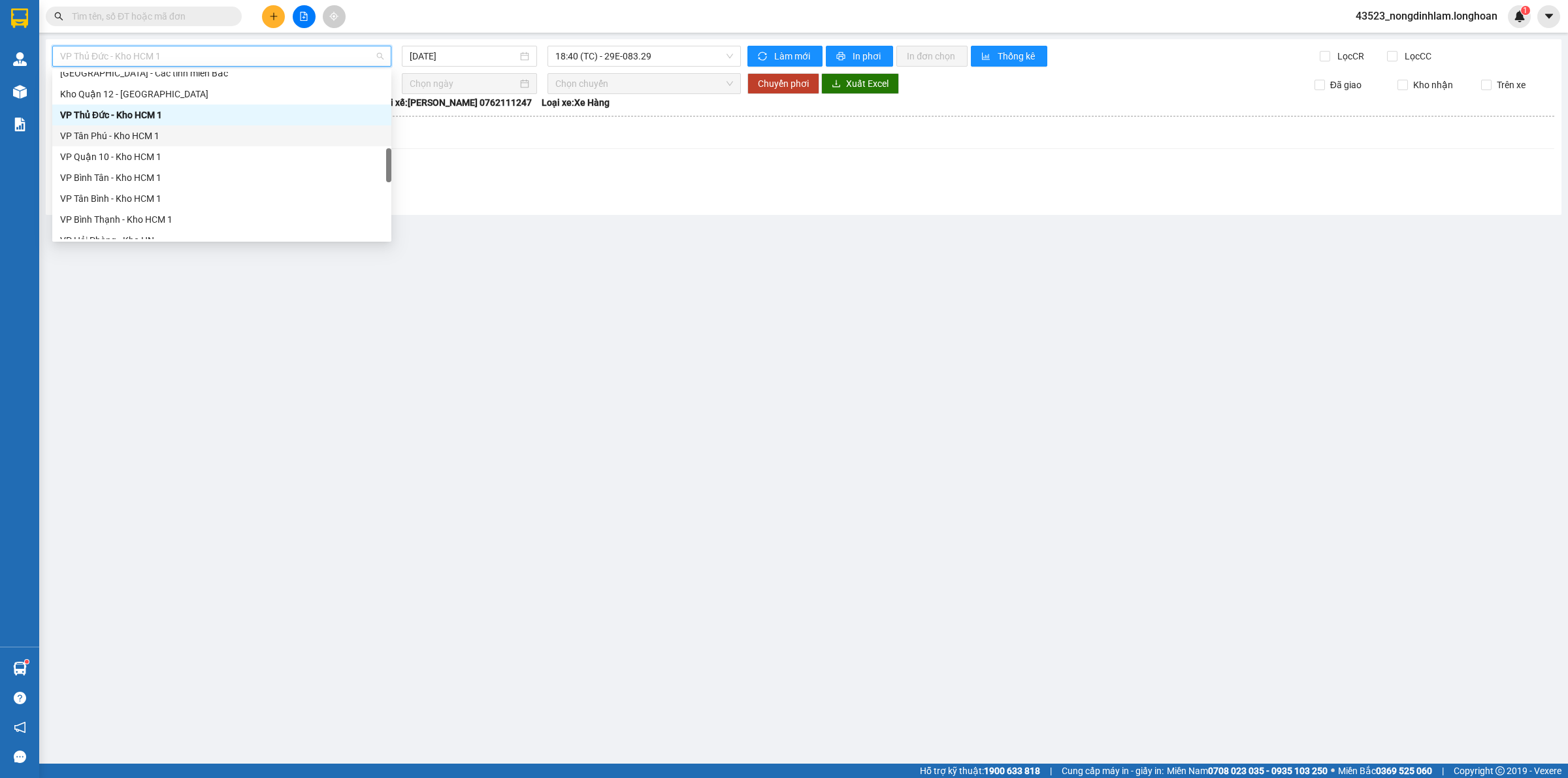
click at [144, 135] on div "VP Tân Phú - Kho HCM 1" at bounding box center [222, 136] width 323 height 14
type input "[DATE]"
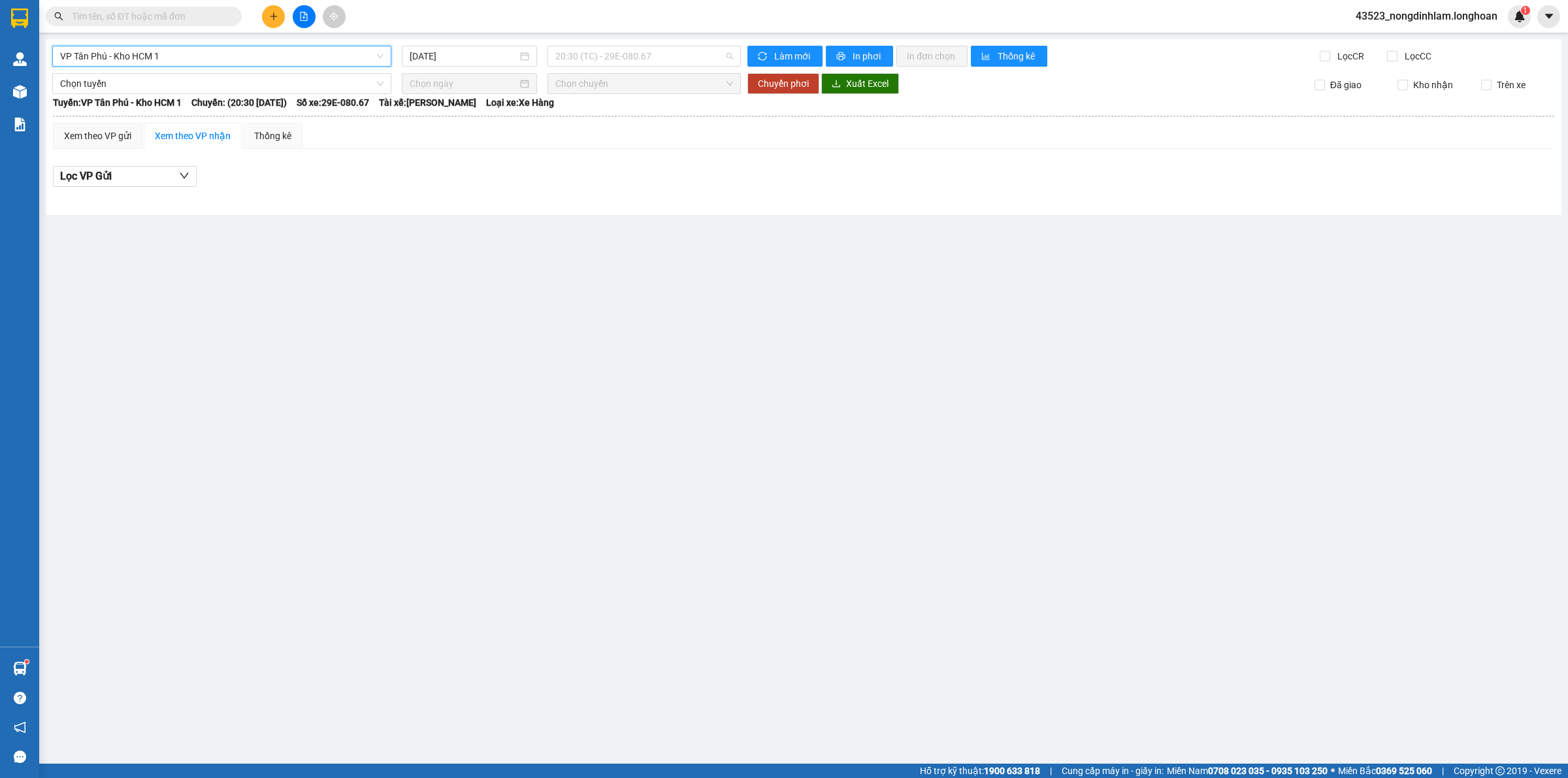
click at [598, 60] on span "20:30 (TC) - 29E-080.67" at bounding box center [644, 56] width 178 height 20
click at [621, 121] on div "20:45 (TC) - 29E-355.06" at bounding box center [606, 124] width 102 height 14
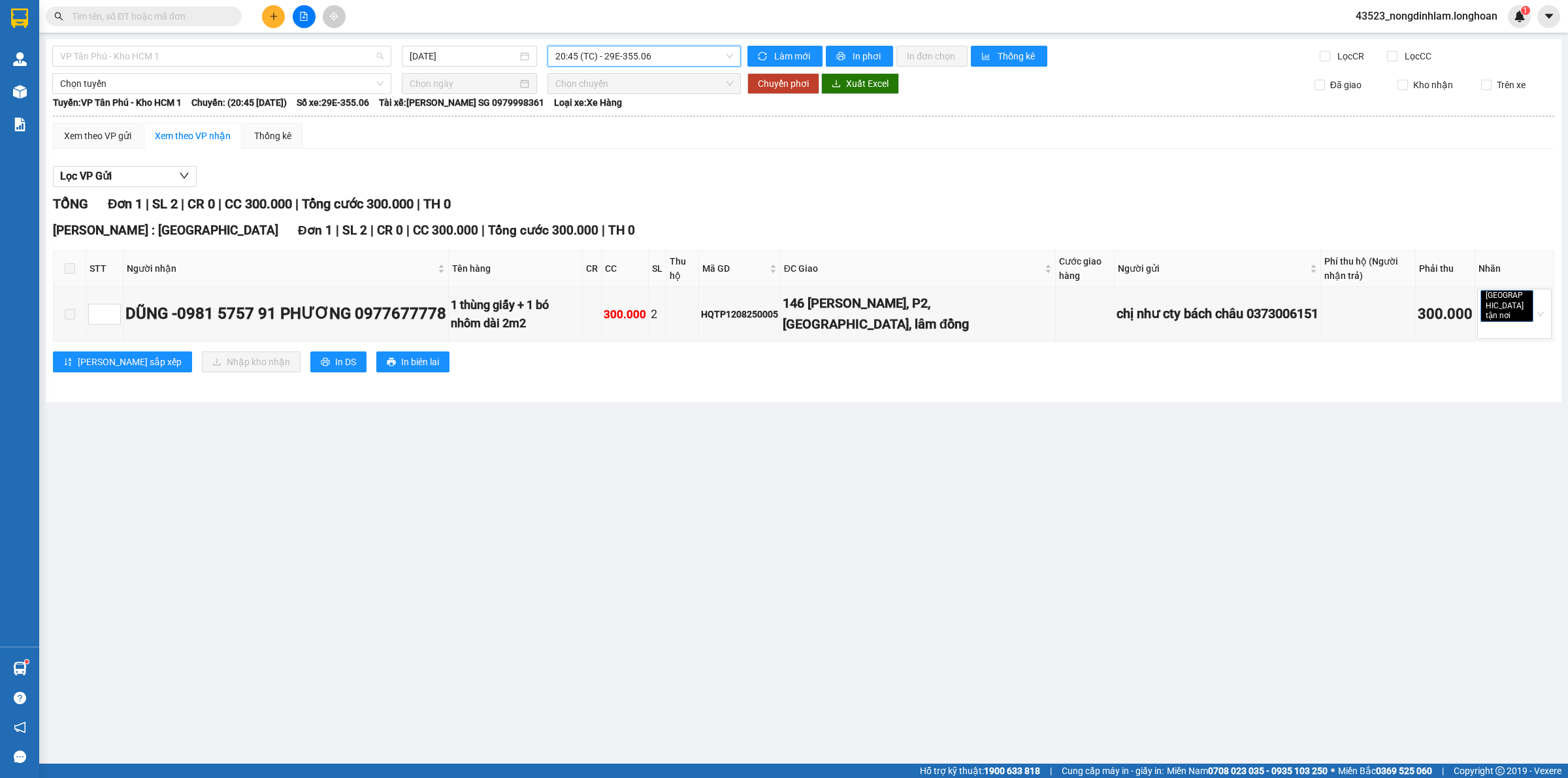
click at [279, 52] on span "VP Tân Phú - Kho HCM 1" at bounding box center [222, 56] width 323 height 20
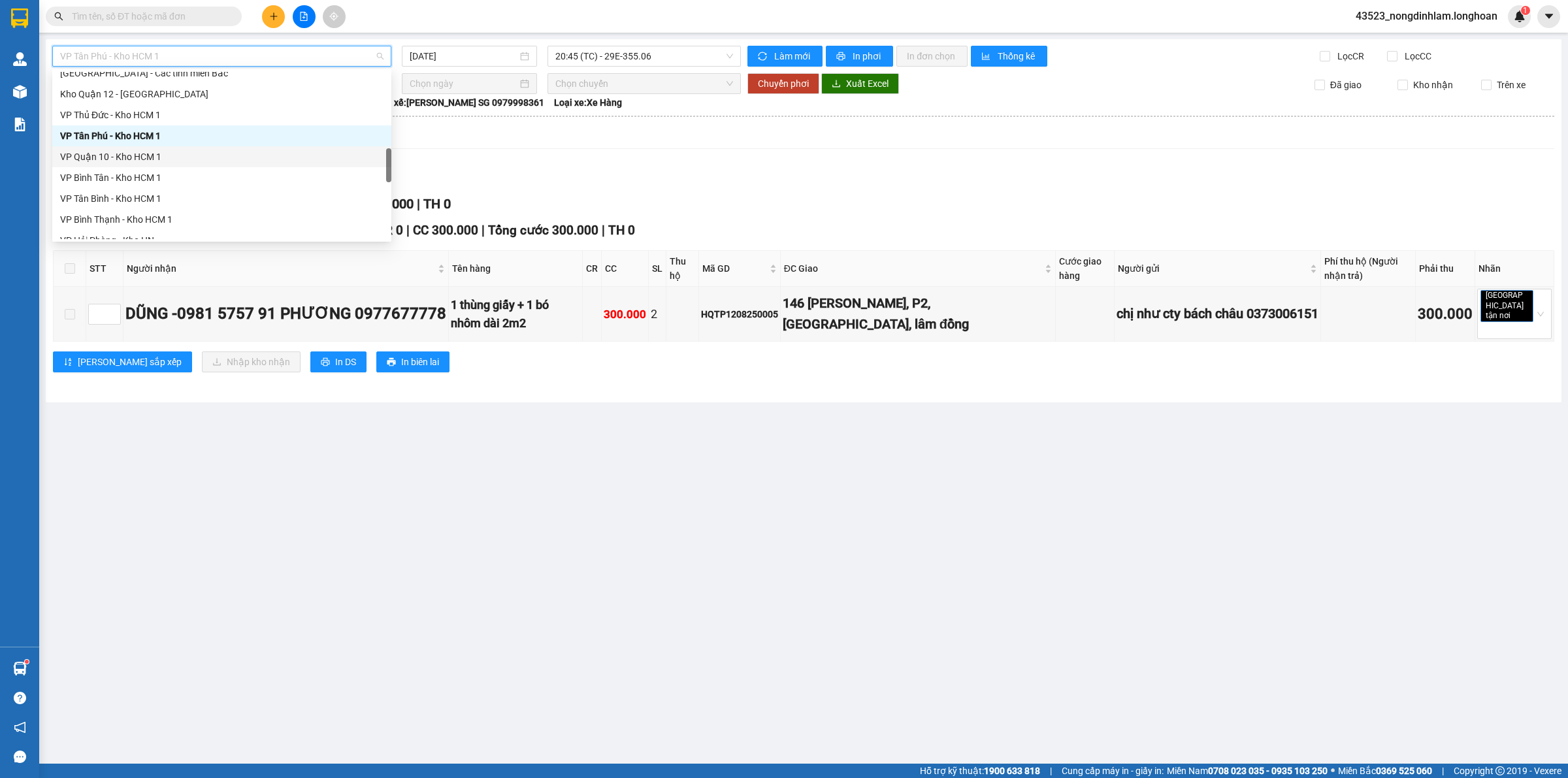
click at [169, 161] on div "VP Quận 10 - Kho HCM 1" at bounding box center [222, 157] width 323 height 14
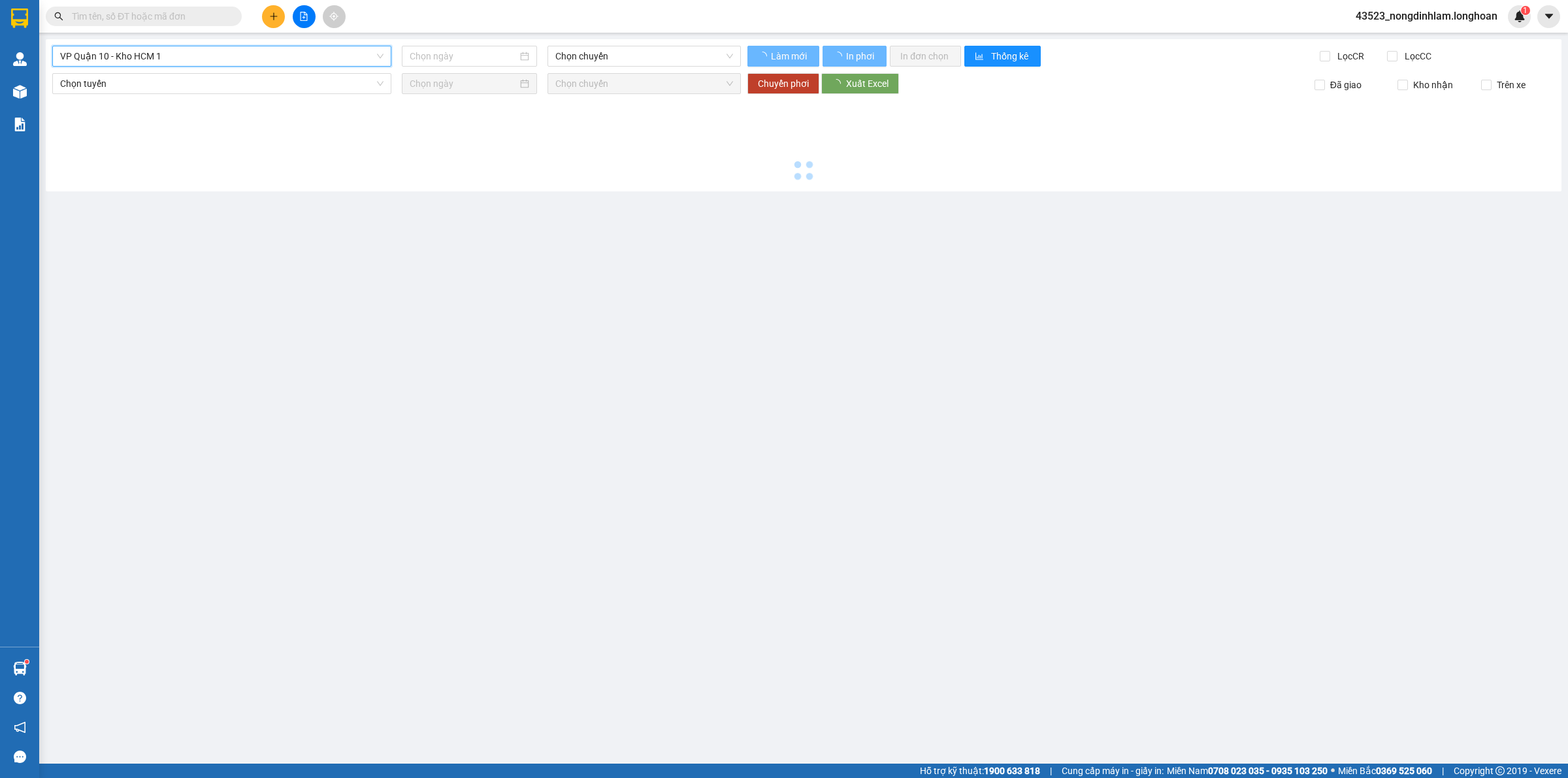
type input "[DATE]"
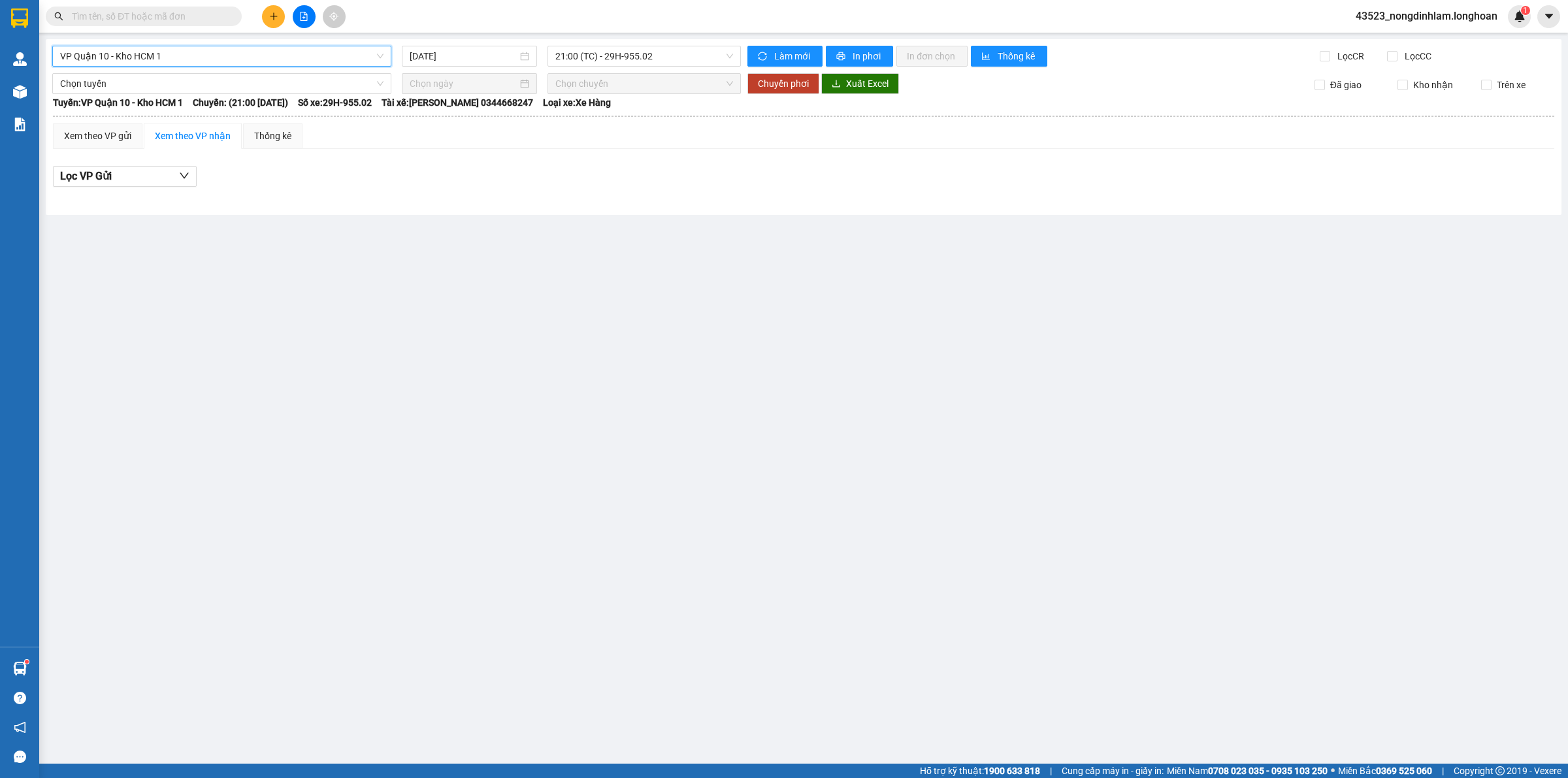
click at [624, 63] on span "21:00 (TC) - 29H-955.02" at bounding box center [644, 56] width 178 height 20
click at [622, 104] on div "21:00 (TC) - 29H-955.02" at bounding box center [606, 103] width 102 height 14
click at [338, 57] on span "VP Quận 10 - Kho HCM 1" at bounding box center [222, 56] width 323 height 20
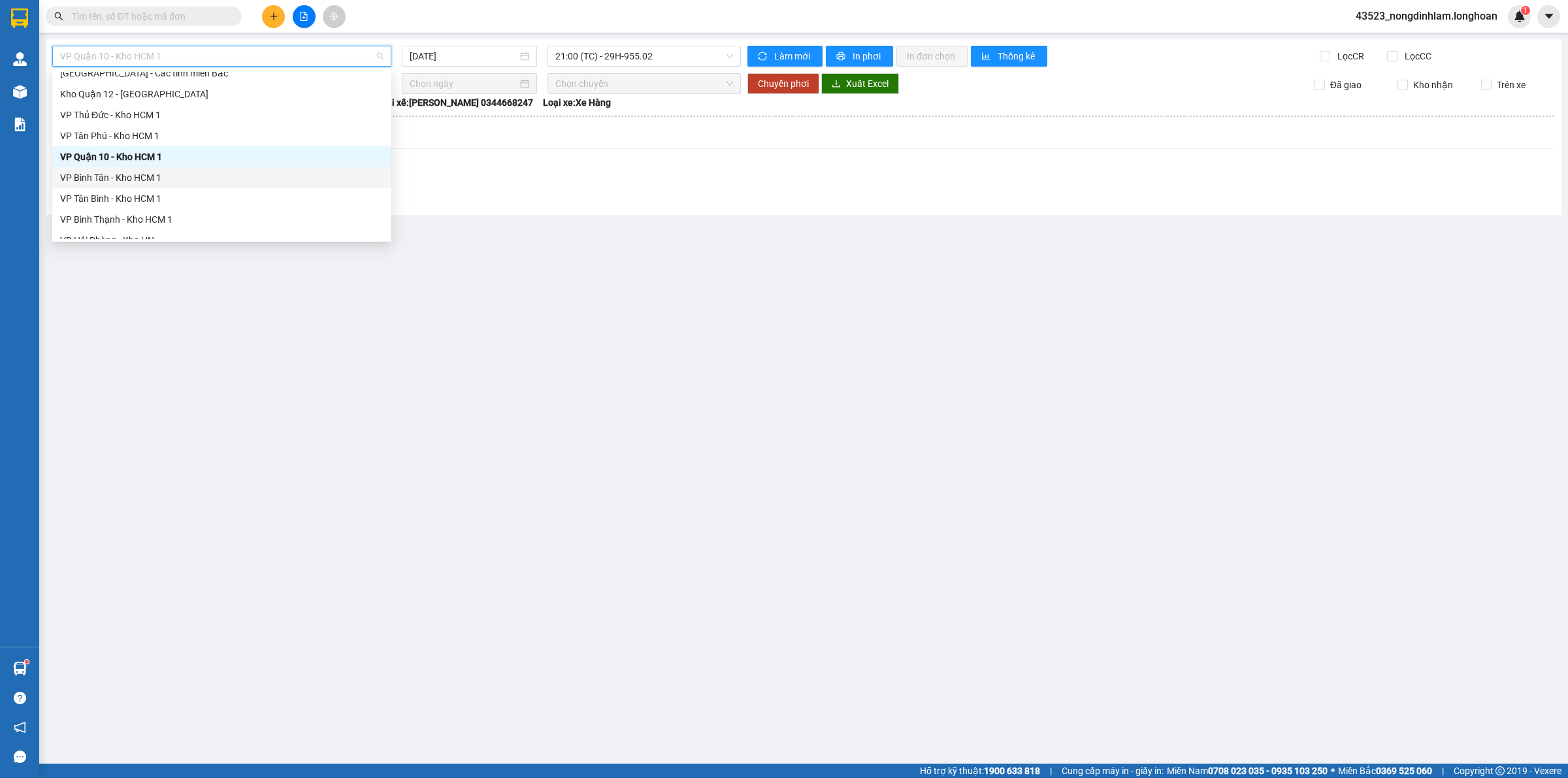
click at [128, 178] on div "VP Bình Tân - Kho HCM 1" at bounding box center [222, 178] width 323 height 14
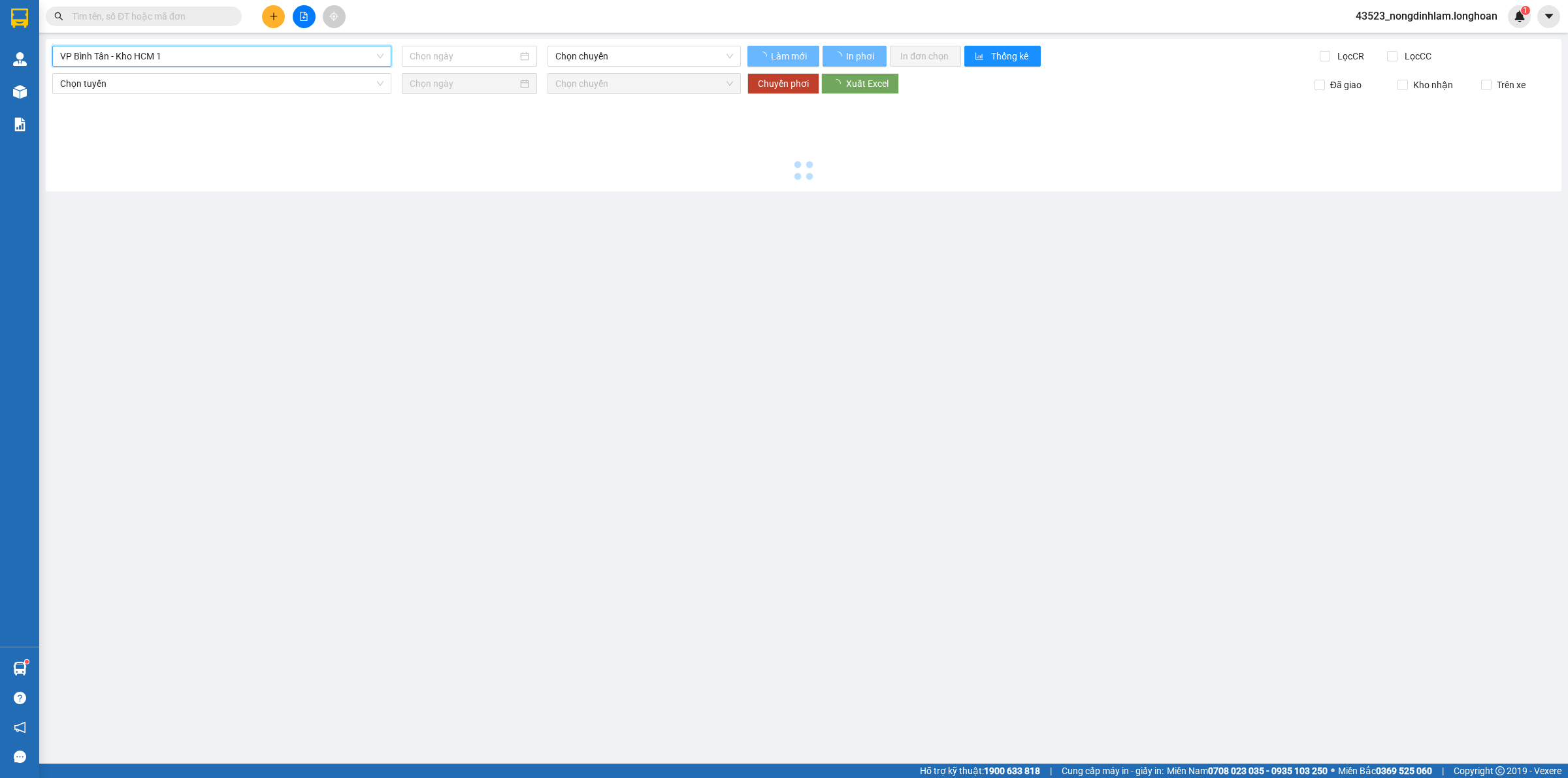
type input "[DATE]"
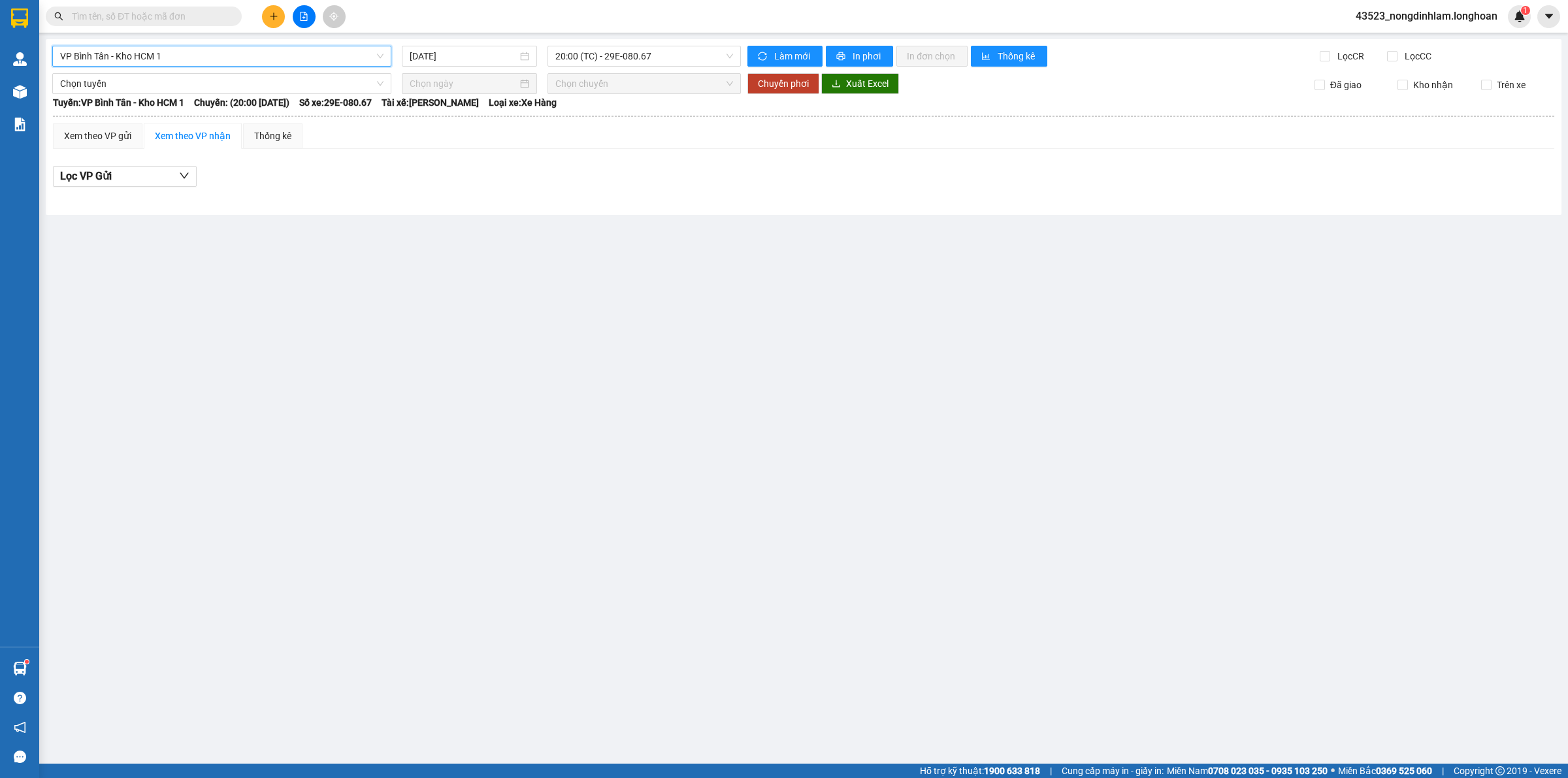
click at [611, 54] on span "20:00 (TC) - 29E-080.67" at bounding box center [644, 56] width 178 height 20
click at [321, 60] on span "VP Bình Tân - Kho HCM 1" at bounding box center [222, 56] width 323 height 20
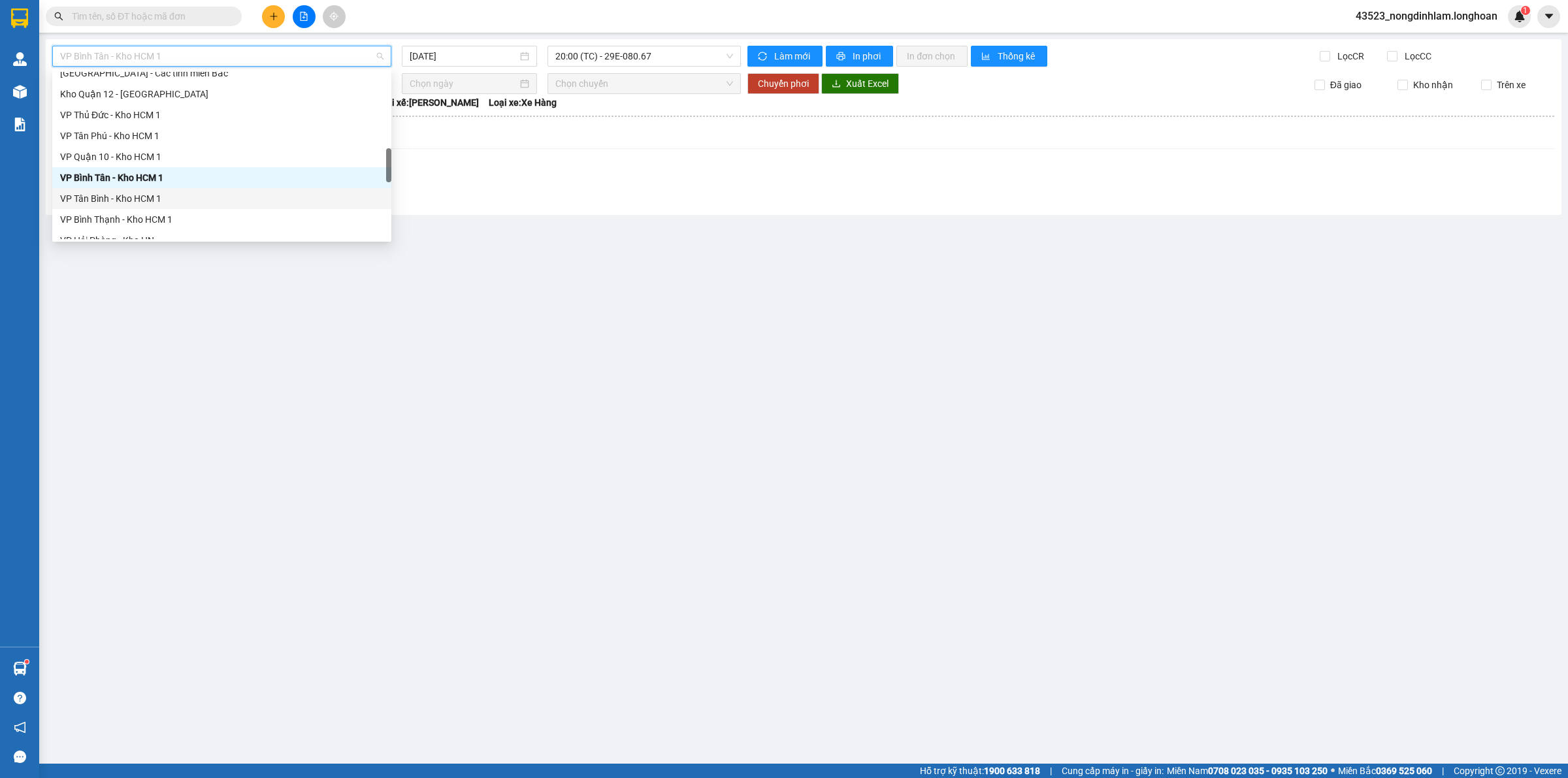
click at [136, 198] on div "VP Tân Bình - Kho HCM 1" at bounding box center [222, 198] width 323 height 14
type input "[DATE]"
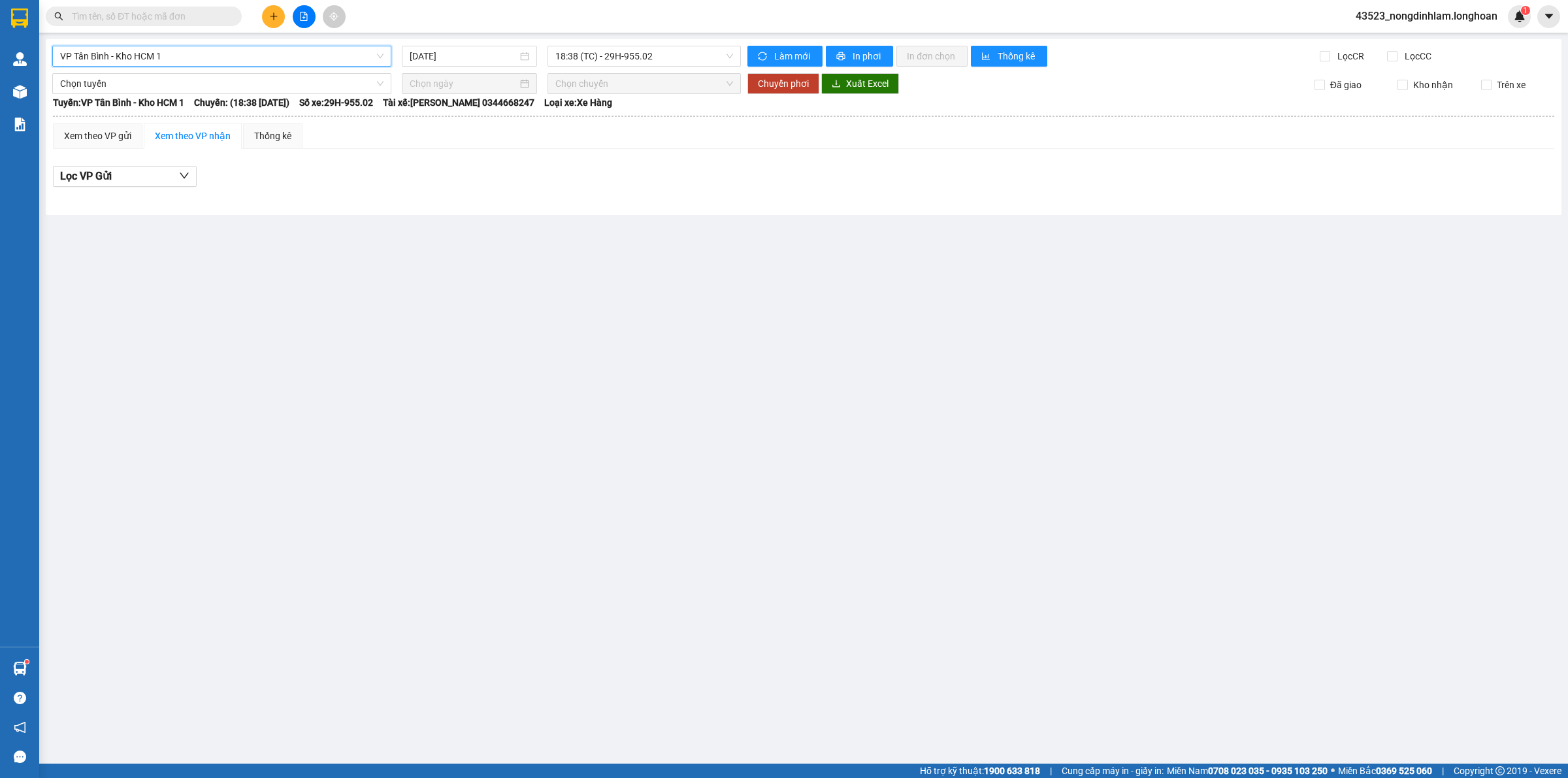
click at [647, 54] on span "18:38 (TC) - 29H-955.02" at bounding box center [644, 56] width 178 height 20
click at [639, 98] on div "18:38 (TC) - 29H-955.02" at bounding box center [606, 103] width 102 height 14
click at [287, 57] on span "VP Tân Bình - Kho HCM 1" at bounding box center [222, 56] width 323 height 20
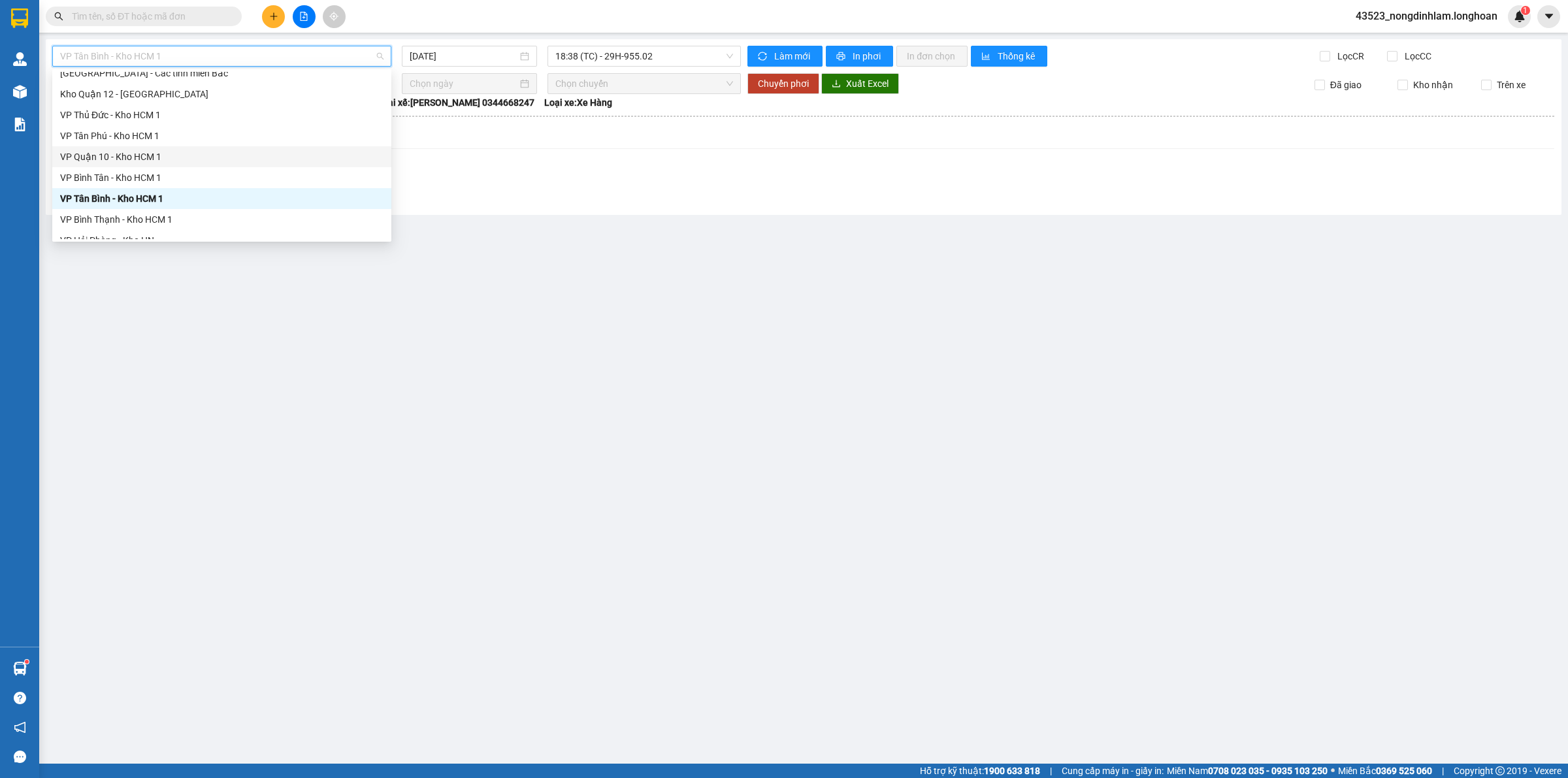
scroll to position [571, 0]
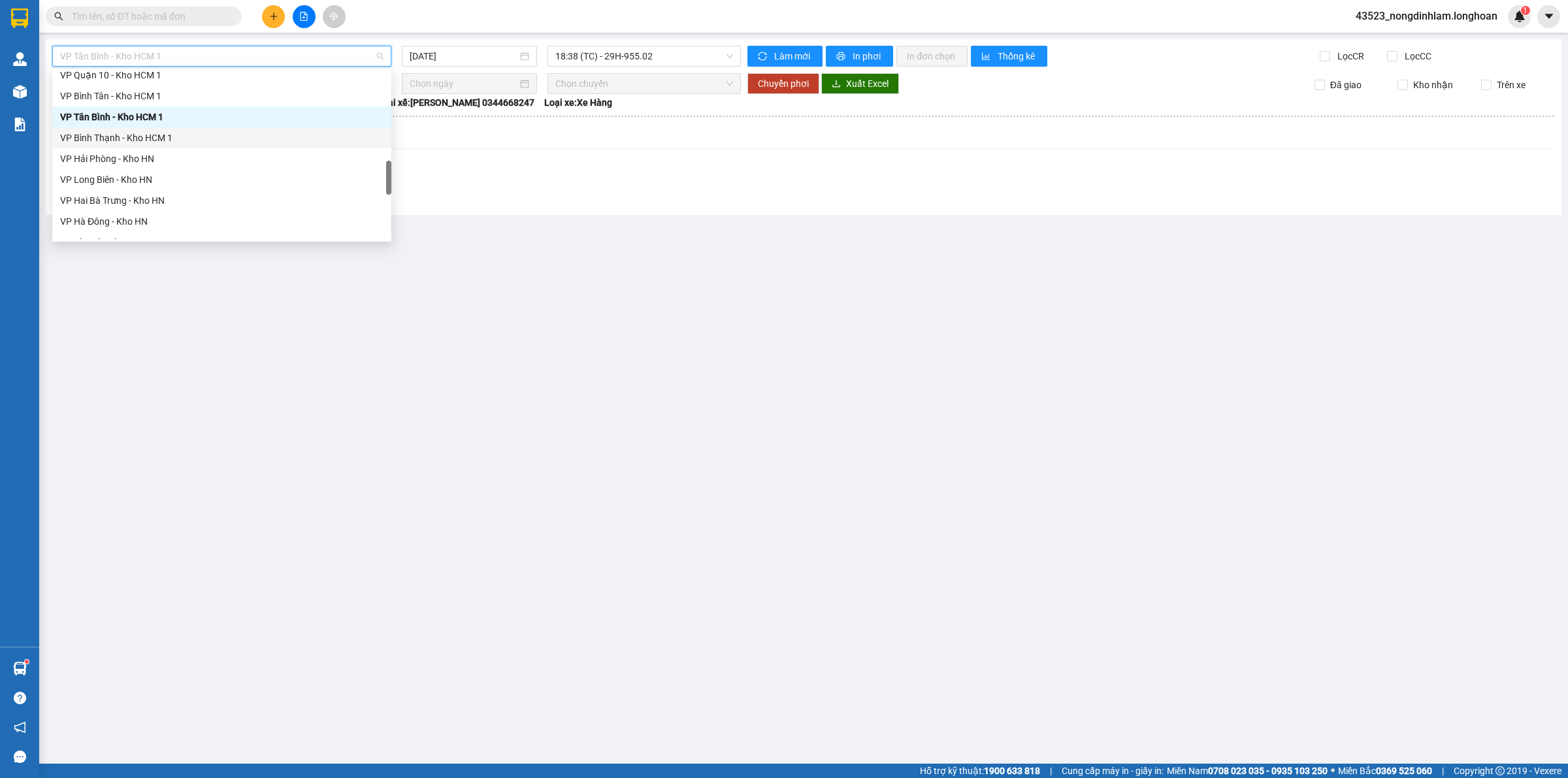
click at [124, 144] on div "VP Bình Thạnh - Kho HCM 1" at bounding box center [222, 138] width 323 height 14
type input "[DATE]"
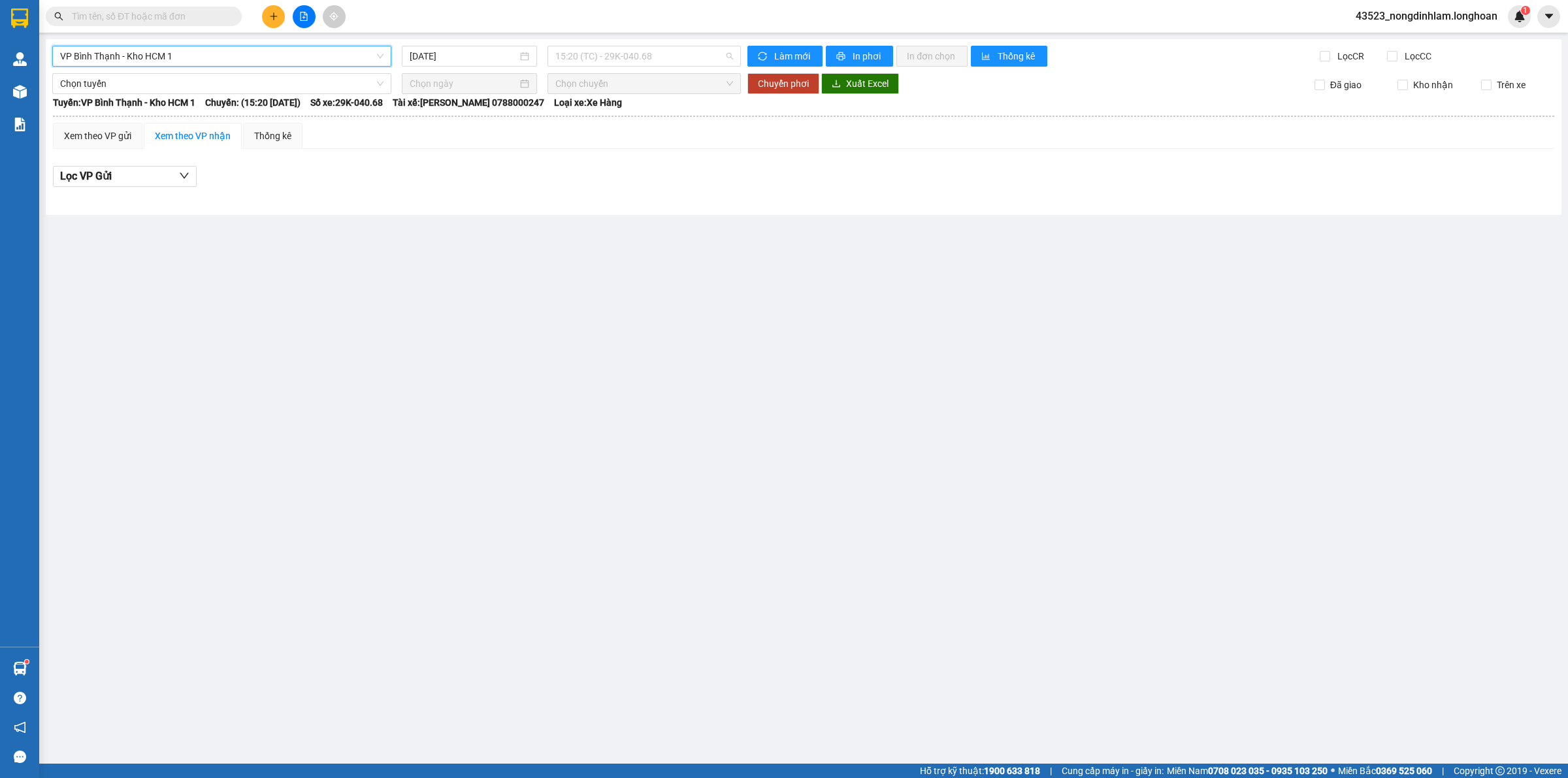
drag, startPoint x: 664, startPoint y: 56, endPoint x: 667, endPoint y: 49, distance: 7.6
click at [667, 54] on span "15:20 (TC) - 29K-040.68" at bounding box center [644, 56] width 178 height 20
click at [621, 118] on div "22:40 (TC) - 29K-042.64" at bounding box center [606, 124] width 102 height 14
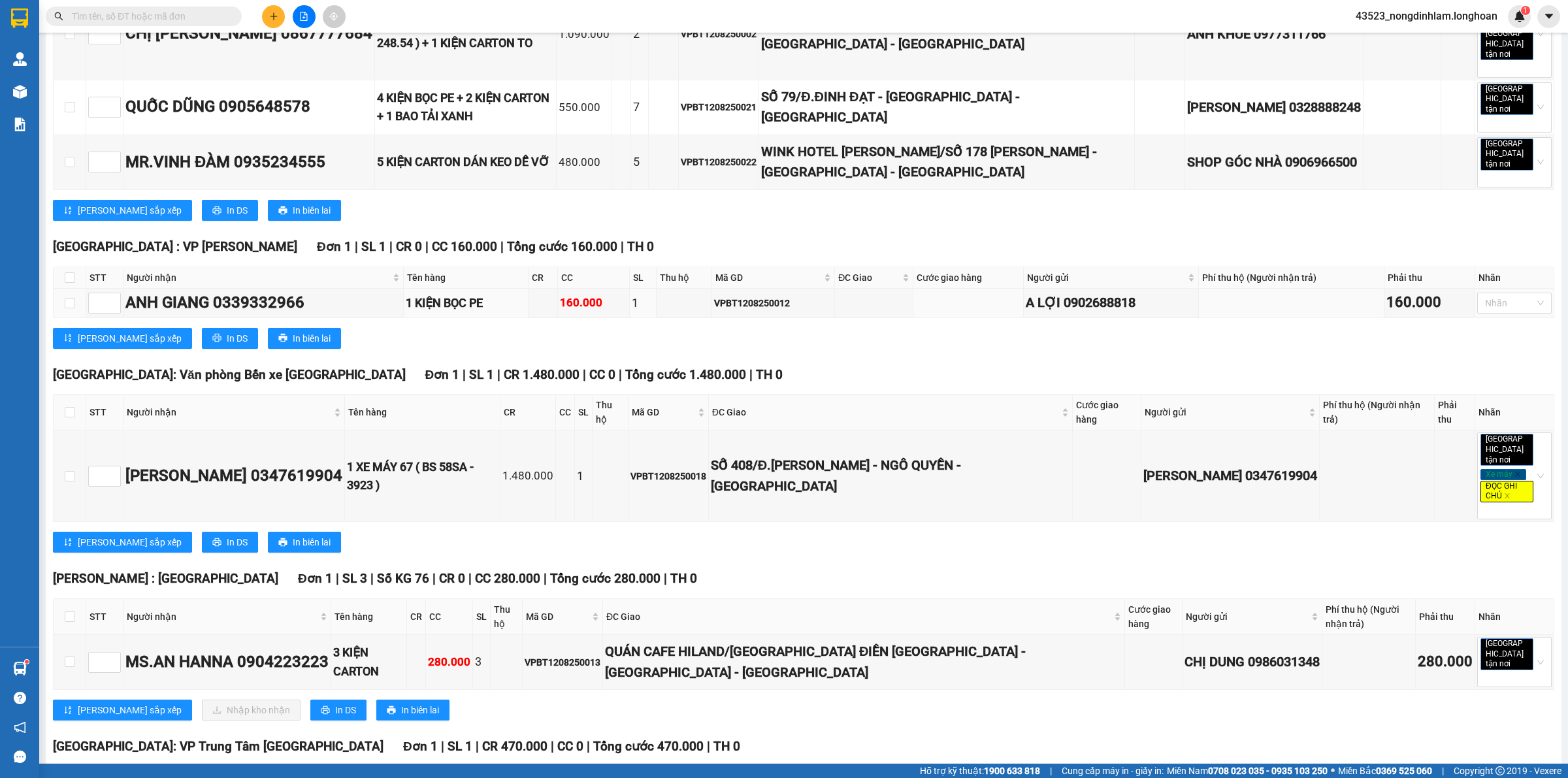
scroll to position [1195, 0]
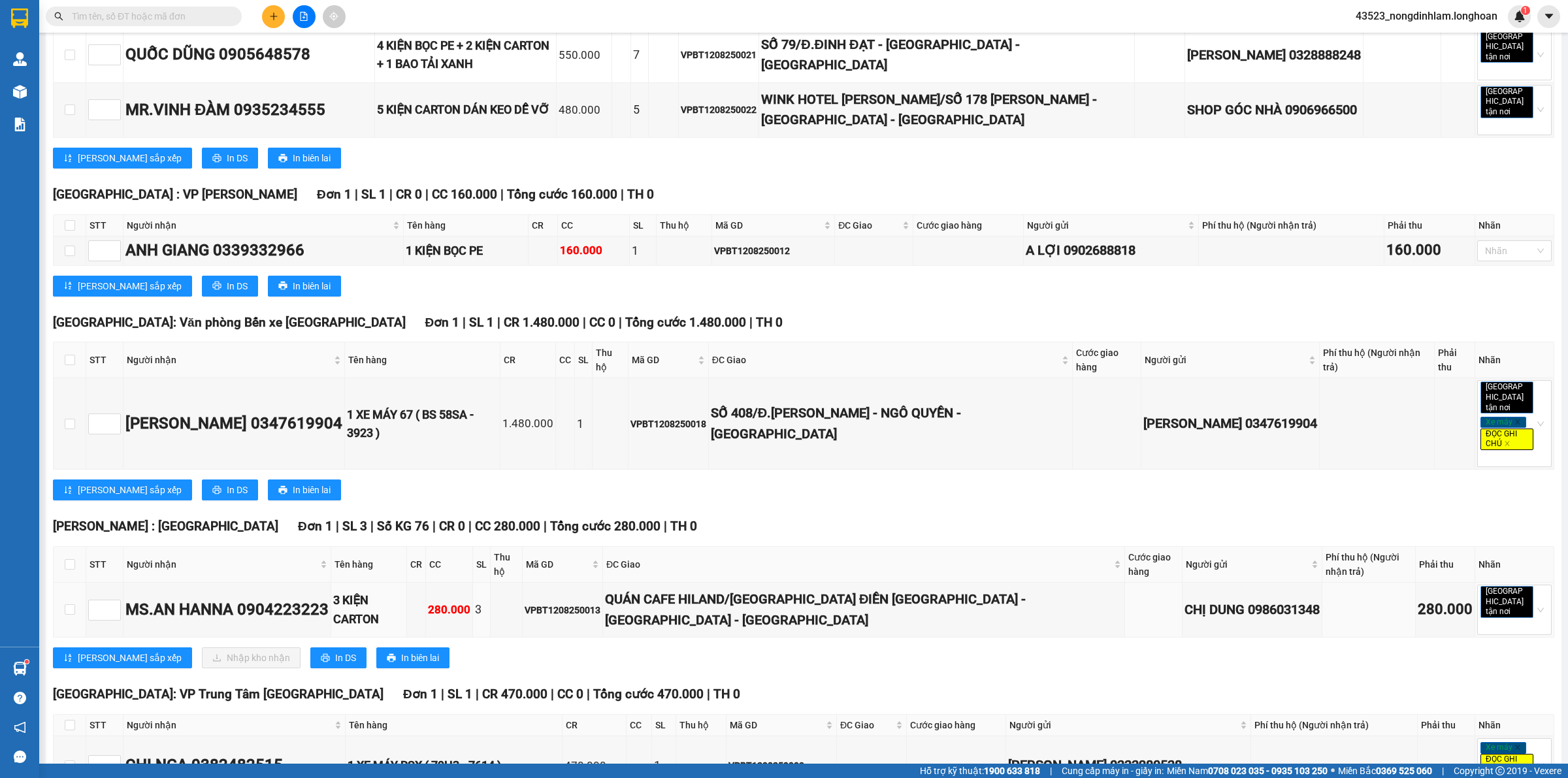
click at [74, 604] on input "checkbox" at bounding box center [69, 609] width 10 height 10
checkbox input "true"
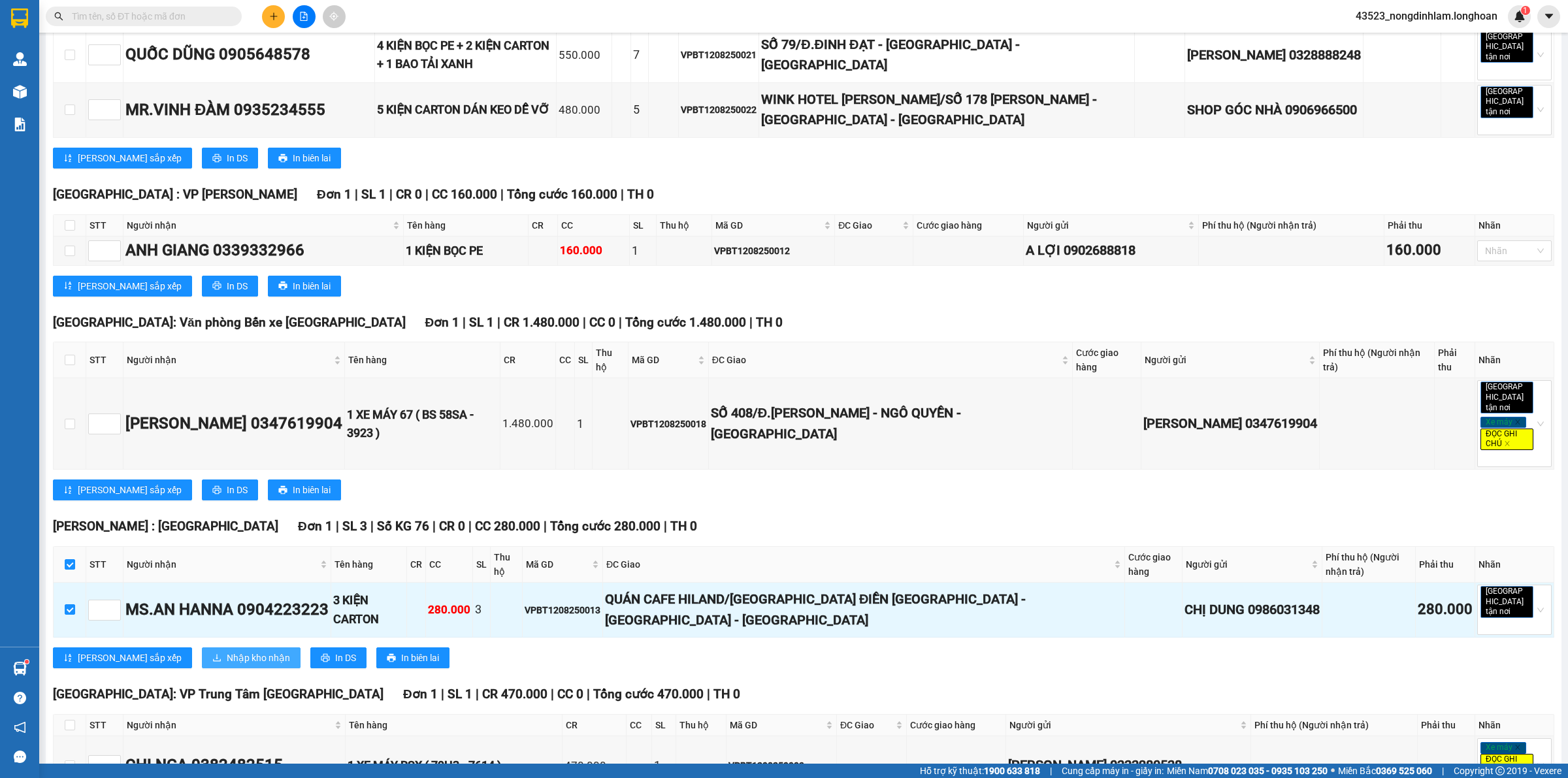
click at [226, 651] on span "Nhập kho nhận" at bounding box center [258, 657] width 63 height 14
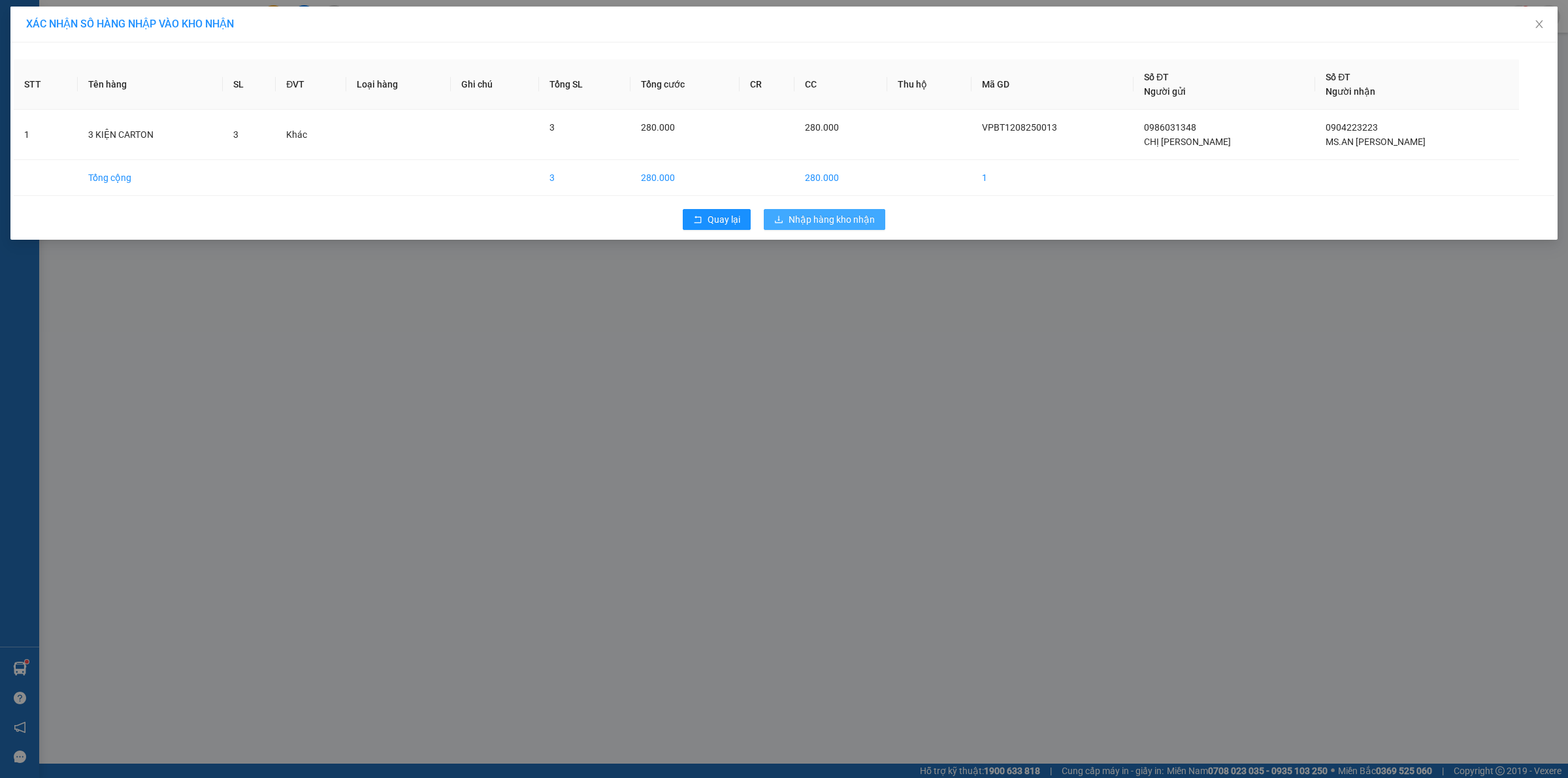
click at [822, 221] on span "Nhập hàng kho nhận" at bounding box center [831, 219] width 86 height 14
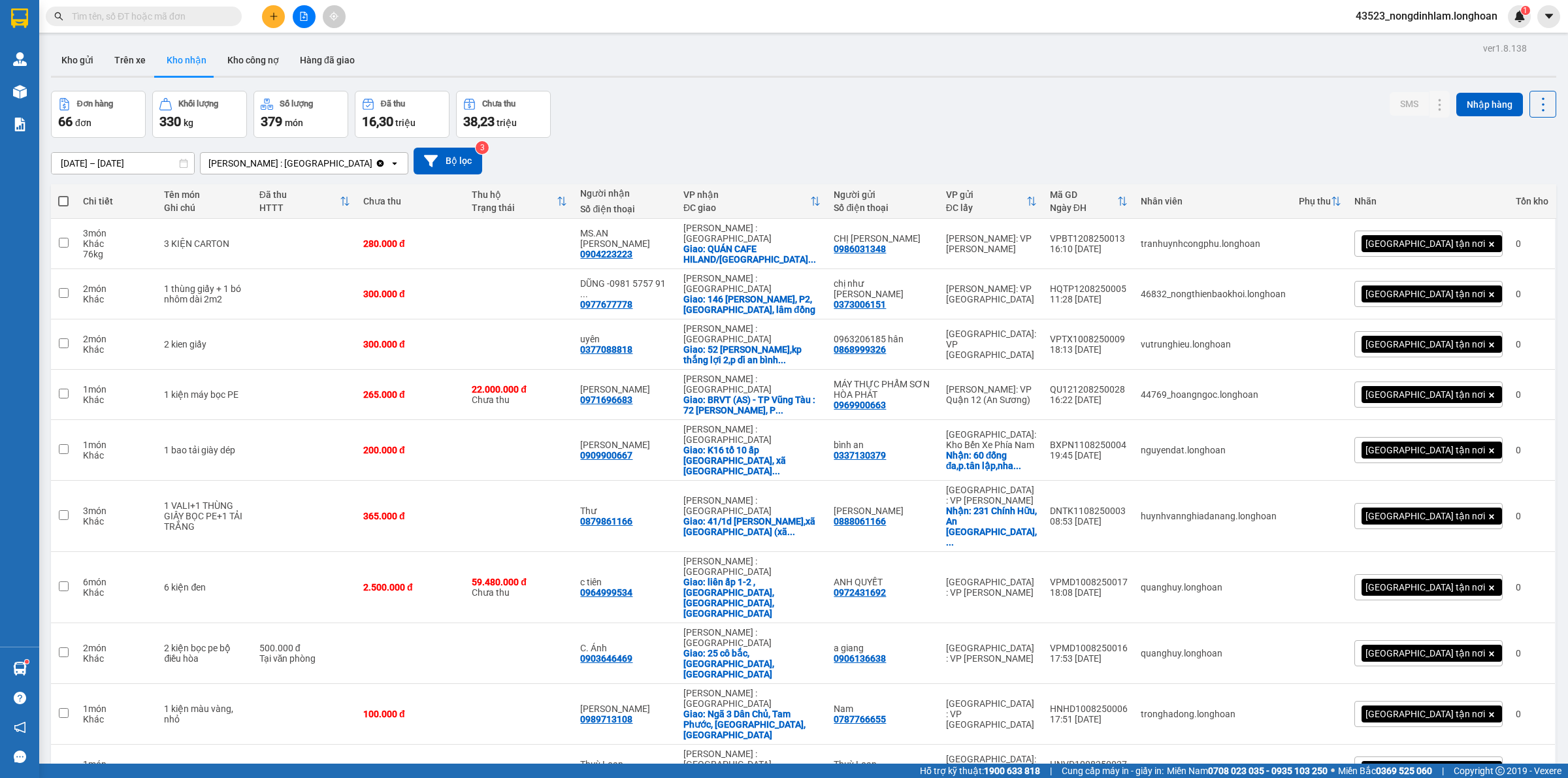
click at [299, 18] on icon "file-add" at bounding box center [303, 16] width 9 height 9
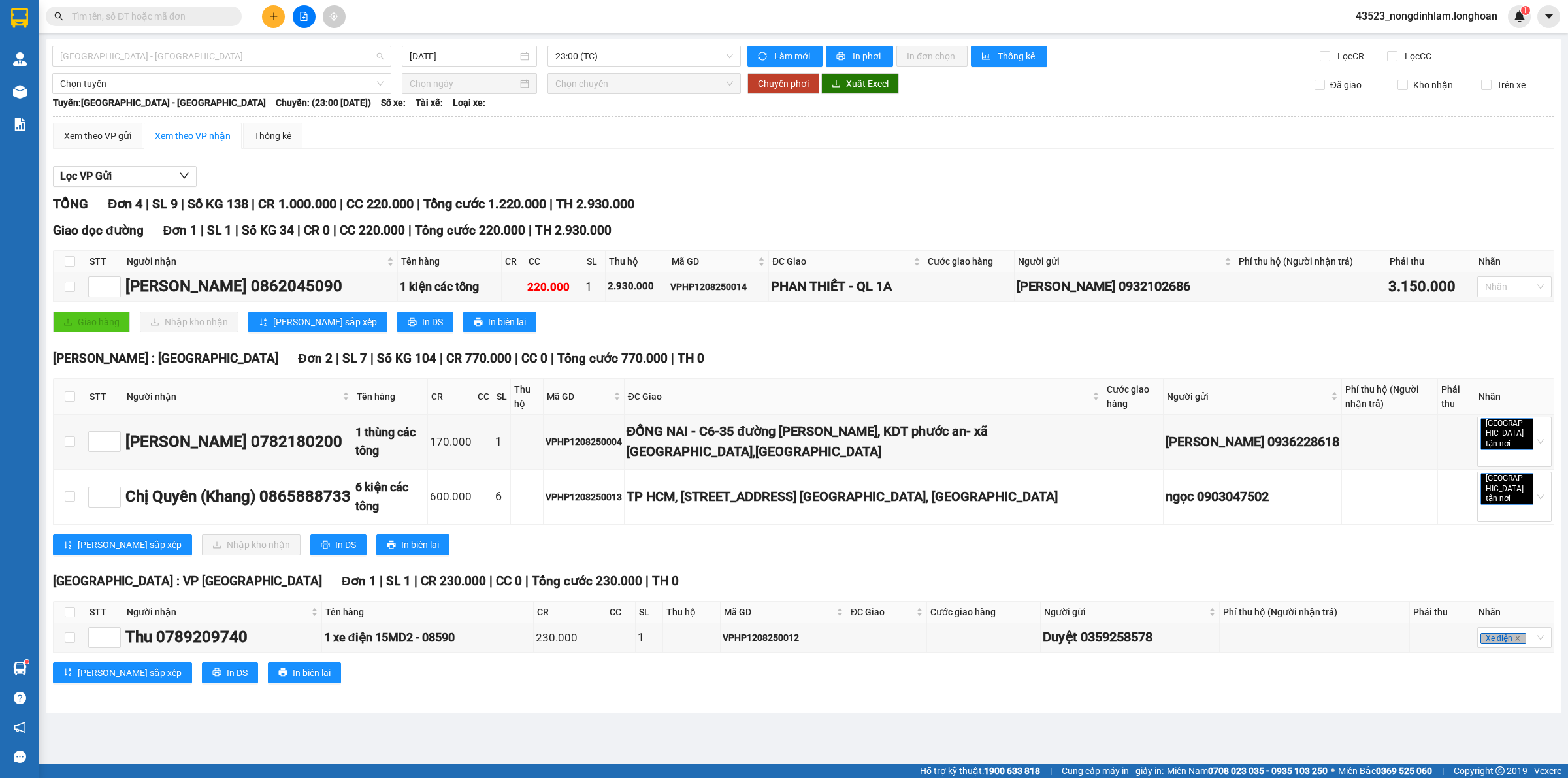
click at [186, 54] on span "Hải Phòng - Hà Nội" at bounding box center [222, 56] width 323 height 20
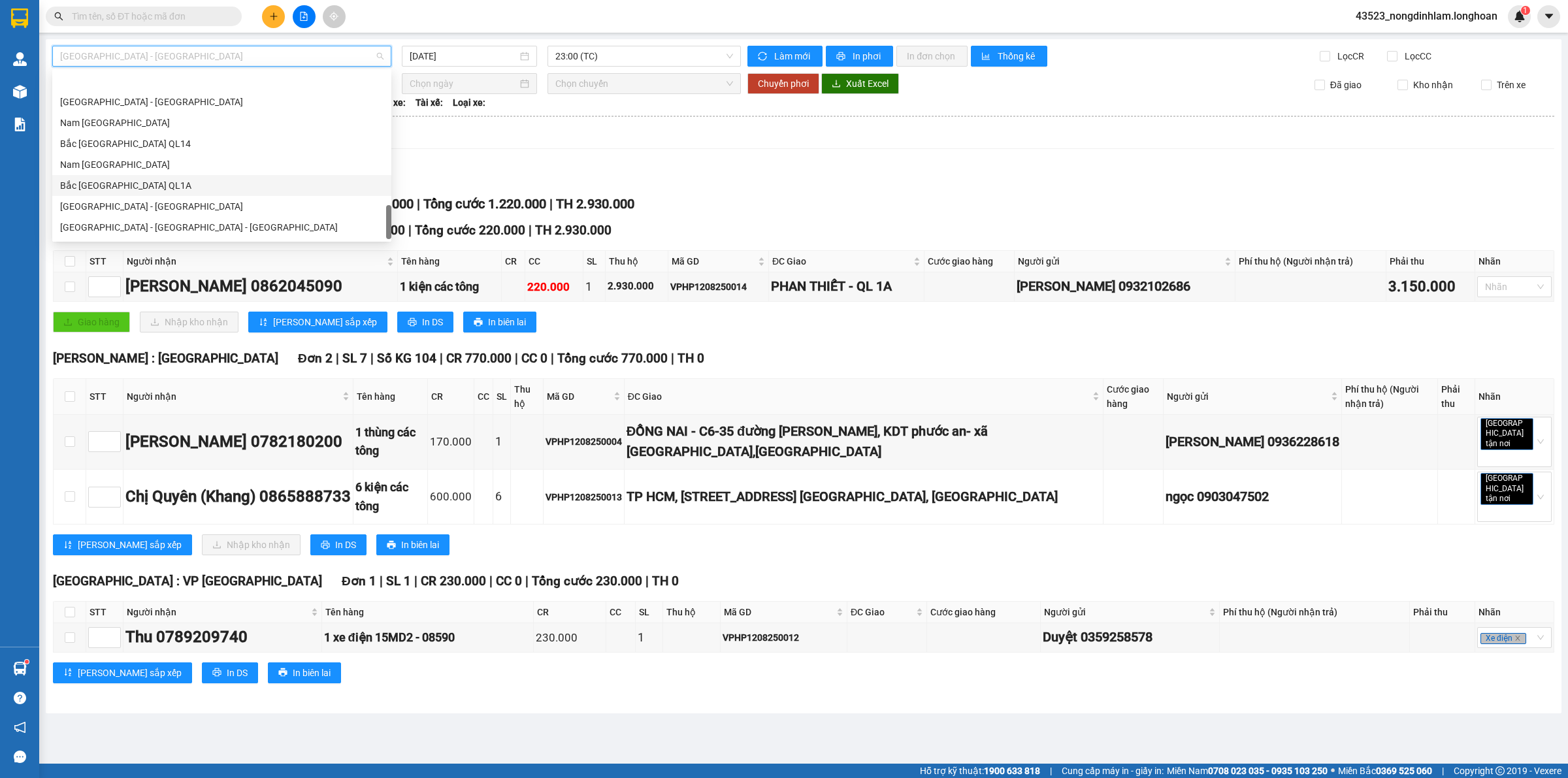
scroll to position [856, 0]
click at [630, 188] on div at bounding box center [803, 187] width 1502 height 1
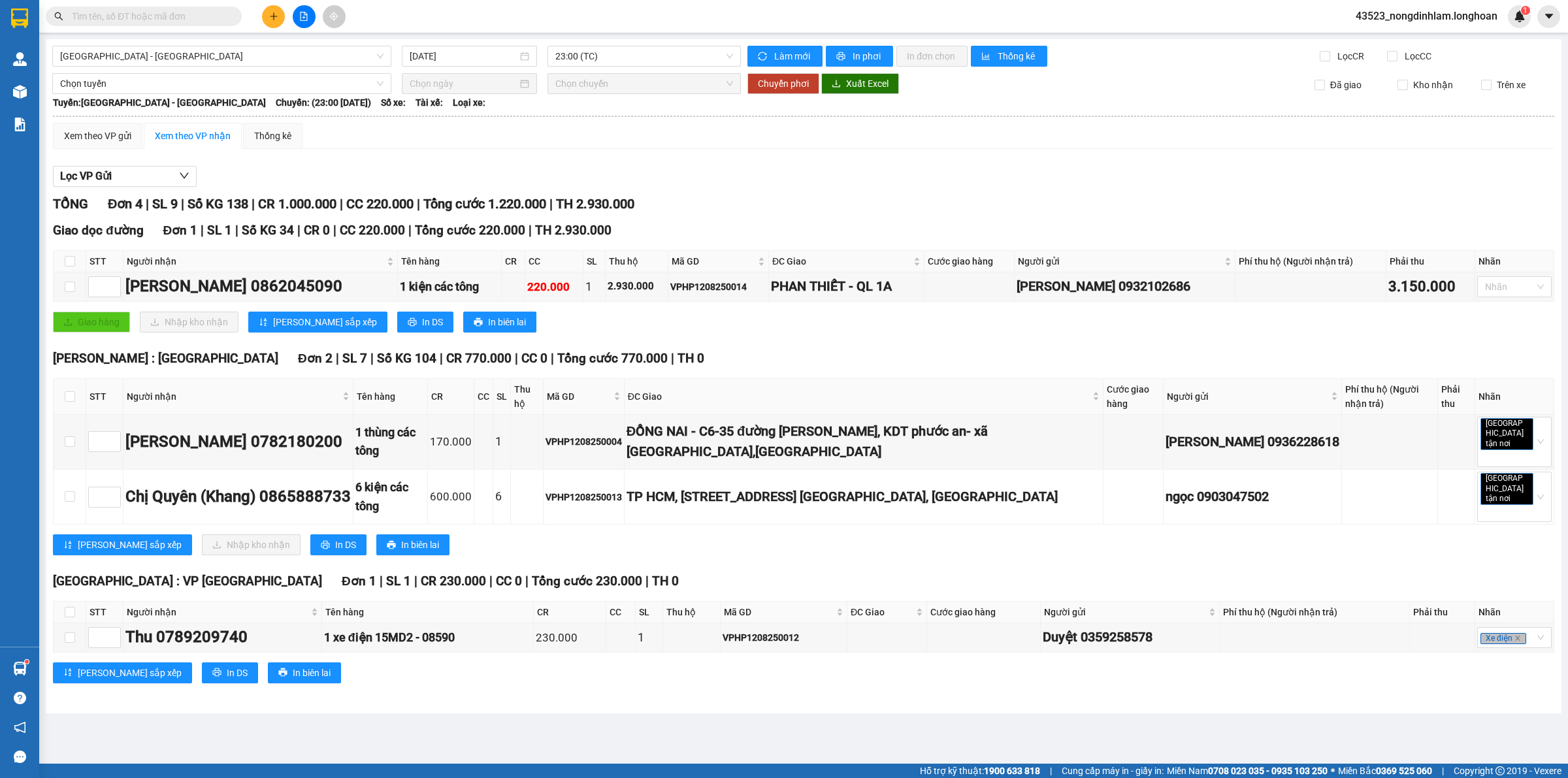
click at [225, 47] on span "Hải Phòng - Hà Nội" at bounding box center [222, 56] width 323 height 20
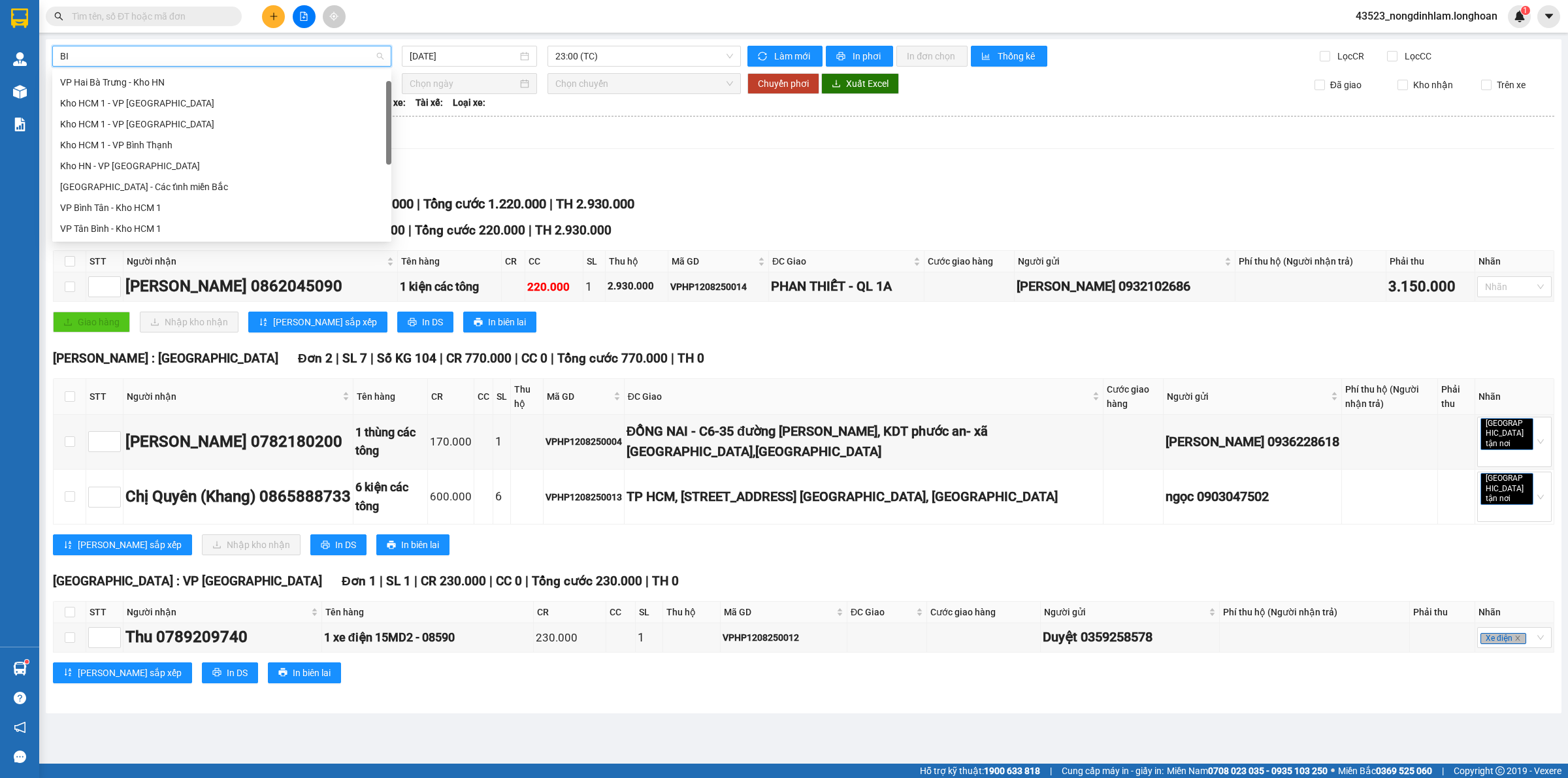
scroll to position [0, 0]
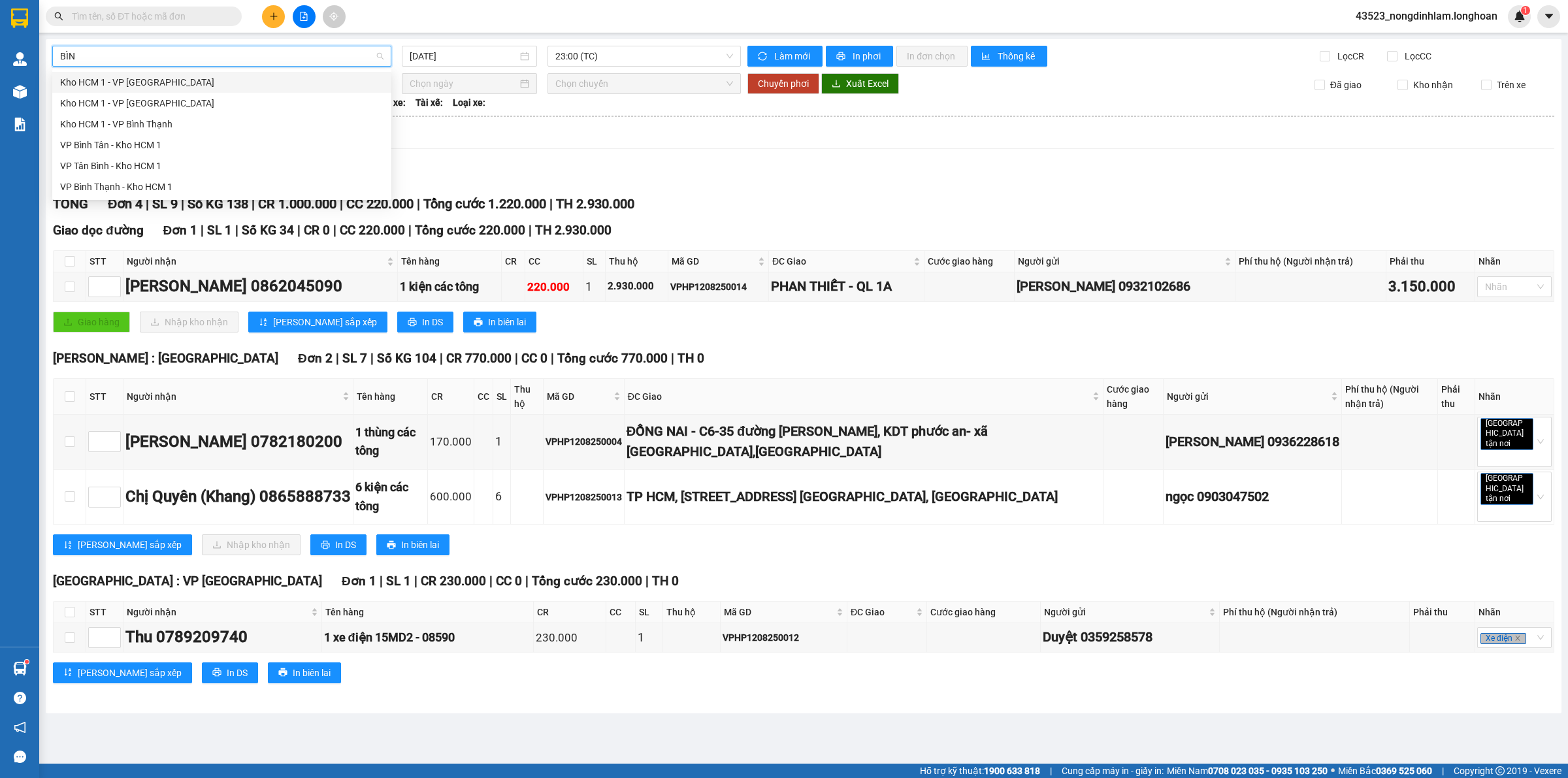
type input "BÌNH"
click at [112, 186] on div "VP Bình Thạnh - Kho HCM 1" at bounding box center [222, 186] width 323 height 14
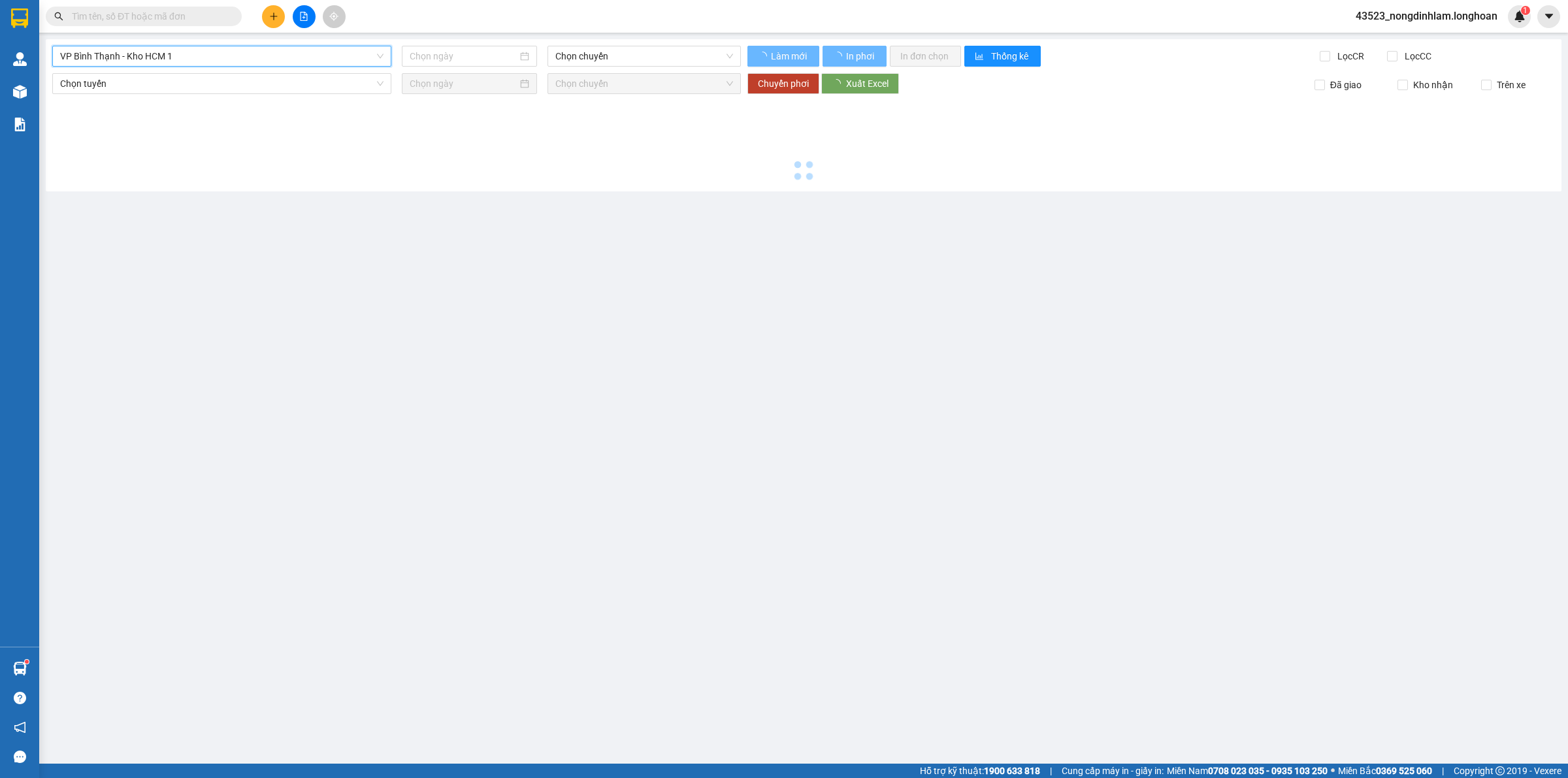
type input "[DATE]"
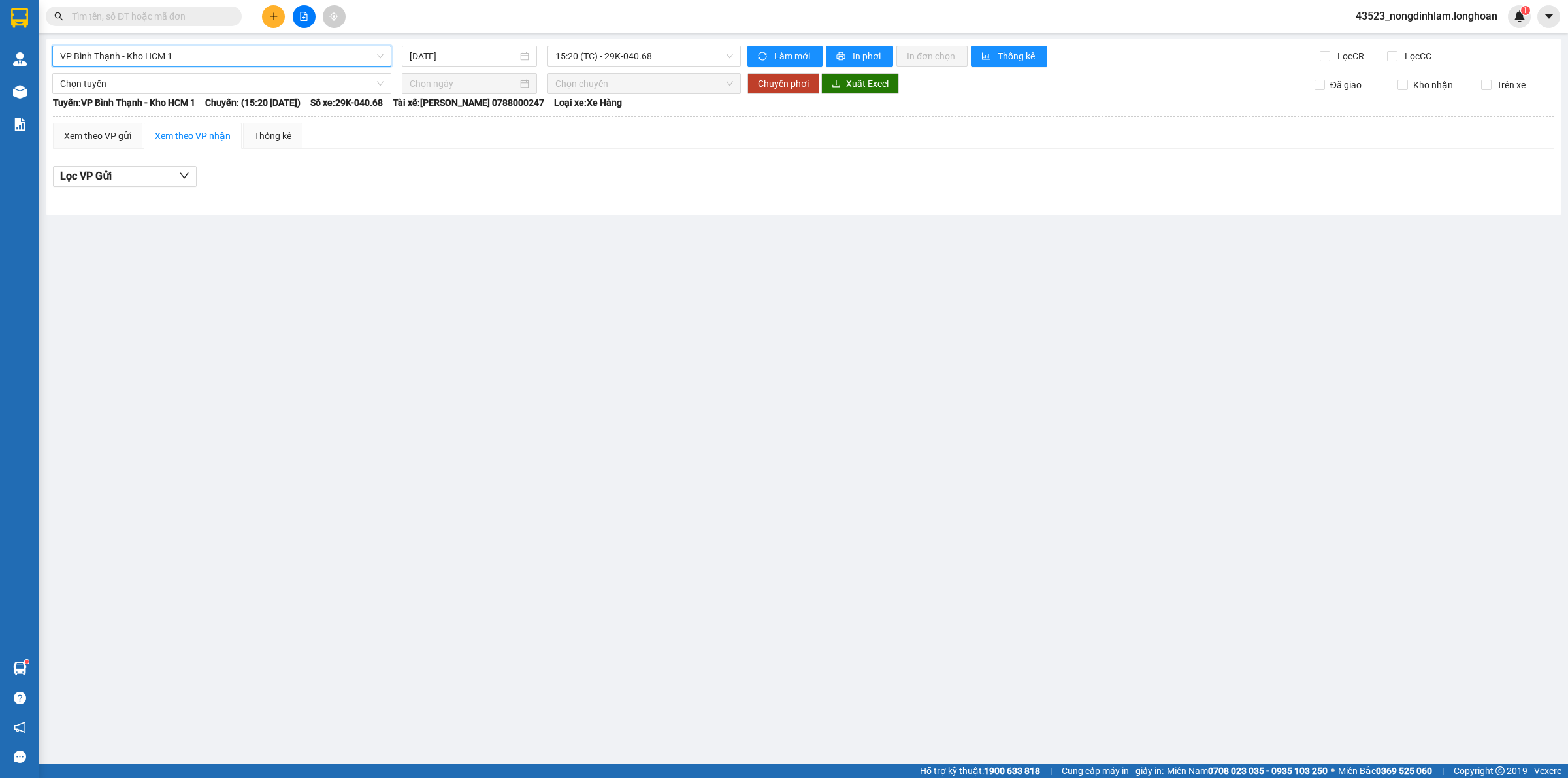
click at [624, 66] on div "15:20 (TC) - 29K-040.68" at bounding box center [644, 56] width 193 height 21
click at [644, 122] on div "22:40 (TC) - 29K-042.64" at bounding box center [606, 124] width 102 height 14
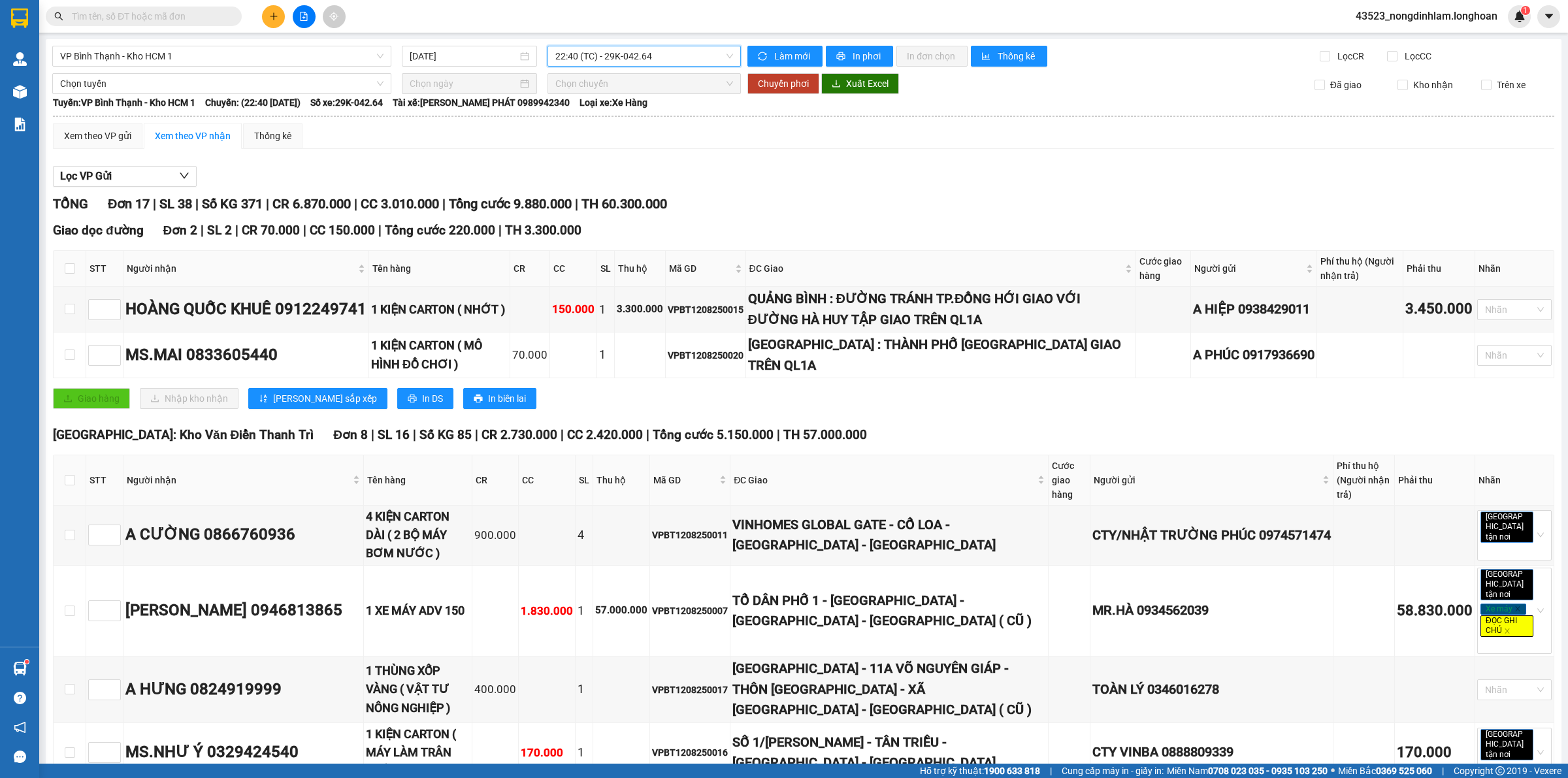
click at [204, 83] on span "Chọn tuyến" at bounding box center [222, 83] width 323 height 20
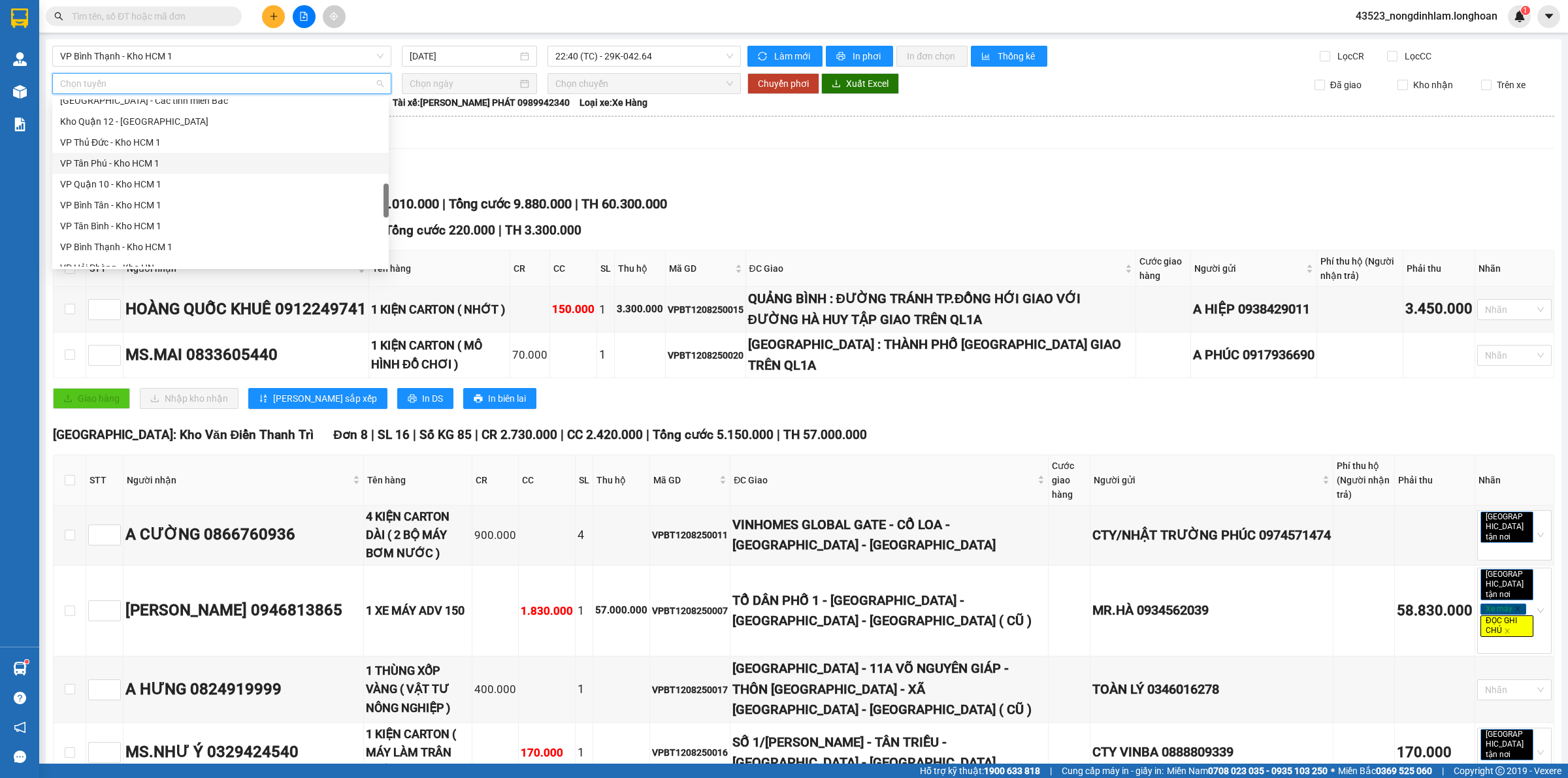
scroll to position [856, 0]
click at [144, 153] on div "Nam [GEOGRAPHIC_DATA]" at bounding box center [220, 152] width 321 height 14
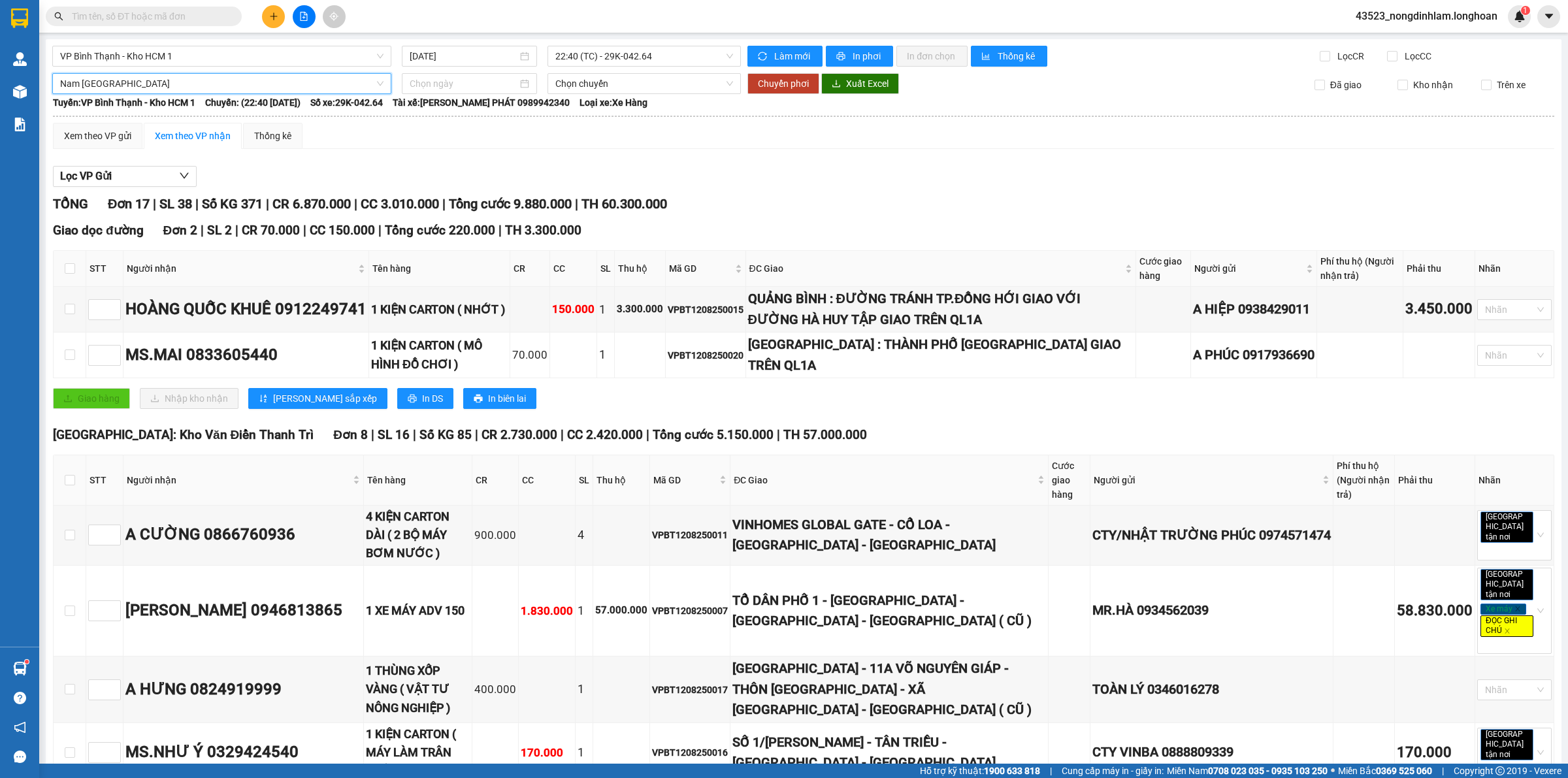
click at [428, 86] on input at bounding box center [463, 83] width 108 height 14
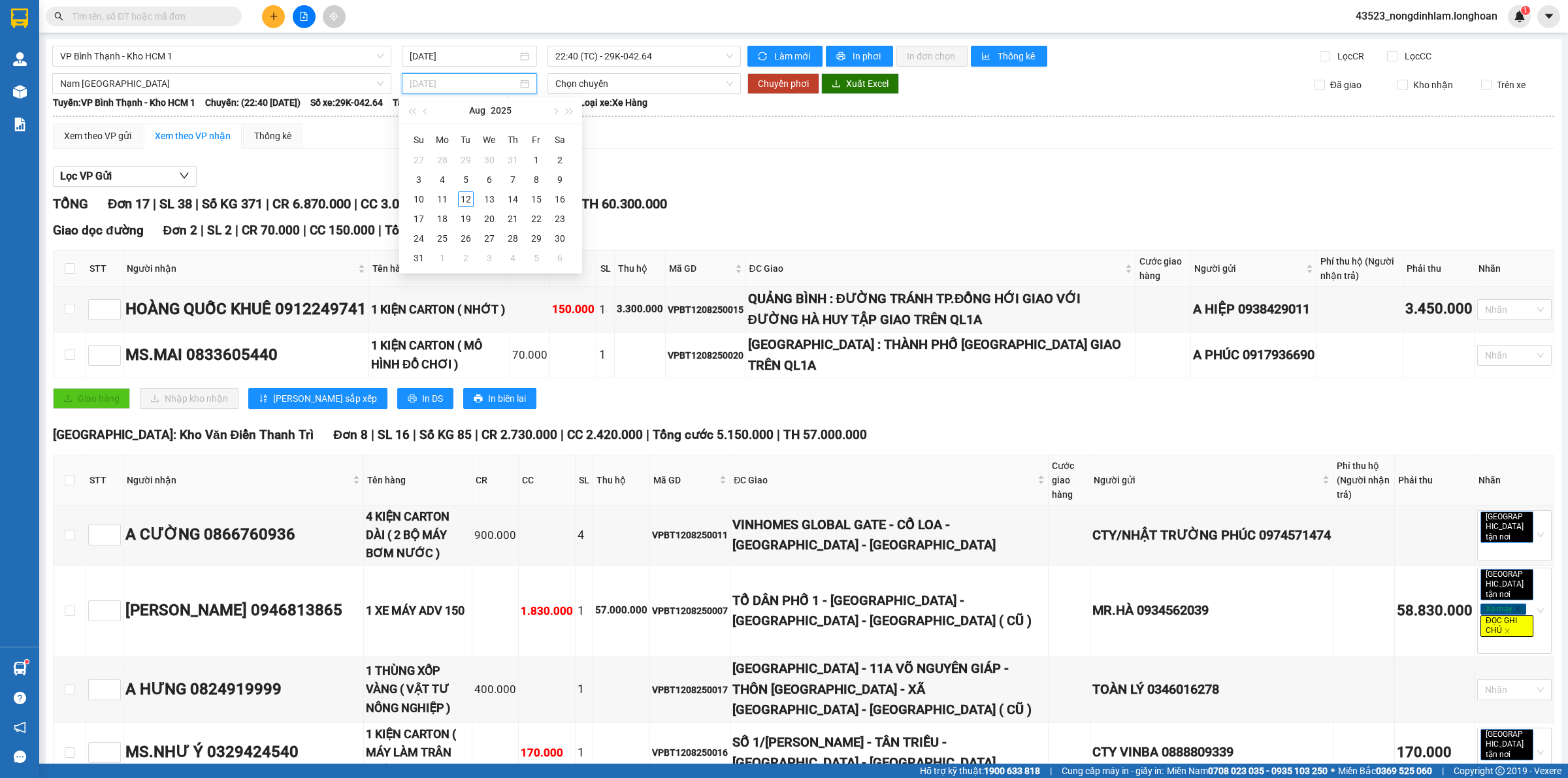
type input "[DATE]"
click at [468, 197] on div "12" at bounding box center [466, 199] width 16 height 16
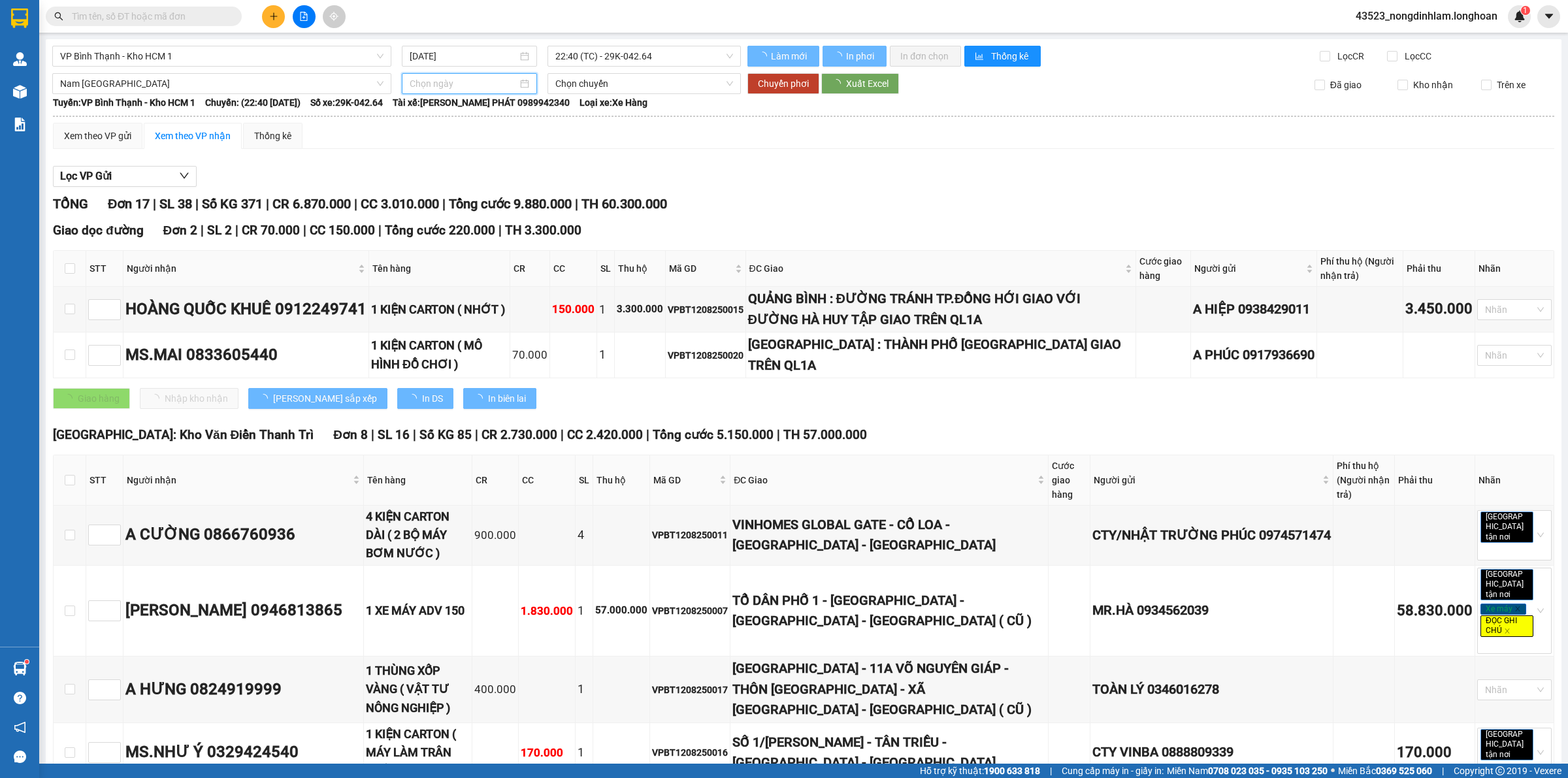
type input "[DATE]"
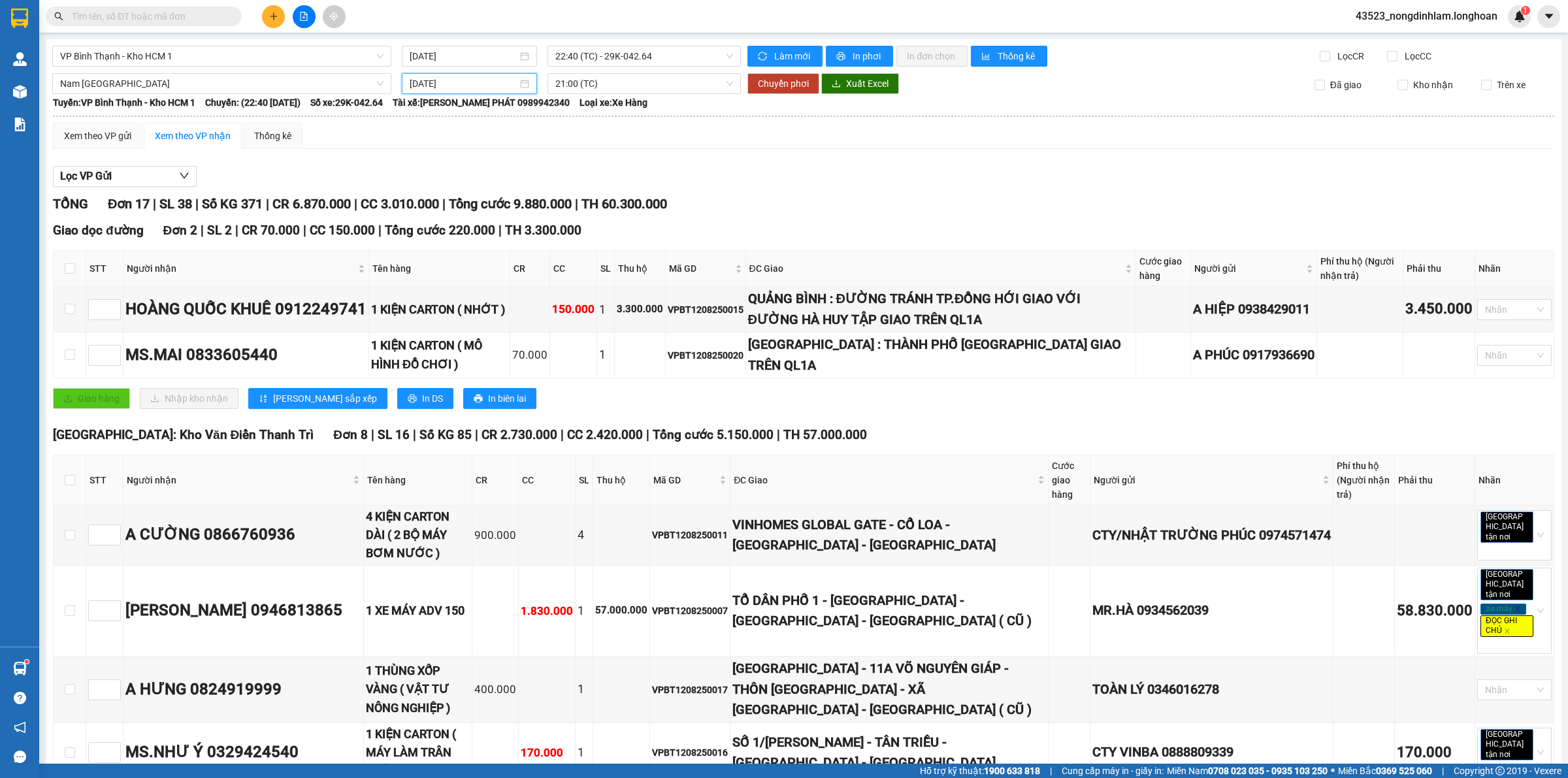
click at [579, 86] on span "21:00 (TC)" at bounding box center [644, 83] width 178 height 20
click at [588, 152] on div "23:00 (TC)" at bounding box center [602, 151] width 102 height 14
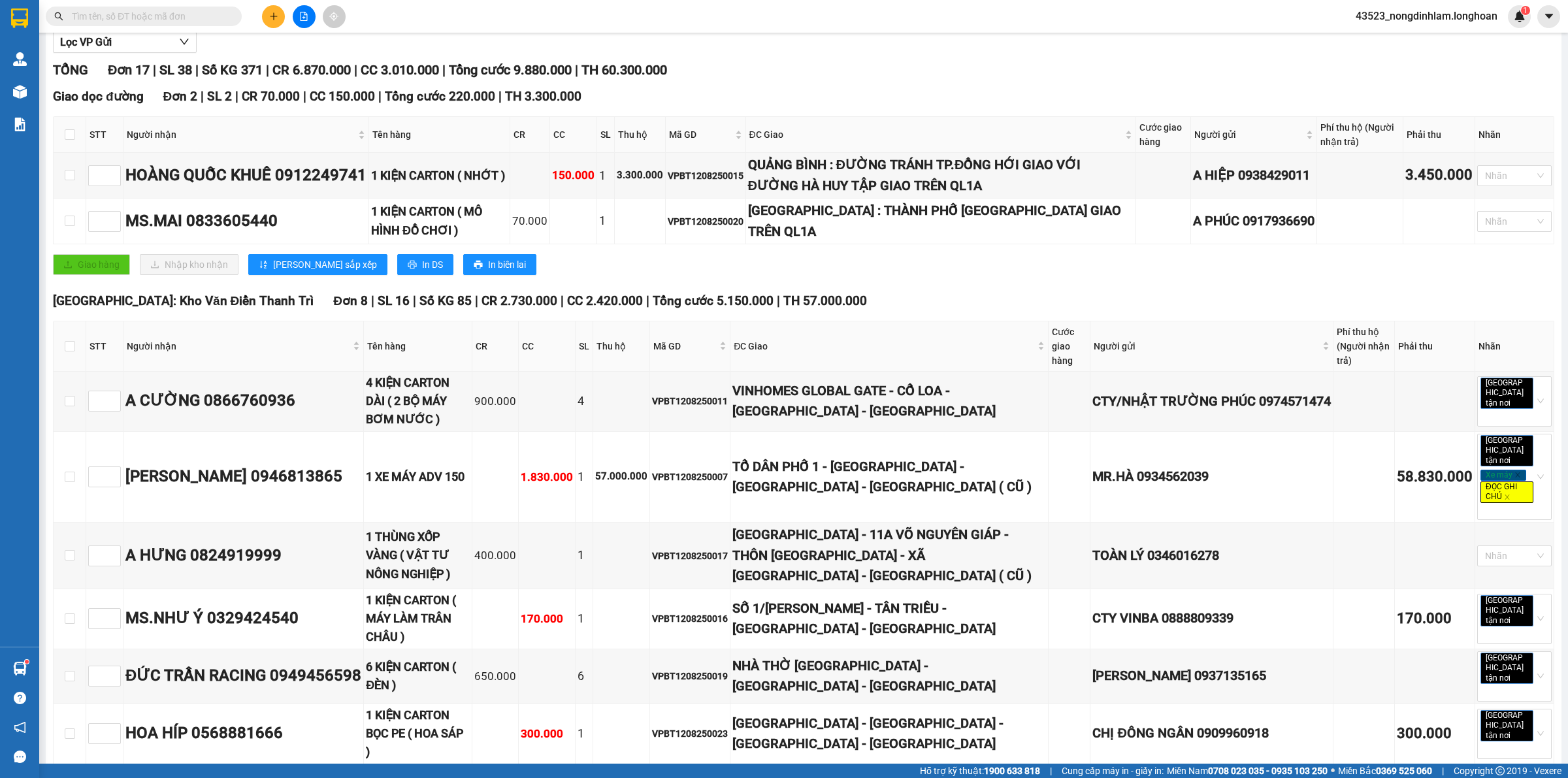
scroll to position [0, 0]
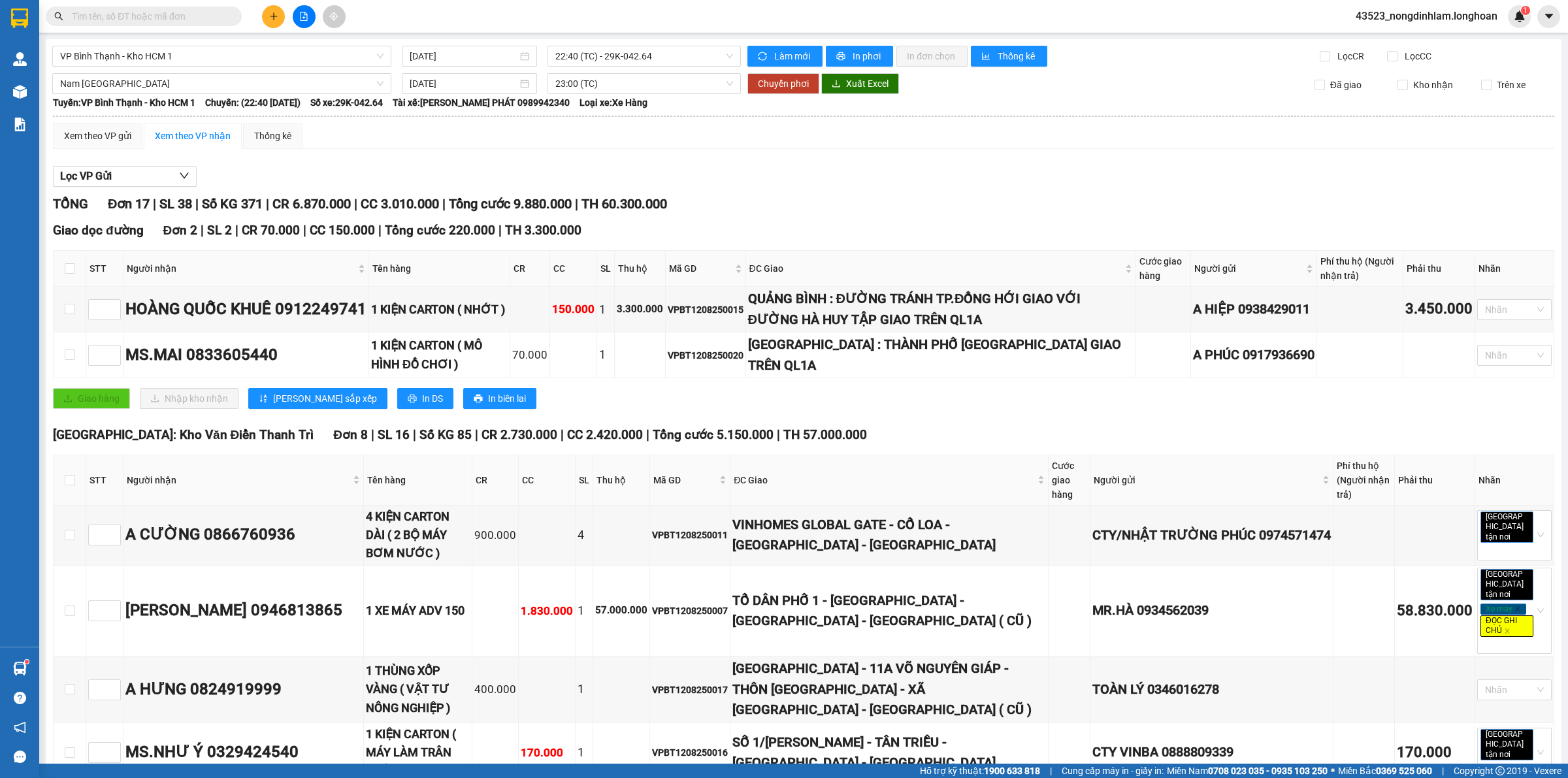
click at [72, 268] on input "checkbox" at bounding box center [69, 268] width 10 height 10
checkbox input "true"
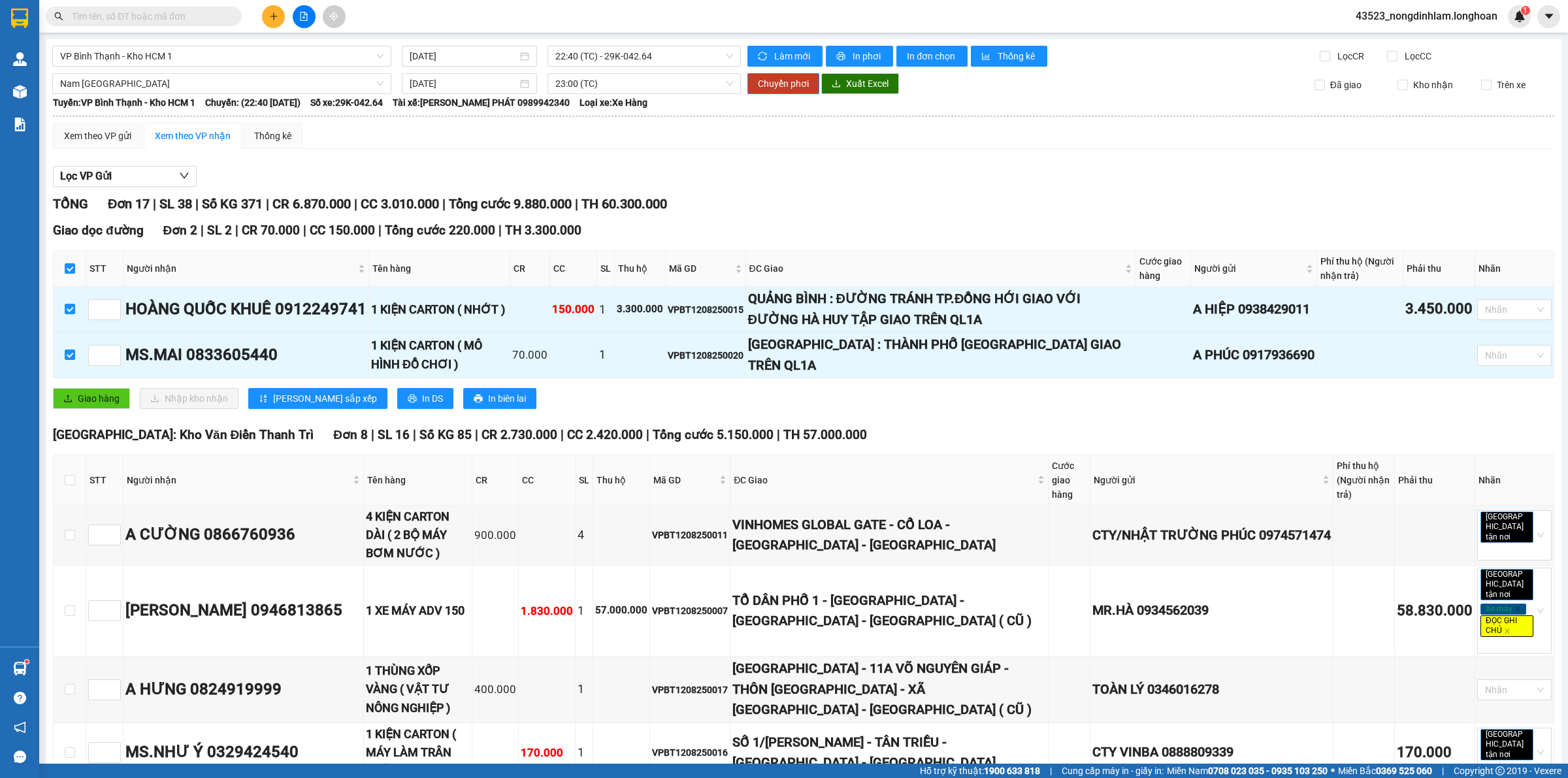
click at [71, 481] on input "checkbox" at bounding box center [69, 480] width 10 height 10
checkbox input "true"
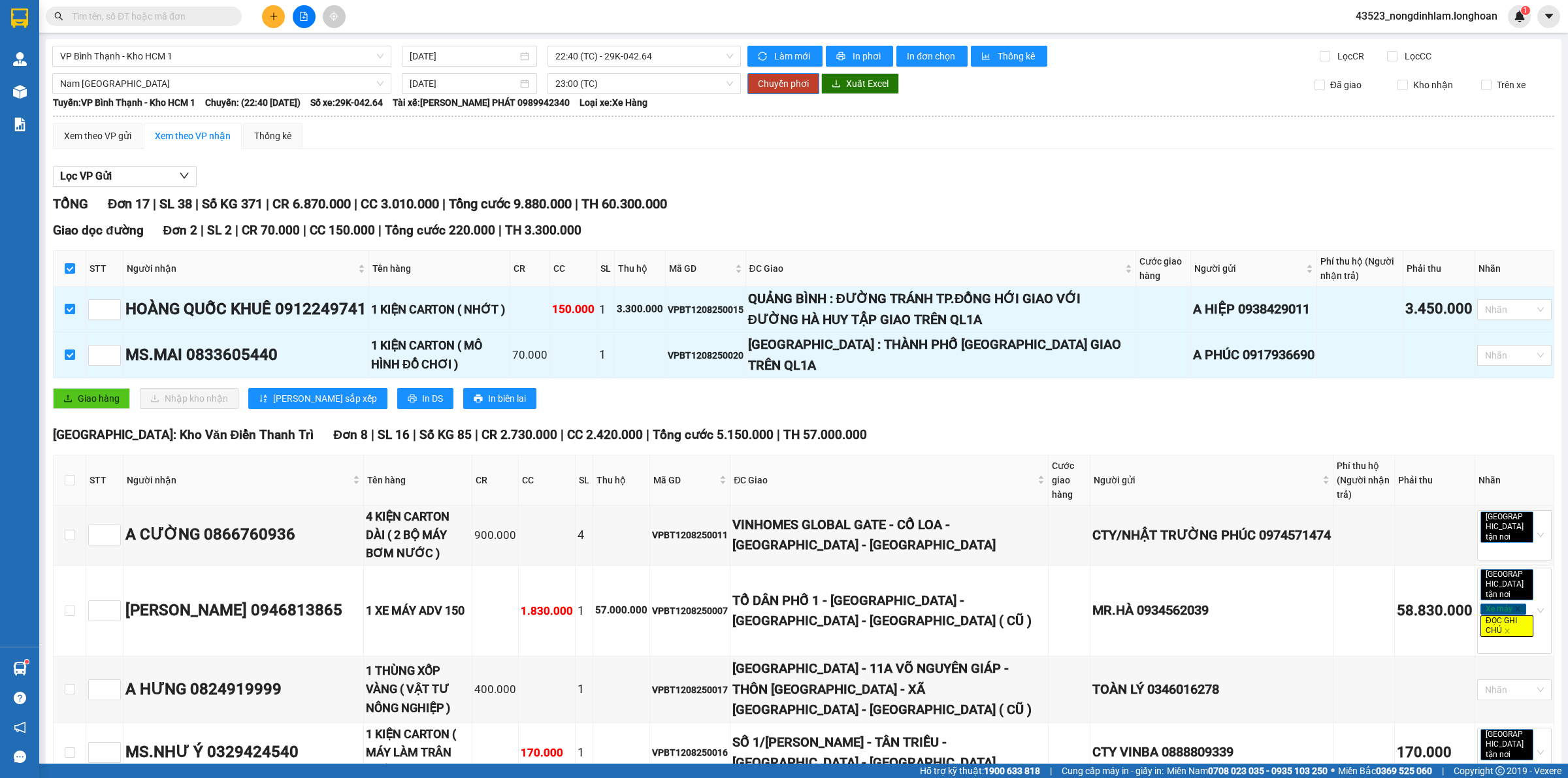
checkbox input "true"
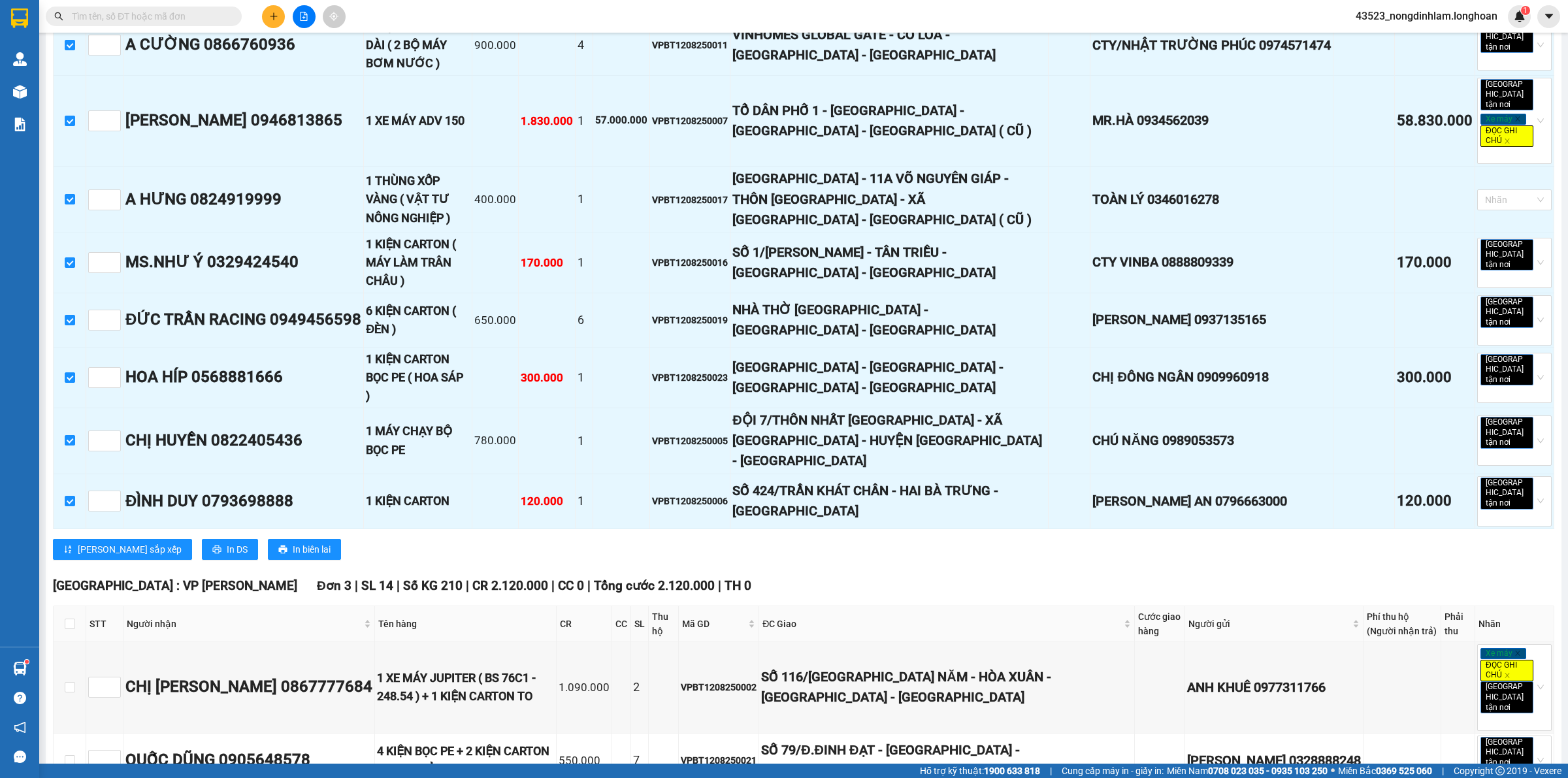
scroll to position [653, 0]
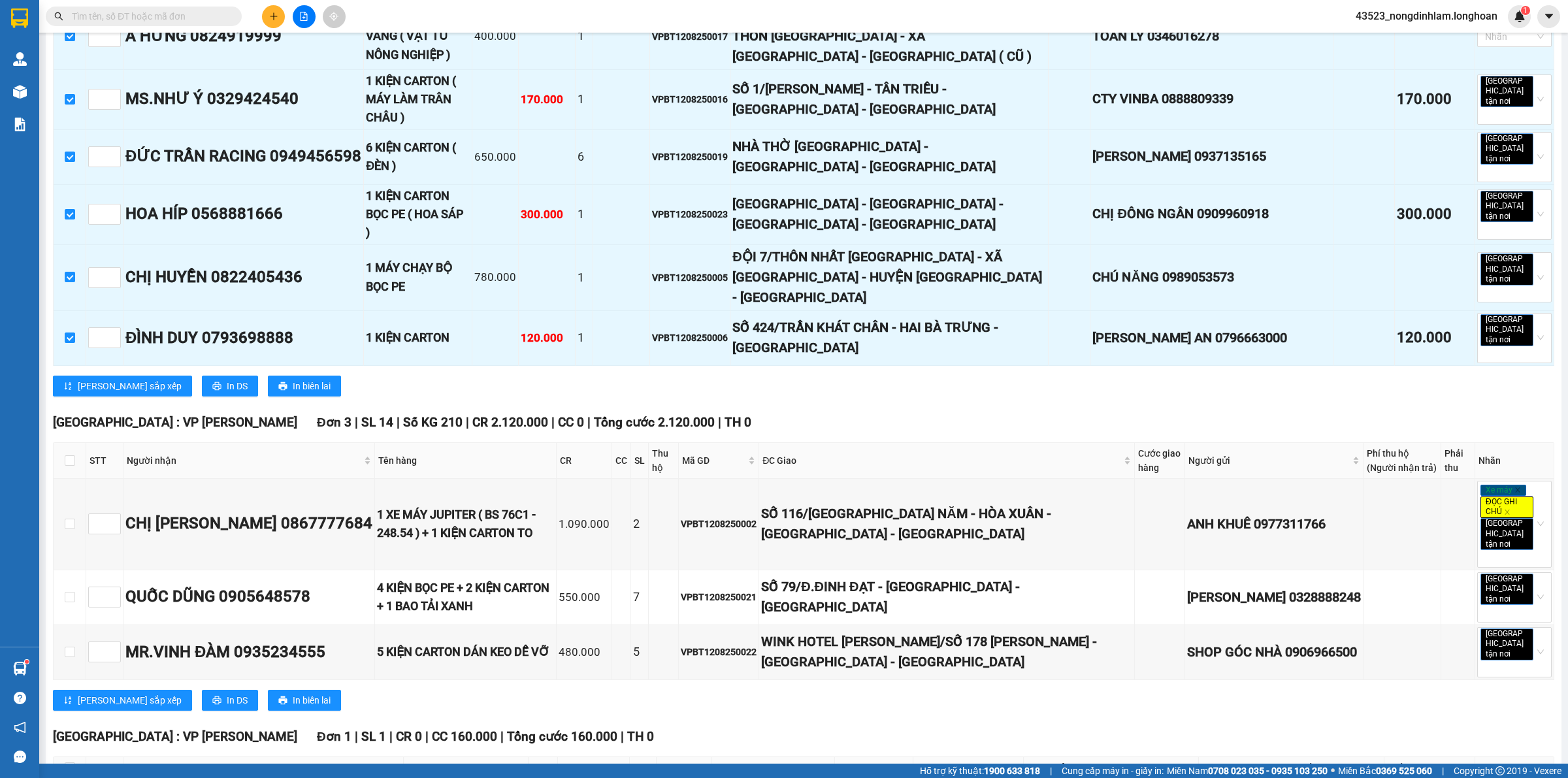
click at [71, 455] on input "checkbox" at bounding box center [69, 460] width 10 height 10
checkbox input "true"
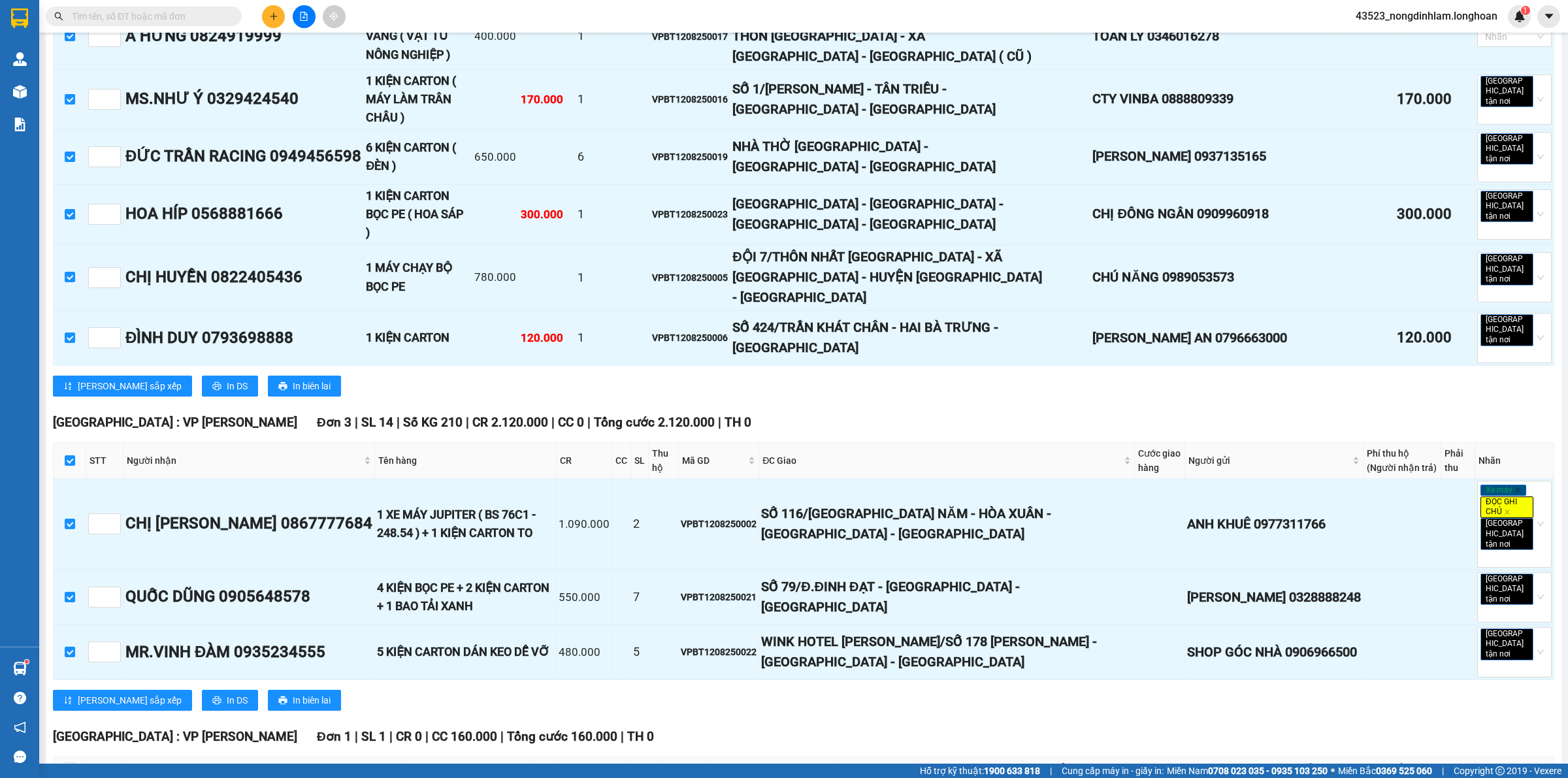
scroll to position [898, 0]
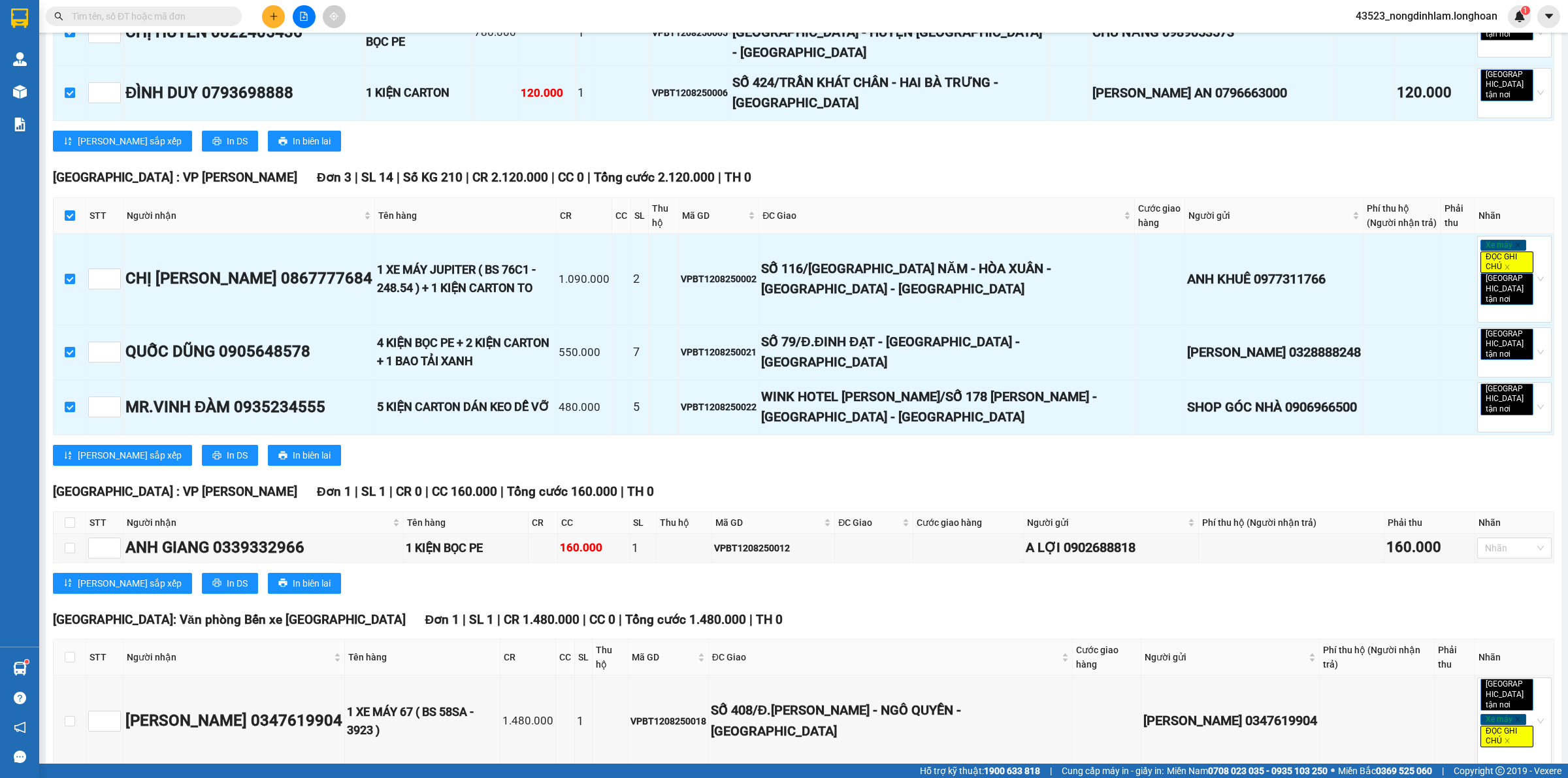
click at [70, 515] on label at bounding box center [69, 522] width 10 height 14
click at [70, 517] on input "checkbox" at bounding box center [69, 522] width 10 height 10
checkbox input "true"
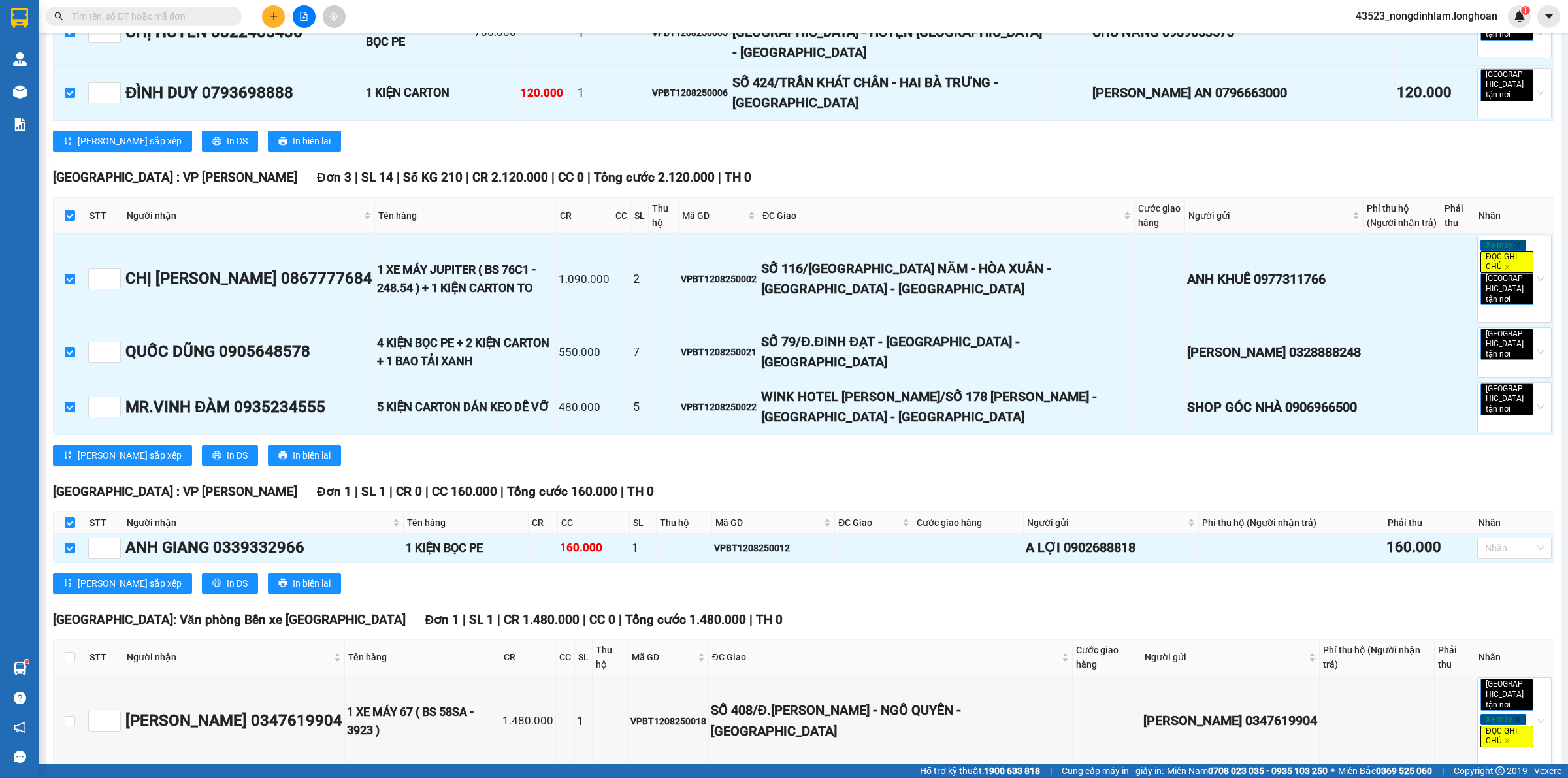
scroll to position [1061, 0]
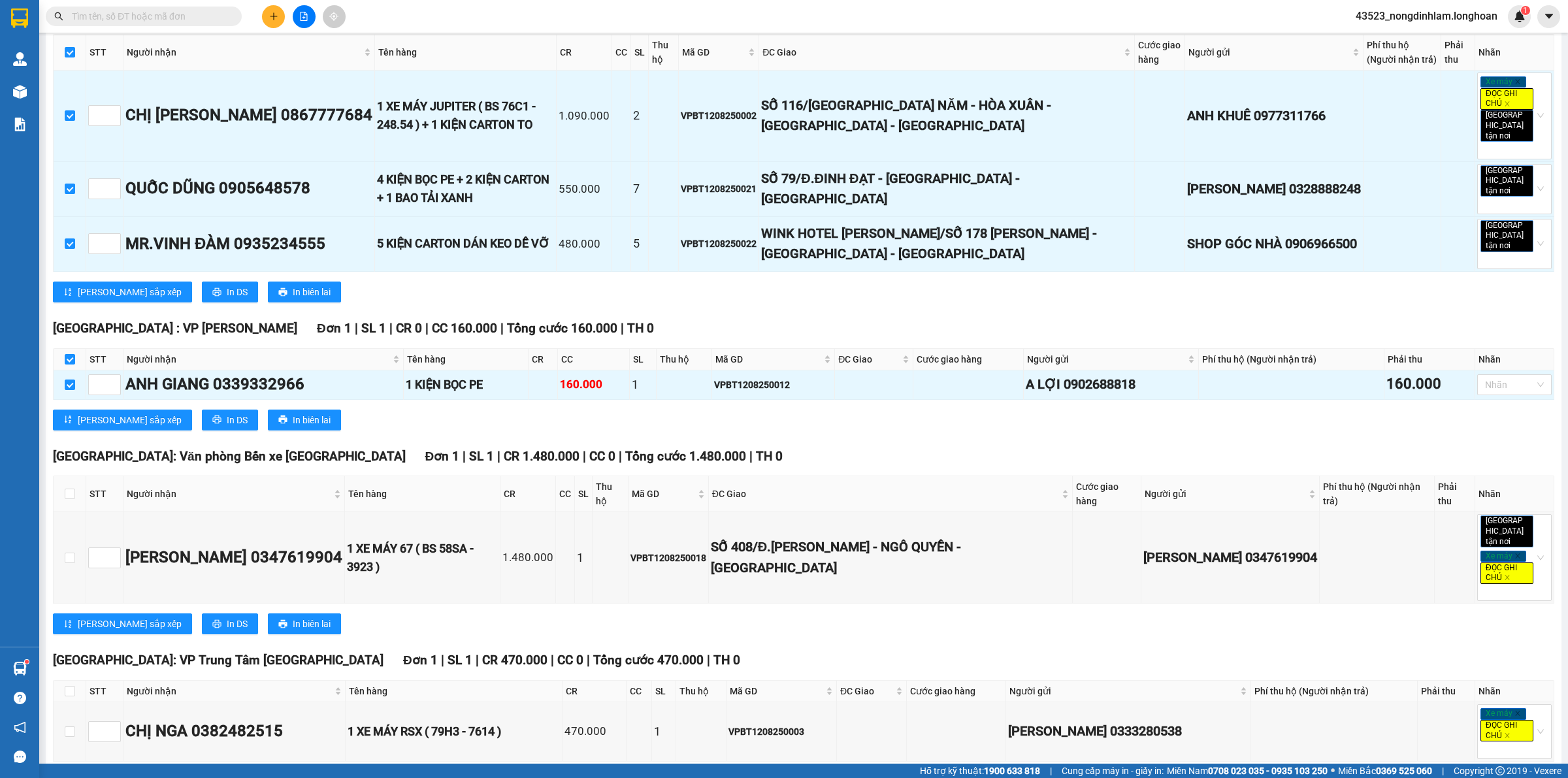
click at [68, 489] on input "checkbox" at bounding box center [69, 493] width 10 height 10
checkbox input "true"
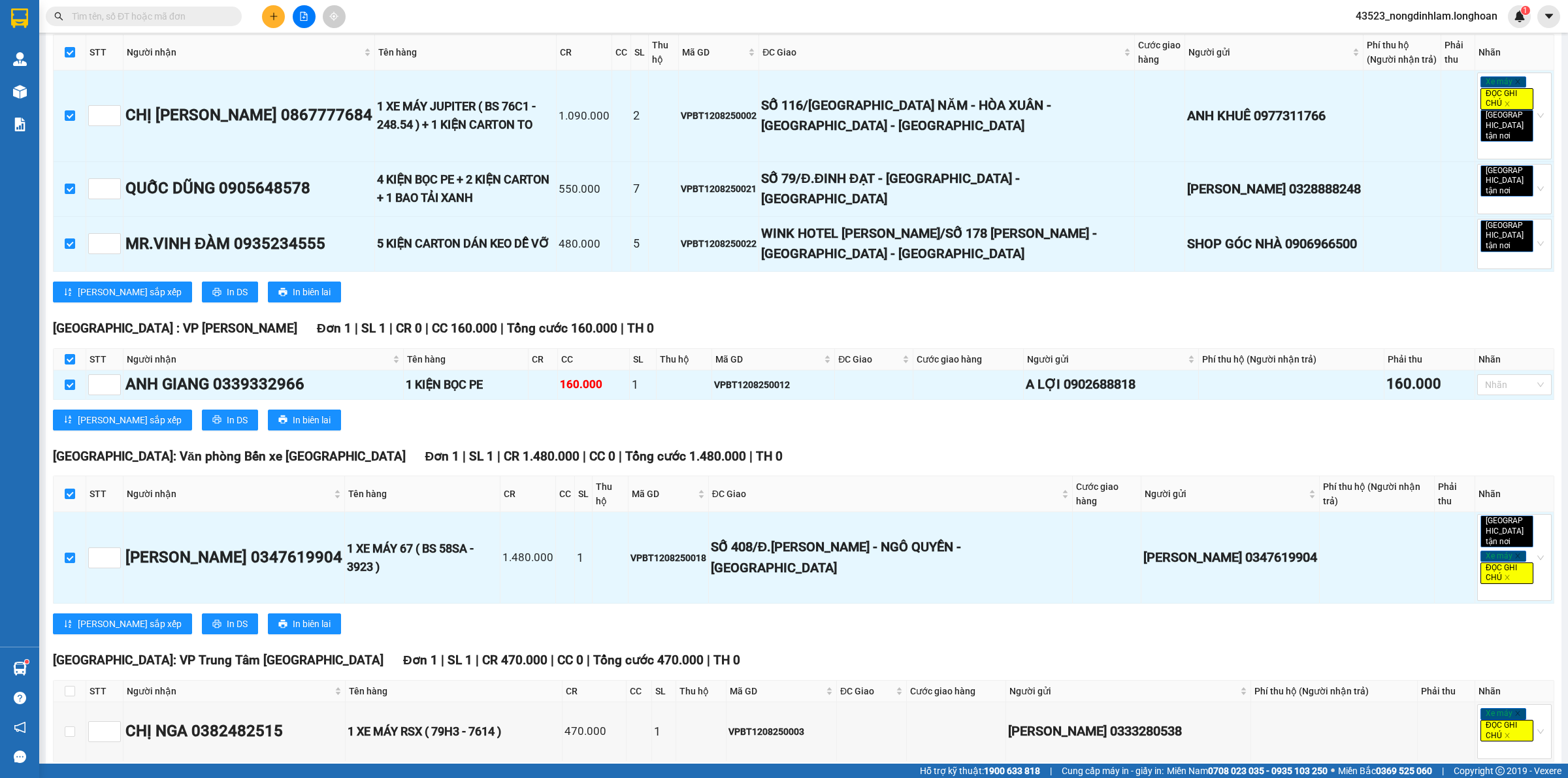
scroll to position [1195, 0]
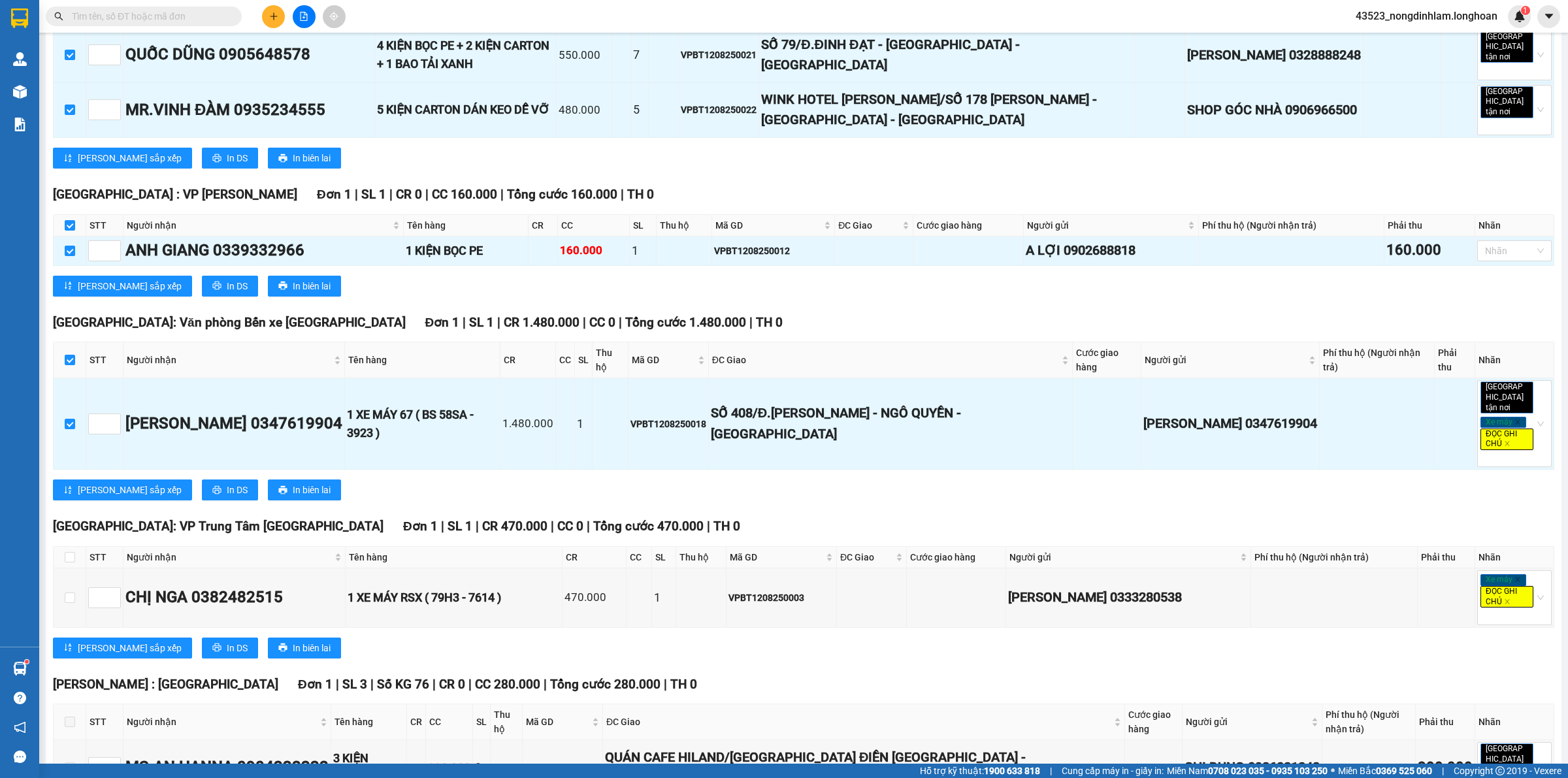
click at [68, 552] on input "checkbox" at bounding box center [69, 556] width 10 height 10
checkbox input "true"
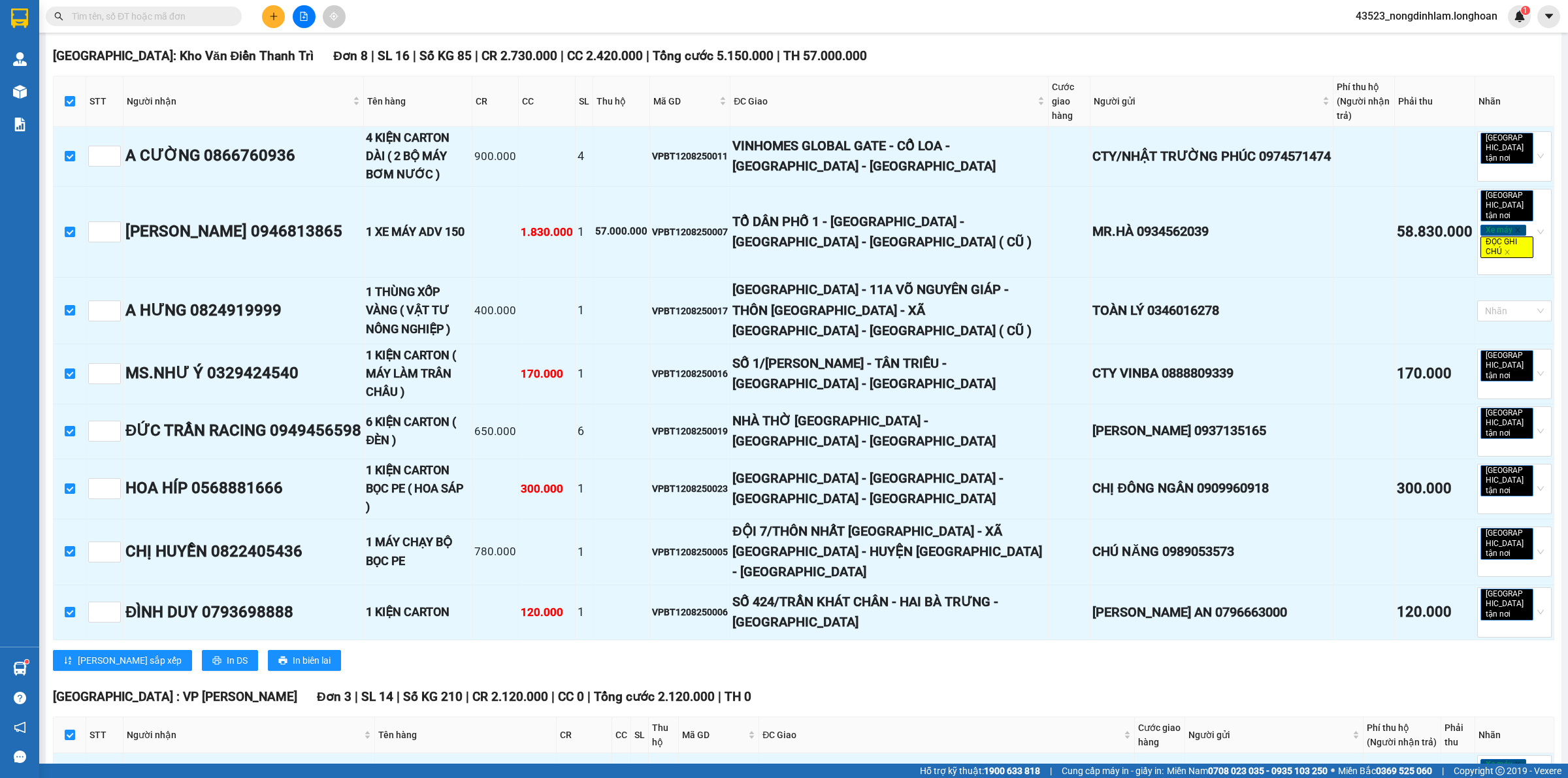
scroll to position [0, 0]
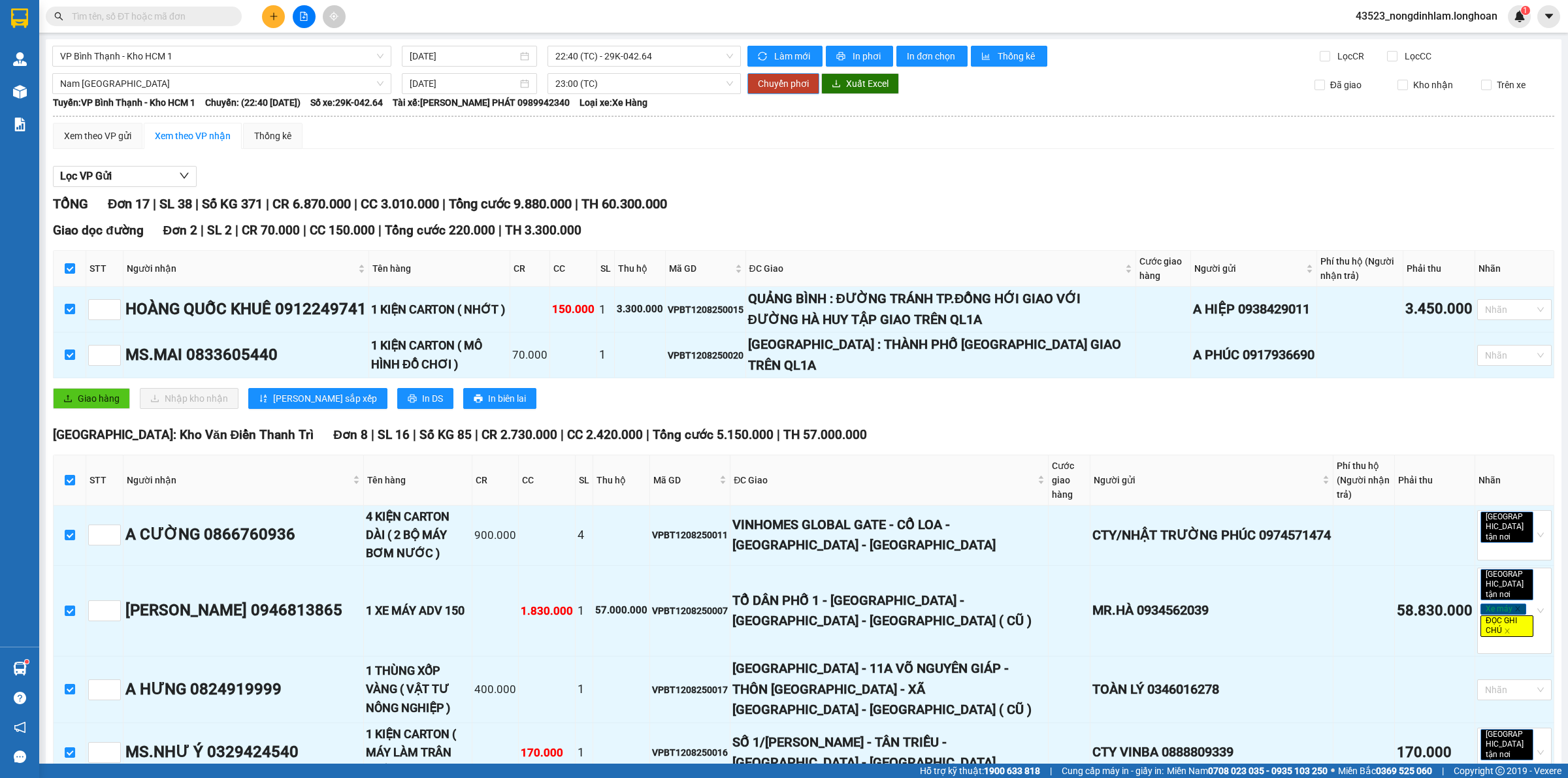
click at [773, 83] on span "Chuyển phơi" at bounding box center [783, 83] width 51 height 14
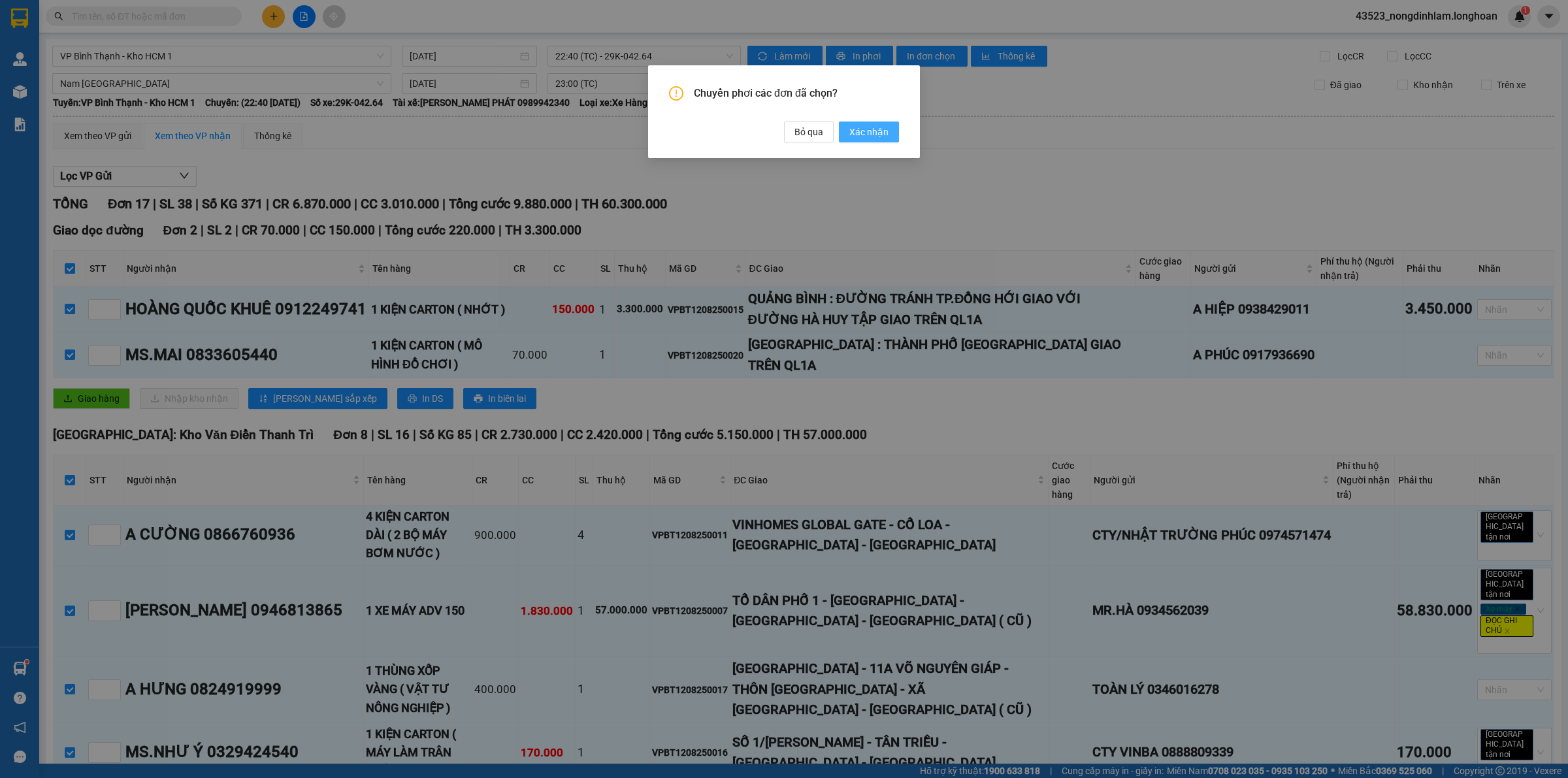
click at [880, 129] on span "Xác nhận" at bounding box center [869, 131] width 39 height 14
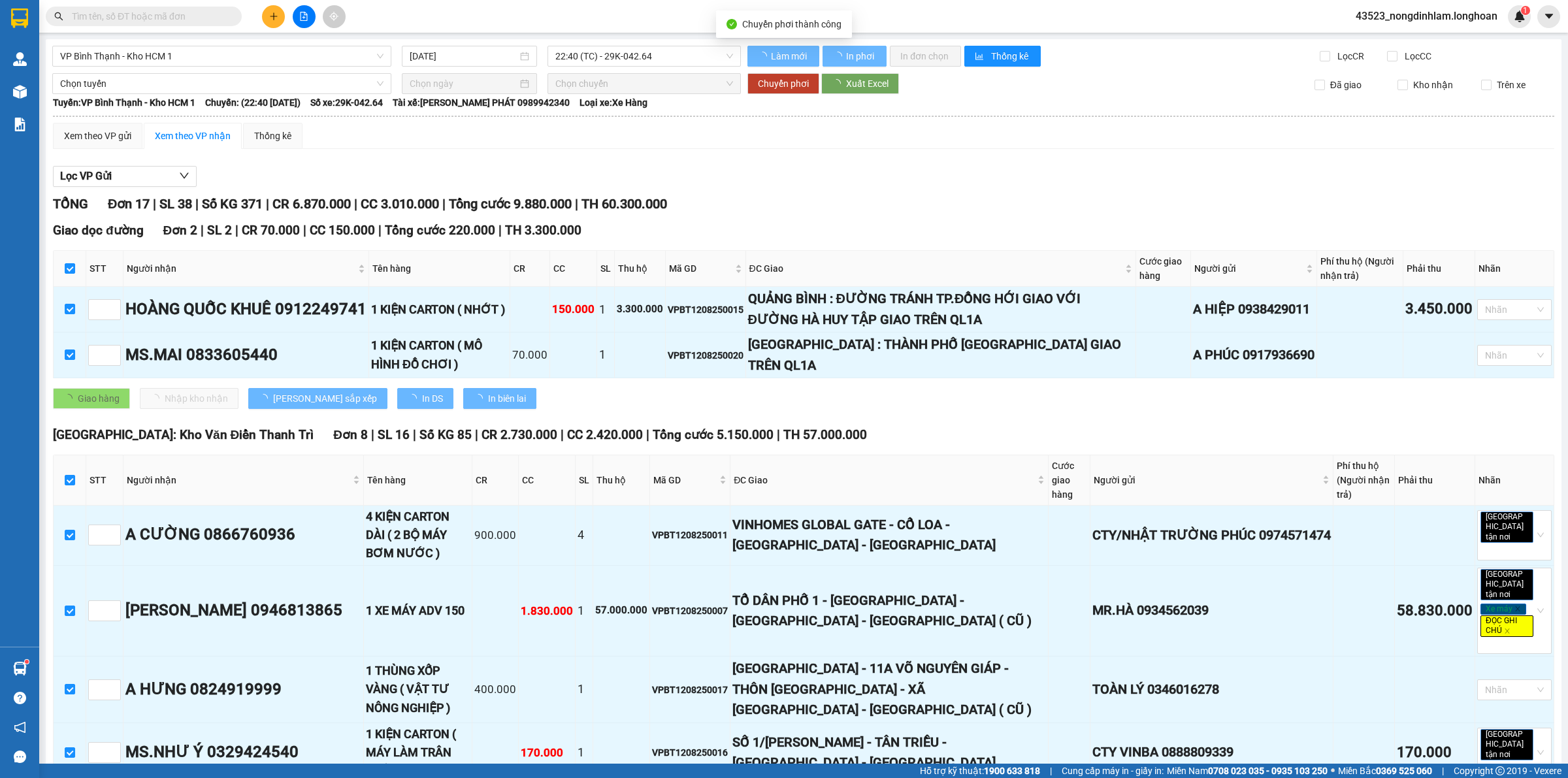
checkbox input "false"
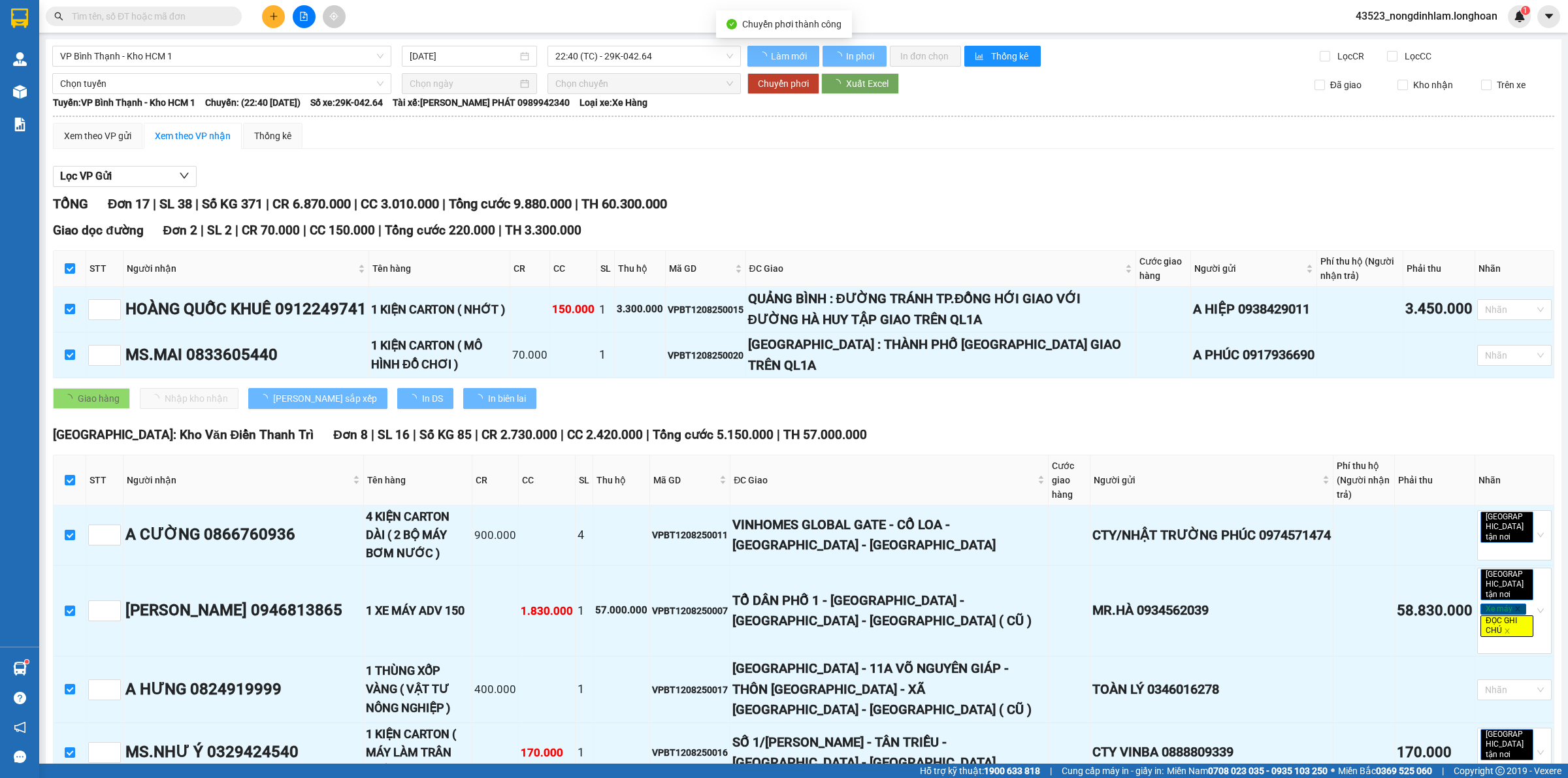
checkbox input "false"
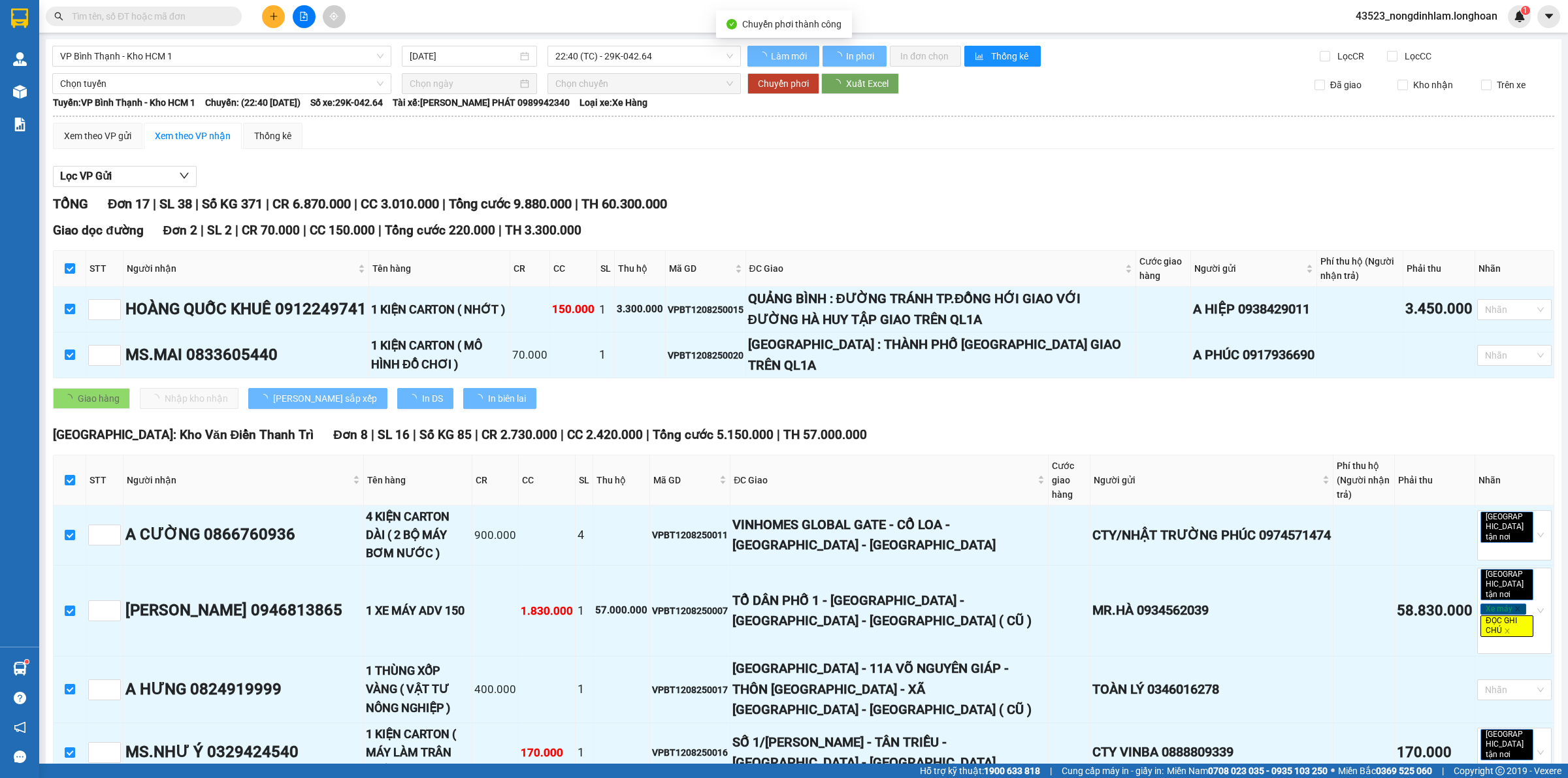
checkbox input "false"
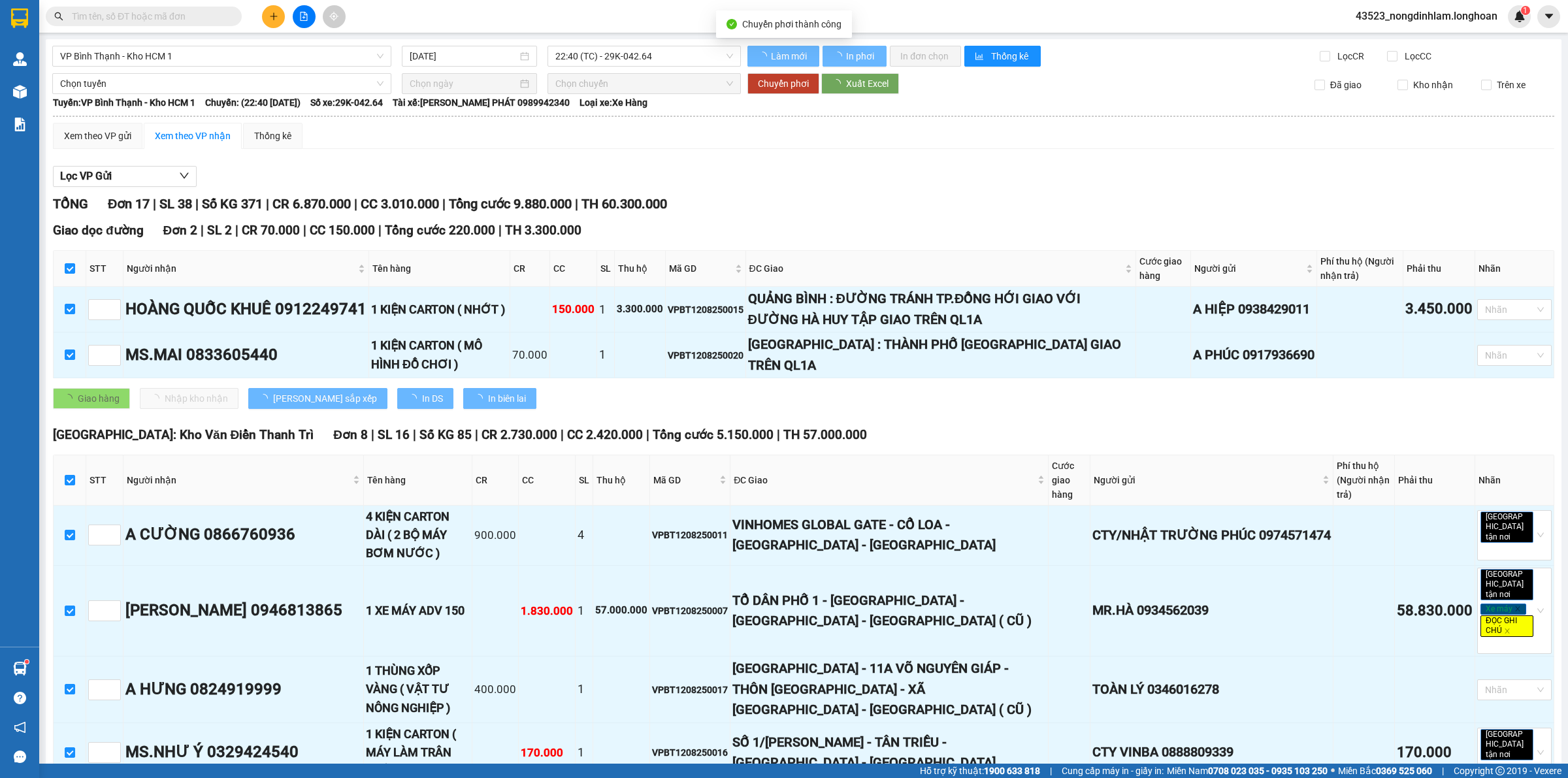
checkbox input "false"
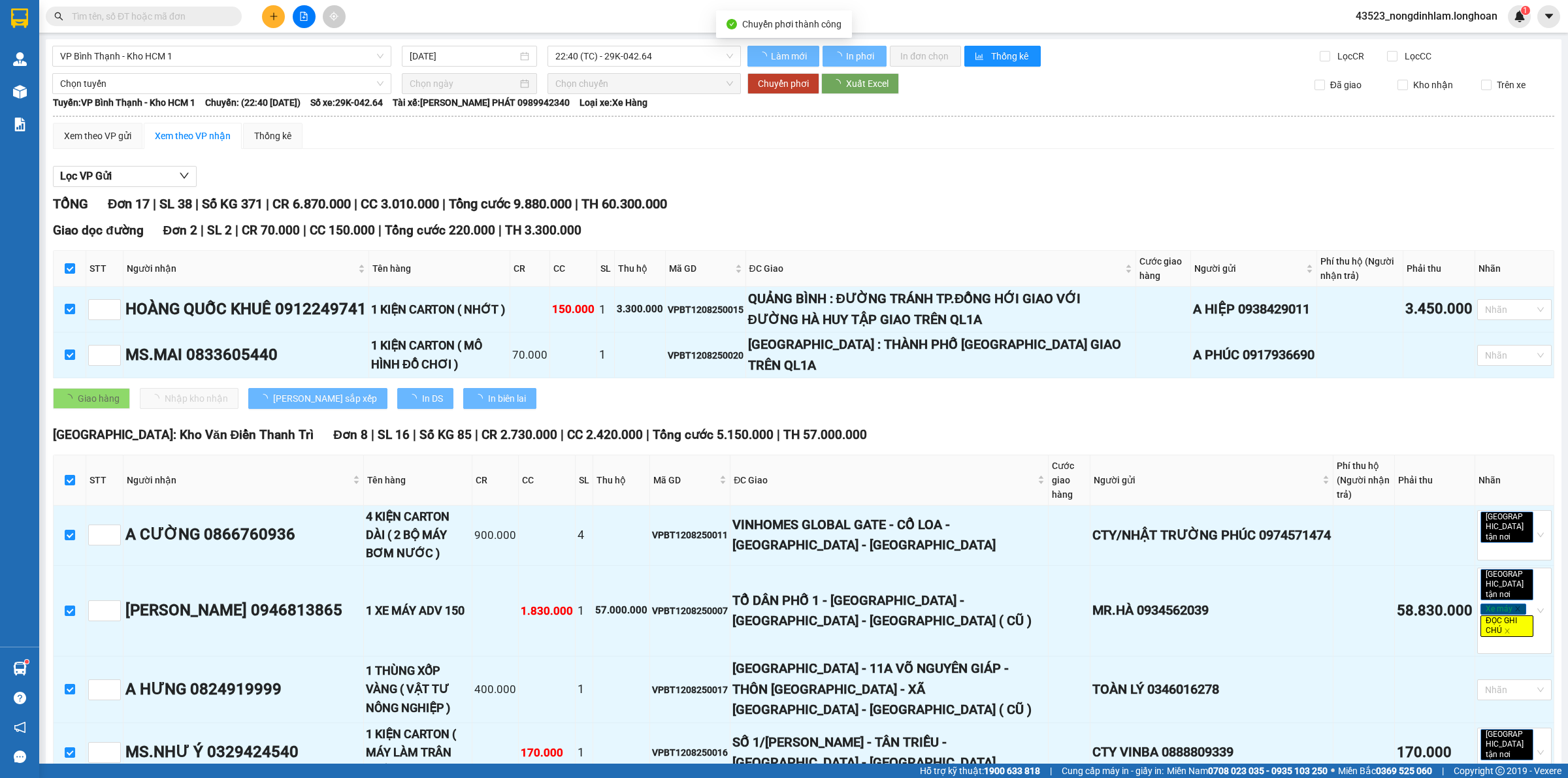
checkbox input "false"
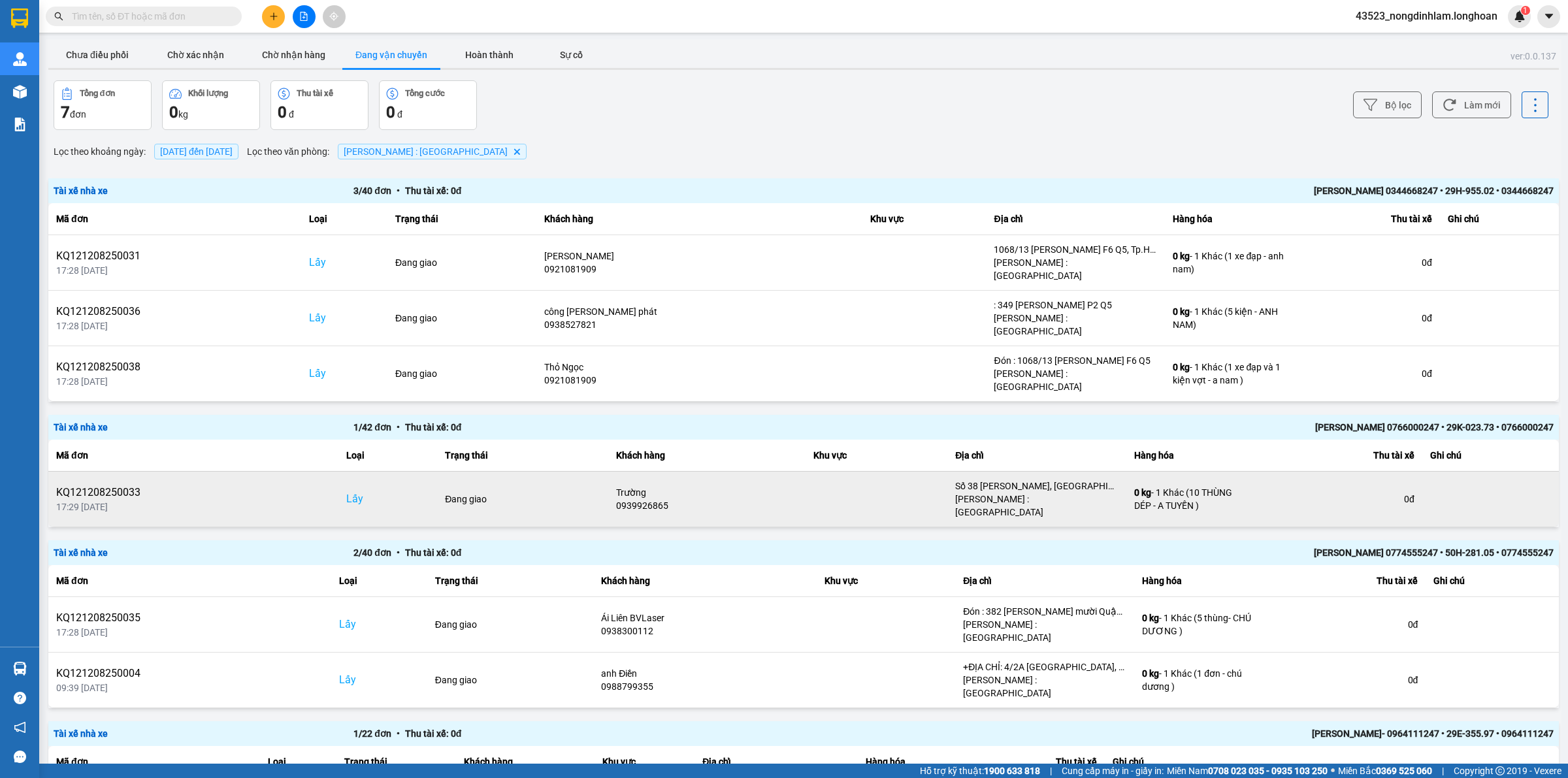
scroll to position [46, 0]
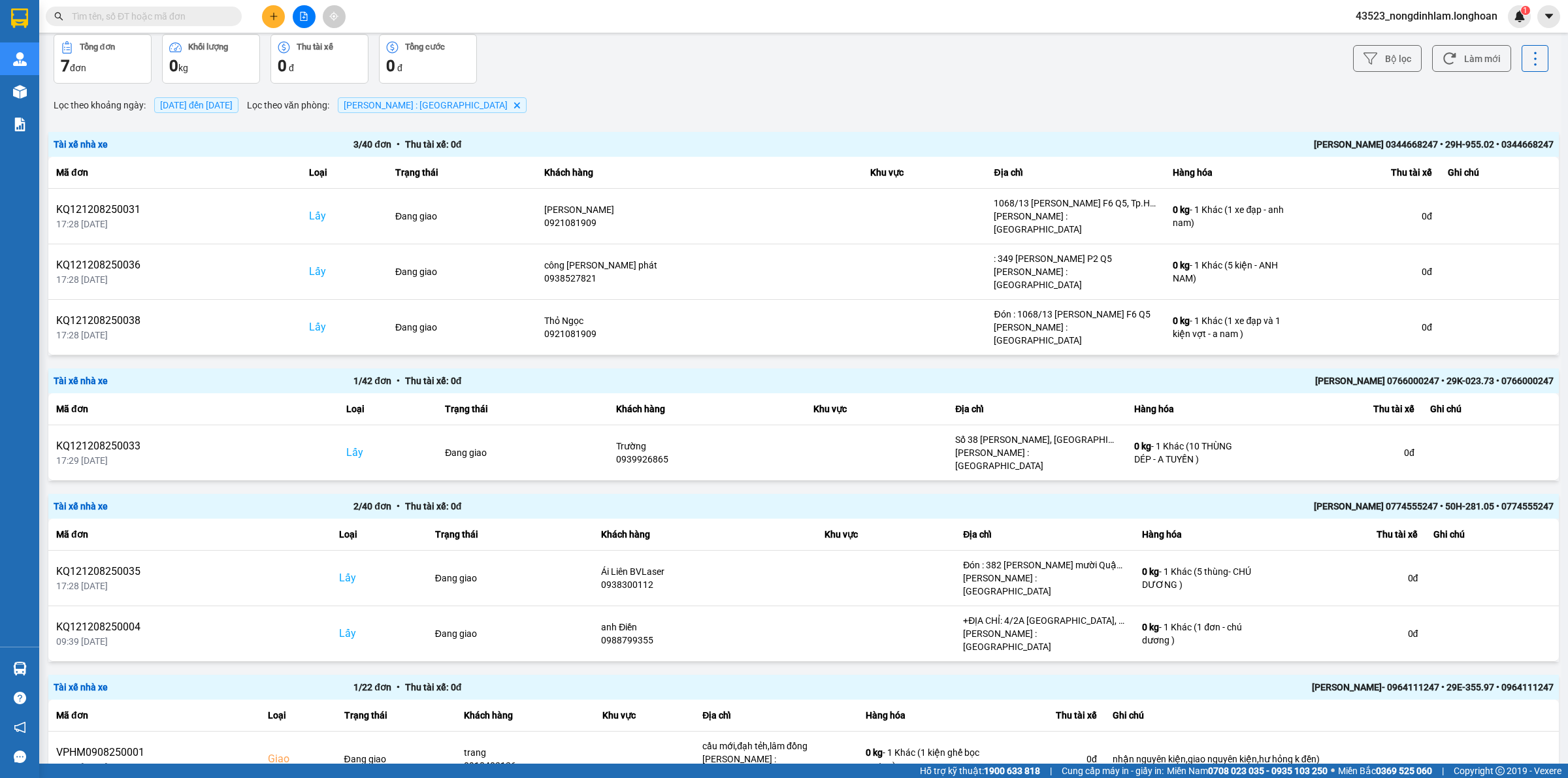
click at [1491, 710] on div "100 / trang" at bounding box center [1512, 711] width 47 height 13
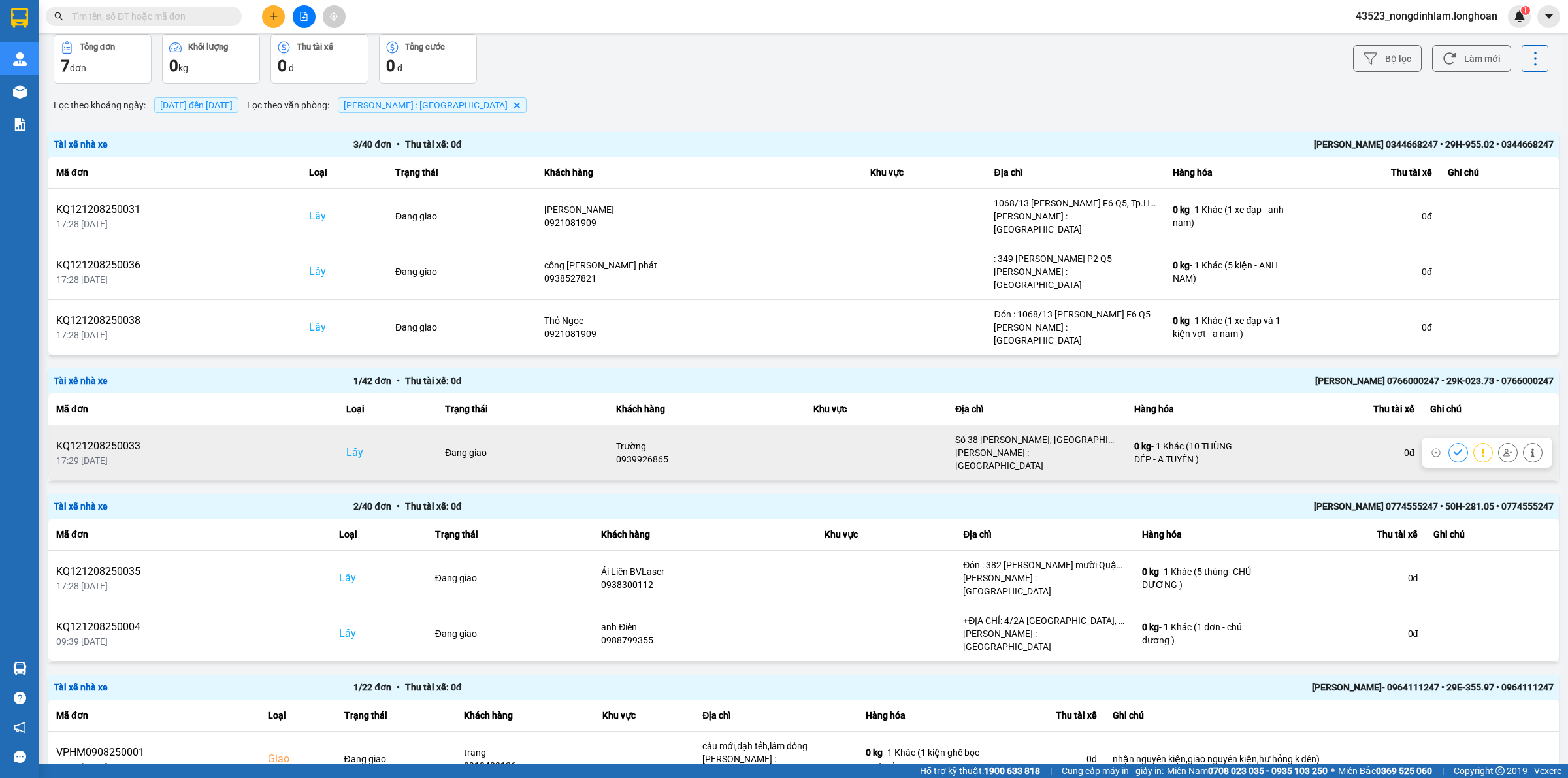
scroll to position [0, 0]
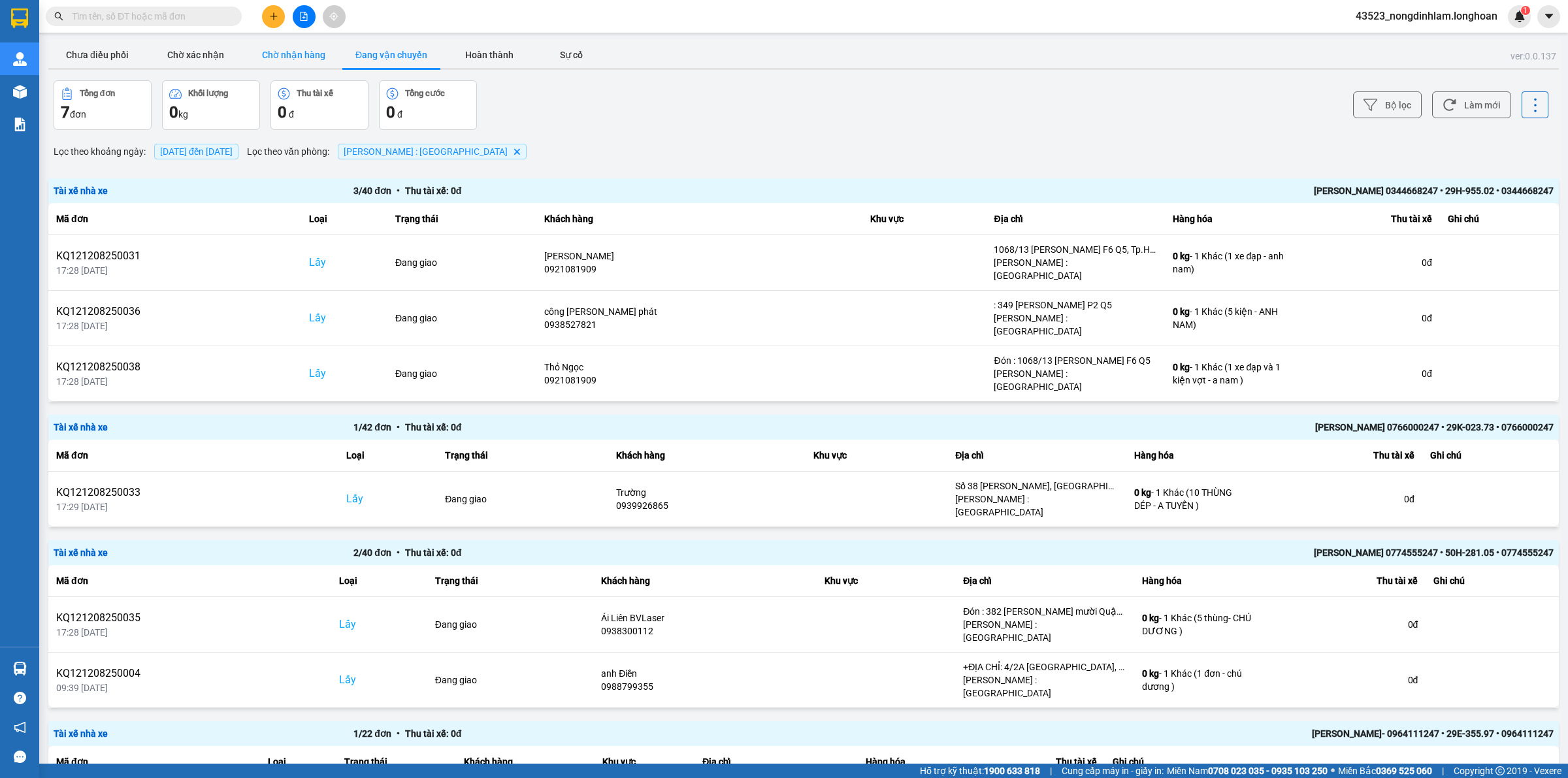
click at [305, 56] on button "Chờ nhận hàng" at bounding box center [293, 55] width 98 height 26
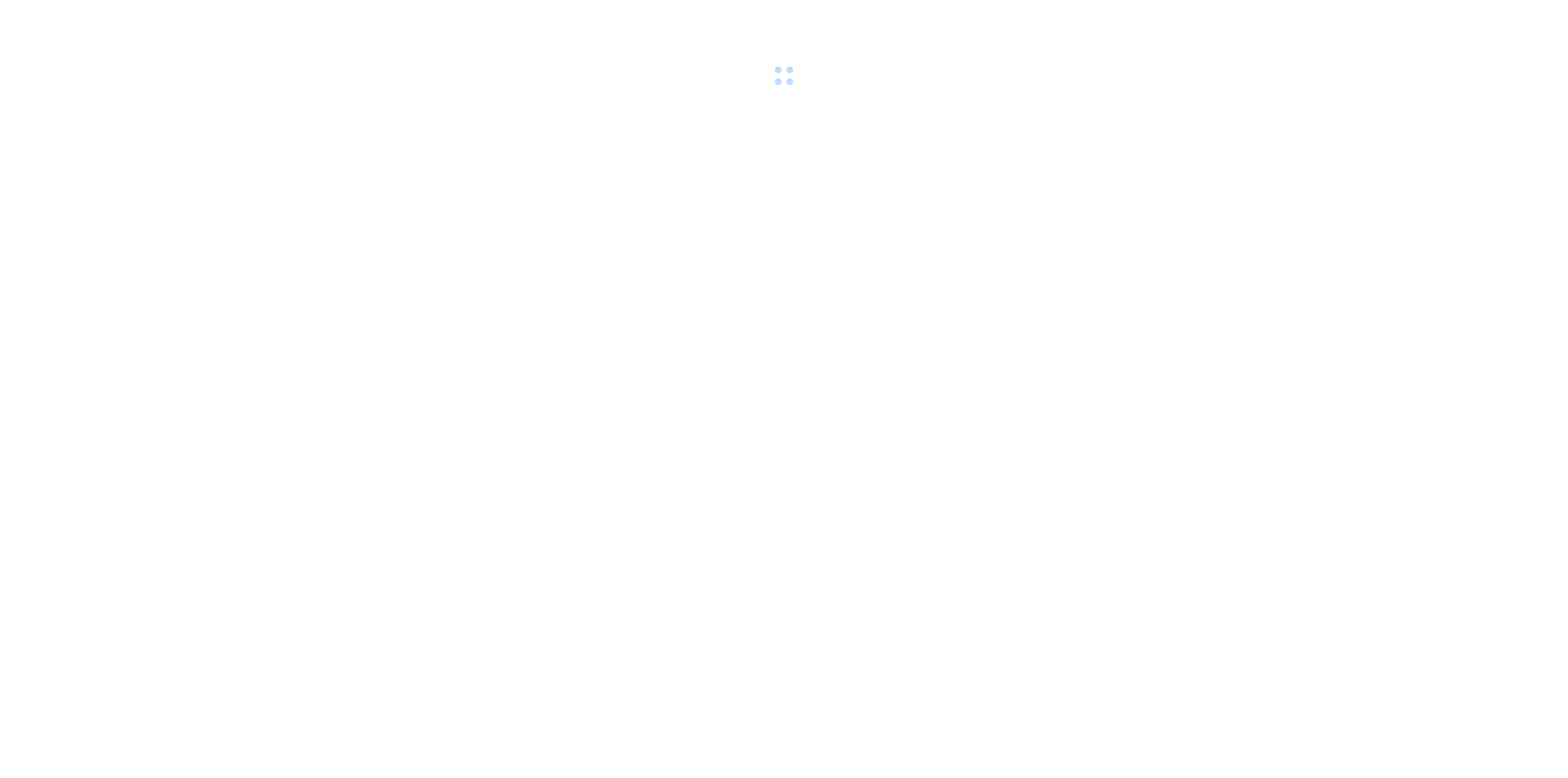
click at [672, 125] on body at bounding box center [784, 389] width 1568 height 778
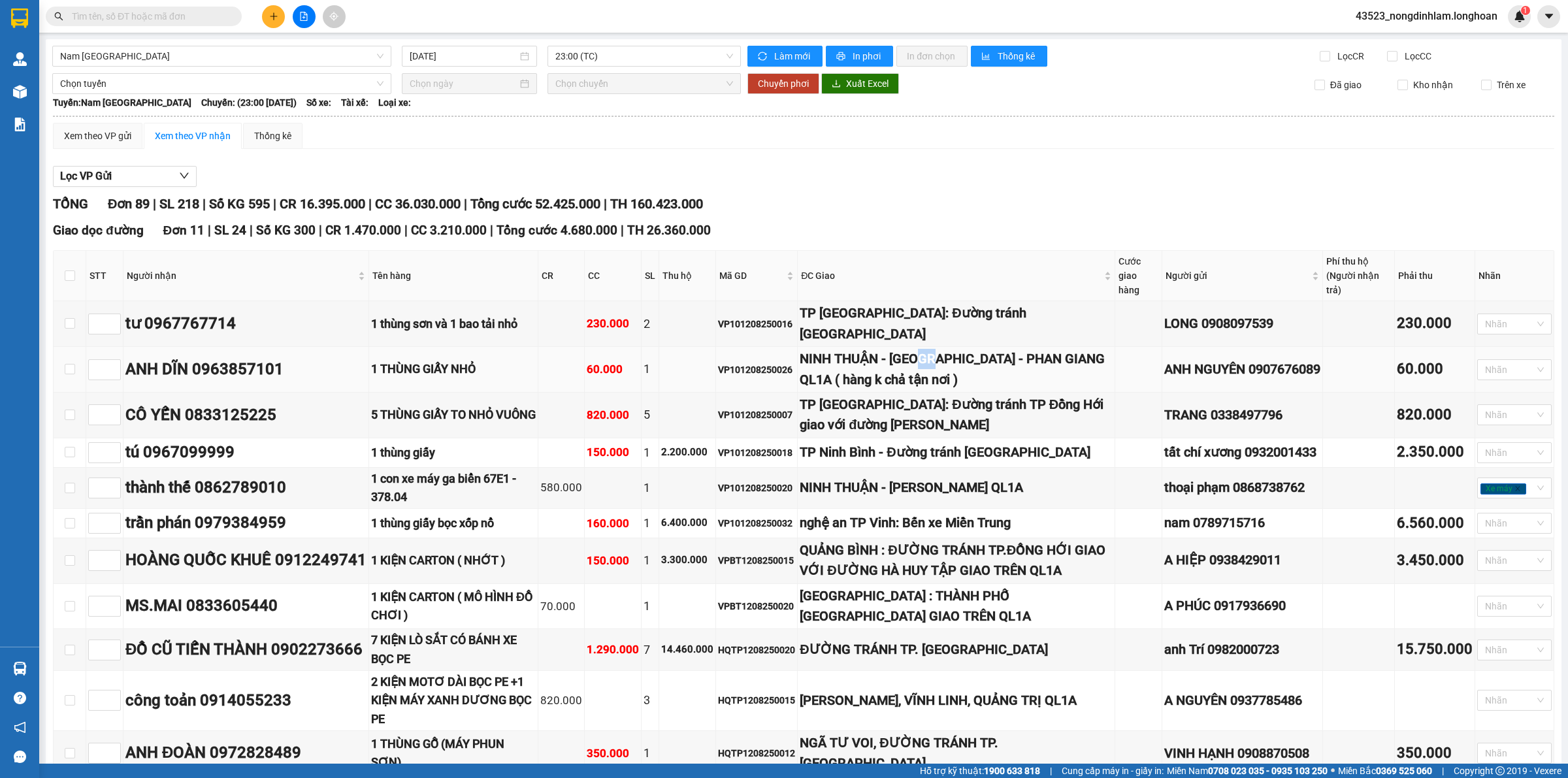
drag, startPoint x: 948, startPoint y: 344, endPoint x: 942, endPoint y: 345, distance: 6.1
click at [942, 349] on div "NINH THUẬN - [GEOGRAPHIC_DATA] - PHAN GIANG QL1A ( hàng k chả tận nơi )" at bounding box center [956, 369] width 313 height 41
click at [918, 349] on div "NINH THUẬN - [GEOGRAPHIC_DATA] - PHAN GIANG QL1A ( hàng k chả tận nơi )" at bounding box center [956, 369] width 313 height 41
drag, startPoint x: 997, startPoint y: 344, endPoint x: 1013, endPoint y: 344, distance: 16.0
click at [1013, 349] on div "NINH THUẬN - [GEOGRAPHIC_DATA] - PHAN GIANG QL1A ( hàng k chả tận nơi )" at bounding box center [956, 369] width 313 height 41
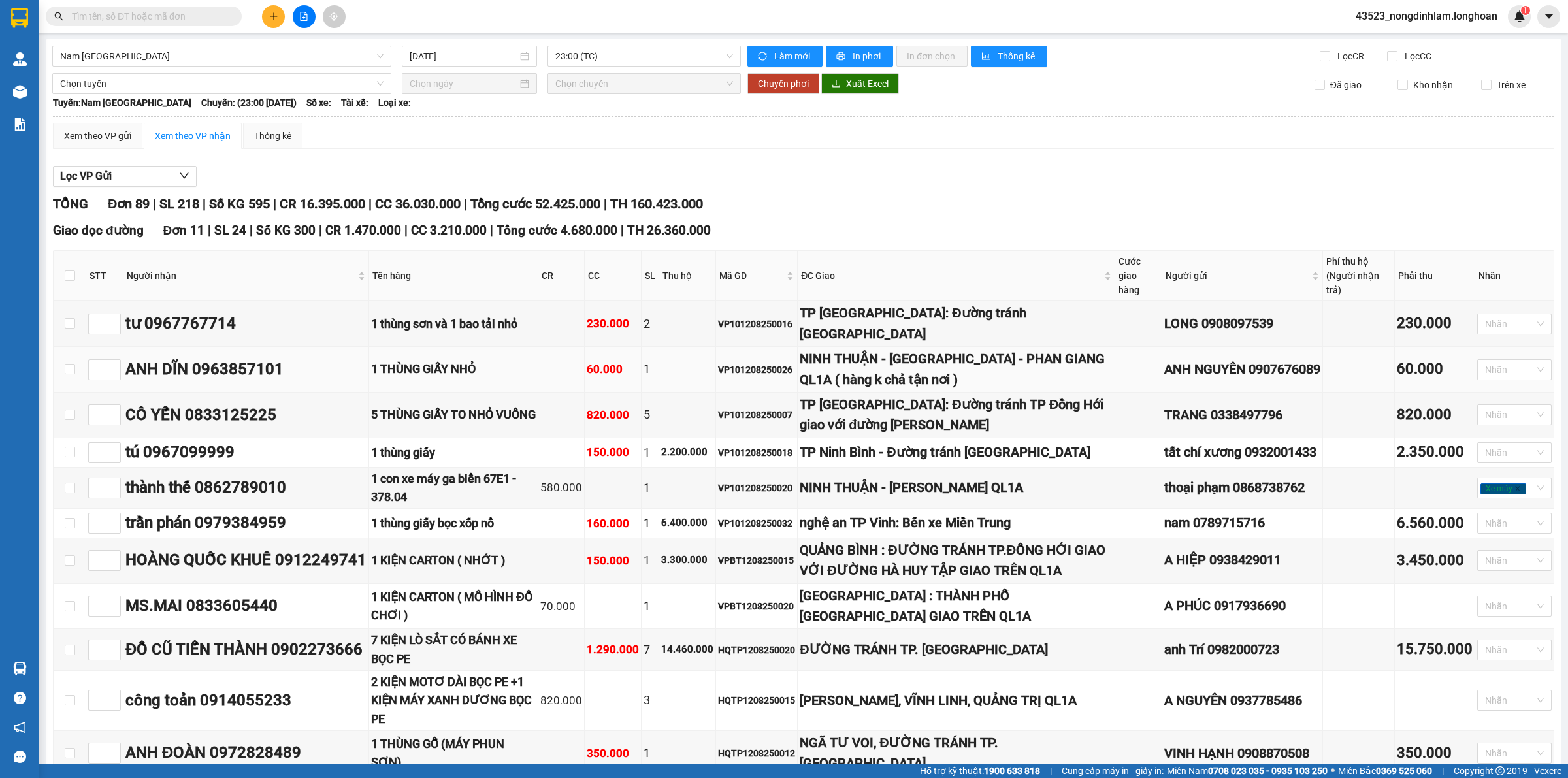
click at [896, 349] on div "NINH THUẬN - [GEOGRAPHIC_DATA] - PHAN GIANG QL1A ( hàng k chả tận nơi )" at bounding box center [956, 369] width 313 height 41
drag, startPoint x: 891, startPoint y: 346, endPoint x: 879, endPoint y: 347, distance: 12.0
click at [879, 349] on div "NINH THUẬN - [GEOGRAPHIC_DATA] - PHAN GIANG QL1A ( hàng k chả tận nơi )" at bounding box center [956, 369] width 313 height 41
drag, startPoint x: 975, startPoint y: 392, endPoint x: 987, endPoint y: 392, distance: 12.0
click at [987, 394] on div "TP [GEOGRAPHIC_DATA]: Đường tránh TP Đồng Hới giao với đường [PERSON_NAME]" at bounding box center [956, 415] width 313 height 41
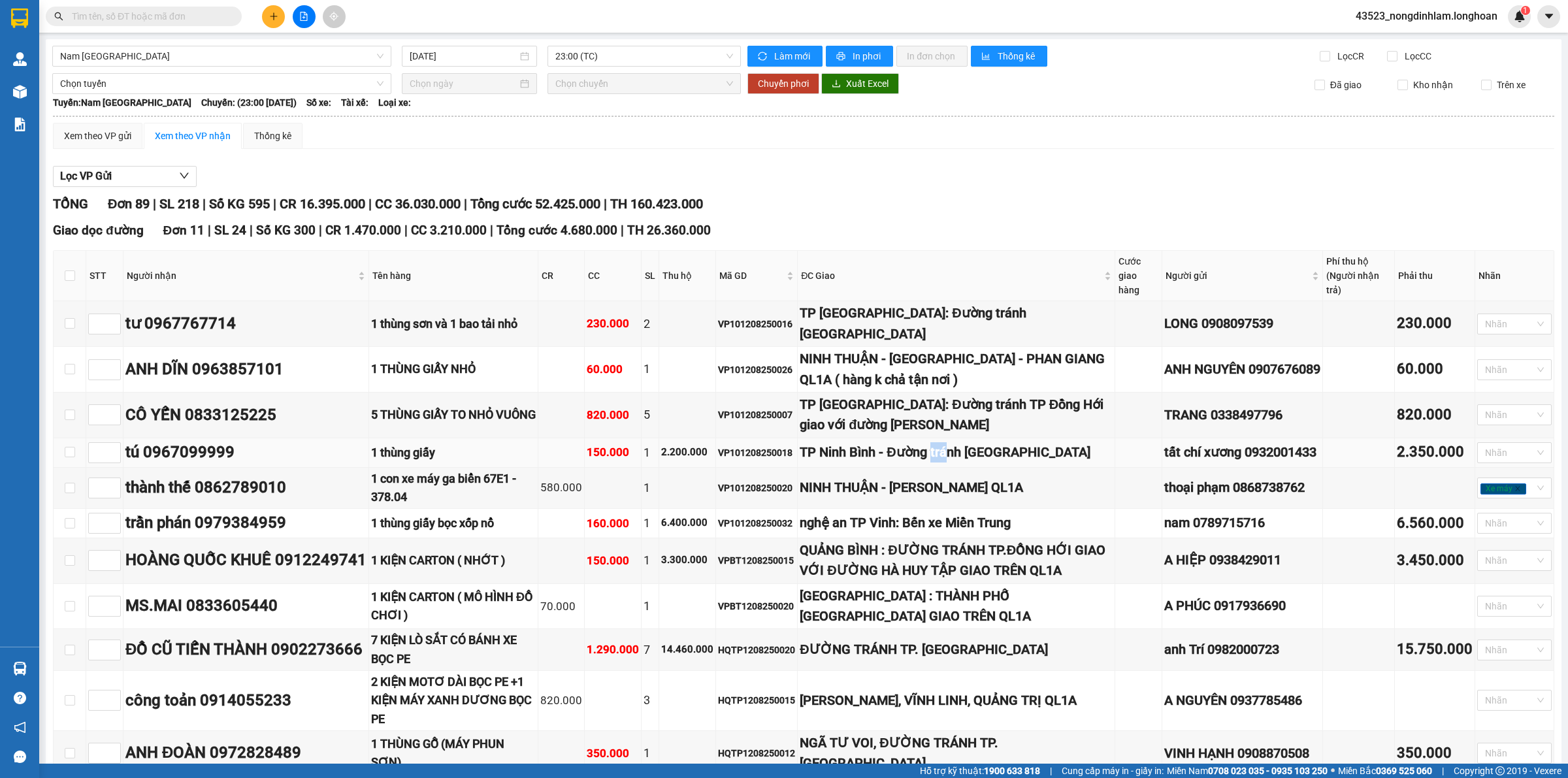
drag, startPoint x: 948, startPoint y: 441, endPoint x: 967, endPoint y: 441, distance: 19.0
click at [967, 442] on div "TP Ninh Bình - Đường tránh [GEOGRAPHIC_DATA]" at bounding box center [956, 452] width 313 height 20
drag, startPoint x: 943, startPoint y: 476, endPoint x: 956, endPoint y: 476, distance: 13.0
click at [956, 477] on div "NINH THUẬN - [PERSON_NAME] QL1A" at bounding box center [956, 487] width 313 height 20
drag, startPoint x: 912, startPoint y: 511, endPoint x: 941, endPoint y: 512, distance: 29.0
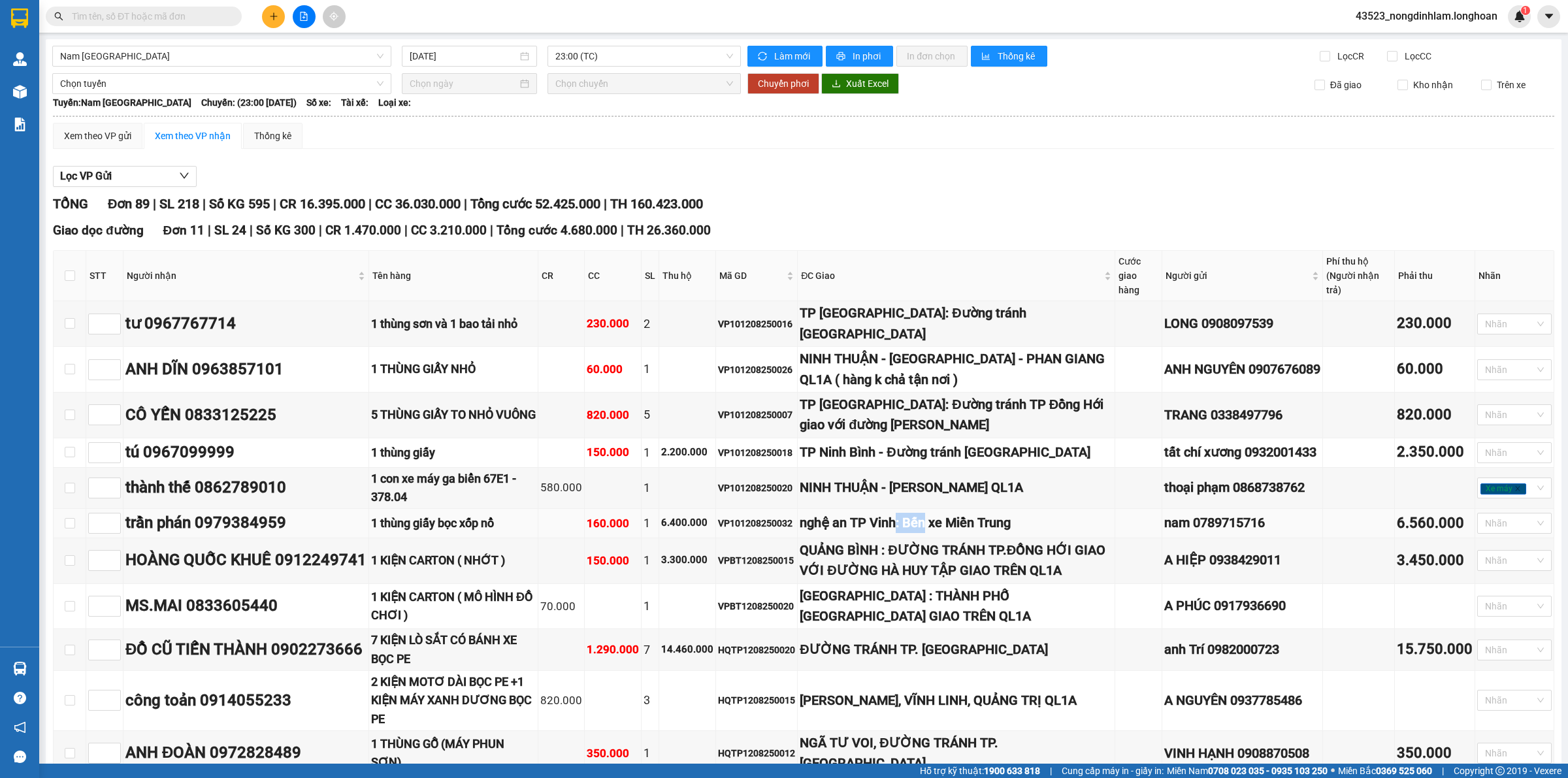
click at [941, 512] on div "nghệ an TP Vinh: Bến xe Miền Trung" at bounding box center [956, 523] width 313 height 20
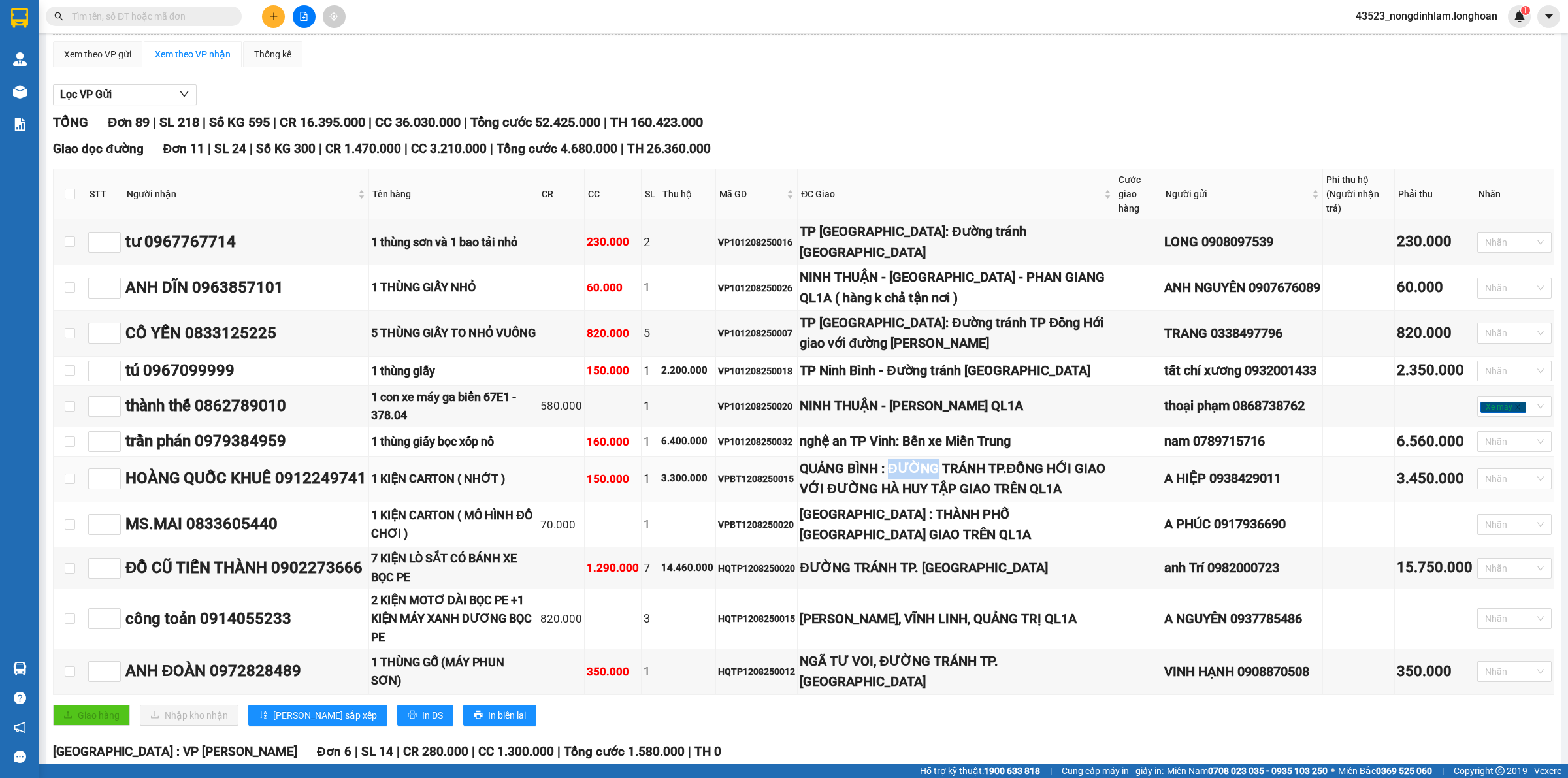
drag, startPoint x: 909, startPoint y: 457, endPoint x: 956, endPoint y: 458, distance: 47.0
click at [956, 459] on div "QUẢNG BÌNH : ĐƯỜNG TRÁNH TP.ĐỒNG HỚI GIAO VỚI ĐƯỜNG HÀ HUY TẬP GIAO TRÊN QL1A" at bounding box center [956, 479] width 313 height 41
drag, startPoint x: 917, startPoint y: 476, endPoint x: 944, endPoint y: 476, distance: 27.0
click at [944, 476] on div "QUẢNG BÌNH : ĐƯỜNG TRÁNH TP.ĐỒNG HỚI GIAO VỚI ĐƯỜNG HÀ HUY TẬP GIAO TRÊN QL1A" at bounding box center [956, 479] width 313 height 41
drag, startPoint x: 889, startPoint y: 519, endPoint x: 927, endPoint y: 516, distance: 38.1
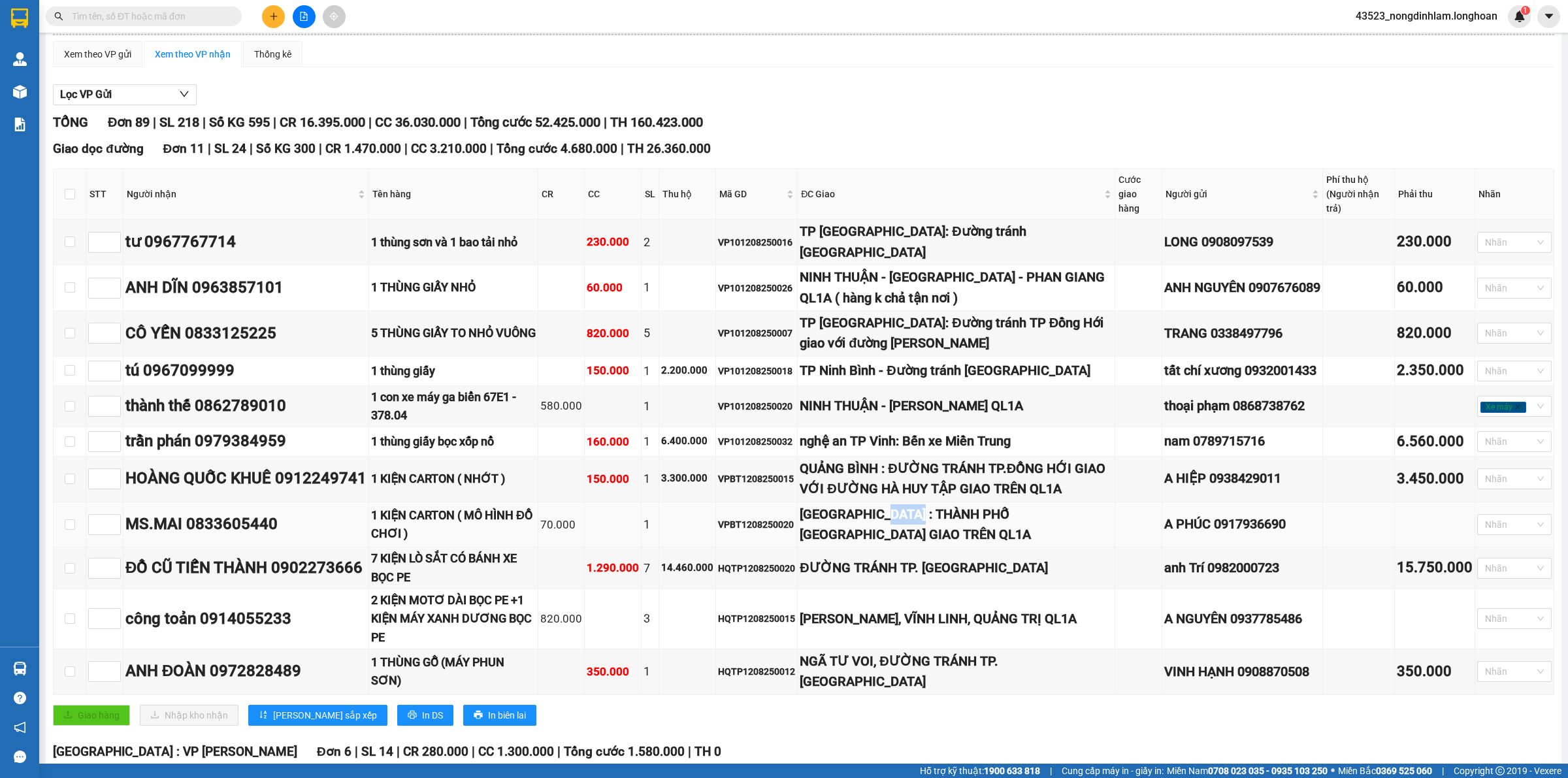
click at [927, 516] on div "[GEOGRAPHIC_DATA] : THÀNH PHỐ [GEOGRAPHIC_DATA] GIAO TRÊN QL1A" at bounding box center [956, 525] width 313 height 41
click at [896, 396] on div "NINH THUẬN - [PERSON_NAME] QL1A" at bounding box center [956, 406] width 313 height 20
type input "1"
click at [115, 401] on icon "up" at bounding box center [114, 403] width 5 height 5
click at [113, 279] on span "Increase Value" at bounding box center [113, 284] width 14 height 12
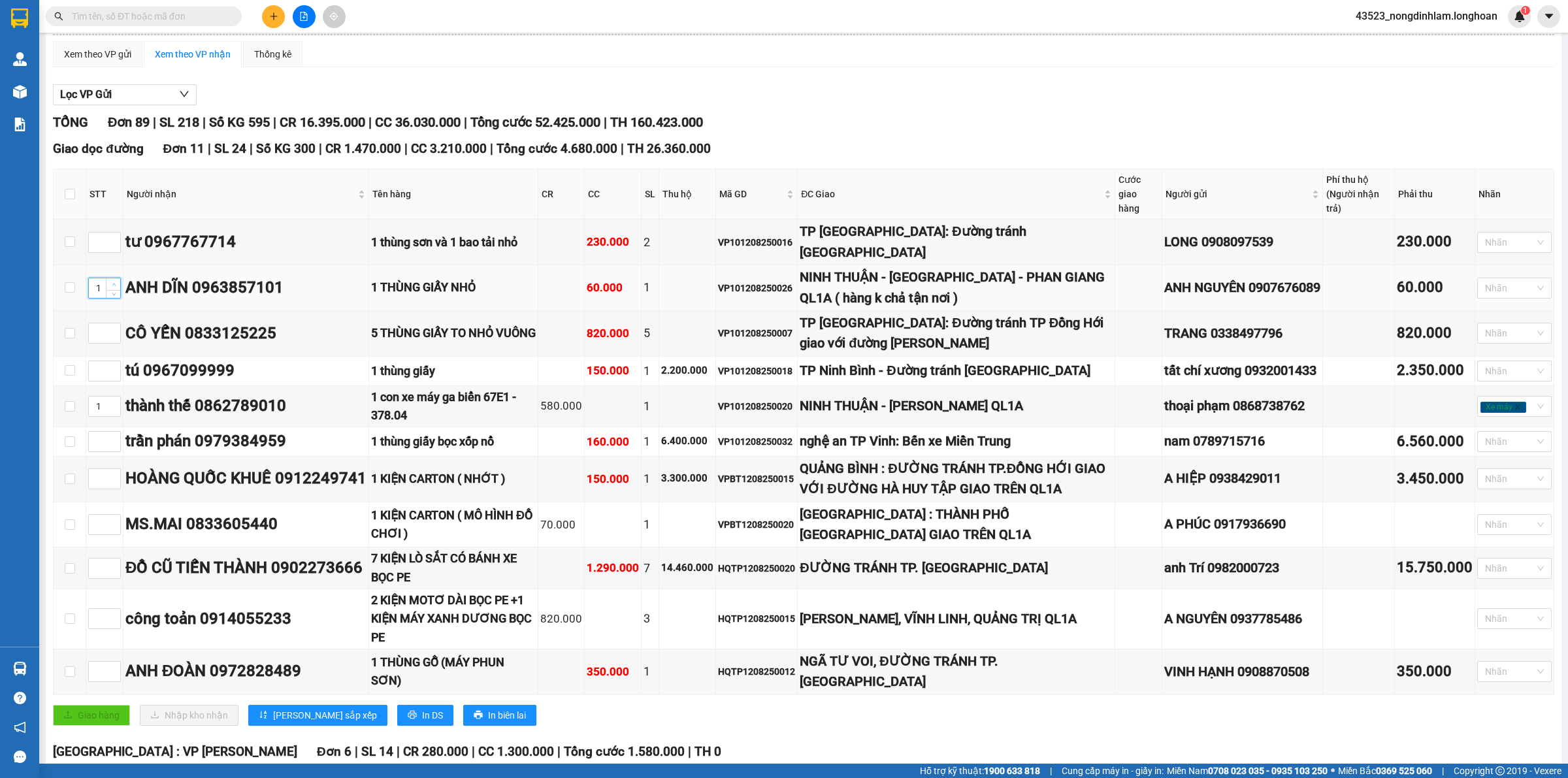
type input "2"
click at [113, 279] on span "Increase Value" at bounding box center [113, 284] width 14 height 12
drag, startPoint x: 298, startPoint y: 722, endPoint x: 281, endPoint y: 712, distance: 19.7
click at [299, 722] on span "[PERSON_NAME] sắp xếp" at bounding box center [325, 715] width 104 height 14
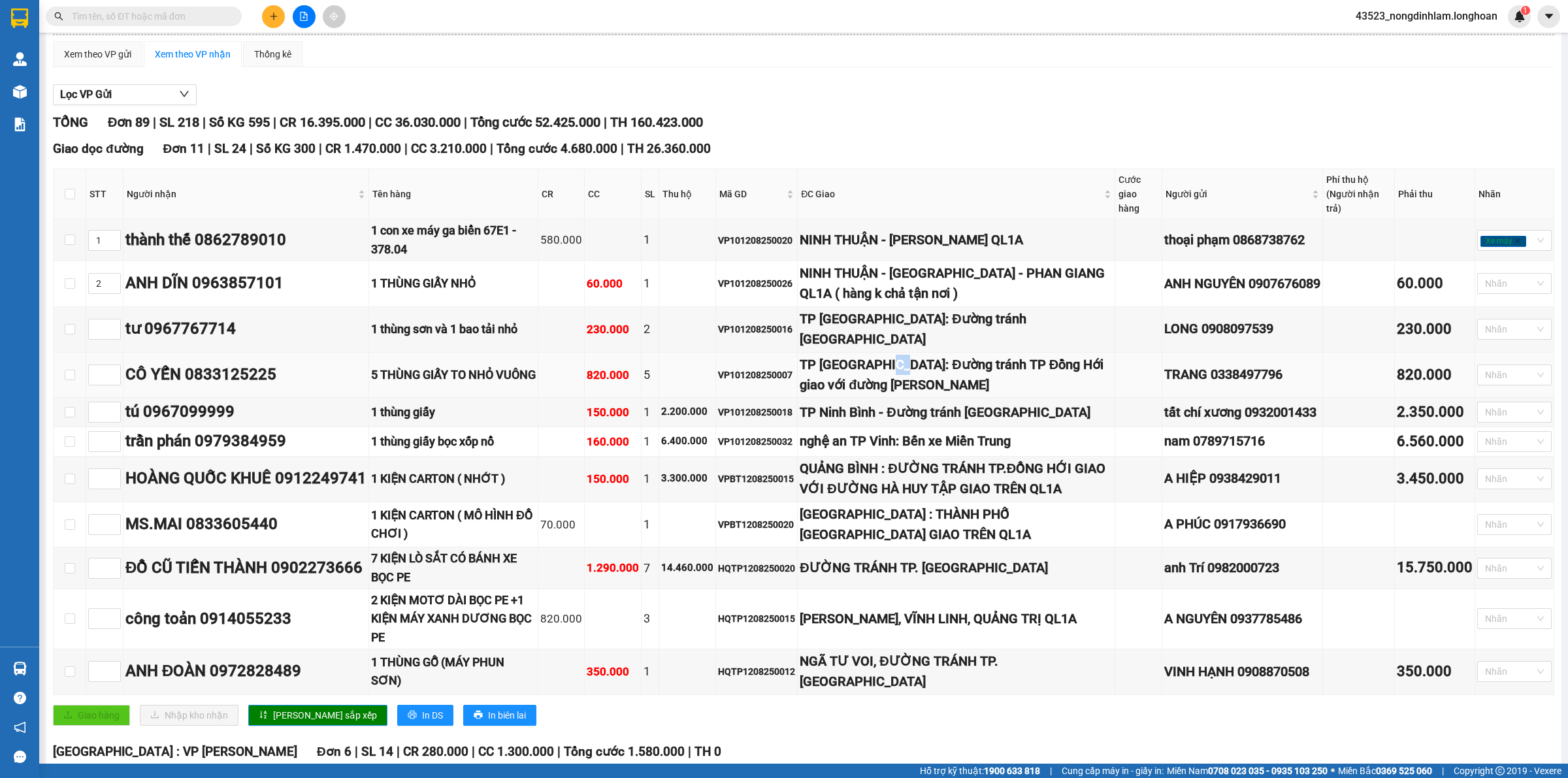
drag, startPoint x: 908, startPoint y: 347, endPoint x: 898, endPoint y: 348, distance: 10.0
click at [898, 354] on div "TP [GEOGRAPHIC_DATA]: Đường tránh TP Đồng Hới giao với đường [PERSON_NAME]" at bounding box center [956, 375] width 313 height 41
click at [113, 368] on span "up" at bounding box center [114, 372] width 8 height 8
click at [112, 365] on span "Increase Value" at bounding box center [113, 371] width 14 height 12
type input "3"
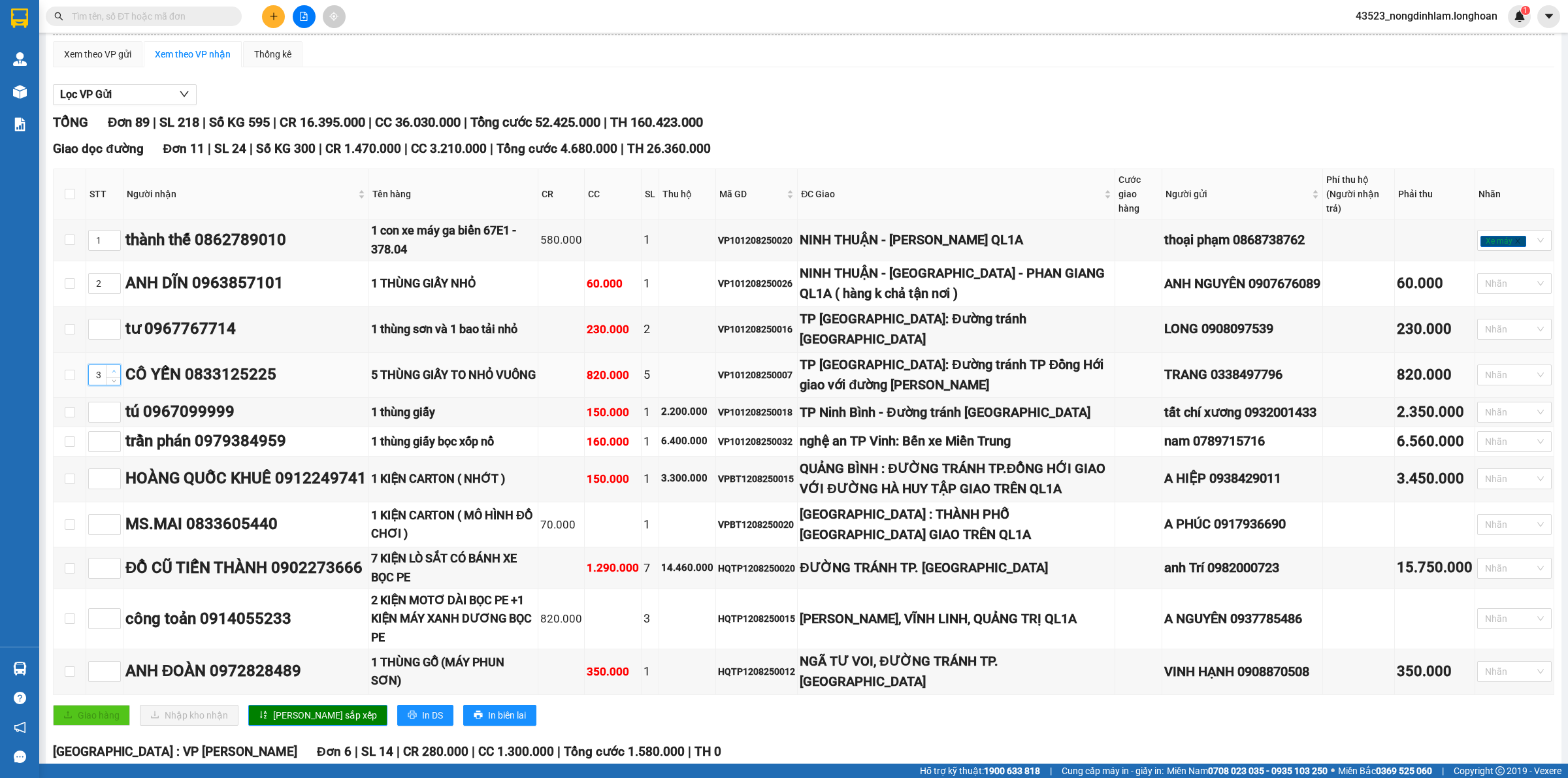
click at [112, 365] on span "Increase Value" at bounding box center [113, 371] width 14 height 12
click at [110, 469] on span "Increase Value" at bounding box center [113, 474] width 14 height 12
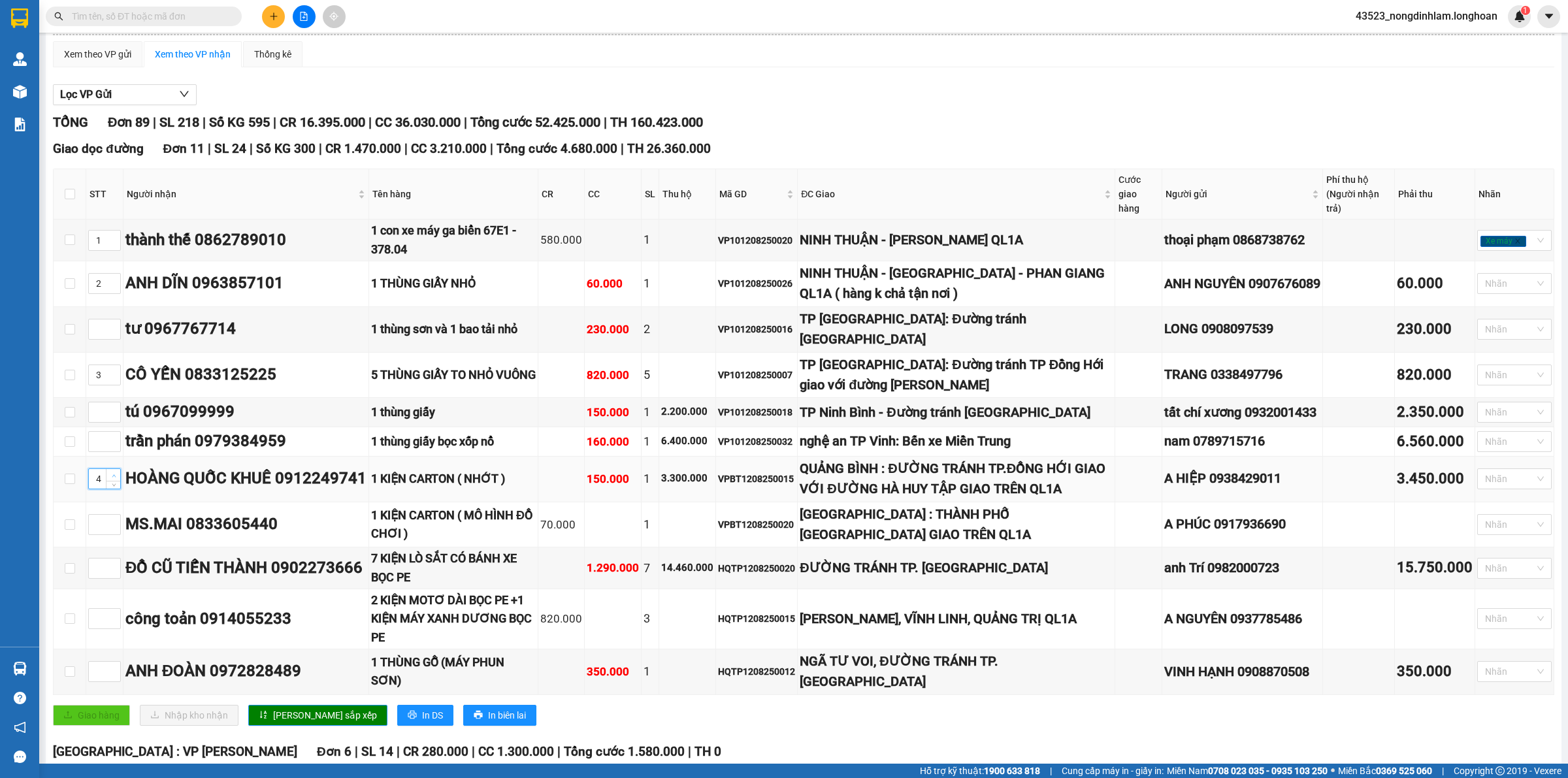
type input "5"
click at [112, 469] on span "Increase Value" at bounding box center [113, 474] width 14 height 12
type input "4"
click at [115, 369] on icon "up" at bounding box center [114, 371] width 5 height 5
click at [110, 523] on span "up" at bounding box center [114, 521] width 8 height 8
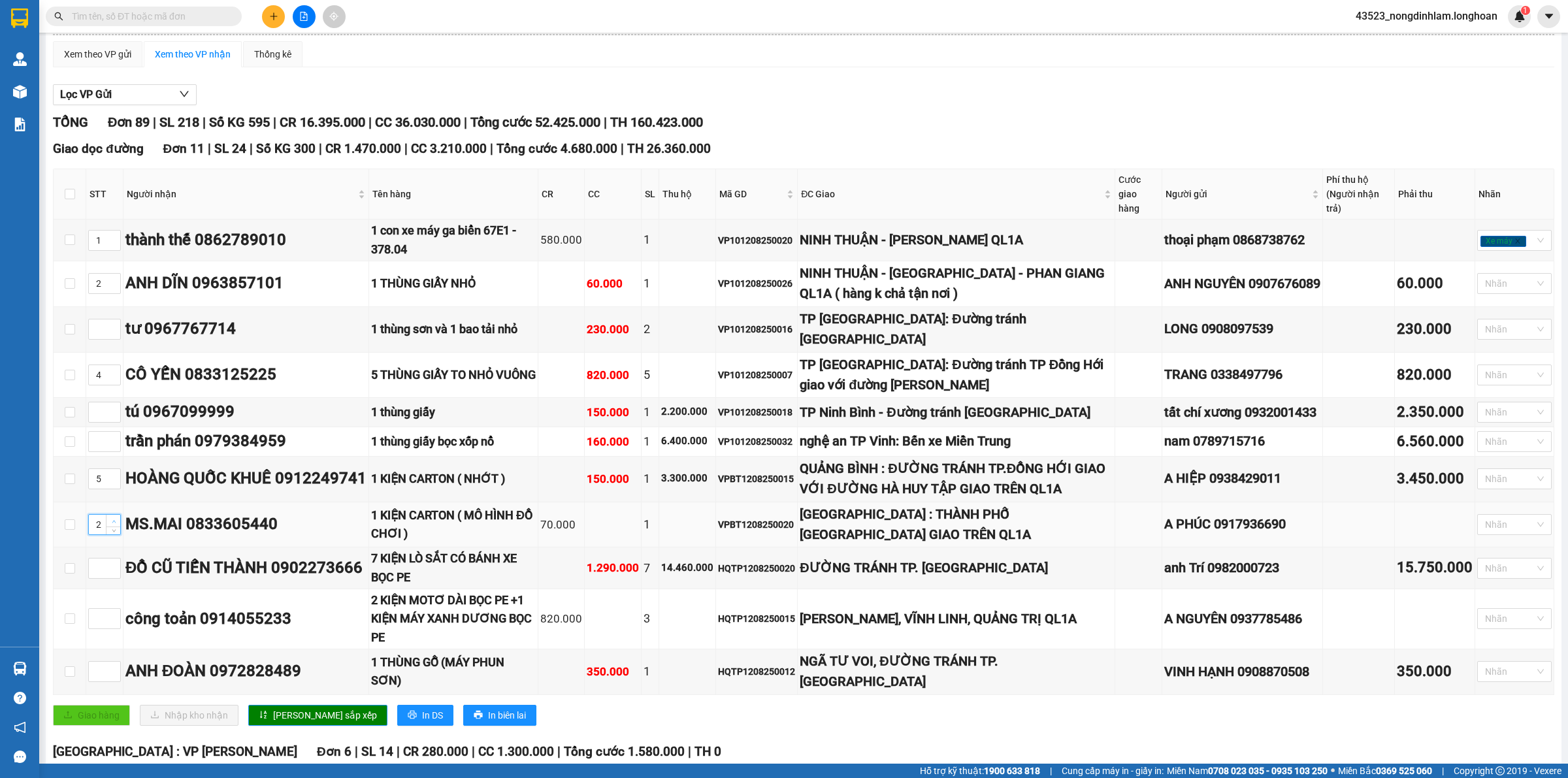
click at [110, 523] on span "up" at bounding box center [114, 521] width 8 height 8
type input "3"
click at [110, 523] on span "up" at bounding box center [114, 521] width 8 height 8
drag, startPoint x: 963, startPoint y: 518, endPoint x: 995, endPoint y: 518, distance: 32.0
click at [995, 518] on div "QUẢNG TRỊ : THÀNH PHỐ ĐÔNG HÀ GIAO TRÊN QL1A" at bounding box center [956, 525] width 313 height 41
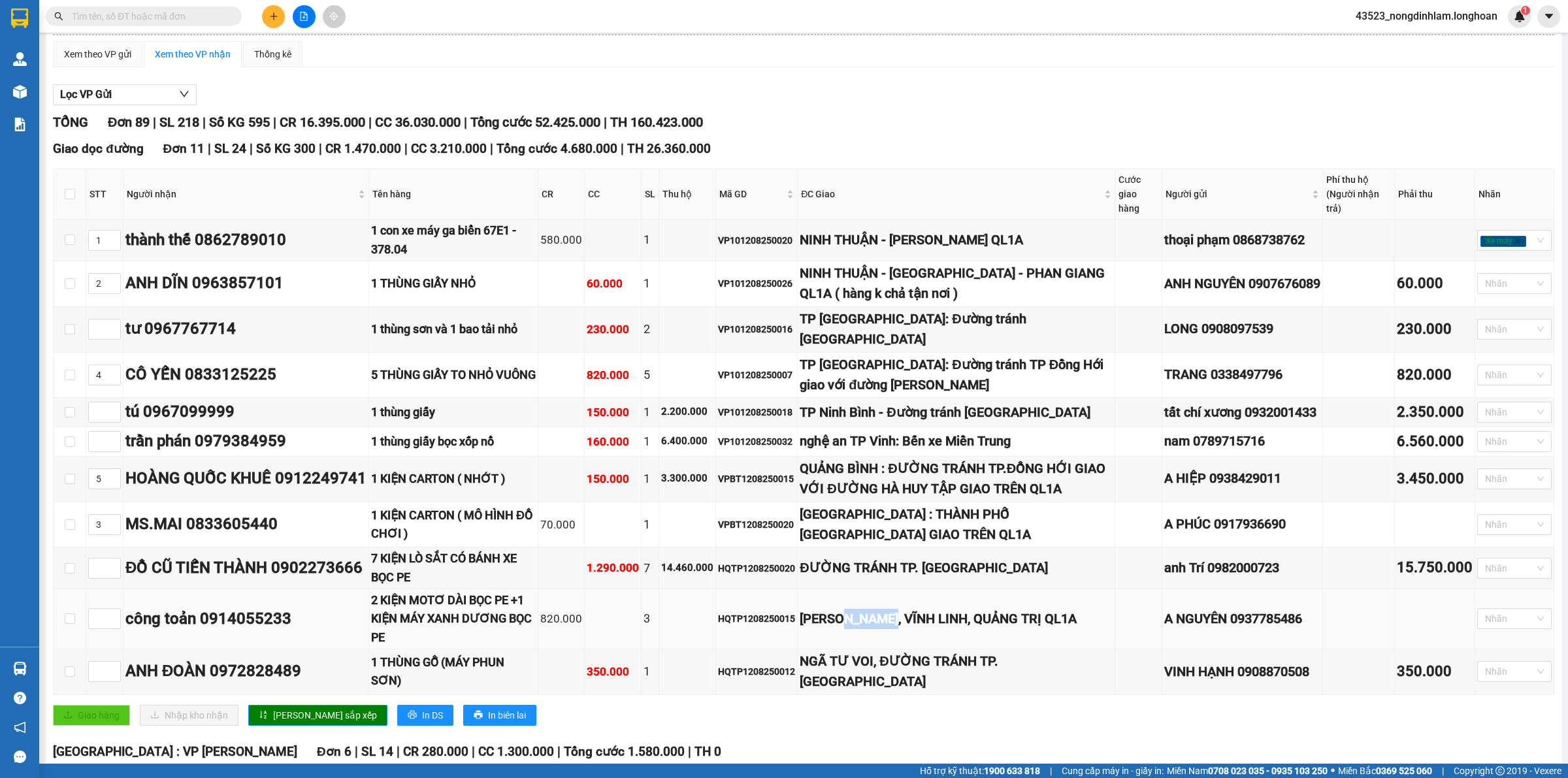
drag, startPoint x: 859, startPoint y: 623, endPoint x: 902, endPoint y: 623, distance: 43.0
click at [902, 623] on div "HỒ XÁ, VĨNH LINH, QUẢNG TRỊ QL1A" at bounding box center [956, 619] width 313 height 20
click at [293, 715] on span "Lưu sắp xếp" at bounding box center [325, 715] width 104 height 14
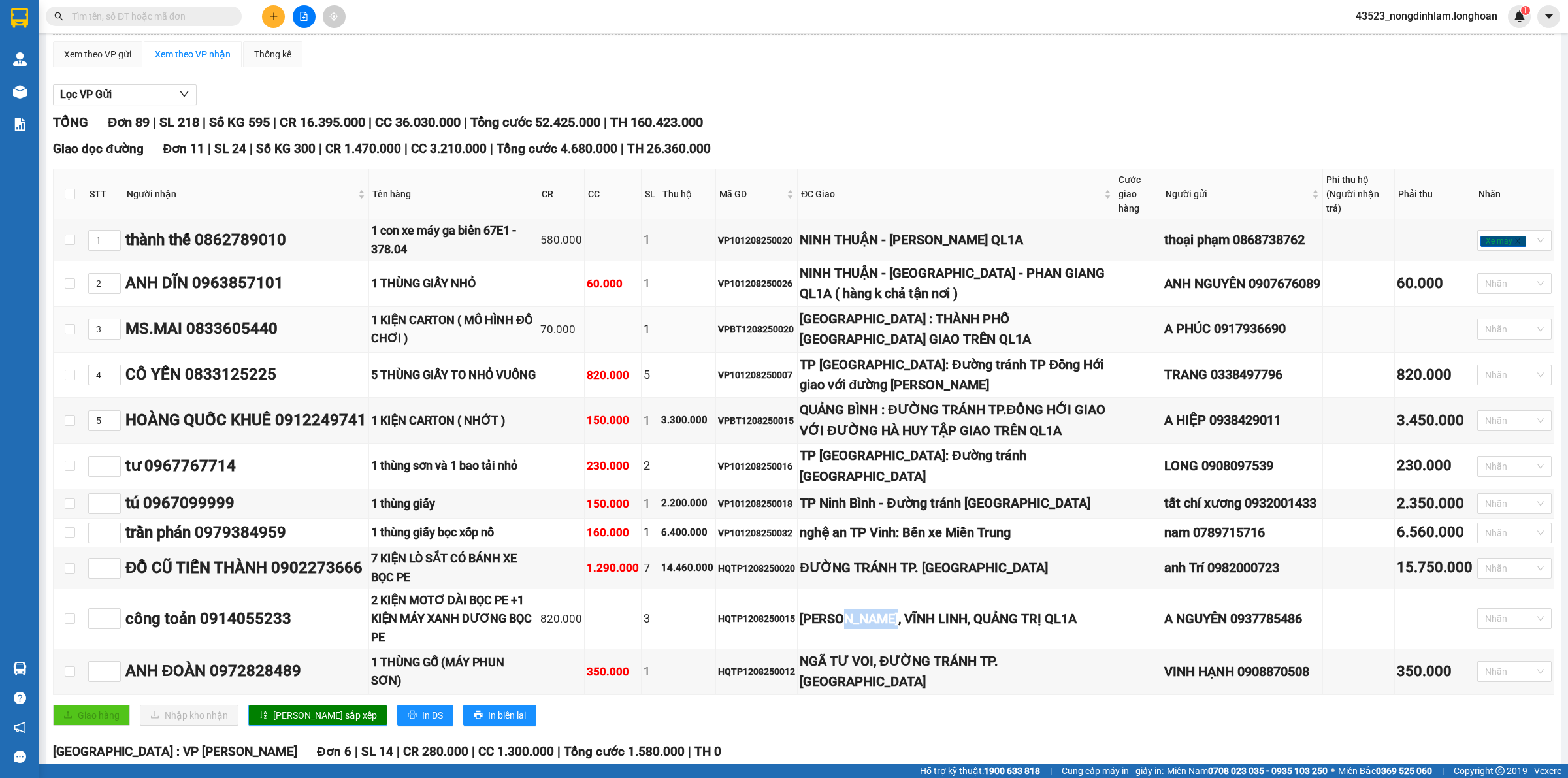
scroll to position [163, 0]
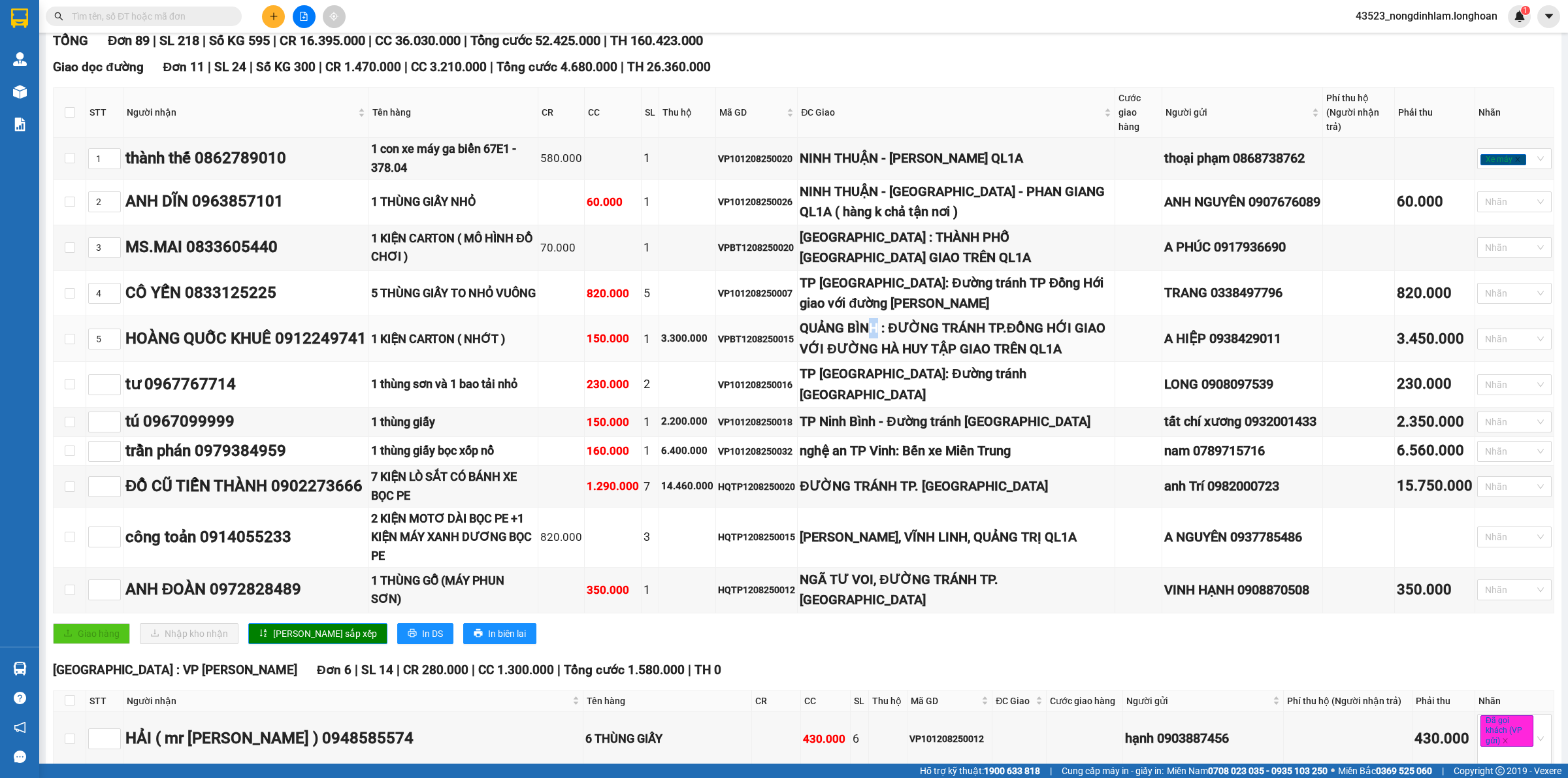
drag, startPoint x: 884, startPoint y: 330, endPoint x: 893, endPoint y: 330, distance: 9.0
click at [893, 330] on div "QUẢNG BÌNH : ĐƯỜNG TRÁNH TP.ĐỒNG HỚI GIAO VỚI ĐƯỜNG HÀ HUY TẬP GIAO TRÊN QL1A" at bounding box center [956, 338] width 313 height 41
drag, startPoint x: 881, startPoint y: 549, endPoint x: 853, endPoint y: 543, distance: 28.6
click at [853, 543] on div "HỒ XÁ, VĨNH LINH, QUẢNG TRỊ QL1A" at bounding box center [956, 537] width 313 height 20
click at [113, 298] on icon "down" at bounding box center [114, 298] width 5 height 5
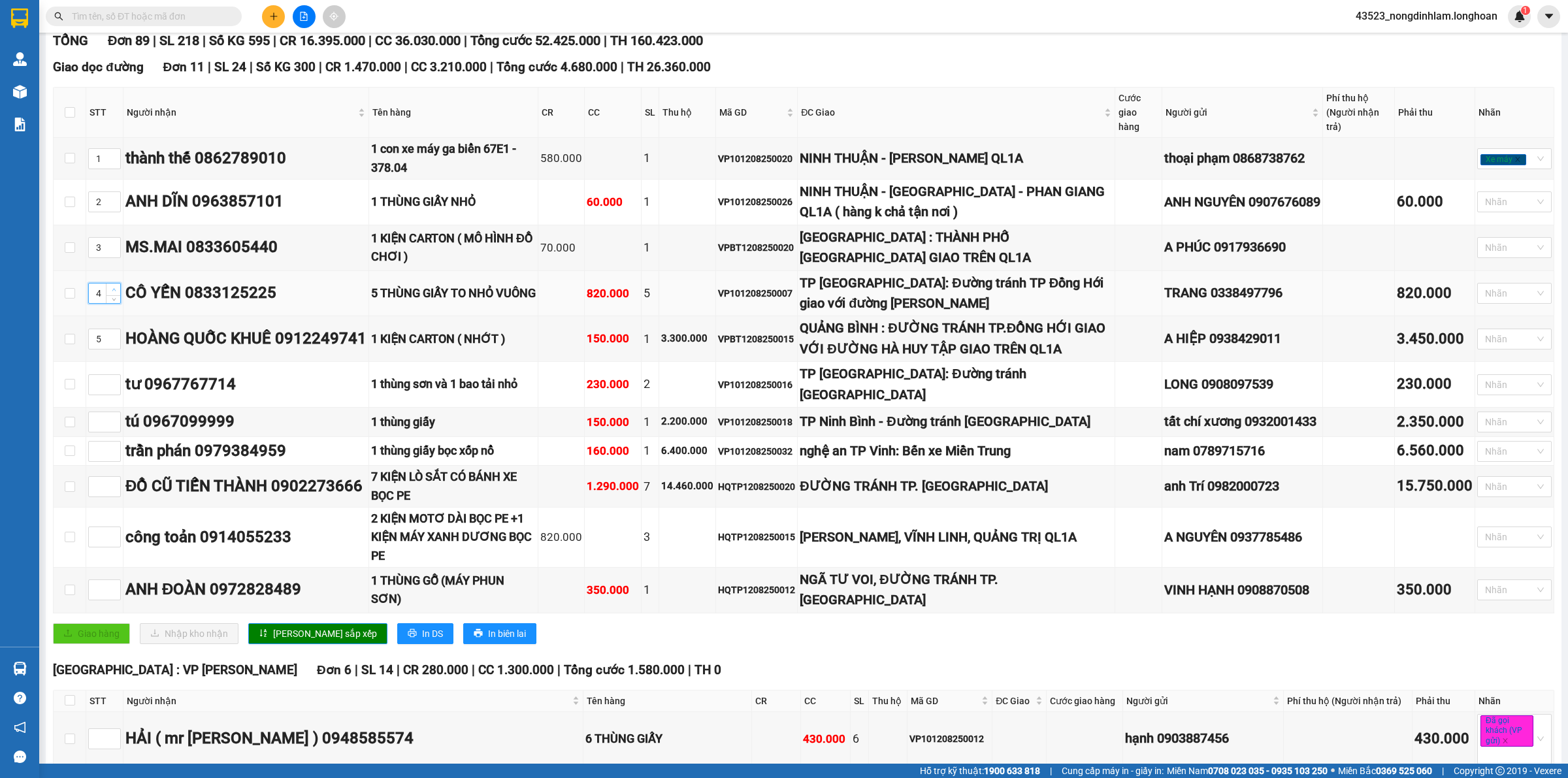
click at [110, 288] on span "up" at bounding box center [114, 290] width 8 height 8
type input "5"
click at [115, 299] on icon "down" at bounding box center [114, 298] width 5 height 5
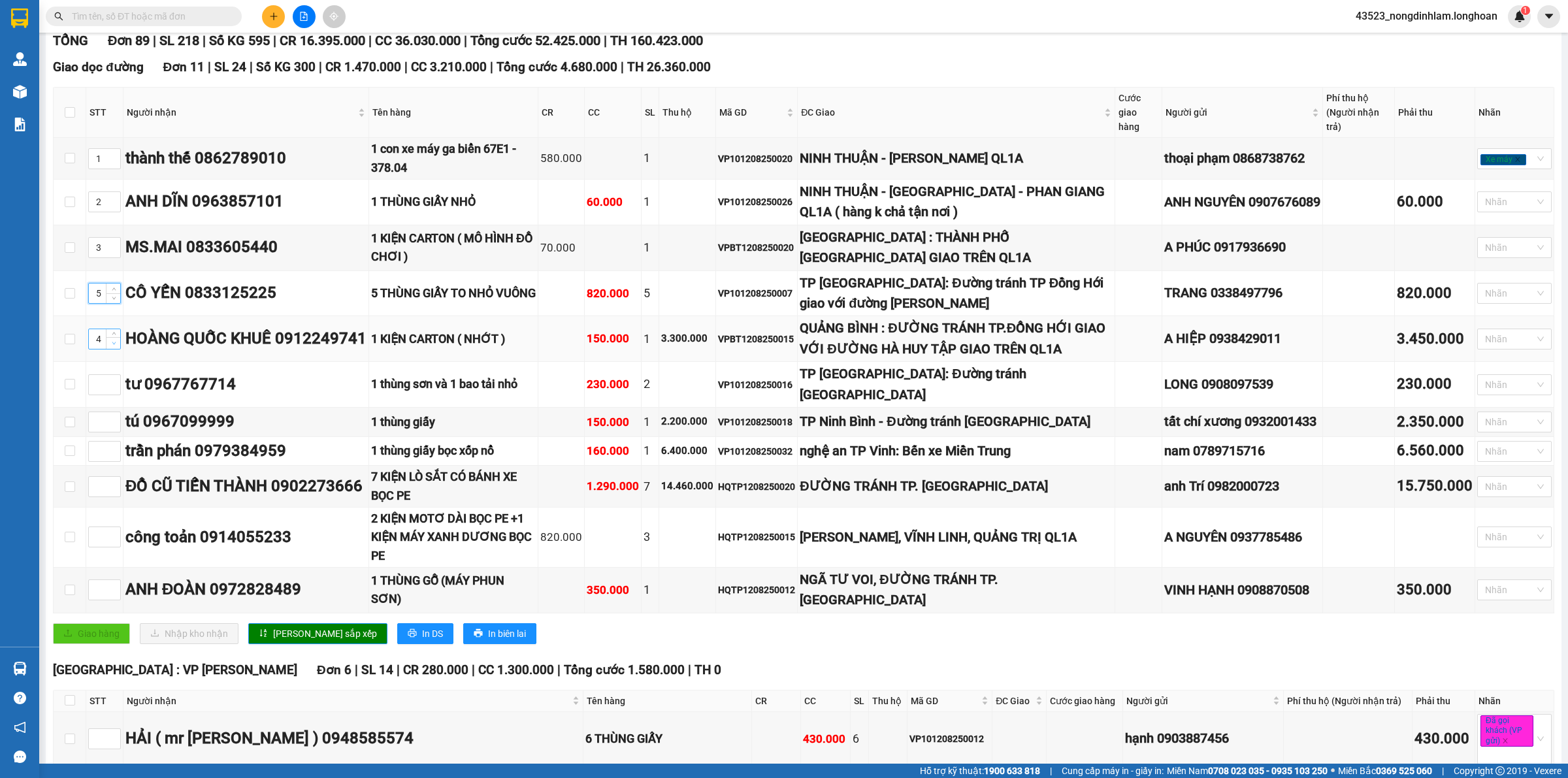
click at [115, 344] on icon "down" at bounding box center [114, 343] width 4 height 3
click at [111, 341] on span "Increase Value" at bounding box center [113, 335] width 14 height 12
type input "6"
click at [111, 341] on span "Increase Value" at bounding box center [113, 335] width 14 height 12
click at [99, 546] on input at bounding box center [104, 537] width 31 height 20
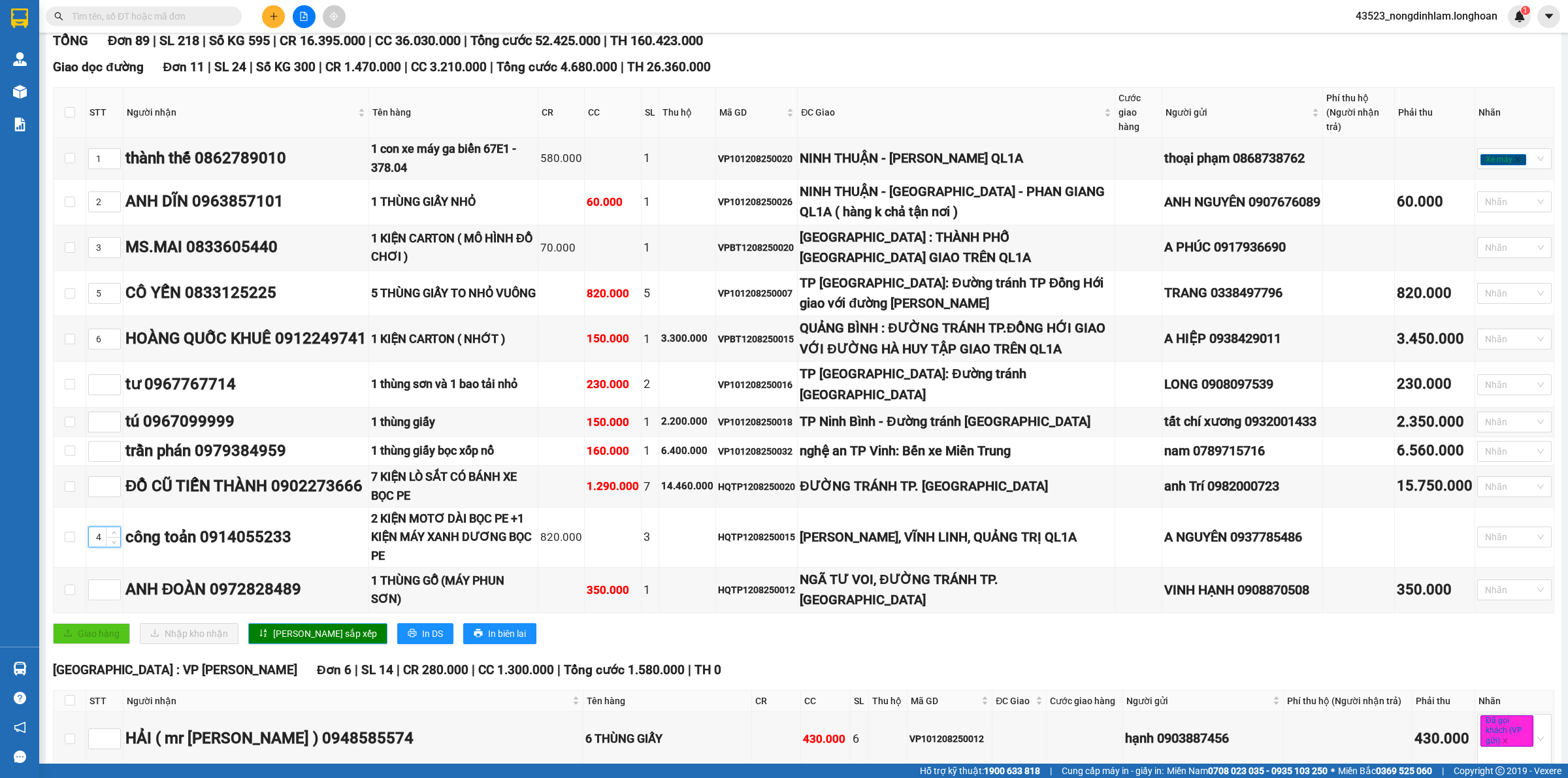
type input "4"
drag, startPoint x: 311, startPoint y: 644, endPoint x: 234, endPoint y: 592, distance: 92.9
click at [310, 640] on span "[PERSON_NAME] sắp xếp" at bounding box center [325, 633] width 104 height 14
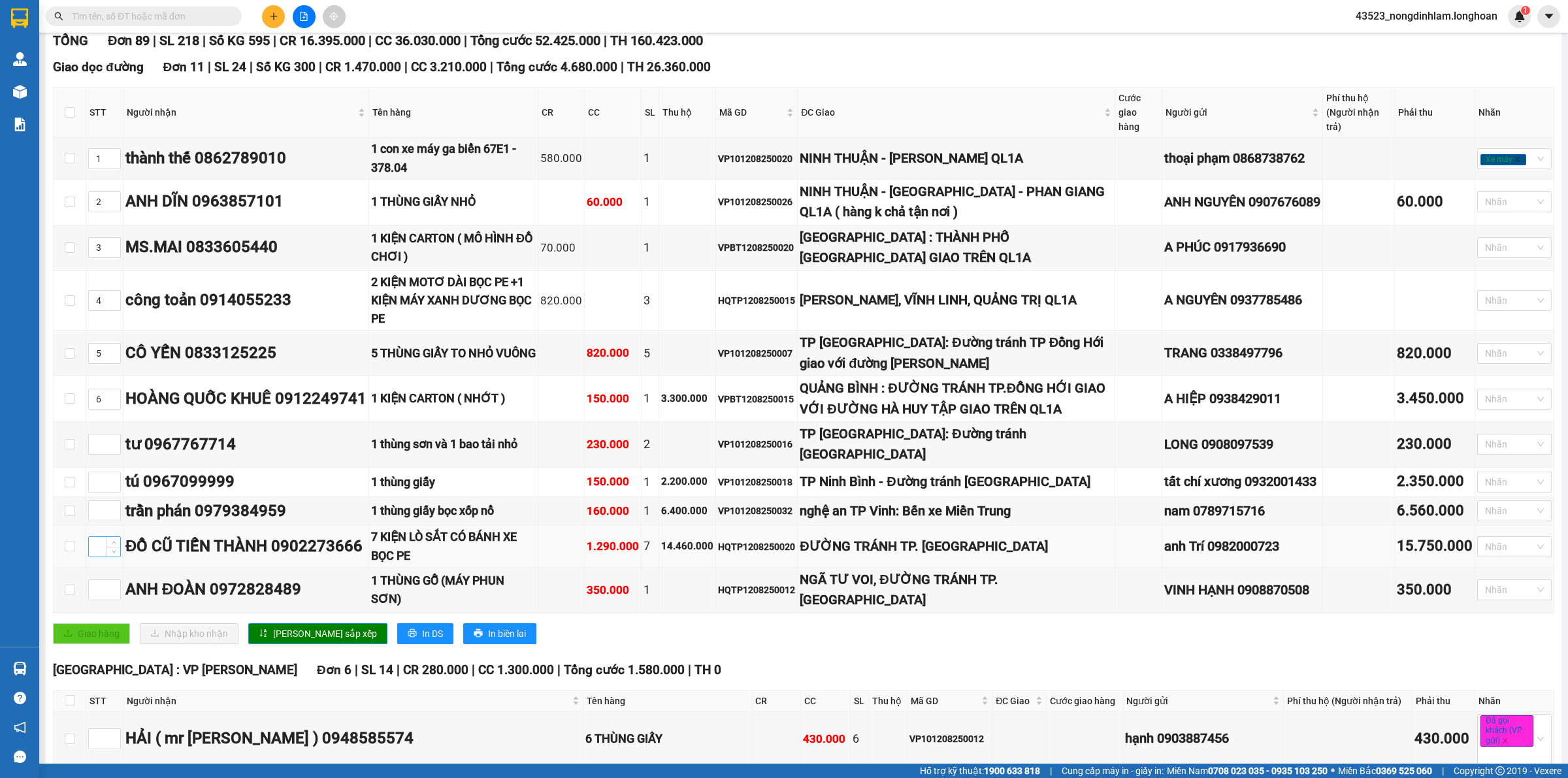
click at [100, 554] on input at bounding box center [104, 546] width 31 height 20
type input "7"
click at [315, 638] on span "[PERSON_NAME] sắp xếp" at bounding box center [325, 633] width 104 height 14
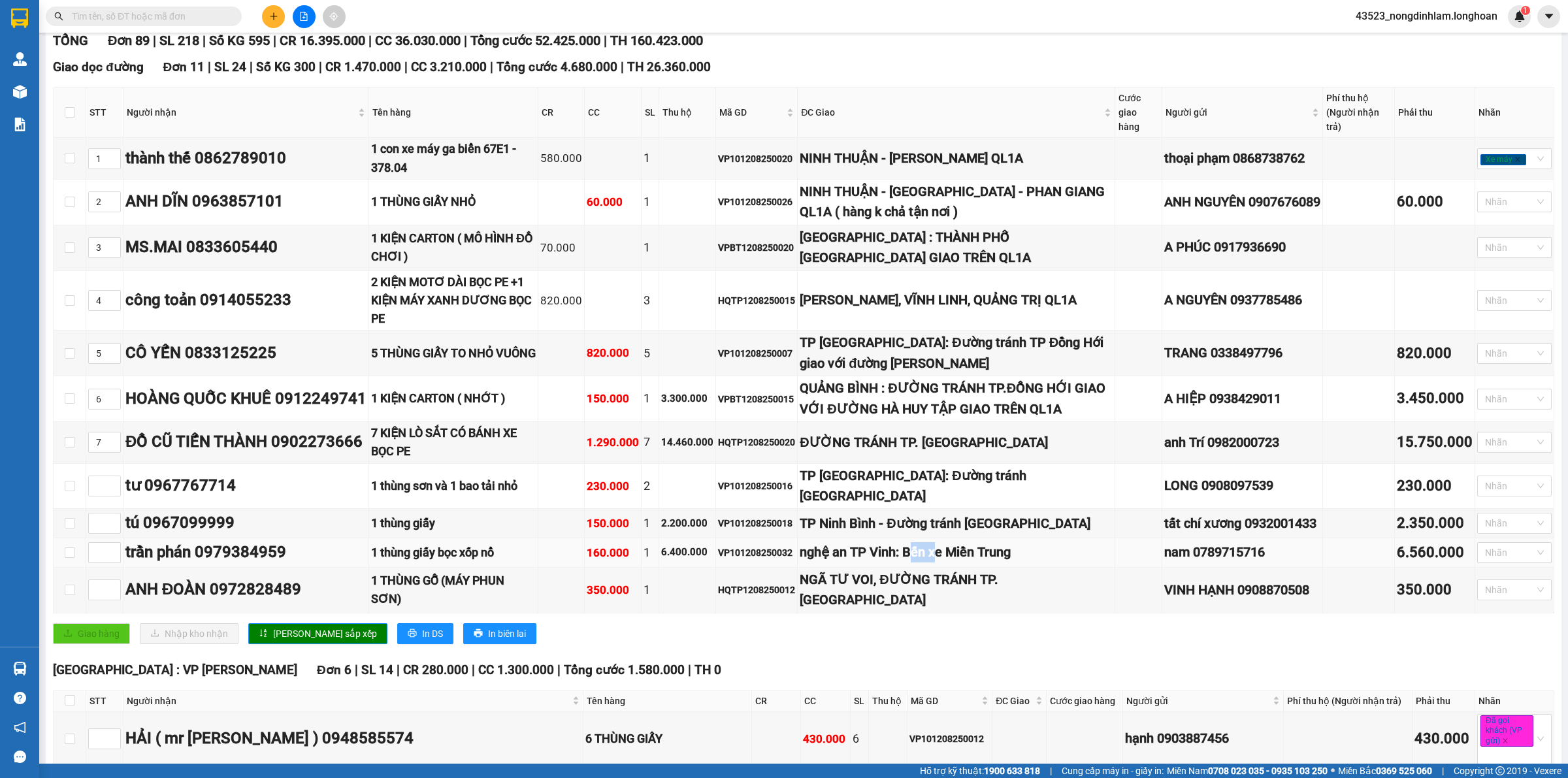
drag, startPoint x: 952, startPoint y: 565, endPoint x: 926, endPoint y: 564, distance: 26.0
click at [926, 562] on div "nghệ an TP Vinh: Bến xe Miền Trung" at bounding box center [956, 552] width 313 height 20
click at [103, 556] on input at bounding box center [104, 552] width 31 height 20
type input "8"
click at [284, 638] on span "[PERSON_NAME] sắp xếp" at bounding box center [325, 633] width 104 height 14
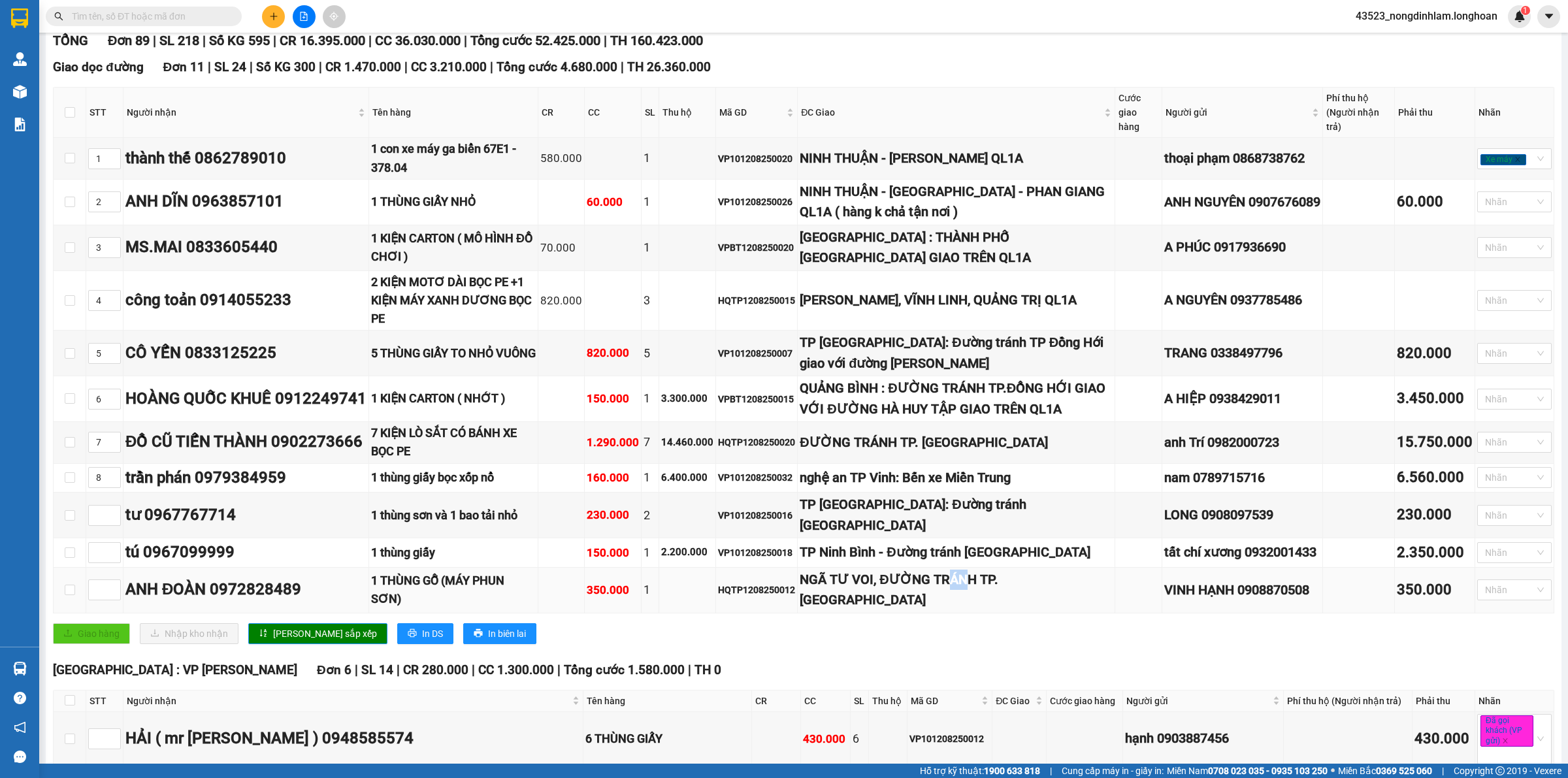
drag, startPoint x: 963, startPoint y: 591, endPoint x: 983, endPoint y: 591, distance: 20.0
click at [983, 591] on div "NGÃ TƯ VOI, ĐƯỜNG TRÁNH TP. [GEOGRAPHIC_DATA]" at bounding box center [956, 590] width 313 height 41
click at [920, 534] on div "TP [GEOGRAPHIC_DATA]: Đường tránh [GEOGRAPHIC_DATA]" at bounding box center [956, 515] width 313 height 41
click at [96, 525] on input at bounding box center [104, 515] width 31 height 20
type input "9"
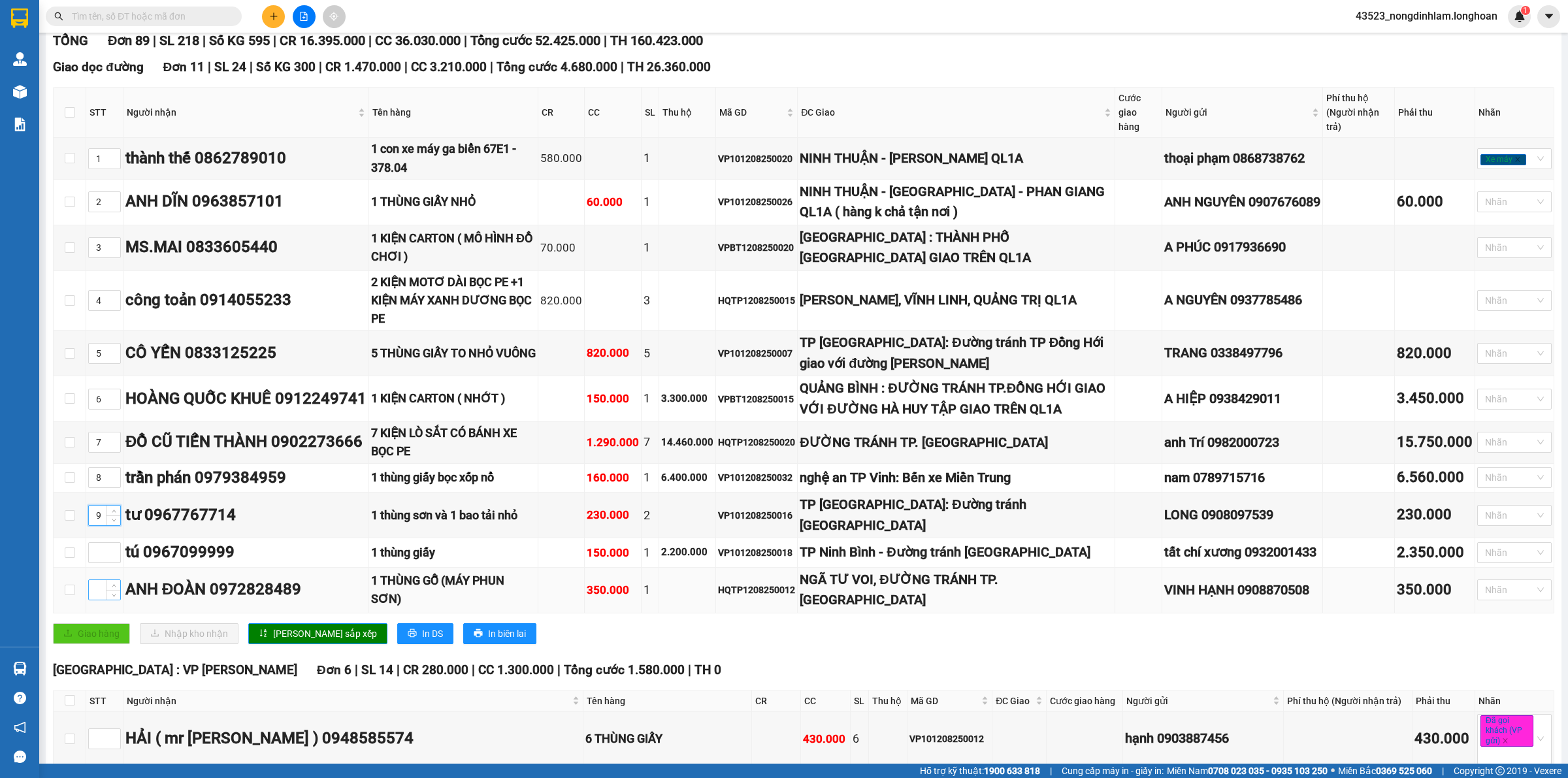
click at [92, 598] on input at bounding box center [104, 590] width 31 height 20
type input "10"
click at [97, 562] on input at bounding box center [104, 552] width 31 height 20
type input "11"
click at [279, 640] on span "[PERSON_NAME] sắp xếp" at bounding box center [325, 633] width 104 height 14
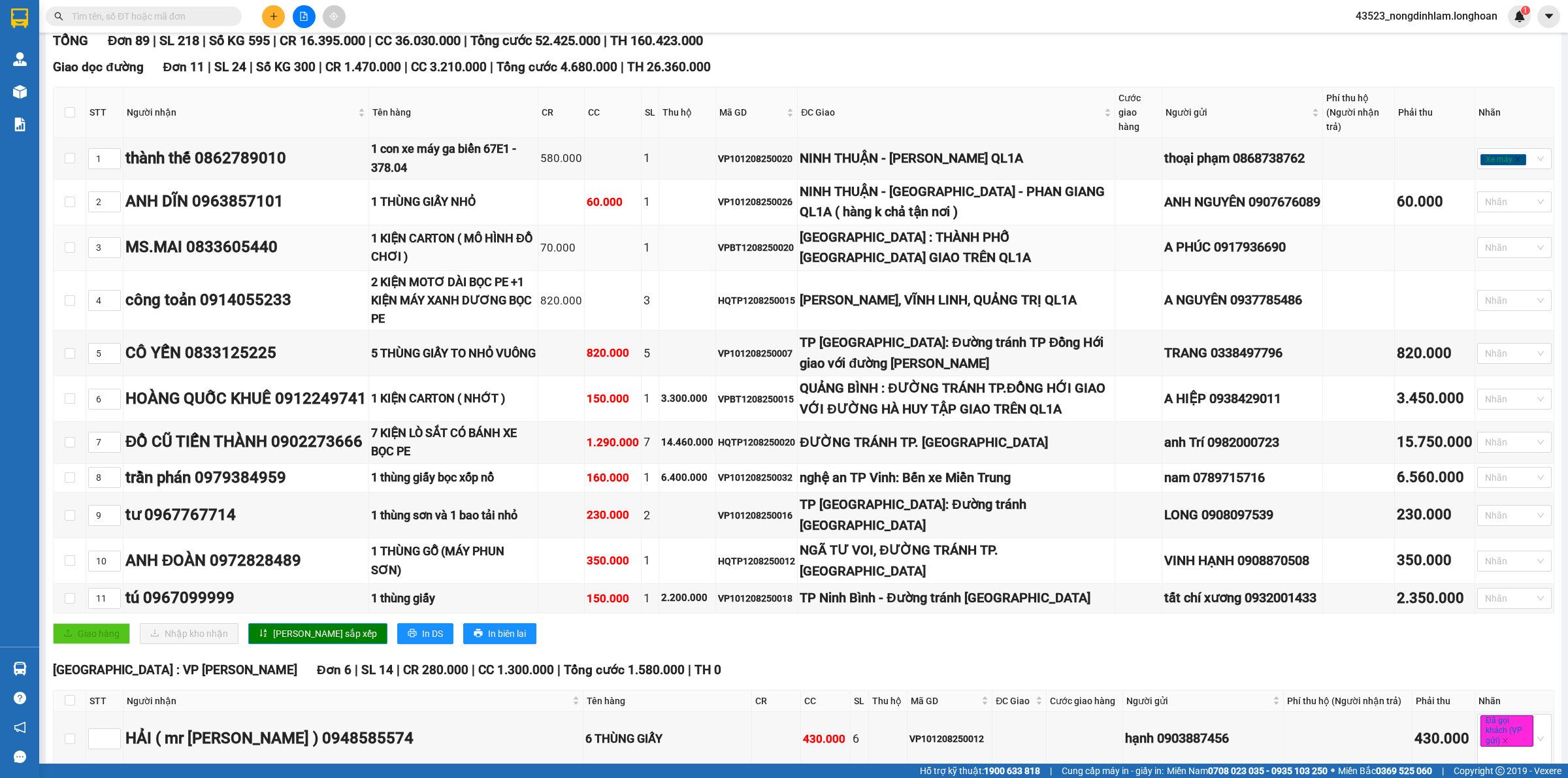
click at [951, 242] on div "[GEOGRAPHIC_DATA] : THÀNH PHỐ [GEOGRAPHIC_DATA] GIAO TRÊN QL1A" at bounding box center [956, 247] width 313 height 41
drag, startPoint x: 864, startPoint y: 155, endPoint x: 912, endPoint y: 161, distance: 48.4
click at [912, 161] on div "NINH THUẬN - [PERSON_NAME] QL1A" at bounding box center [956, 159] width 313 height 20
drag, startPoint x: 850, startPoint y: 194, endPoint x: 866, endPoint y: 200, distance: 17.1
click at [866, 200] on div "NINH THUẬN - [GEOGRAPHIC_DATA] - PHAN GIANG QL1A ( hàng k chả tận nơi )" at bounding box center [956, 202] width 313 height 41
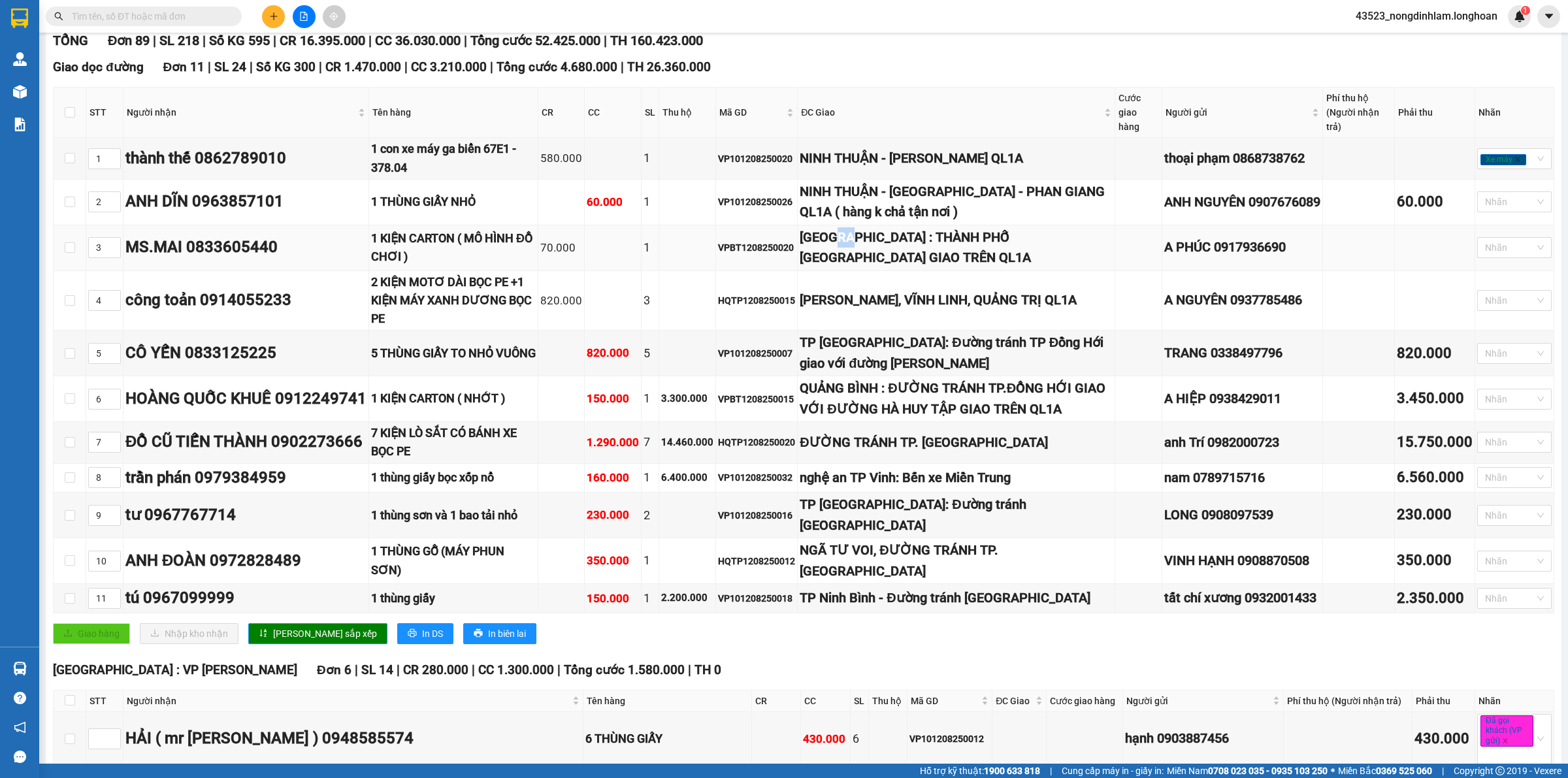
click at [863, 243] on div "[GEOGRAPHIC_DATA] : THÀNH PHỐ [GEOGRAPHIC_DATA] GIAO TRÊN QL1A" at bounding box center [956, 247] width 313 height 41
drag, startPoint x: 853, startPoint y: 305, endPoint x: 843, endPoint y: 304, distance: 10.0
click at [843, 304] on div "[PERSON_NAME], VĨNH LINH, QUẢNG TRỊ QL1A" at bounding box center [956, 300] width 313 height 20
drag, startPoint x: 880, startPoint y: 341, endPoint x: 866, endPoint y: 344, distance: 14.3
click at [867, 344] on div "TP [GEOGRAPHIC_DATA]: Đường tránh TP Đồng Hới giao với đường [PERSON_NAME]" at bounding box center [956, 353] width 313 height 41
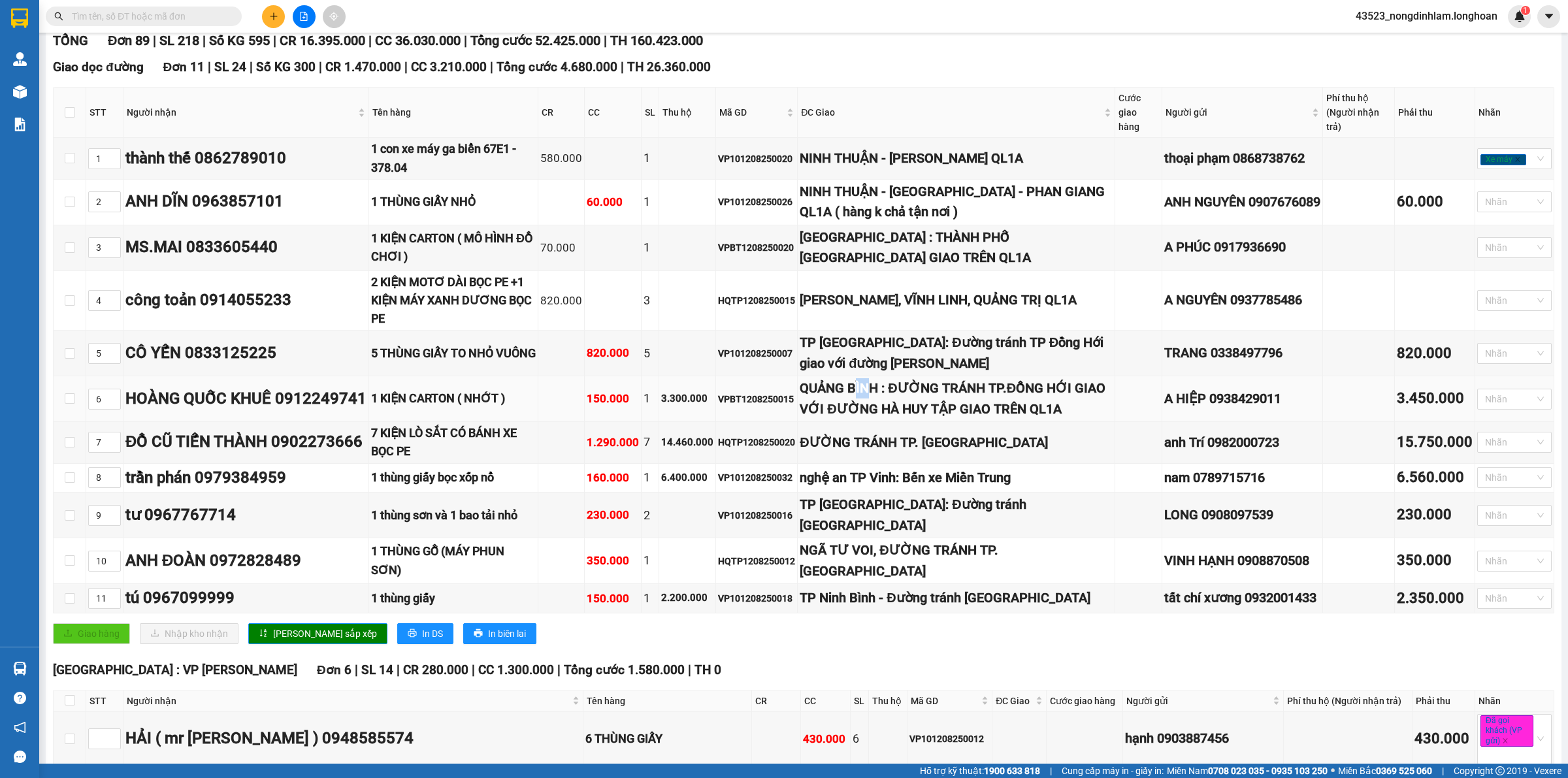
drag, startPoint x: 884, startPoint y: 392, endPoint x: 866, endPoint y: 396, distance: 18.4
click at [866, 396] on div "QUẢNG BÌNH : ĐƯỜNG TRÁNH TP.ĐỒNG HỚI GIAO VỚI ĐƯỜNG HÀ HUY TẬP GIAO TRÊN QL1A" at bounding box center [956, 398] width 313 height 41
drag, startPoint x: 870, startPoint y: 472, endPoint x: 856, endPoint y: 474, distance: 14.1
click at [856, 453] on div "ĐƯỜNG TRÁNH TP. [GEOGRAPHIC_DATA]" at bounding box center [956, 443] width 313 height 20
drag, startPoint x: 877, startPoint y: 503, endPoint x: 869, endPoint y: 503, distance: 8.0
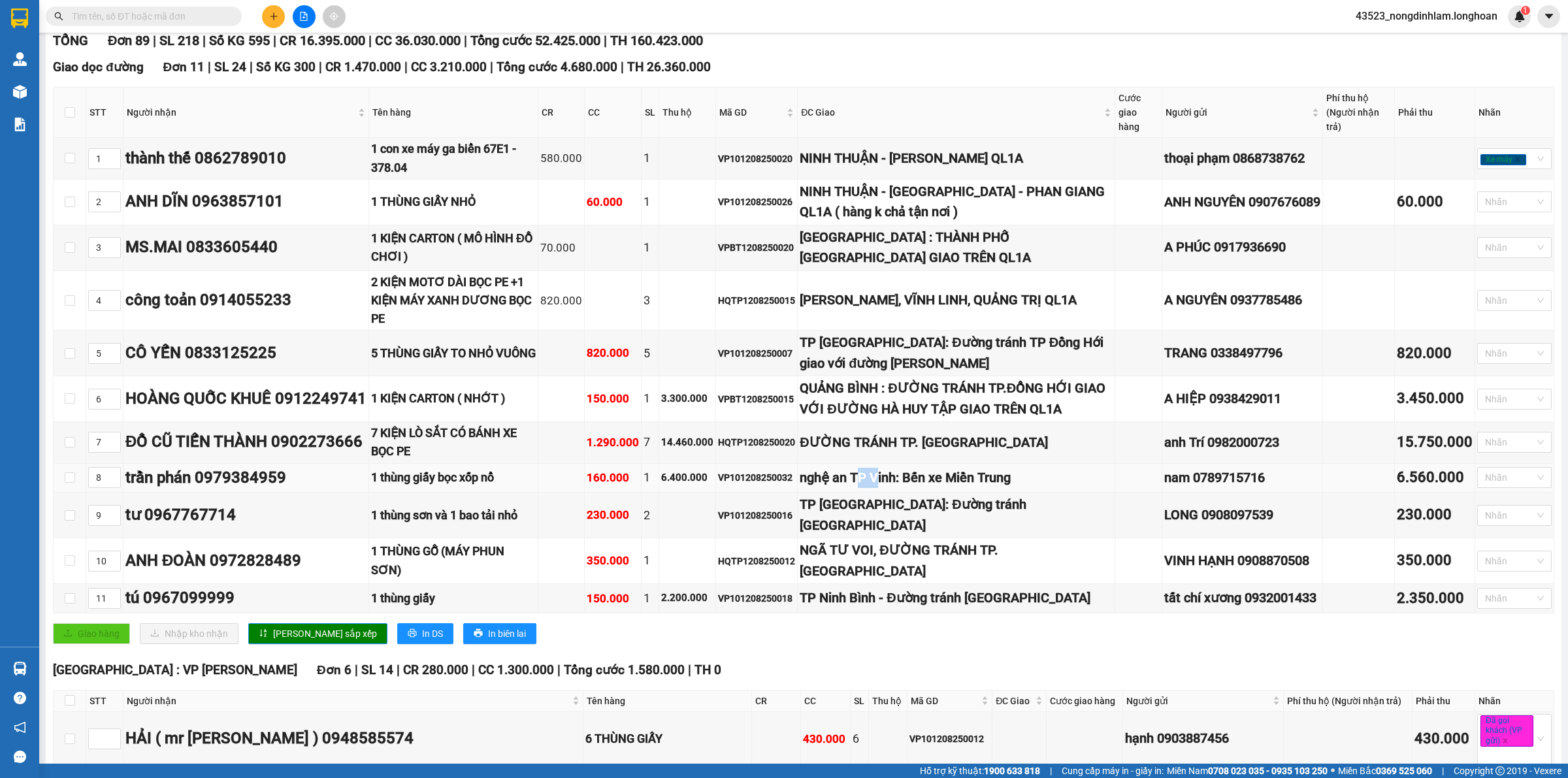
click at [869, 488] on div "nghệ an TP Vinh: Bến xe Miền Trung" at bounding box center [956, 478] width 313 height 20
drag, startPoint x: 859, startPoint y: 537, endPoint x: 869, endPoint y: 539, distance: 10.2
click at [860, 535] on div "TP [GEOGRAPHIC_DATA]: Đường tránh [GEOGRAPHIC_DATA]" at bounding box center [956, 515] width 313 height 41
drag, startPoint x: 873, startPoint y: 567, endPoint x: 861, endPoint y: 570, distance: 12.4
click at [861, 570] on div "NGÃ TƯ VOI, ĐƯỜNG TRÁNH TP. [GEOGRAPHIC_DATA]" at bounding box center [956, 560] width 313 height 41
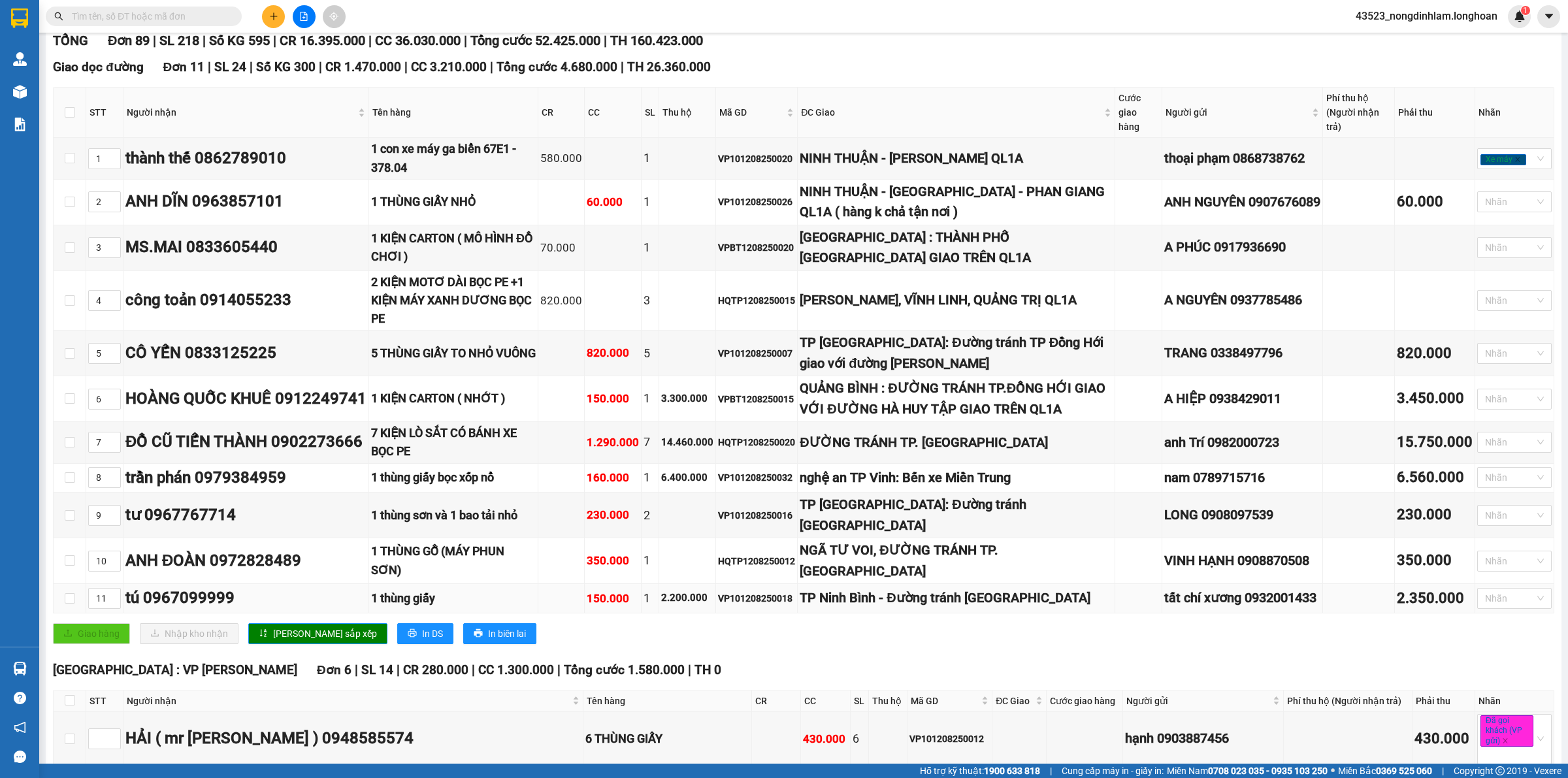
click at [879, 596] on div "TP Ninh Bình - Đường tránh [GEOGRAPHIC_DATA]" at bounding box center [956, 598] width 313 height 20
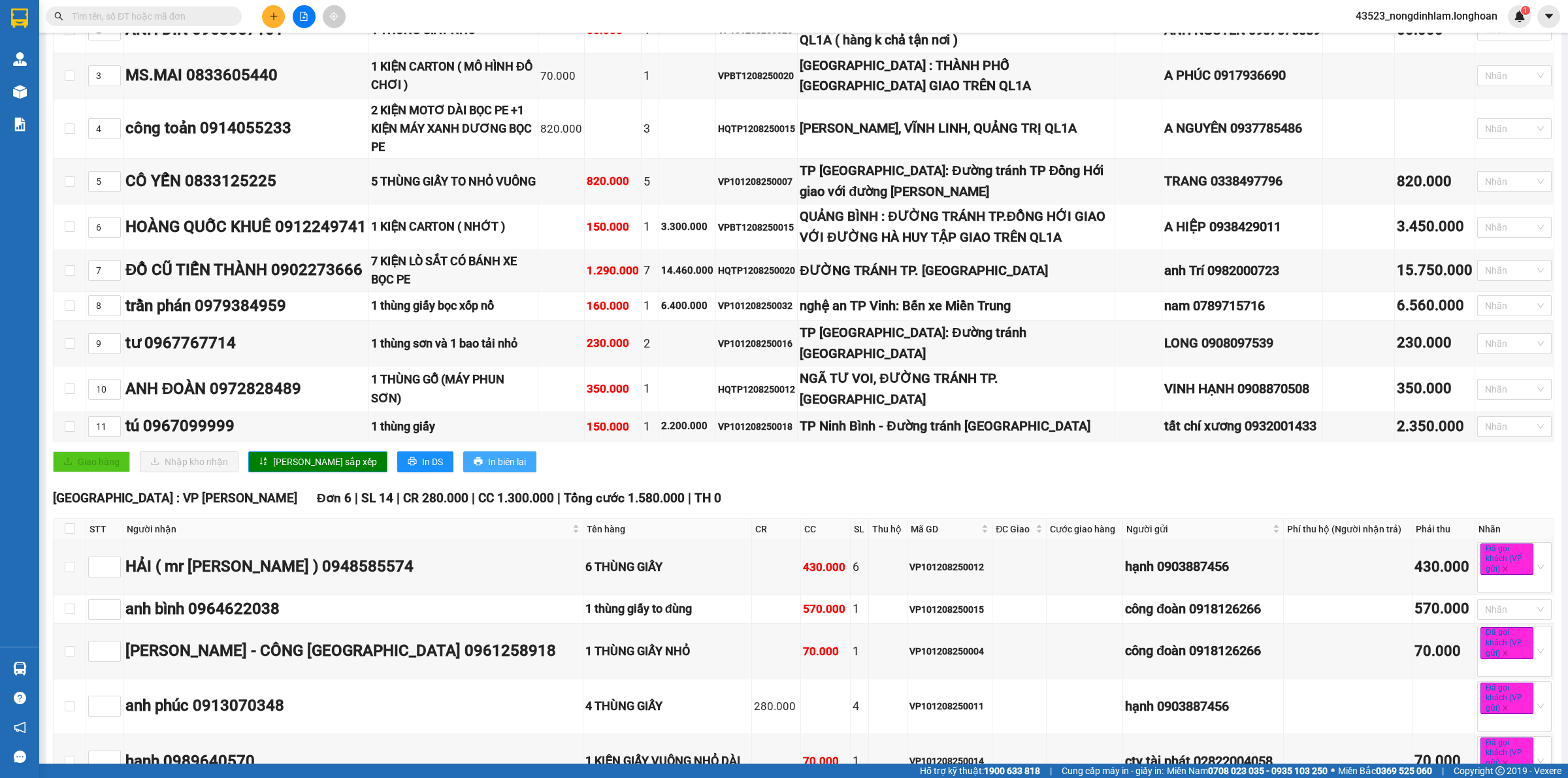
scroll to position [0, 0]
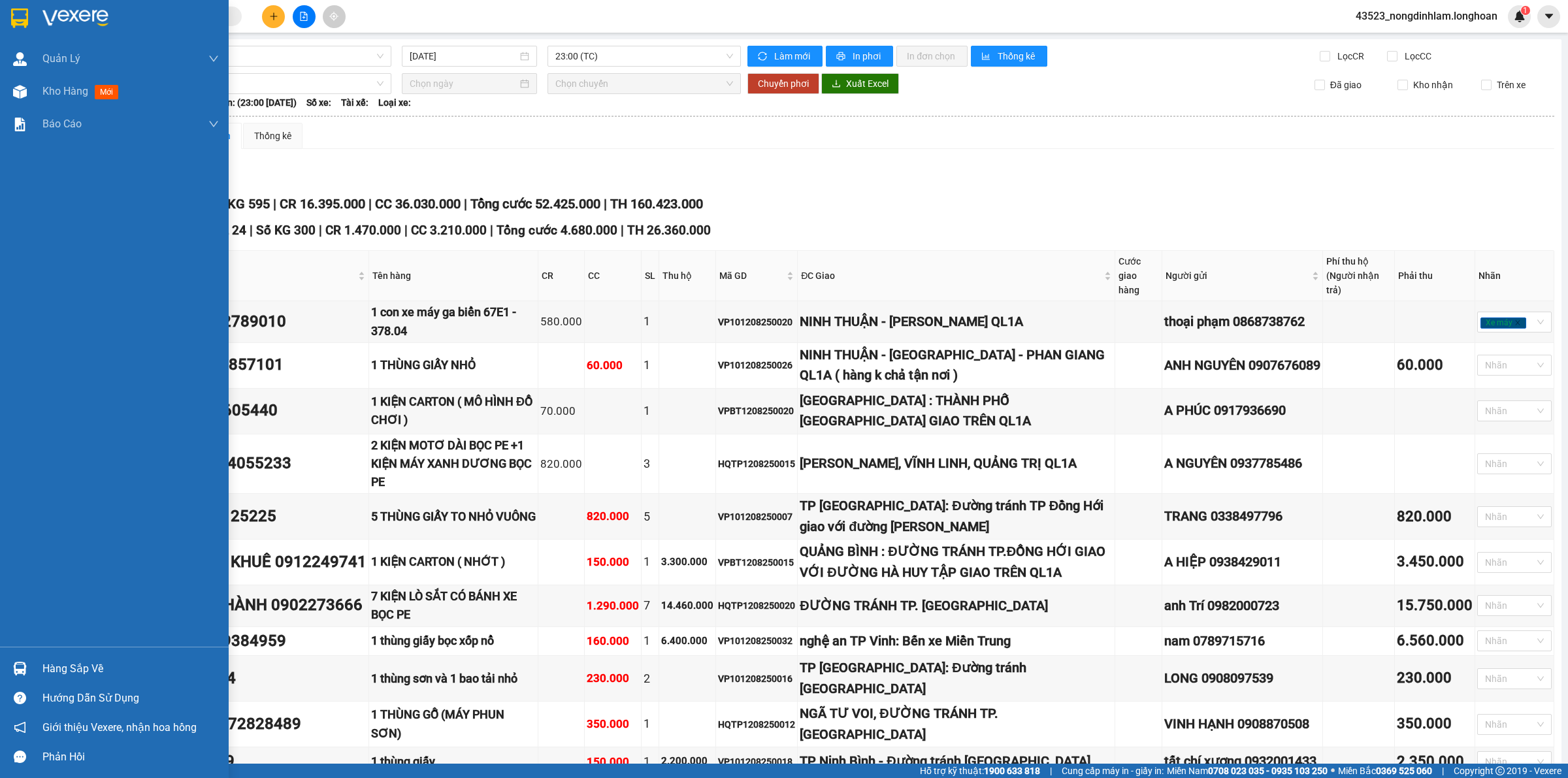
click at [23, 25] on img at bounding box center [19, 18] width 17 height 20
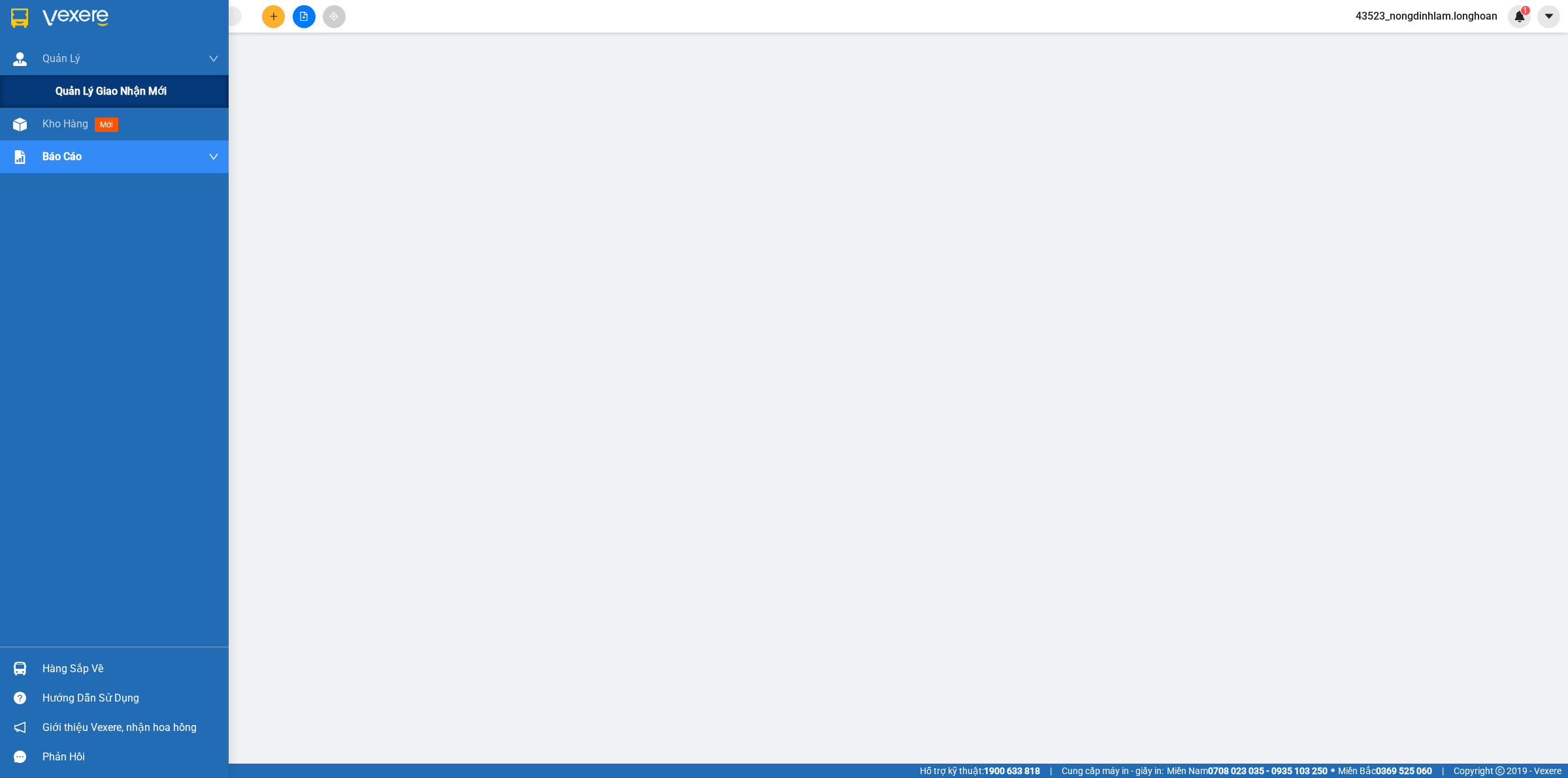
click at [94, 88] on span "Quản lý giao nhận mới" at bounding box center [111, 91] width 111 height 16
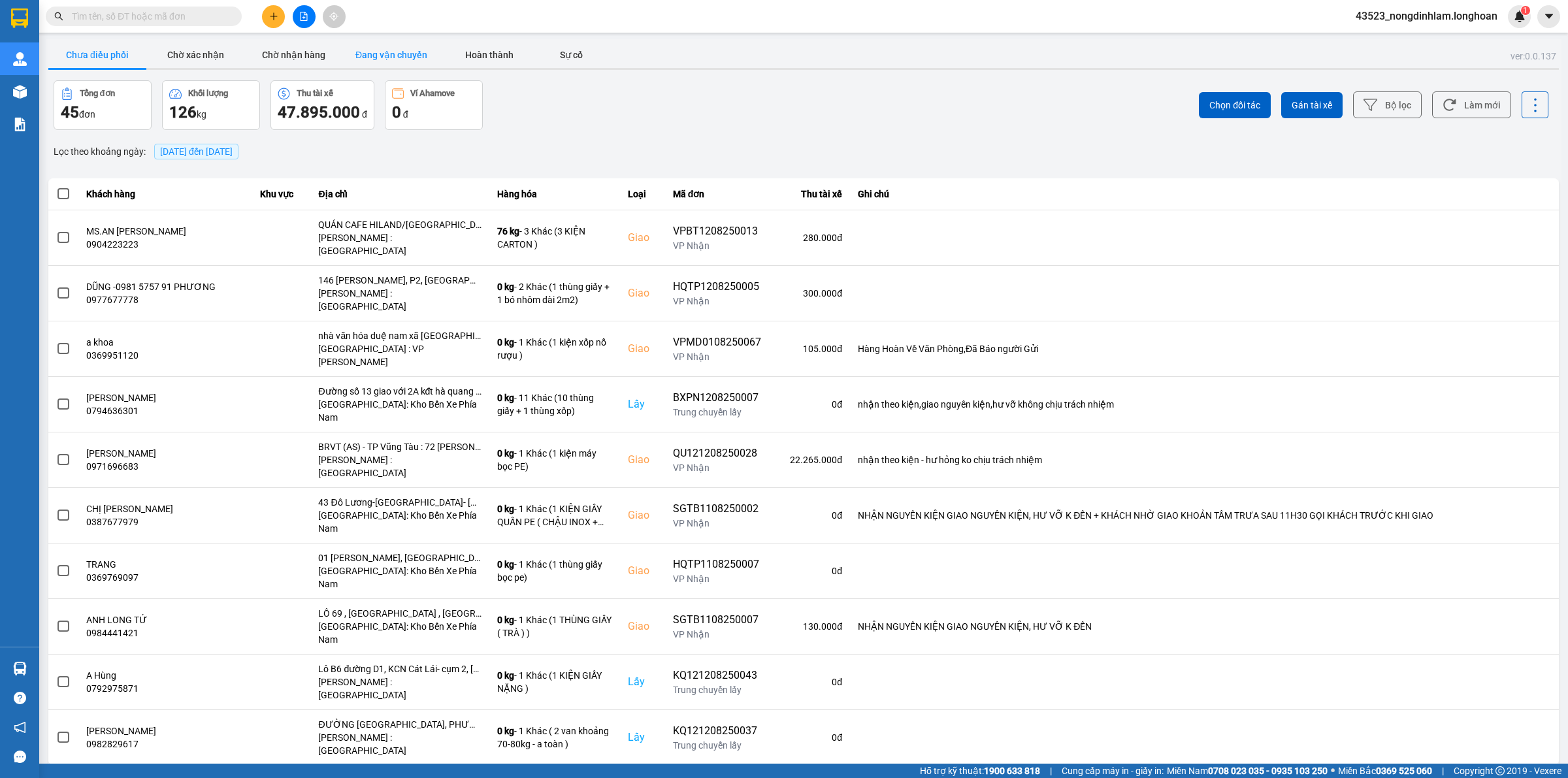
click at [410, 60] on button "Đang vận chuyển" at bounding box center [391, 55] width 98 height 26
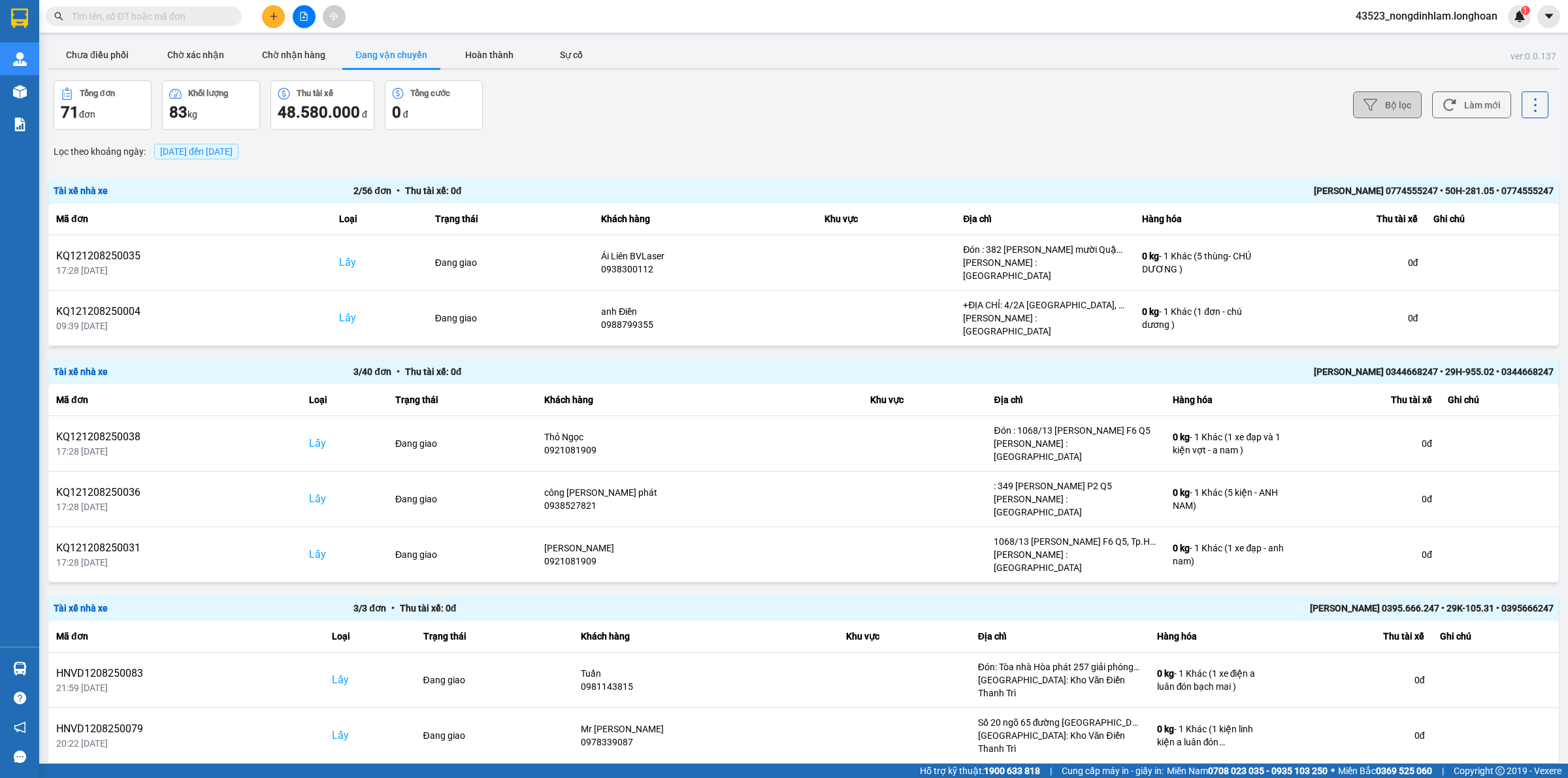
click at [1373, 96] on button "Bộ lọc" at bounding box center [1387, 105] width 68 height 27
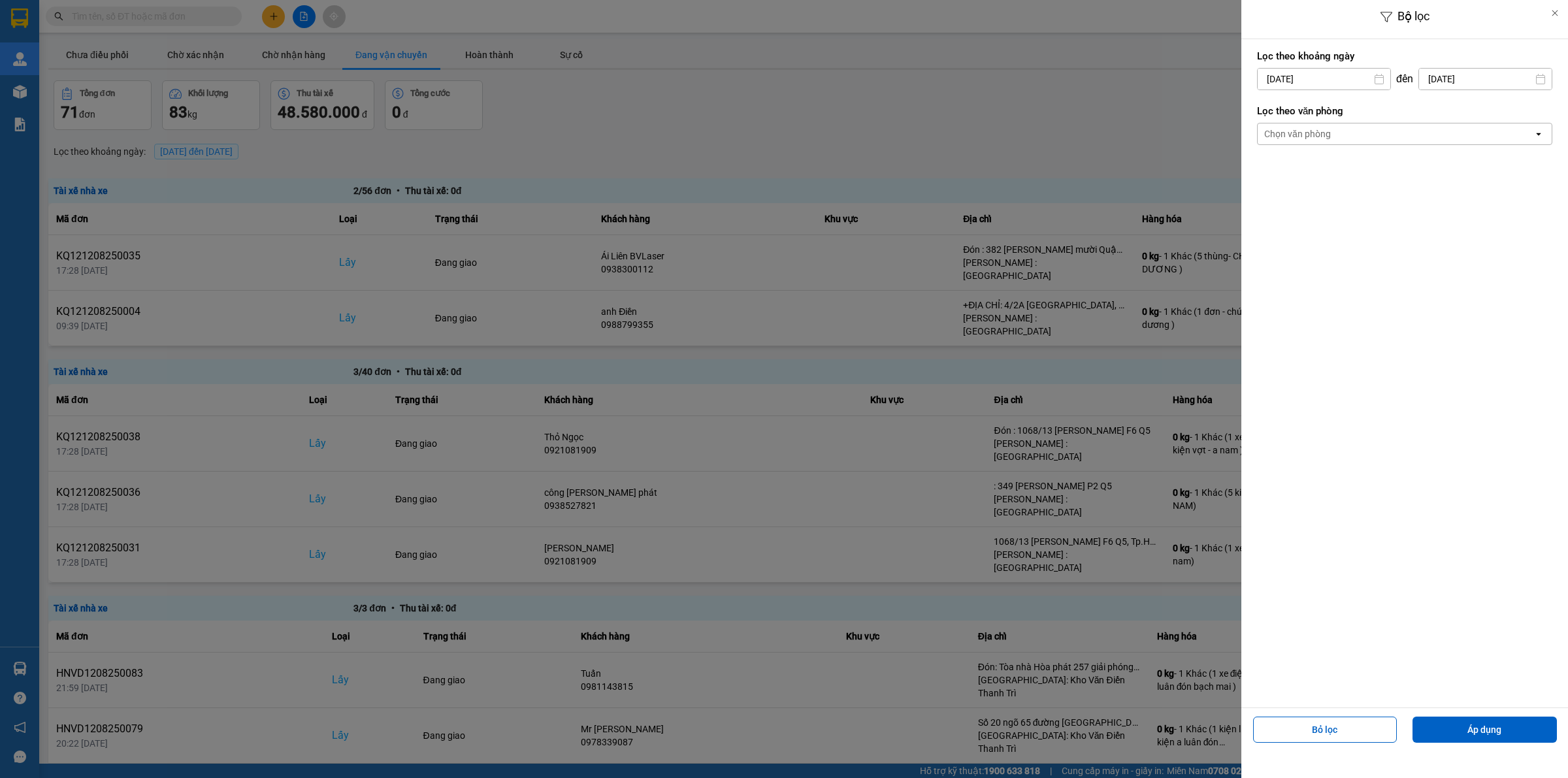
click at [1307, 79] on input "[DATE]" at bounding box center [1324, 79] width 133 height 21
click at [1268, 106] on icon "Arrow Left" at bounding box center [1263, 110] width 16 height 16
click at [1285, 176] on div "1" at bounding box center [1291, 174] width 18 height 16
type input "[DATE]"
click at [1336, 135] on div "Chọn văn phòng" at bounding box center [1395, 134] width 276 height 21
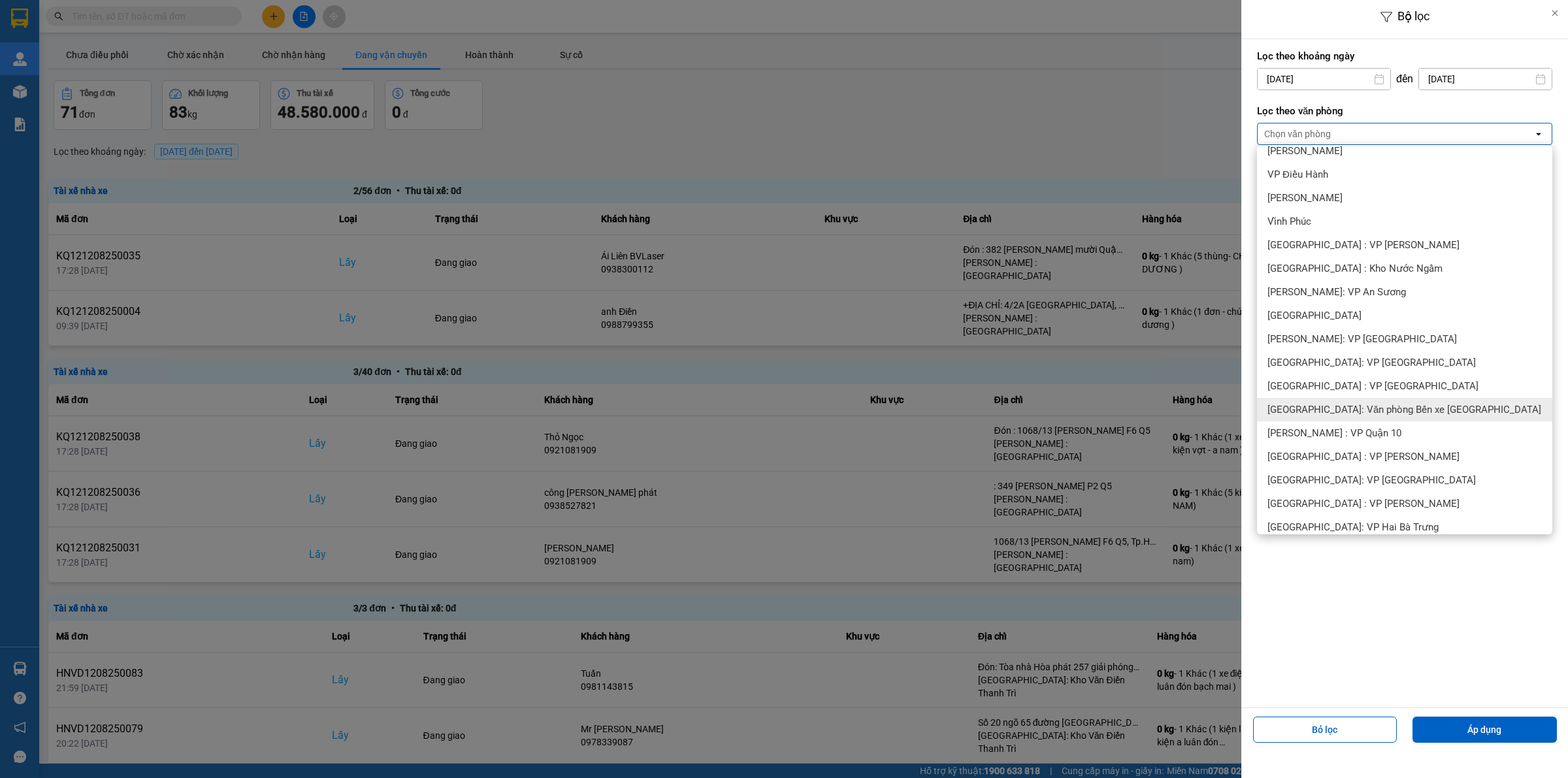
scroll to position [163, 0]
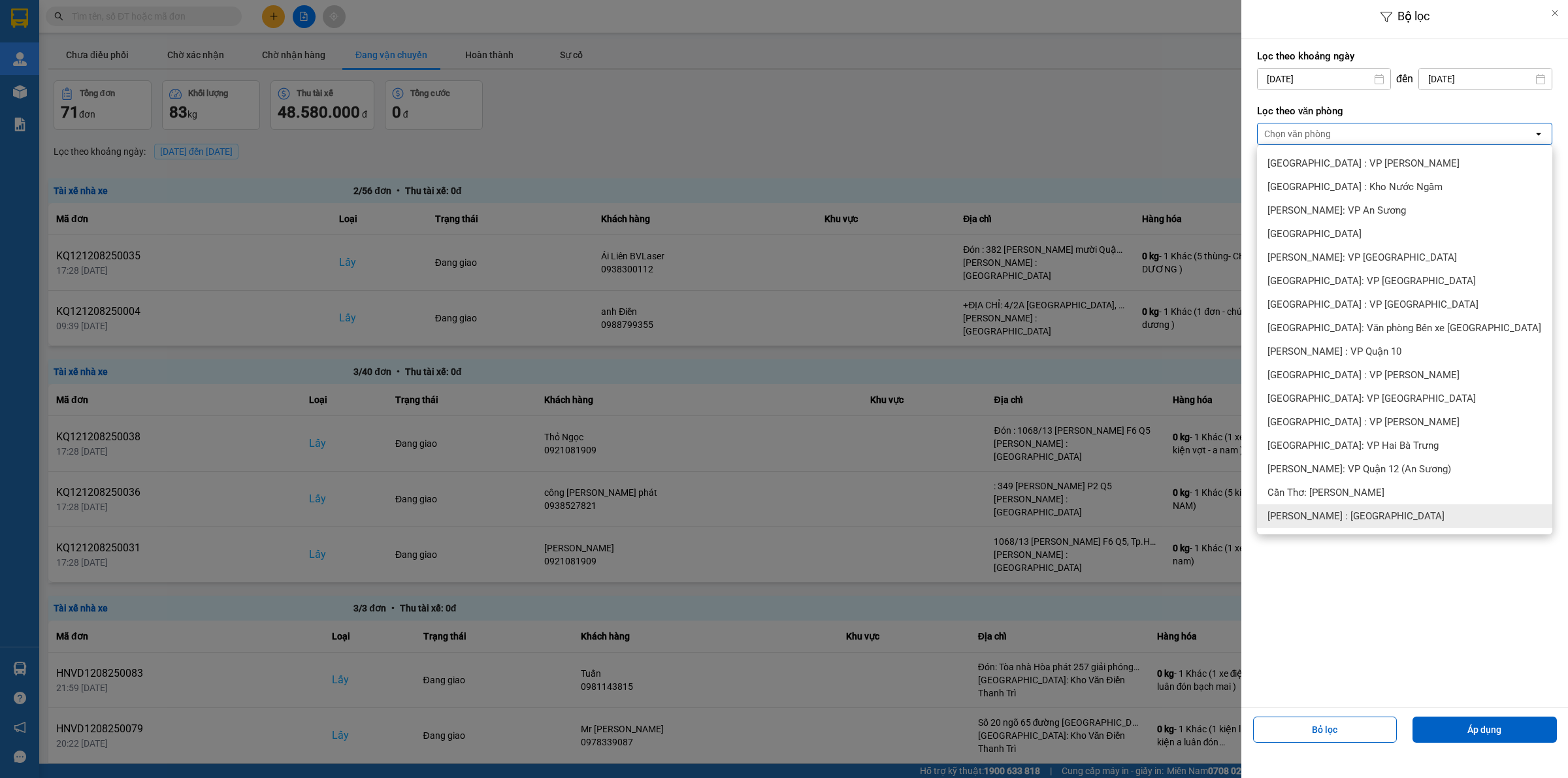
click at [1371, 514] on span "[PERSON_NAME] : [GEOGRAPHIC_DATA]" at bounding box center [1356, 516] width 177 height 13
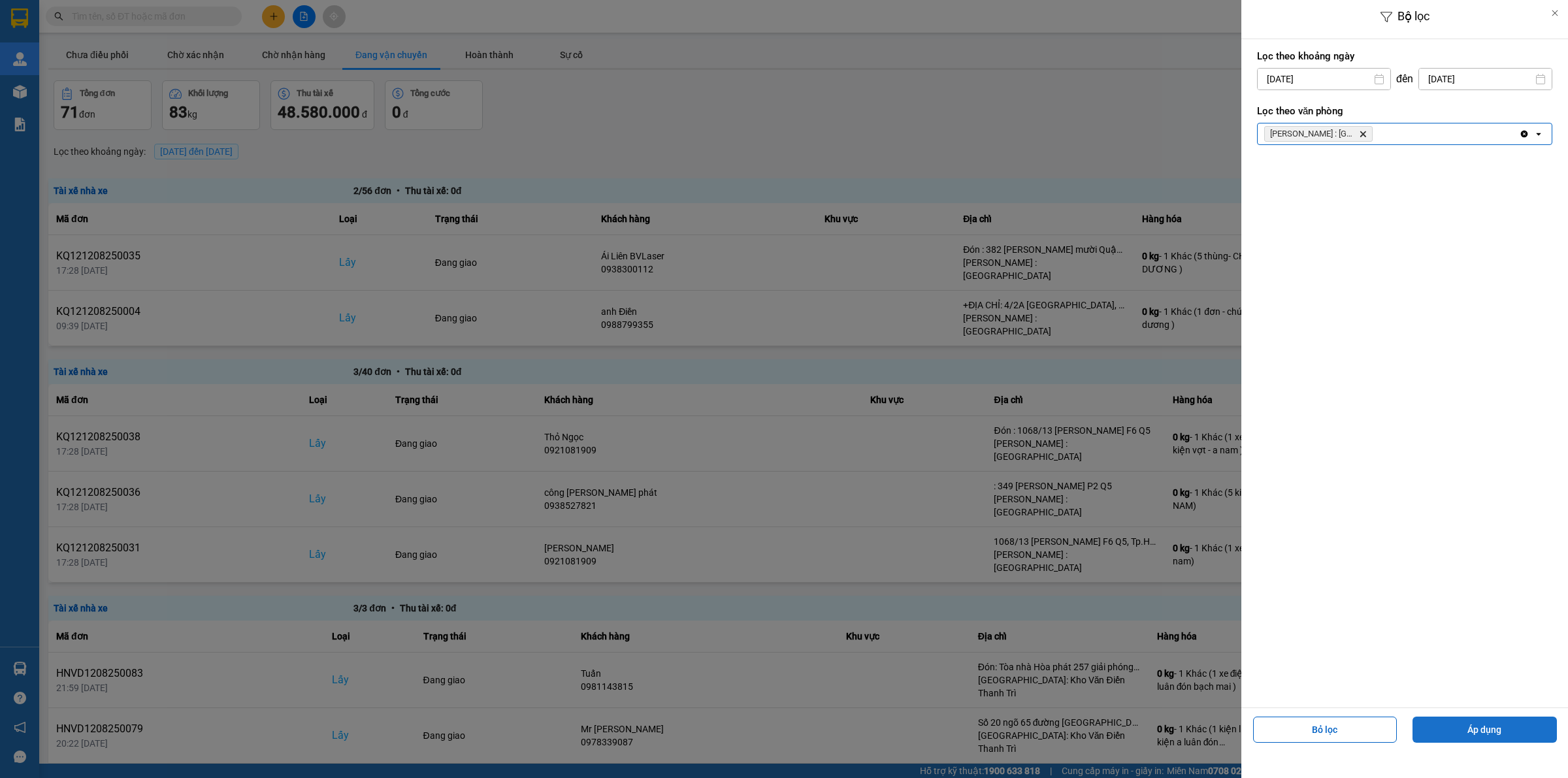
drag, startPoint x: 1480, startPoint y: 733, endPoint x: 1470, endPoint y: 726, distance: 12.2
click at [1480, 731] on button "Áp dụng" at bounding box center [1484, 729] width 144 height 26
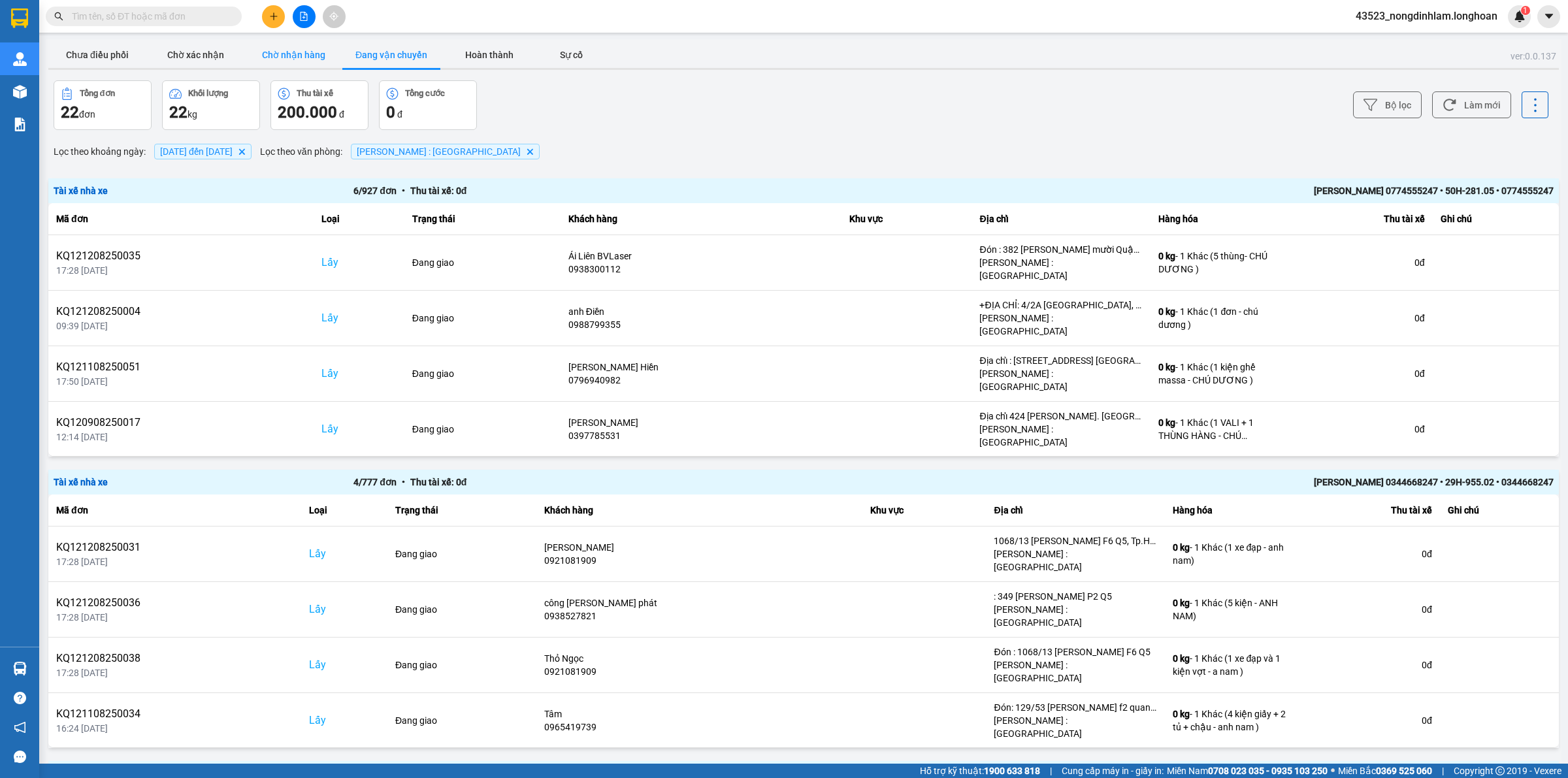
click at [276, 54] on button "Chờ nhận hàng" at bounding box center [293, 55] width 98 height 26
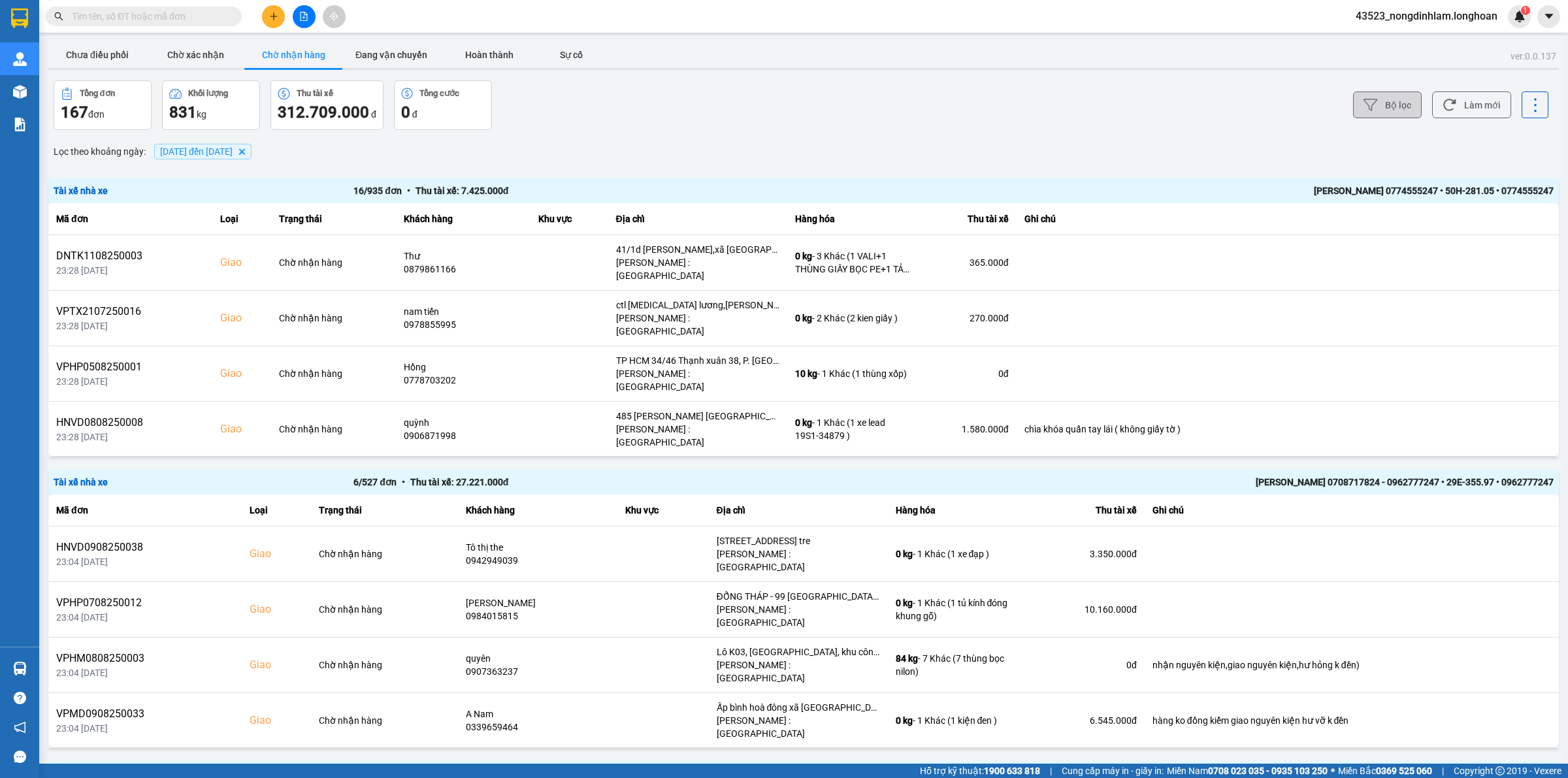
click at [1380, 108] on button "Bộ lọc" at bounding box center [1387, 105] width 68 height 27
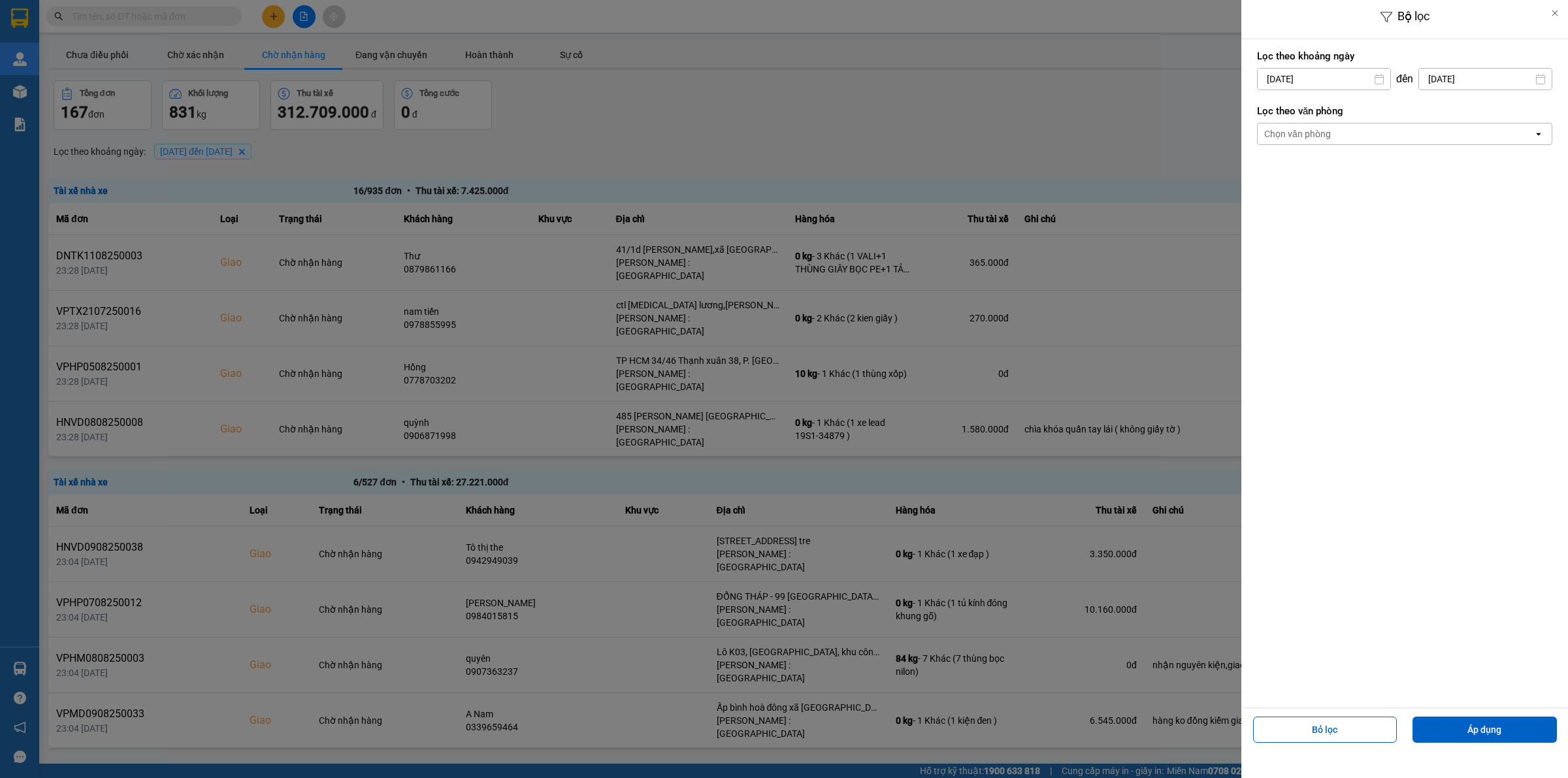
click at [1313, 138] on div "Chọn văn phòng" at bounding box center [1298, 134] width 66 height 13
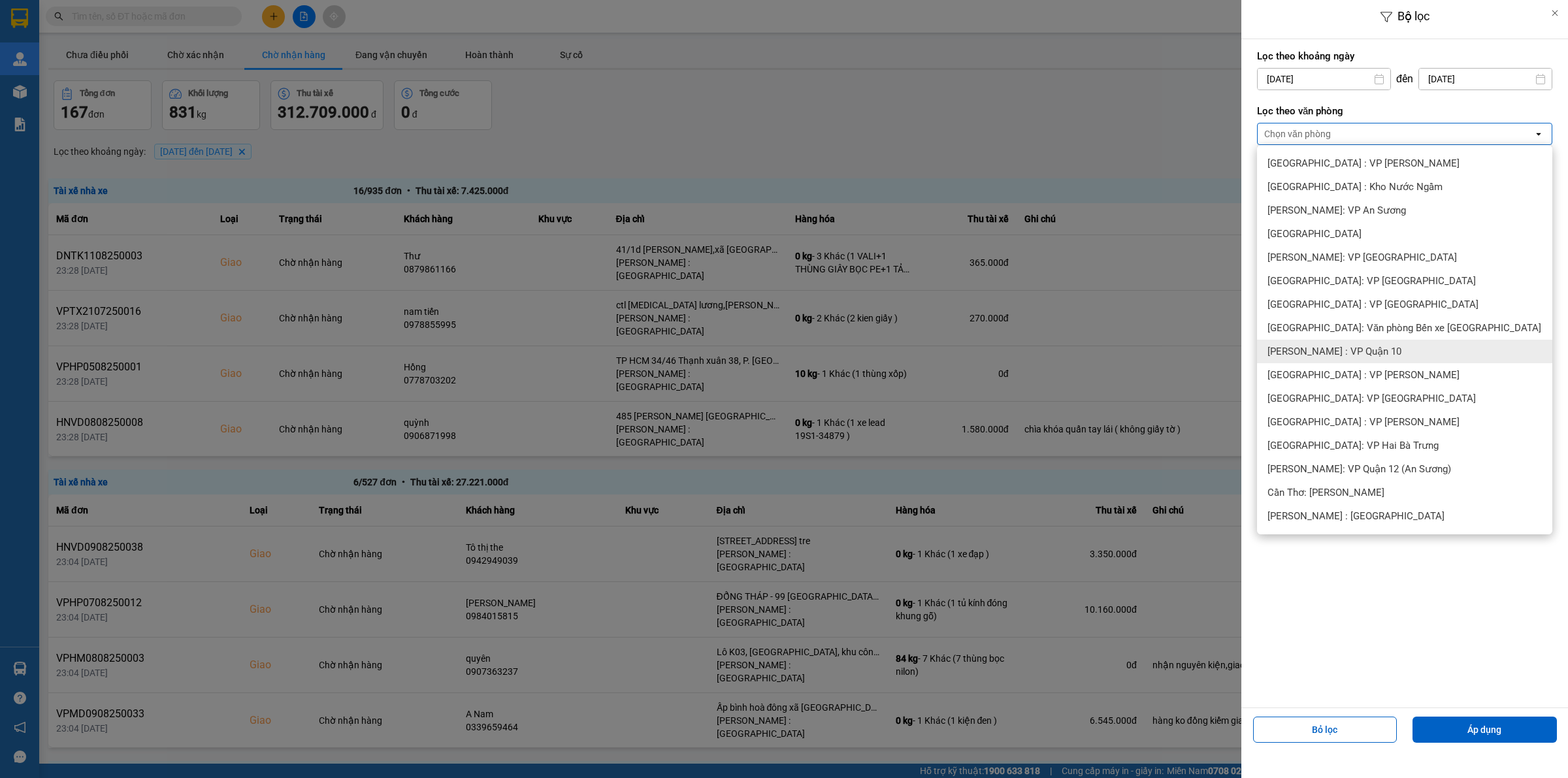
scroll to position [245, 0]
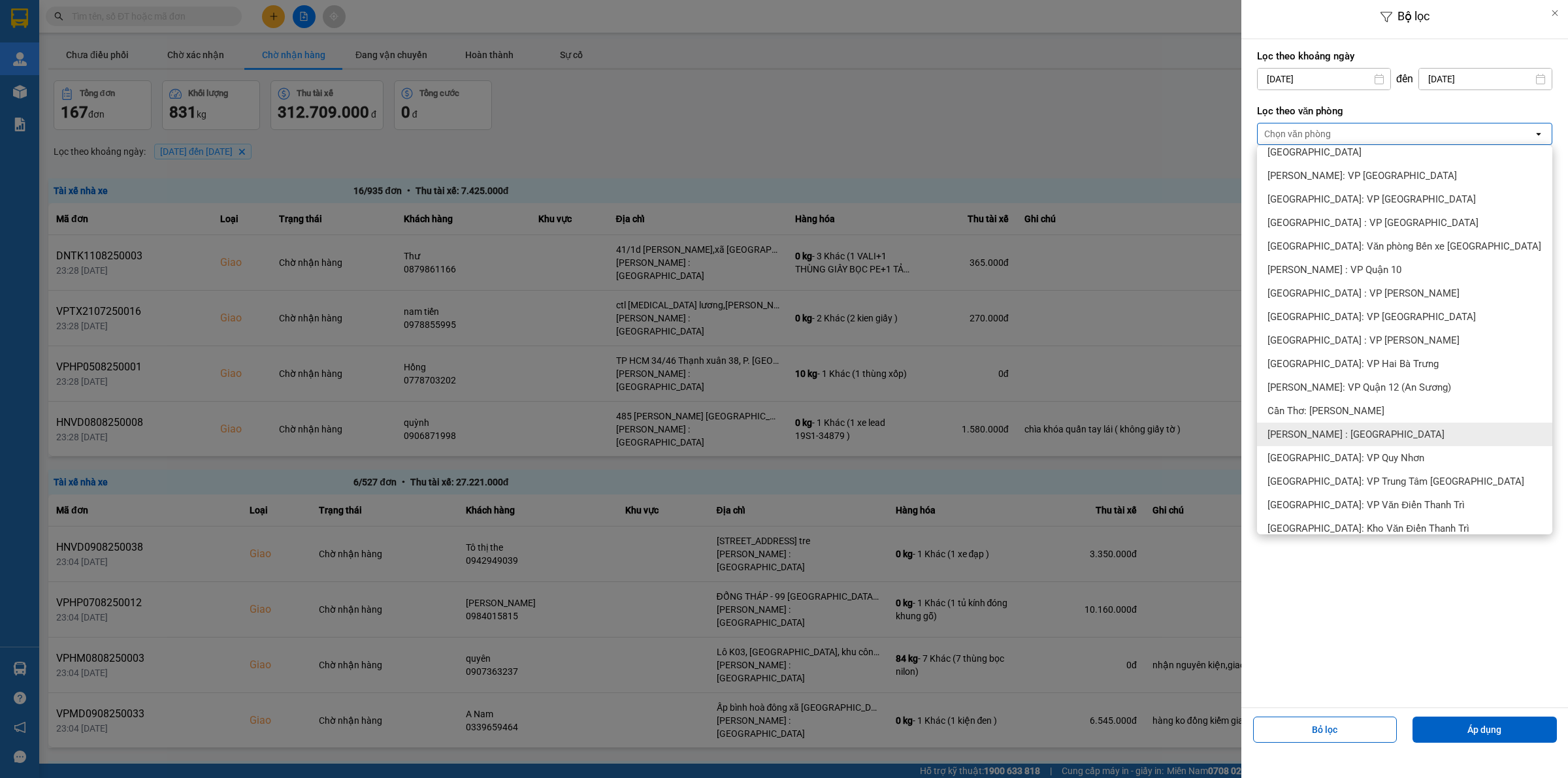
click at [1361, 436] on span "[PERSON_NAME] : [GEOGRAPHIC_DATA]" at bounding box center [1356, 434] width 177 height 13
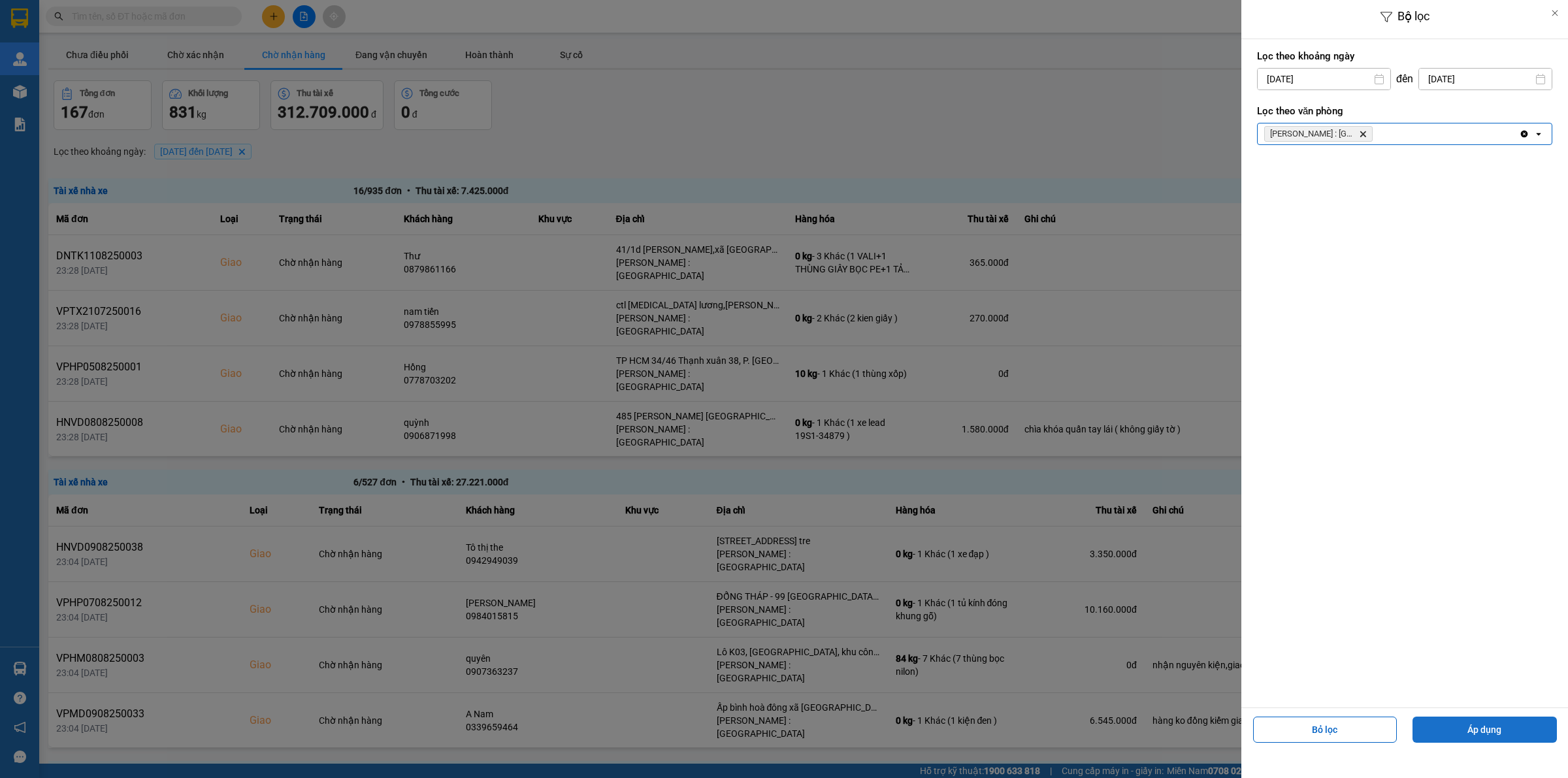
click at [1485, 737] on button "Áp dụng" at bounding box center [1484, 729] width 144 height 26
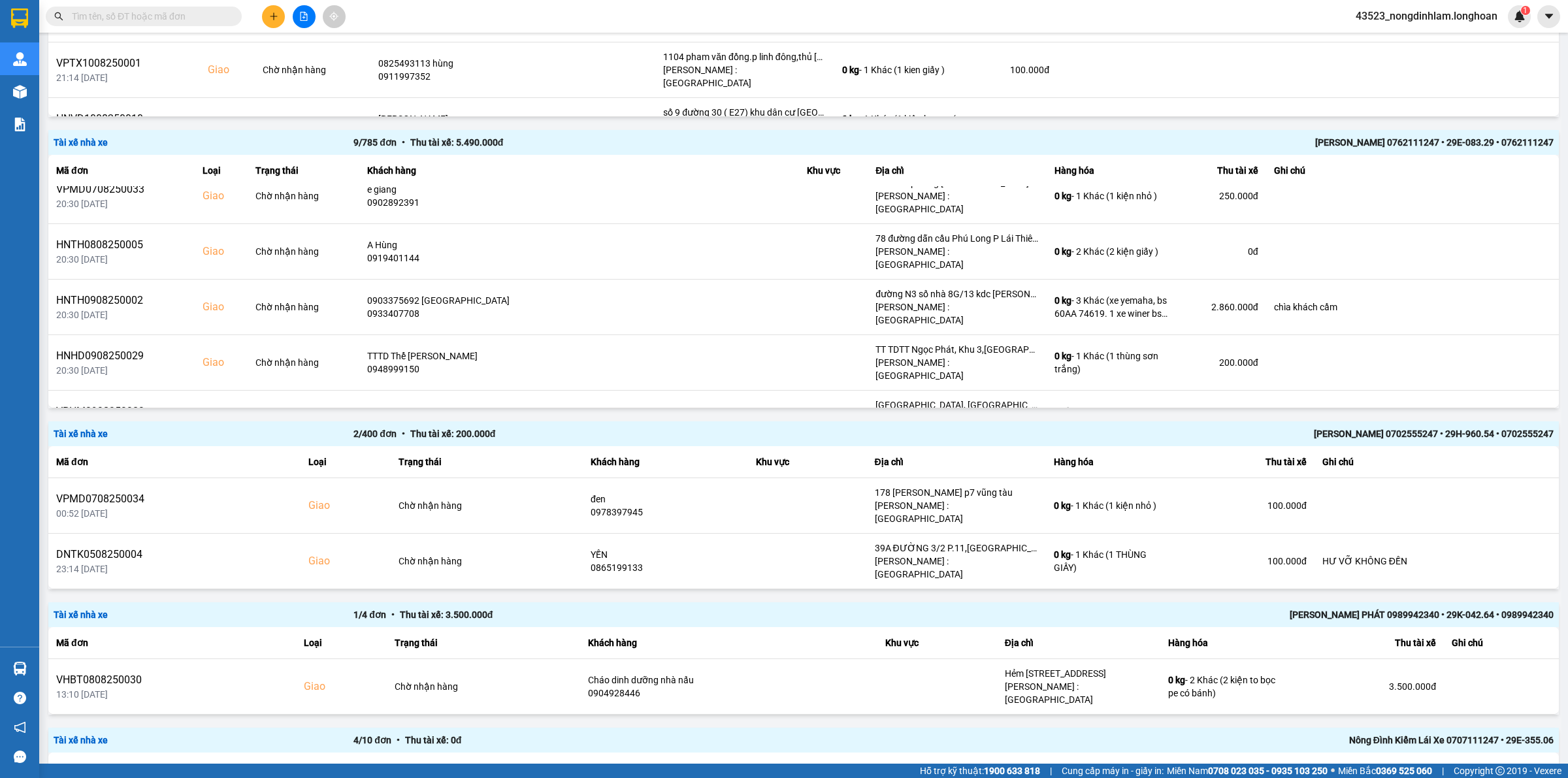
scroll to position [1878, 0]
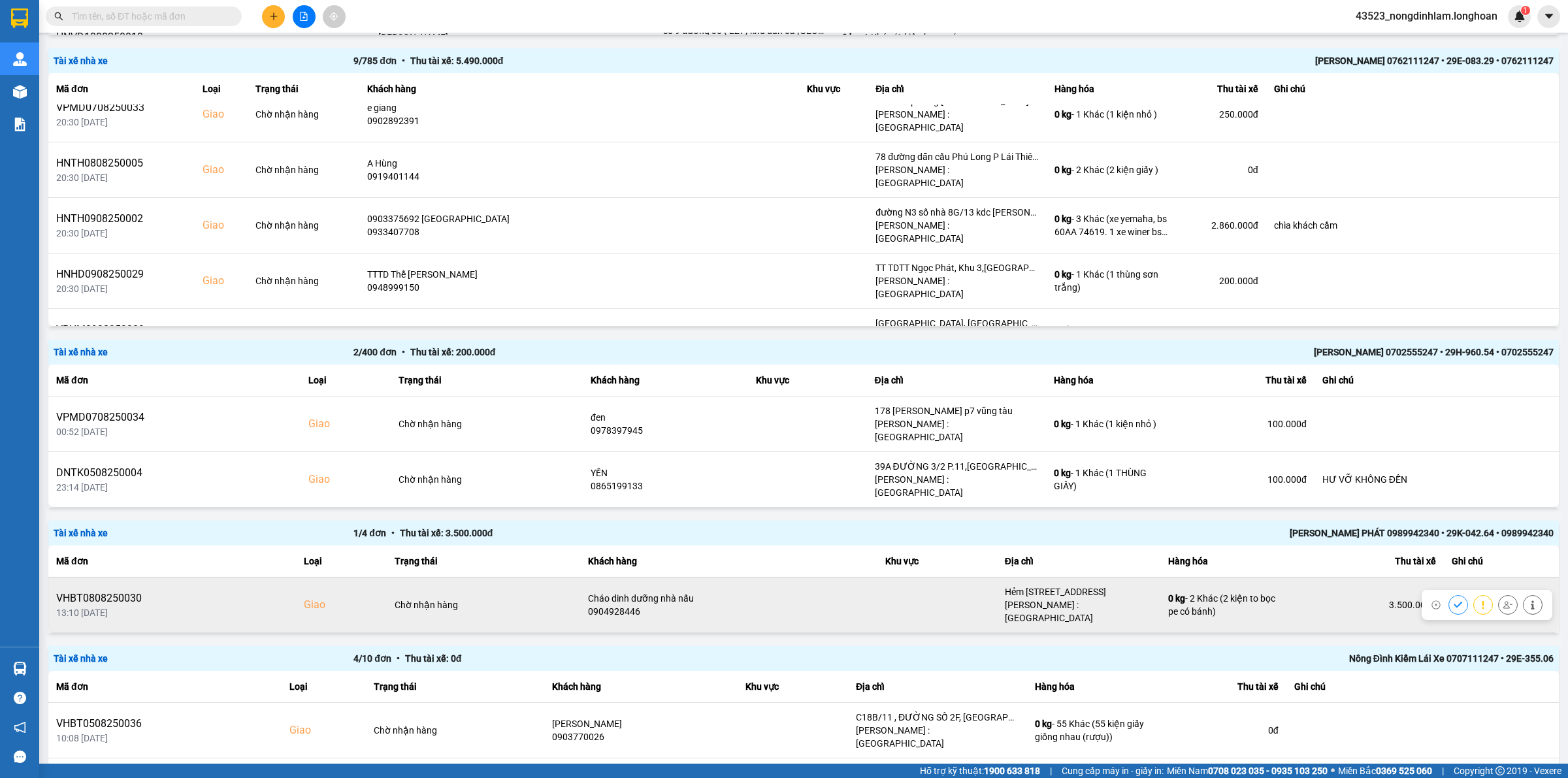
click at [641, 592] on div "Cháo dinh dưỡng nhà nấu" at bounding box center [728, 598] width 281 height 13
click at [1123, 585] on div "Hẻm [STREET_ADDRESS]" at bounding box center [1079, 591] width 148 height 13
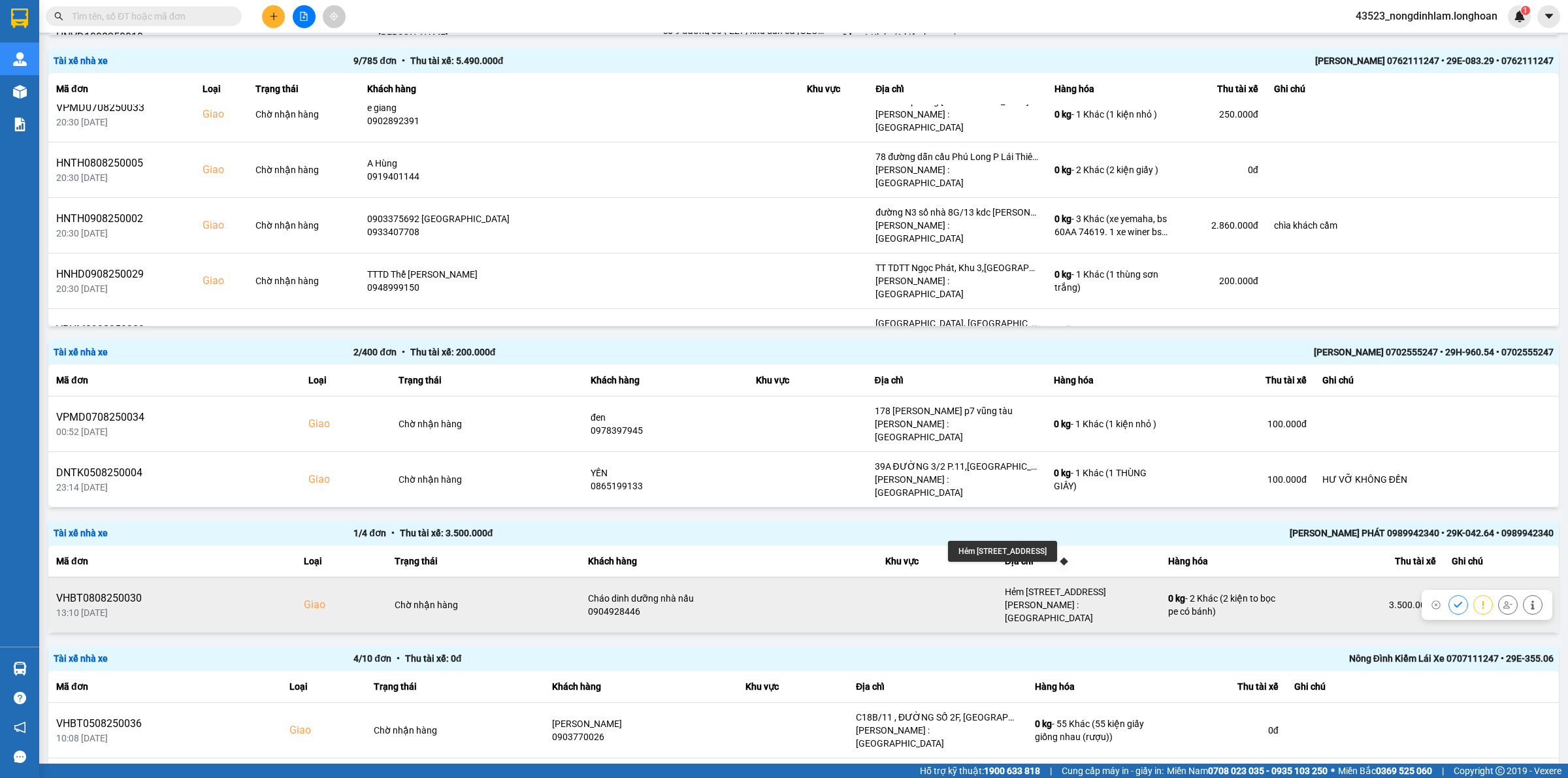
click at [1123, 585] on div "Hẻm [STREET_ADDRESS]" at bounding box center [1079, 591] width 148 height 13
click at [1121, 585] on div "Hẻm [STREET_ADDRESS]" at bounding box center [1079, 591] width 148 height 13
click at [1044, 598] on div "[PERSON_NAME] : [GEOGRAPHIC_DATA]" at bounding box center [1079, 611] width 148 height 26
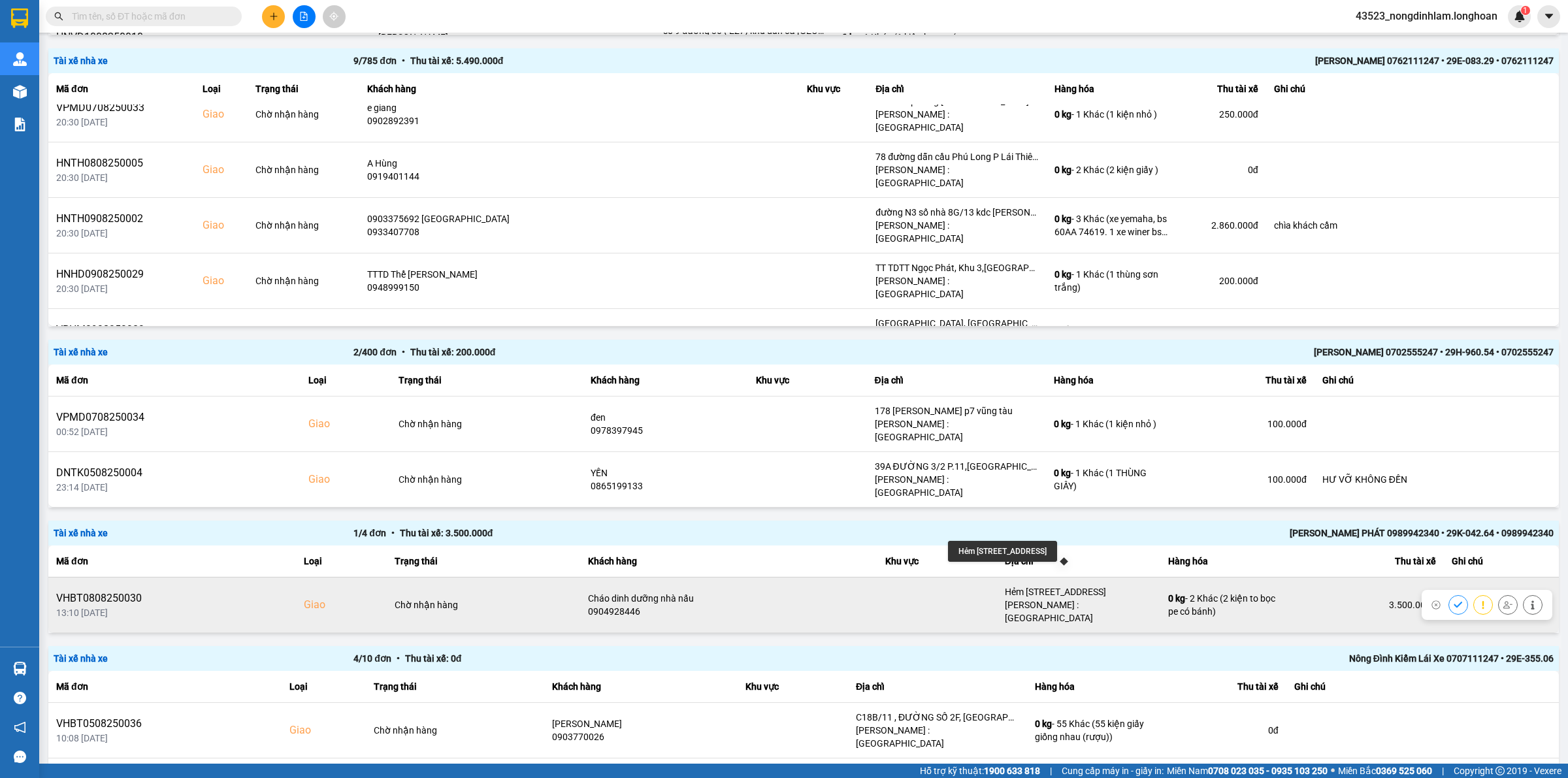
click at [1049, 585] on div "Hẻm [STREET_ADDRESS]" at bounding box center [1079, 591] width 148 height 13
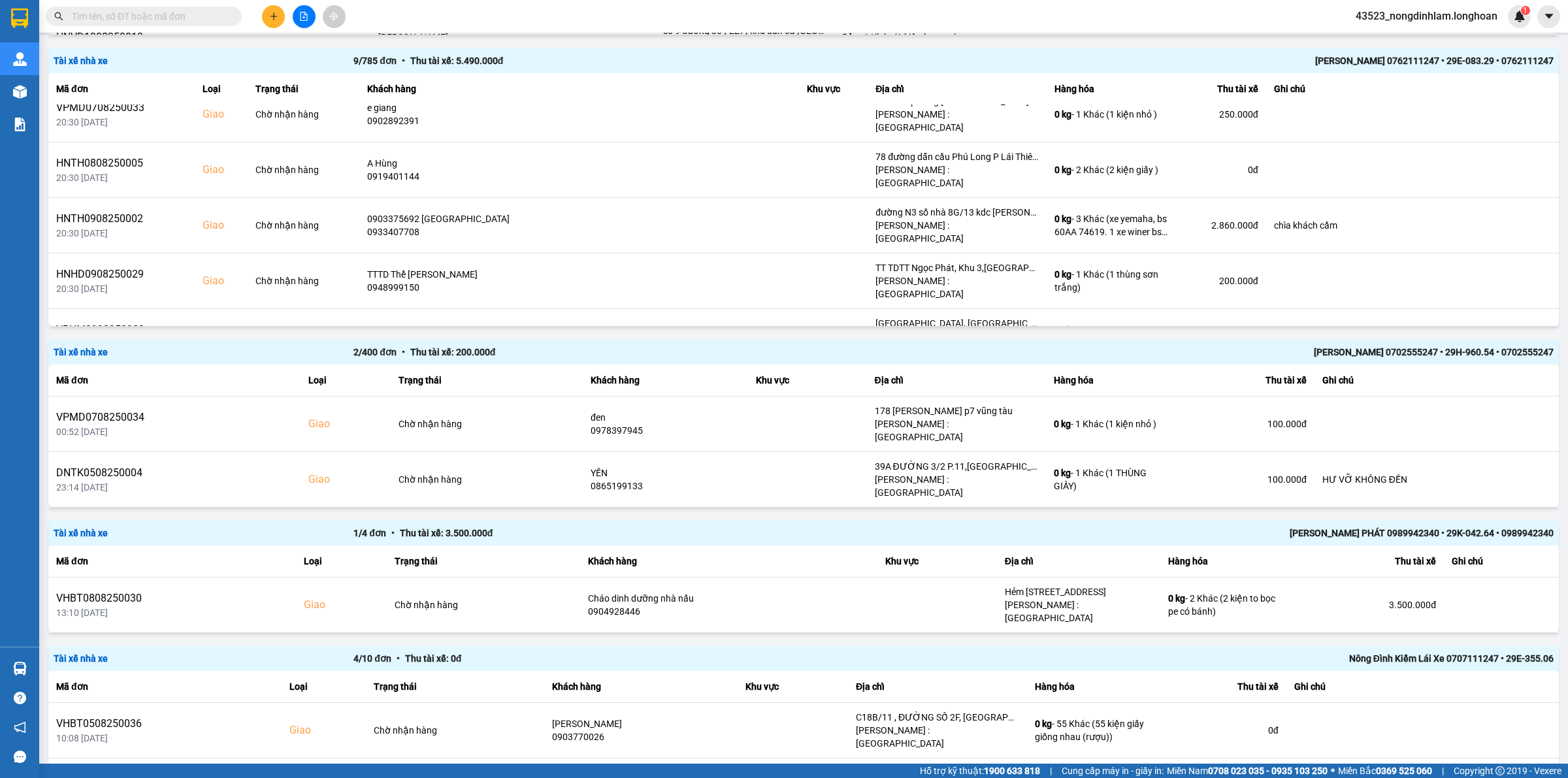
click at [148, 13] on input "text" at bounding box center [148, 16] width 154 height 14
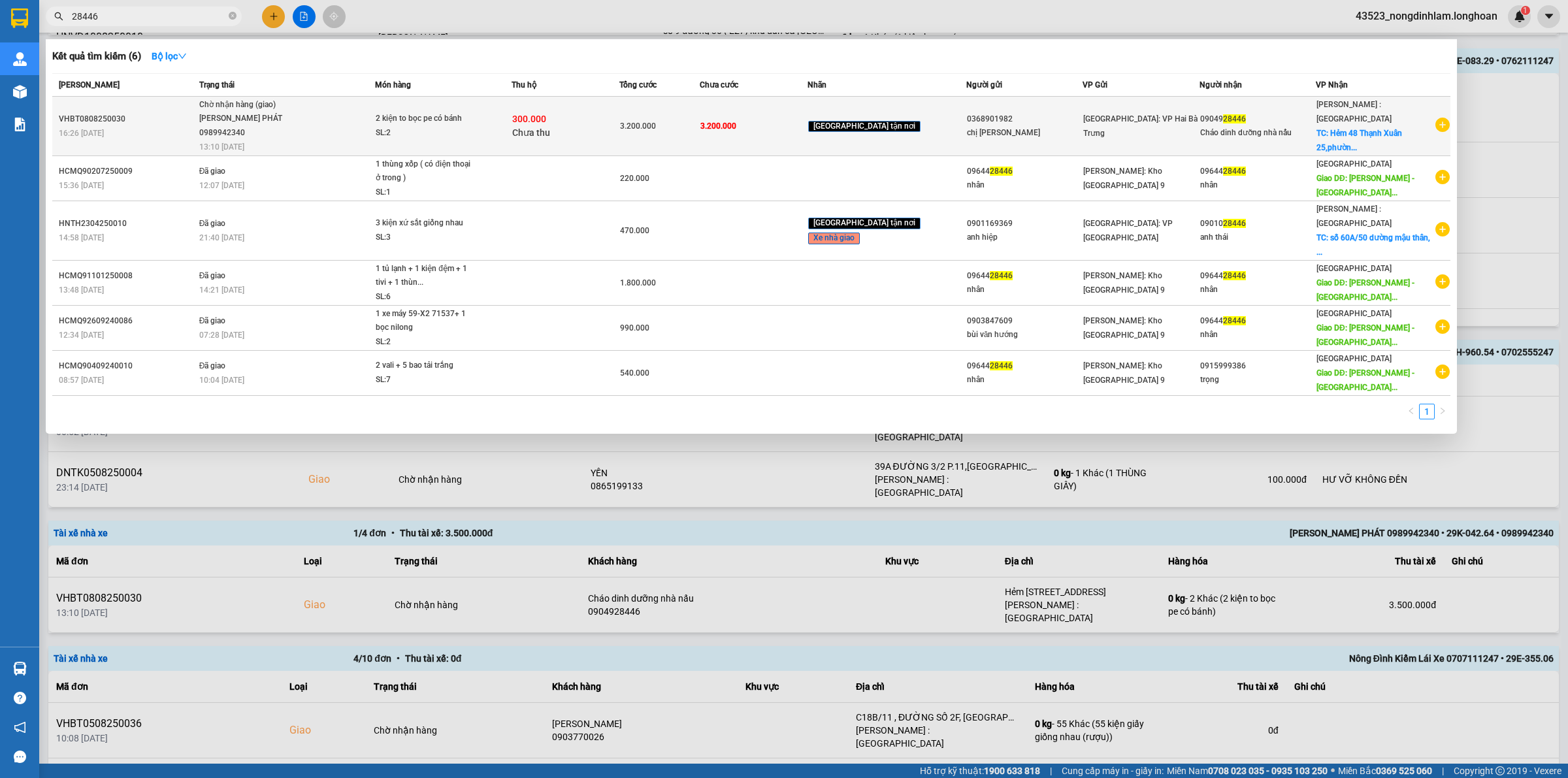
type input "28446"
click at [207, 109] on td "Chờ nhận hàng (giao) [PERSON_NAME] 0989942340 13:10 [DATE]" at bounding box center [285, 127] width 180 height 60
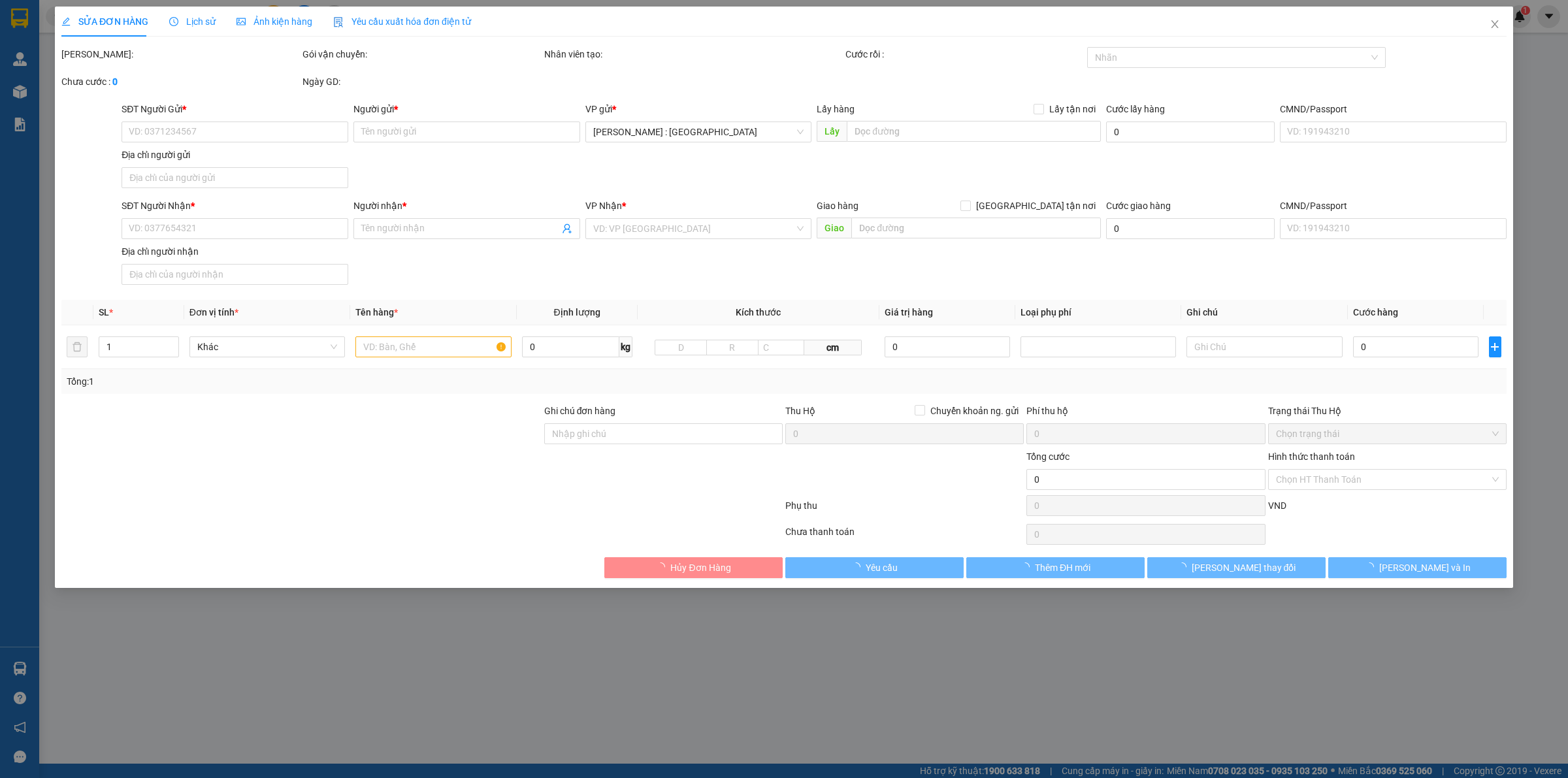
type input "0368901982"
type input "chị [PERSON_NAME]"
type input "0904928446"
type input "Cháo dinh dưỡng nhà nấu"
checkbox input "true"
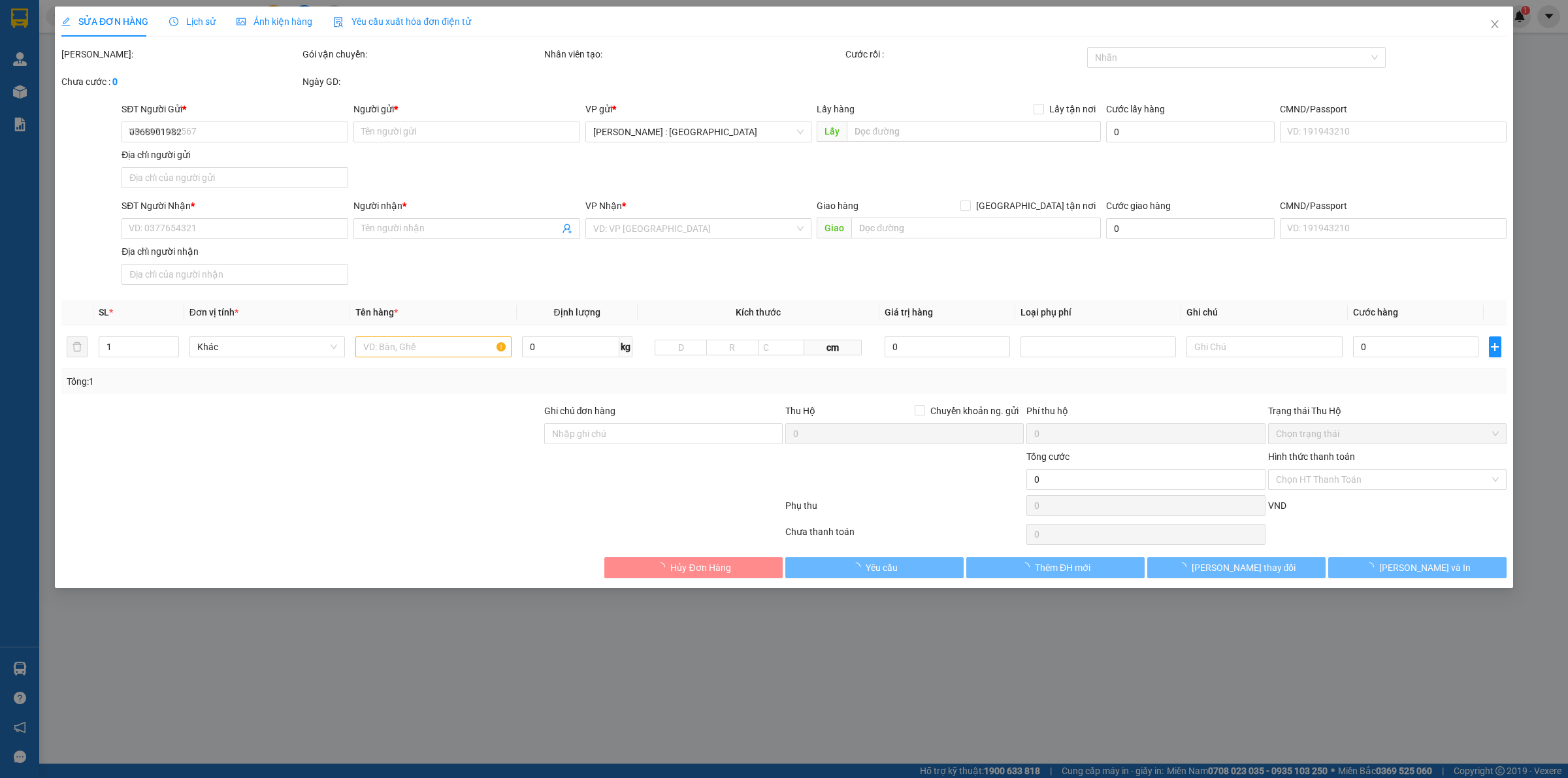
type input "Hẻm [STREET_ADDRESS]"
type input "3.200.000"
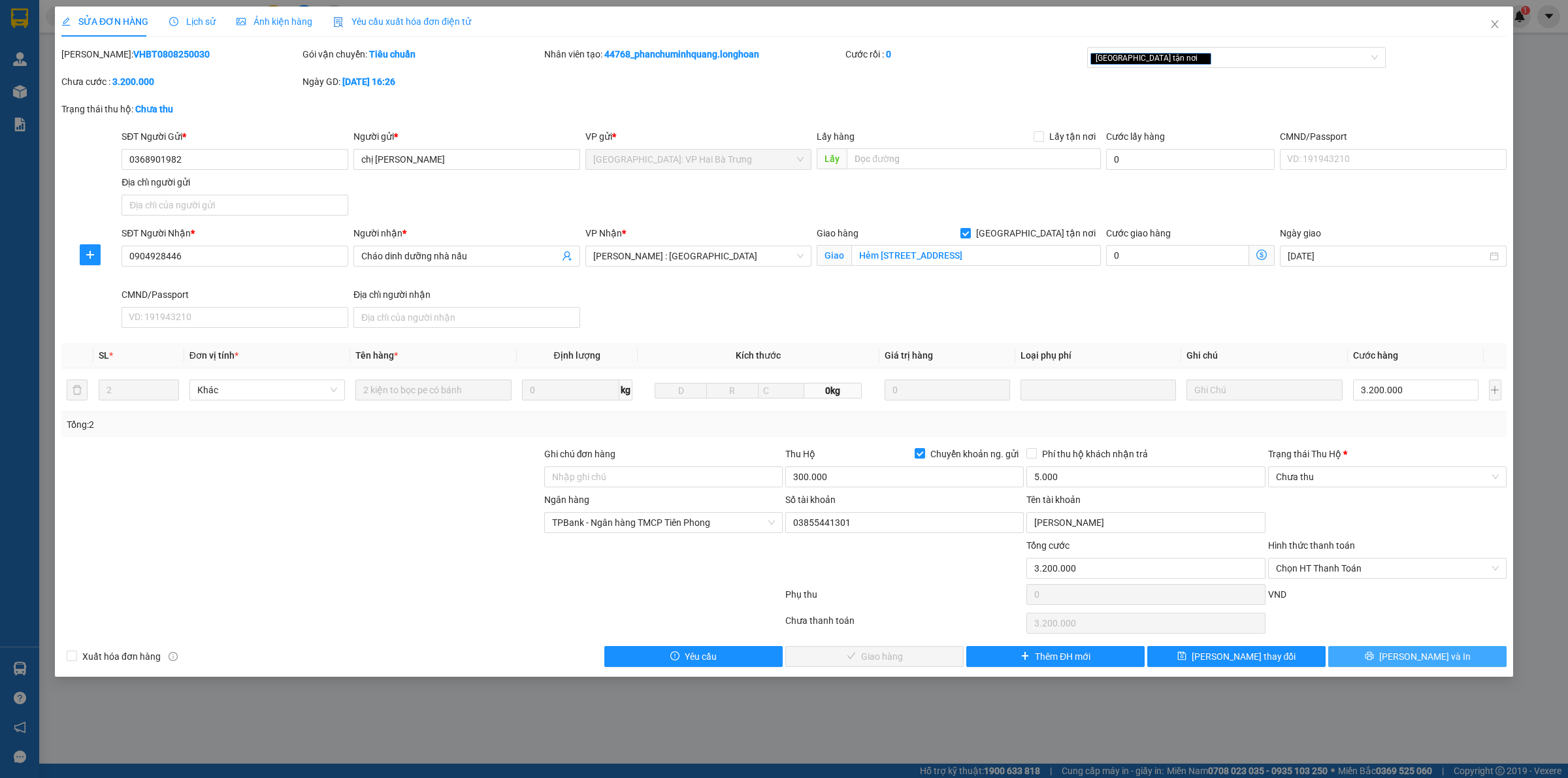
click at [1399, 651] on button "[PERSON_NAME] và In" at bounding box center [1417, 656] width 178 height 21
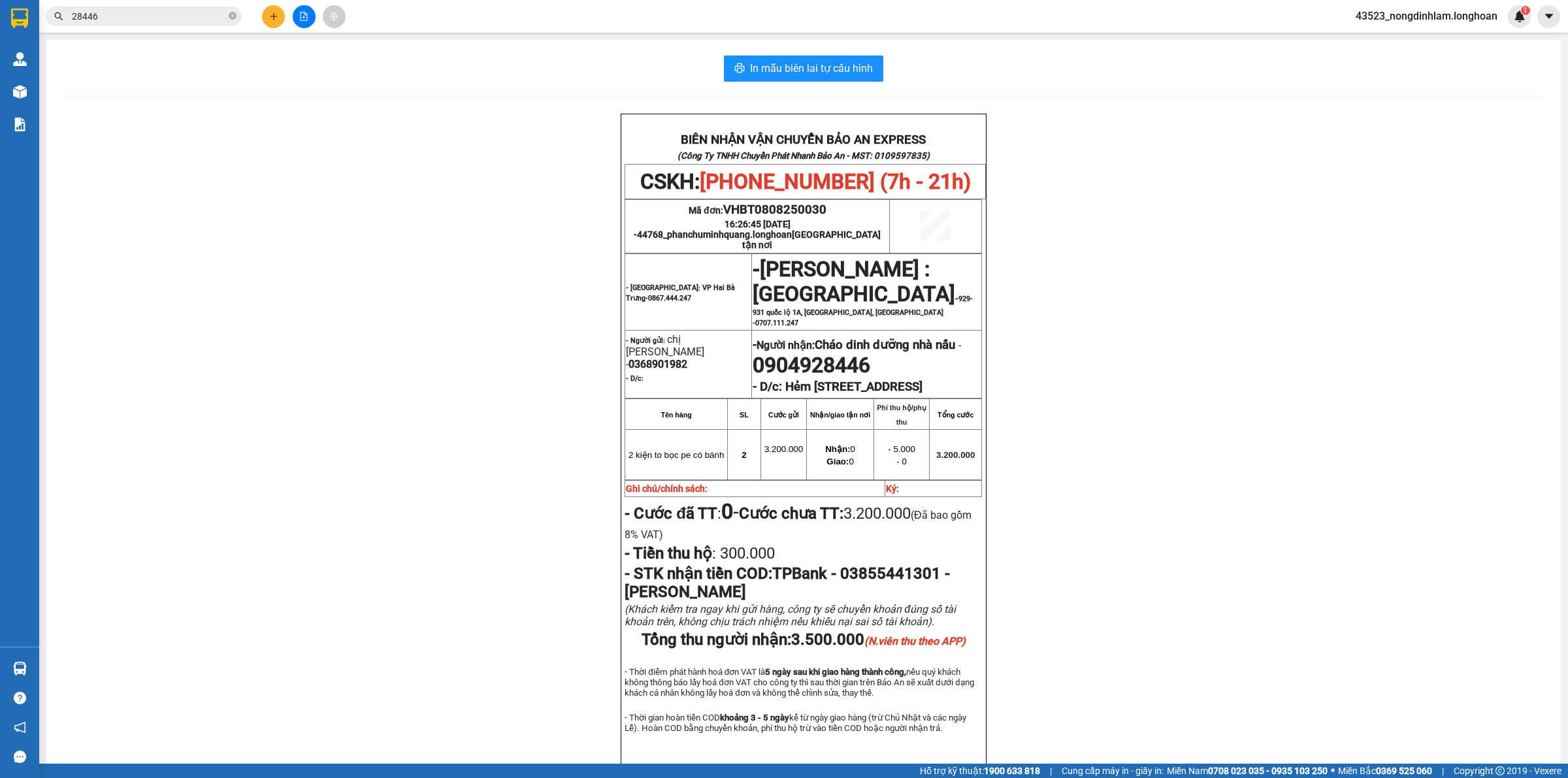
click at [230, 20] on span at bounding box center [233, 16] width 8 height 12
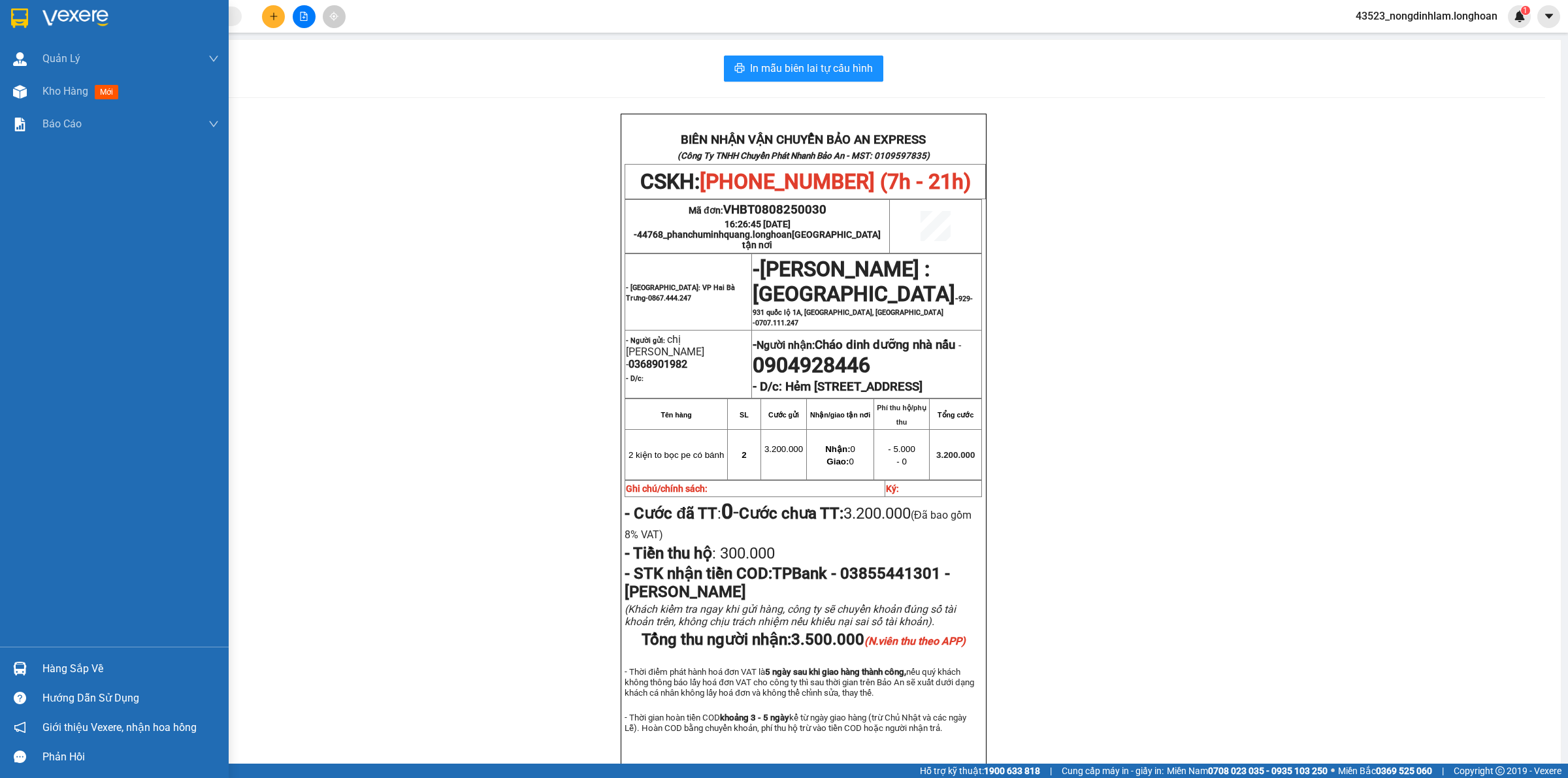
click at [15, 9] on img at bounding box center [19, 18] width 17 height 20
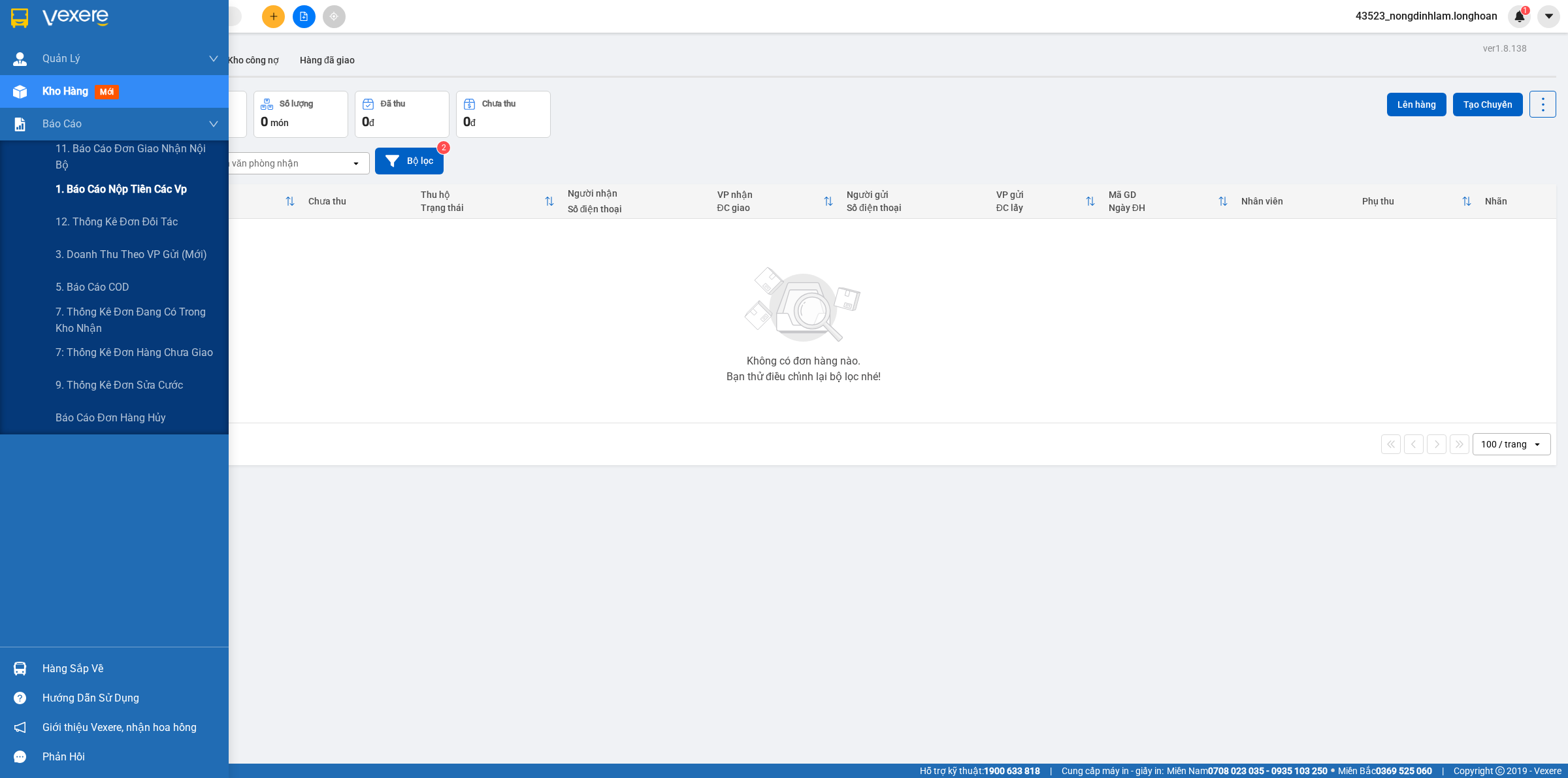
click at [110, 193] on span "1. Báo cáo nộp tiền các vp" at bounding box center [121, 189] width 132 height 16
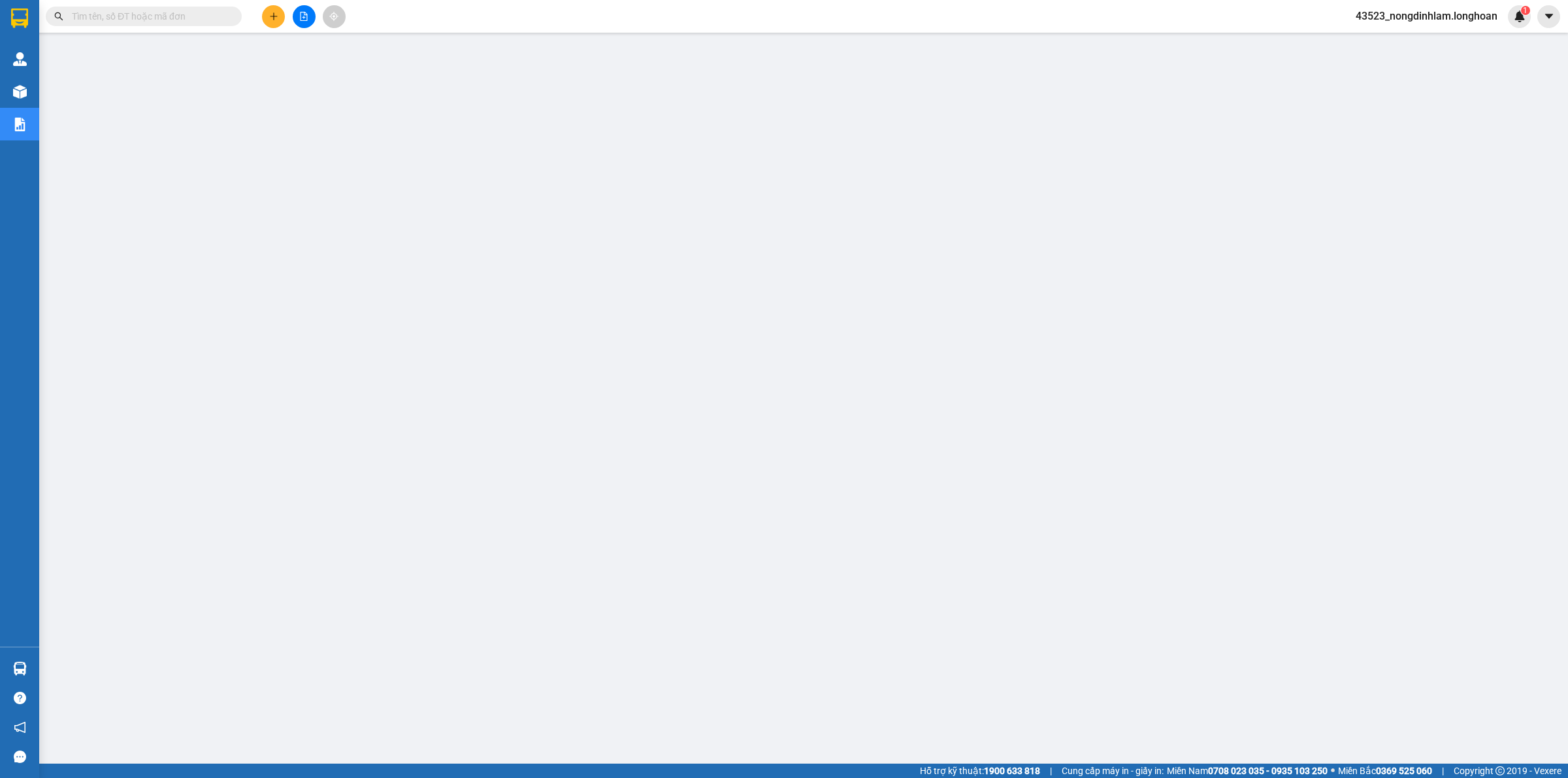
click at [185, 12] on input "text" at bounding box center [148, 16] width 154 height 14
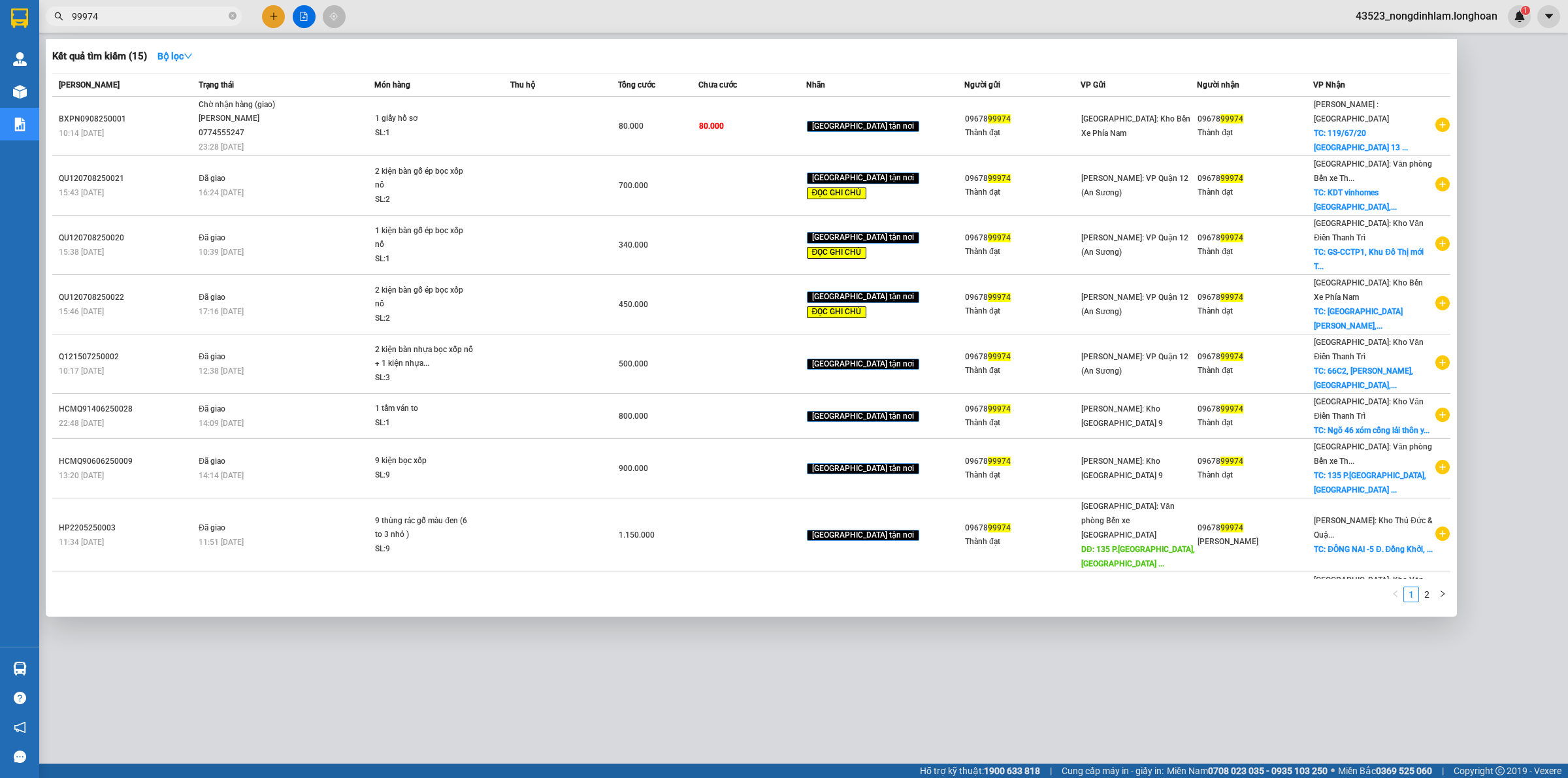
type input "99974"
click at [480, 93] on th "Món hàng" at bounding box center [442, 85] width 136 height 23
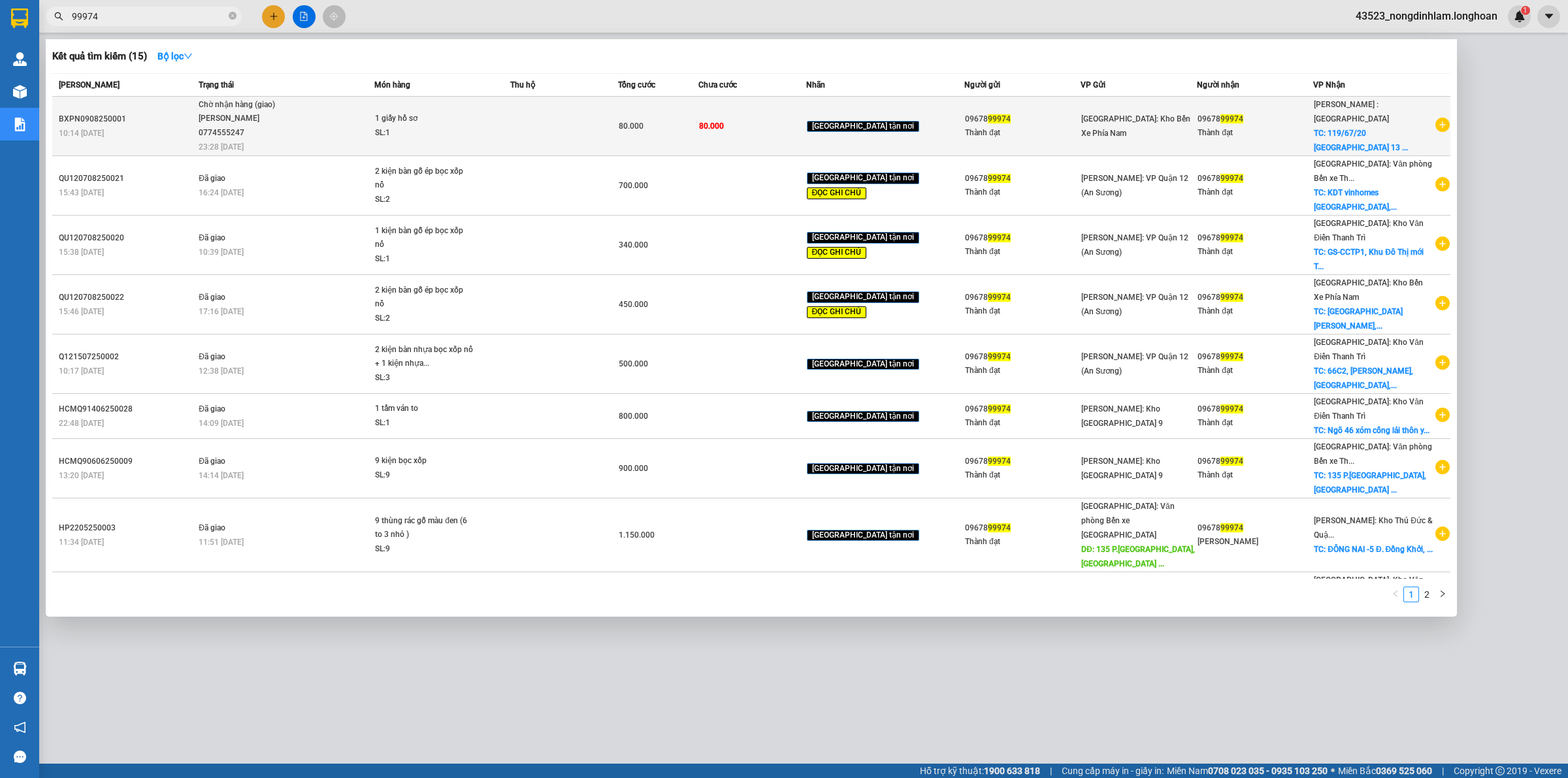
click at [458, 117] on div "1 giấy hồ sơ" at bounding box center [424, 119] width 98 height 14
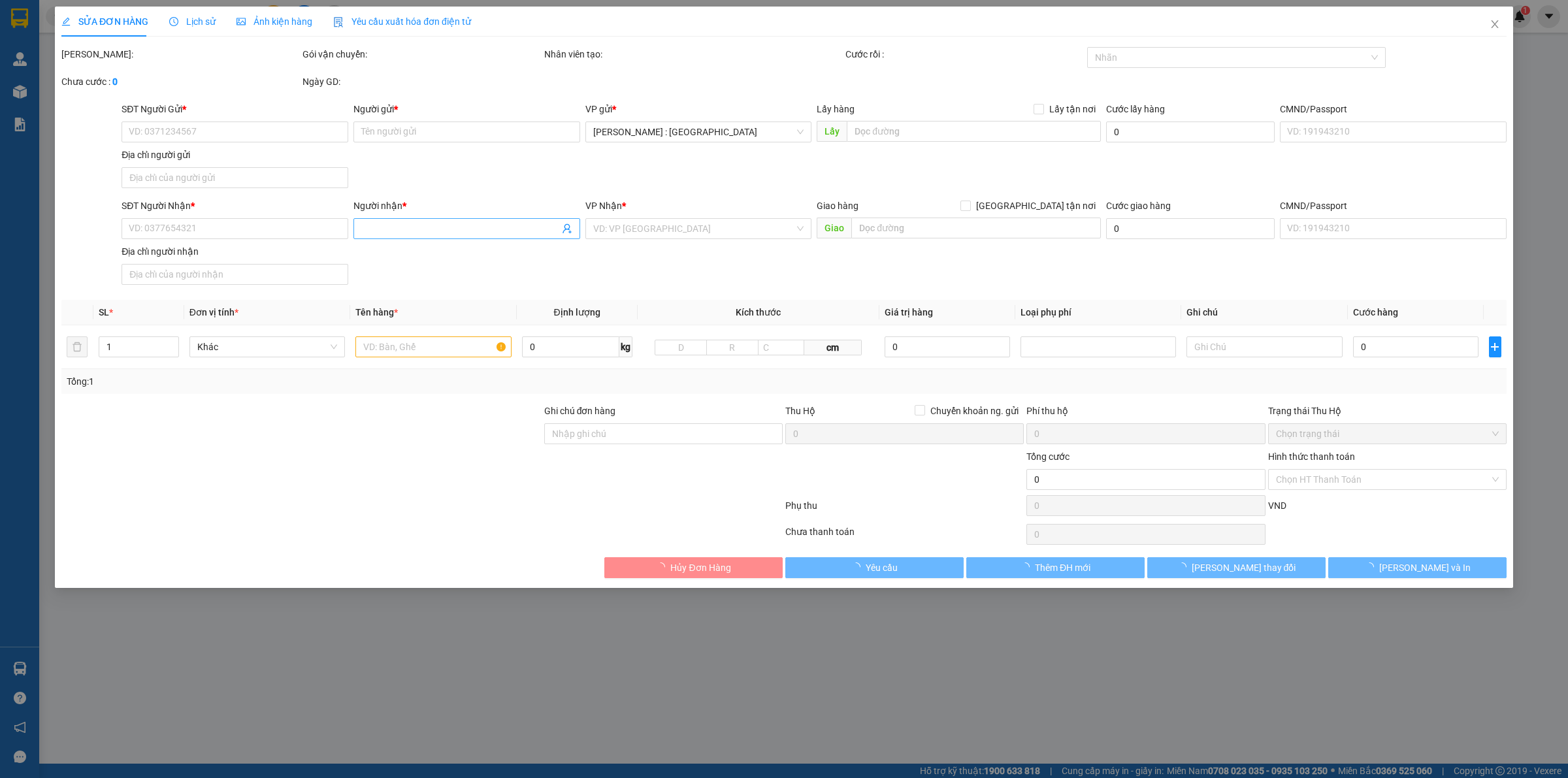
type input "0967899974"
type input "Thành đạt"
type input "0967899974"
type input "Thành đạt"
checkbox input "true"
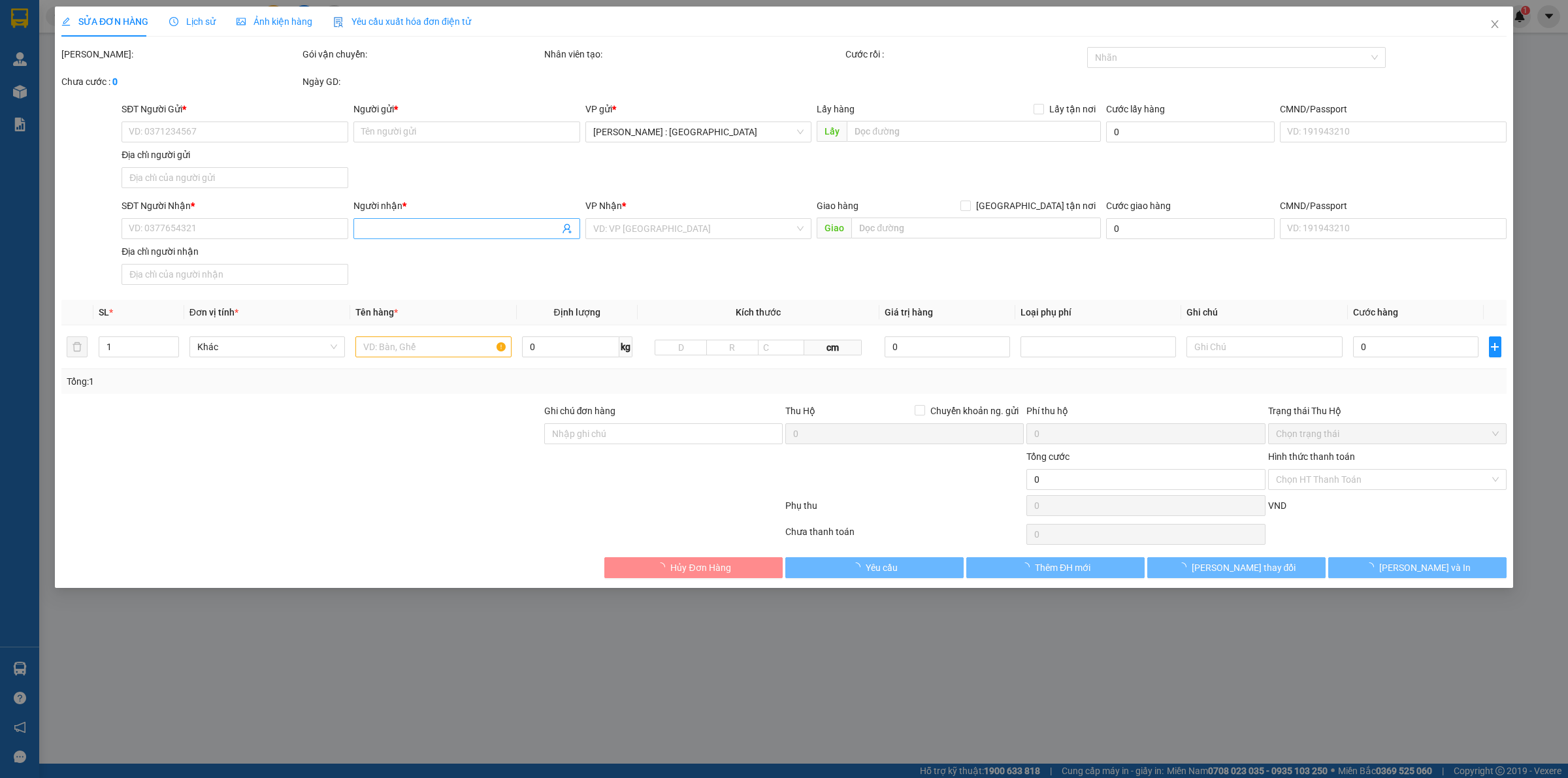
type input "119/67/20 [STREET_ADDRESS]"
type input "80.000"
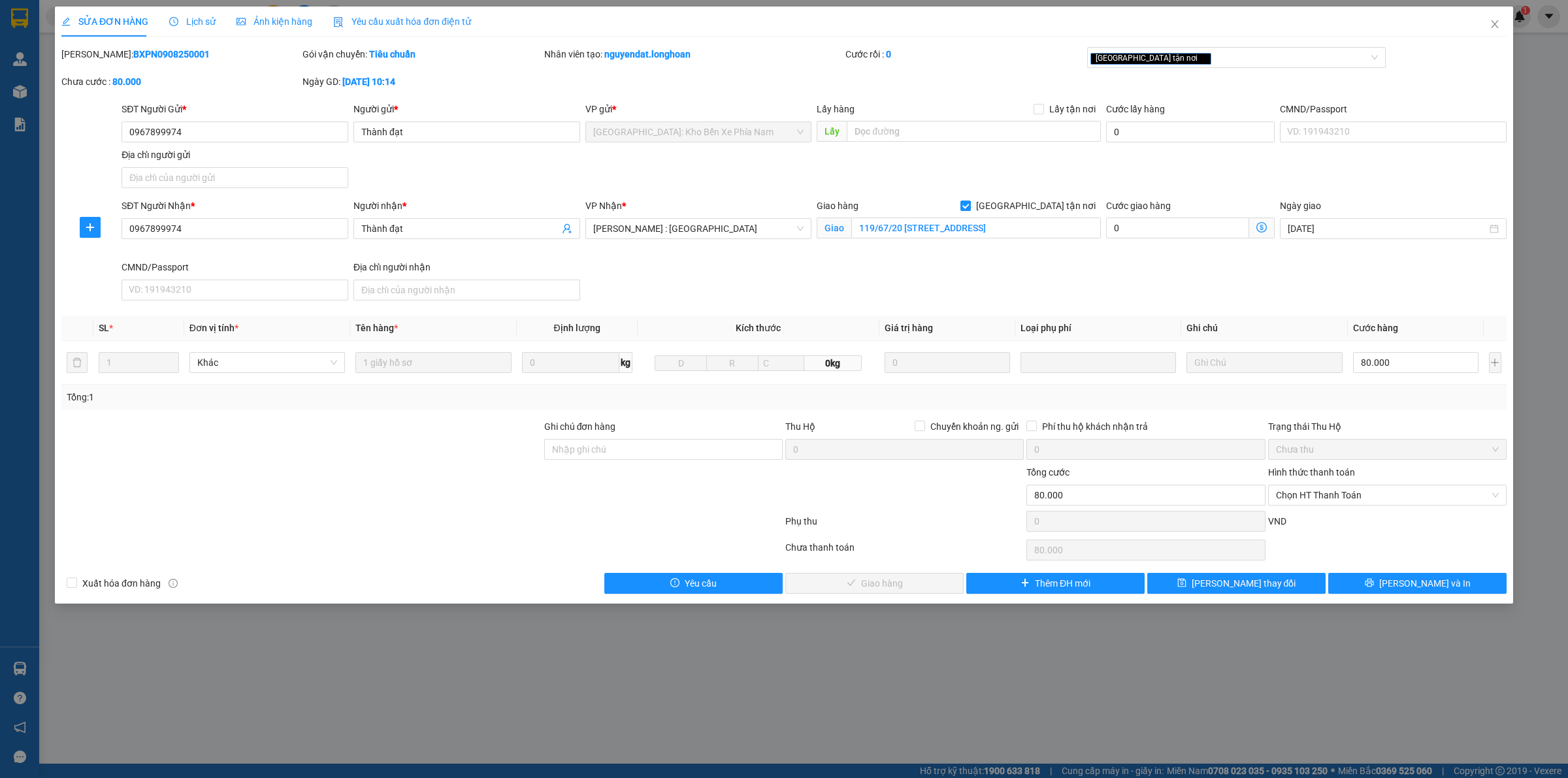
click at [184, 20] on span "Lịch sử" at bounding box center [193, 21] width 46 height 10
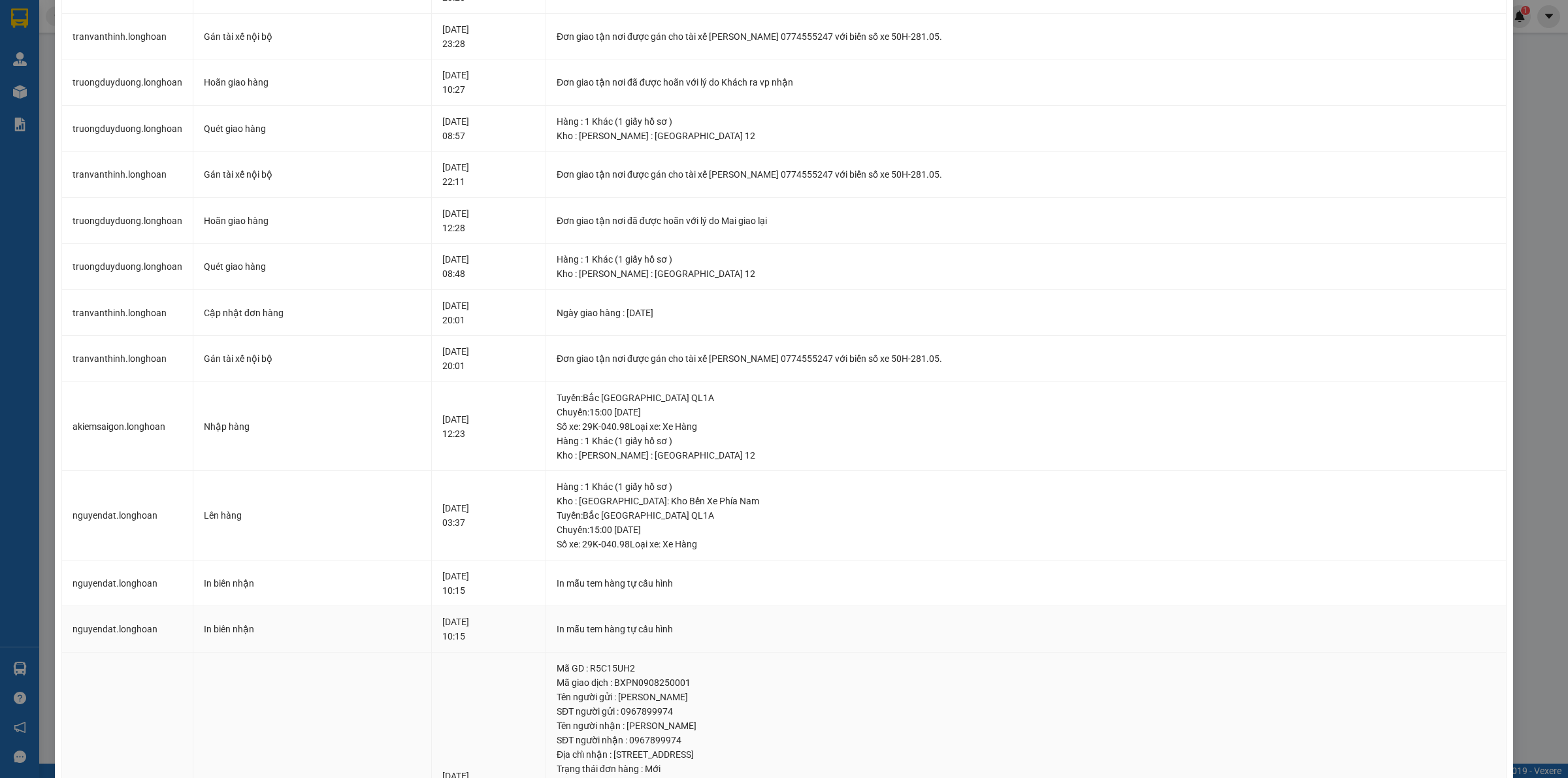
scroll to position [35, 0]
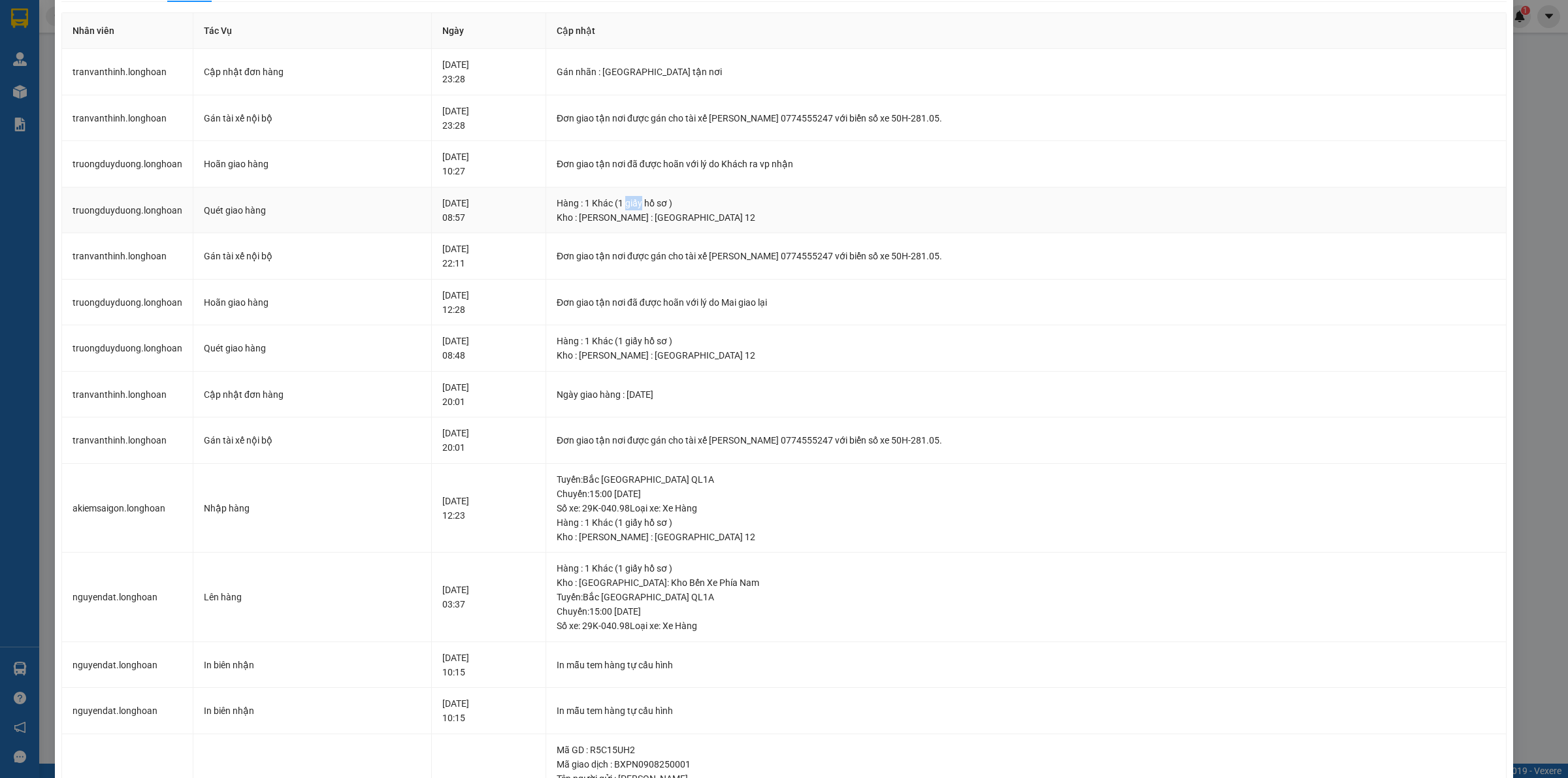
drag, startPoint x: 654, startPoint y: 203, endPoint x: 639, endPoint y: 200, distance: 15.3
click at [639, 200] on div "Hàng : 1 Khác (1 giấy hồ sơ )" at bounding box center [1026, 203] width 939 height 14
drag, startPoint x: 763, startPoint y: 164, endPoint x: 755, endPoint y: 161, distance: 8.5
click at [755, 161] on div "Đơn giao tận nơi đã được hoãn với lý do Khách ra vp nhận" at bounding box center [1026, 163] width 939 height 14
click at [778, 163] on div "Đơn giao tận nơi đã được hoãn với lý do Khách ra vp nhận" at bounding box center [1026, 163] width 939 height 14
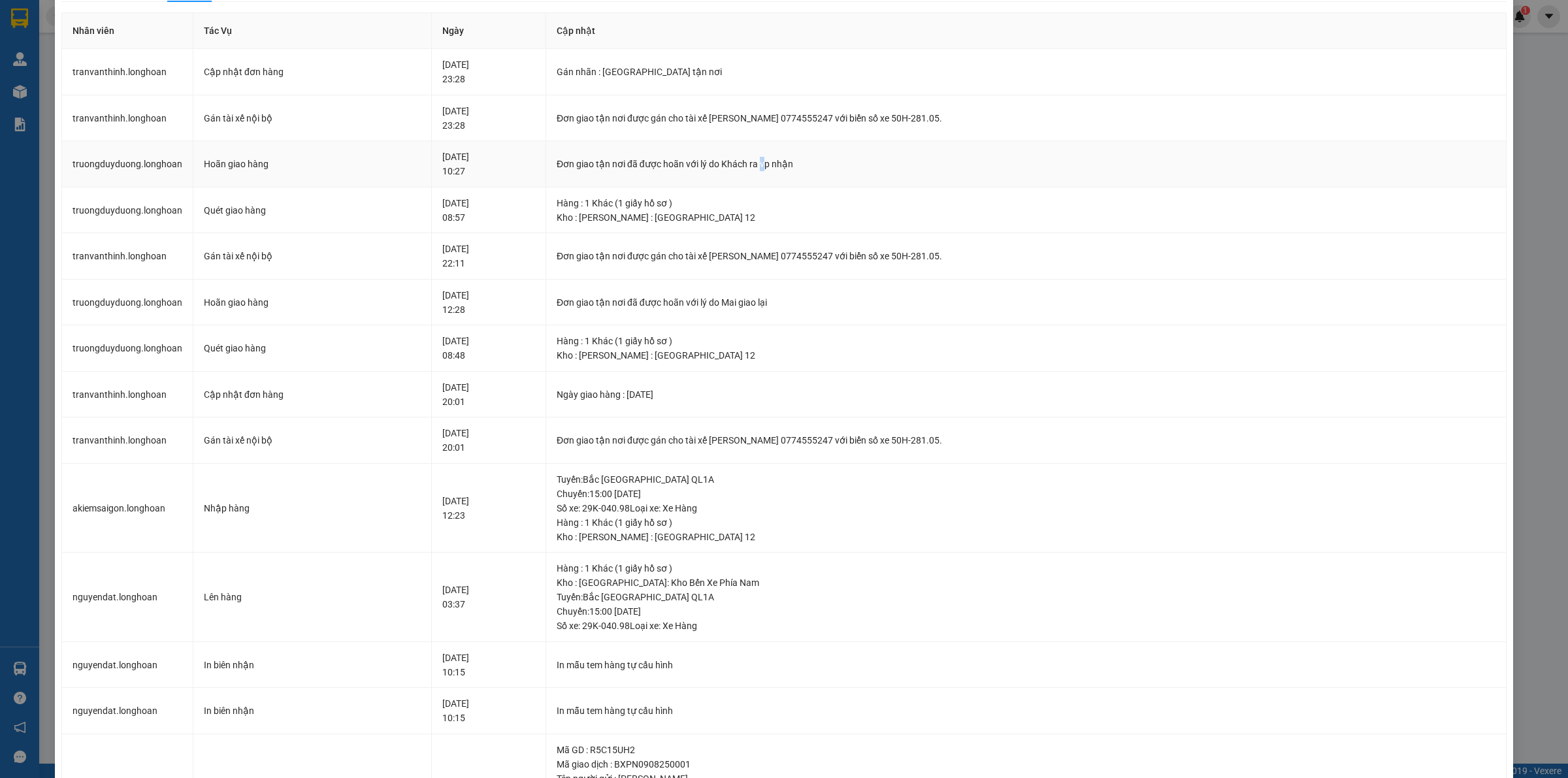
click at [778, 163] on div "Đơn giao tận nơi đã được hoãn với lý do Khách ra vp nhận" at bounding box center [1026, 163] width 939 height 14
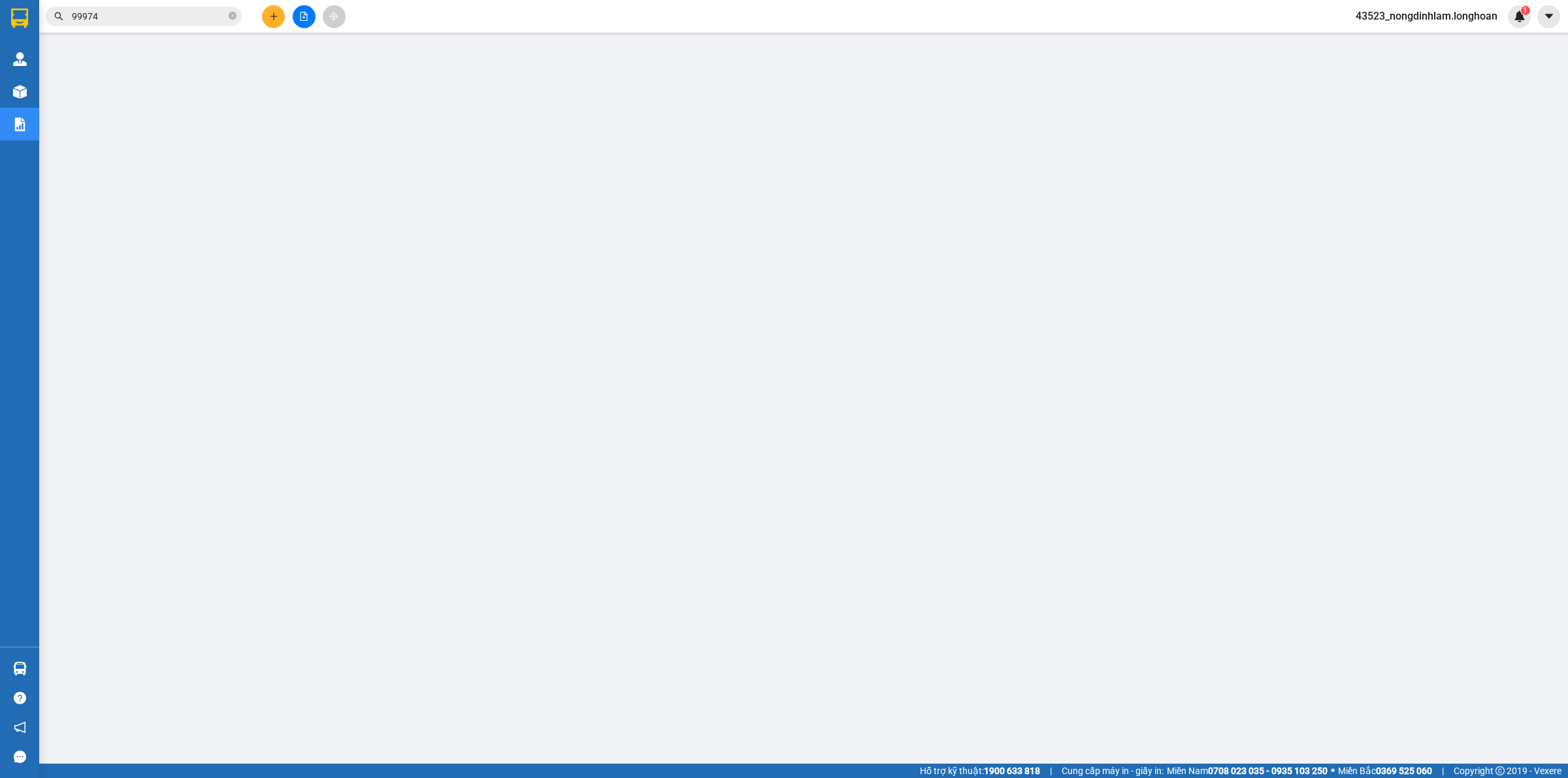
click at [148, 22] on input "99974" at bounding box center [148, 16] width 154 height 14
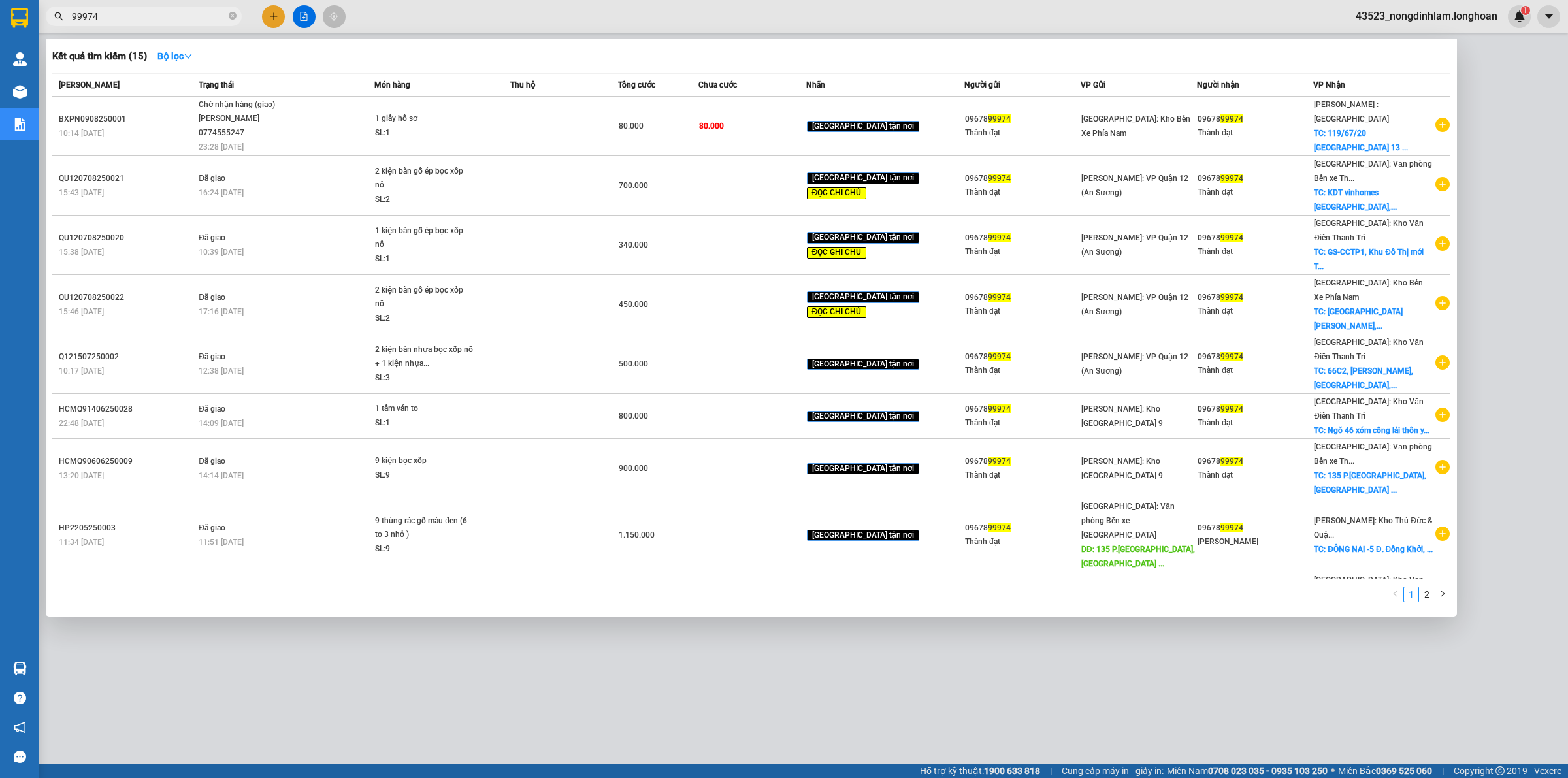
click at [146, 18] on input "99974" at bounding box center [148, 16] width 154 height 14
type input "9"
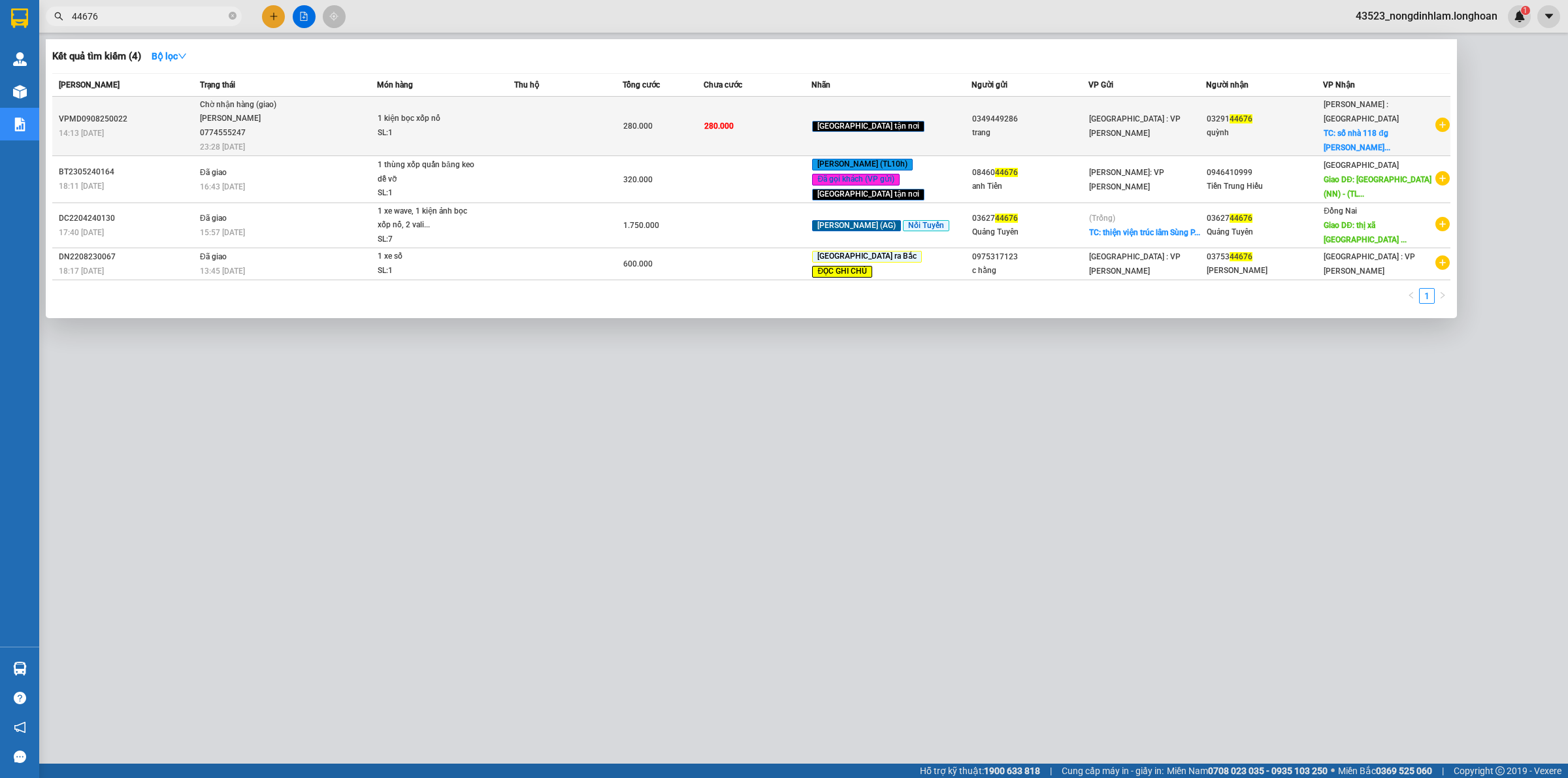
type input "44676"
click at [234, 119] on div "[PERSON_NAME] 0774555247" at bounding box center [249, 125] width 98 height 28
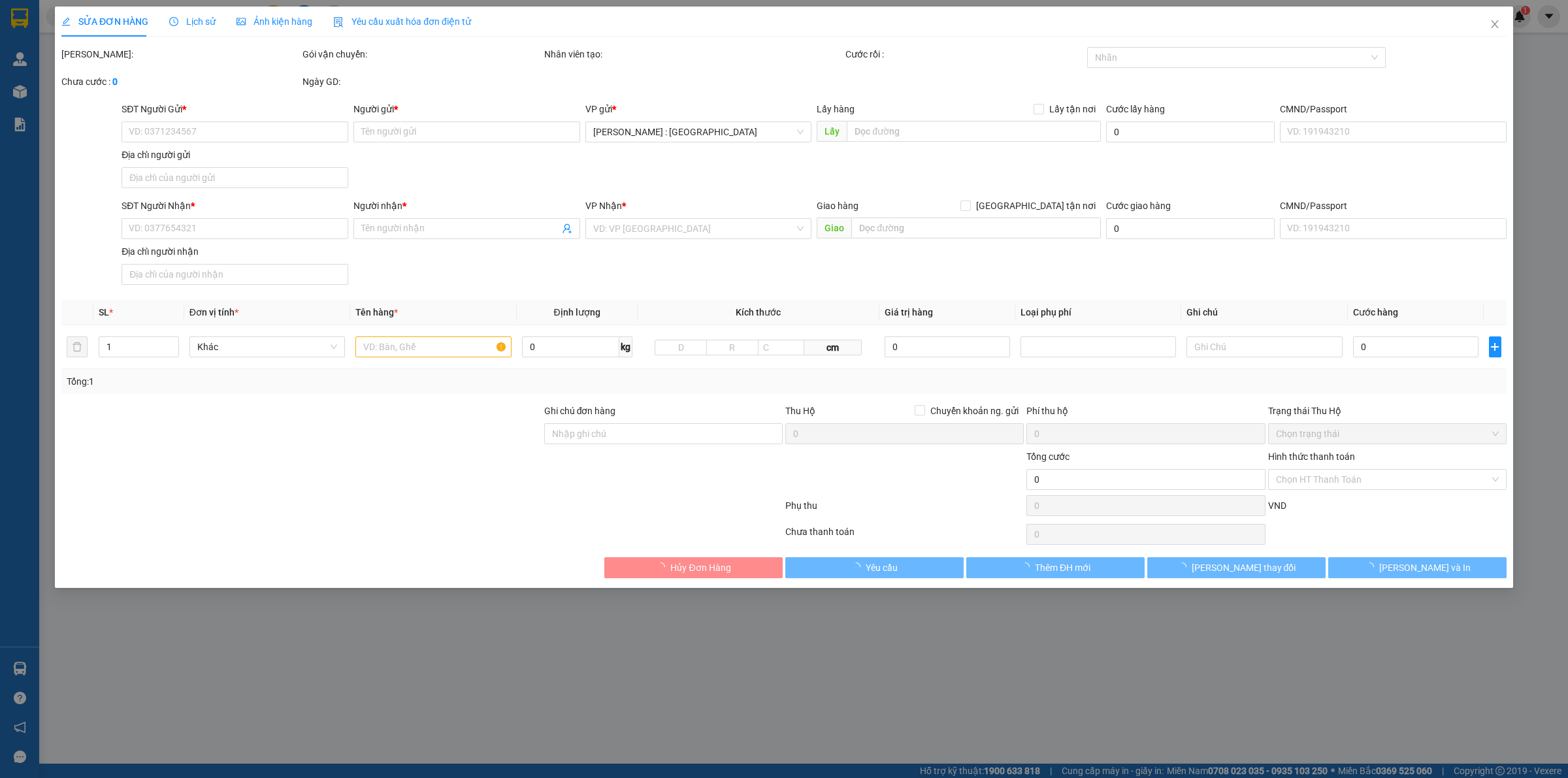
type input "0349449286"
type input "trang"
type input "0329144676"
type input "quỳnh"
checkbox input "true"
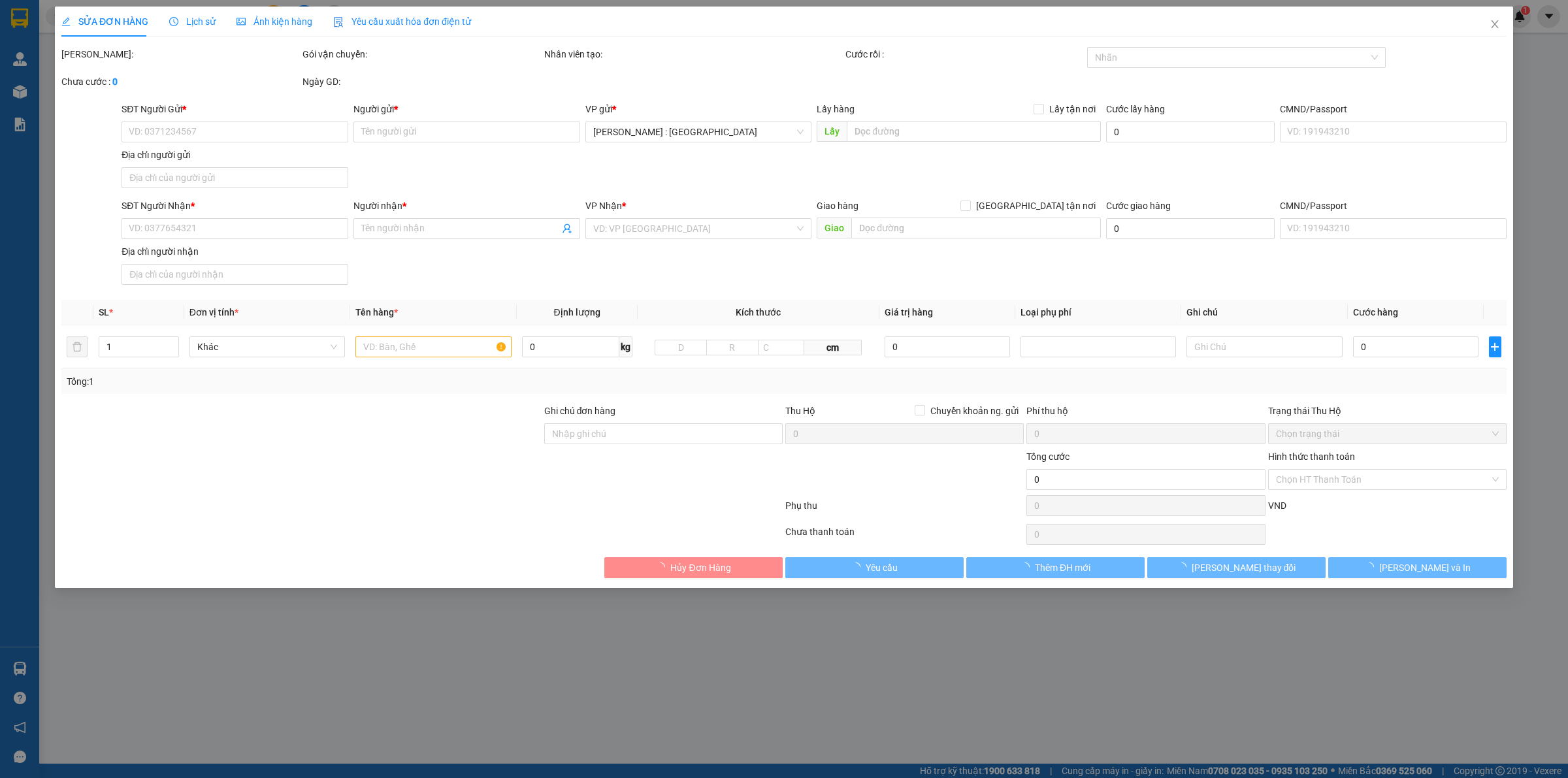
type input "số nhà 118 đg hà văn lan ấp xóm [GEOGRAPHIC_DATA] chi hcm"
type input "hàng ko đồng kiểm giao nguyên kiện hư vỡ k đền ( đã báo khách gửi )"
type input "280.000"
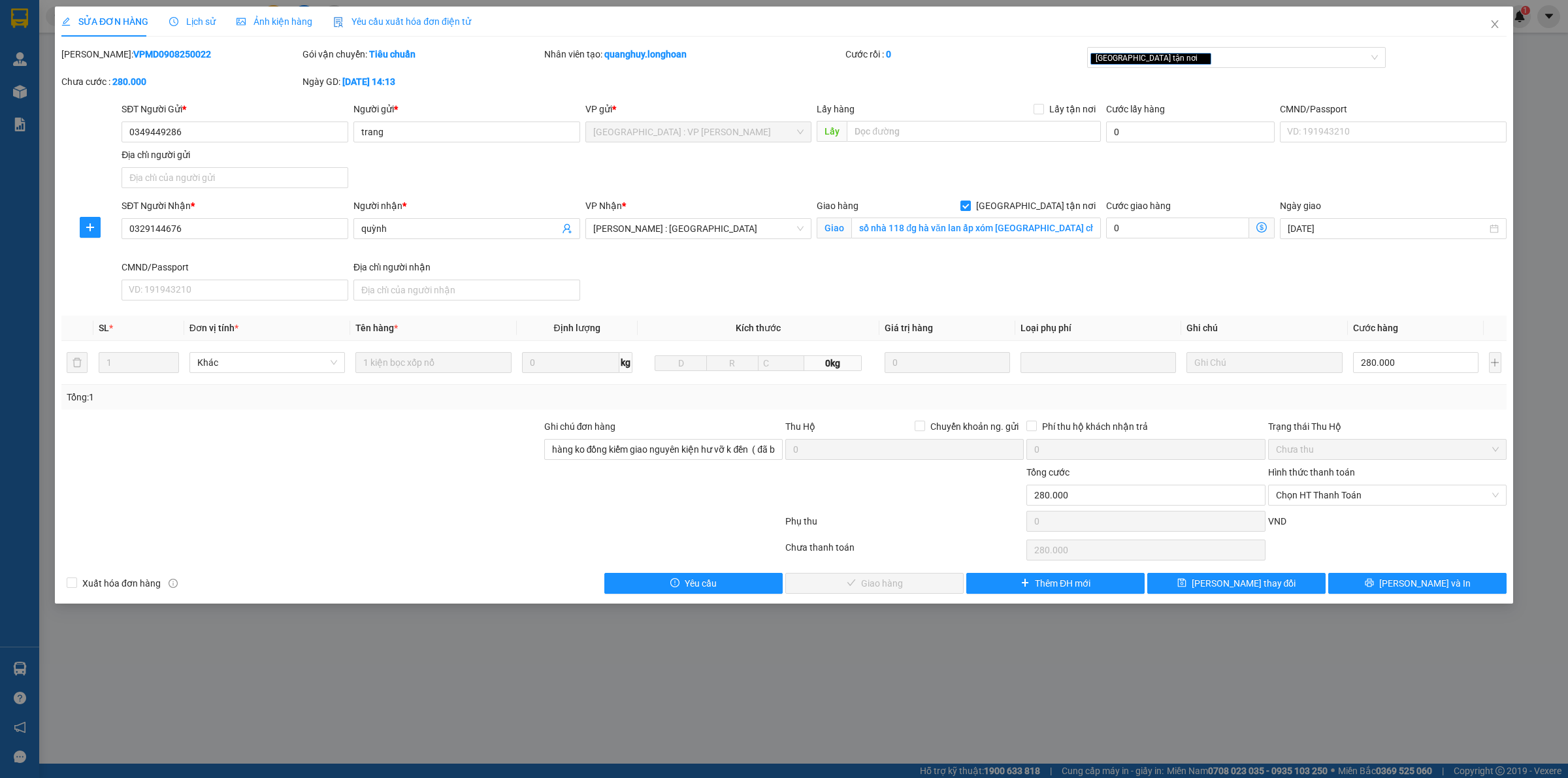
click at [198, 21] on span "Lịch sử" at bounding box center [193, 21] width 46 height 10
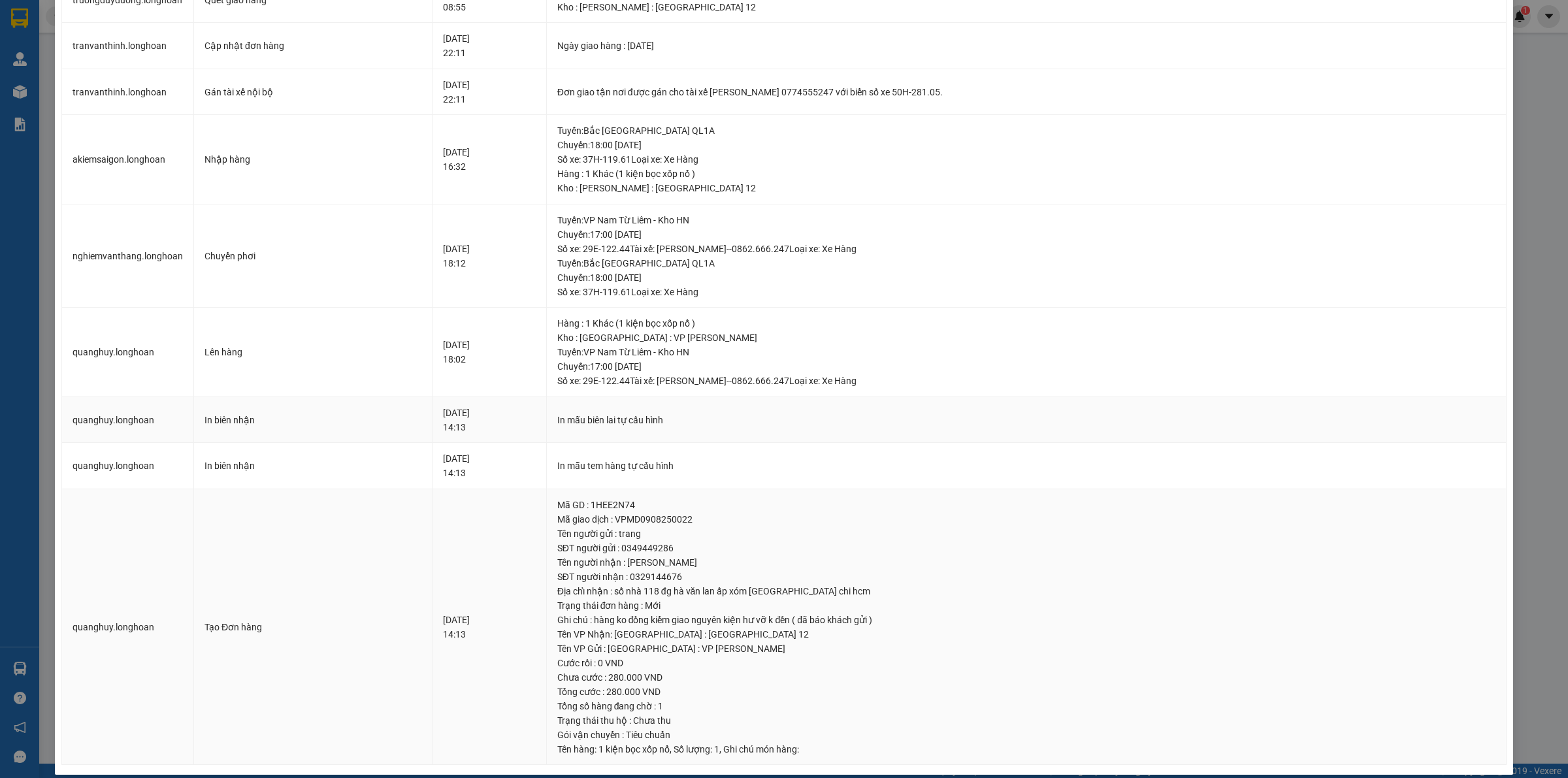
scroll to position [259, 0]
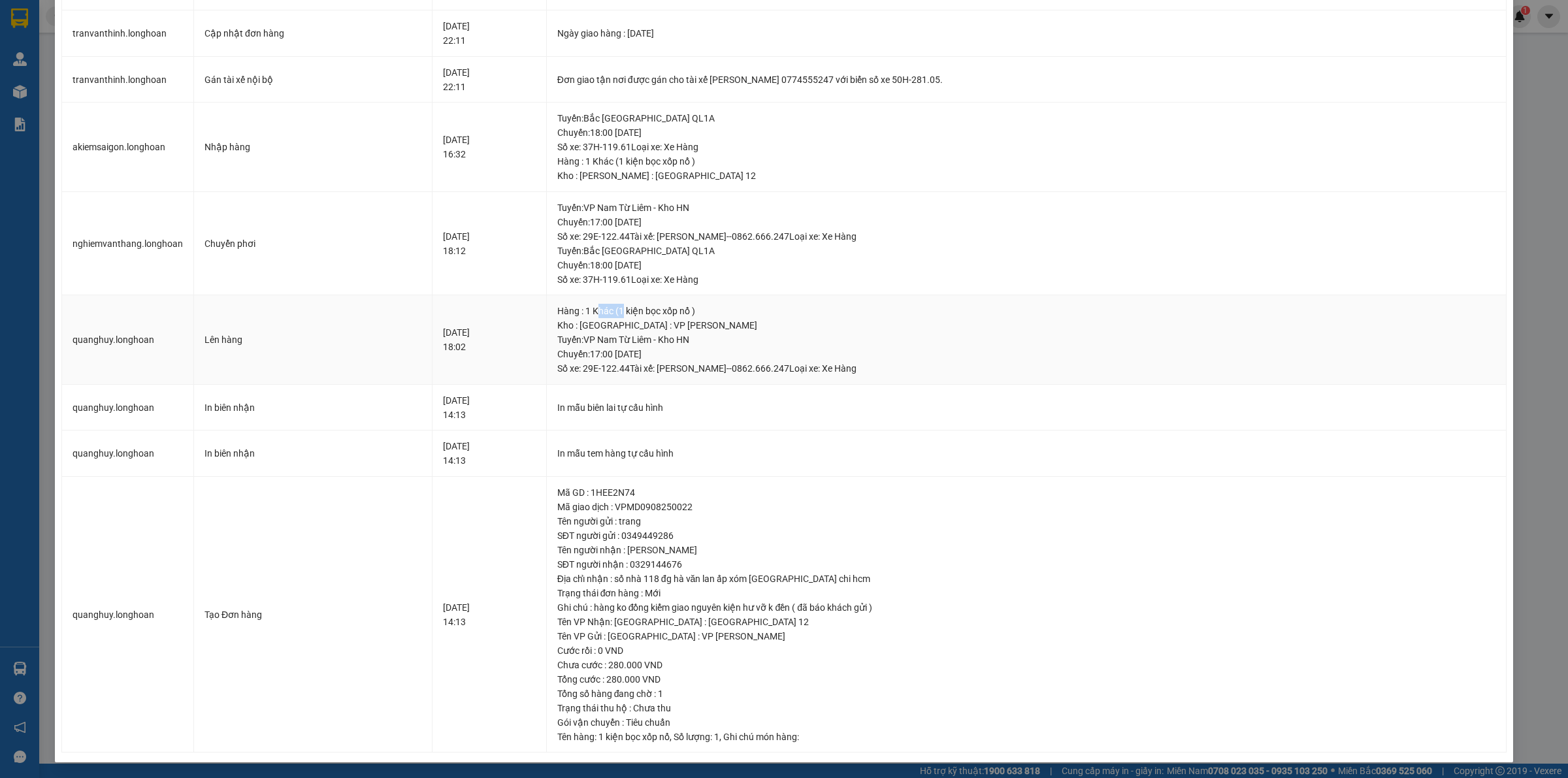
drag, startPoint x: 636, startPoint y: 314, endPoint x: 609, endPoint y: 314, distance: 27.0
click at [609, 314] on div "Hàng : 1 Khác (1 kiện bọc xốp nổ )" at bounding box center [1026, 310] width 938 height 14
drag, startPoint x: 683, startPoint y: 210, endPoint x: 667, endPoint y: 210, distance: 16.0
click at [667, 210] on div "Tuyến : VP [PERSON_NAME]: 17:00 [DATE] Số xe: 29E-122.44 Tài xế: [PERSON_NAME]-…" at bounding box center [1026, 222] width 938 height 43
drag, startPoint x: 611, startPoint y: 122, endPoint x: 696, endPoint y: 132, distance: 85.6
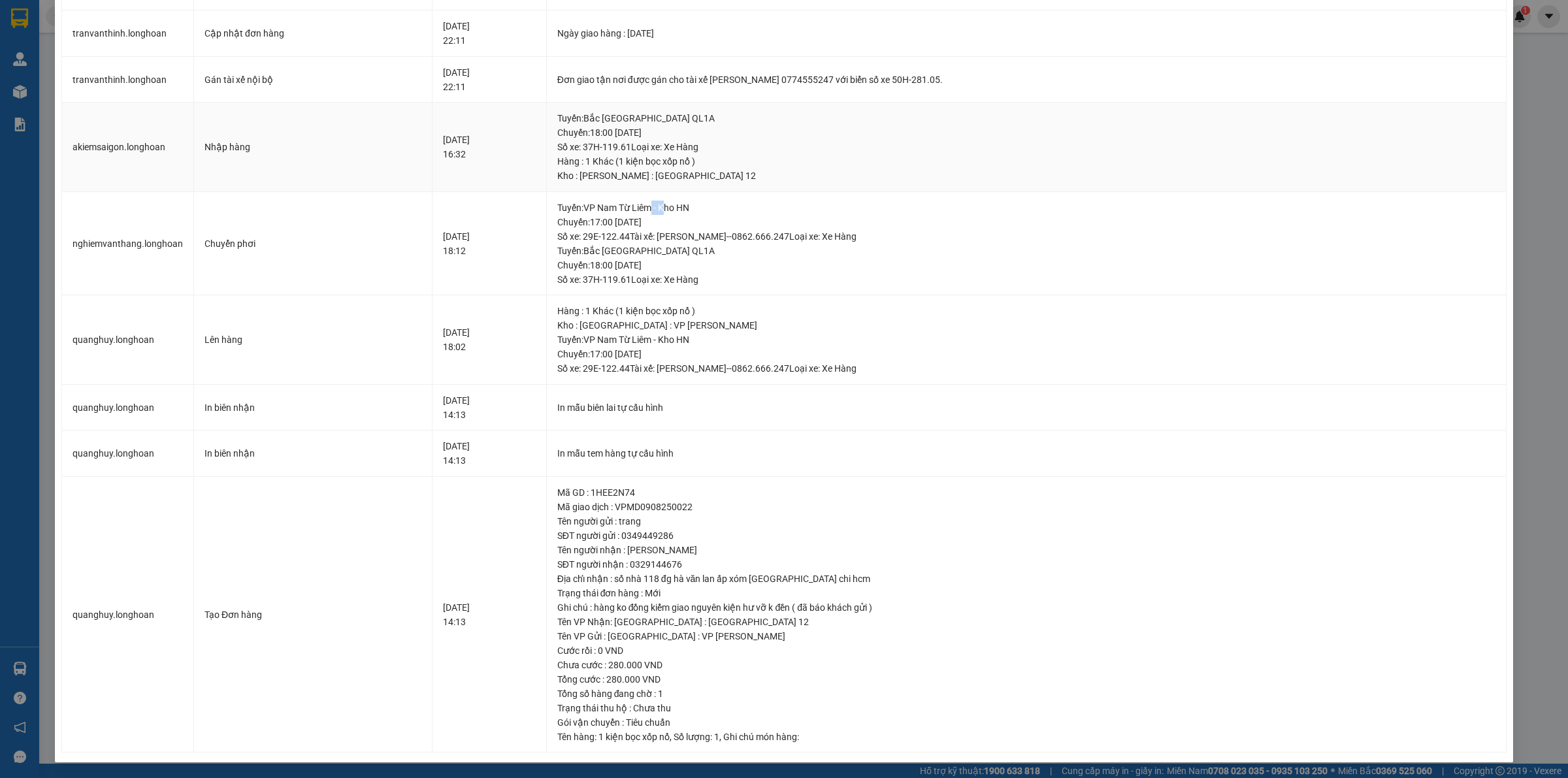
click at [696, 132] on div "Tuyến : [GEOGRAPHIC_DATA] QL1A Chuyến: 18:00 [DATE] Số xe: 37H-119.61 Loại xe: …" at bounding box center [1026, 133] width 938 height 43
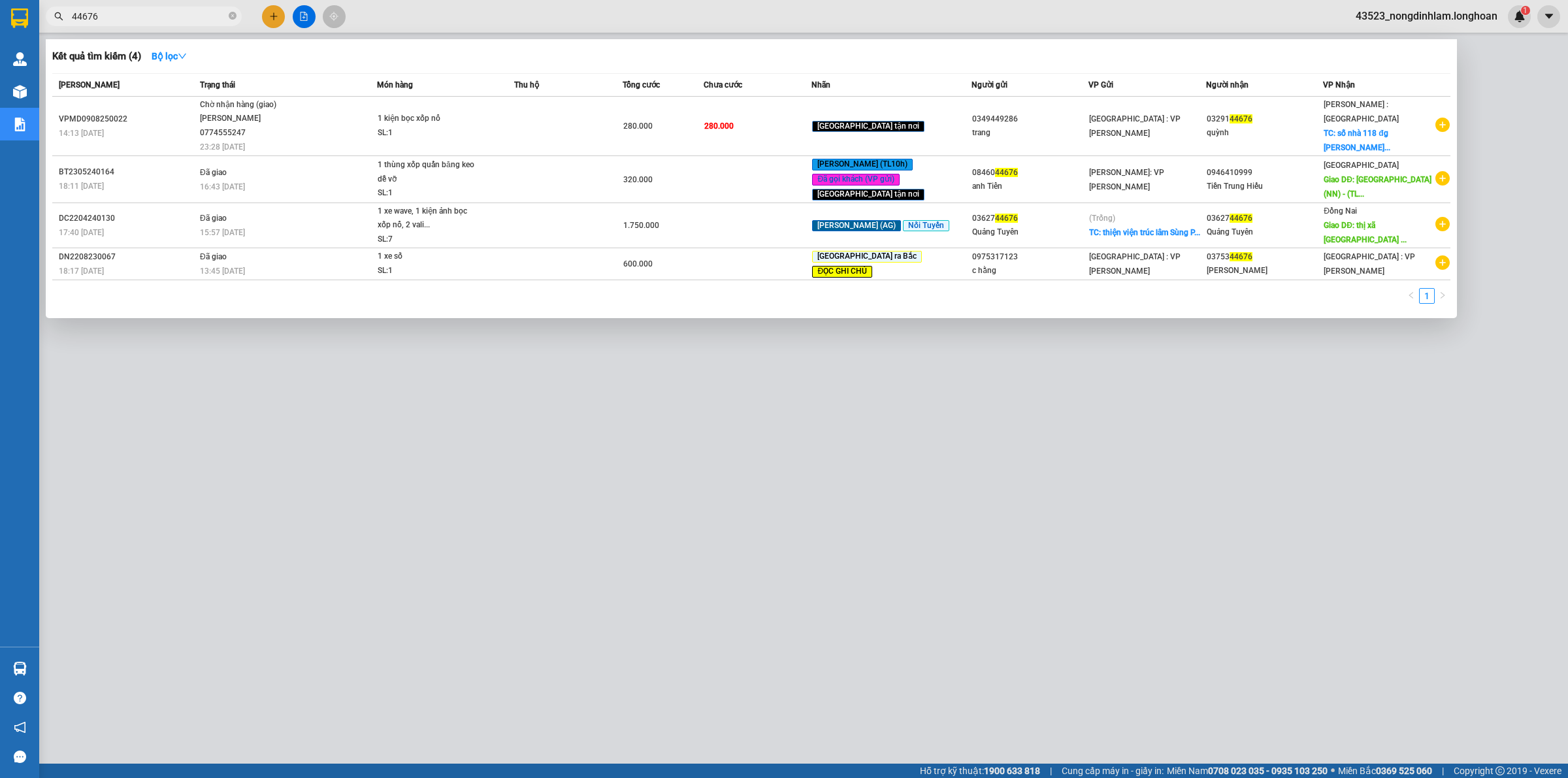
click at [147, 18] on input "44676" at bounding box center [148, 16] width 154 height 14
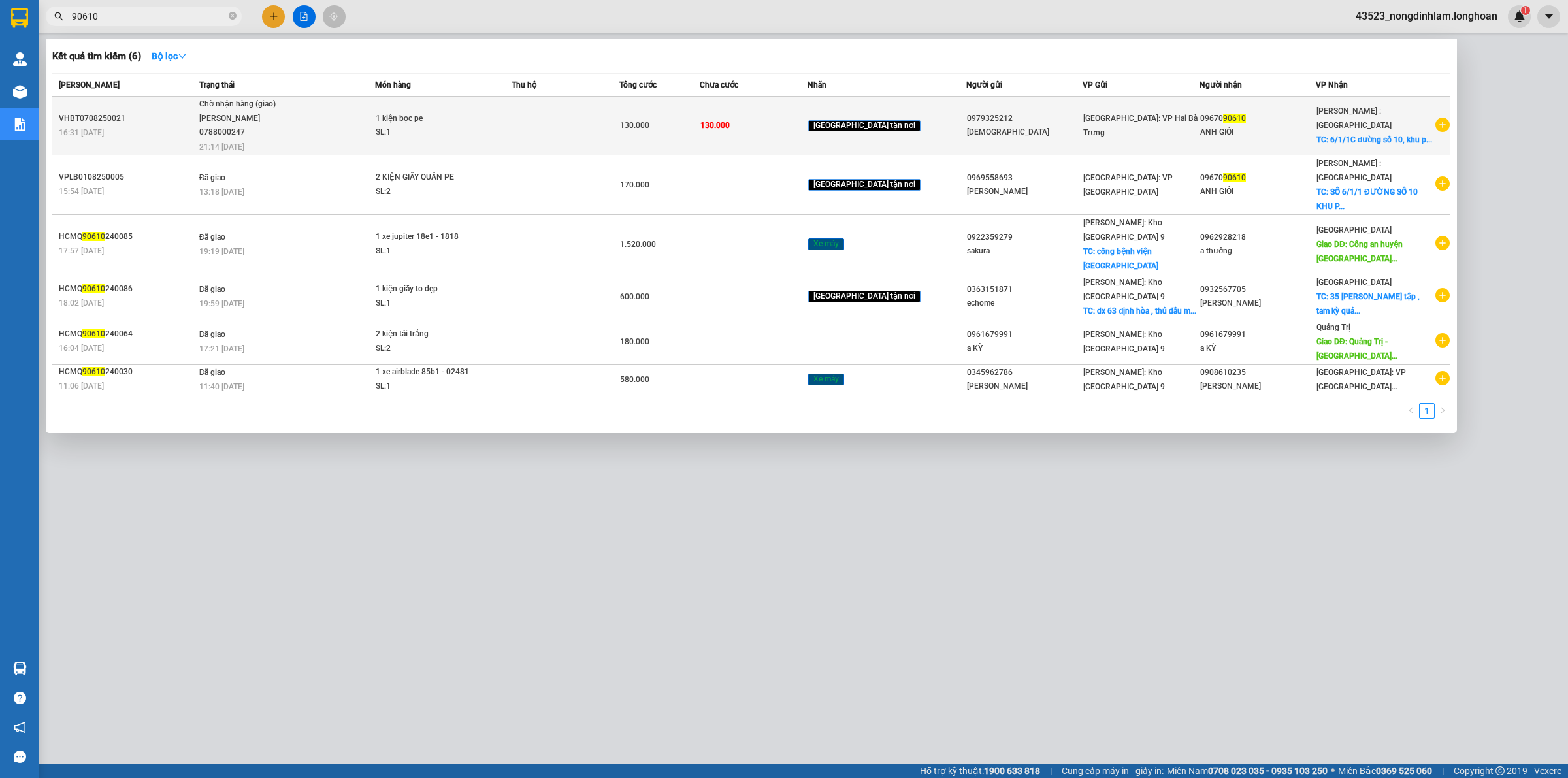
type input "90610"
click at [375, 136] on span "Chờ nhận hàng (giao) [PERSON_NAME] 0788000247 21:14 [DATE]" at bounding box center [287, 125] width 176 height 54
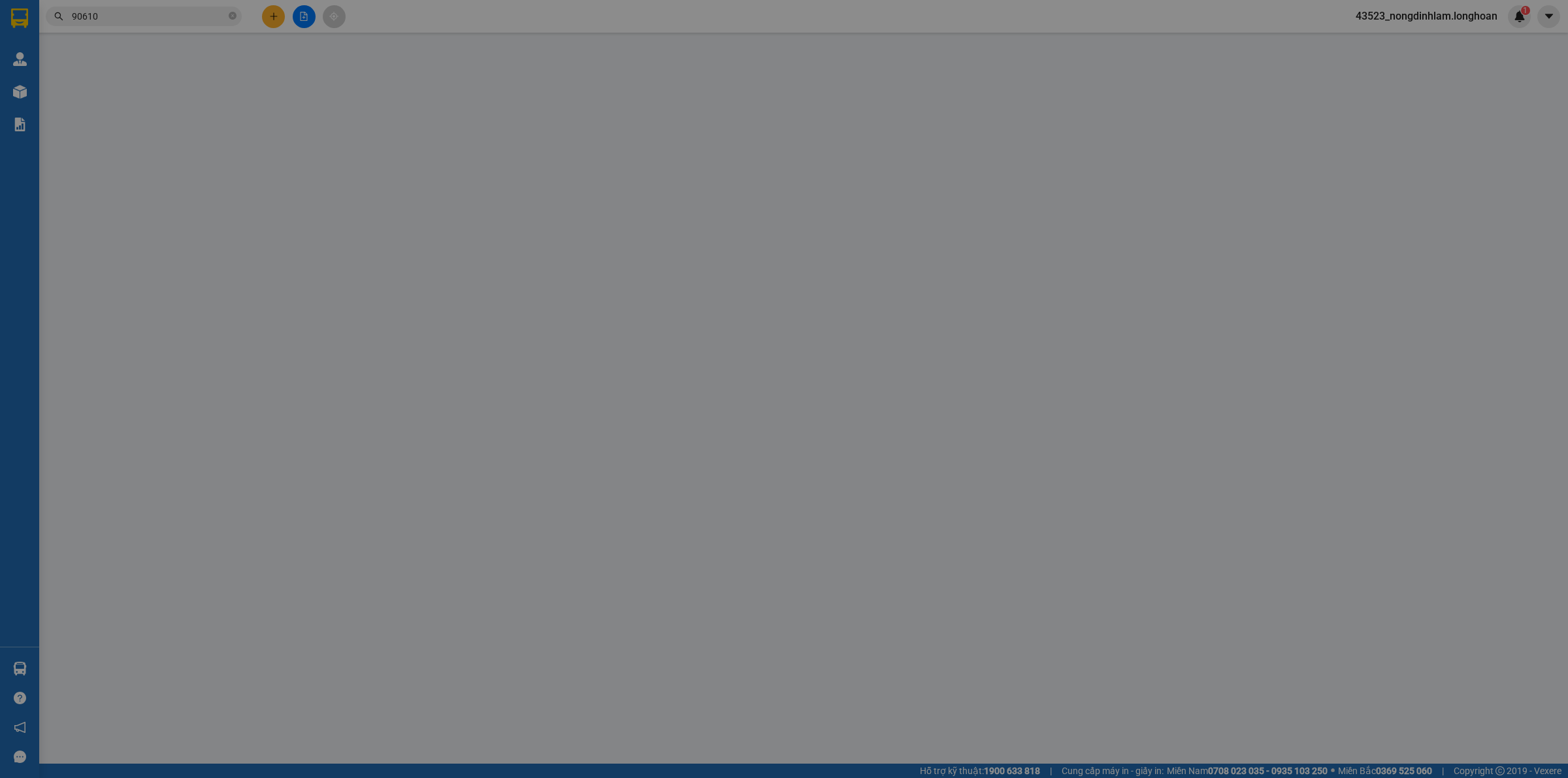
type input "0979325212"
type input "[DEMOGRAPHIC_DATA]"
type input "0967090610"
type input "ANH GIỎI"
checkbox input "true"
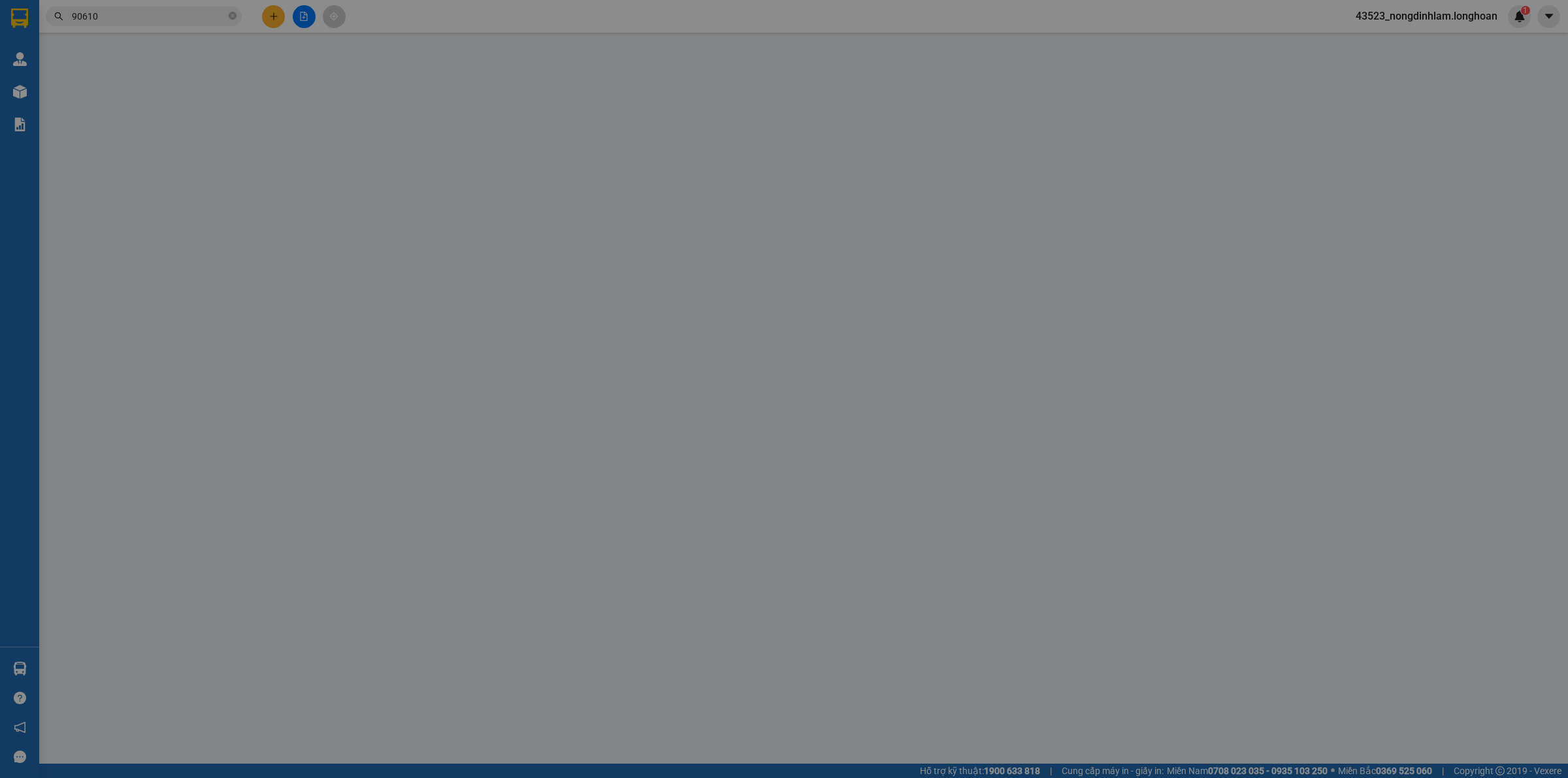
type input "6/1/1C đường số 10, [GEOGRAPHIC_DATA], [GEOGRAPHIC_DATA], [GEOGRAPHIC_DATA]"
type input "KHÁCH ĐỔI ĐỊA CHỈ, HÀNG VÀO NHỚ IN LẠI PHIẾU"
type input "130.000"
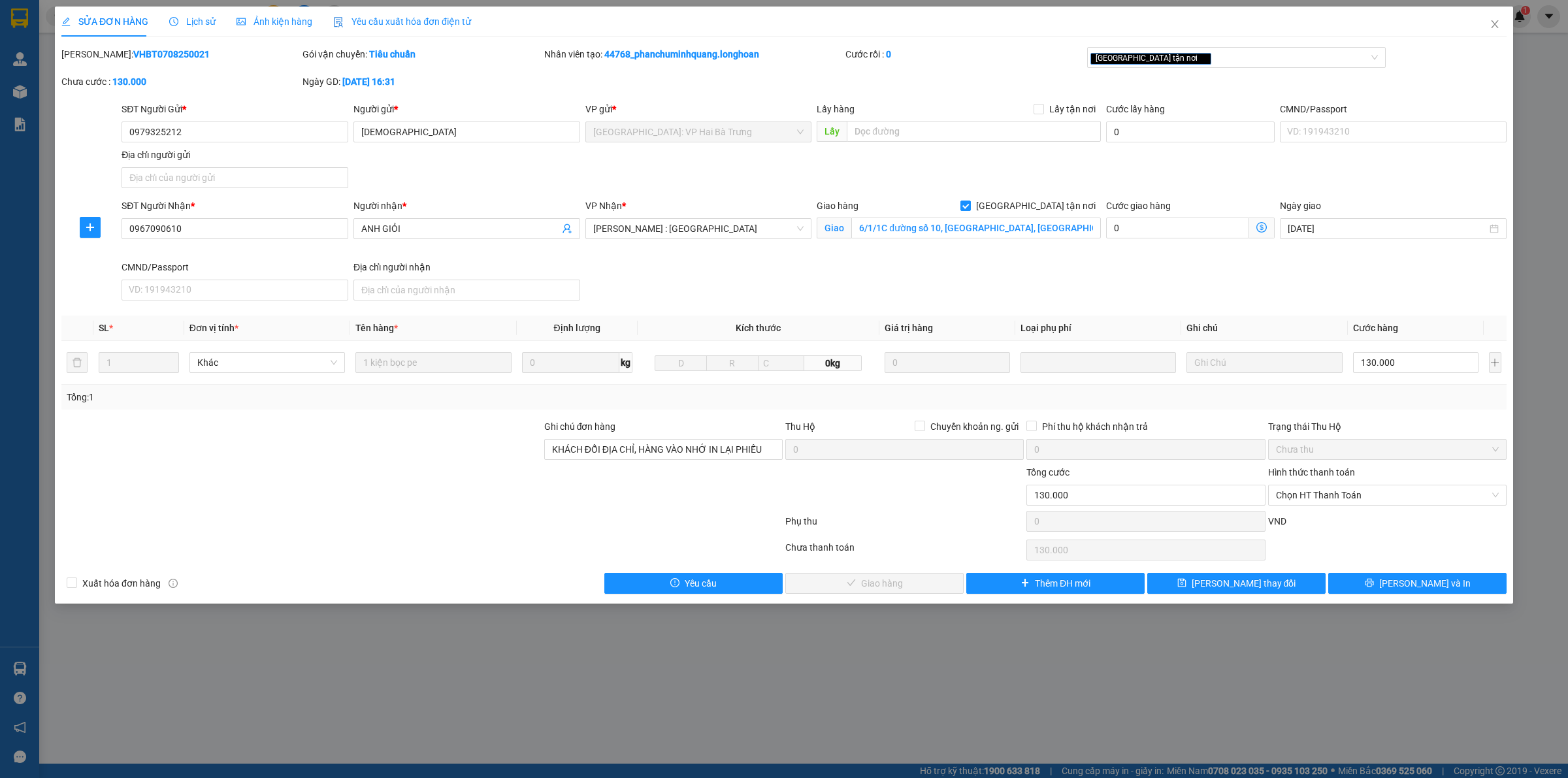
click at [188, 27] on span "Lịch sử" at bounding box center [193, 21] width 46 height 10
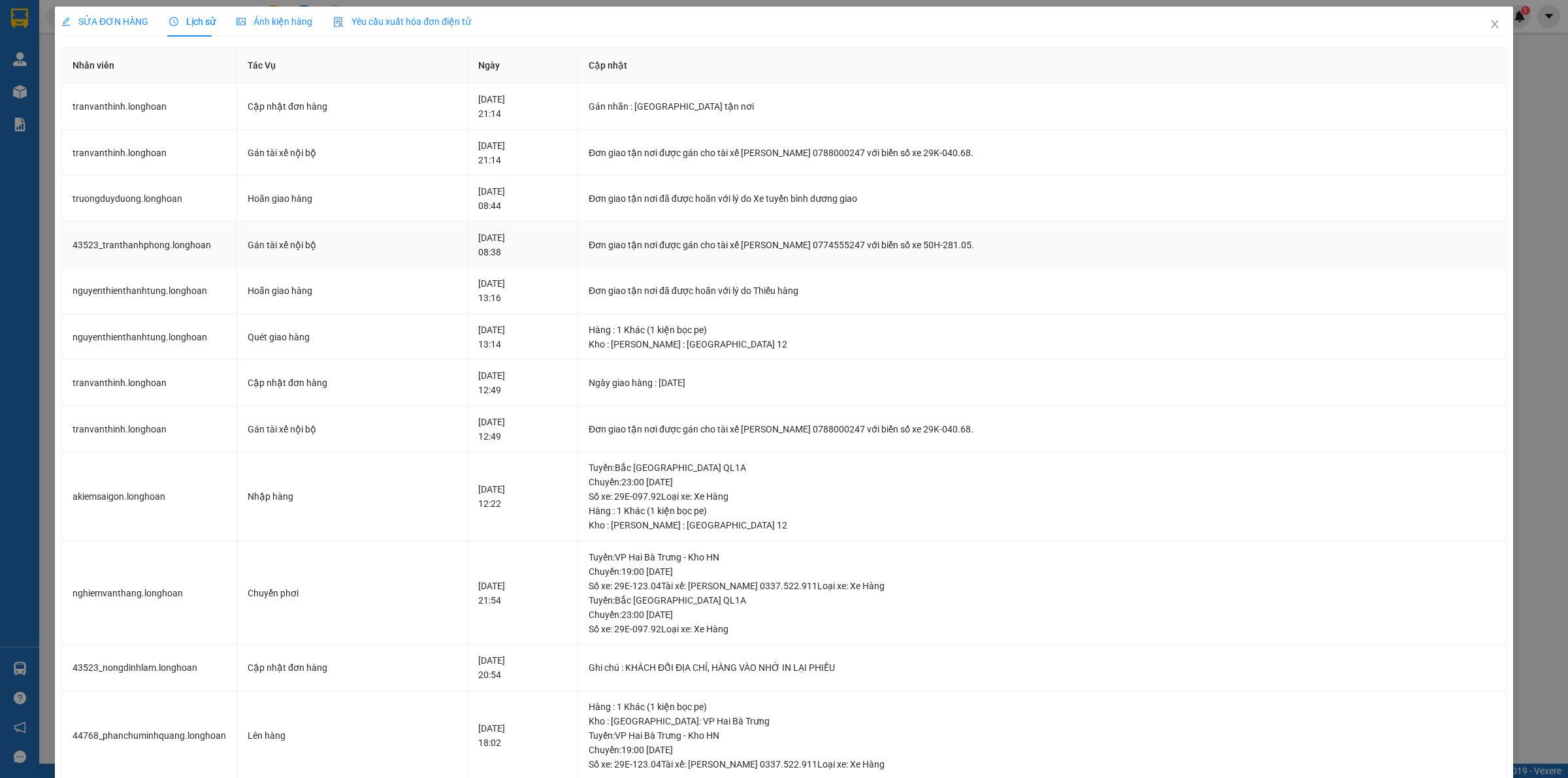
click at [753, 250] on div "Đơn giao tận nơi được gán cho tài xế [PERSON_NAME] 0774555247 với biển số xe 50…" at bounding box center [1042, 245] width 907 height 14
drag, startPoint x: 753, startPoint y: 250, endPoint x: 885, endPoint y: 250, distance: 132.0
click at [885, 250] on div "Đơn giao tận nơi được gán cho tài xế [PERSON_NAME] 0774555247 với biển số xe 50…" at bounding box center [1042, 245] width 907 height 14
drag, startPoint x: 645, startPoint y: 206, endPoint x: 778, endPoint y: 201, distance: 133.1
click at [778, 201] on td "Đơn giao tận nơi đã được hoãn với lý do Xe tuyến bình dương giao" at bounding box center [1042, 199] width 928 height 46
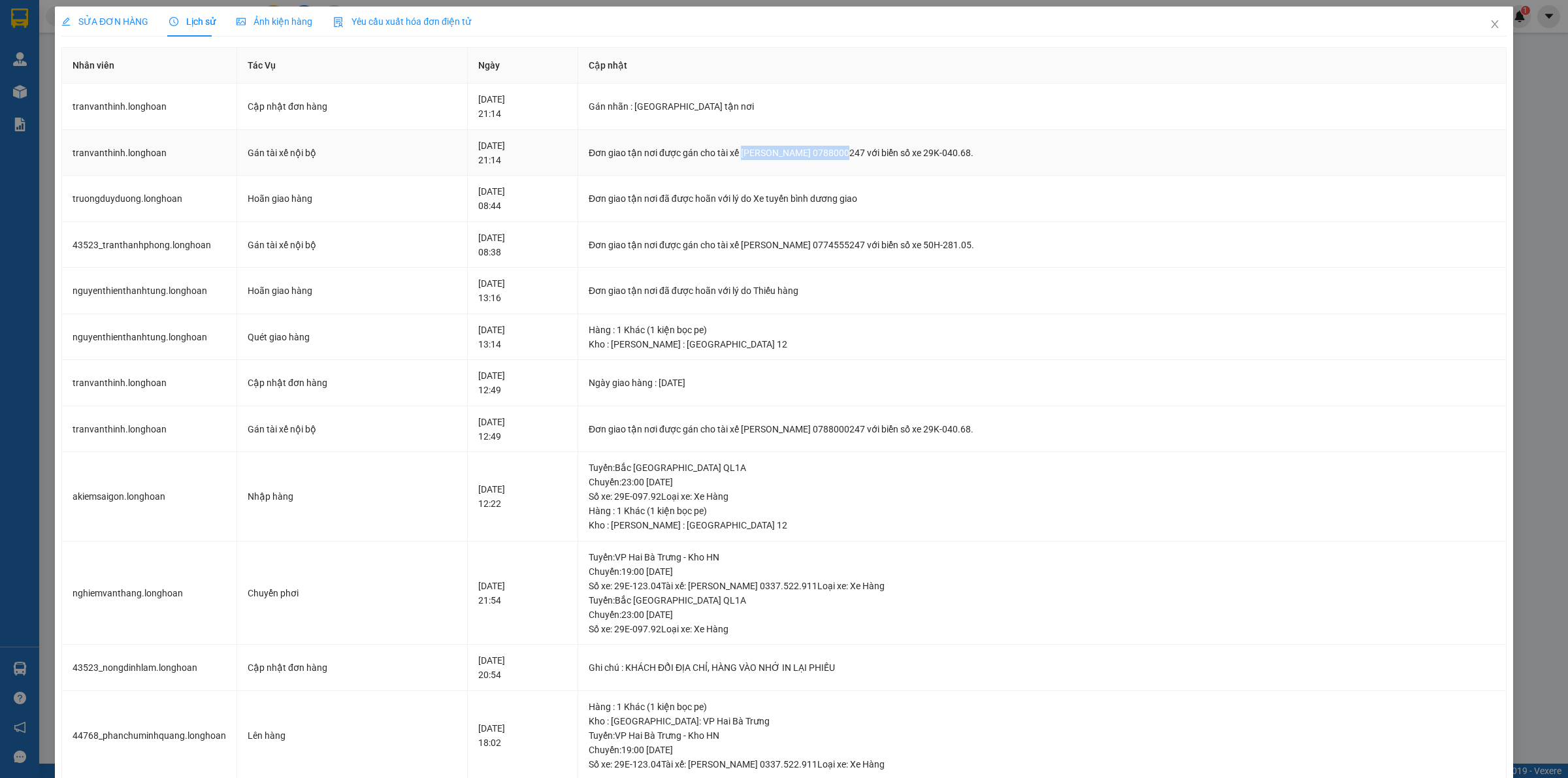
drag, startPoint x: 736, startPoint y: 150, endPoint x: 848, endPoint y: 152, distance: 112.0
click at [848, 152] on div "Đơn giao tận nơi được gán cho tài xế [PERSON_NAME] 0788000247 với biển số xe 29…" at bounding box center [1042, 152] width 907 height 14
click at [1487, 30] on span "Close" at bounding box center [1495, 25] width 37 height 37
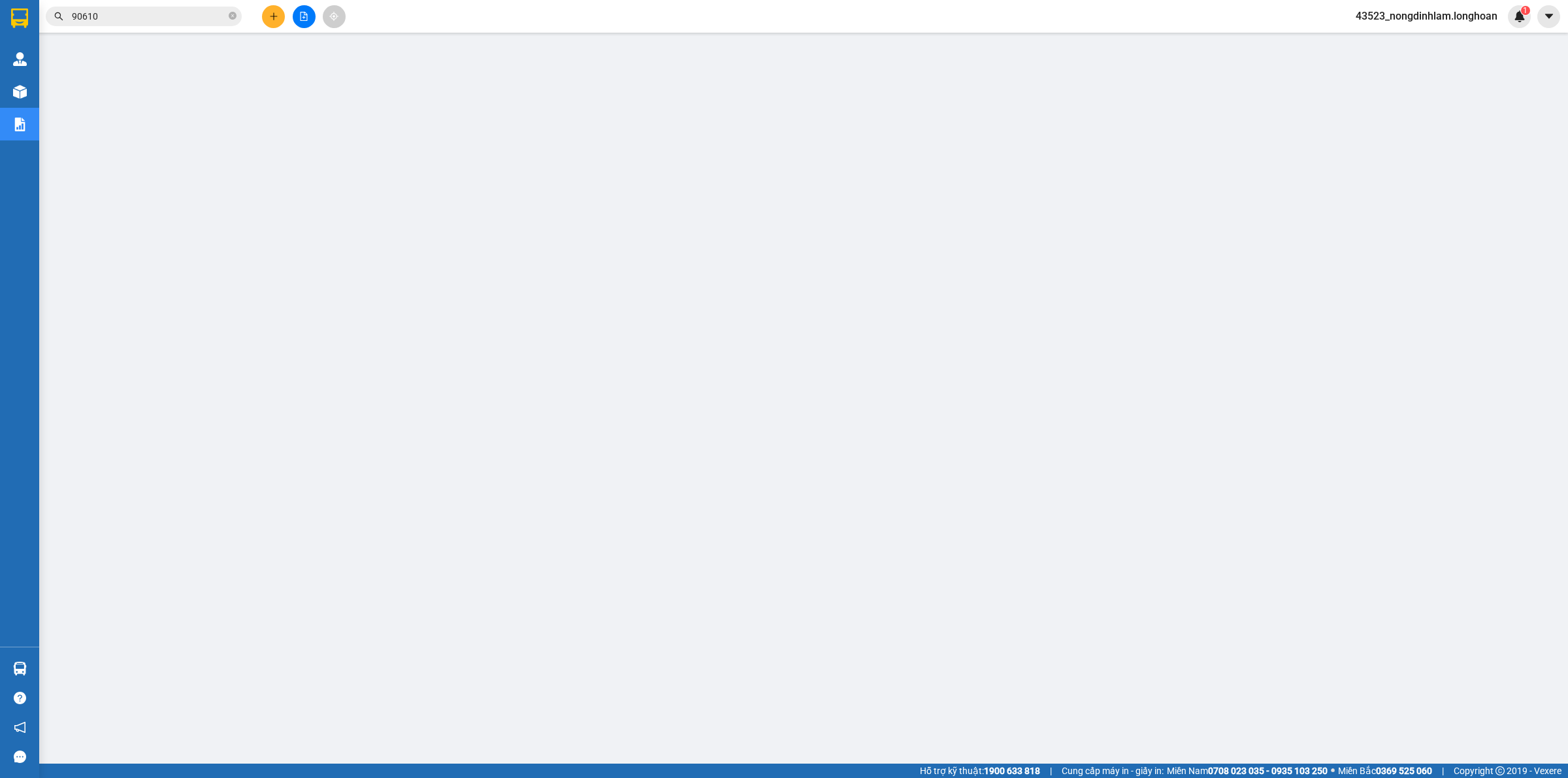
click at [176, 20] on input "90610" at bounding box center [148, 16] width 154 height 14
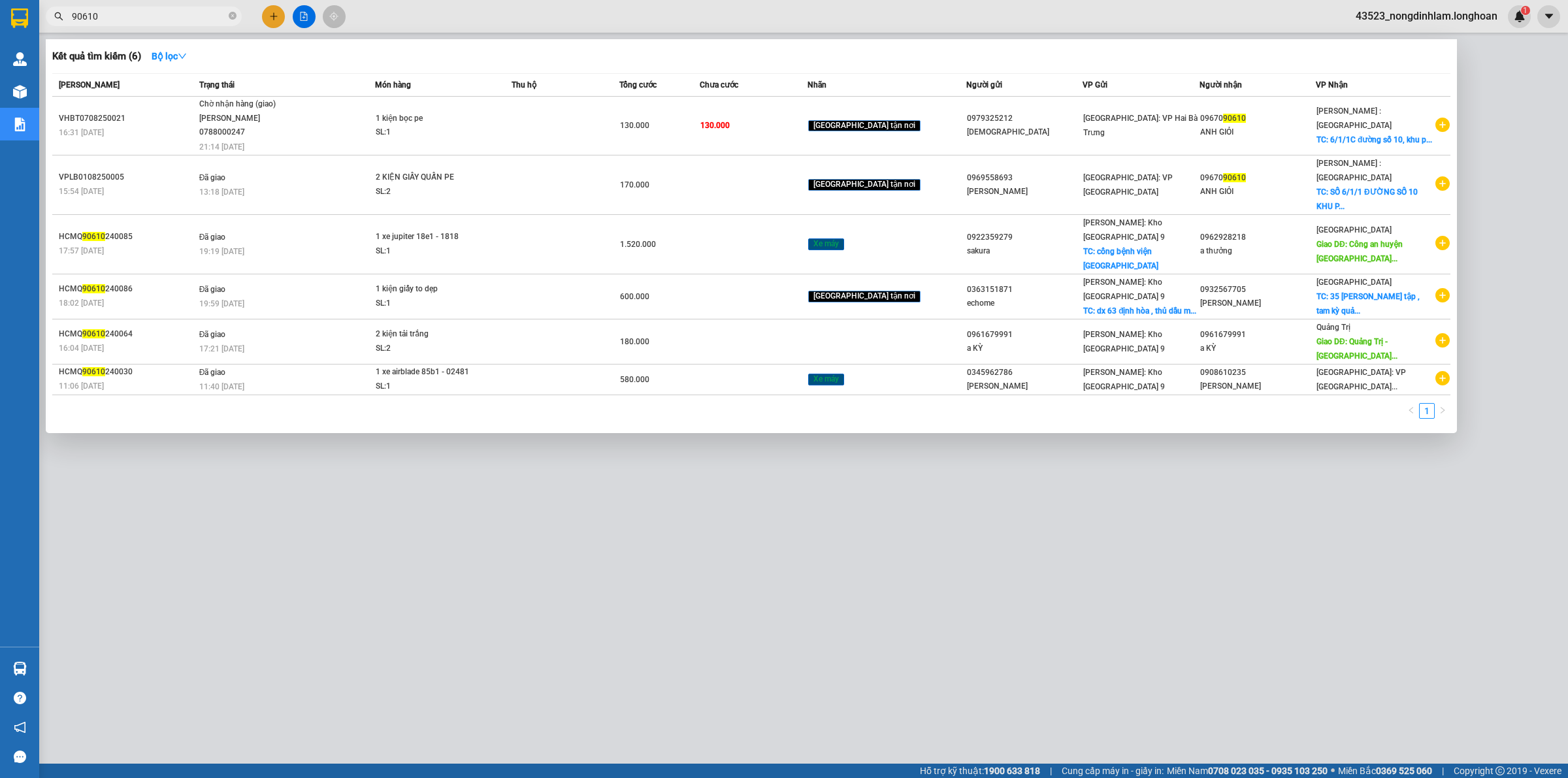
click at [176, 20] on input "90610" at bounding box center [148, 16] width 154 height 14
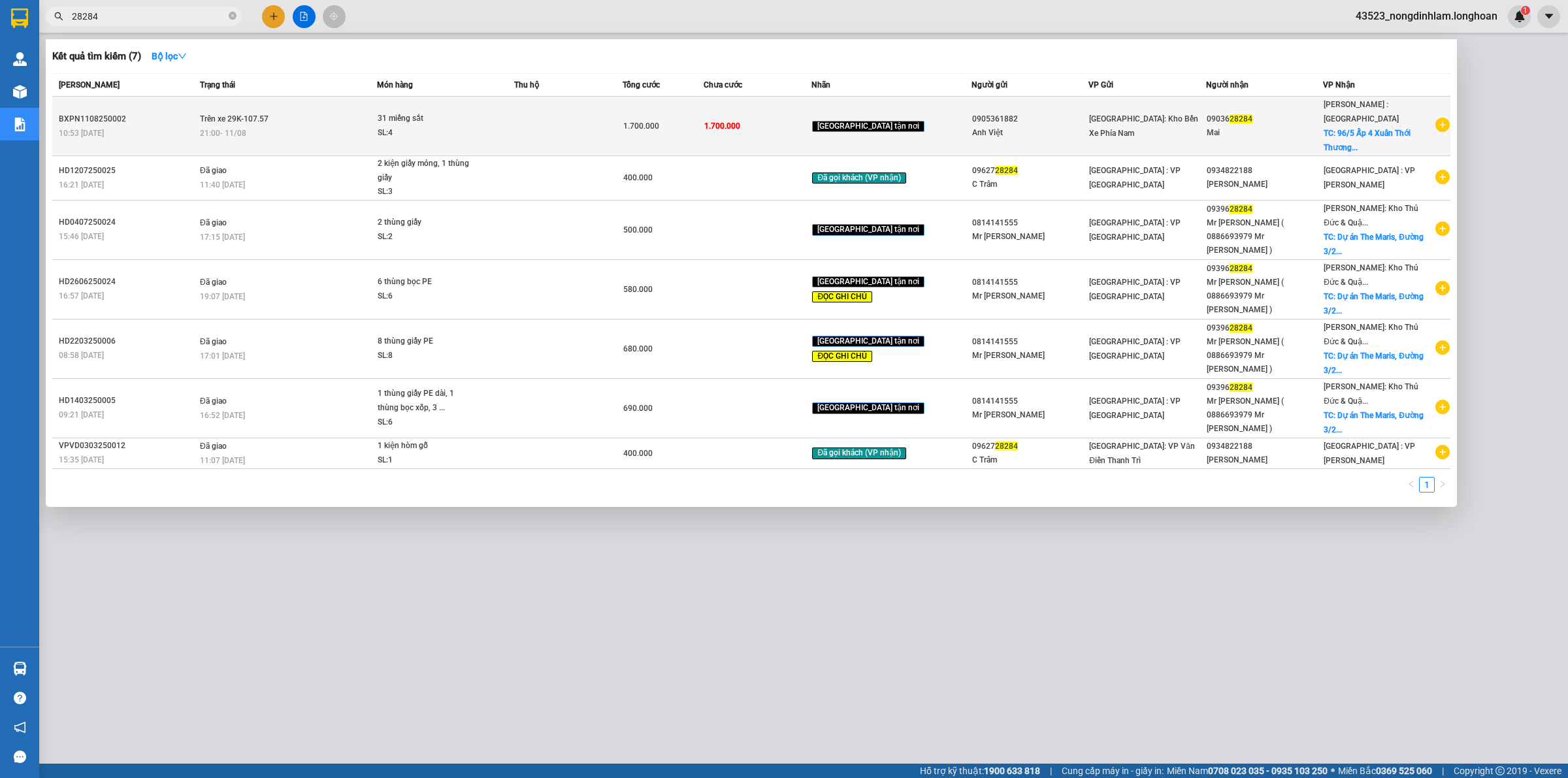
type input "28284"
click at [222, 99] on td "Trên xe 29K-107.57 21:00 [DATE]" at bounding box center [287, 127] width 180 height 60
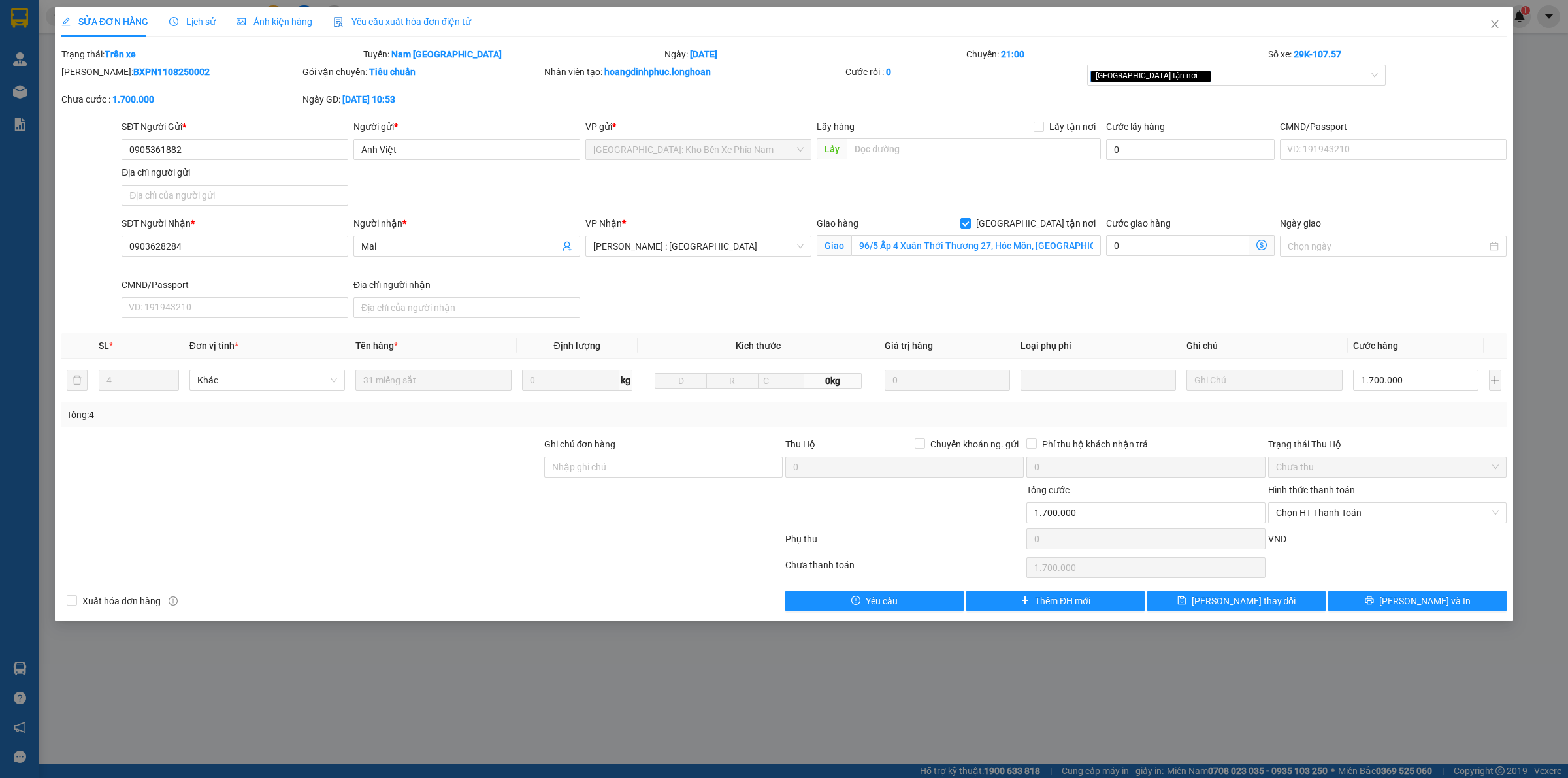
click at [190, 20] on span "Lịch sử" at bounding box center [193, 21] width 46 height 10
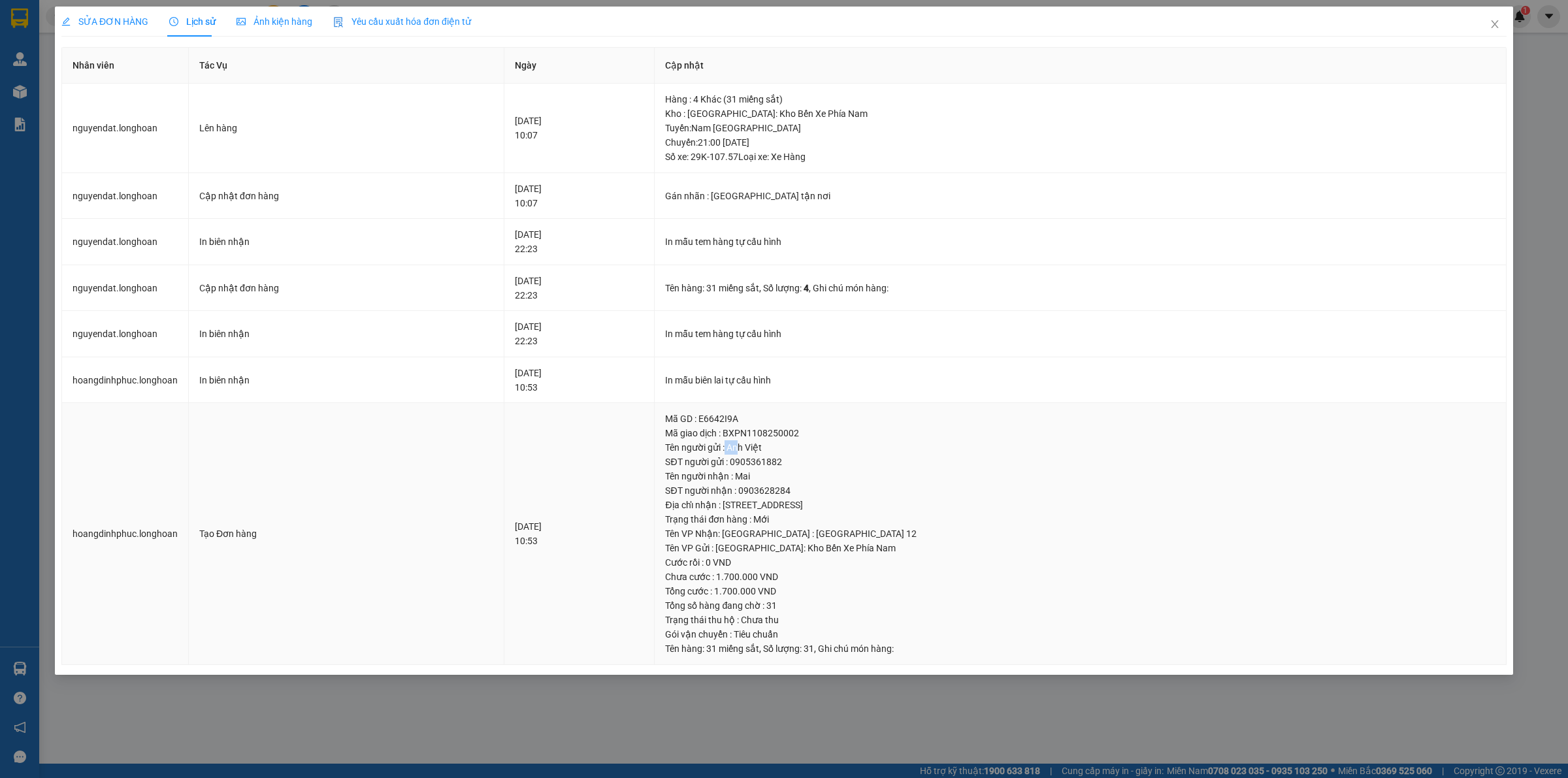
drag, startPoint x: 745, startPoint y: 455, endPoint x: 761, endPoint y: 453, distance: 16.1
click at [761, 453] on div "Tên người gửi : Anh Việt" at bounding box center [1080, 447] width 830 height 14
drag, startPoint x: 792, startPoint y: 508, endPoint x: 827, endPoint y: 508, distance: 35.0
click at [827, 508] on div "Địa chỉ nhận : [STREET_ADDRESS]" at bounding box center [1080, 504] width 830 height 14
drag, startPoint x: 797, startPoint y: 535, endPoint x: 851, endPoint y: 539, distance: 54.1
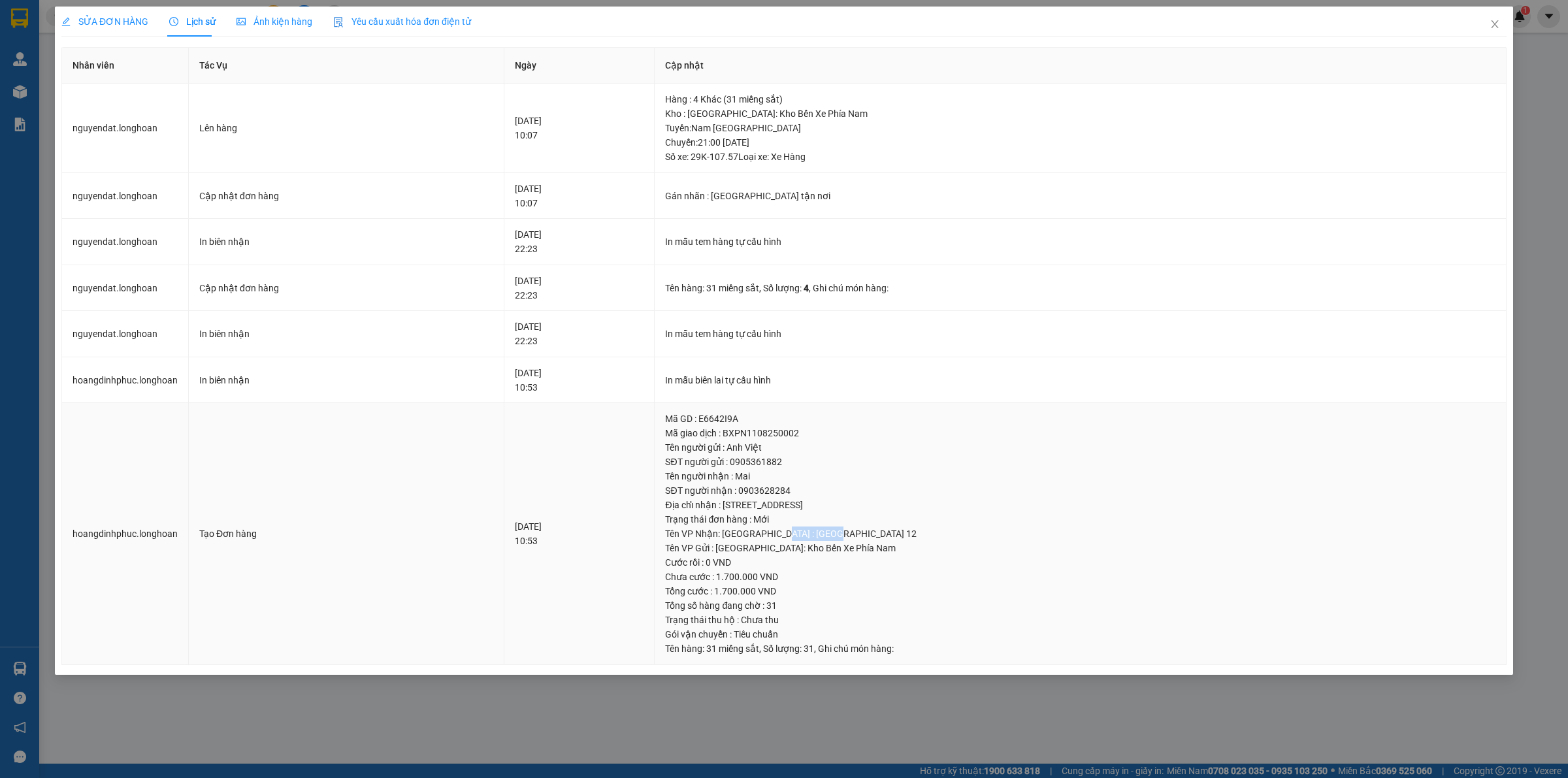
click at [851, 539] on div "Tên VP Nhận: [GEOGRAPHIC_DATA] : [GEOGRAPHIC_DATA] 12" at bounding box center [1080, 533] width 830 height 14
click at [753, 536] on div "Tên VP Nhận: [GEOGRAPHIC_DATA] : [GEOGRAPHIC_DATA] 12" at bounding box center [1080, 533] width 830 height 14
drag, startPoint x: 769, startPoint y: 548, endPoint x: 746, endPoint y: 539, distance: 24.7
click at [746, 539] on td "Mã GD : E6642I9A Mã giao dịch : BXPN1108250002 Tên người gửi : Anh Việt SĐT ngư…" at bounding box center [1081, 534] width 852 height 262
click at [781, 548] on div "Tên VP Gửi : [GEOGRAPHIC_DATA]: Kho Bến Xe Phía Nam" at bounding box center [1080, 548] width 830 height 14
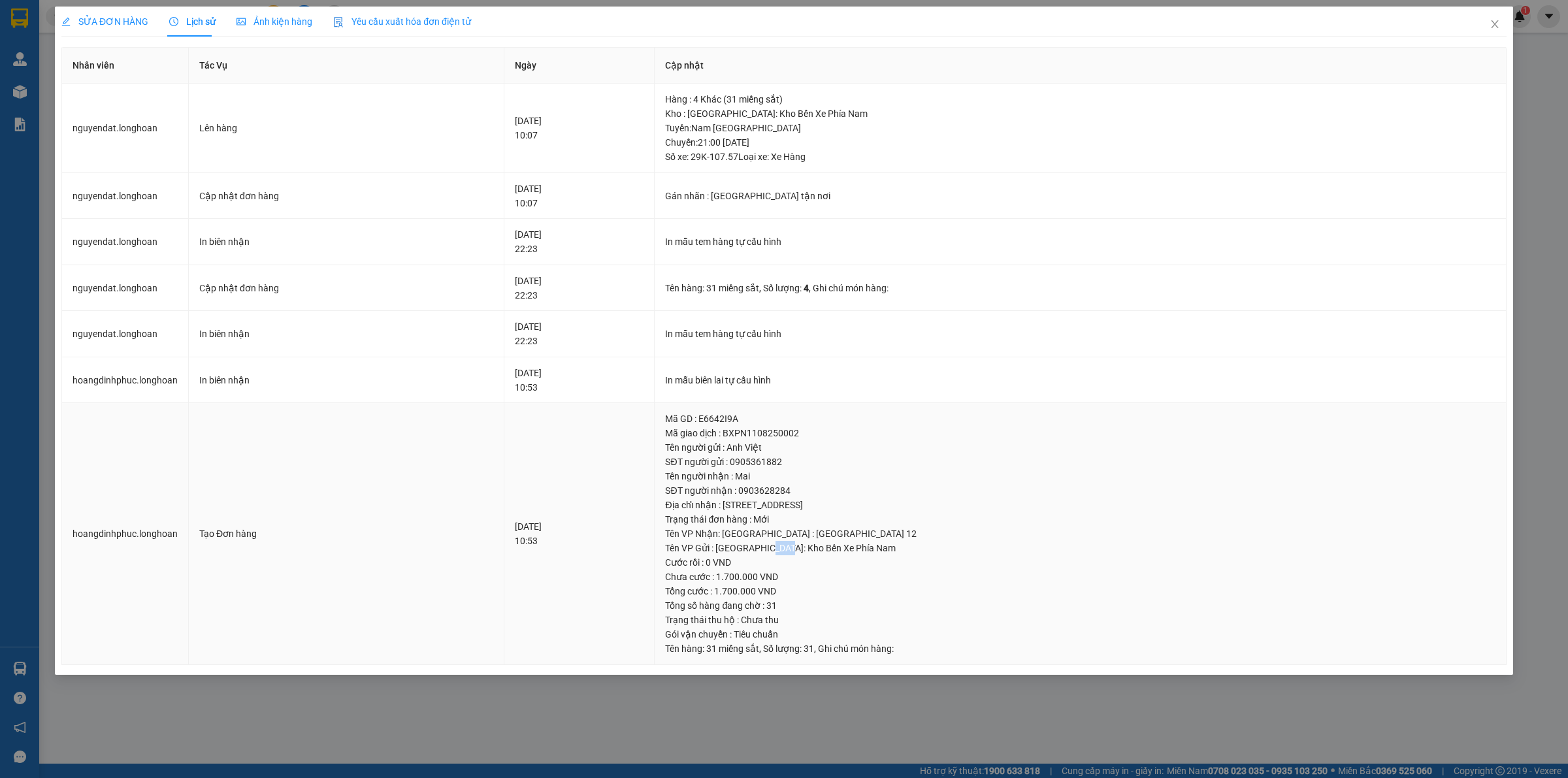
click at [782, 548] on div "Tên VP Gửi : [GEOGRAPHIC_DATA]: Kho Bến Xe Phía Nam" at bounding box center [1080, 548] width 830 height 14
click at [752, 389] on td "In mẫu biên lai tự cấu hình" at bounding box center [1081, 380] width 852 height 46
drag, startPoint x: 813, startPoint y: 119, endPoint x: 831, endPoint y: 118, distance: 18.0
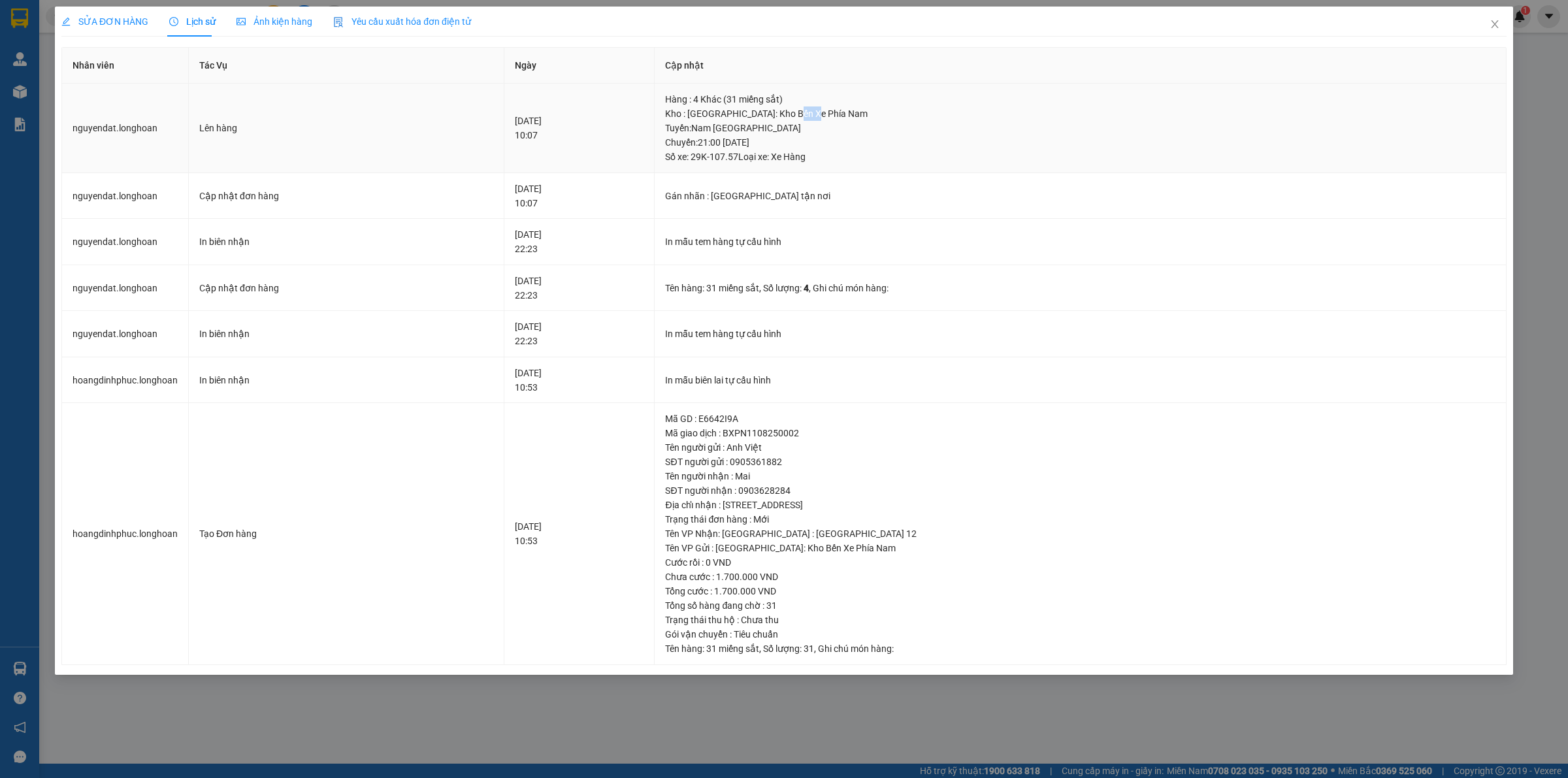
click at [831, 118] on div "Kho : [GEOGRAPHIC_DATA]: Kho Bến Xe Phía Nam" at bounding box center [1080, 113] width 830 height 14
drag, startPoint x: 727, startPoint y: 129, endPoint x: 808, endPoint y: 152, distance: 84.2
click at [808, 152] on div "Tuyến : Nam Trung Bắc QL1A Chuyến: 21:00 [DATE] Số xe: 29K-107.57 Loại xe: Xe H…" at bounding box center [1080, 142] width 830 height 43
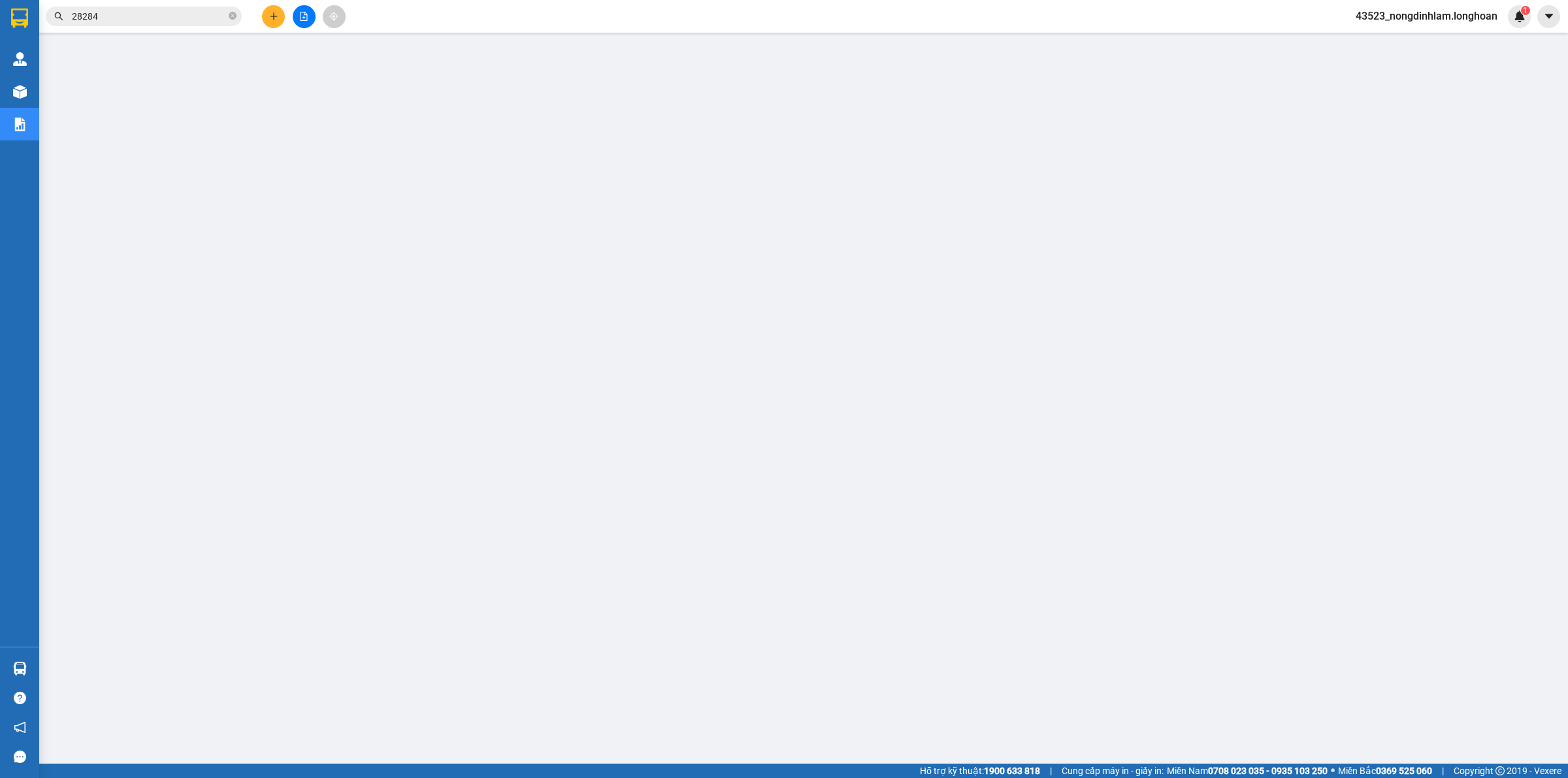
click at [172, 9] on input "28284" at bounding box center [148, 16] width 154 height 14
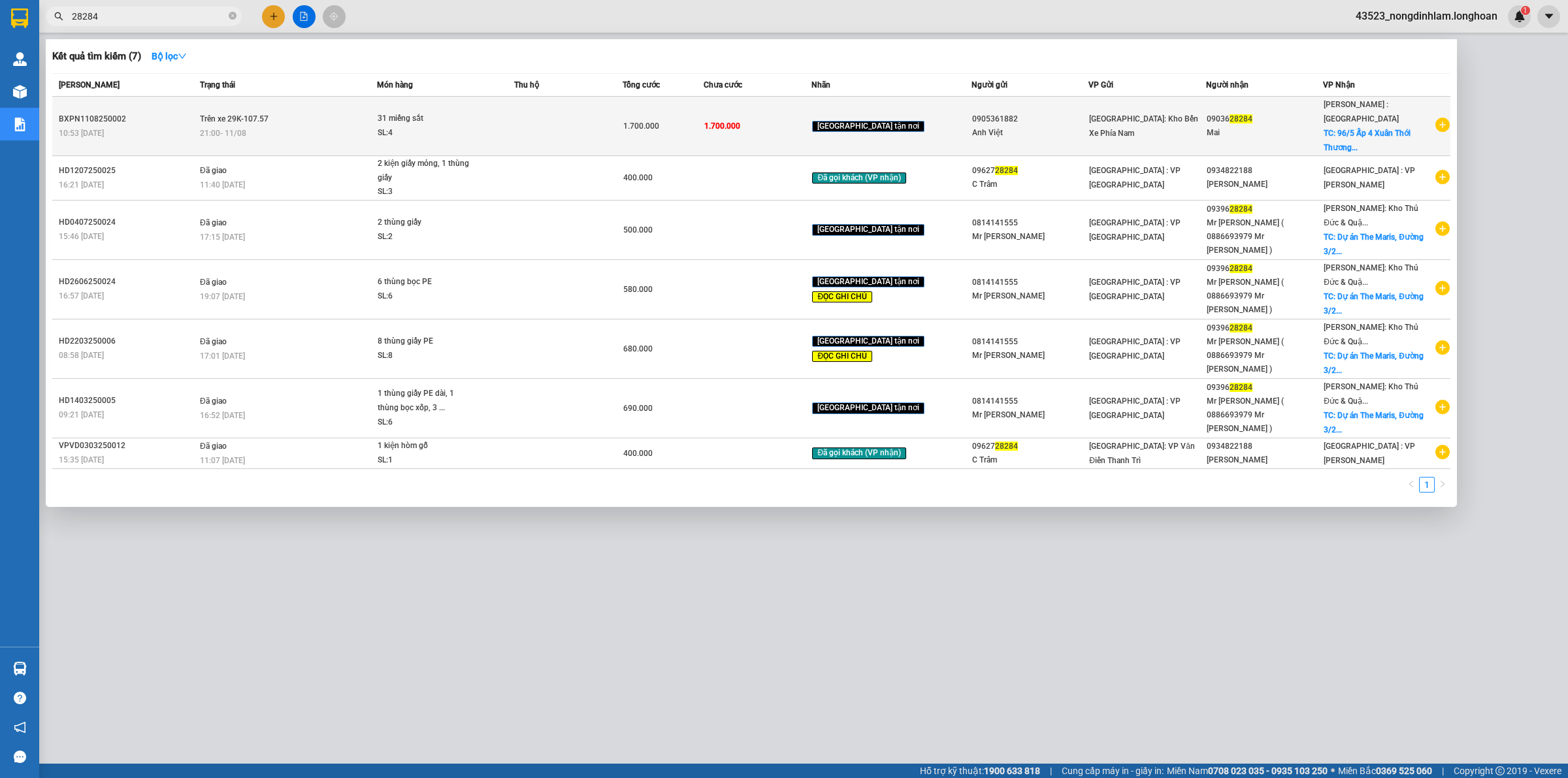
click at [271, 113] on td "Trên xe 29K-107.57 21:00 [DATE]" at bounding box center [287, 127] width 180 height 60
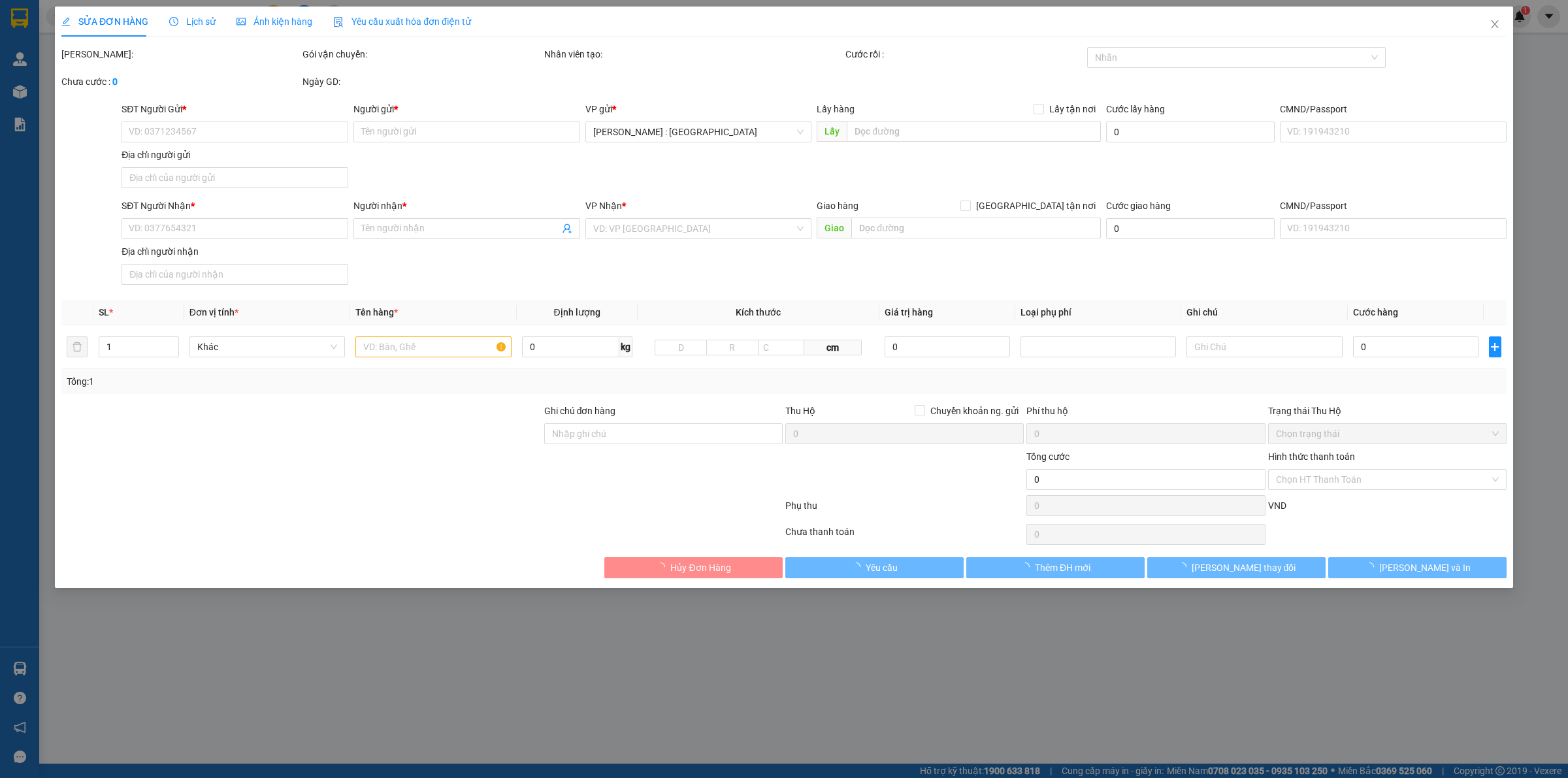
type input "0905361882"
type input "Anh Việt"
type input "0903628284"
type input "Mai"
checkbox input "true"
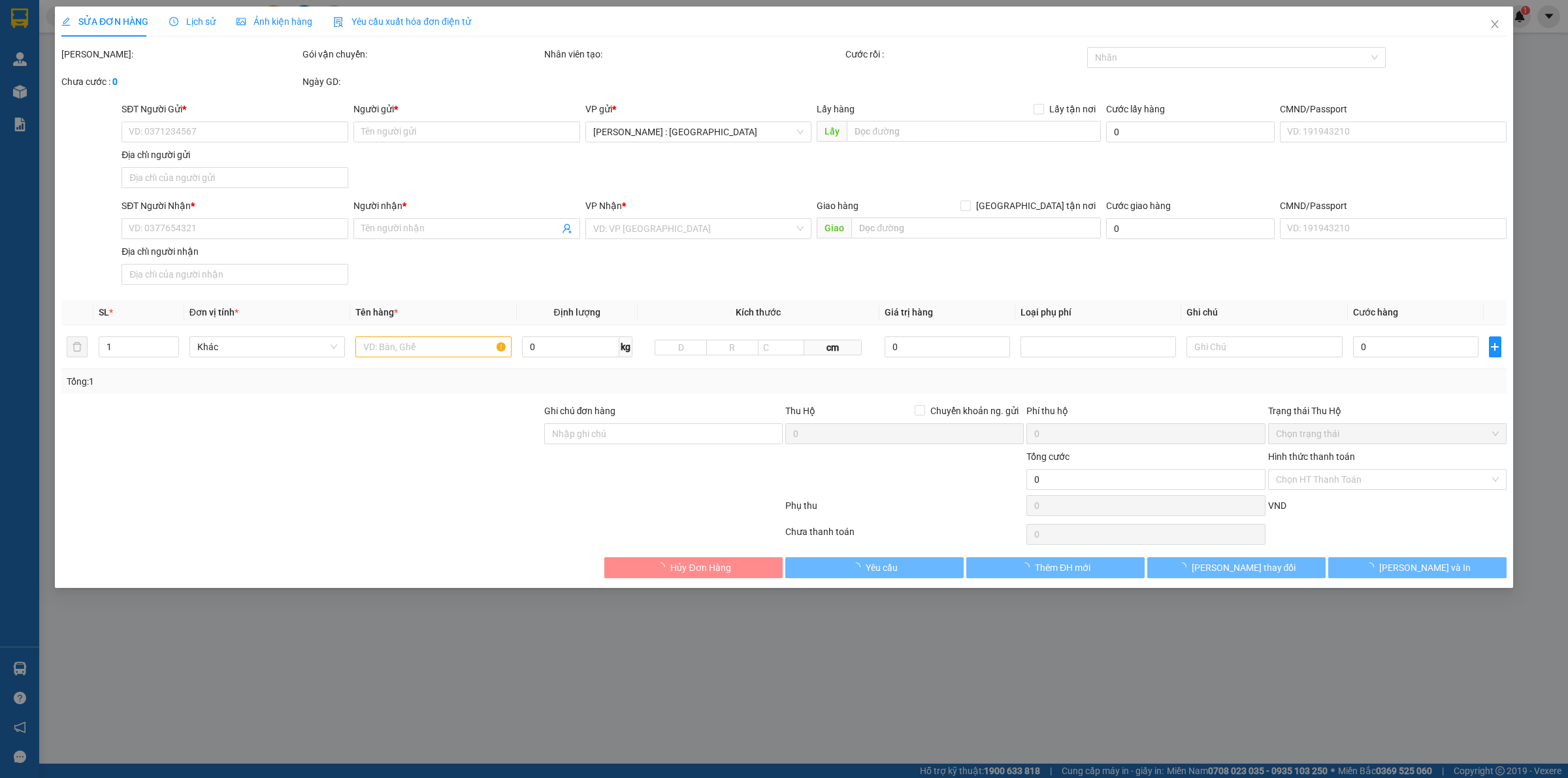
type input "96/5 Ấp 4 Xuân Thới Thương 27, Hóc Môn, [GEOGRAPHIC_DATA]"
type input "1.700.000"
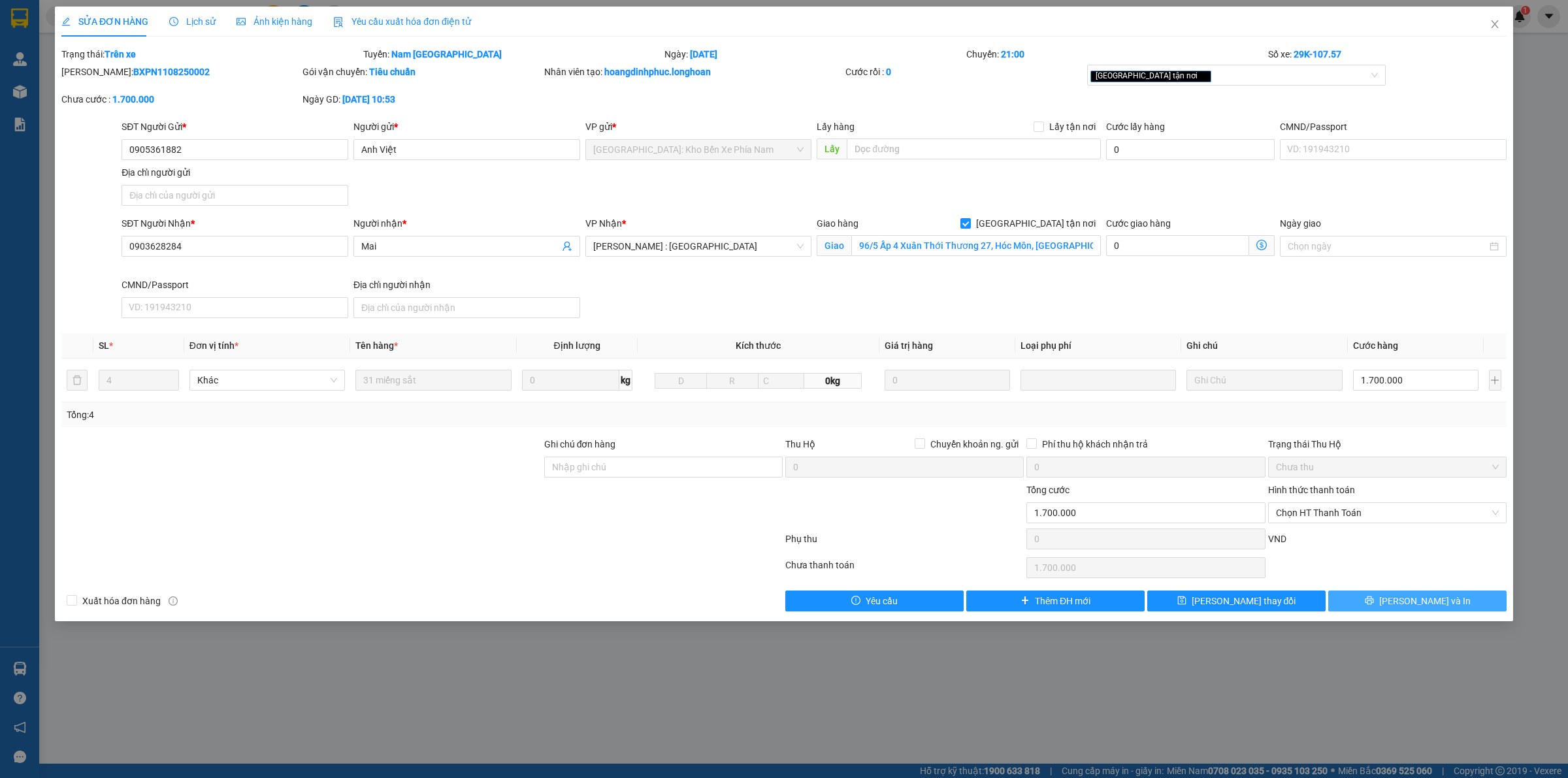
drag, startPoint x: 1393, startPoint y: 605, endPoint x: 1387, endPoint y: 598, distance: 9.2
click at [1374, 604] on icon "printer" at bounding box center [1369, 600] width 9 height 9
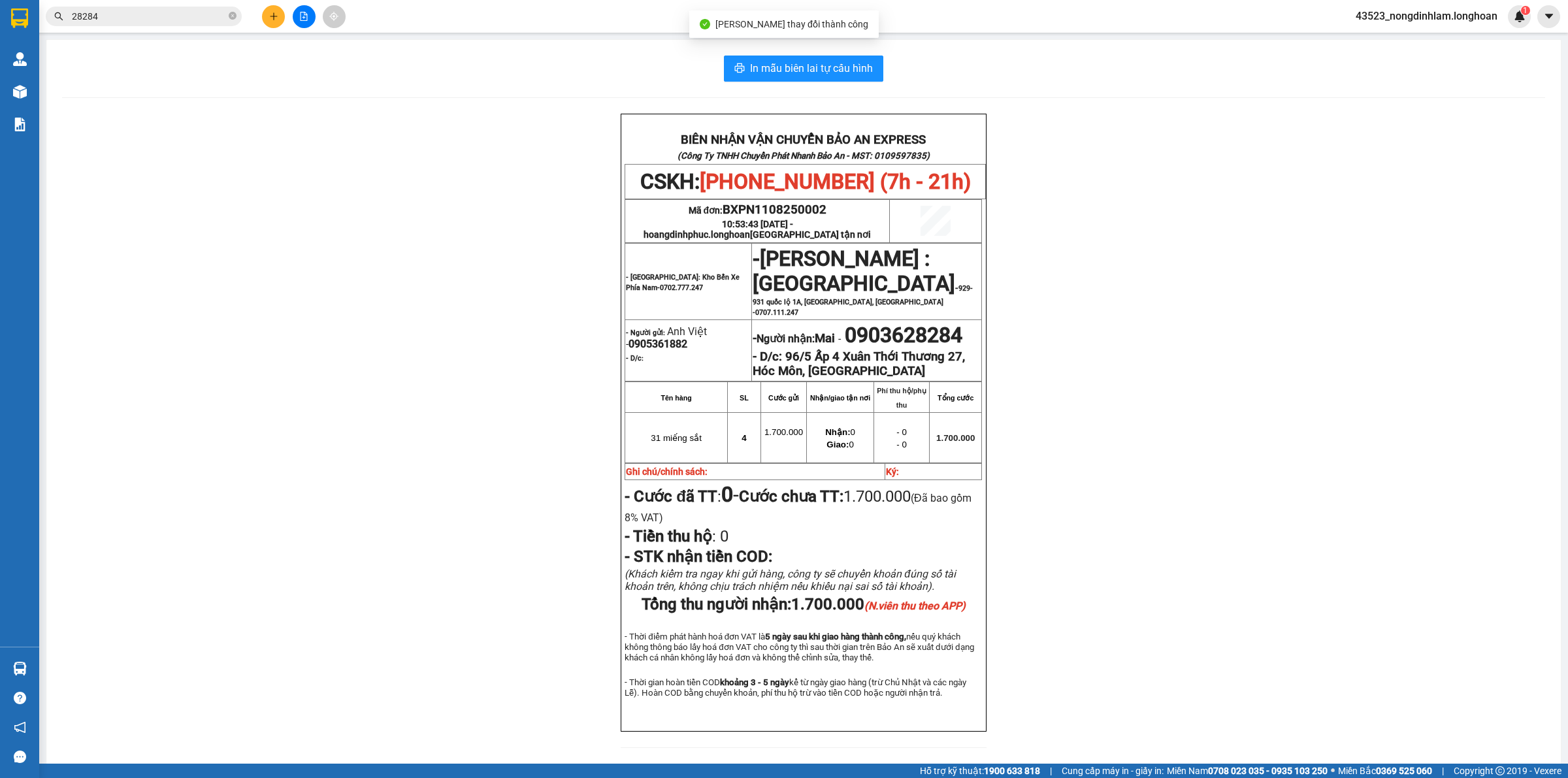
scroll to position [65, 0]
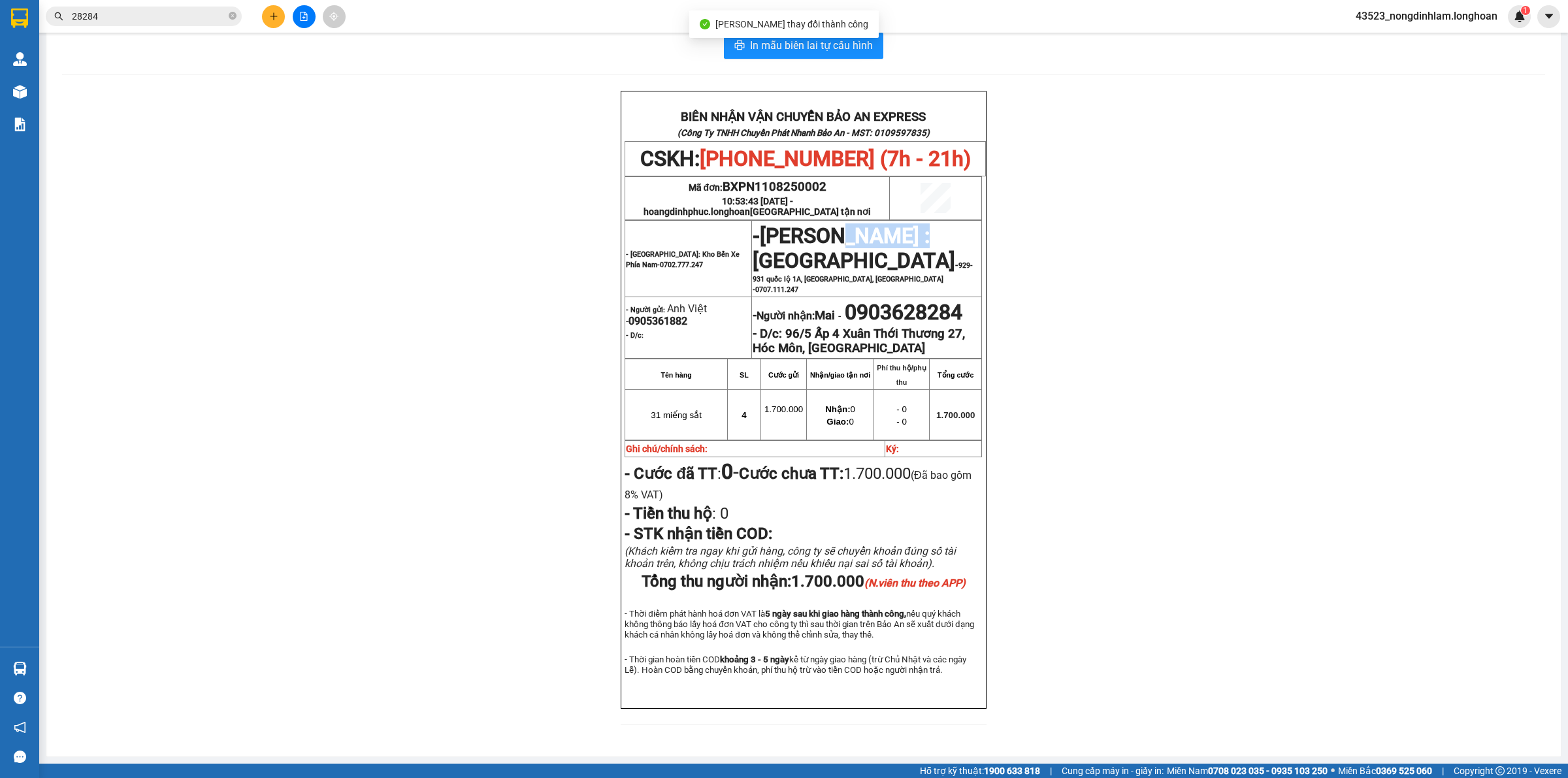
drag, startPoint x: 903, startPoint y: 192, endPoint x: 913, endPoint y: 192, distance: 10.0
click at [913, 224] on span "[PERSON_NAME] : [GEOGRAPHIC_DATA]" at bounding box center [853, 248] width 203 height 49
click at [912, 224] on span "[PERSON_NAME] : [GEOGRAPHIC_DATA]" at bounding box center [853, 248] width 203 height 49
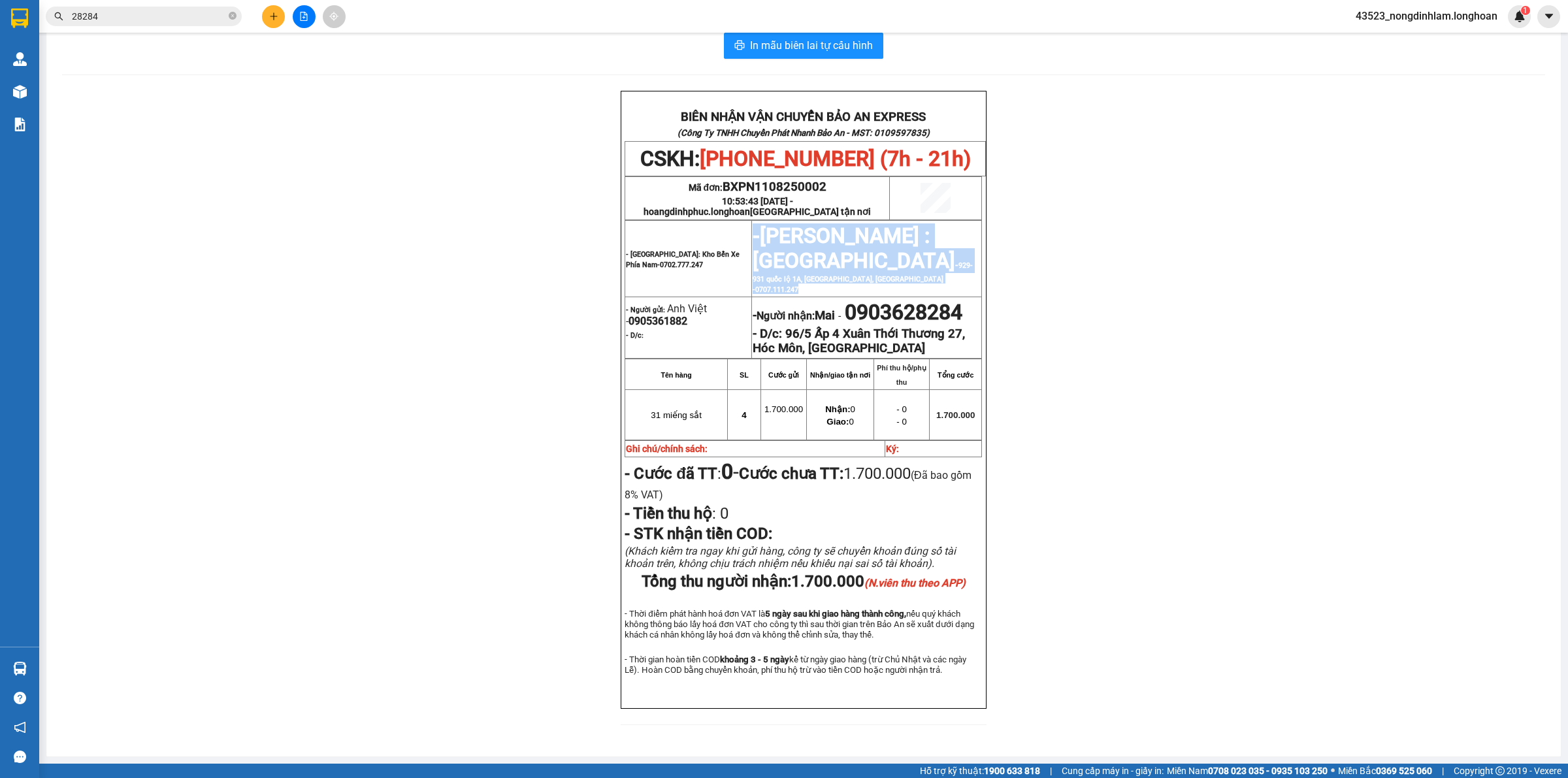
click at [912, 224] on span "[PERSON_NAME] : [GEOGRAPHIC_DATA]" at bounding box center [853, 248] width 203 height 49
click at [862, 224] on span "[PERSON_NAME] : [GEOGRAPHIC_DATA]" at bounding box center [853, 248] width 203 height 49
click at [226, 13] on span "28284" at bounding box center [143, 16] width 196 height 20
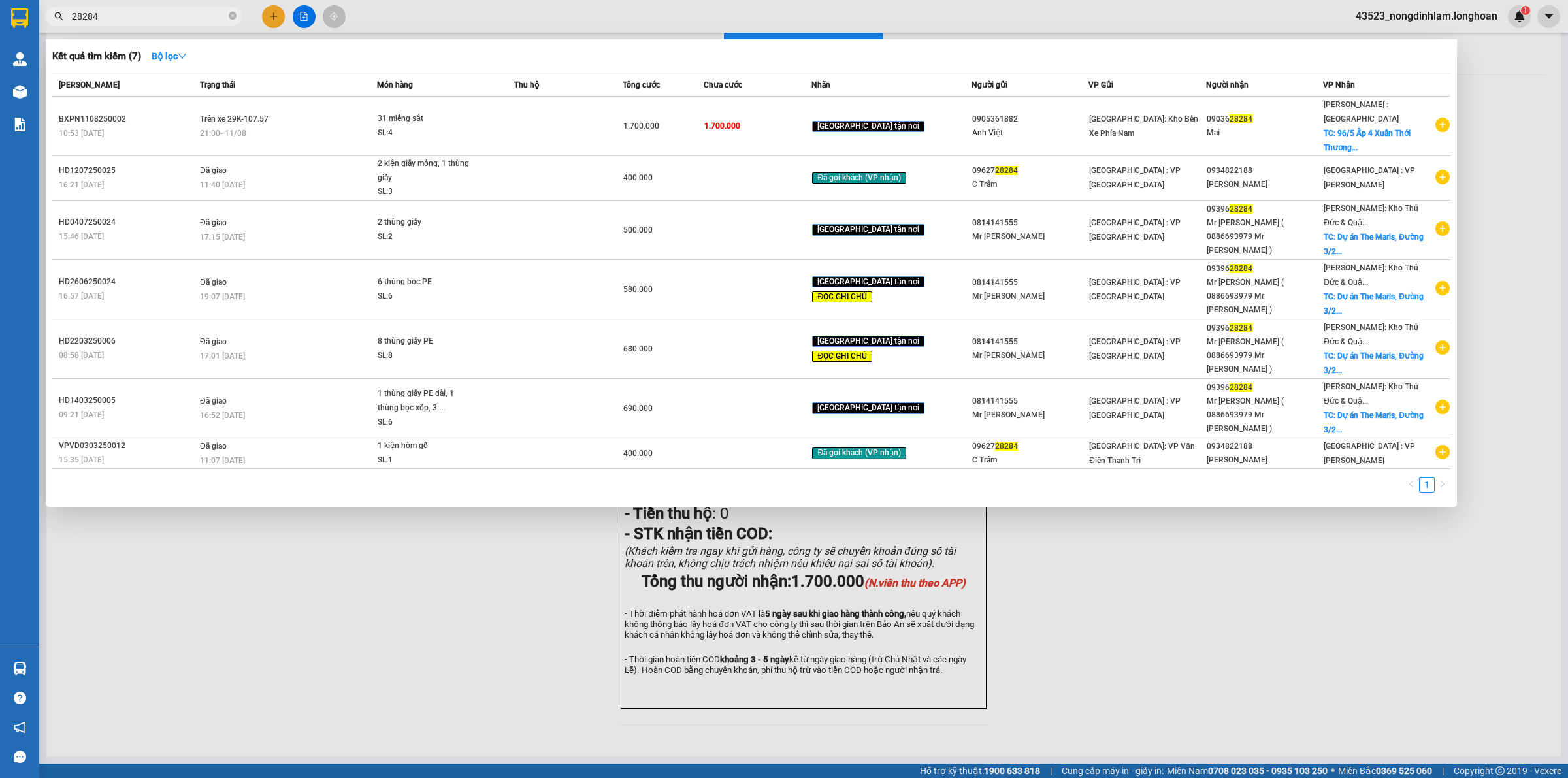
click at [213, 15] on input "28284" at bounding box center [148, 16] width 154 height 14
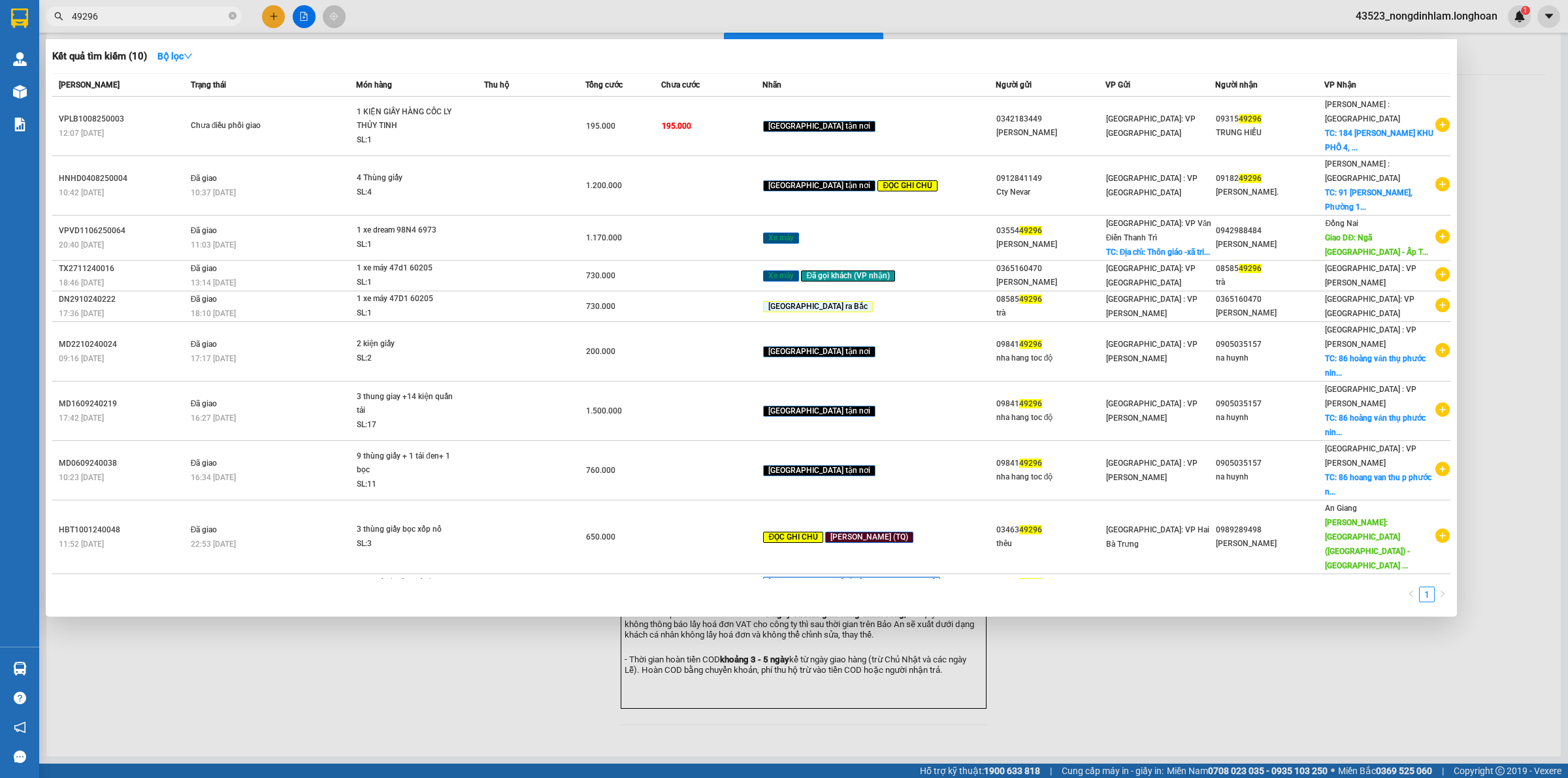
type input "49296"
drag, startPoint x: 58, startPoint y: 85, endPoint x: 135, endPoint y: 125, distance: 86.8
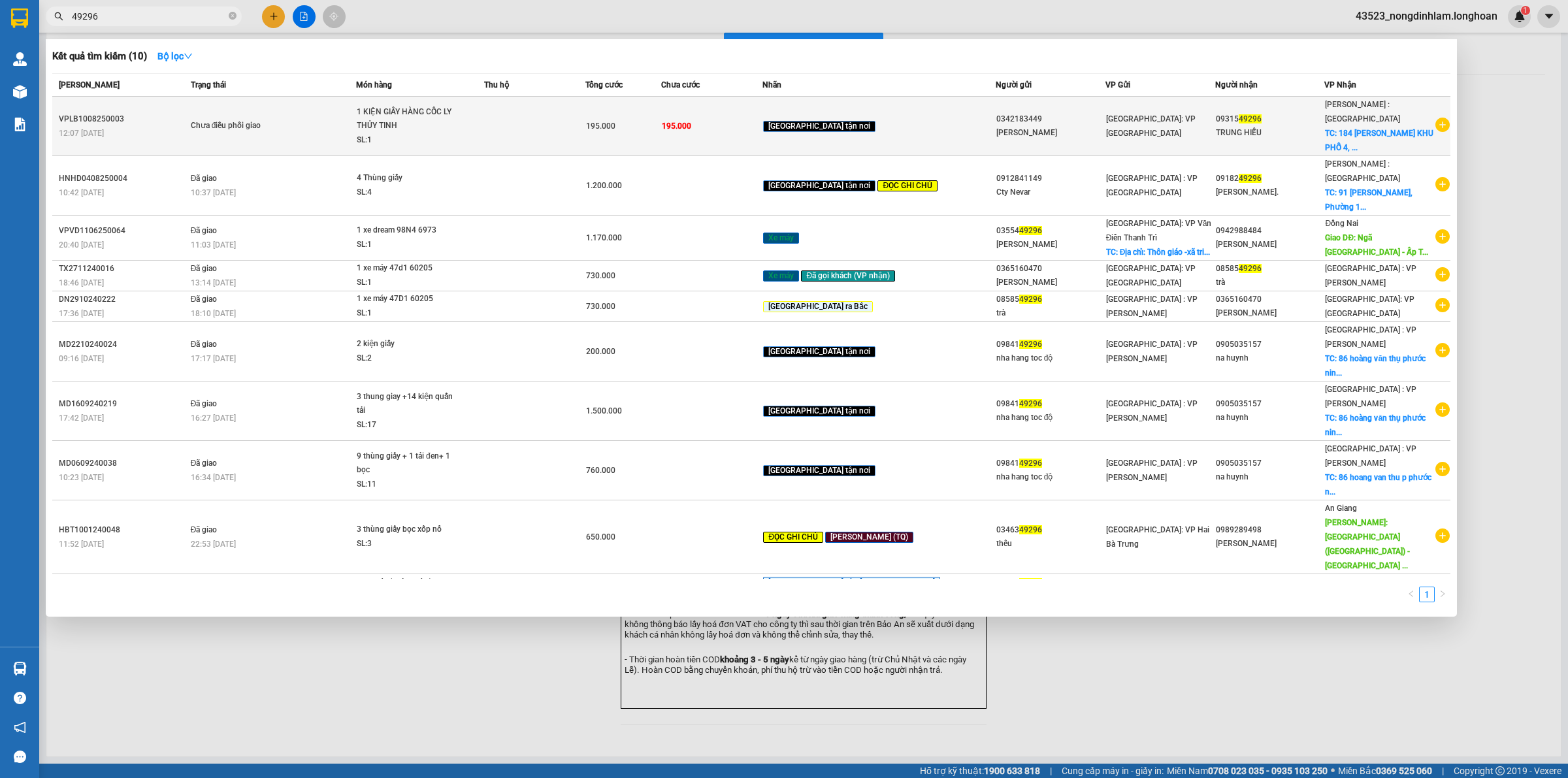
click at [60, 85] on th "[PERSON_NAME]" at bounding box center [119, 85] width 135 height 23
click at [106, 112] on div "VPLB1008250003" at bounding box center [123, 119] width 128 height 14
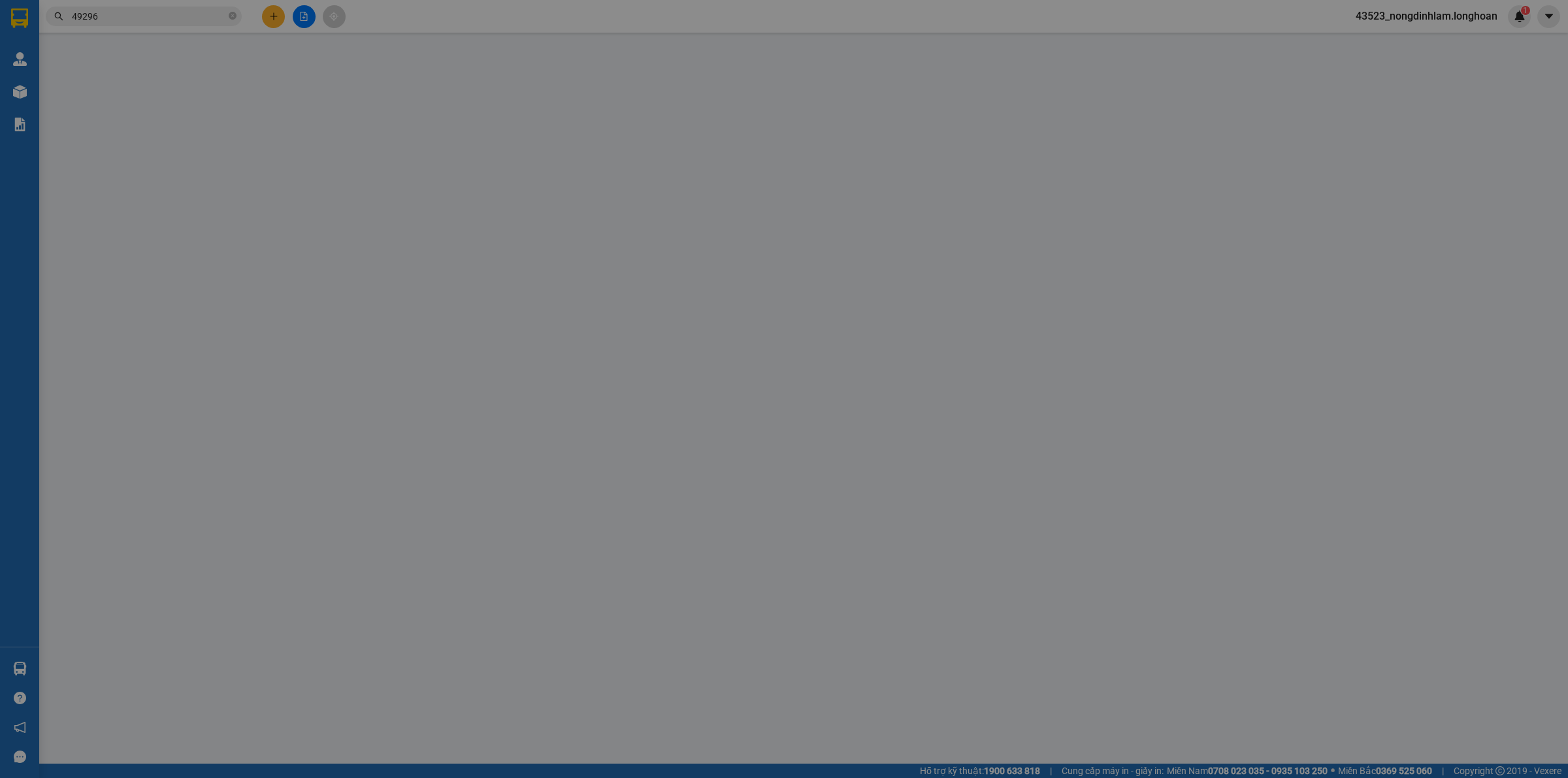
click at [106, 108] on div at bounding box center [90, 147] width 60 height 91
type input "0342183449"
type input "[PERSON_NAME]"
type input "0931549296"
type input "TRUNG HIẾU"
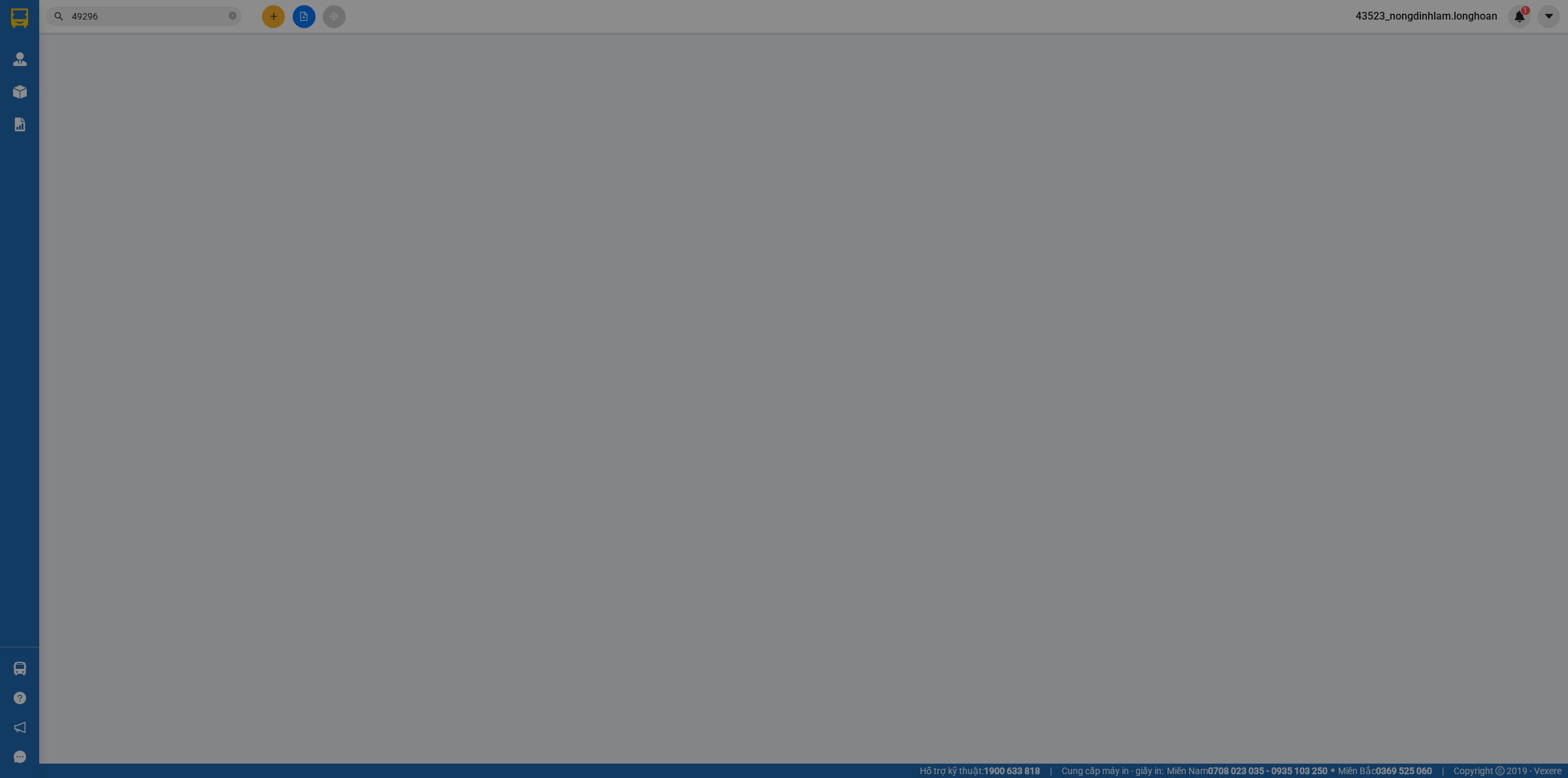
checkbox input "true"
type input "[STREET_ADDRESS][PERSON_NAME] NINH"
type input "HÀNG DỄ VỠ, NHẸ TAY HƯ VỠ KHÔNG ĐỀN GIÁ TRỊ HÀNG"
type input "195.000"
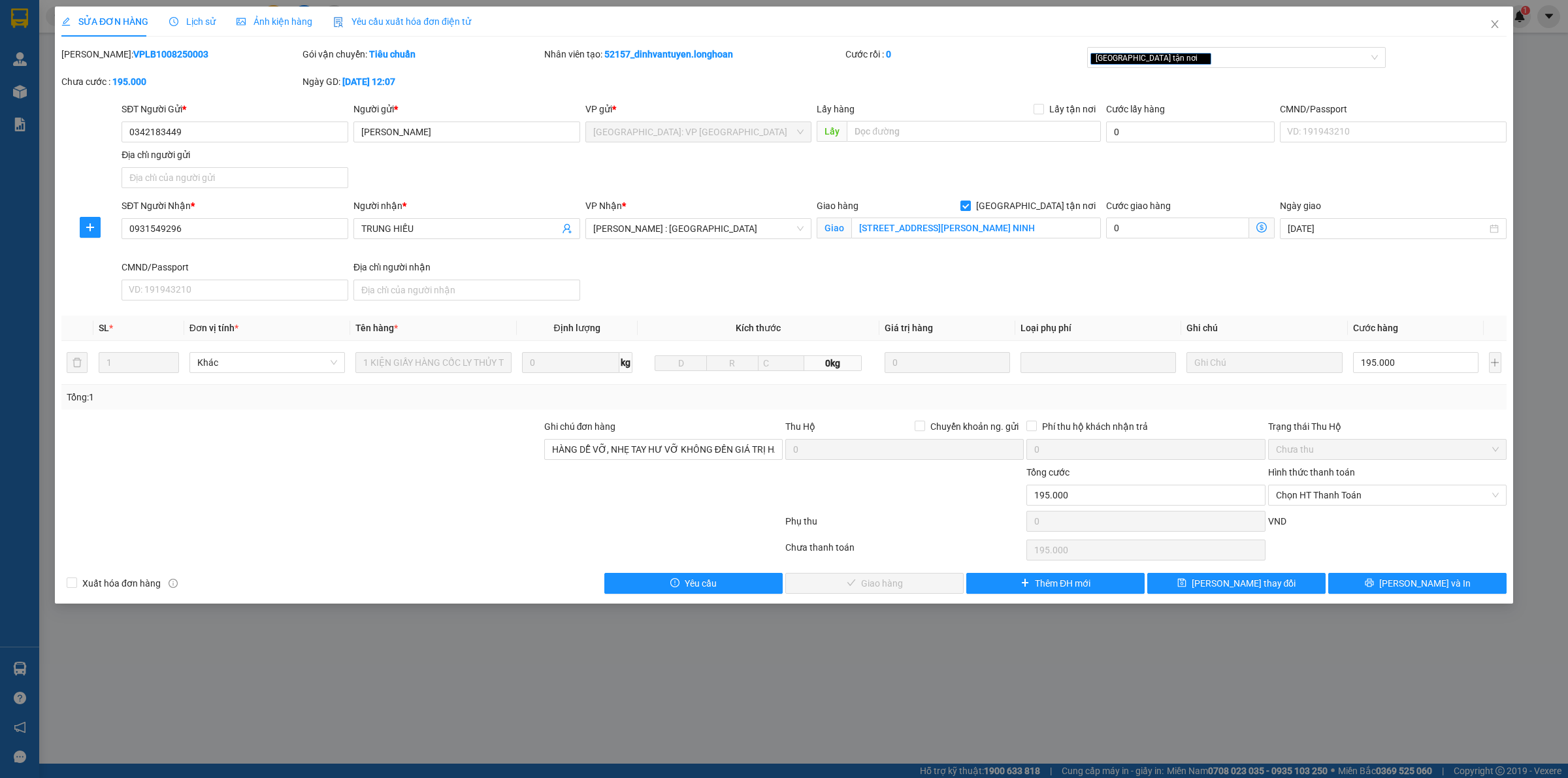
click at [164, 53] on b "VPLB1008250003" at bounding box center [171, 54] width 75 height 10
copy b "VPLB1008250003"
click at [939, 227] on input "[STREET_ADDRESS][PERSON_NAME] NINH" at bounding box center [976, 228] width 249 height 21
click at [974, 222] on input "[STREET_ADDRESS][PERSON_NAME] NINH" at bounding box center [976, 228] width 249 height 21
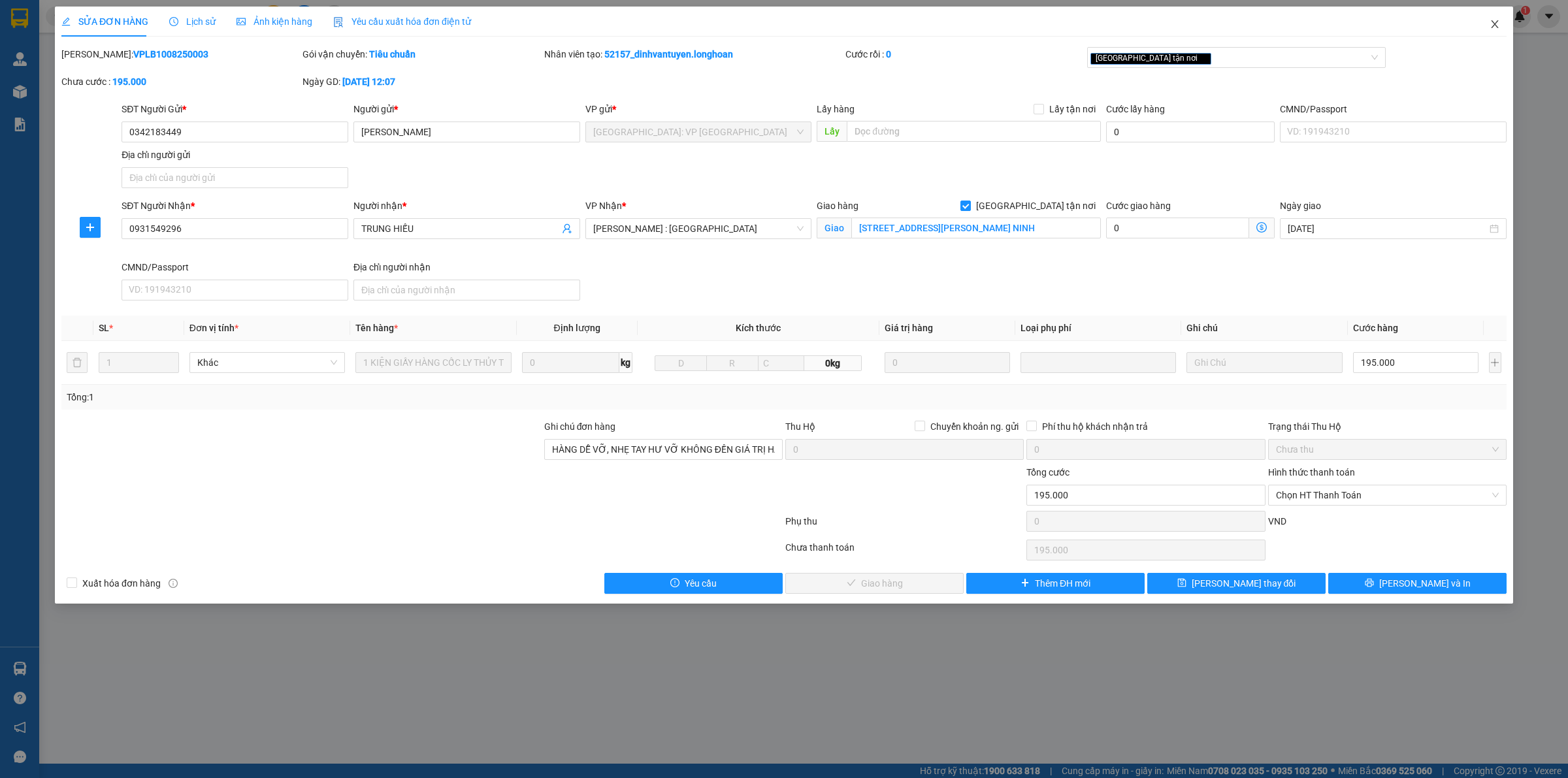
click at [1493, 28] on icon "close" at bounding box center [1494, 24] width 10 height 10
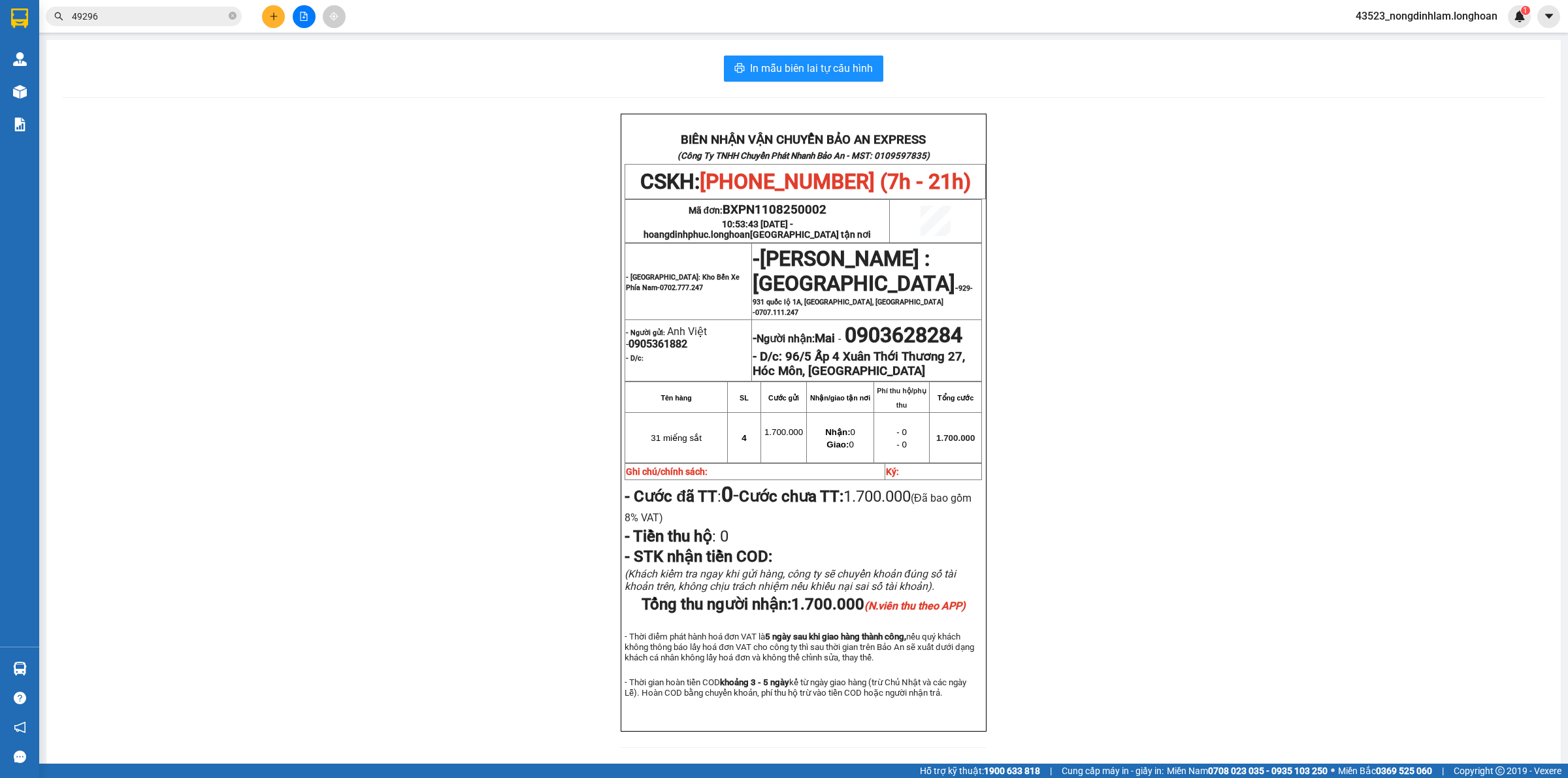
click at [201, 18] on input "49296" at bounding box center [148, 16] width 154 height 14
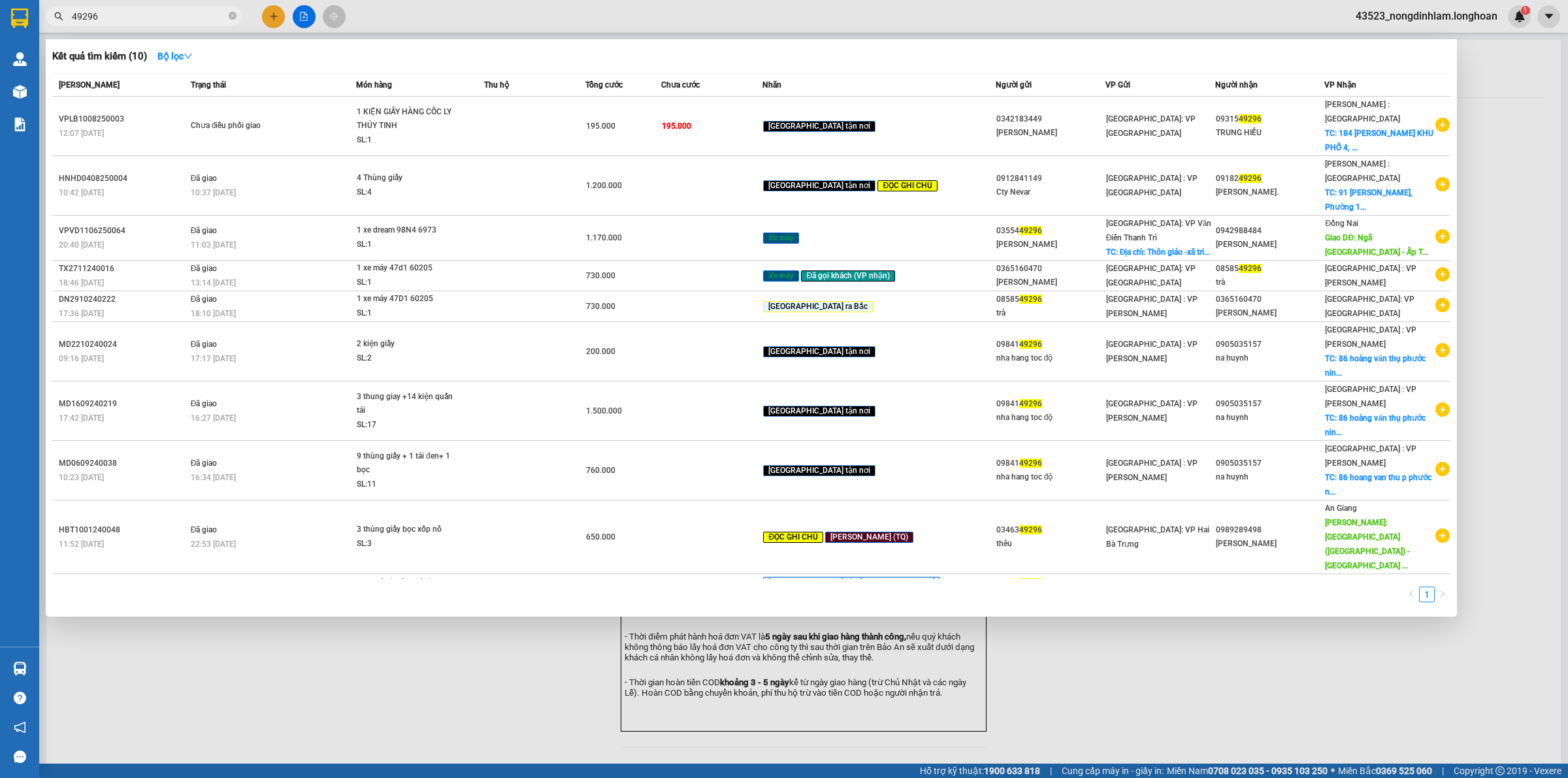
drag, startPoint x: 201, startPoint y: 18, endPoint x: 216, endPoint y: 13, distance: 15.8
click at [203, 17] on input "49296" at bounding box center [148, 16] width 154 height 14
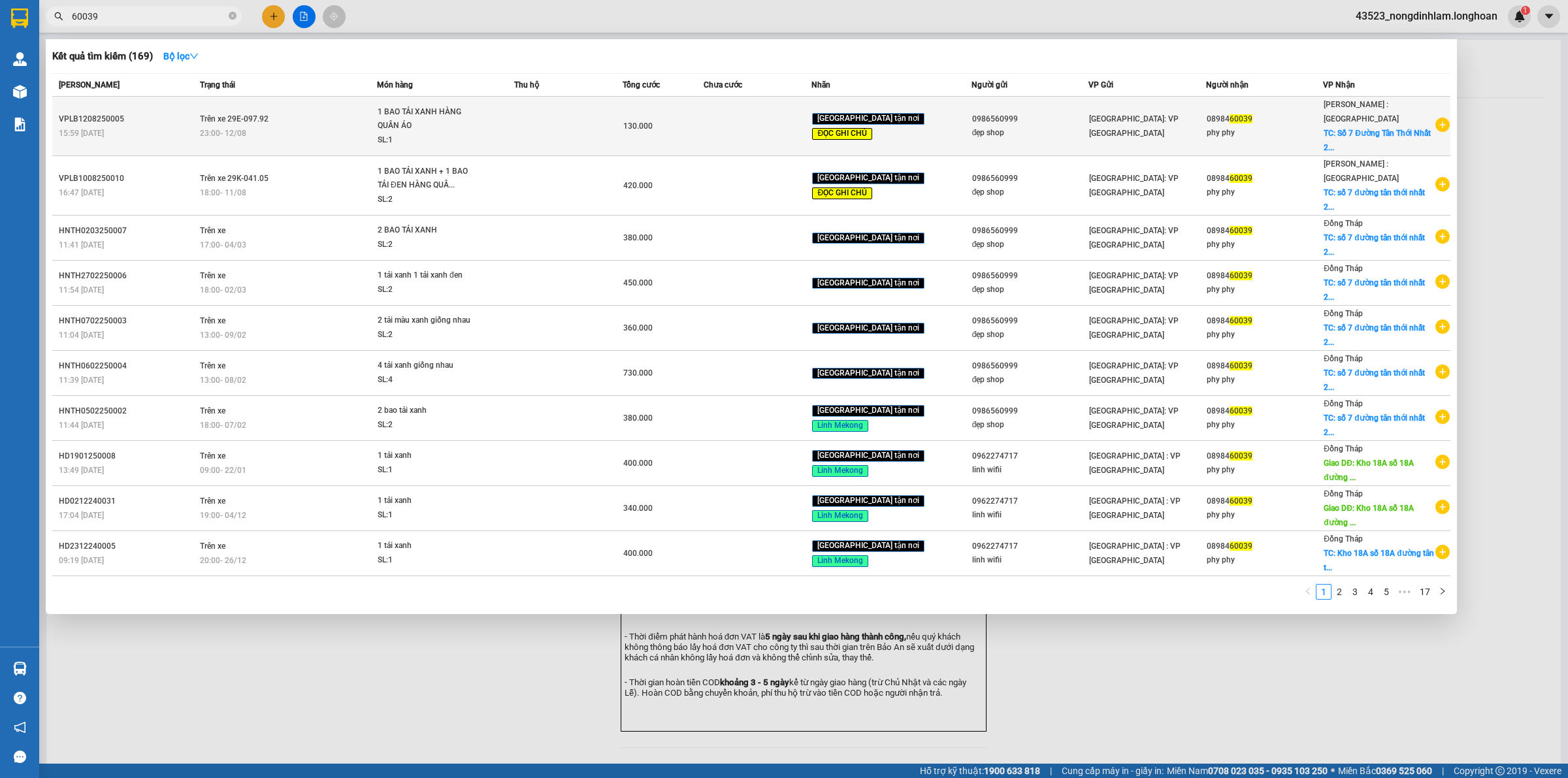
type input "60039"
click at [279, 108] on td "Trên xe 29E-097.92 23:00 [DATE]" at bounding box center [287, 127] width 180 height 60
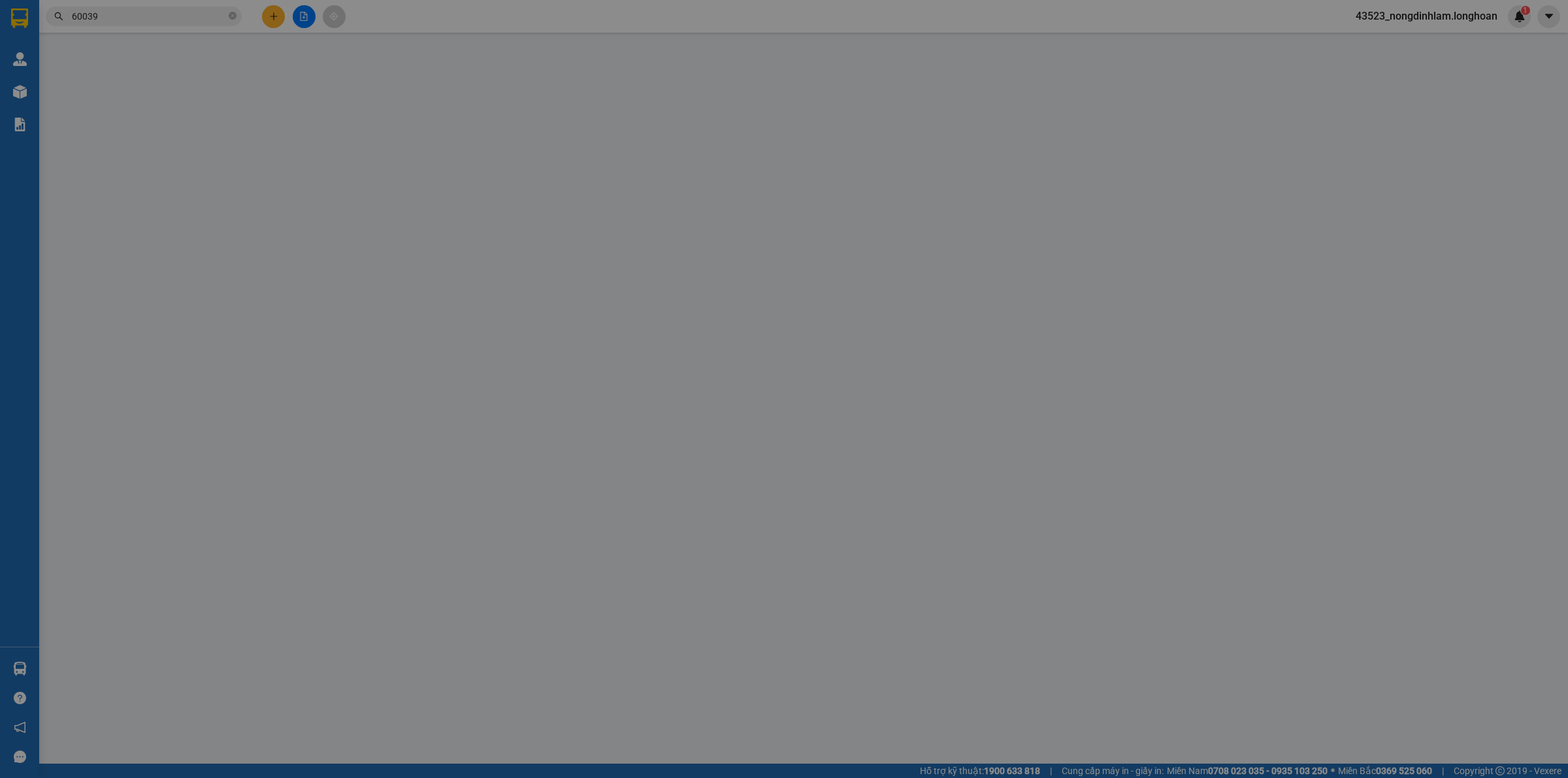
type input "0986560999"
type input "đẹp shop"
type input "0898460039"
type input "phy phy"
checkbox input "true"
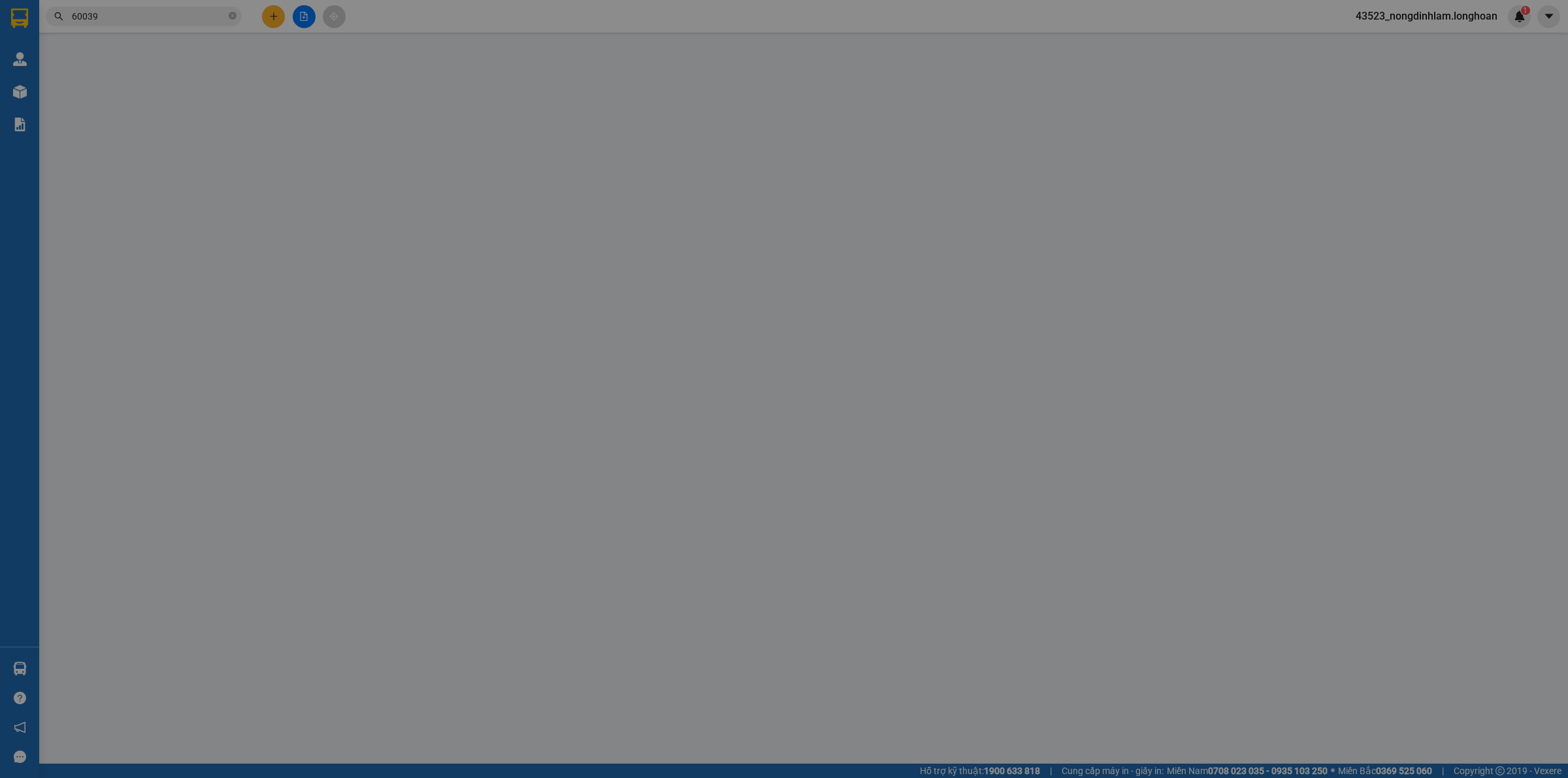
type input "Số [GEOGRAPHIC_DATA] 25, [GEOGRAPHIC_DATA], [GEOGRAPHIC_DATA], [GEOGRAPHIC_DATA]"
type input "SDT; BÊN CAMPHUCHIA SANG PHNOM PENH 089218588"
type input "130.000"
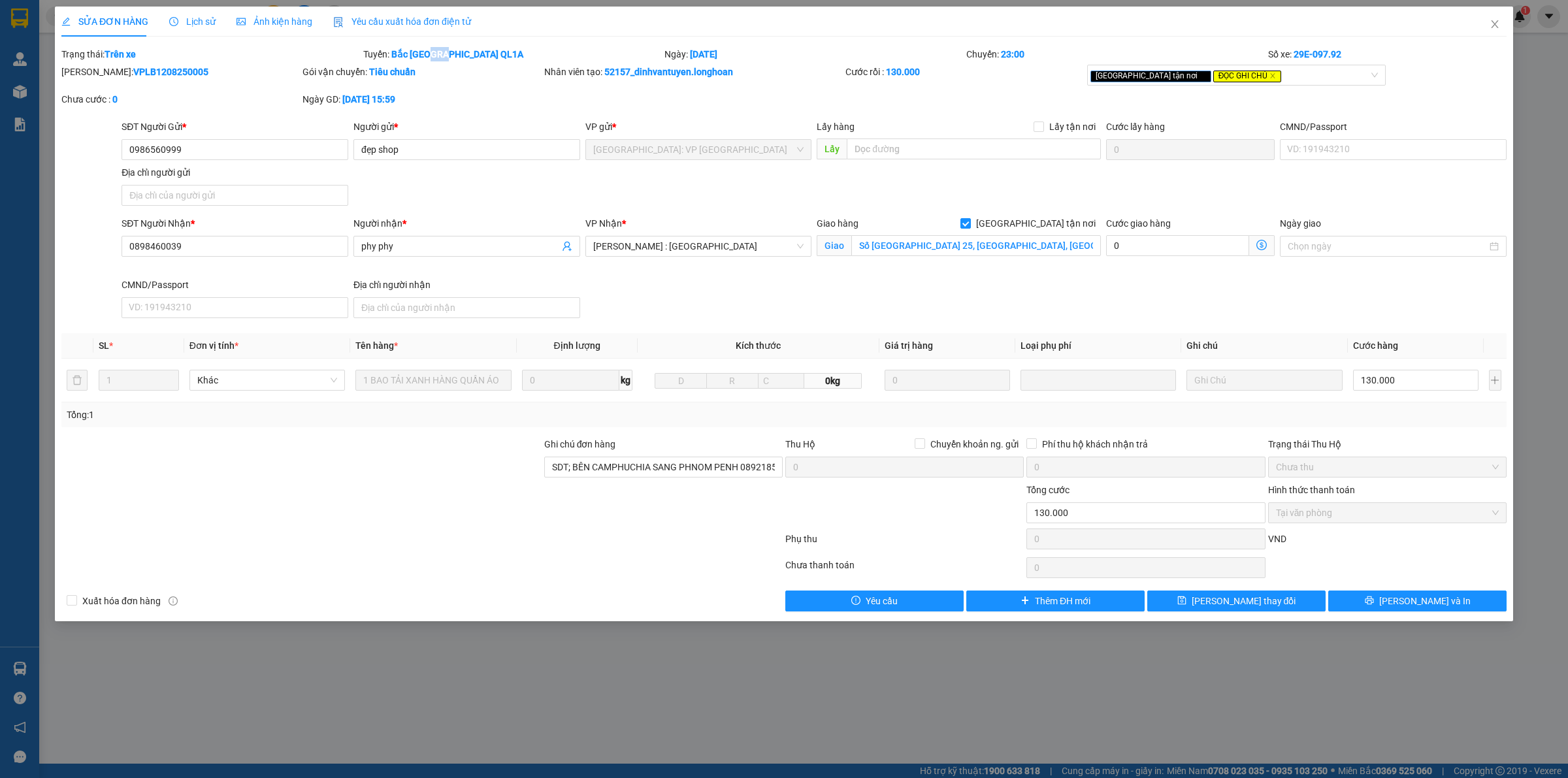
drag, startPoint x: 426, startPoint y: 54, endPoint x: 445, endPoint y: 53, distance: 19.0
click at [447, 54] on b "Bắc [GEOGRAPHIC_DATA] QL1A" at bounding box center [457, 54] width 132 height 10
click at [198, 22] on span "Lịch sử" at bounding box center [193, 21] width 46 height 10
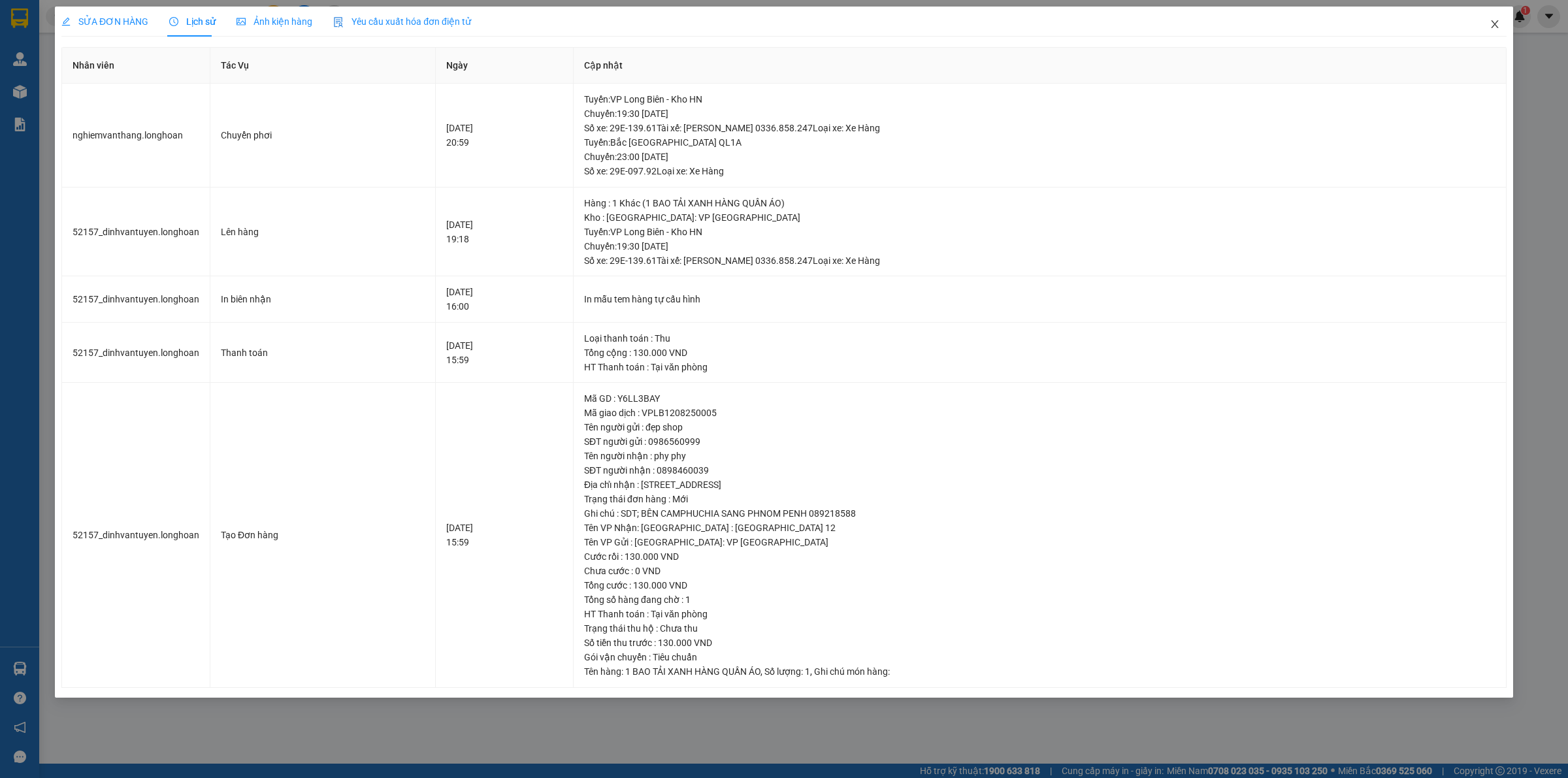
click at [1498, 22] on icon "close" at bounding box center [1494, 24] width 10 height 10
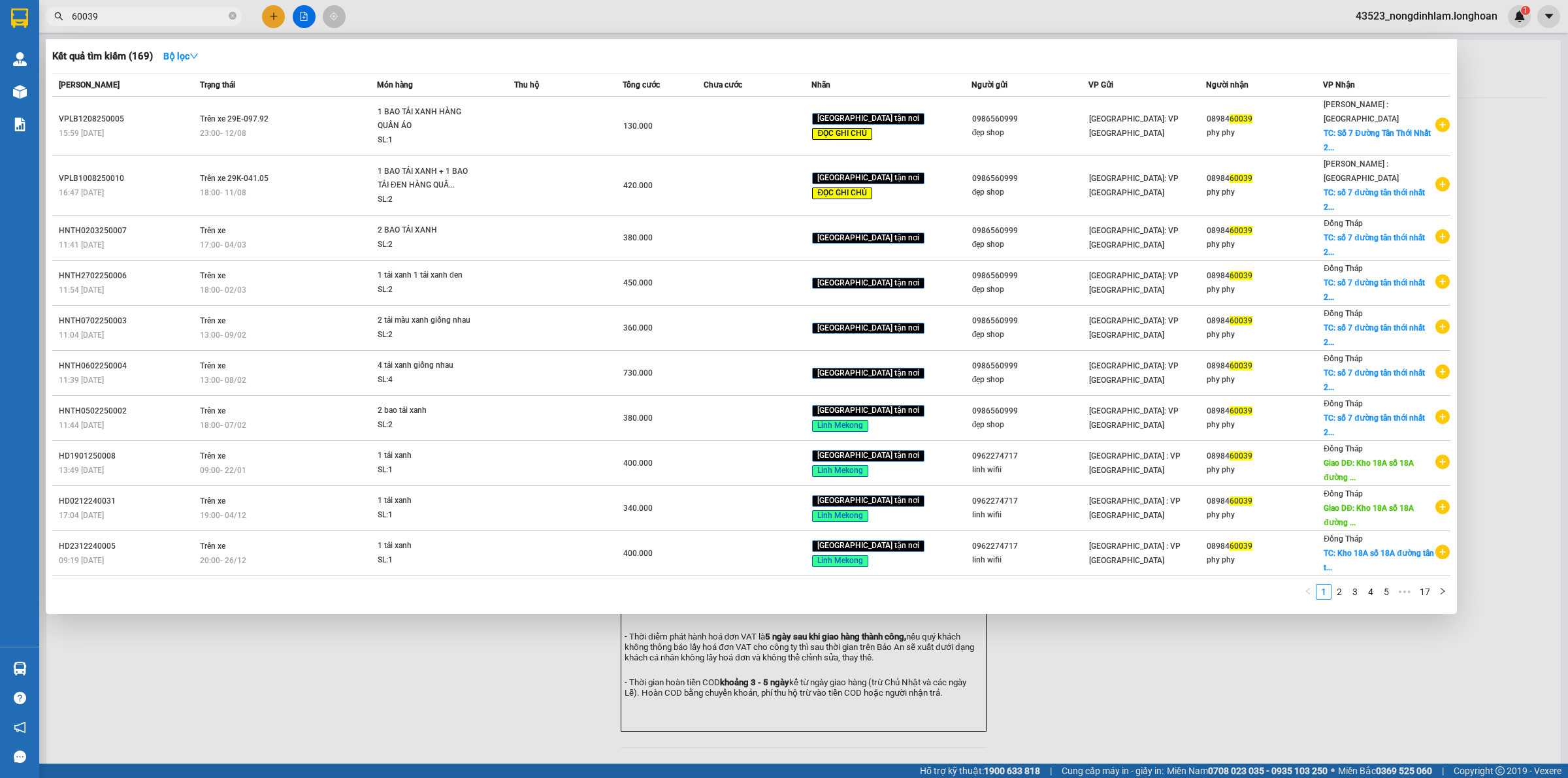
click at [162, 20] on input "60039" at bounding box center [148, 16] width 154 height 14
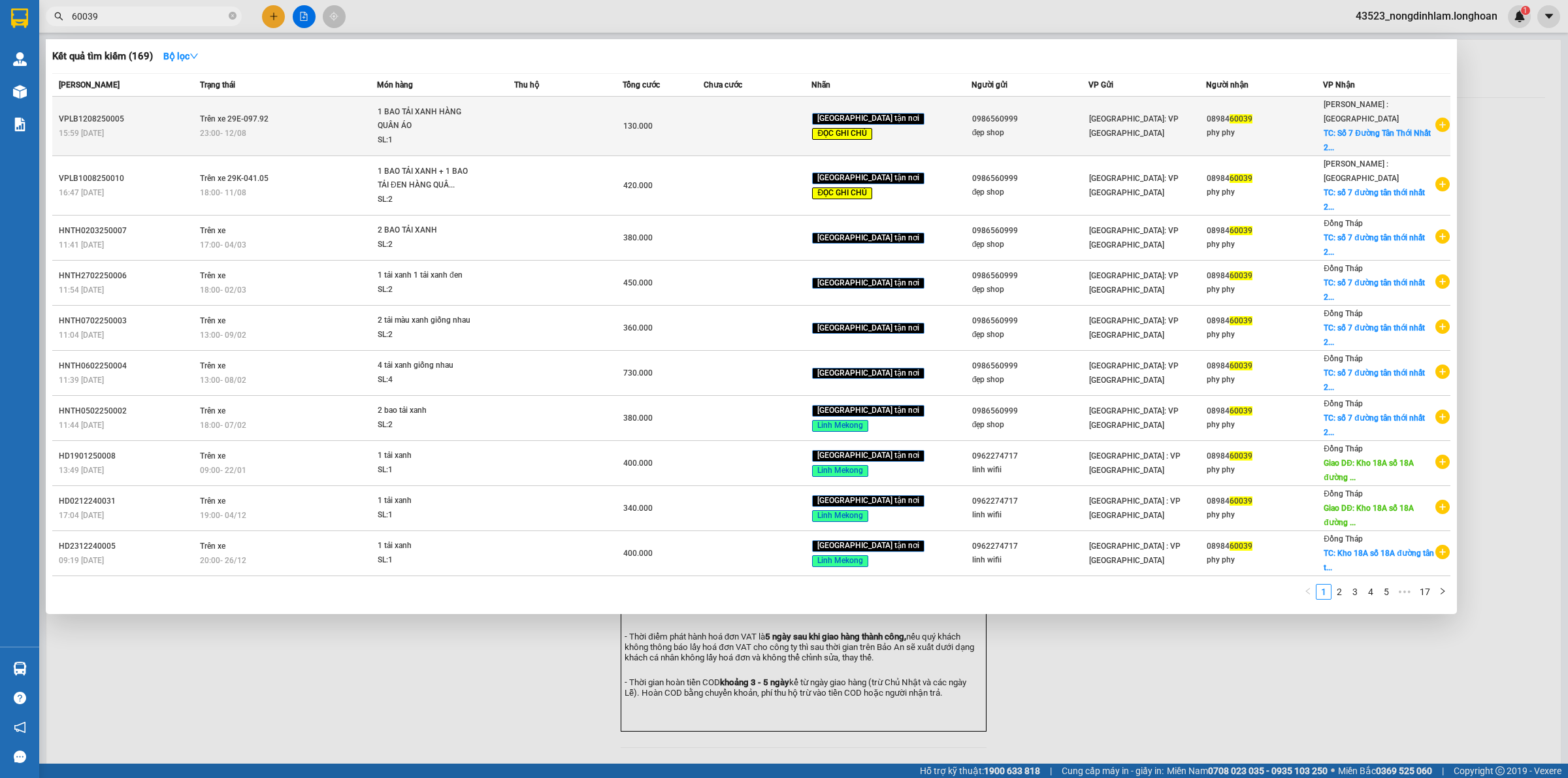
click at [211, 115] on span "Trên xe 29E-097.92" at bounding box center [234, 119] width 68 height 9
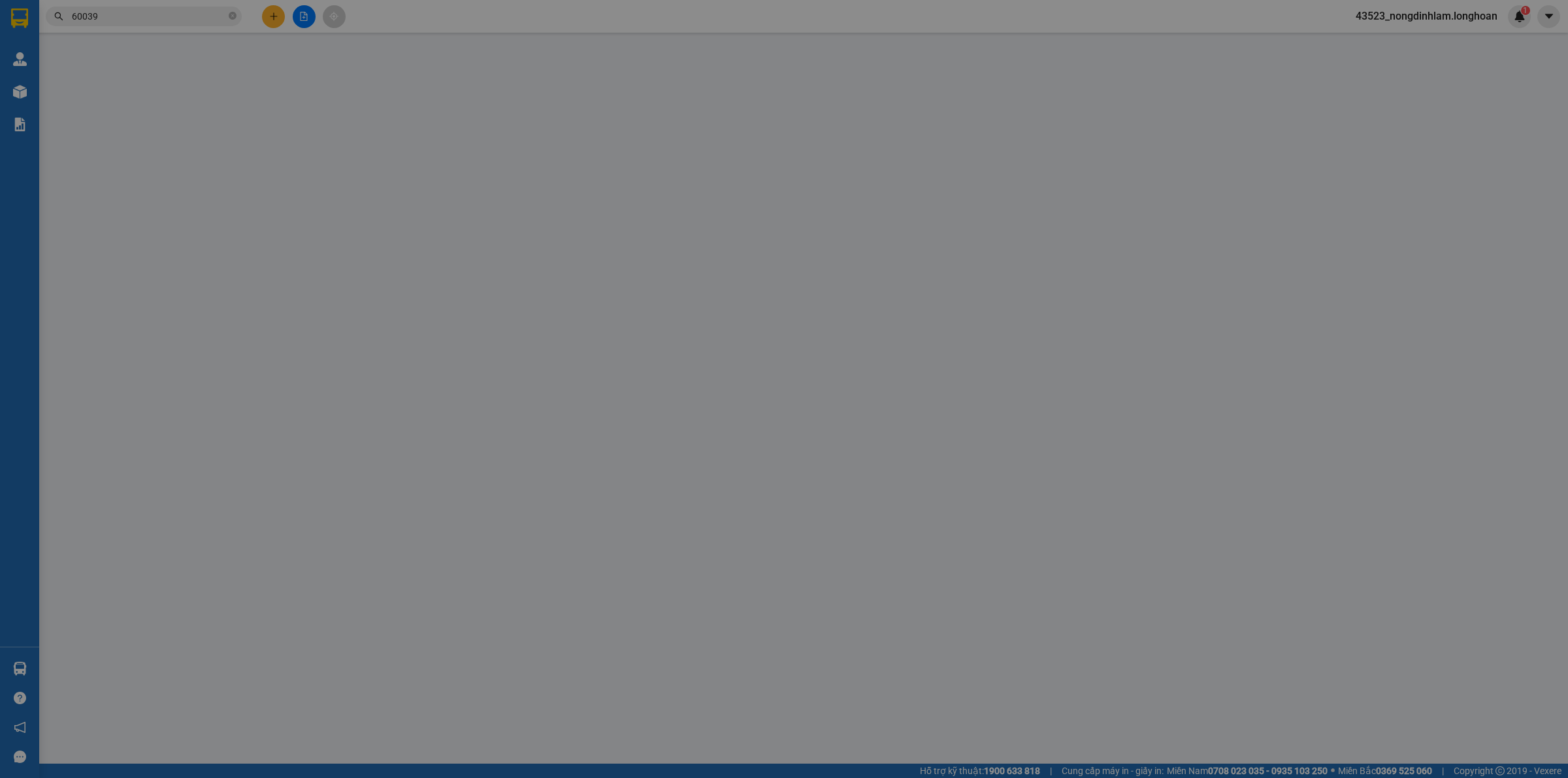
type input "0986560999"
type input "đẹp shop"
type input "0898460039"
type input "phy phy"
checkbox input "true"
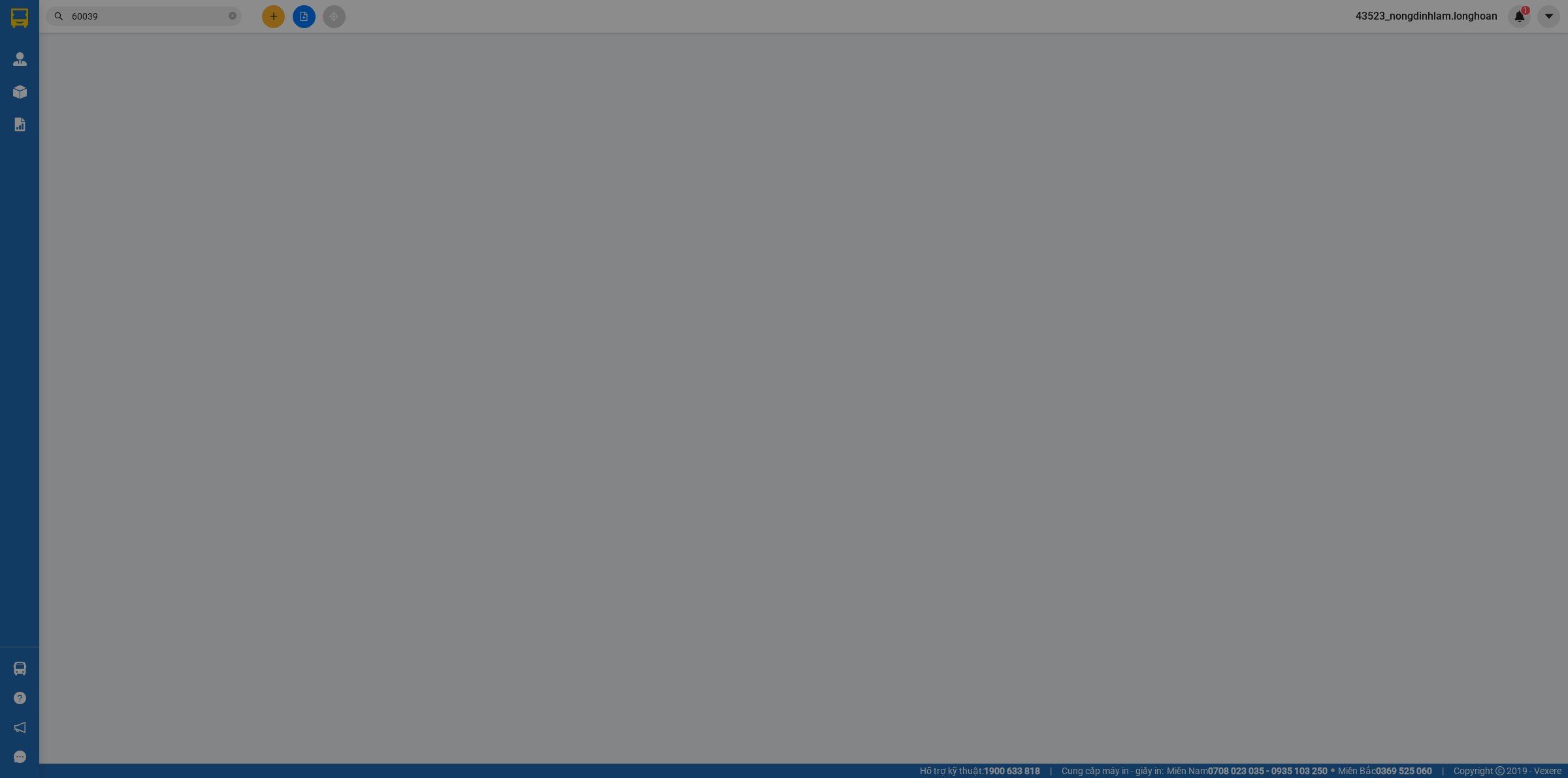
type input "Số [GEOGRAPHIC_DATA] 25, [GEOGRAPHIC_DATA], [GEOGRAPHIC_DATA], [GEOGRAPHIC_DATA]"
type input "SDT; BÊN CAMPHUCHIA SANG PHNOM PENH 089218588"
type input "130.000"
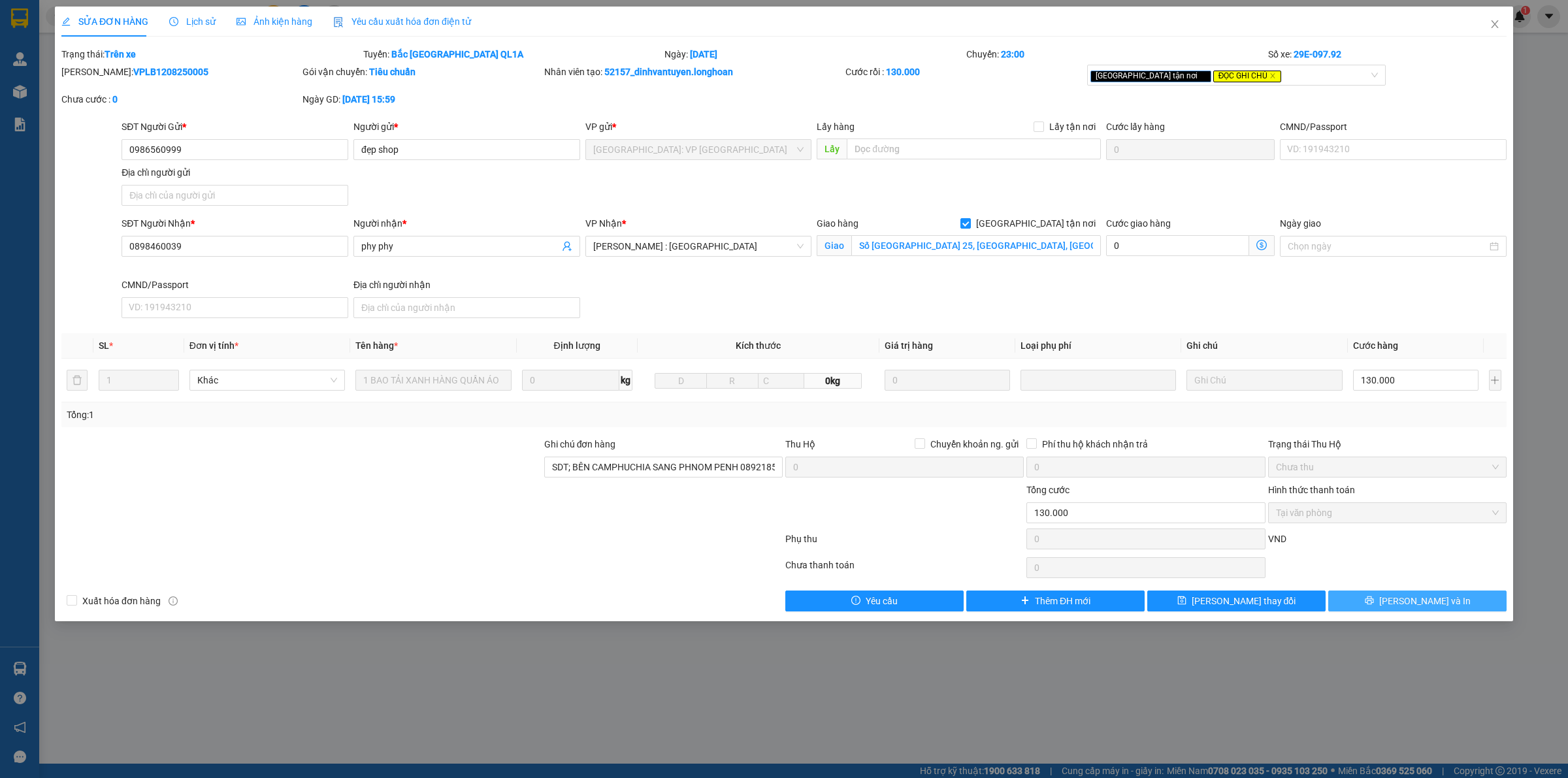
click at [1411, 598] on span "[PERSON_NAME] và In" at bounding box center [1424, 600] width 92 height 14
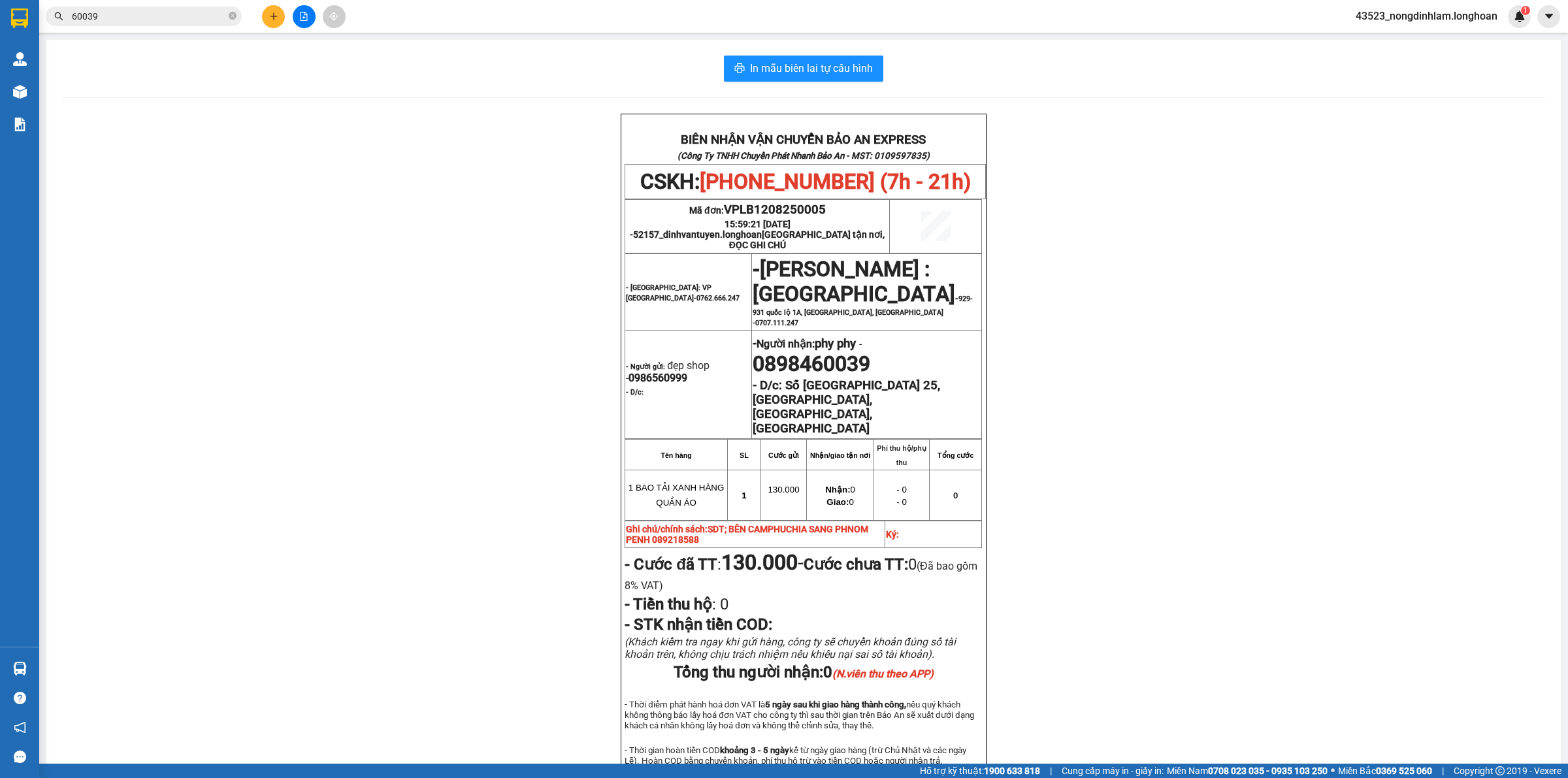
click at [772, 524] on span "SDT; BÊN CAMPHUCHIA SANG PHNOM PENH 089218588" at bounding box center [747, 534] width 243 height 21
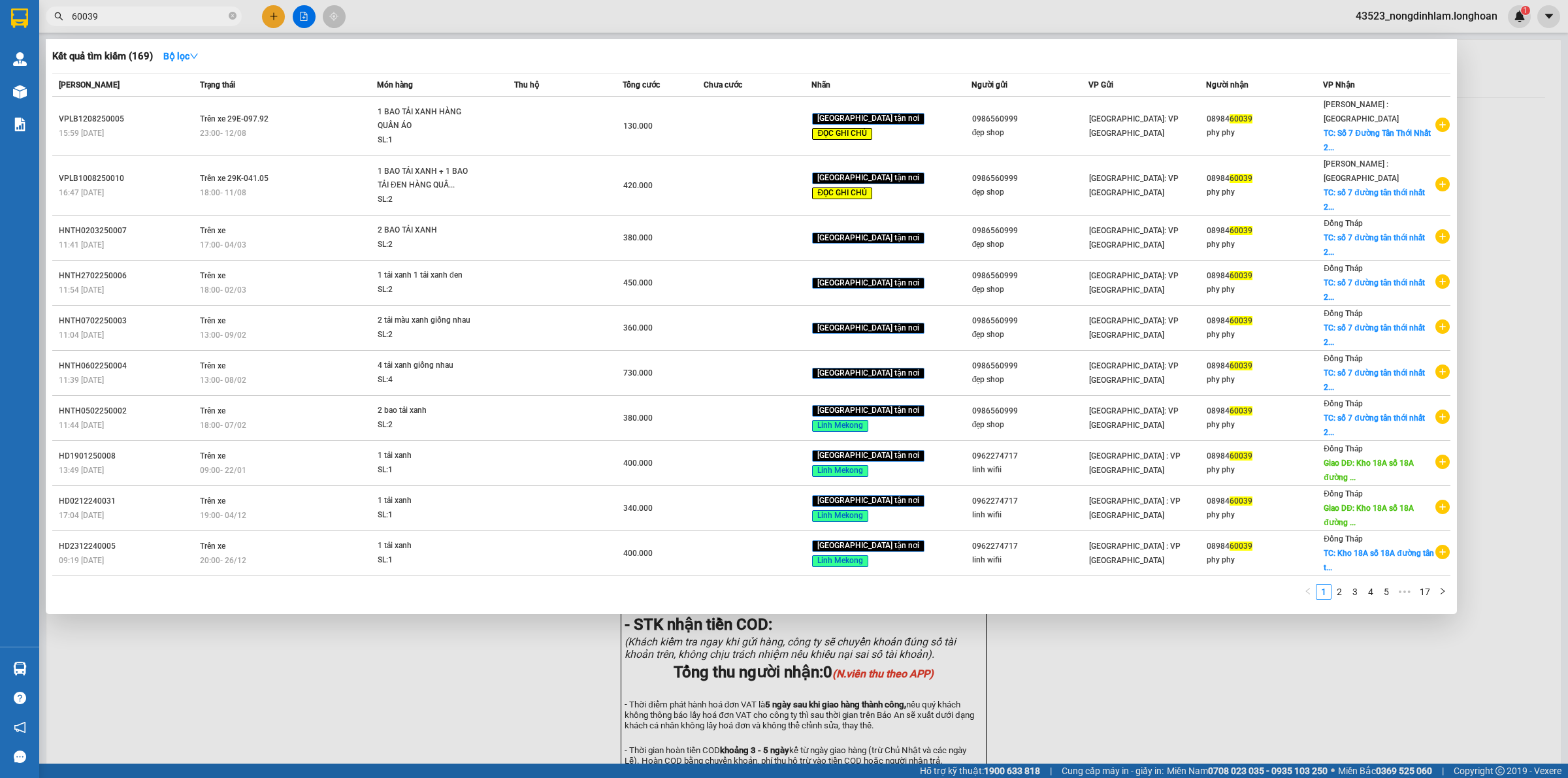
click at [144, 22] on input "60039" at bounding box center [148, 16] width 154 height 14
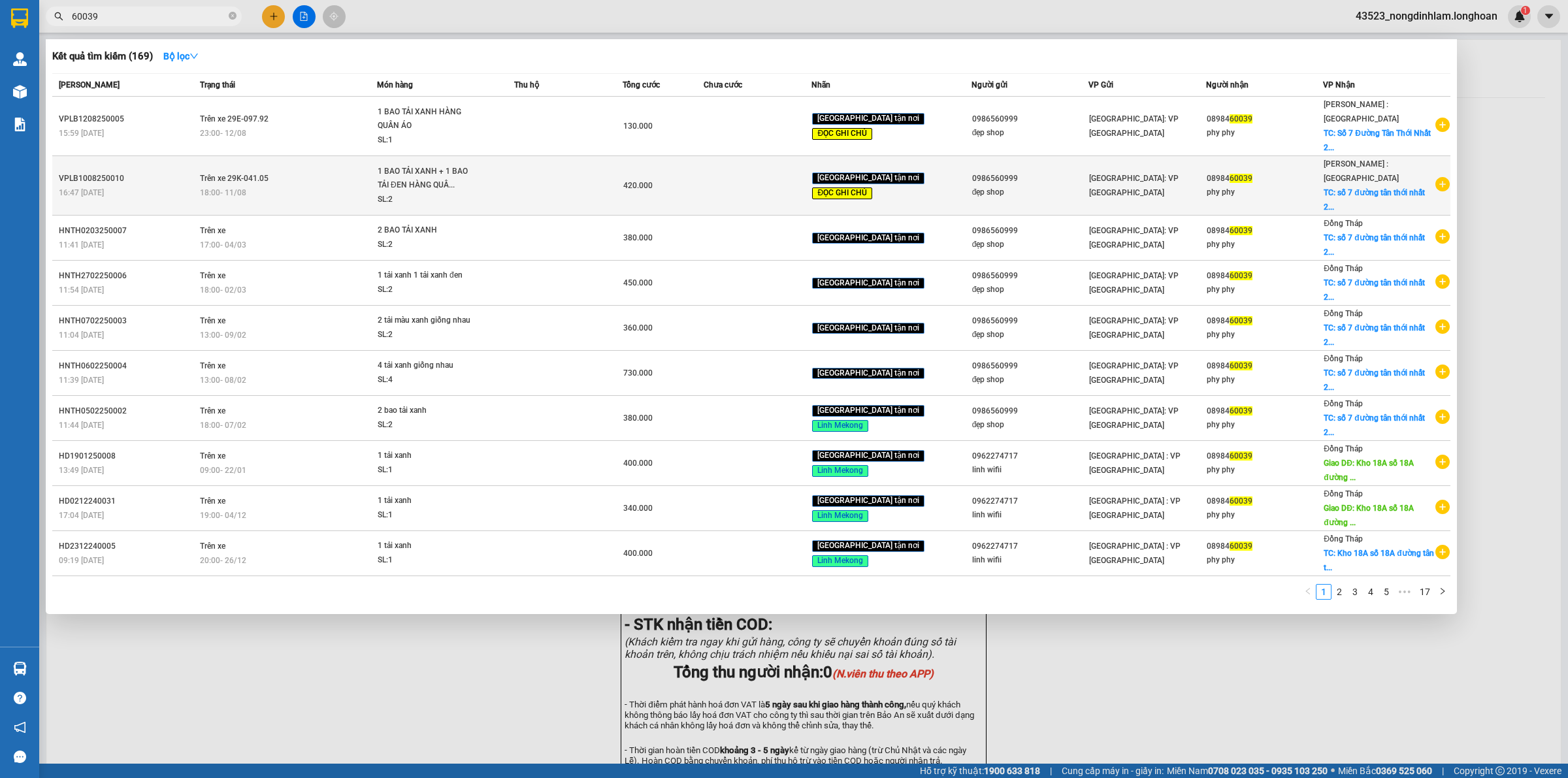
click at [296, 186] on div "18:00 [DATE]" at bounding box center [288, 192] width 176 height 14
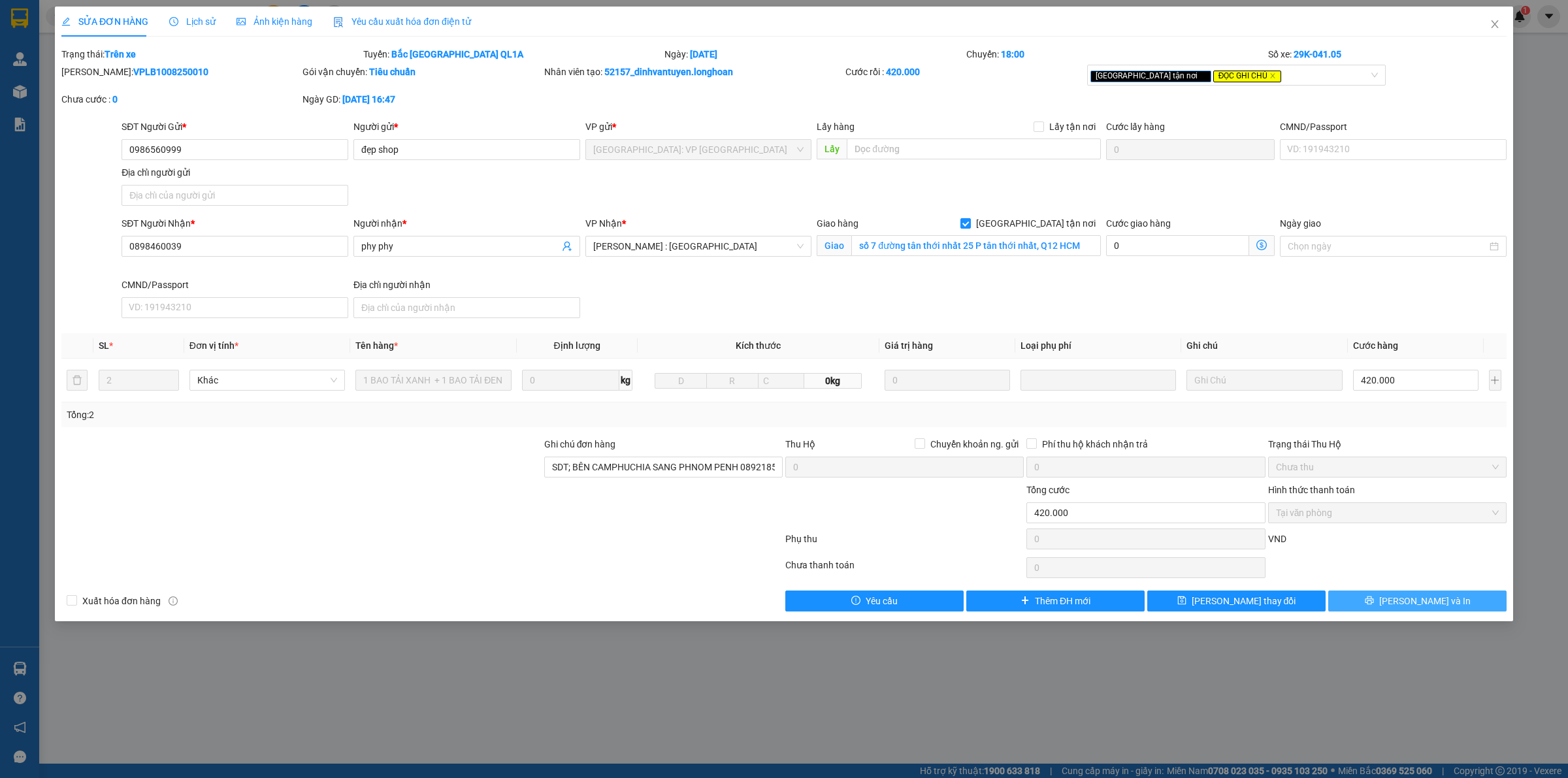
click at [1454, 605] on button "[PERSON_NAME] và In" at bounding box center [1417, 600] width 178 height 21
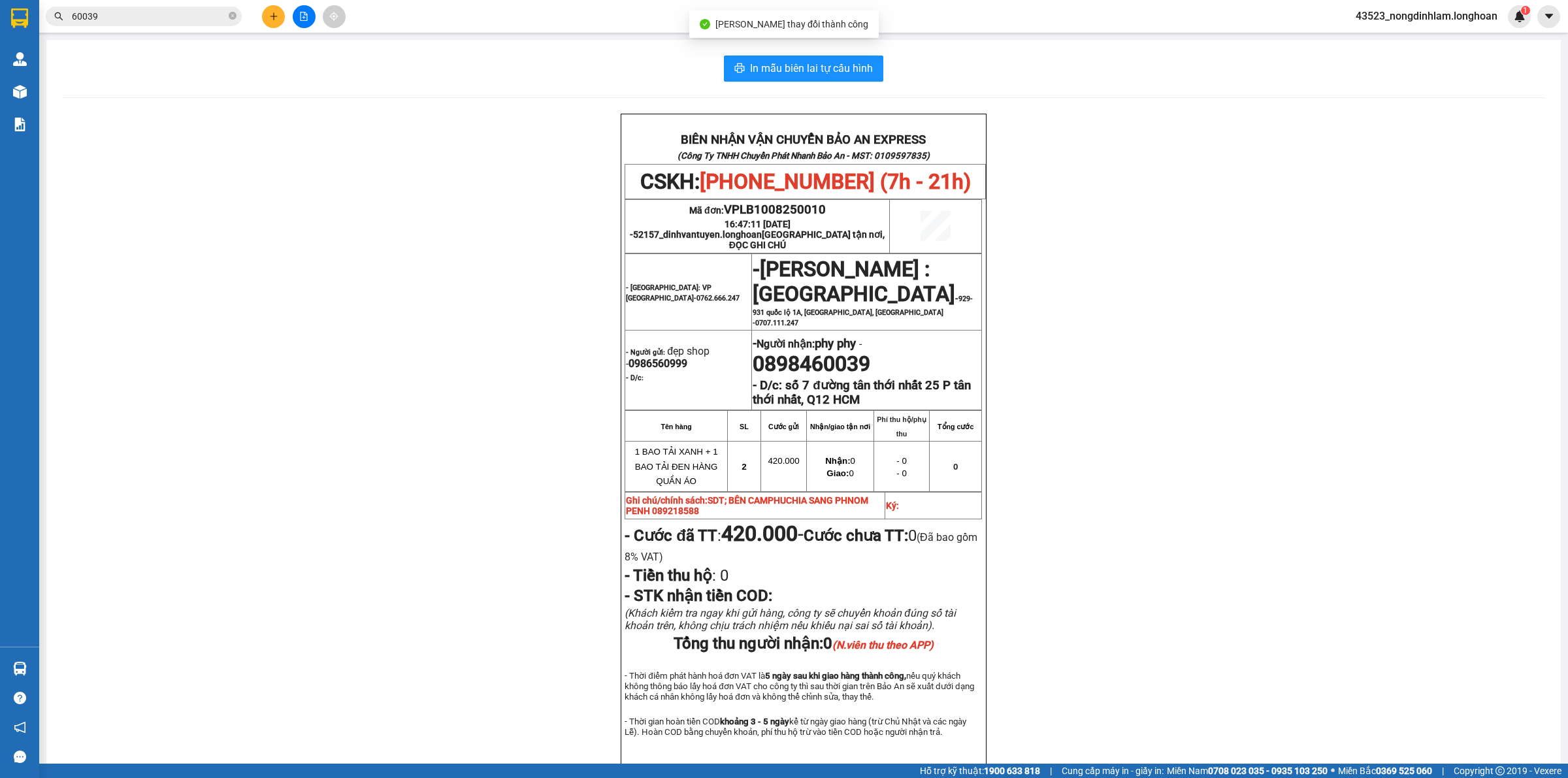
scroll to position [81, 0]
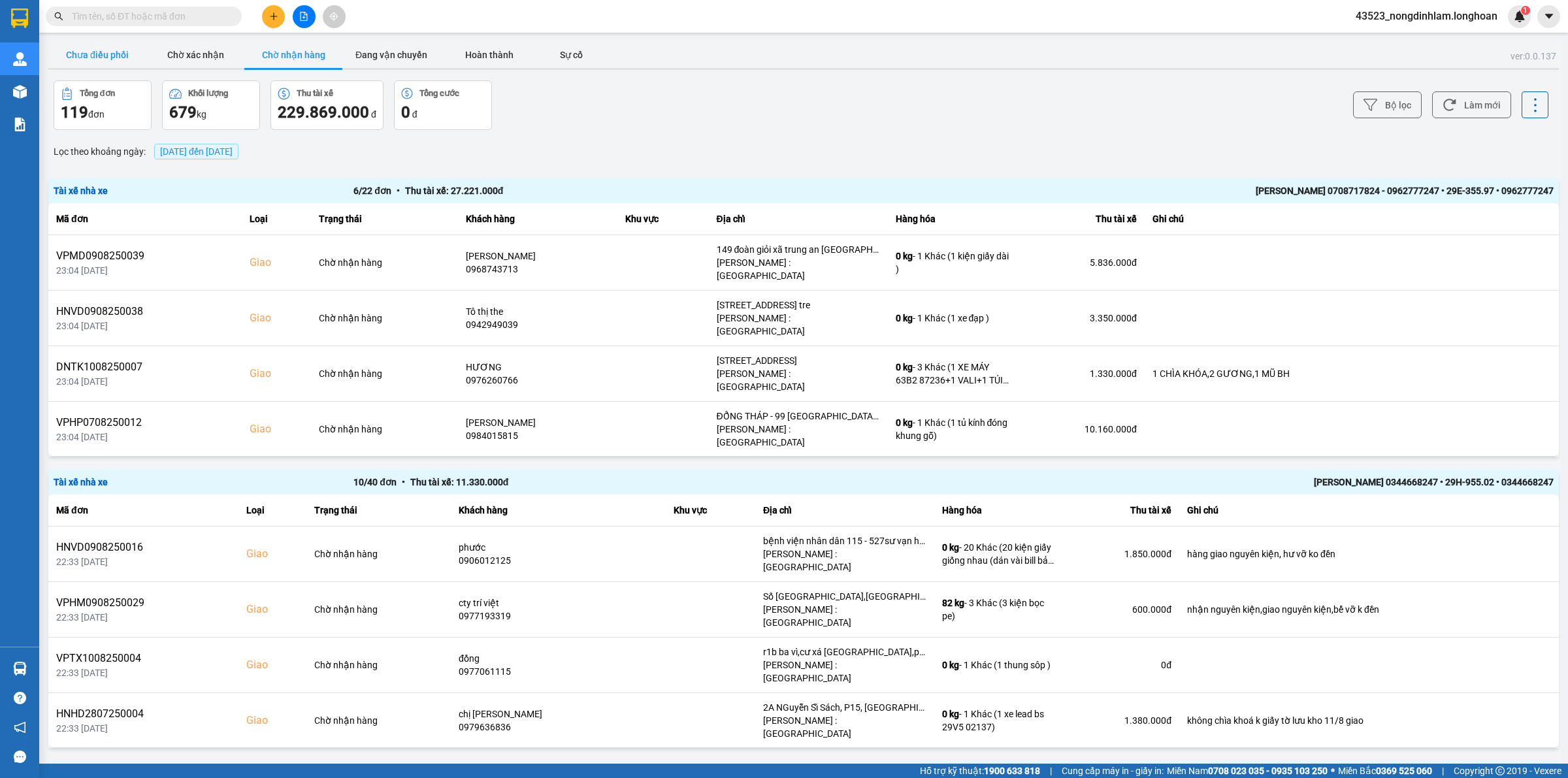
drag, startPoint x: 0, startPoint y: 0, endPoint x: 103, endPoint y: 58, distance: 118.2
click at [103, 58] on button "Chưa điều phối" at bounding box center [97, 55] width 98 height 26
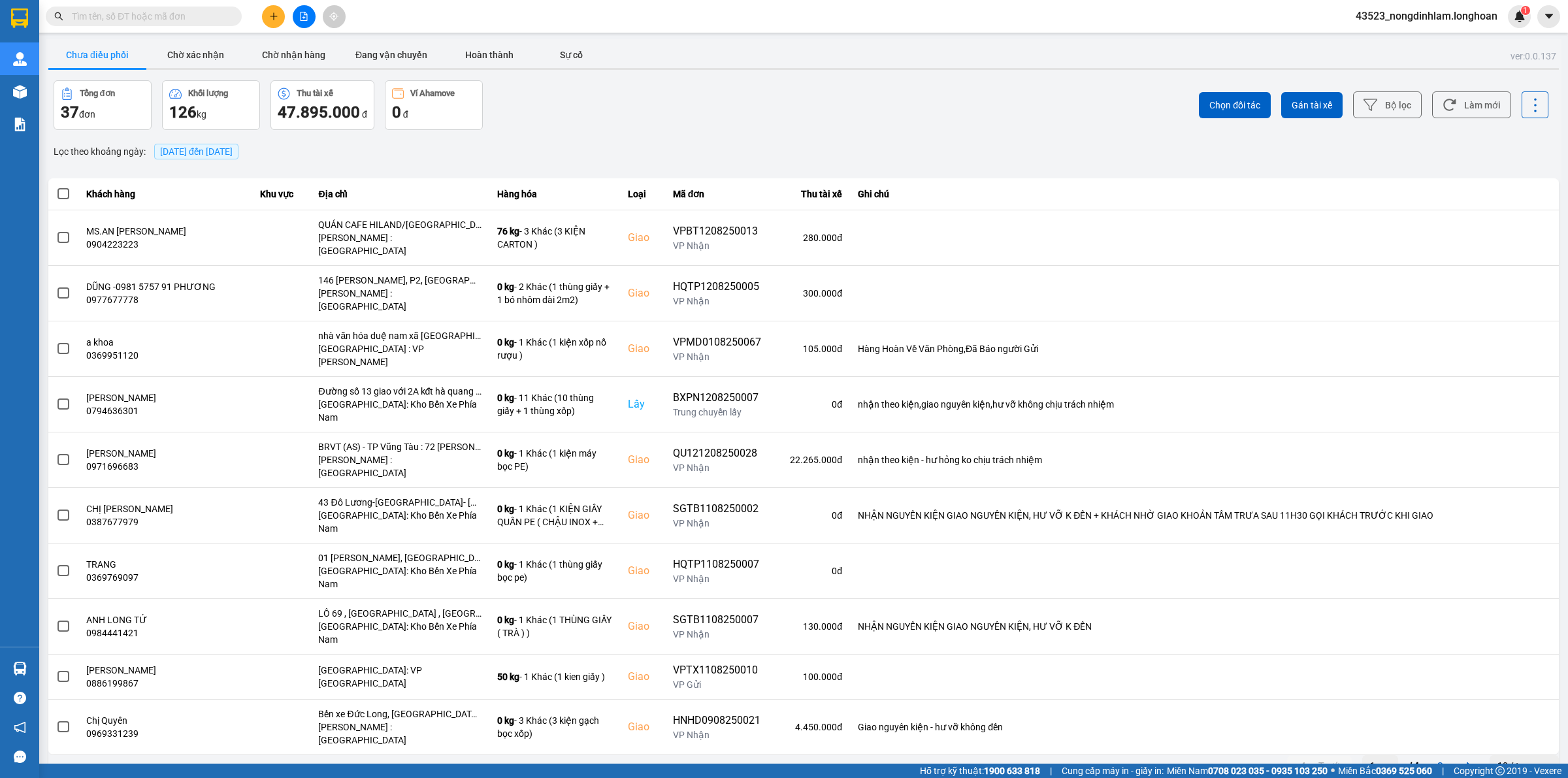
click at [1512, 759] on div "10 / trang" at bounding box center [1518, 765] width 41 height 13
drag, startPoint x: 1509, startPoint y: 648, endPoint x: 677, endPoint y: 546, distance: 838.2
click at [1509, 647] on div "100 / trang" at bounding box center [1525, 644] width 47 height 13
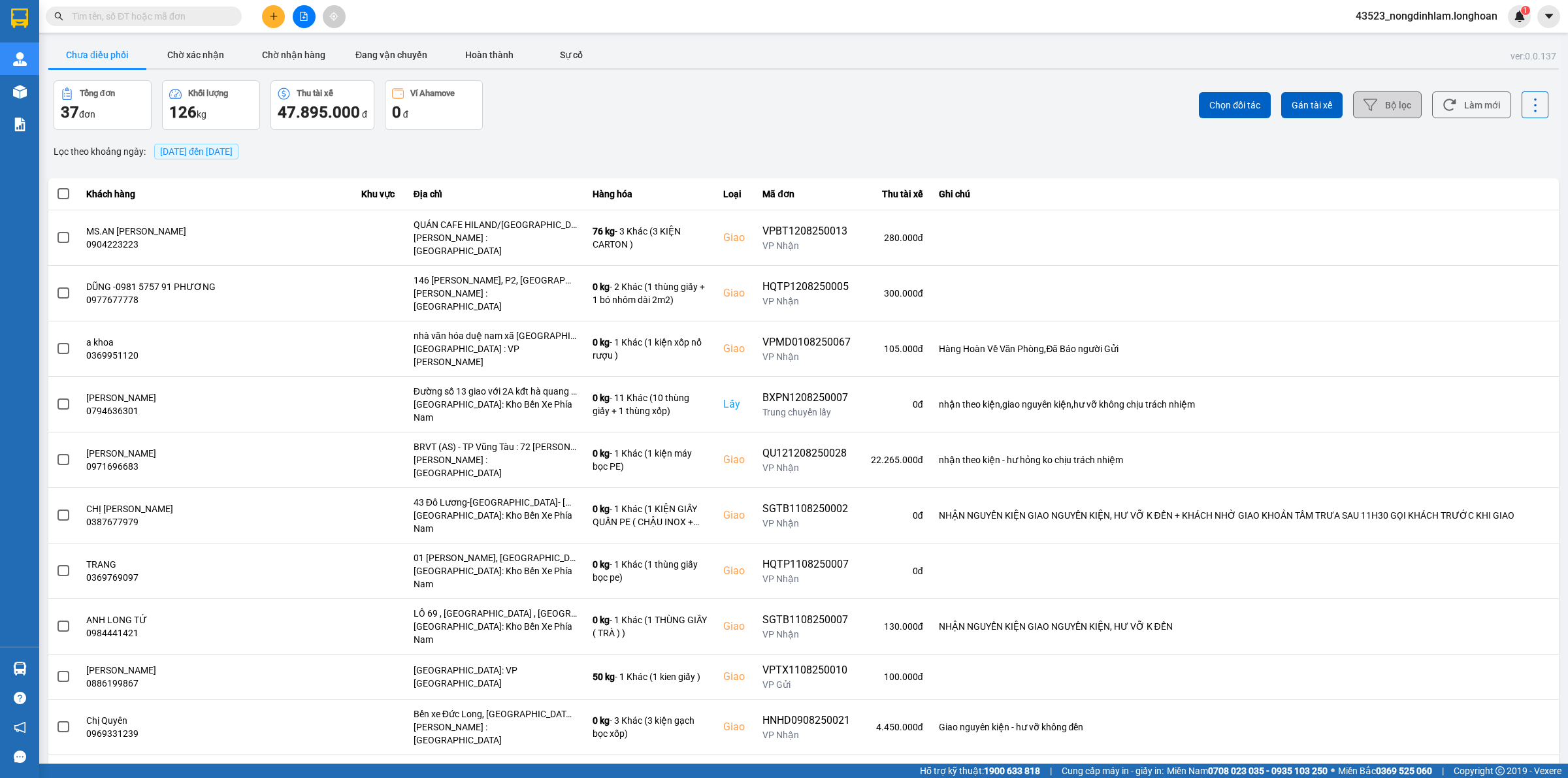
click at [1367, 104] on button "Bộ lọc" at bounding box center [1387, 105] width 68 height 27
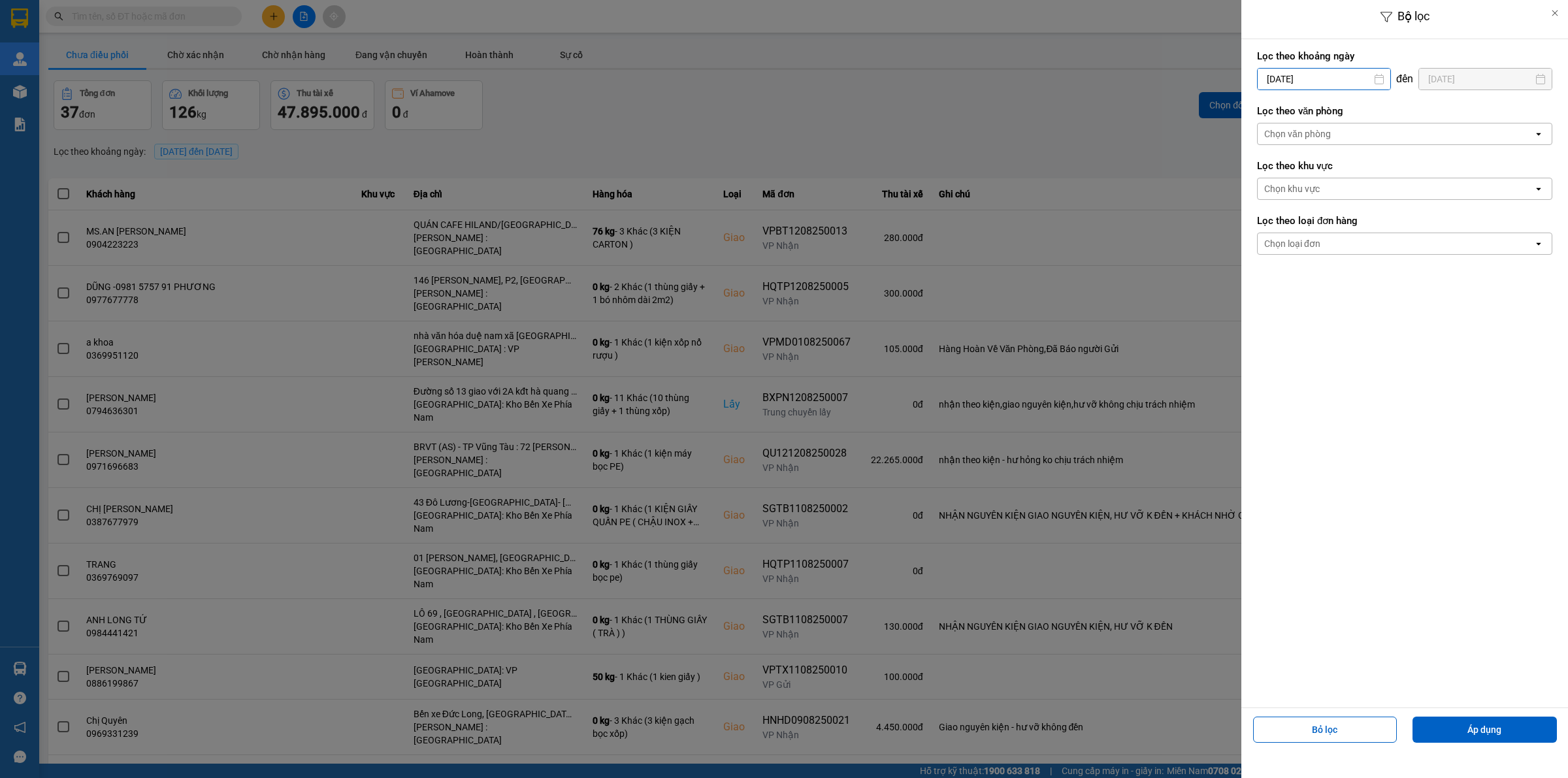
click at [1331, 79] on input "[DATE]" at bounding box center [1324, 79] width 133 height 21
click at [1268, 112] on icon "Arrow Left" at bounding box center [1263, 110] width 16 height 16
click at [1284, 170] on div "1" at bounding box center [1291, 174] width 18 height 16
type input "[DATE]"
click at [1320, 127] on div "Chọn văn phòng" at bounding box center [1298, 134] width 66 height 13
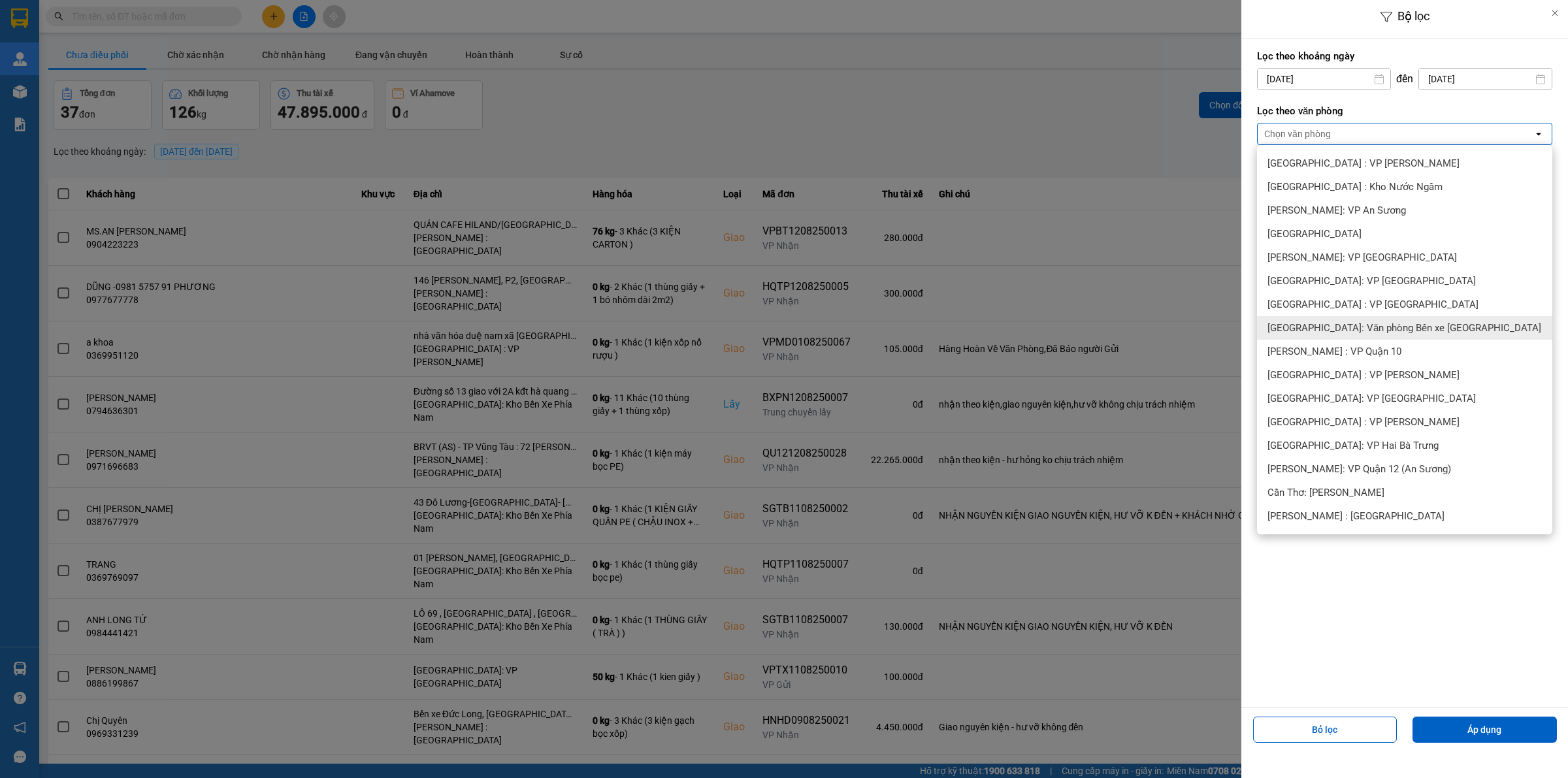
scroll to position [245, 0]
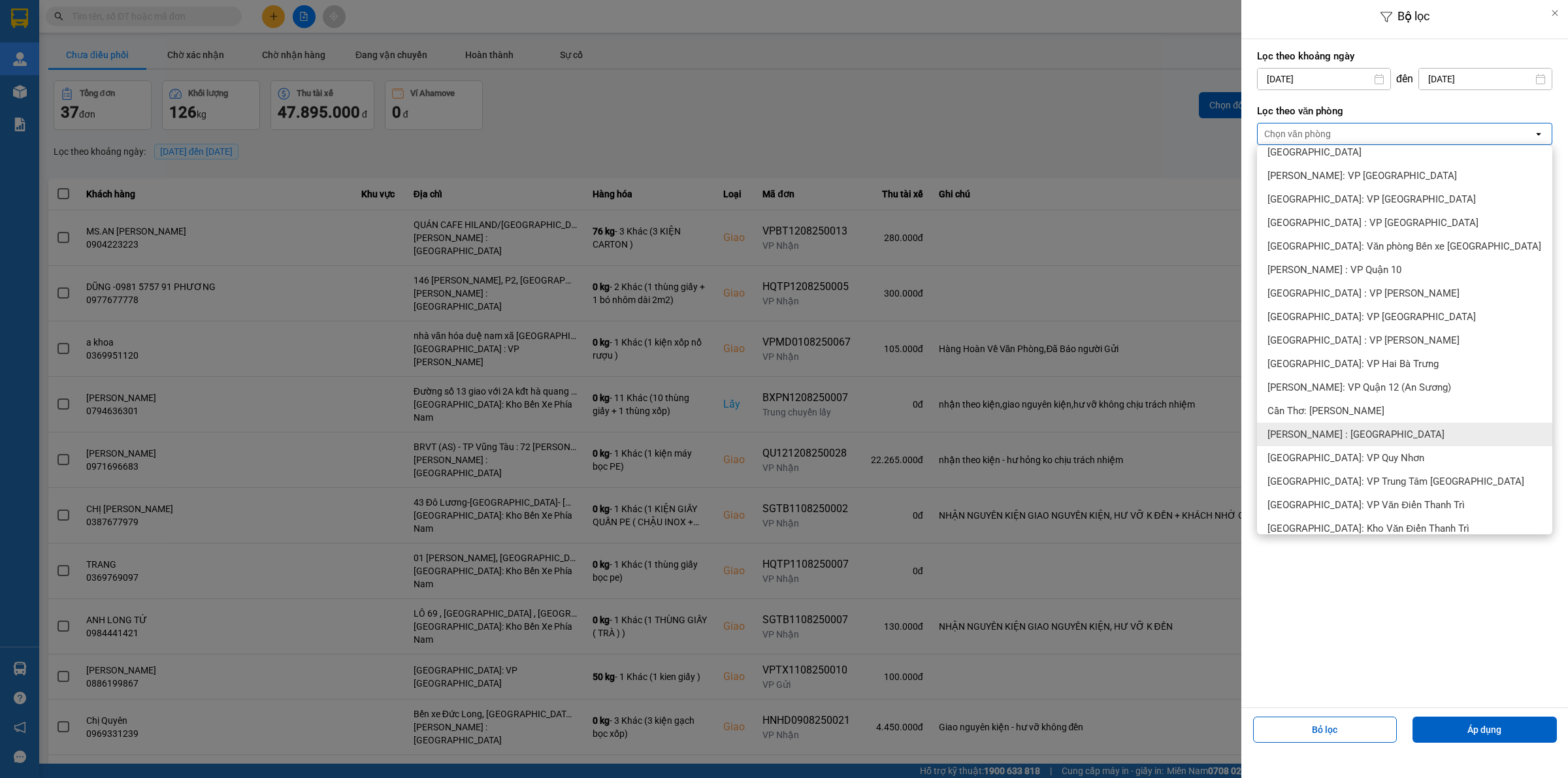
click at [1375, 433] on span "[PERSON_NAME] : [GEOGRAPHIC_DATA]" at bounding box center [1356, 434] width 177 height 13
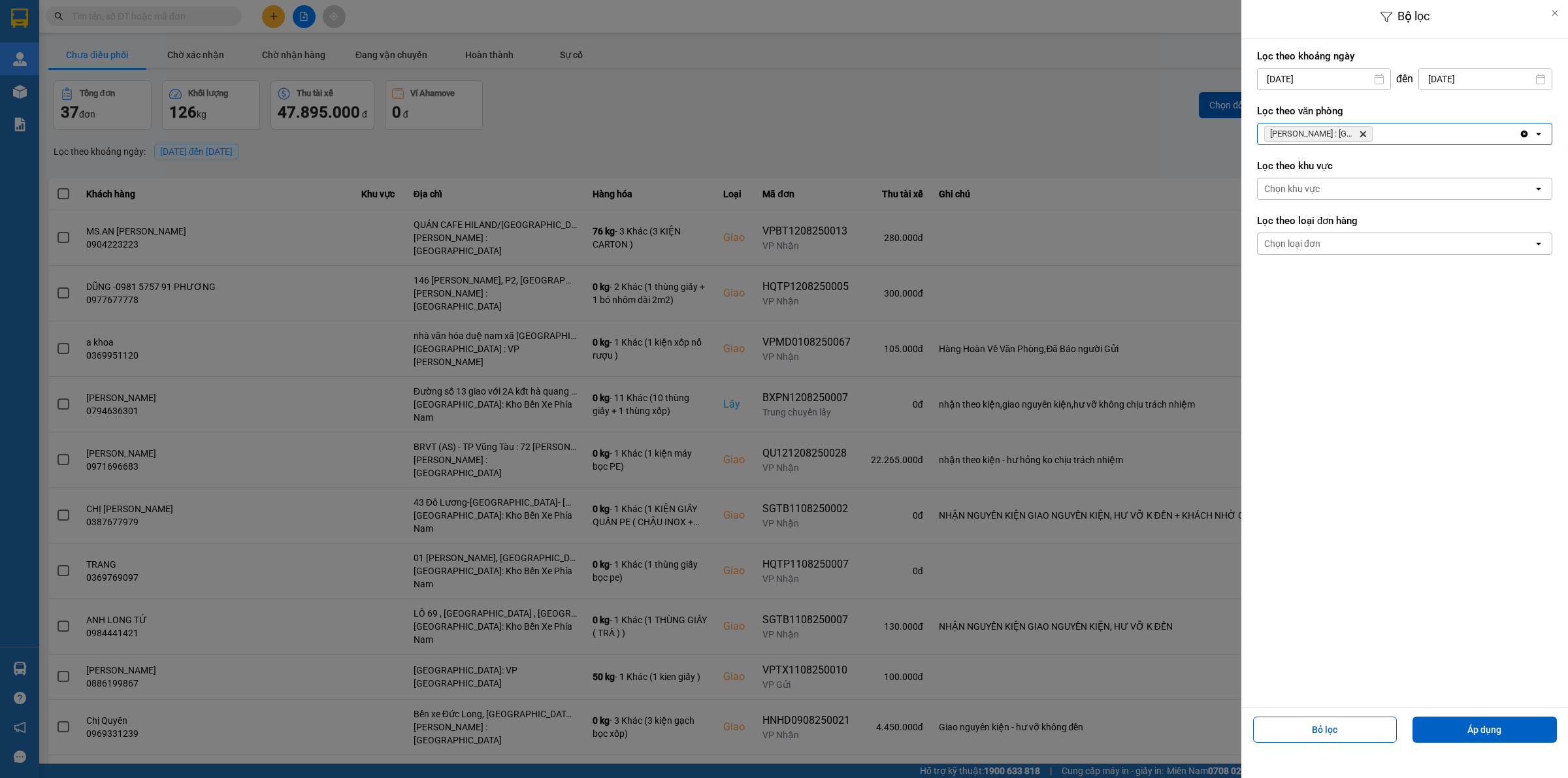
click at [1344, 189] on div "Chọn khu vực" at bounding box center [1395, 188] width 276 height 21
click at [1354, 297] on div "Lọc theo khoảng [DATE] Press the down arrow key to interact with the calendar a…" at bounding box center [1405, 373] width 327 height 668
click at [1337, 243] on div "Chọn loại đơn" at bounding box center [1395, 243] width 276 height 21
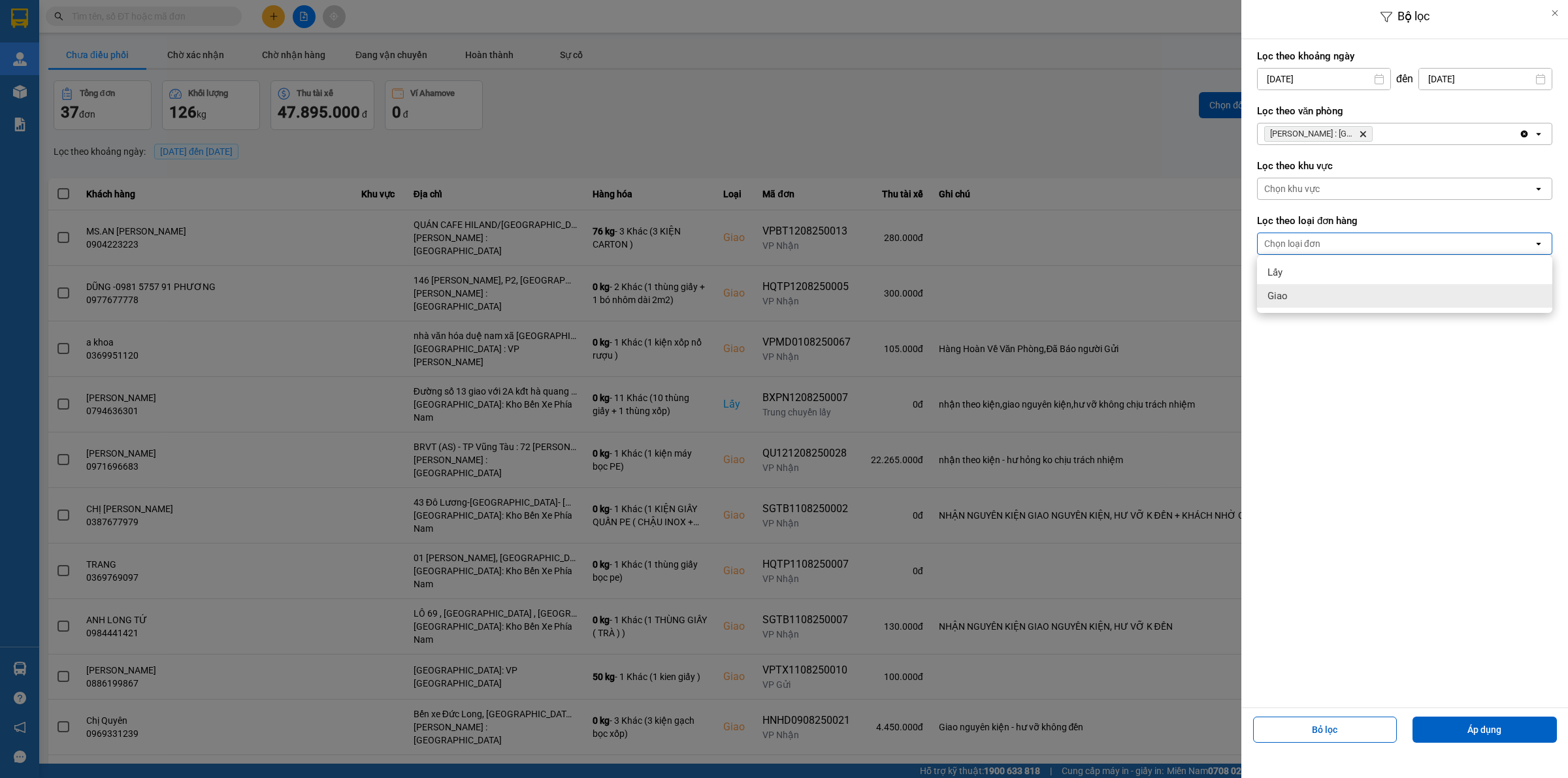
click at [1304, 298] on div "Giao" at bounding box center [1405, 295] width 296 height 24
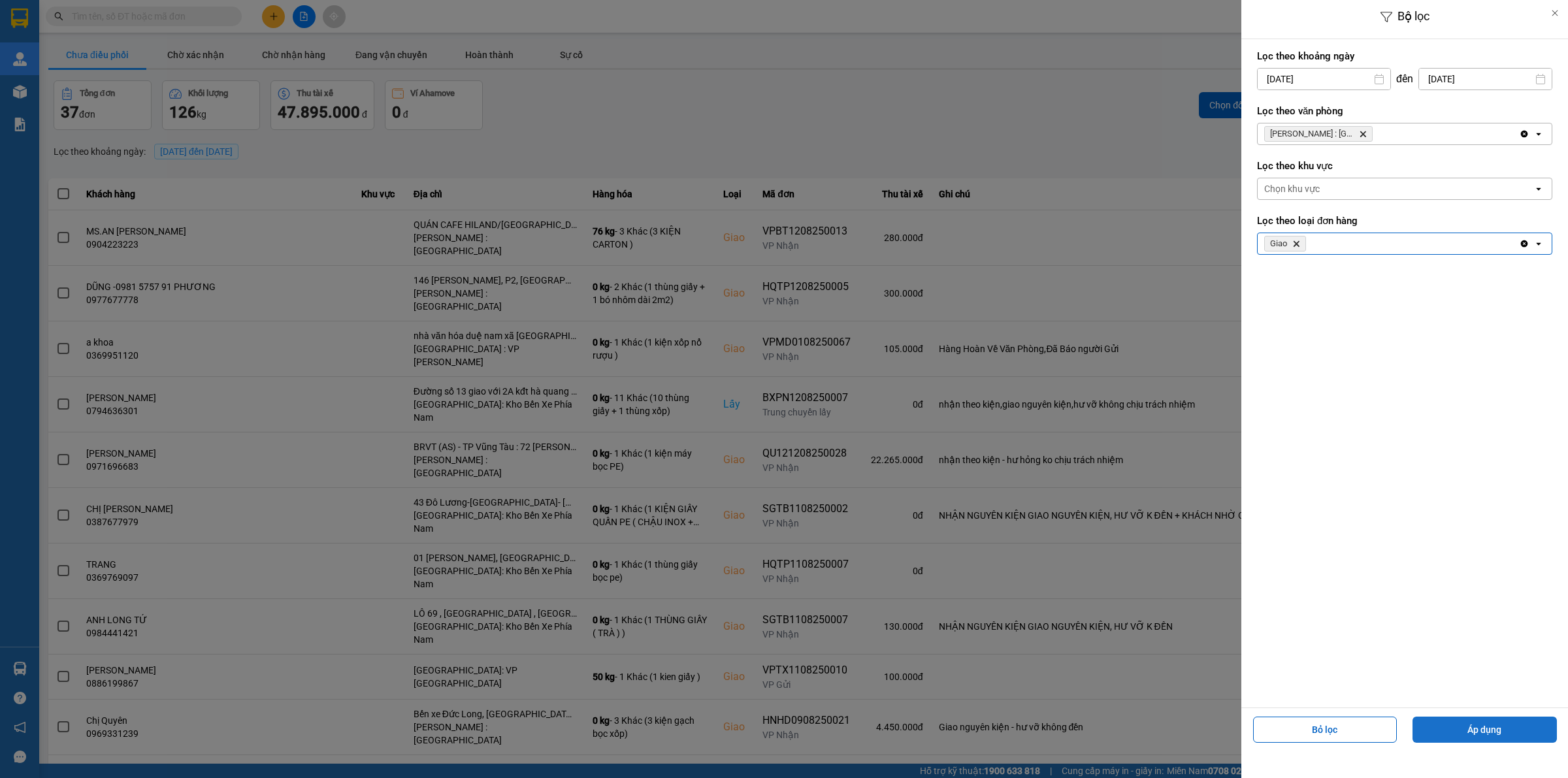
click at [1496, 729] on button "Áp dụng" at bounding box center [1484, 729] width 144 height 26
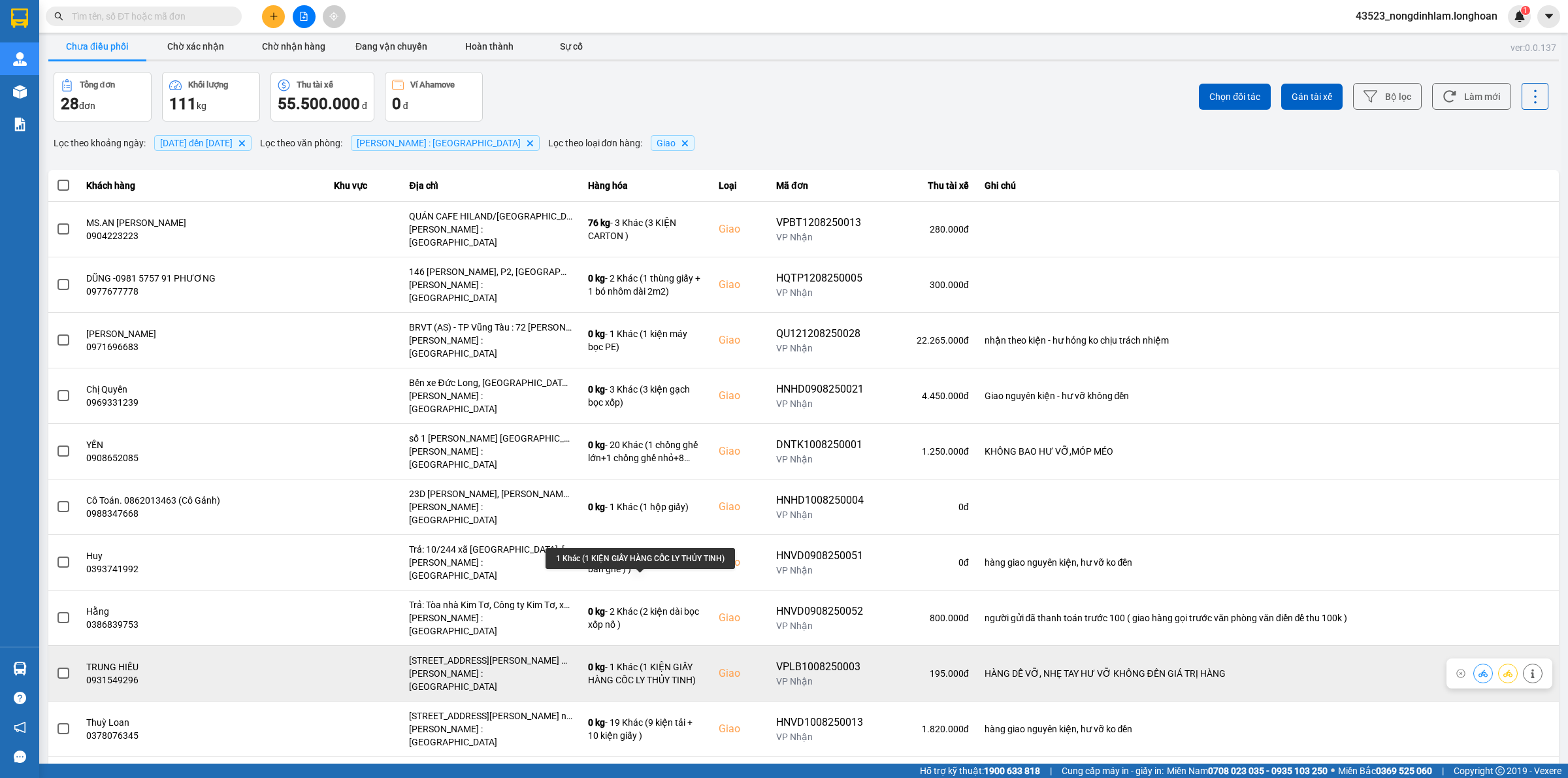
scroll to position [90, 0]
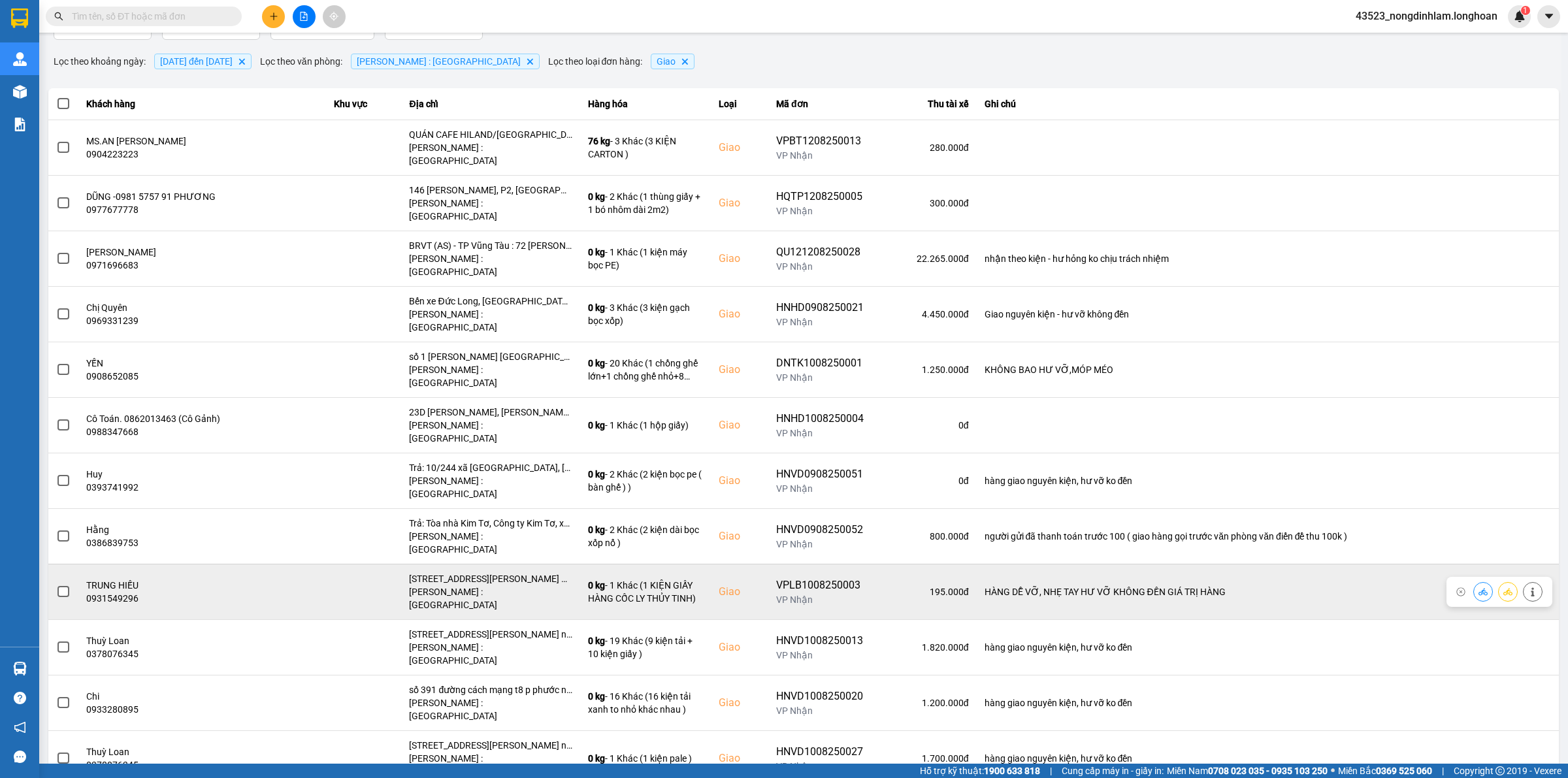
click at [63, 586] on span at bounding box center [63, 591] width 12 height 12
click at [56, 585] on input "checkbox" at bounding box center [56, 585] width 0 height 0
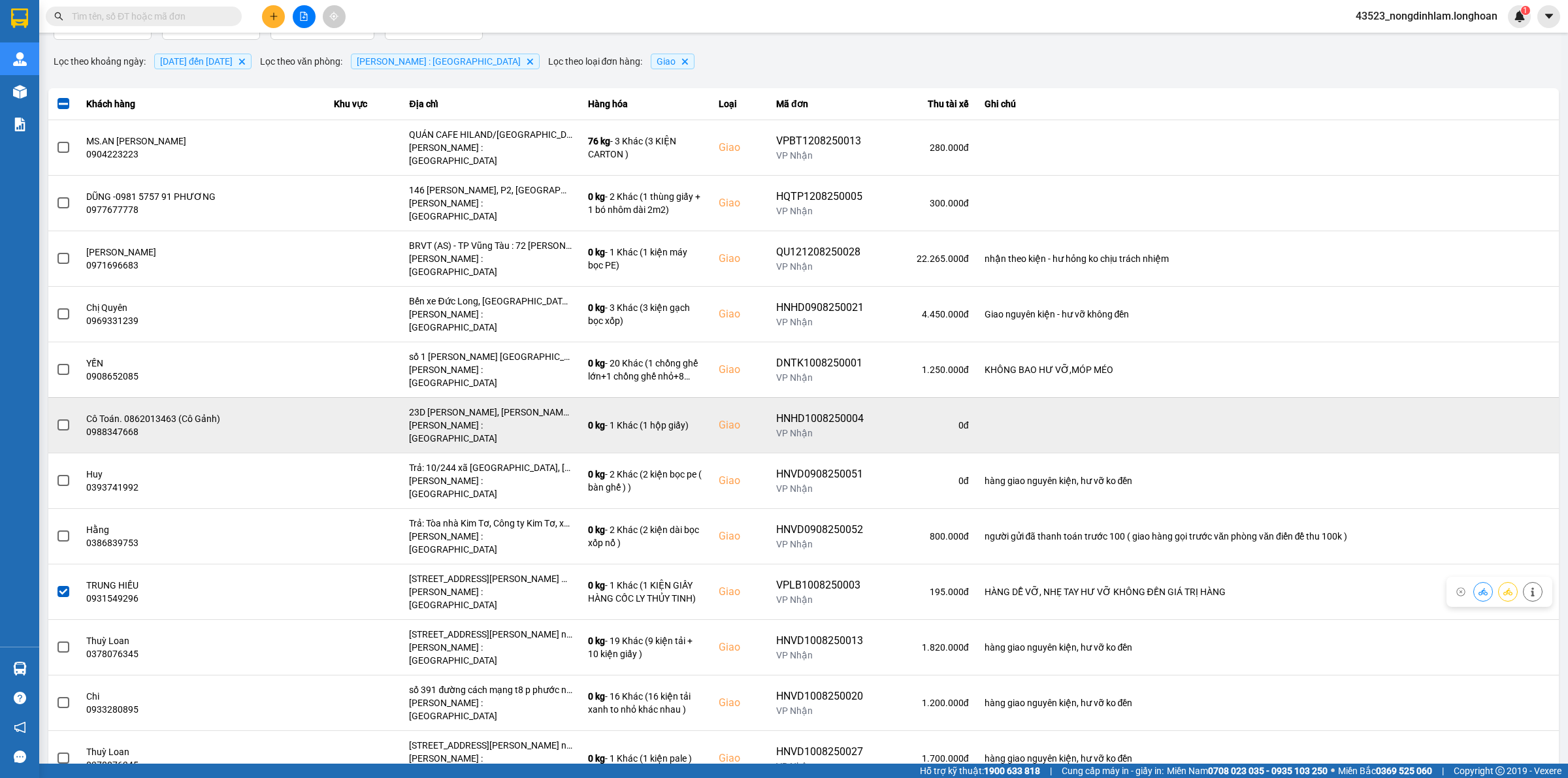
scroll to position [0, 0]
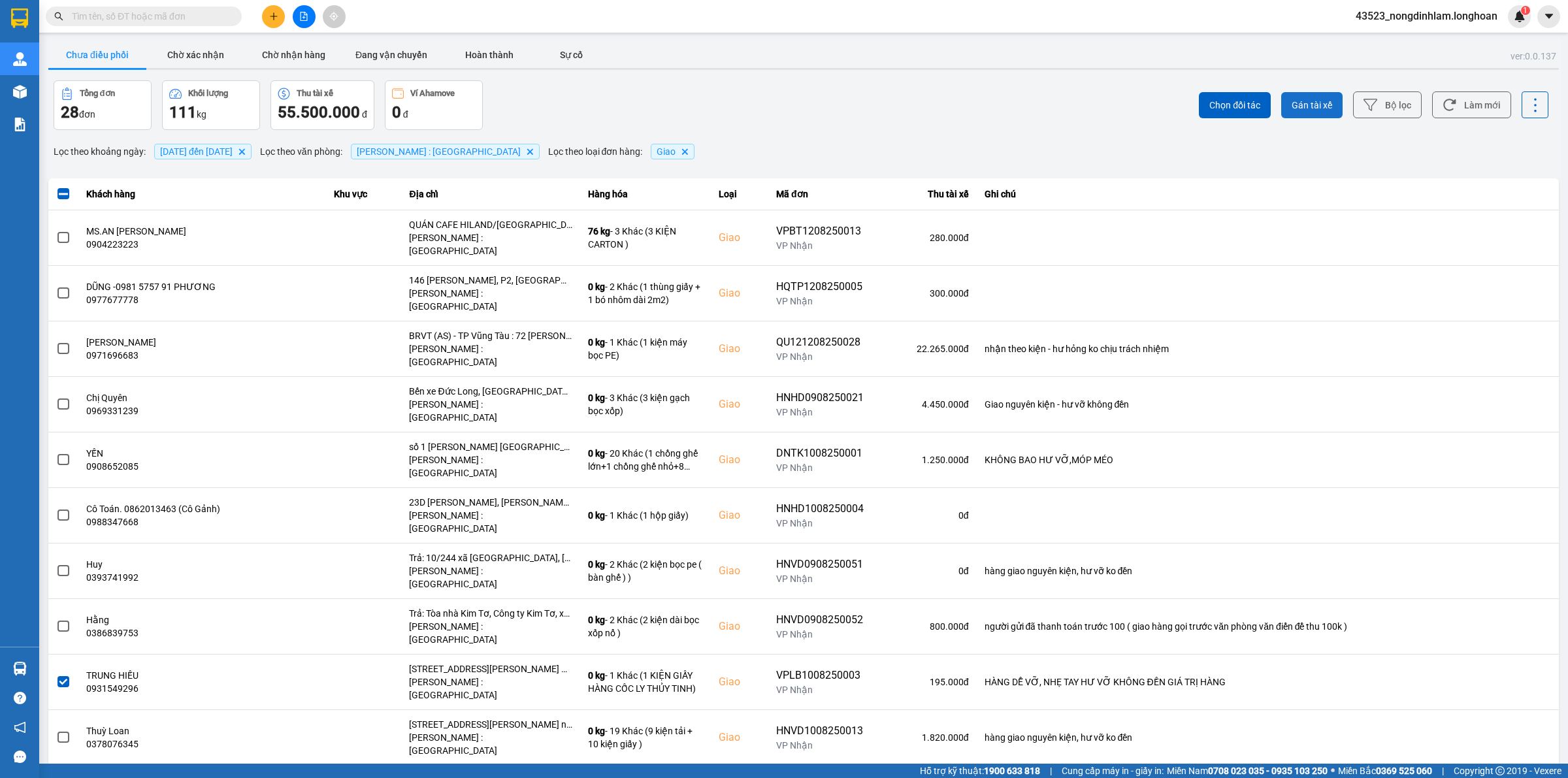
click at [1304, 99] on span "Gán tài xế" at bounding box center [1312, 105] width 41 height 13
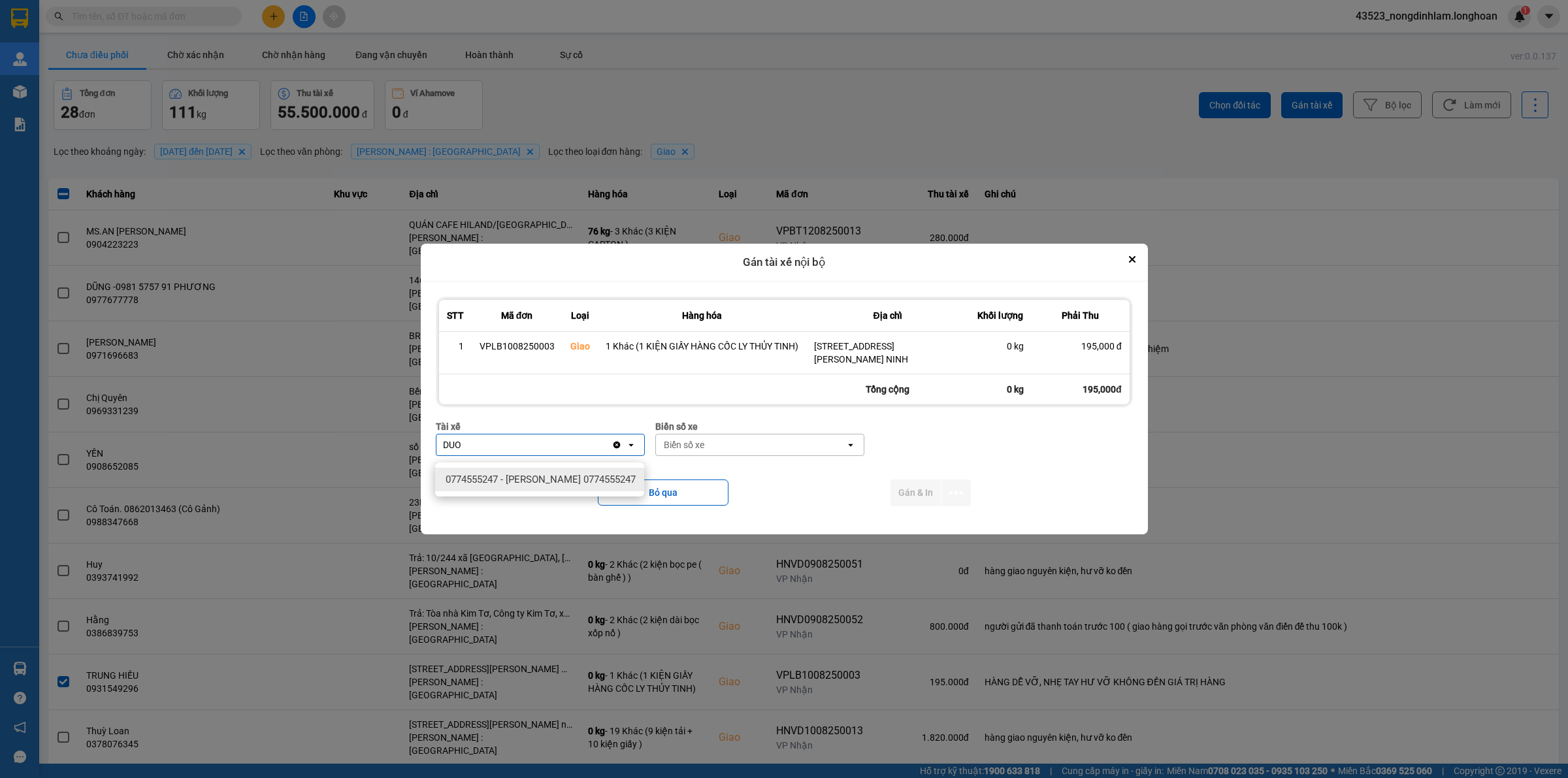
type input "DUO"
click at [511, 480] on span "0774555247 - [PERSON_NAME] 0774555247" at bounding box center [540, 479] width 190 height 13
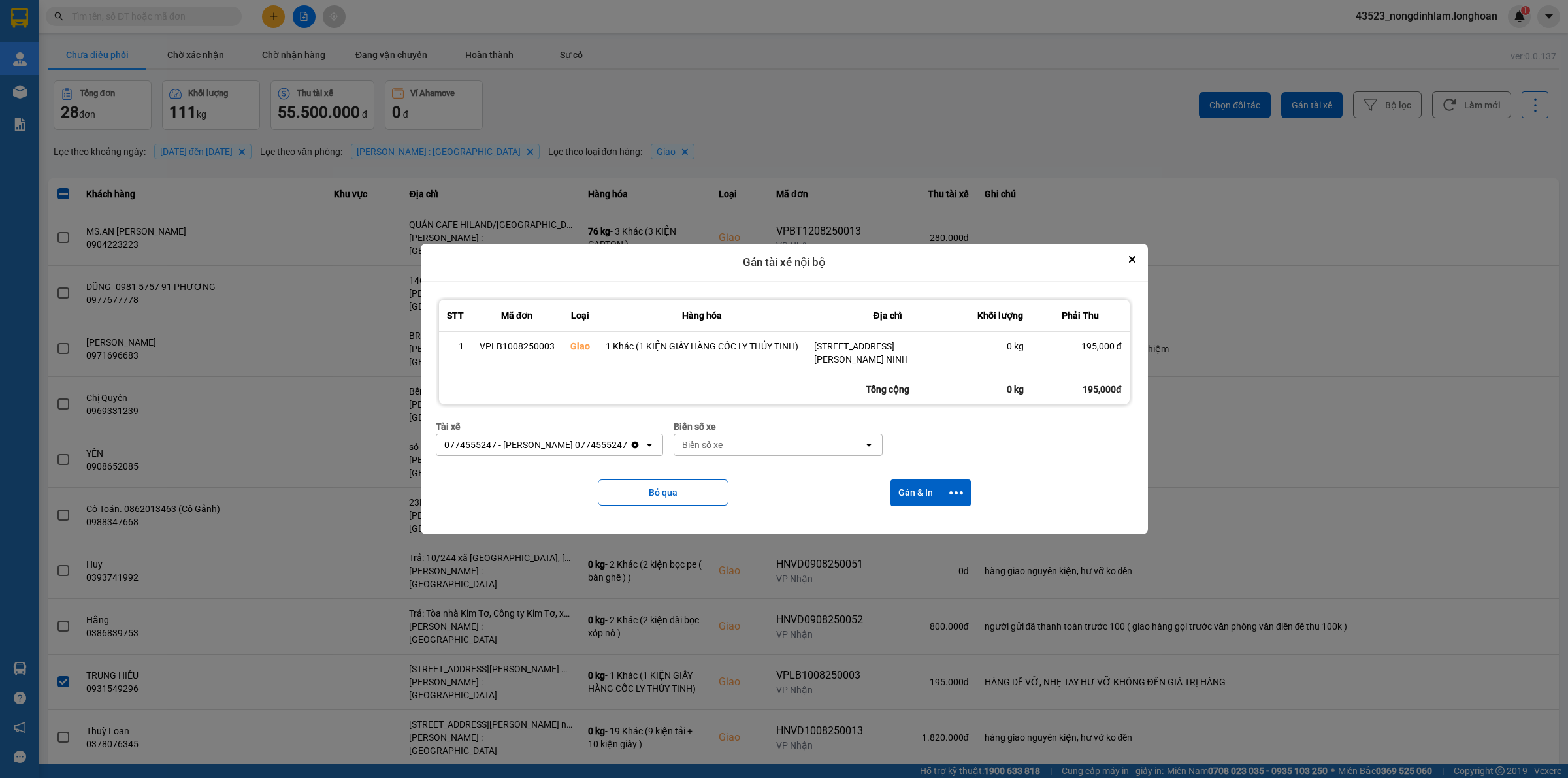
click at [727, 443] on div "Biển số xe" at bounding box center [769, 445] width 189 height 21
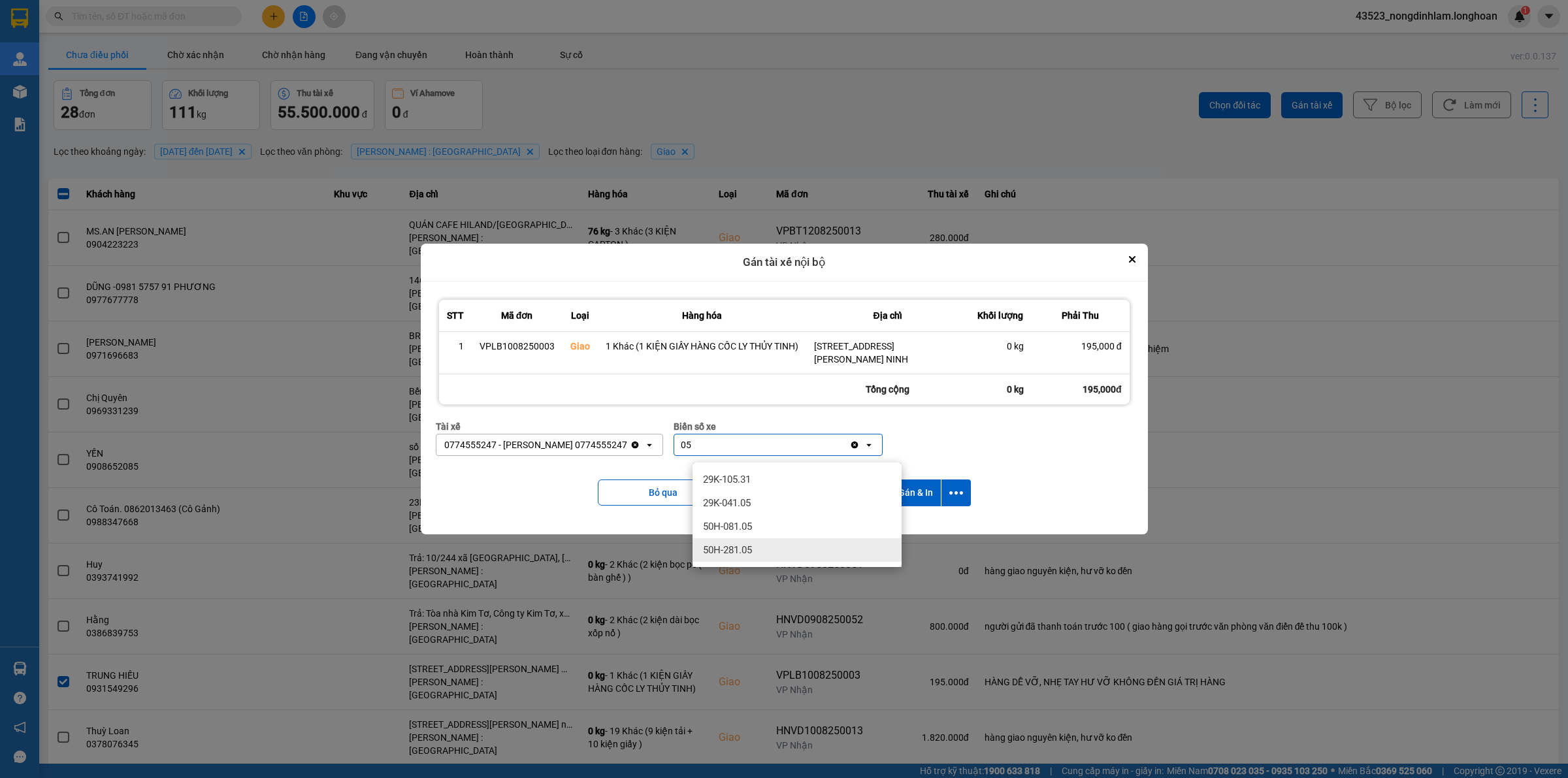
type input "05"
click at [739, 548] on span "50H-281.05" at bounding box center [727, 550] width 49 height 13
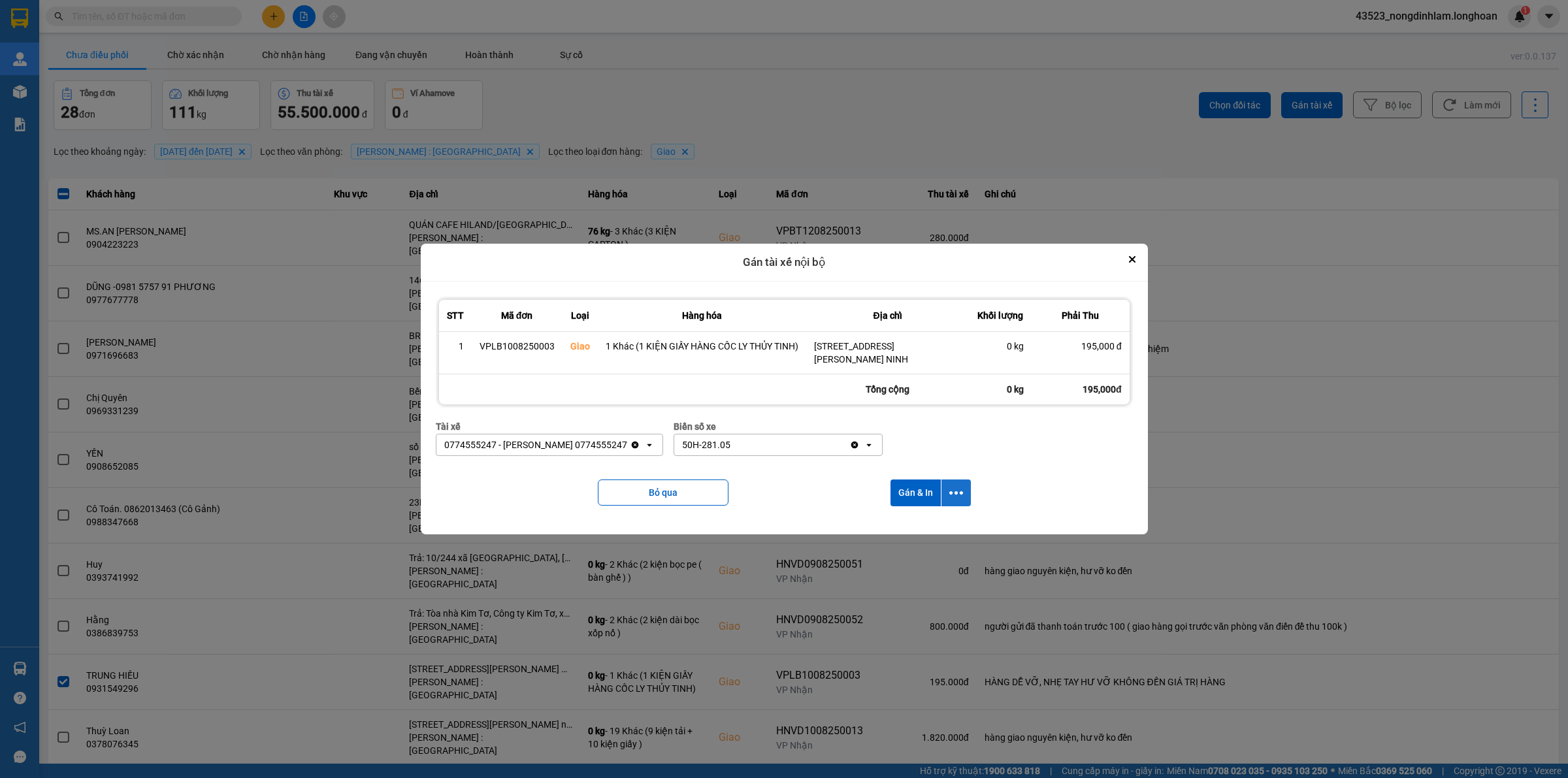
click at [951, 494] on icon "dialog" at bounding box center [956, 493] width 14 height 14
click at [916, 535] on span "Chỉ gán tài" at bounding box center [904, 535] width 43 height 13
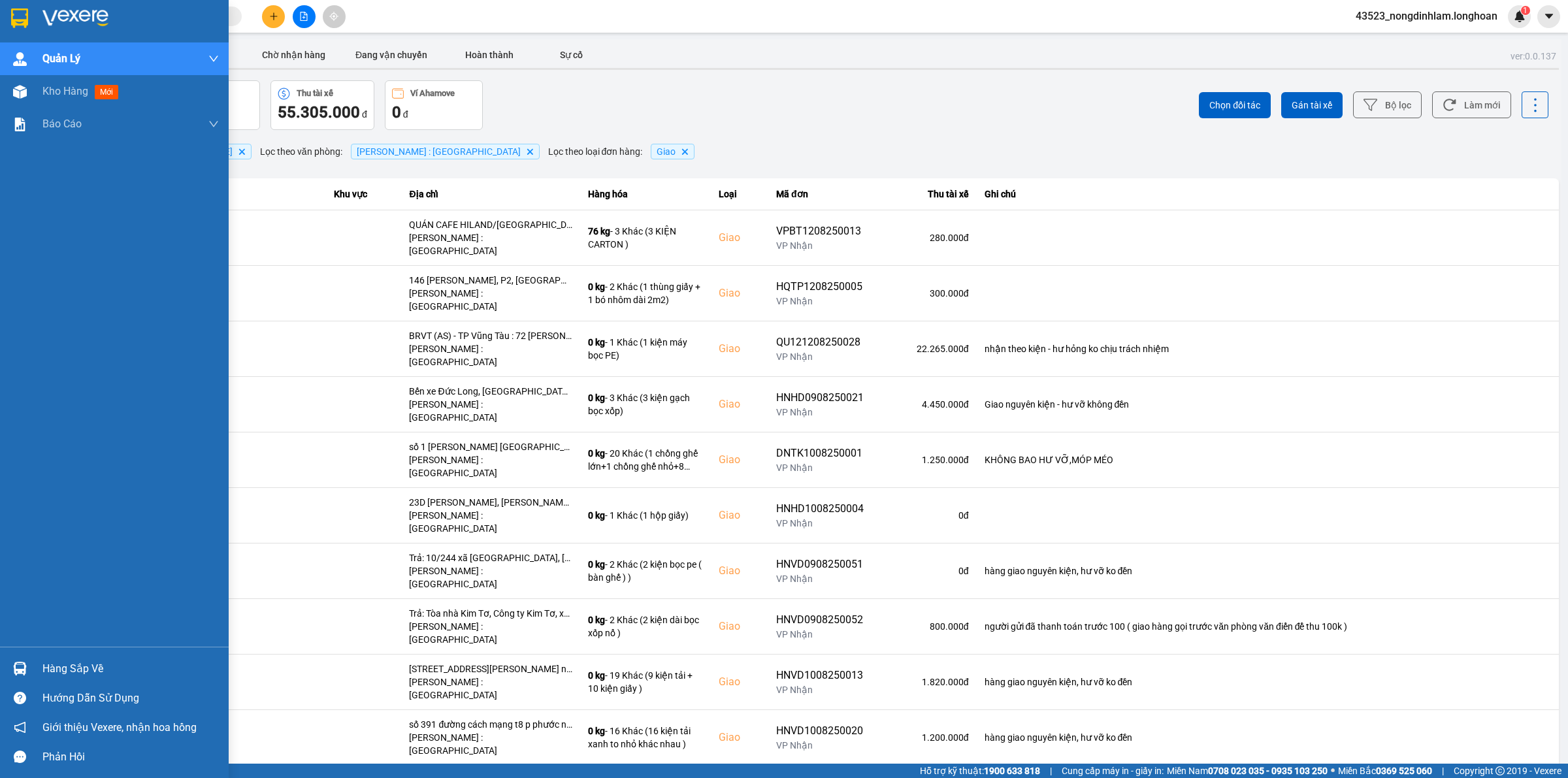
click at [11, 5] on div at bounding box center [114, 21] width 228 height 43
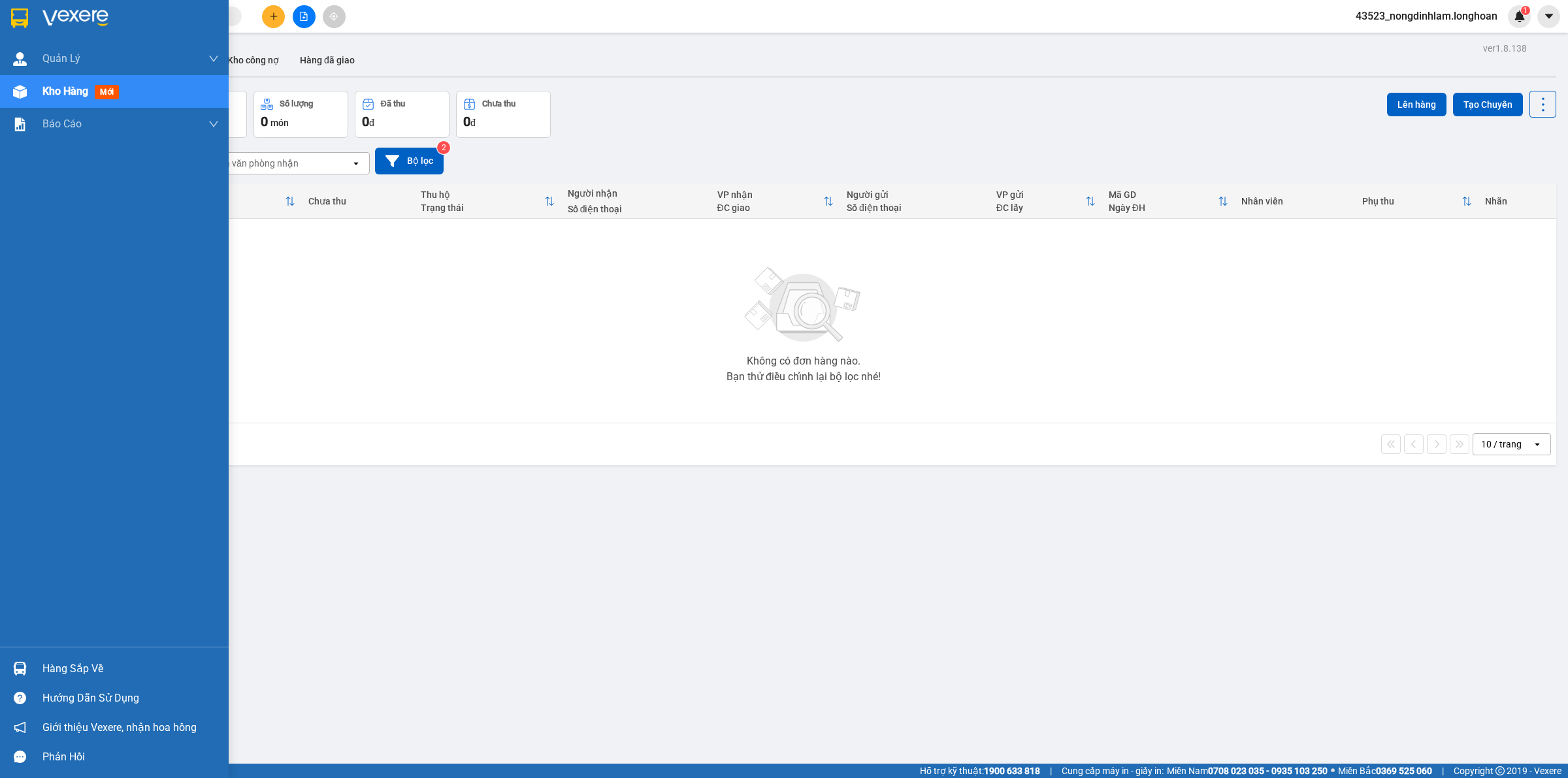
click at [57, 14] on img at bounding box center [75, 18] width 66 height 20
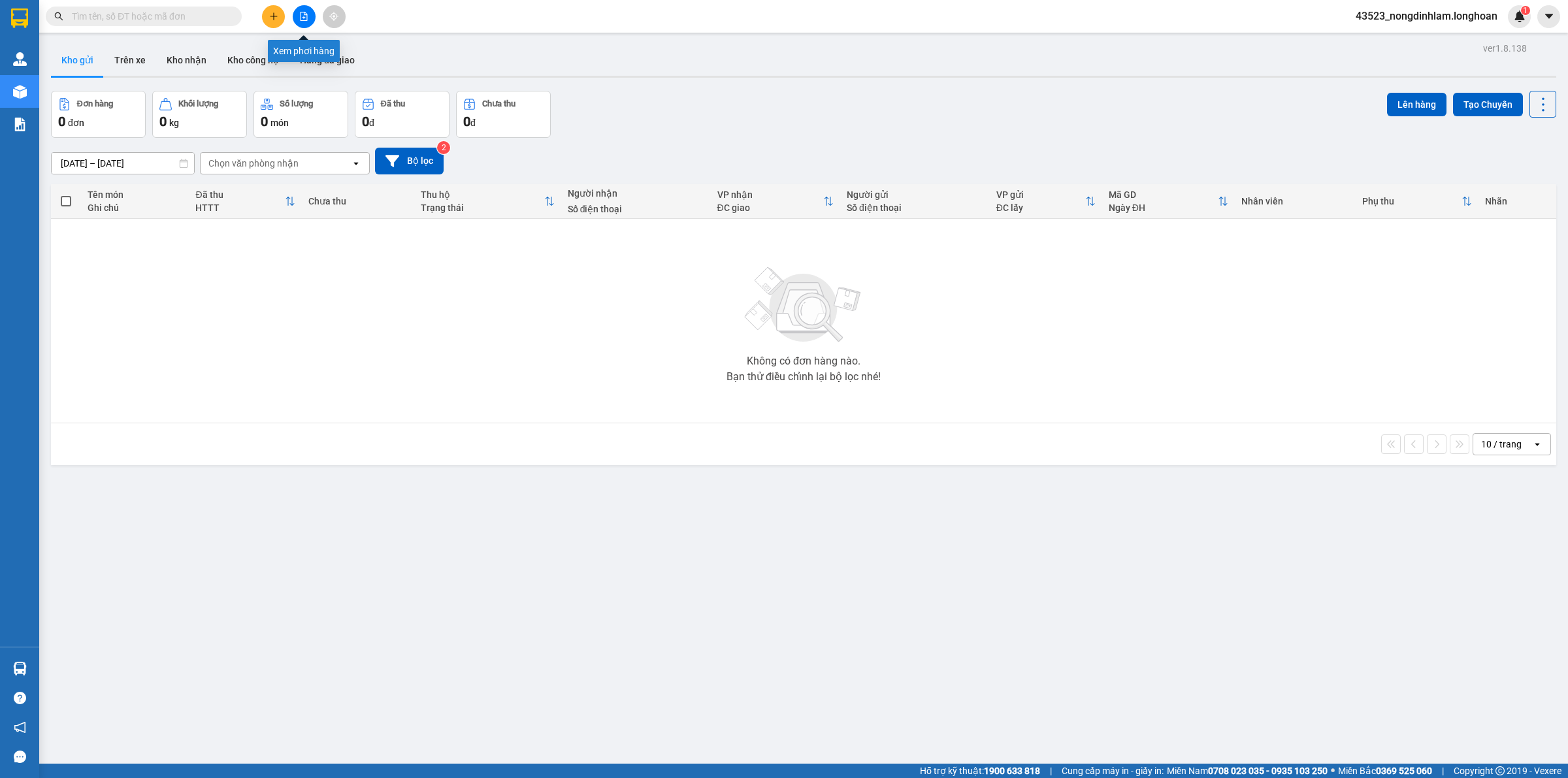
click at [297, 21] on button at bounding box center [304, 17] width 23 height 23
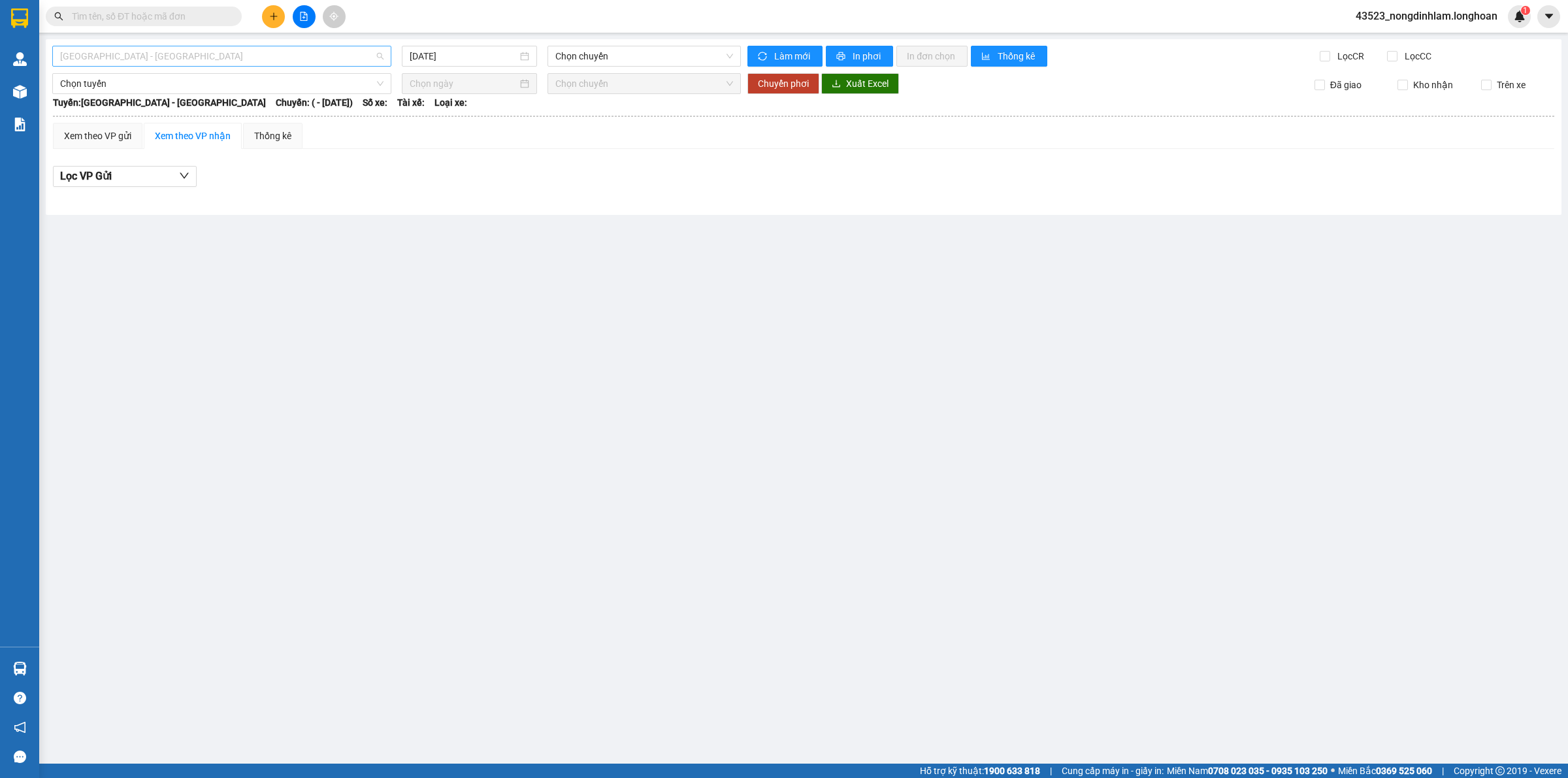
click at [234, 54] on span "[GEOGRAPHIC_DATA] - [GEOGRAPHIC_DATA]" at bounding box center [222, 56] width 323 height 20
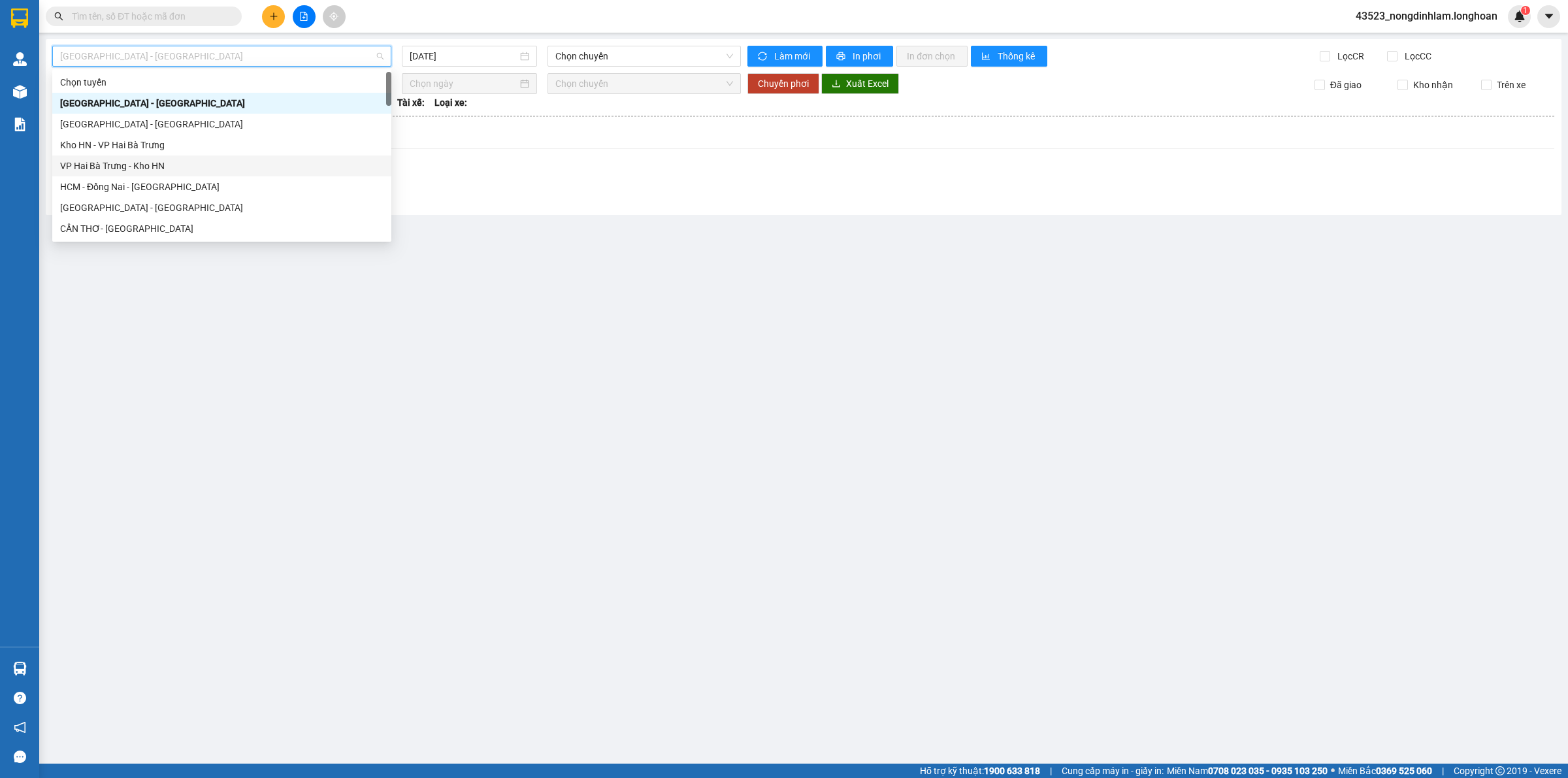
drag, startPoint x: 168, startPoint y: 127, endPoint x: 159, endPoint y: 171, distance: 44.9
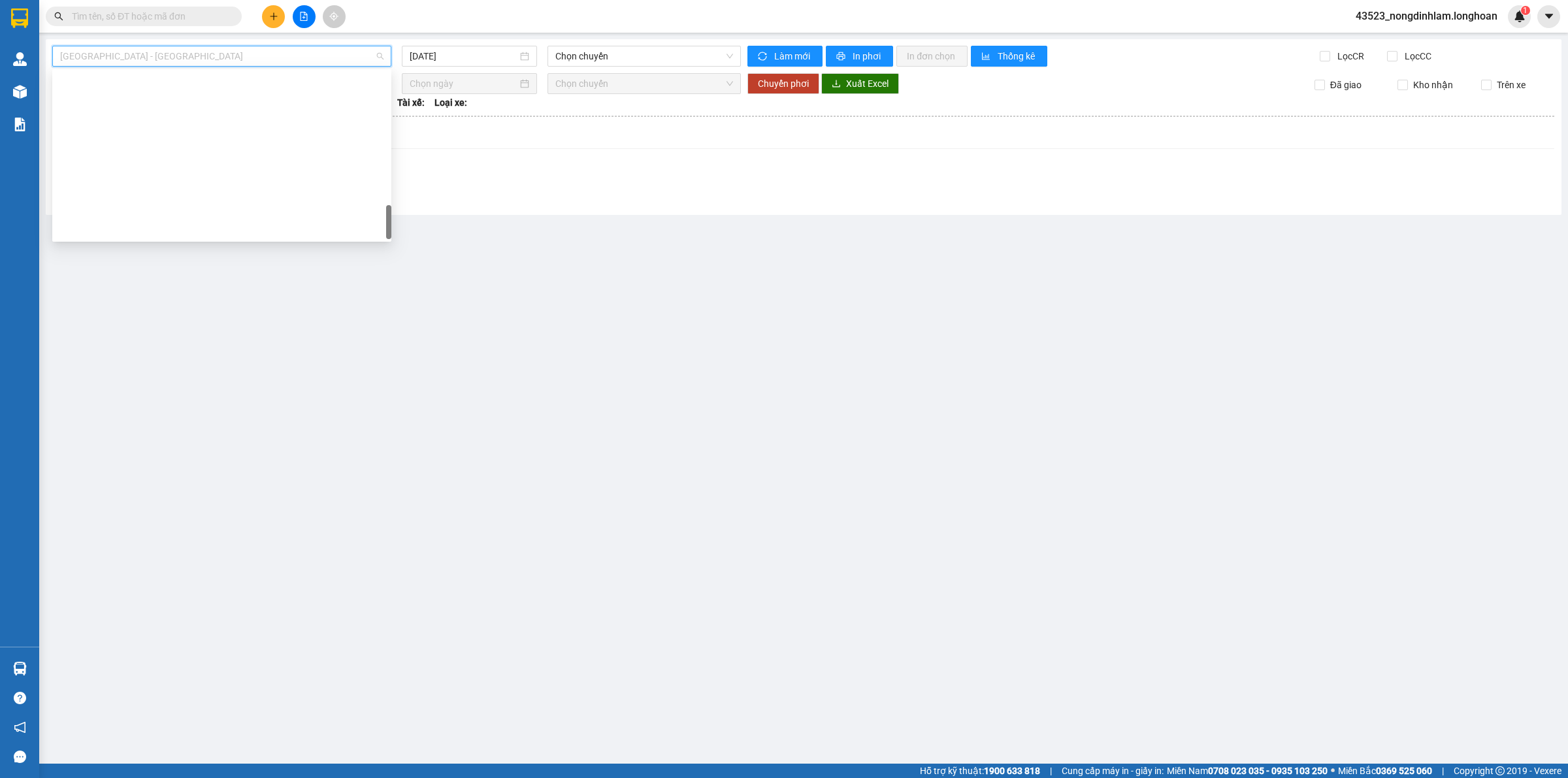
scroll to position [856, 0]
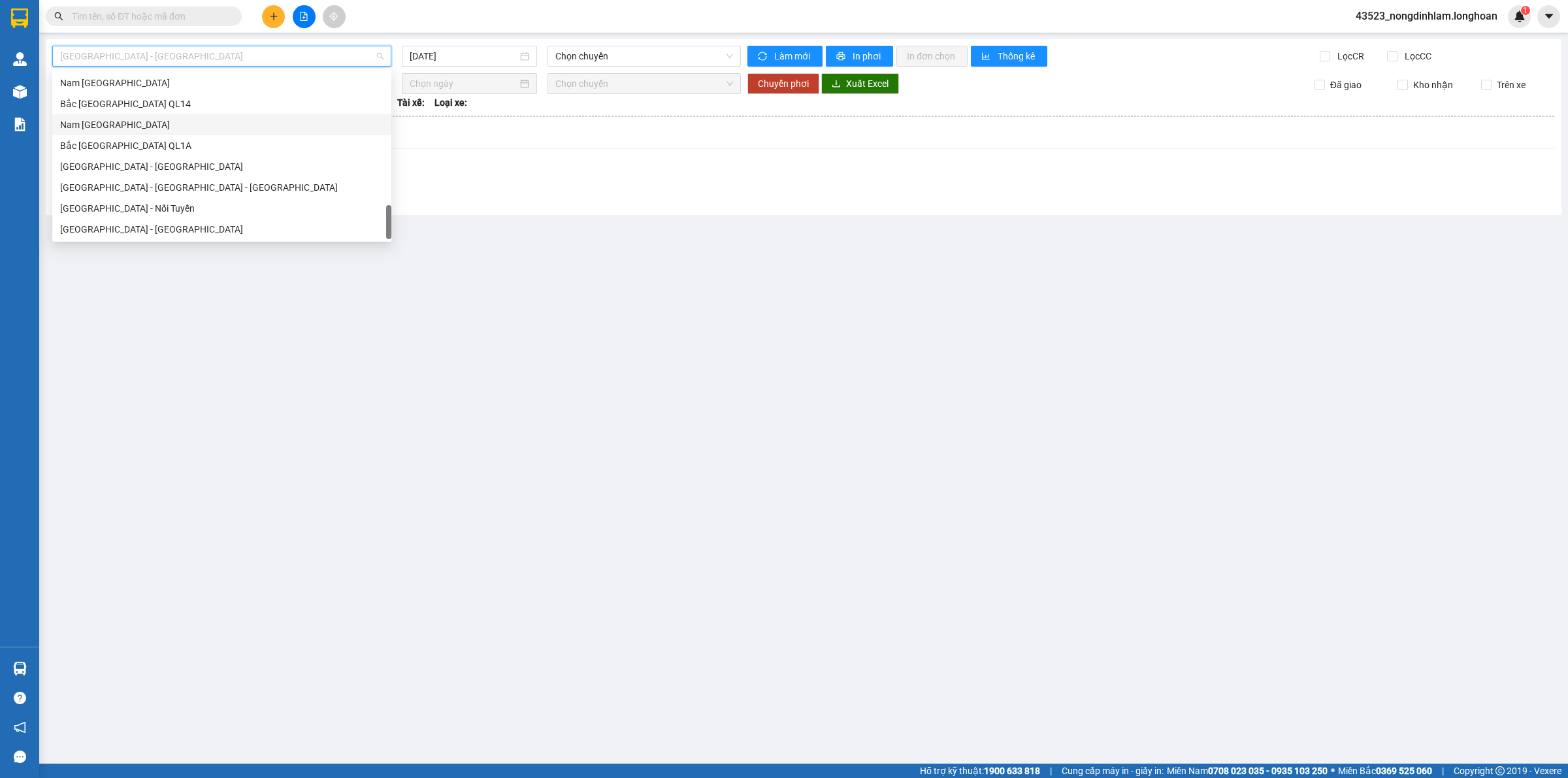
click at [150, 124] on div "Nam [GEOGRAPHIC_DATA]" at bounding box center [222, 124] width 323 height 14
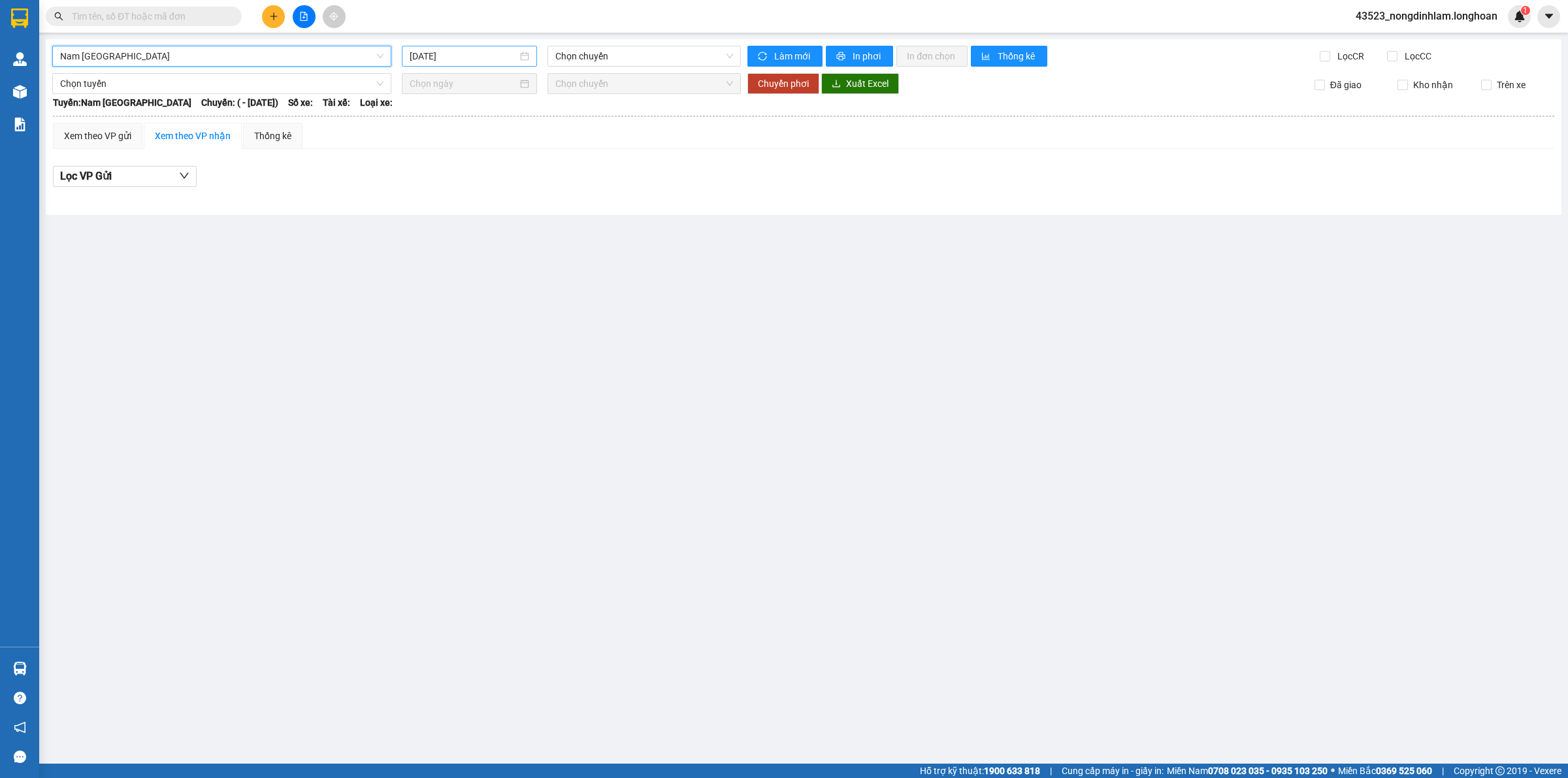
click at [495, 56] on input "[DATE]" at bounding box center [463, 56] width 108 height 14
click at [465, 168] on div "12" at bounding box center [468, 171] width 16 height 16
type input "[DATE]"
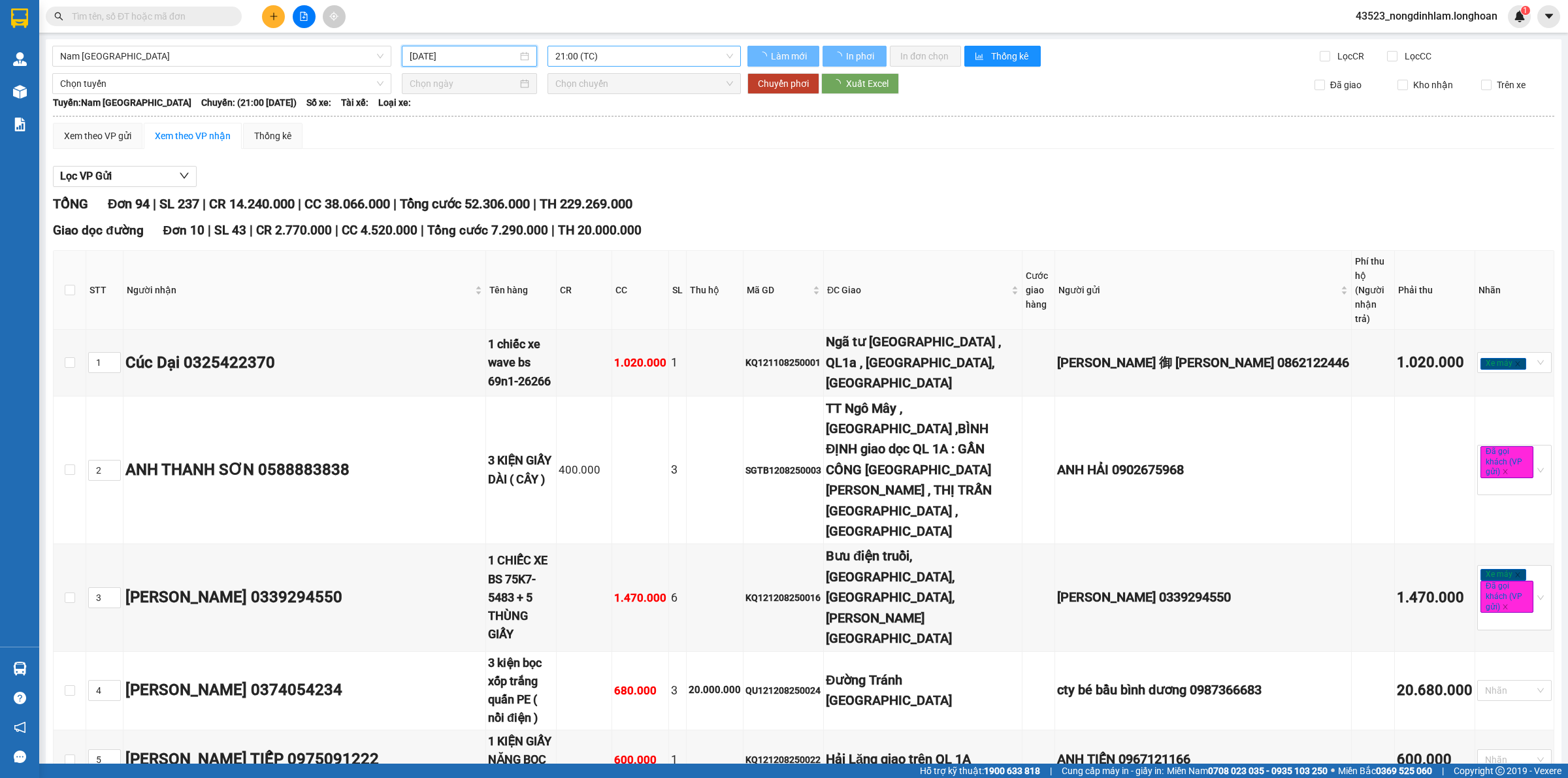
click at [598, 54] on span "21:00 (TC)" at bounding box center [644, 56] width 178 height 20
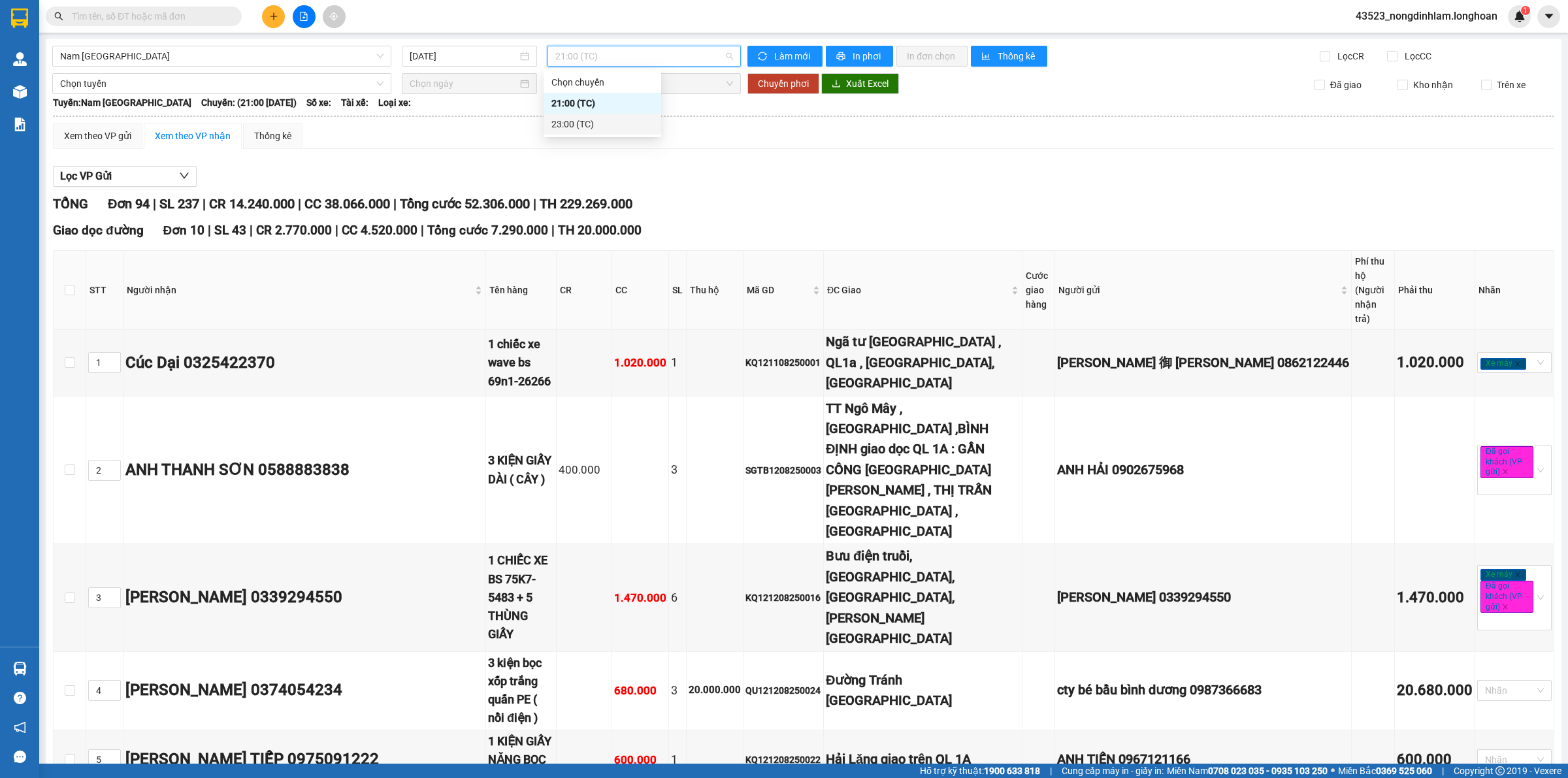
click at [571, 125] on div "23:00 (TC)" at bounding box center [602, 124] width 102 height 14
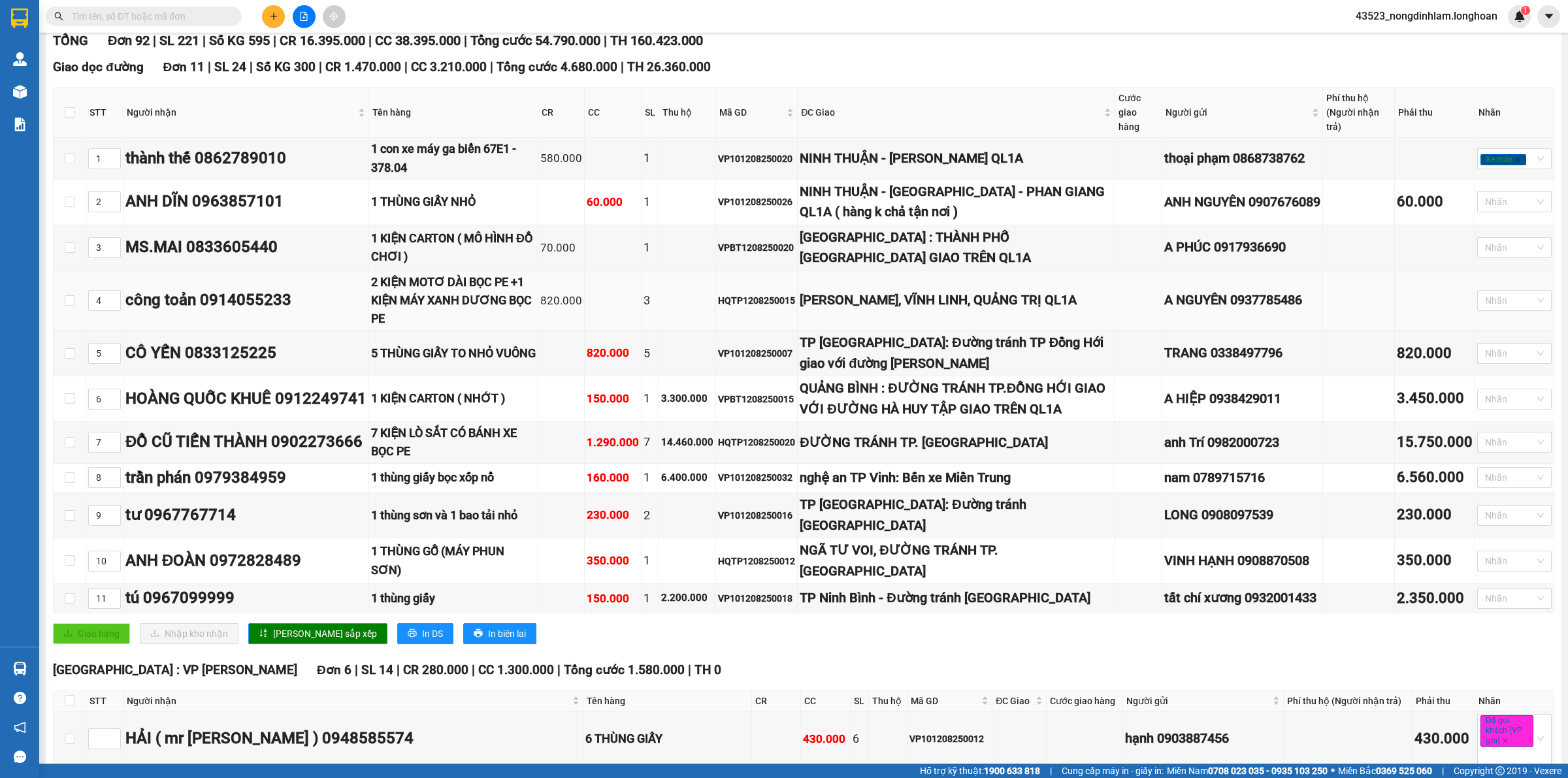
scroll to position [245, 0]
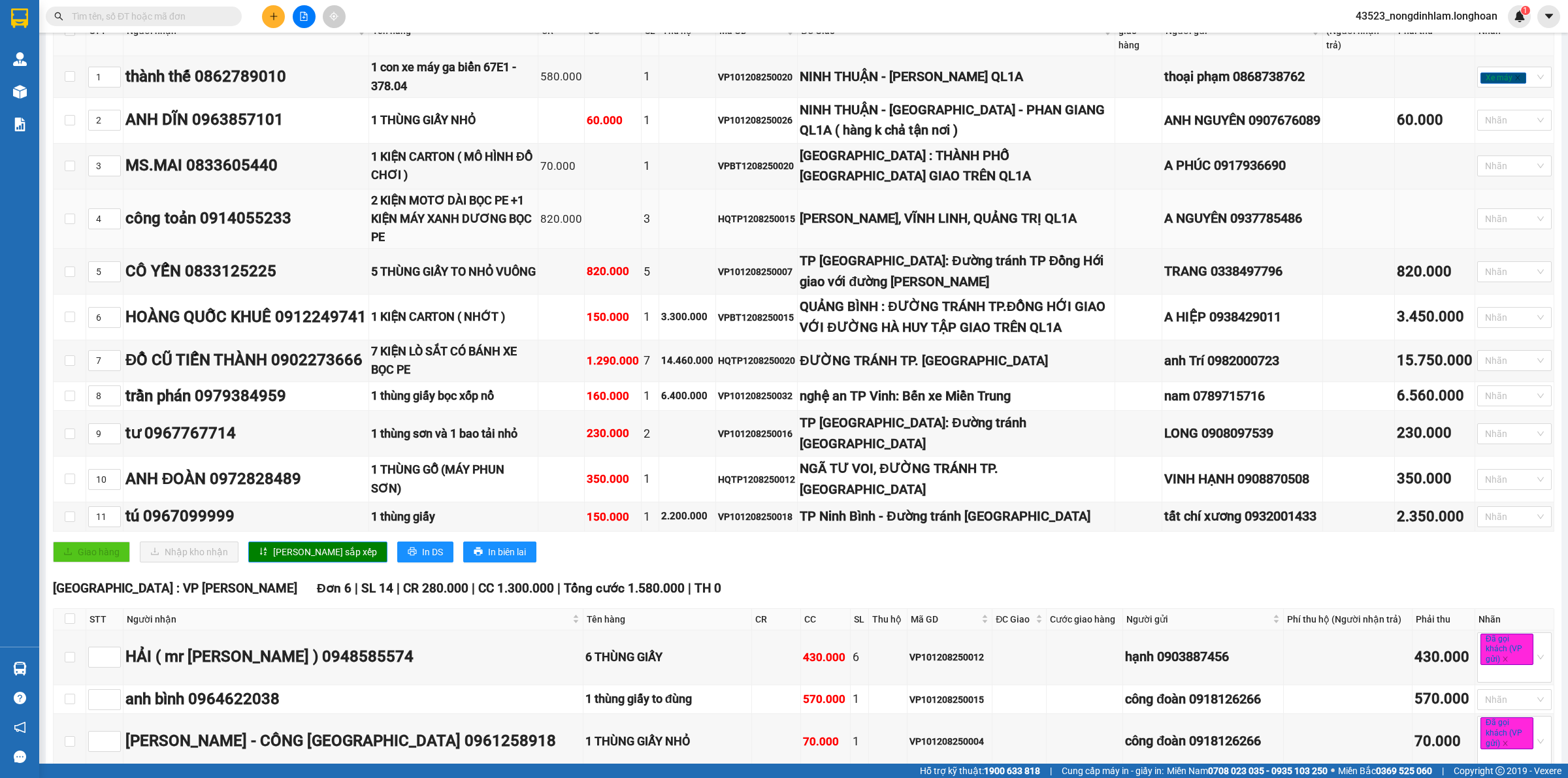
click at [426, 204] on div "2 KIỆN MOTƠ DÀI BỌC PE +1 KIỆN MÁY XANH DƯƠNG BỌC PE" at bounding box center [453, 219] width 165 height 56
click at [428, 204] on div "2 KIỆN MOTƠ DÀI BỌC PE +1 KIỆN MÁY XANH DƯƠNG BỌC PE" at bounding box center [453, 219] width 165 height 56
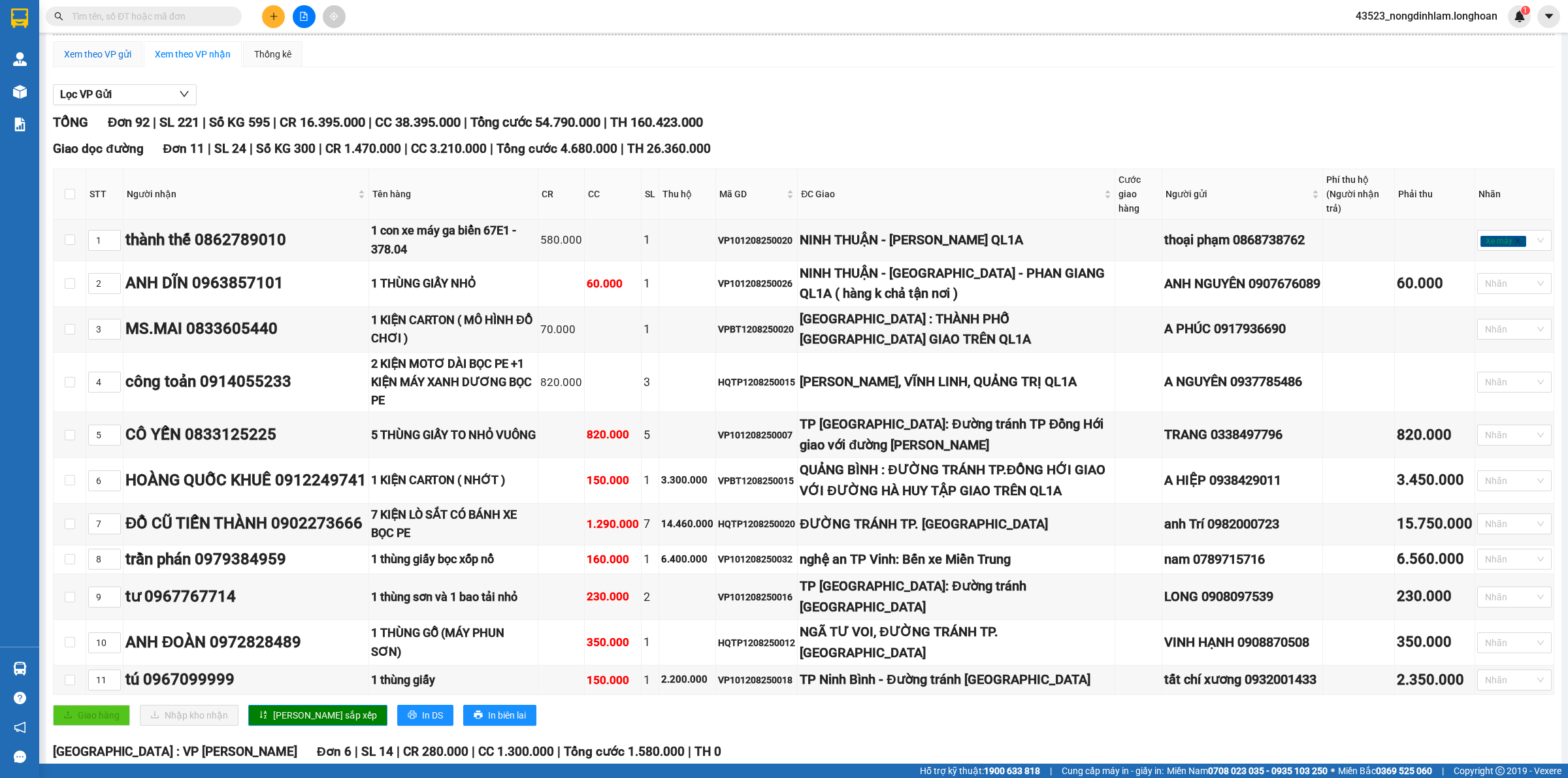
click at [99, 51] on div "Xem theo VP gửi" at bounding box center [97, 54] width 67 height 14
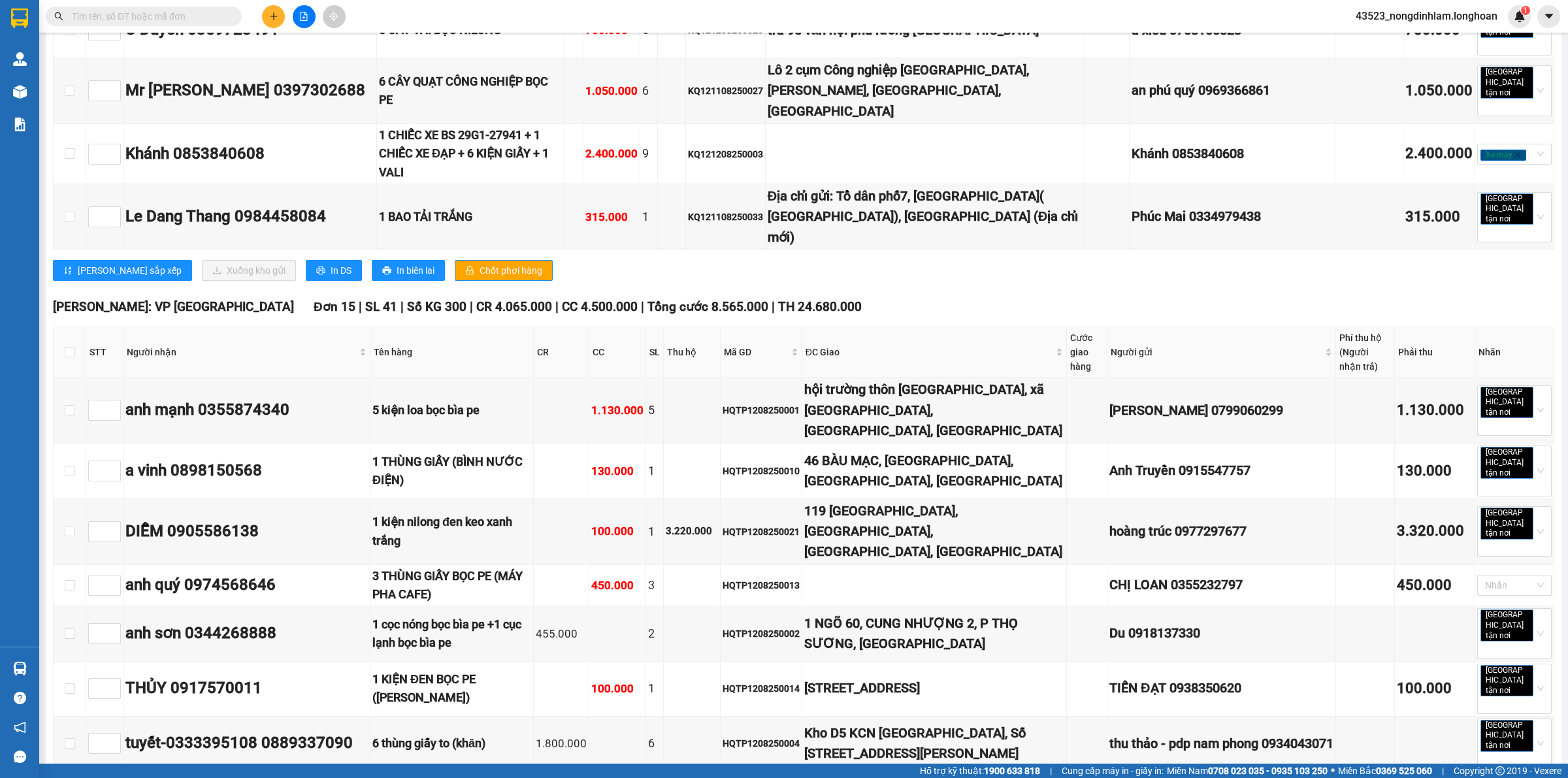
scroll to position [3265, 0]
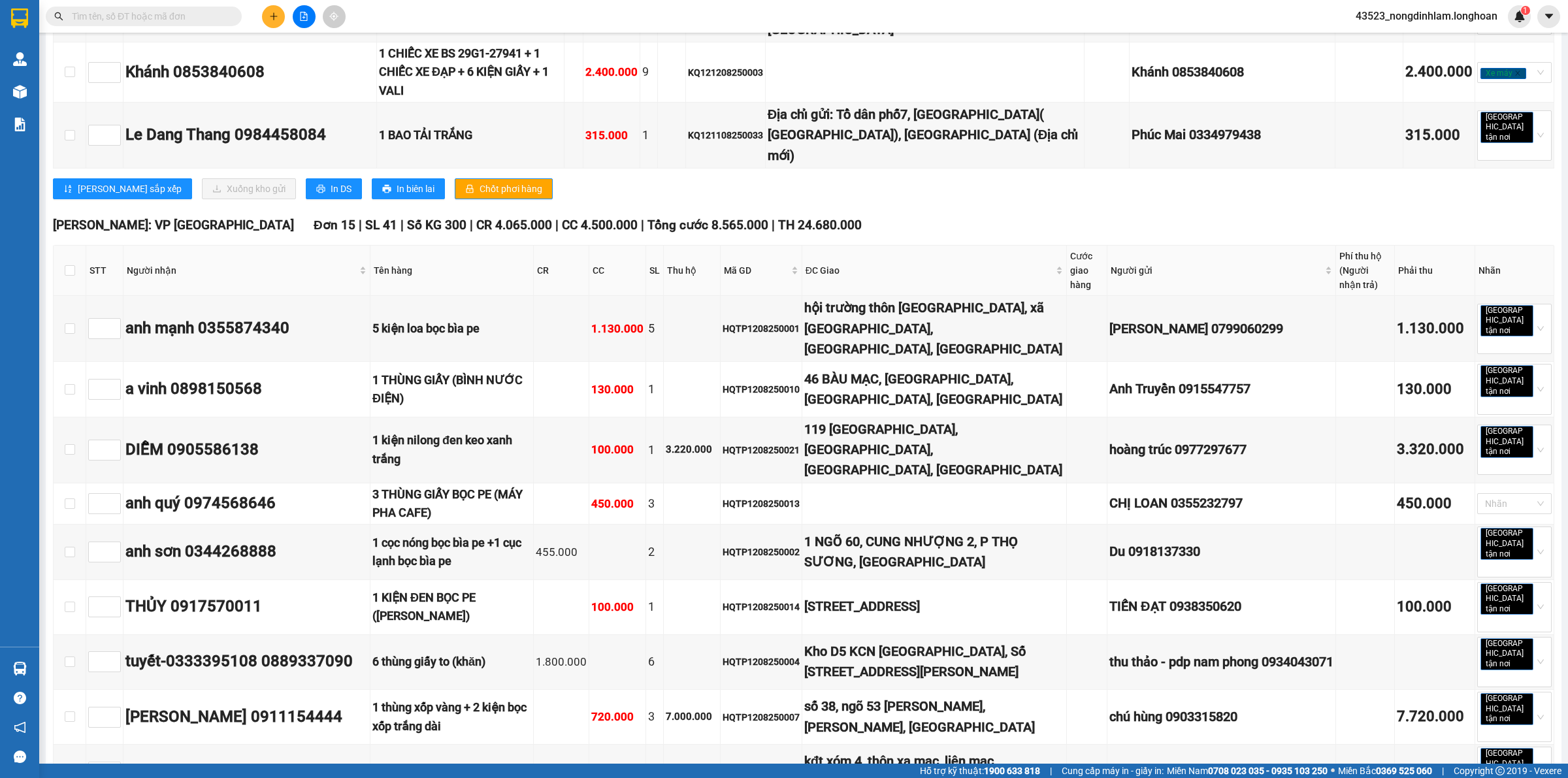
checkbox input "true"
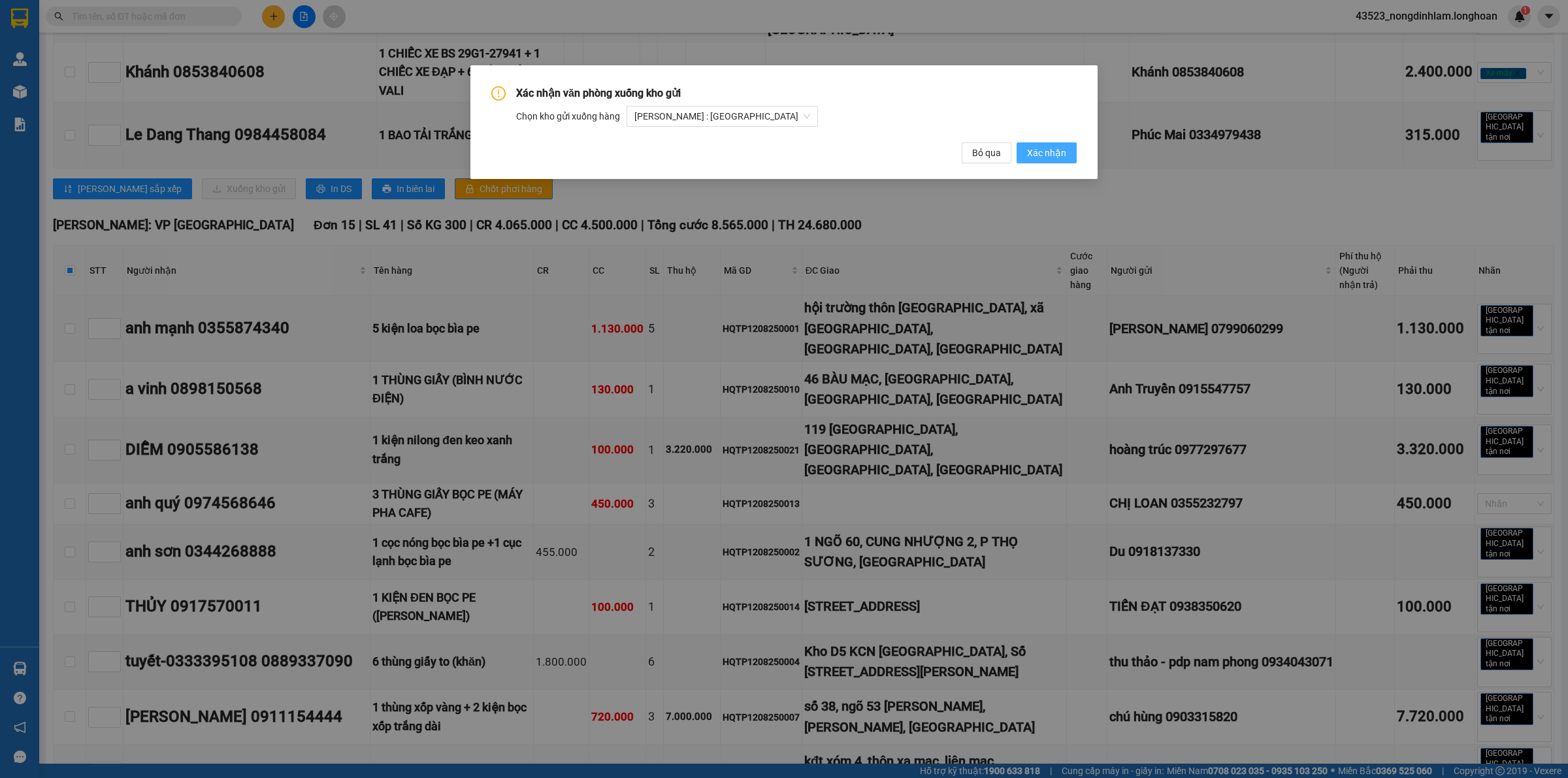
drag, startPoint x: 1064, startPoint y: 148, endPoint x: 1051, endPoint y: 151, distance: 13.3
click at [1063, 148] on span "Xác nhận" at bounding box center [1047, 152] width 39 height 14
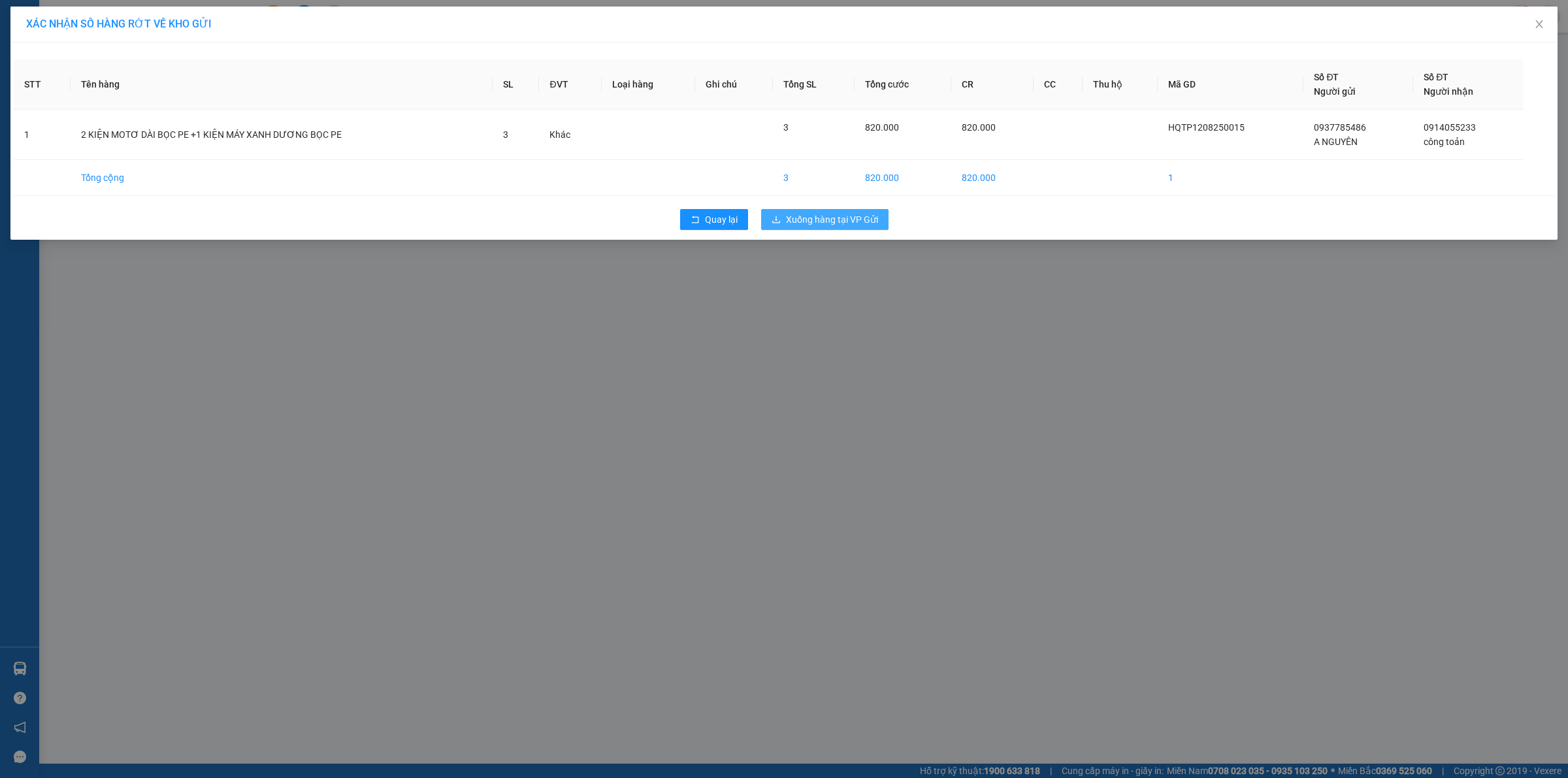
click at [853, 219] on span "Xuống hàng tại VP Gửi" at bounding box center [832, 219] width 92 height 14
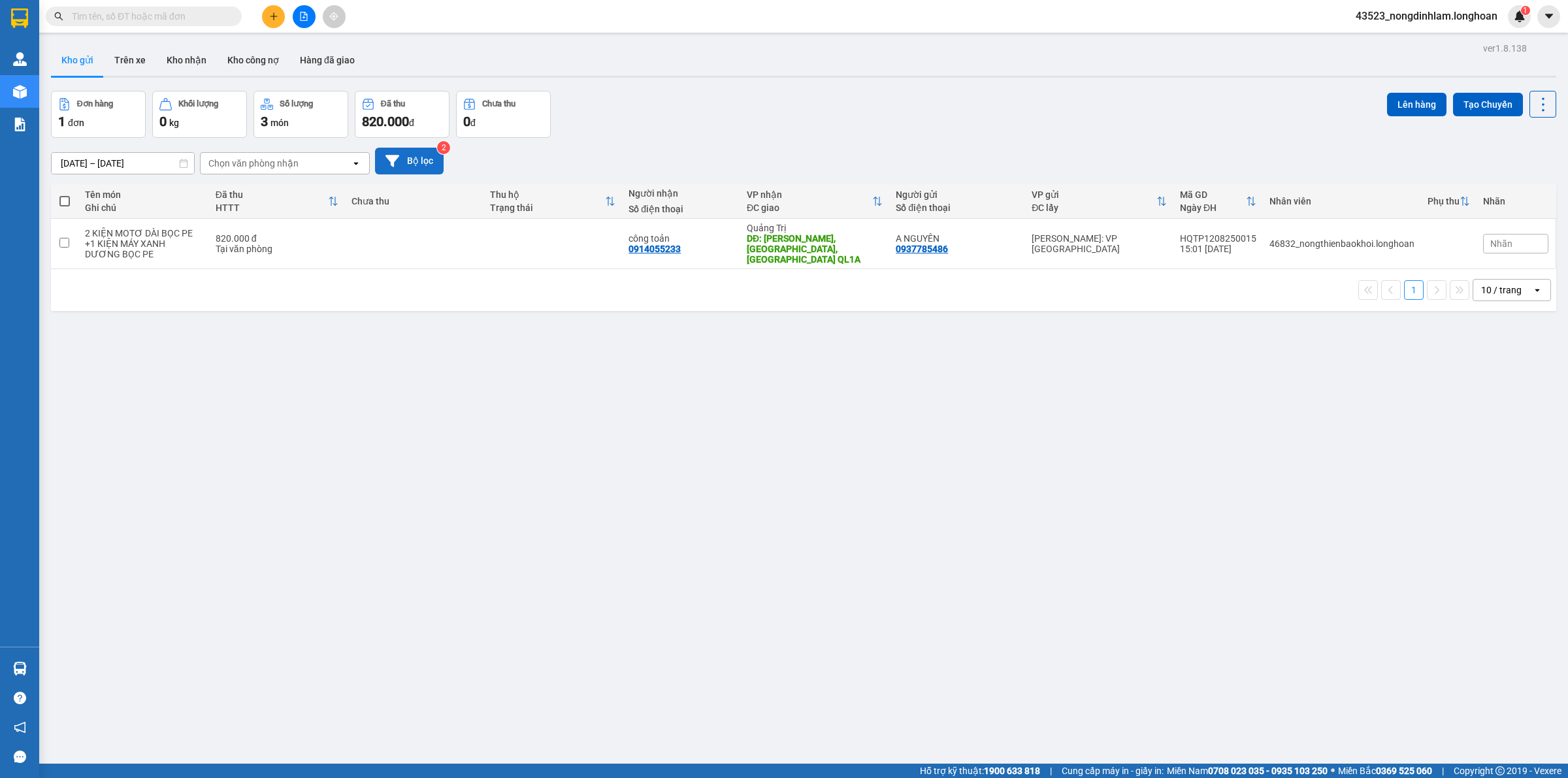
click at [431, 161] on button "Bộ lọc" at bounding box center [409, 161] width 68 height 27
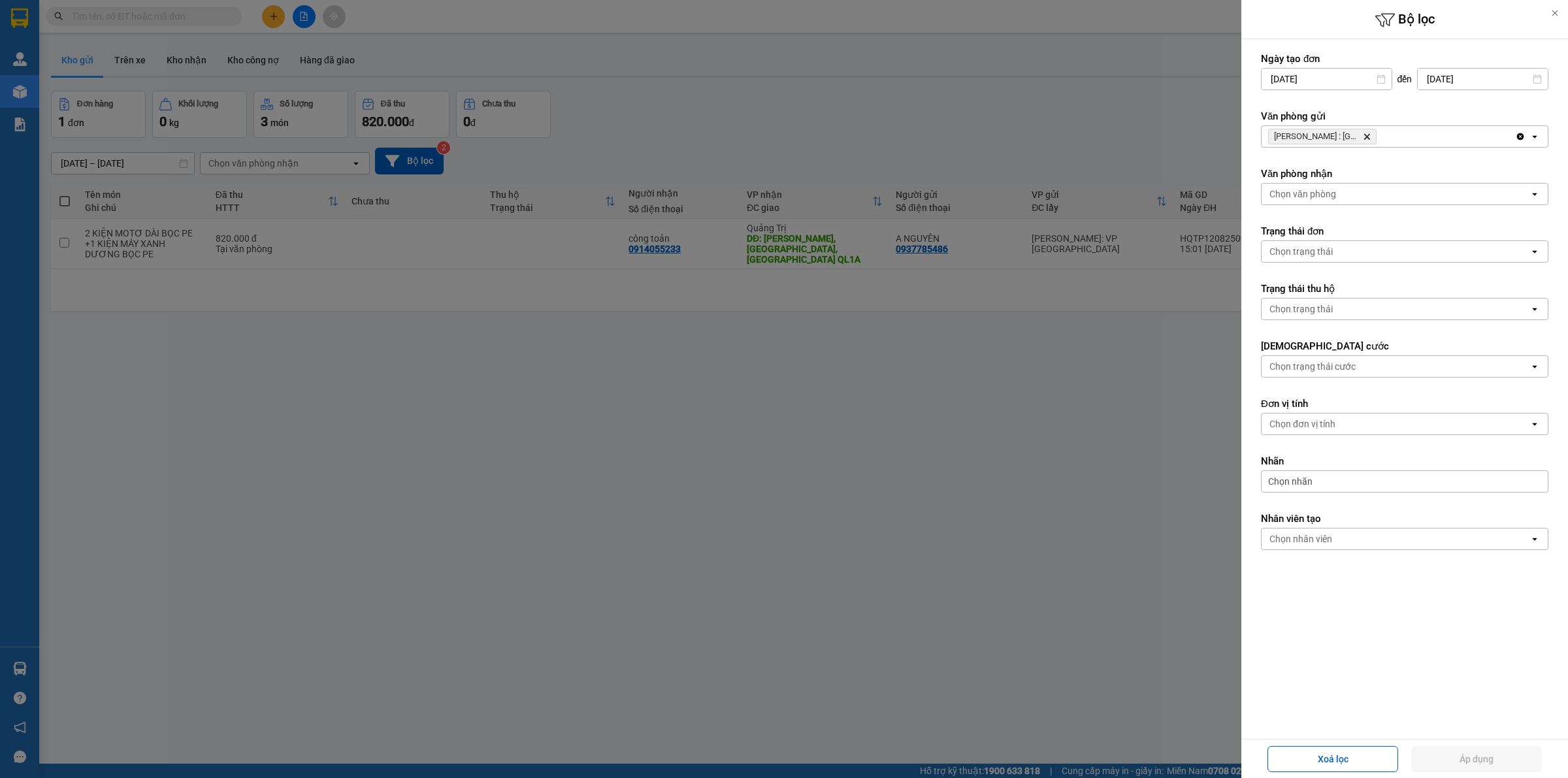
click at [687, 155] on div at bounding box center [784, 389] width 1568 height 778
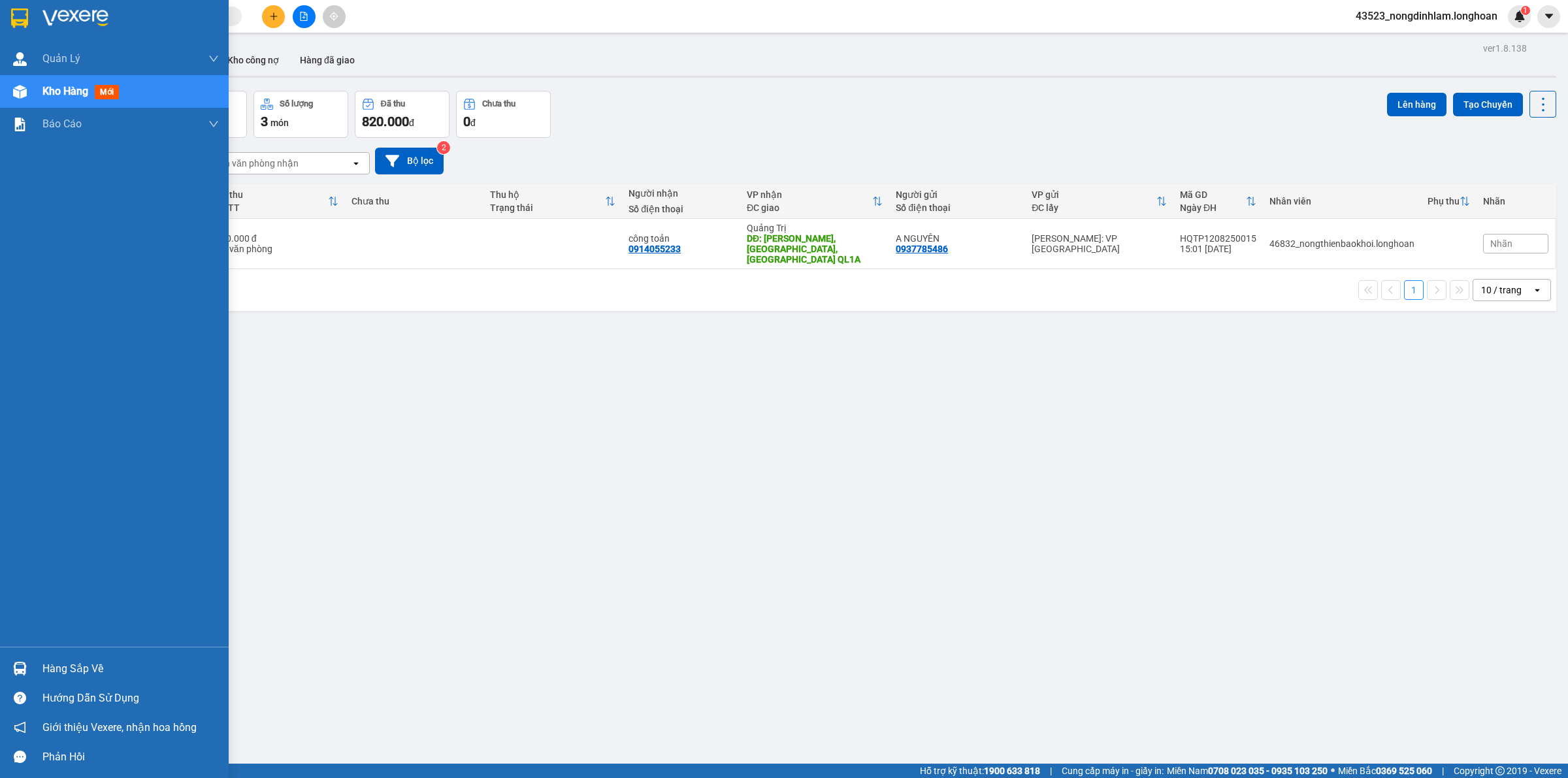
click at [14, 18] on img at bounding box center [19, 18] width 17 height 20
